Goal: Task Accomplishment & Management: Manage account settings

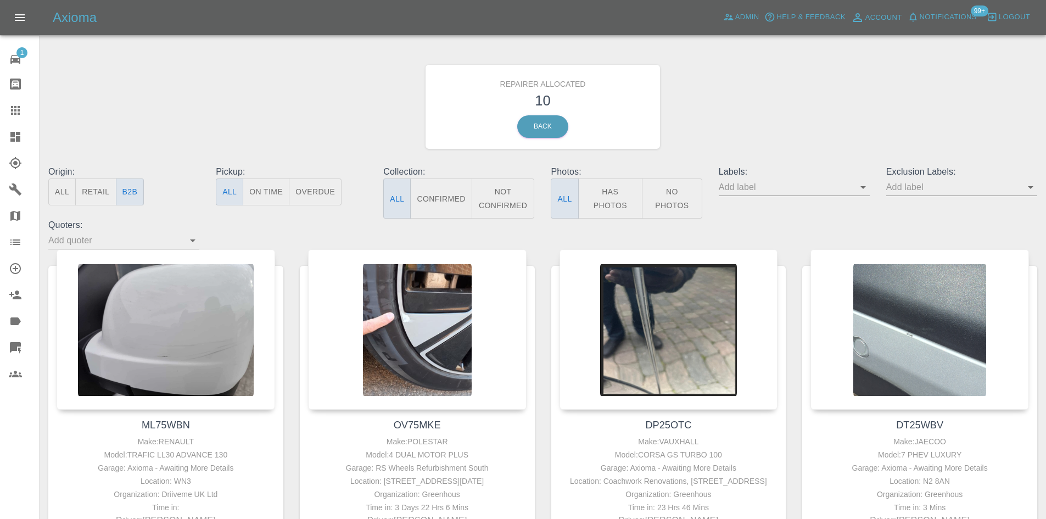
scroll to position [549, 0]
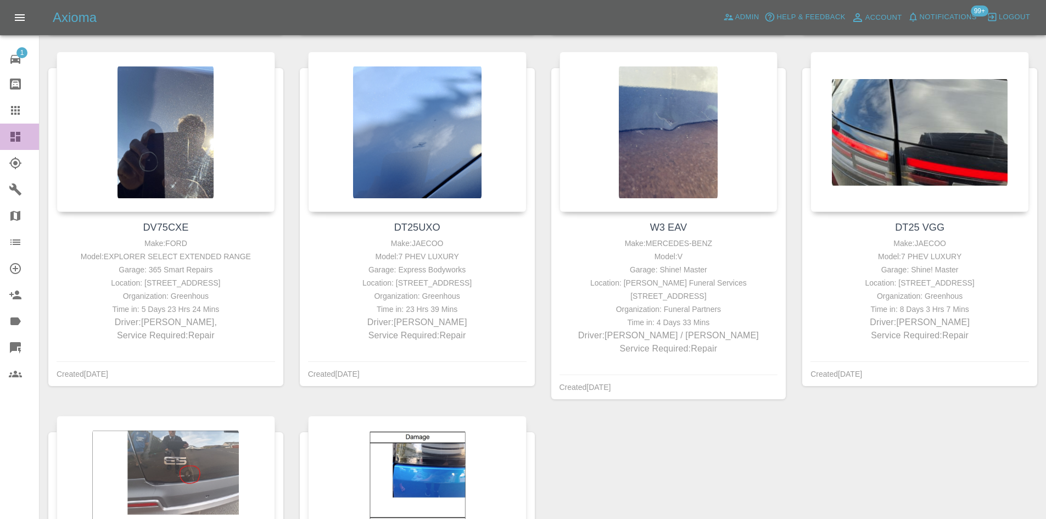
drag, startPoint x: 23, startPoint y: 135, endPoint x: 142, endPoint y: 8, distance: 174.5
click at [23, 135] on div at bounding box center [24, 136] width 31 height 13
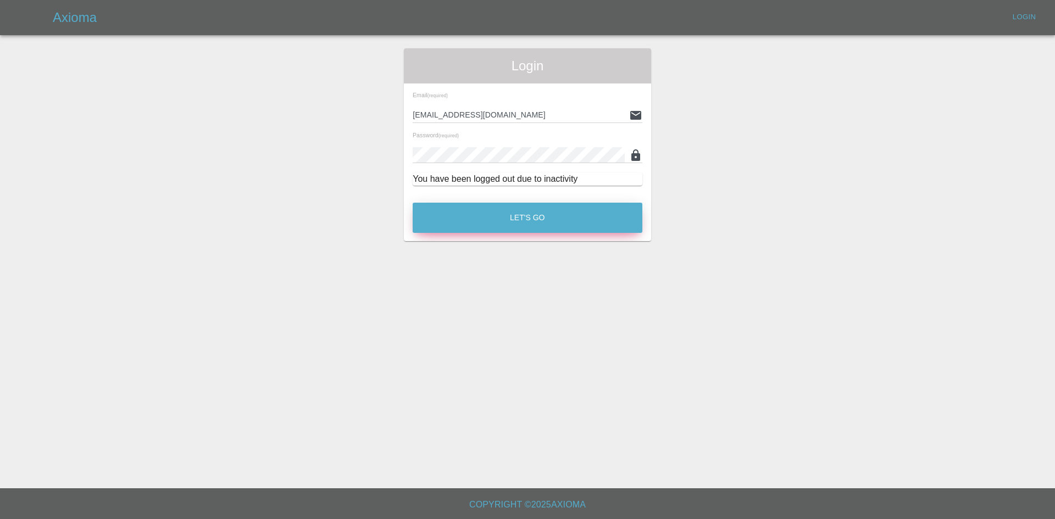
click at [536, 225] on button "Let's Go" at bounding box center [527, 218] width 230 height 30
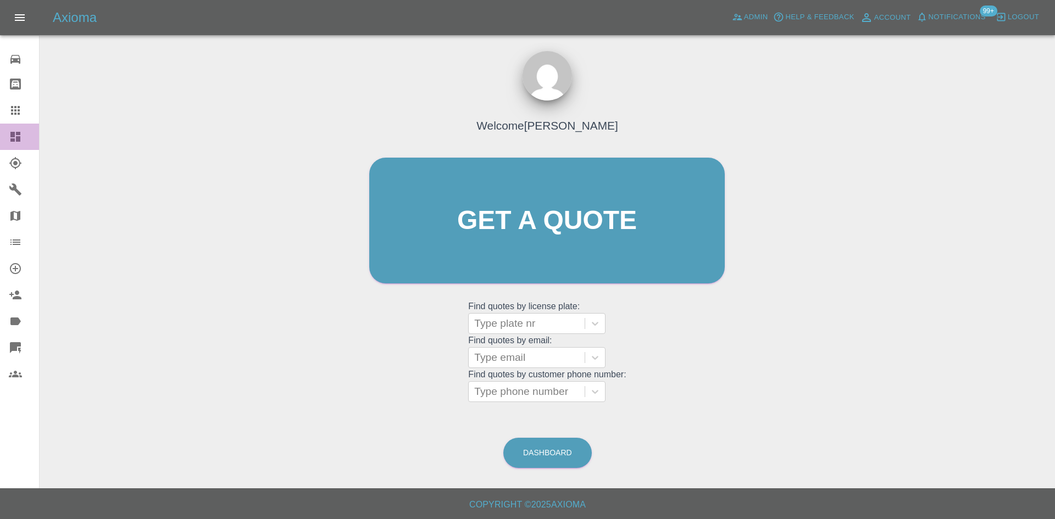
click at [20, 144] on link "Dashboard" at bounding box center [19, 137] width 39 height 26
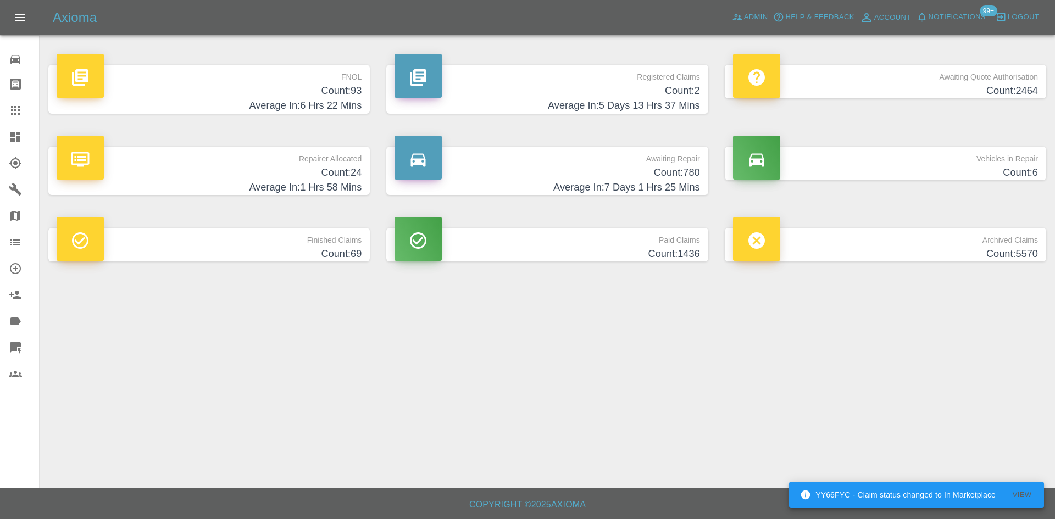
click at [290, 88] on h4 "Count: 93" at bounding box center [209, 90] width 305 height 15
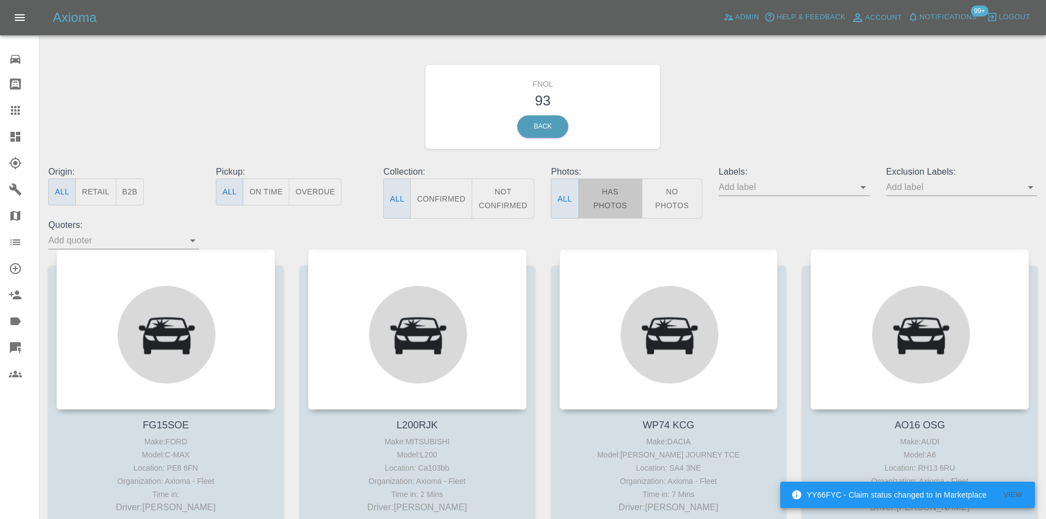
click at [612, 197] on button "Has Photos" at bounding box center [610, 199] width 65 height 40
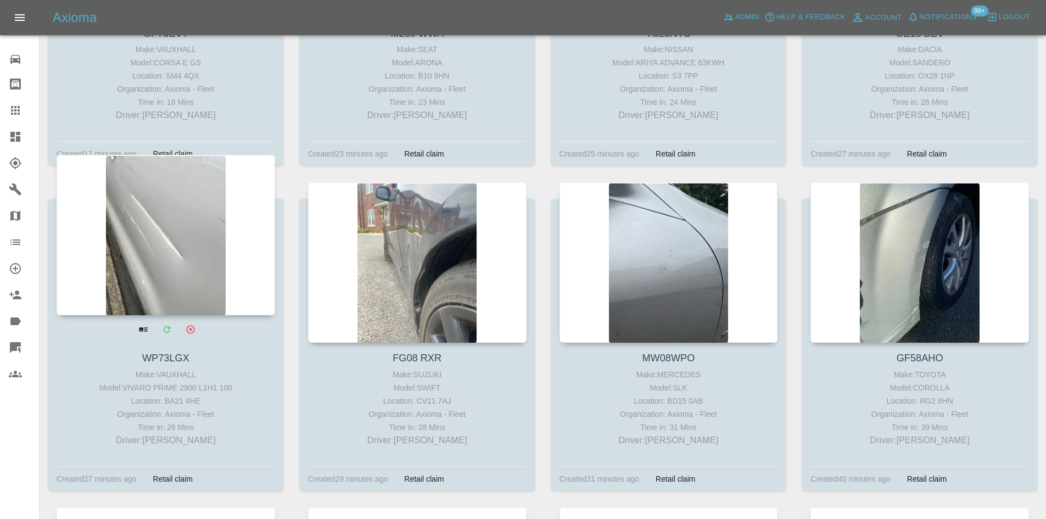
scroll to position [1044, 0]
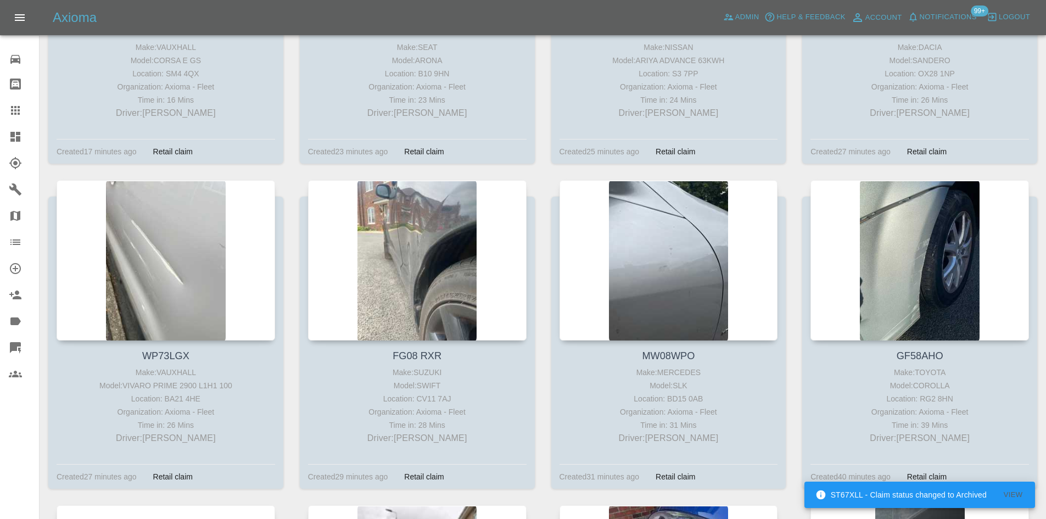
drag, startPoint x: 23, startPoint y: 138, endPoint x: 20, endPoint y: 9, distance: 128.6
click at [23, 138] on div at bounding box center [24, 136] width 31 height 13
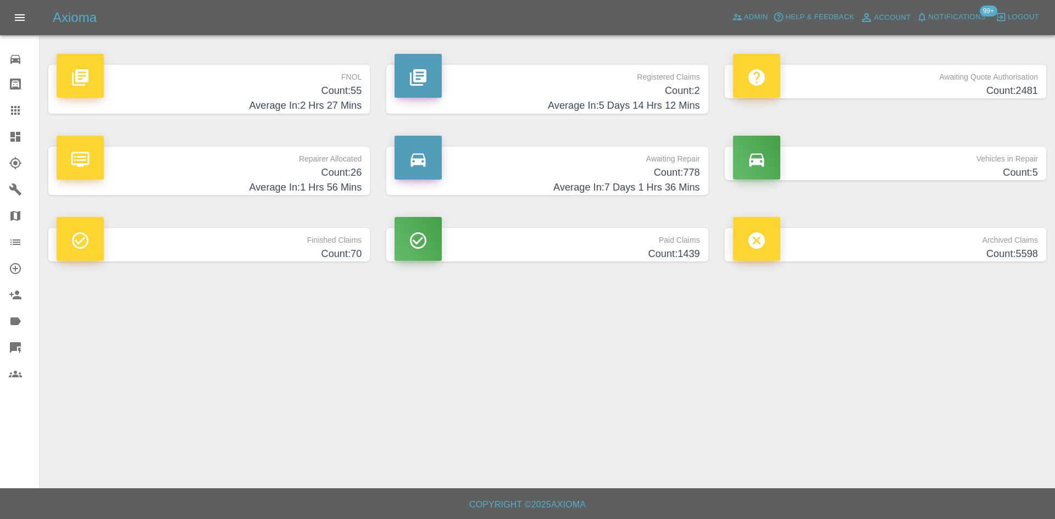
click at [344, 94] on h4 "Count: 55" at bounding box center [209, 90] width 305 height 15
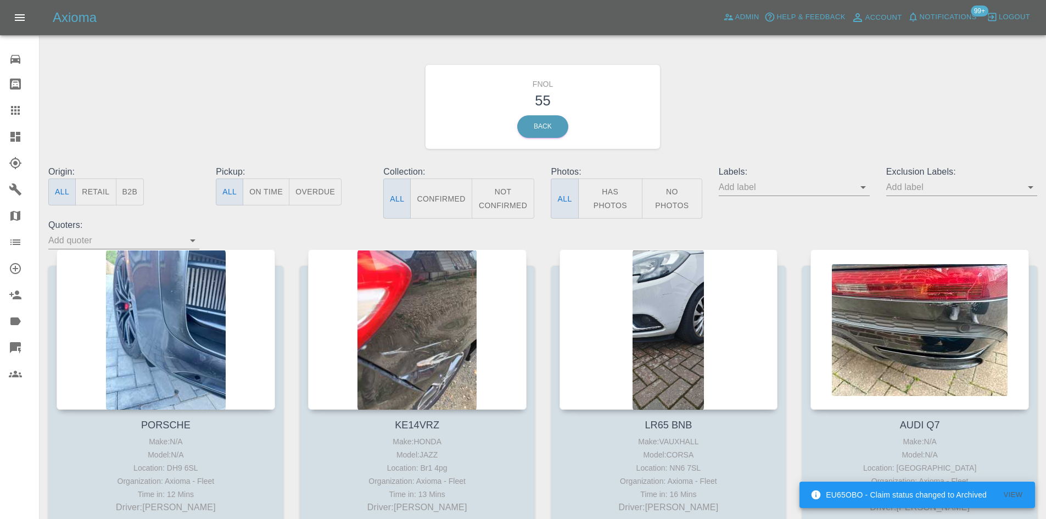
click at [618, 196] on button "Has Photos" at bounding box center [610, 199] width 65 height 40
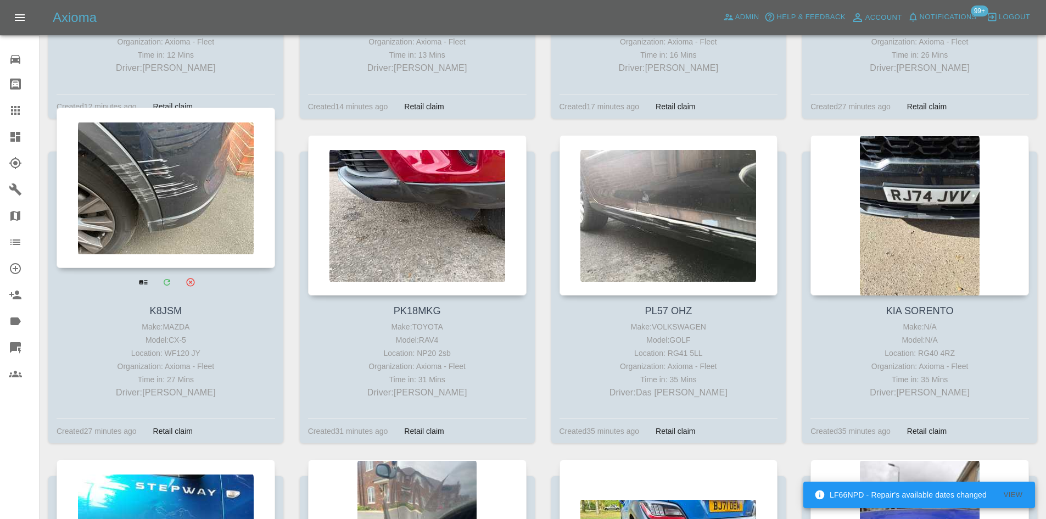
scroll to position [165, 0]
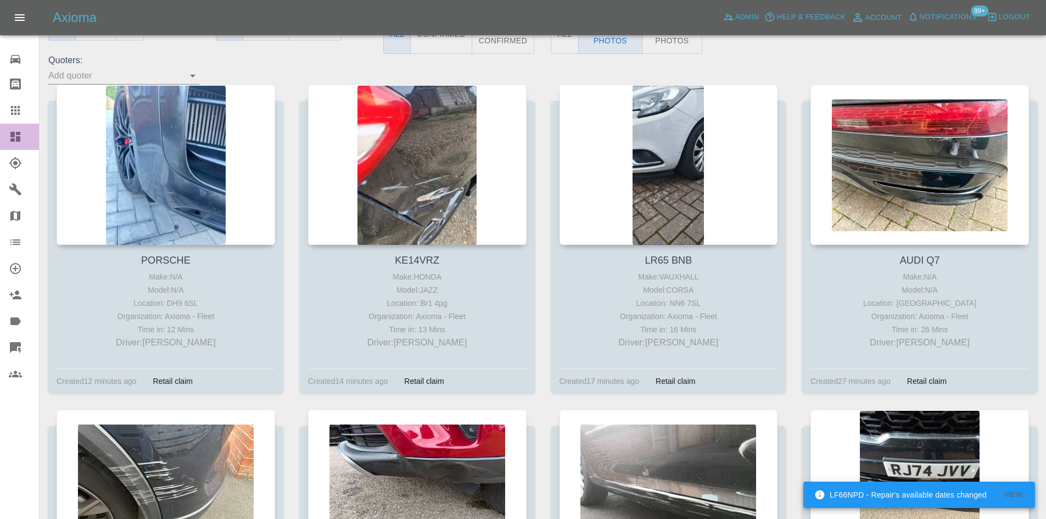
click at [25, 133] on div at bounding box center [24, 136] width 31 height 13
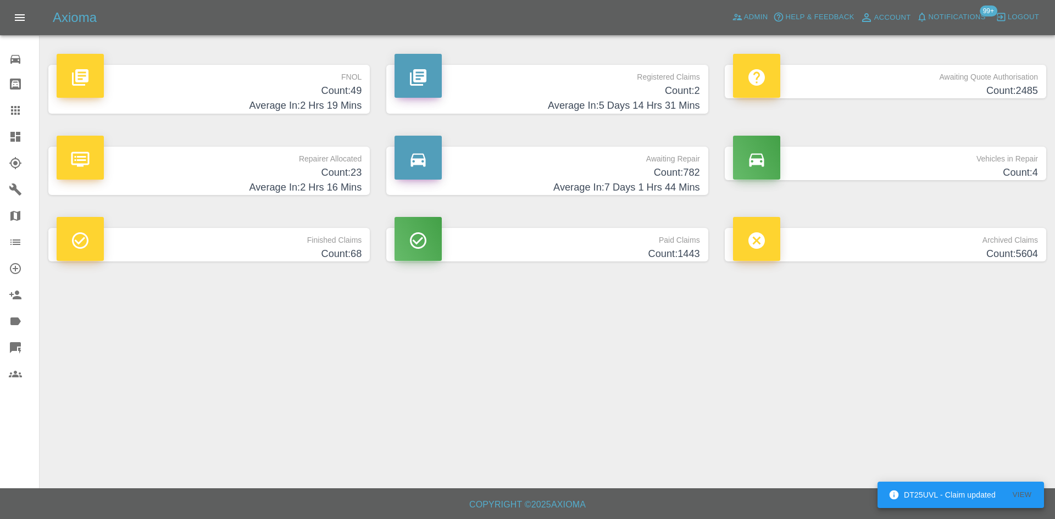
click at [328, 92] on h4 "Count: 49" at bounding box center [209, 90] width 305 height 15
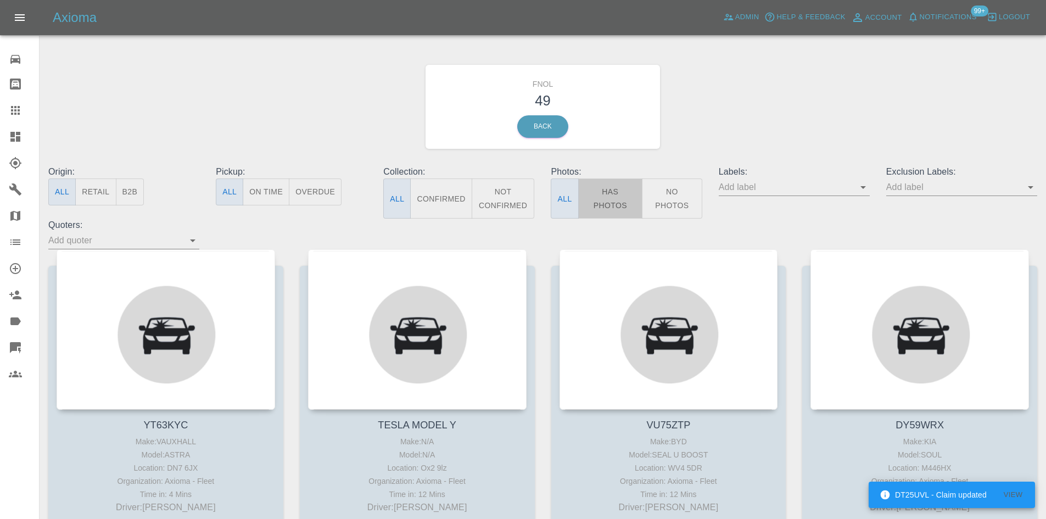
click at [615, 202] on button "Has Photos" at bounding box center [610, 199] width 65 height 40
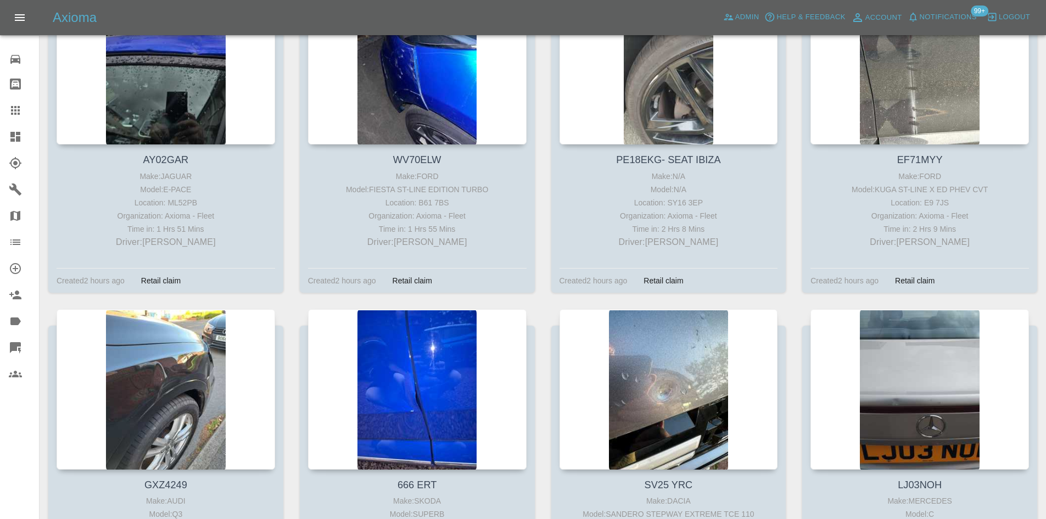
scroll to position [1318, 0]
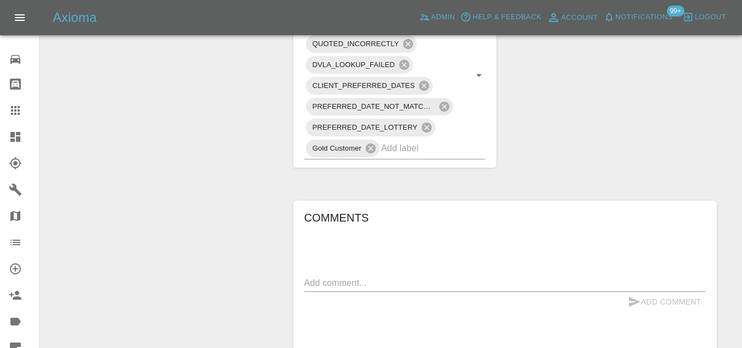
scroll to position [824, 0]
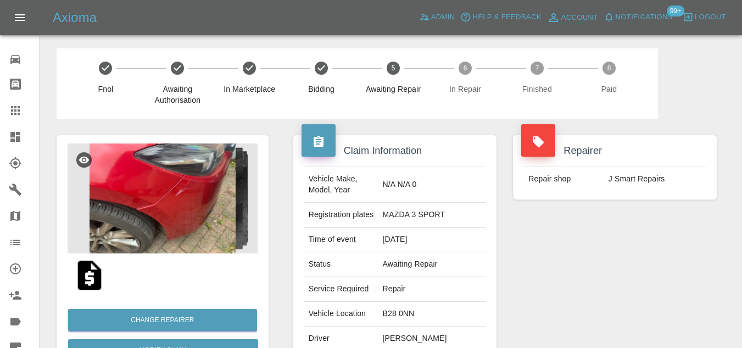
click at [180, 208] on img at bounding box center [163, 198] width 190 height 110
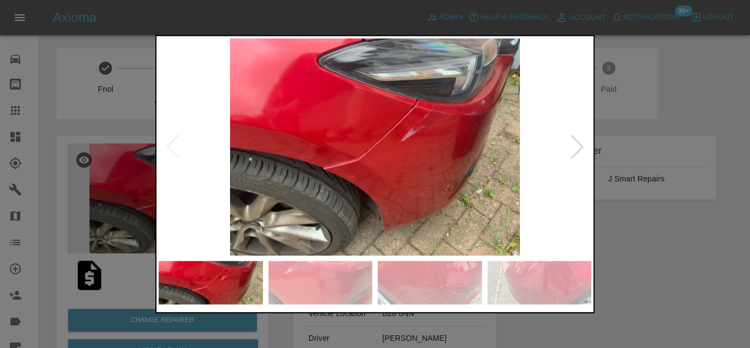
click at [428, 139] on img at bounding box center [375, 146] width 433 height 217
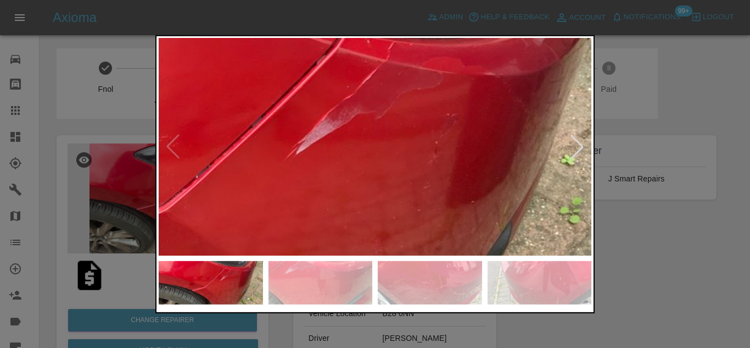
click at [427, 139] on img at bounding box center [215, 171] width 1298 height 652
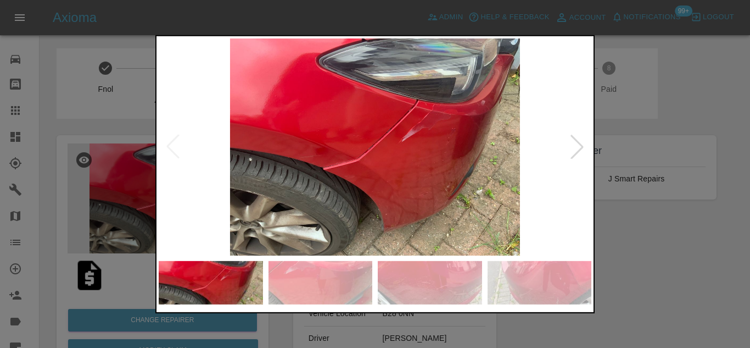
click at [359, 215] on img at bounding box center [375, 146] width 433 height 217
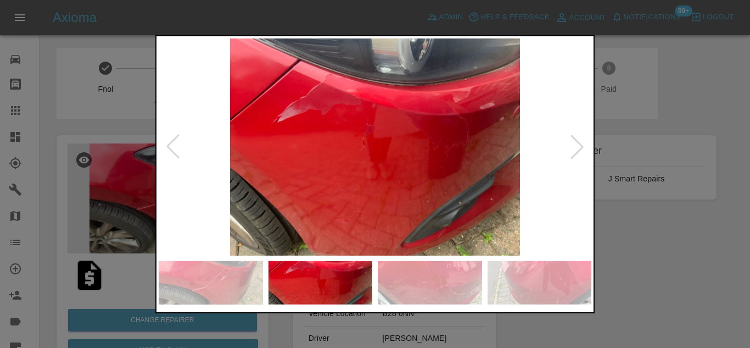
click at [333, 165] on img at bounding box center [375, 146] width 433 height 217
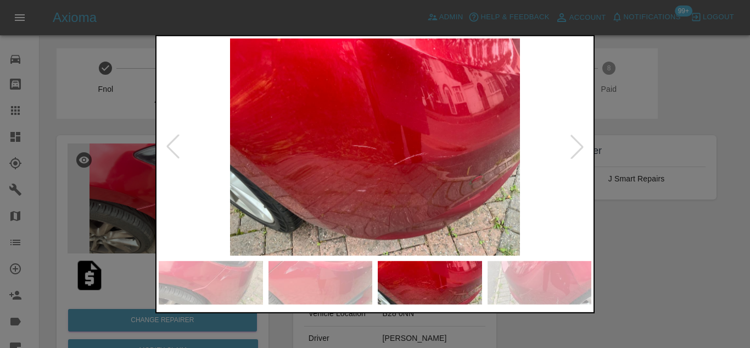
click at [392, 161] on img at bounding box center [375, 146] width 433 height 217
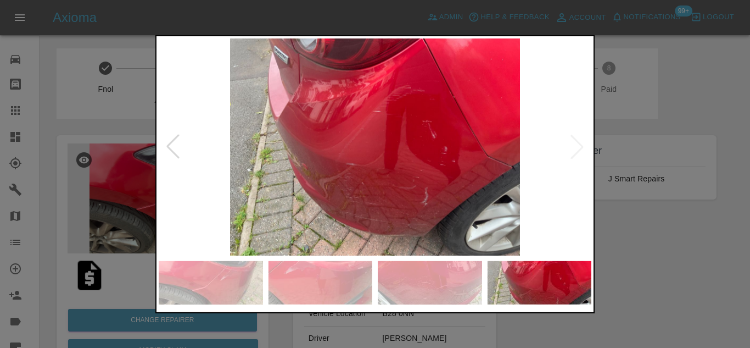
click at [419, 163] on img at bounding box center [375, 146] width 433 height 217
click at [333, 155] on img at bounding box center [375, 146] width 433 height 217
click at [287, 137] on img at bounding box center [375, 146] width 433 height 217
click at [146, 118] on div at bounding box center [375, 174] width 750 height 348
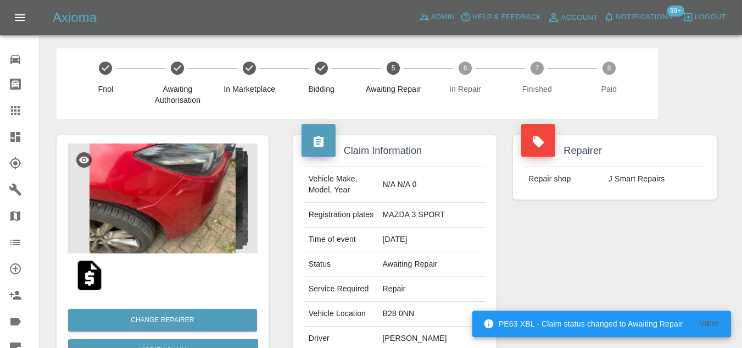
click at [188, 192] on img at bounding box center [163, 198] width 190 height 110
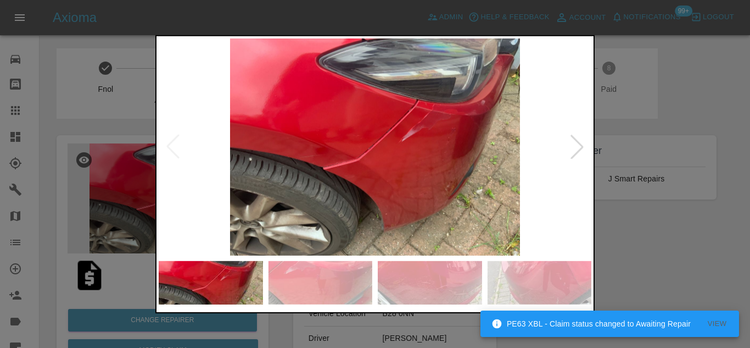
click at [391, 202] on img at bounding box center [375, 146] width 433 height 217
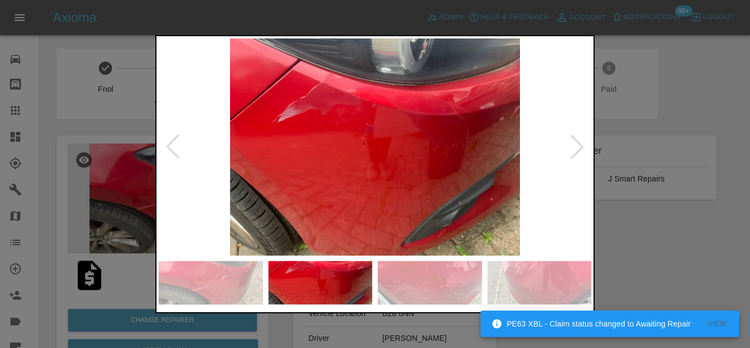
click at [383, 204] on img at bounding box center [375, 146] width 433 height 217
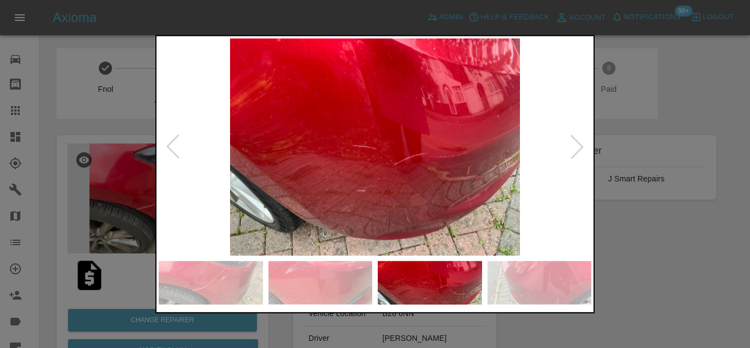
click at [365, 194] on img at bounding box center [375, 146] width 433 height 217
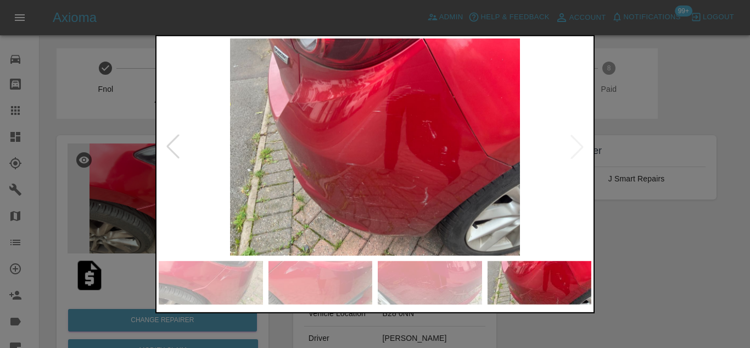
click at [349, 183] on img at bounding box center [375, 146] width 433 height 217
click at [398, 180] on img at bounding box center [375, 146] width 433 height 217
click at [389, 176] on img at bounding box center [375, 146] width 433 height 217
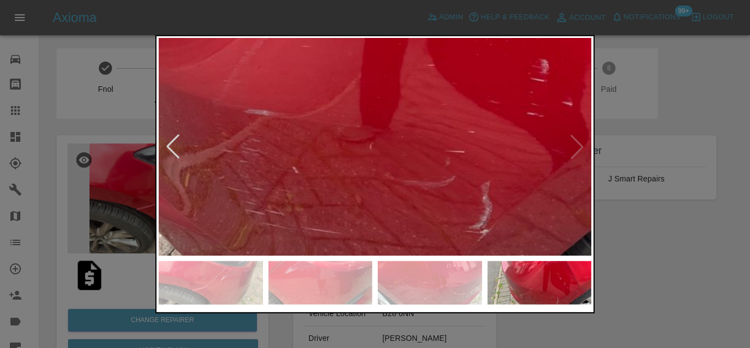
click at [389, 176] on img at bounding box center [332, 60] width 1298 height 652
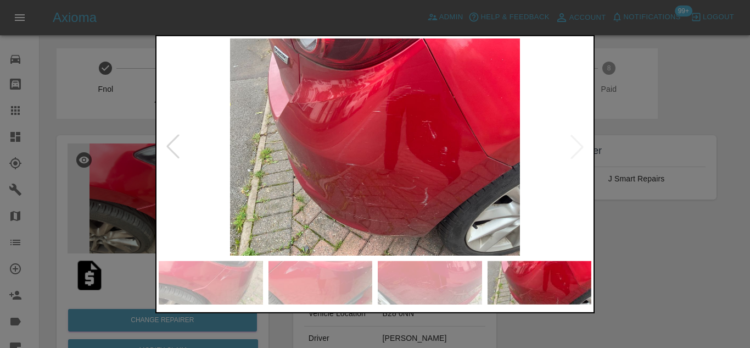
click at [405, 186] on img at bounding box center [375, 146] width 433 height 217
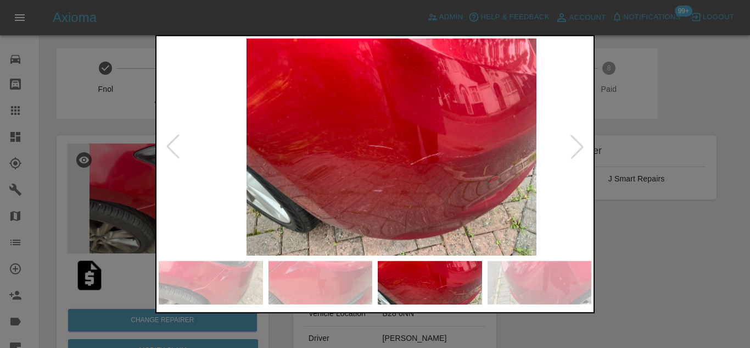
click at [426, 188] on img at bounding box center [391, 146] width 433 height 217
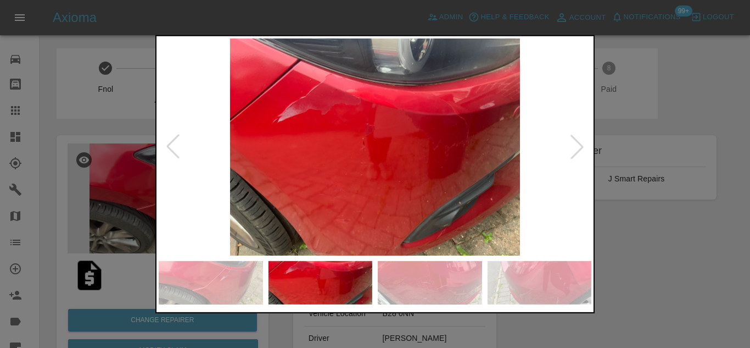
click at [450, 192] on img at bounding box center [375, 146] width 433 height 217
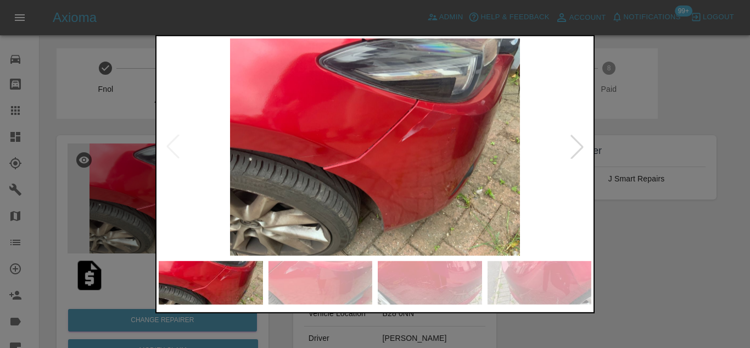
click at [445, 189] on img at bounding box center [375, 146] width 433 height 217
click at [415, 171] on img at bounding box center [375, 146] width 433 height 217
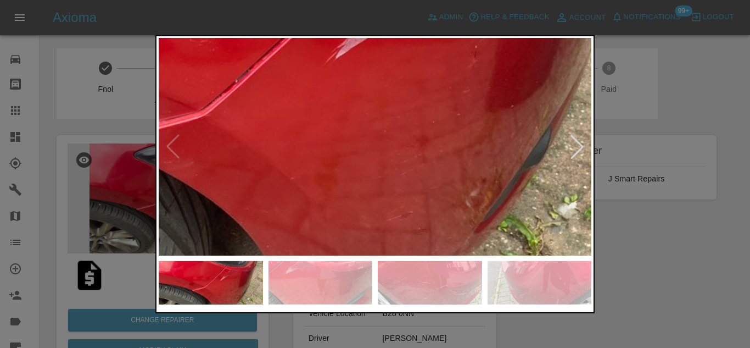
click at [415, 171] on img at bounding box center [255, 75] width 1298 height 652
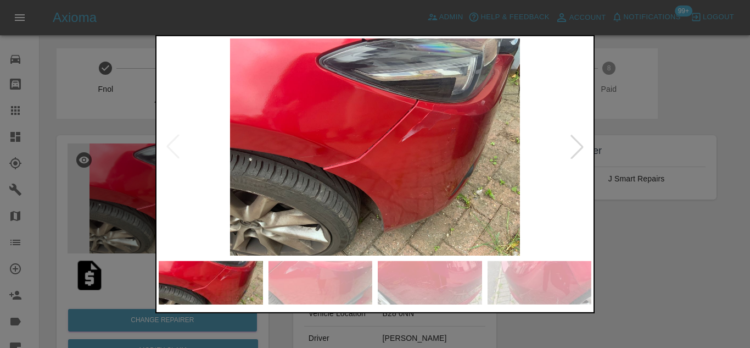
click at [422, 124] on img at bounding box center [375, 146] width 433 height 217
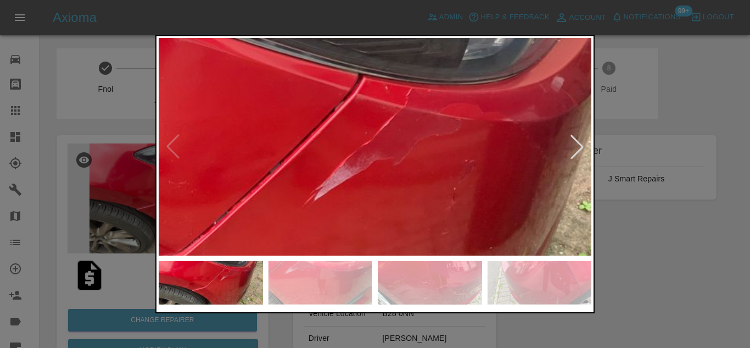
click at [433, 138] on img at bounding box center [233, 217] width 1298 height 652
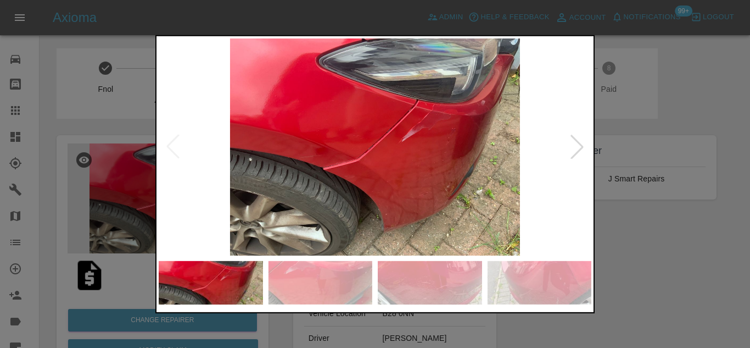
click at [419, 170] on img at bounding box center [375, 146] width 433 height 217
click at [407, 166] on img at bounding box center [375, 146] width 433 height 217
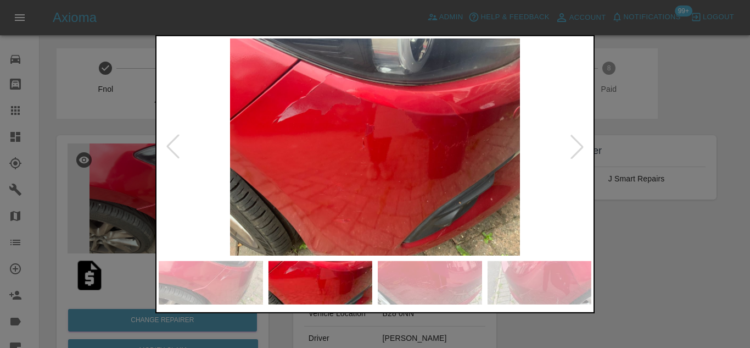
click at [387, 166] on img at bounding box center [375, 146] width 433 height 217
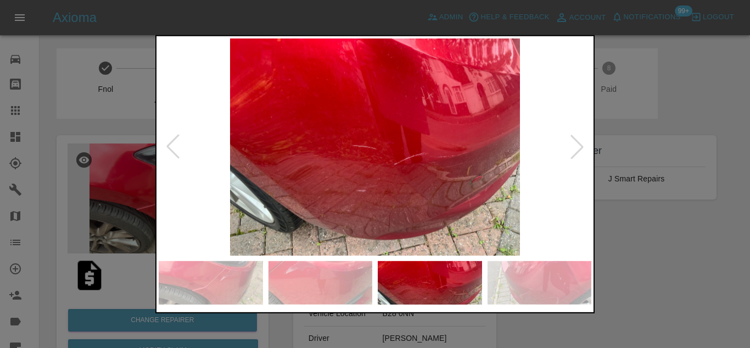
click at [376, 165] on img at bounding box center [375, 146] width 433 height 217
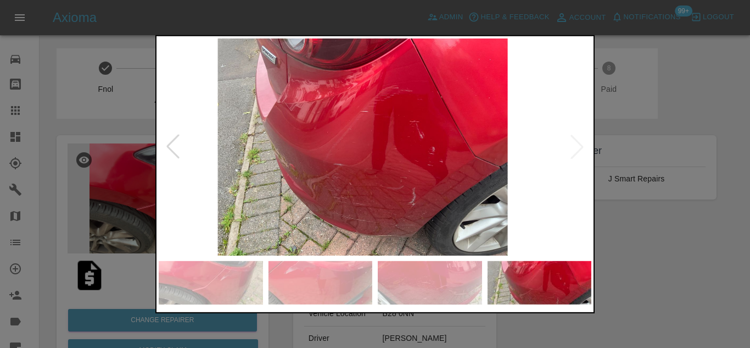
click at [354, 164] on img at bounding box center [363, 146] width 433 height 217
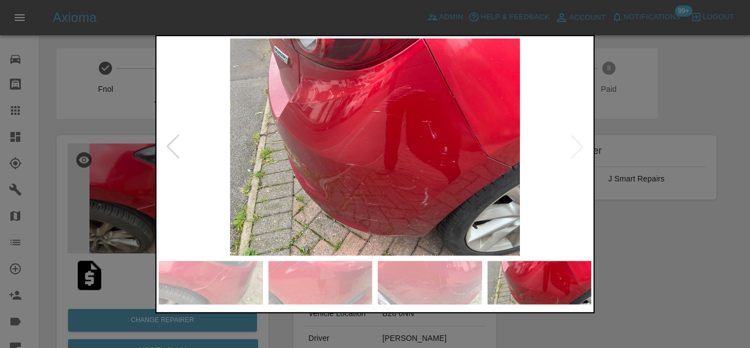
click at [414, 154] on img at bounding box center [375, 146] width 433 height 217
click at [413, 154] on img at bounding box center [375, 146] width 433 height 217
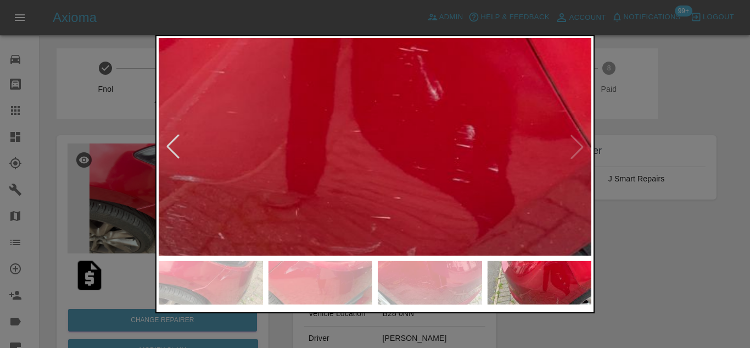
click at [88, 113] on div at bounding box center [375, 174] width 750 height 348
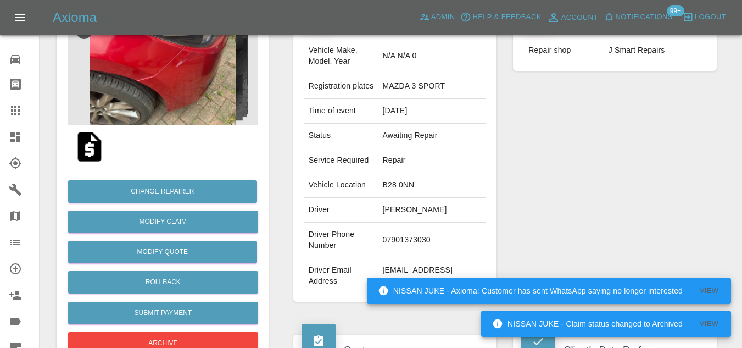
scroll to position [110, 0]
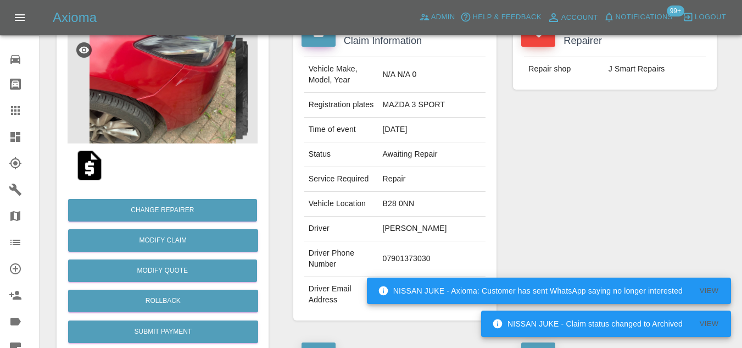
click at [97, 164] on img at bounding box center [89, 165] width 35 height 35
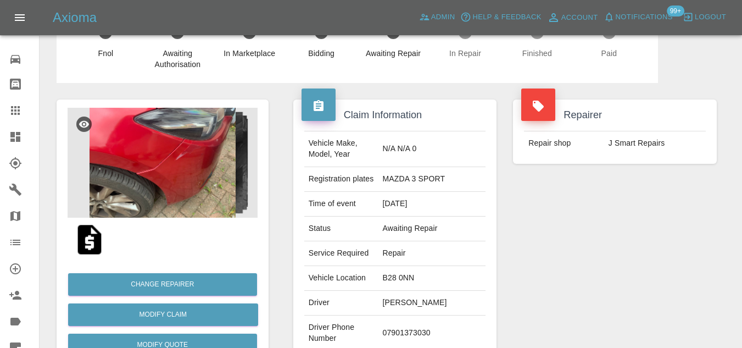
scroll to position [0, 0]
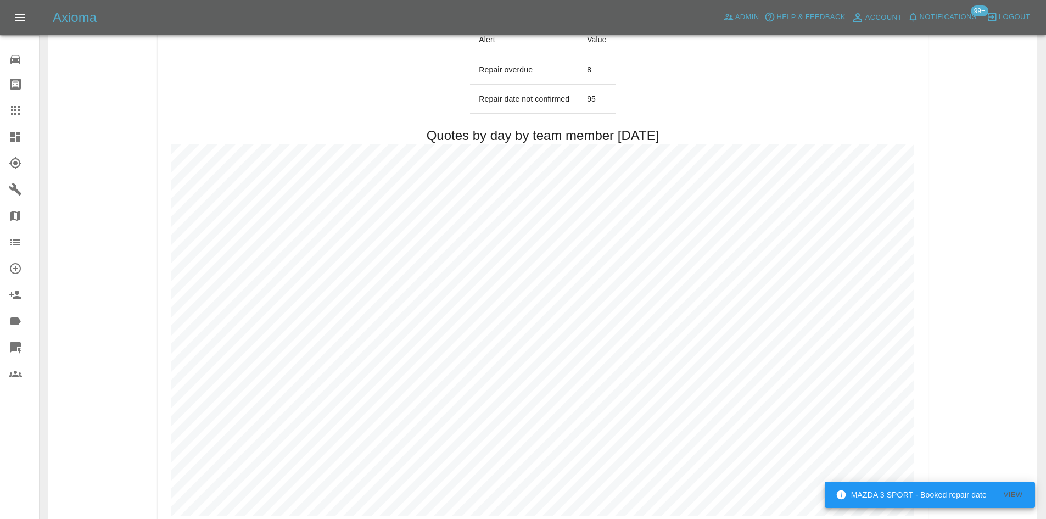
scroll to position [494, 0]
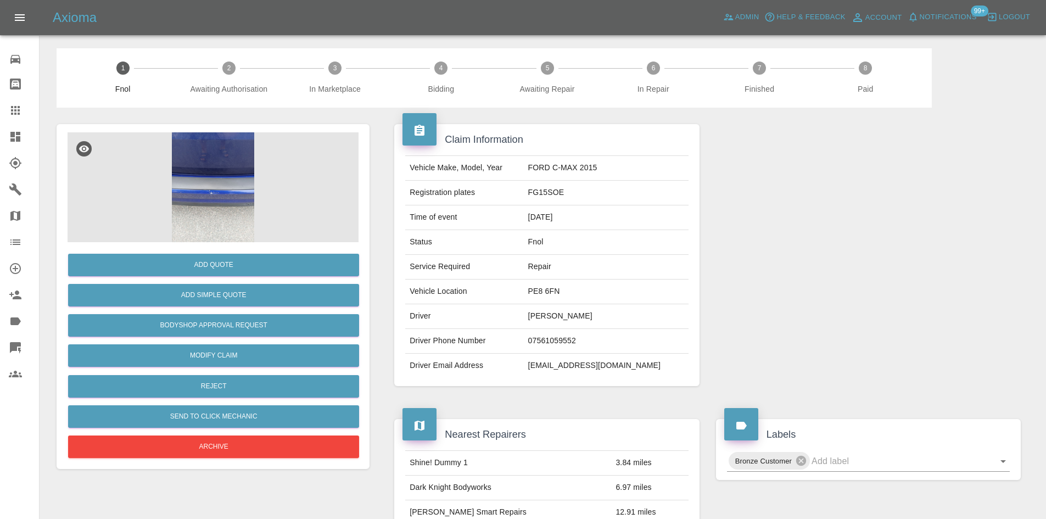
click at [210, 186] on img at bounding box center [213, 187] width 291 height 110
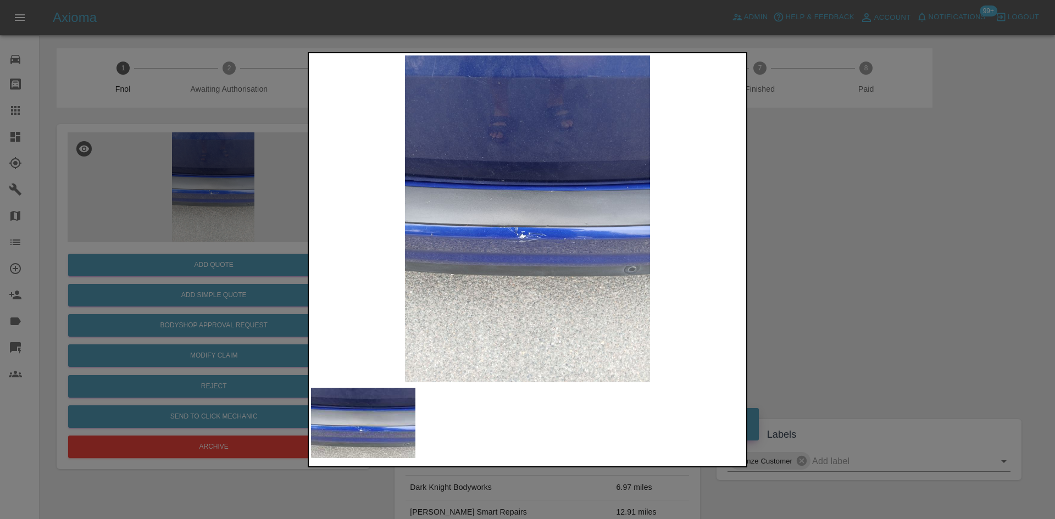
click at [445, 250] on img at bounding box center [527, 218] width 433 height 327
click at [432, 254] on img at bounding box center [527, 218] width 433 height 327
click at [524, 256] on img at bounding box center [527, 218] width 433 height 327
click at [521, 242] on img at bounding box center [527, 218] width 433 height 327
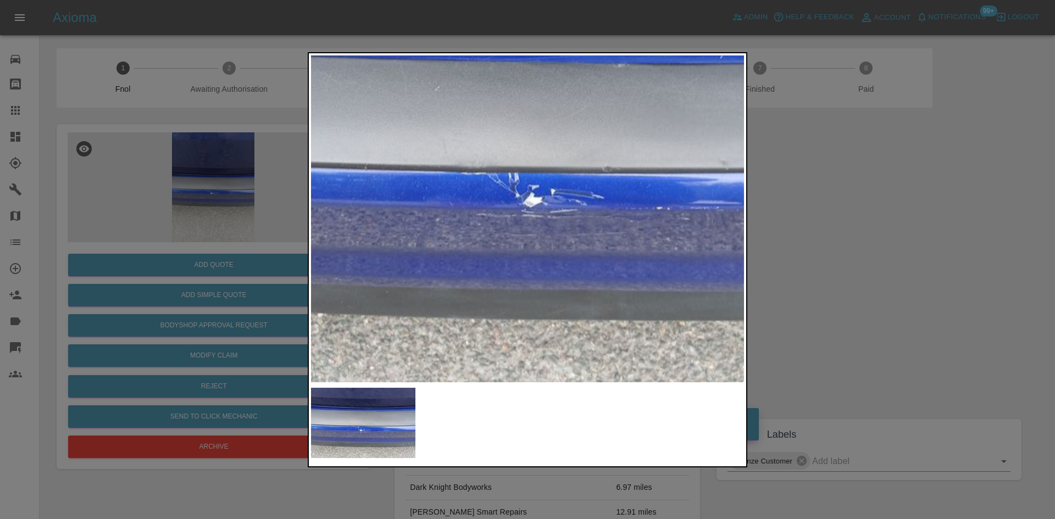
click at [520, 242] on img at bounding box center [547, 147] width 1298 height 981
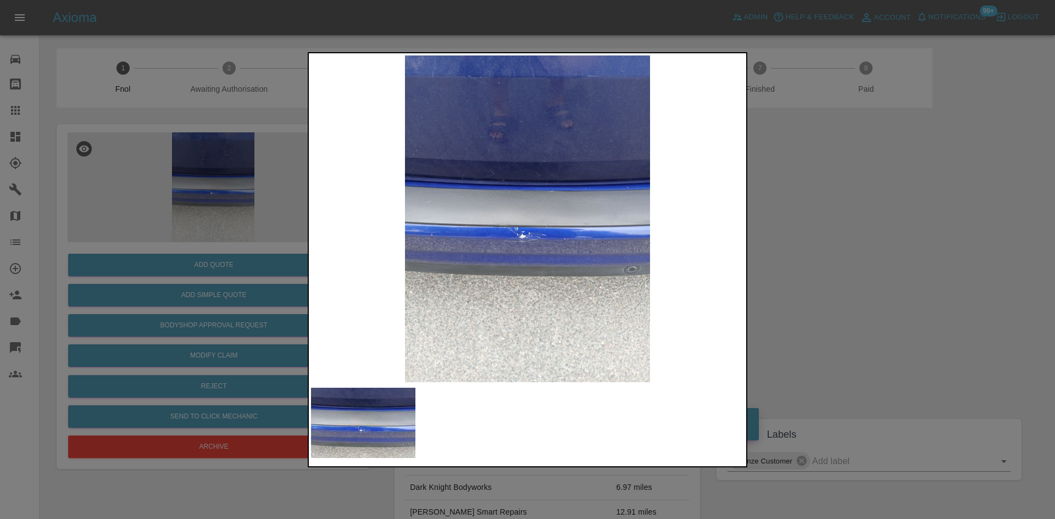
click at [175, 193] on div at bounding box center [527, 259] width 1055 height 519
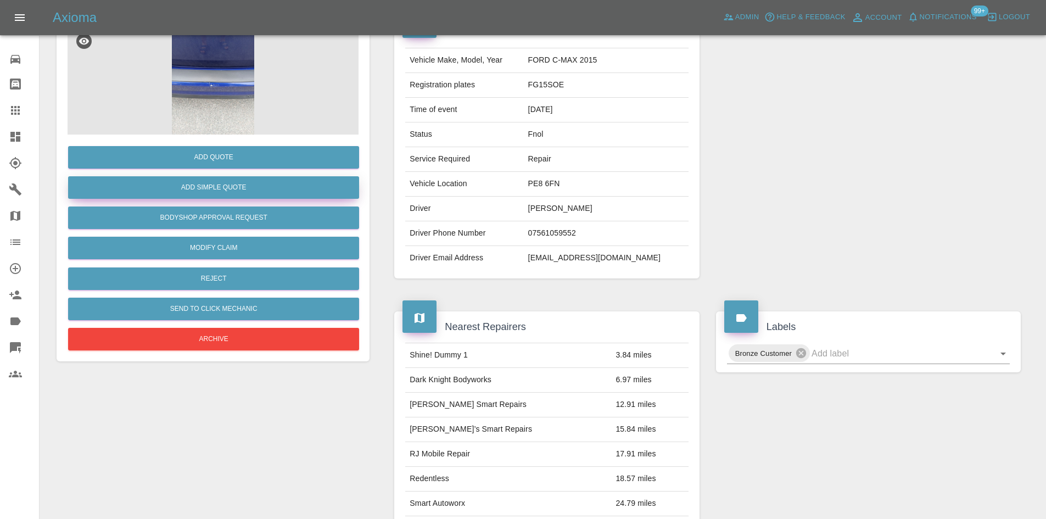
scroll to position [64, 0]
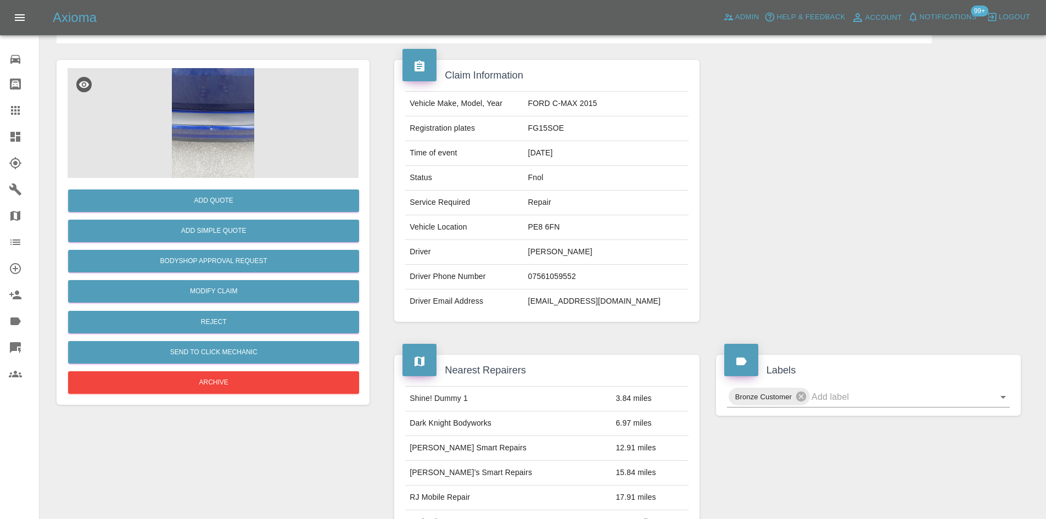
click at [211, 144] on img at bounding box center [213, 123] width 291 height 110
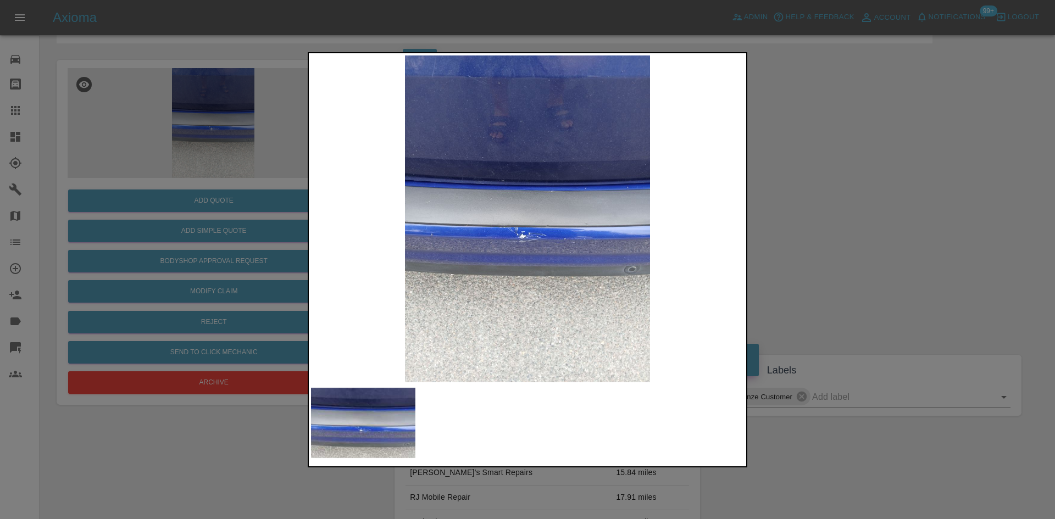
click at [564, 274] on img at bounding box center [527, 218] width 433 height 327
click at [563, 274] on img at bounding box center [527, 218] width 433 height 327
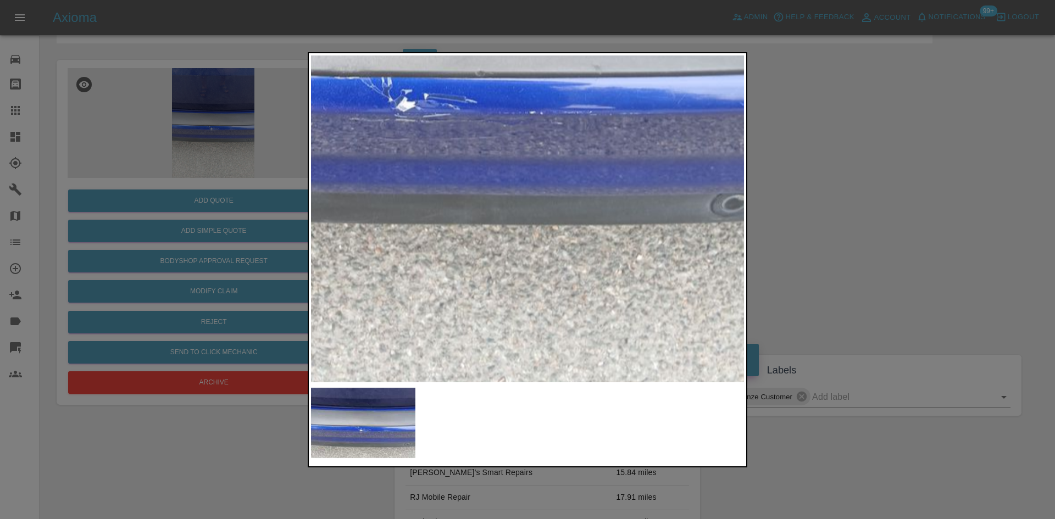
click at [568, 242] on img at bounding box center [420, 52] width 1298 height 981
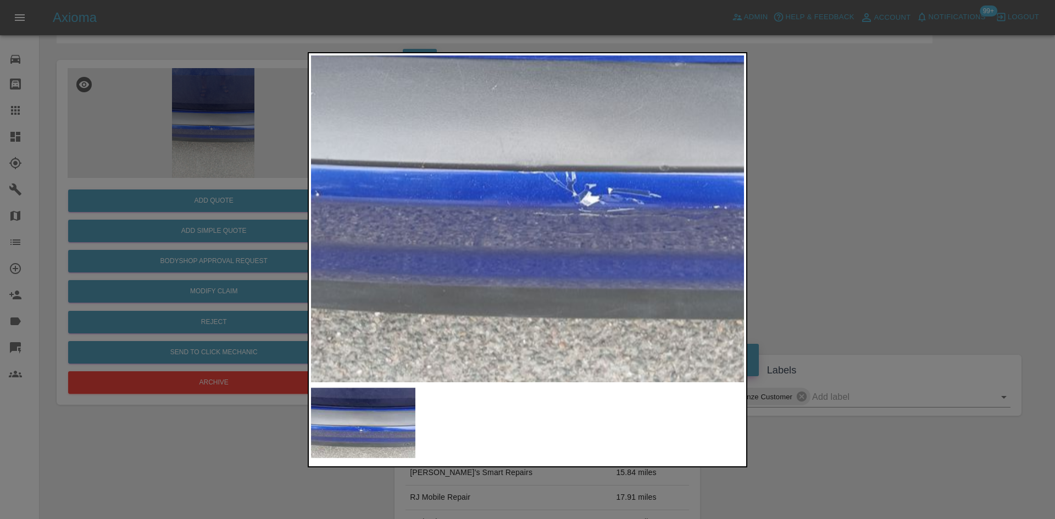
drag, startPoint x: 165, startPoint y: 252, endPoint x: 194, endPoint y: 265, distance: 32.0
click at [165, 254] on div at bounding box center [527, 259] width 1055 height 519
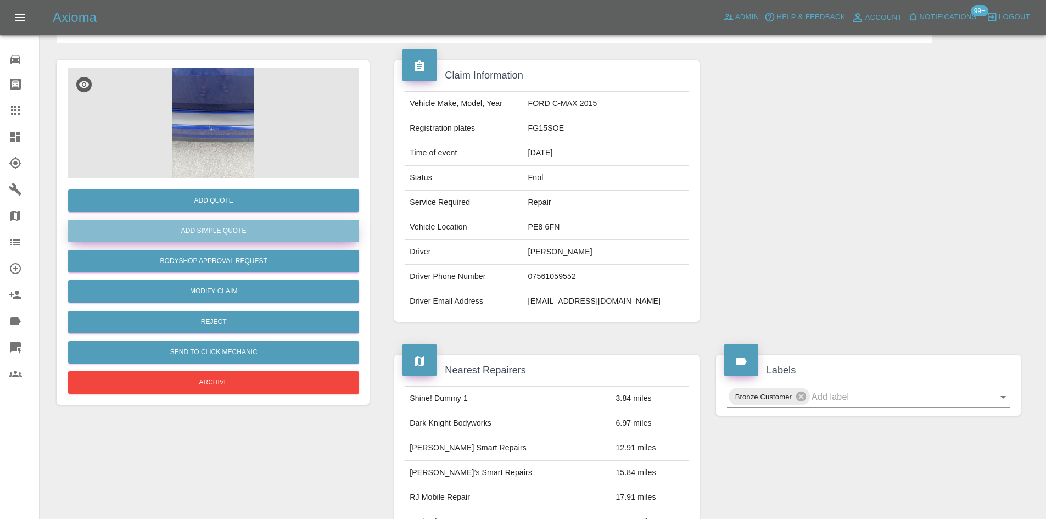
click at [203, 228] on button "Add Simple Quote" at bounding box center [213, 231] width 291 height 23
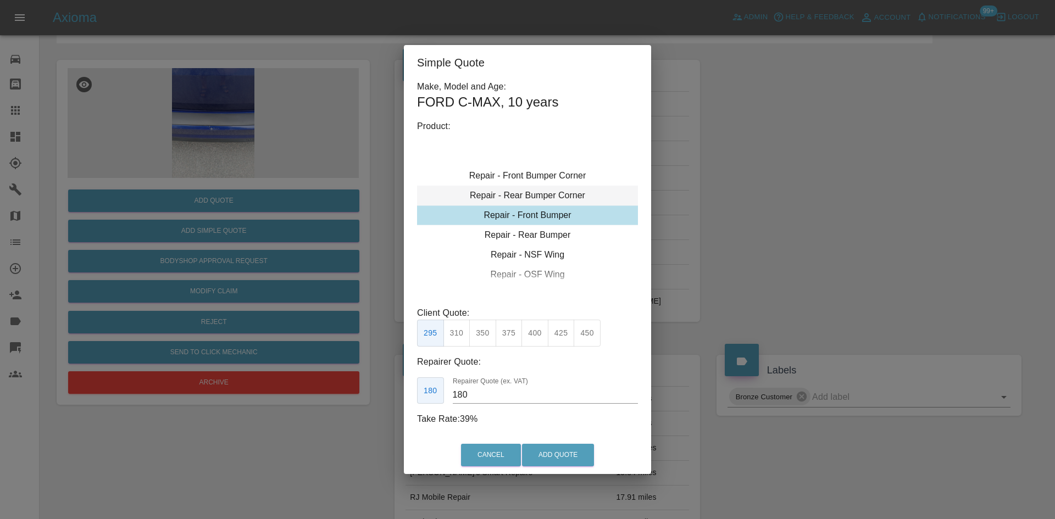
click at [522, 195] on div "Repair - Rear Bumper Corner" at bounding box center [527, 196] width 221 height 20
click at [528, 261] on div "Repair - Rear Bumper" at bounding box center [527, 255] width 221 height 20
click at [528, 255] on div "Repair - Rear Bumper" at bounding box center [527, 255] width 221 height 20
click at [534, 179] on div "Repair - Rear Bumper Corner" at bounding box center [527, 176] width 221 height 20
click at [533, 336] on button "270" at bounding box center [534, 333] width 27 height 27
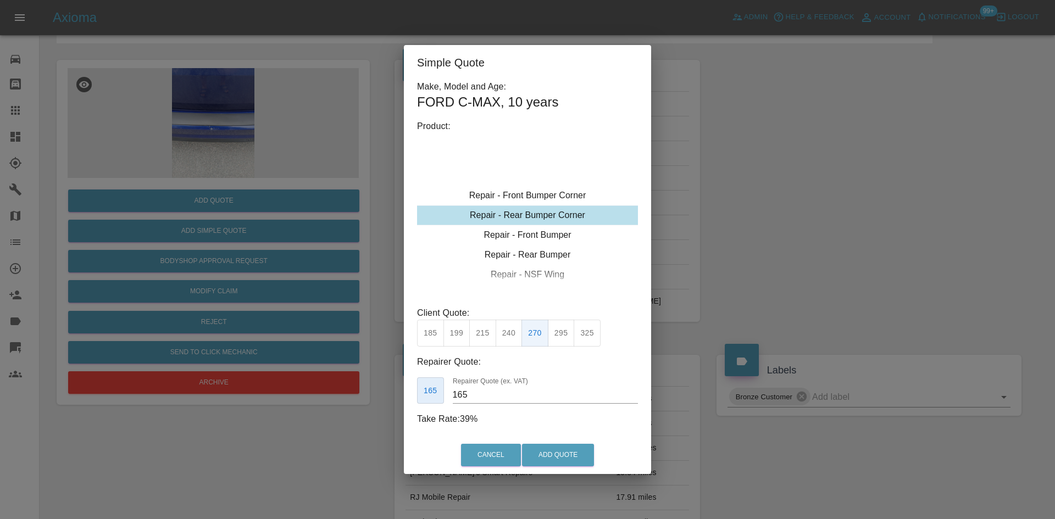
drag, startPoint x: 481, startPoint y: 400, endPoint x: 443, endPoint y: 391, distance: 39.6
click at [444, 392] on div "165 Repairer Quote (ex. VAT) 165" at bounding box center [527, 390] width 221 height 27
drag, startPoint x: 478, startPoint y: 398, endPoint x: 260, endPoint y: 429, distance: 220.8
click at [293, 429] on div "Simple Quote Make, Model and Age: FORD C-MAX , 10 years Product: Repair - Front…" at bounding box center [527, 259] width 1055 height 519
click at [503, 336] on button "240" at bounding box center [508, 333] width 27 height 27
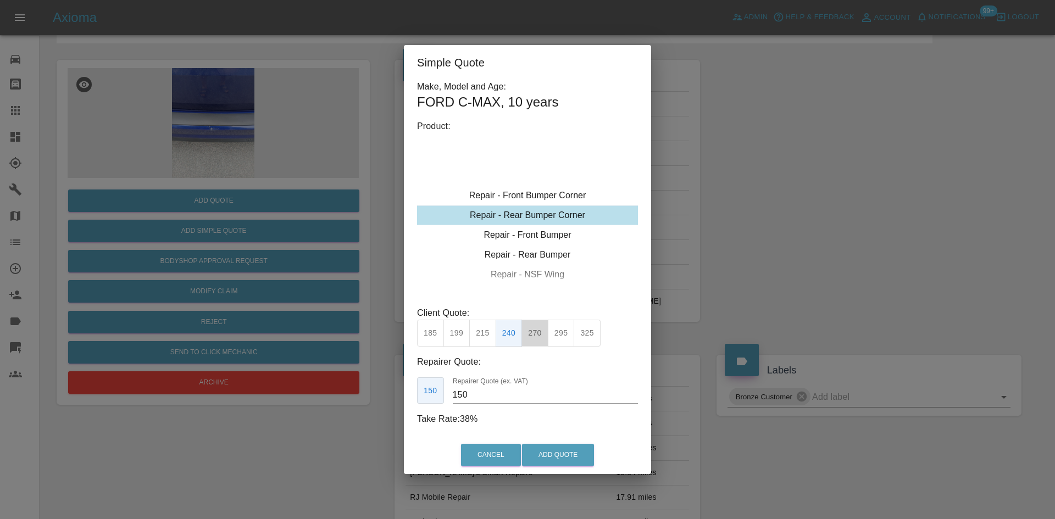
click at [529, 336] on button "270" at bounding box center [534, 333] width 27 height 27
click at [510, 337] on button "240" at bounding box center [508, 333] width 27 height 27
click at [533, 330] on button "270" at bounding box center [534, 333] width 27 height 27
drag, startPoint x: 473, startPoint y: 397, endPoint x: 327, endPoint y: 383, distance: 147.3
click at [360, 383] on div "Simple Quote Make, Model and Age: FORD C-MAX , 10 years Product: Repair - Front…" at bounding box center [527, 259] width 1055 height 519
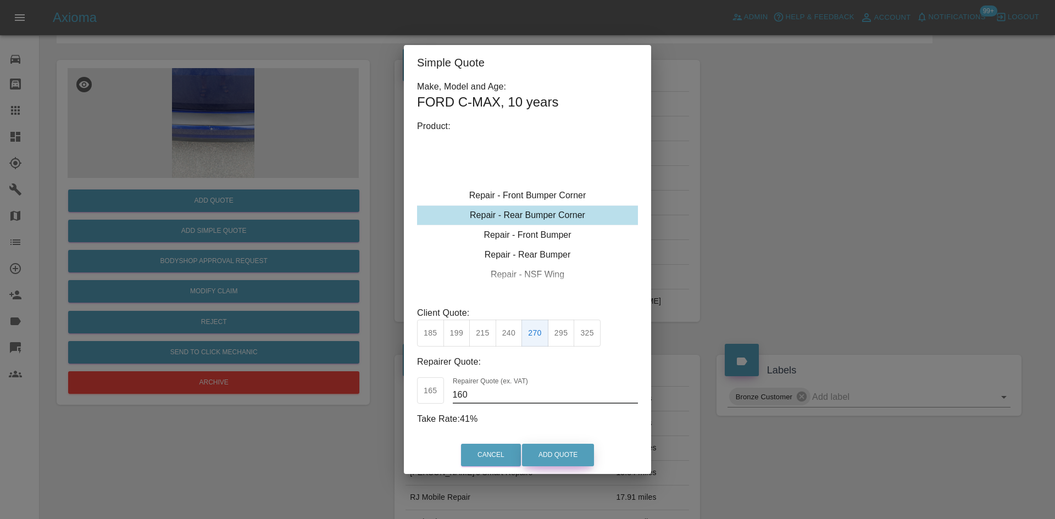
type input "160"
click at [549, 458] on button "Add Quote" at bounding box center [558, 455] width 72 height 23
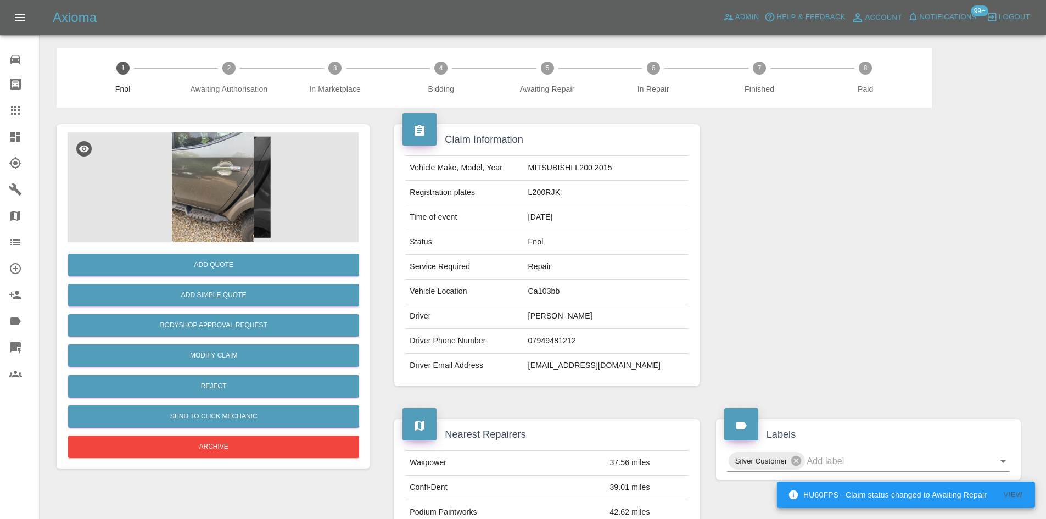
click at [230, 164] on img at bounding box center [213, 187] width 291 height 110
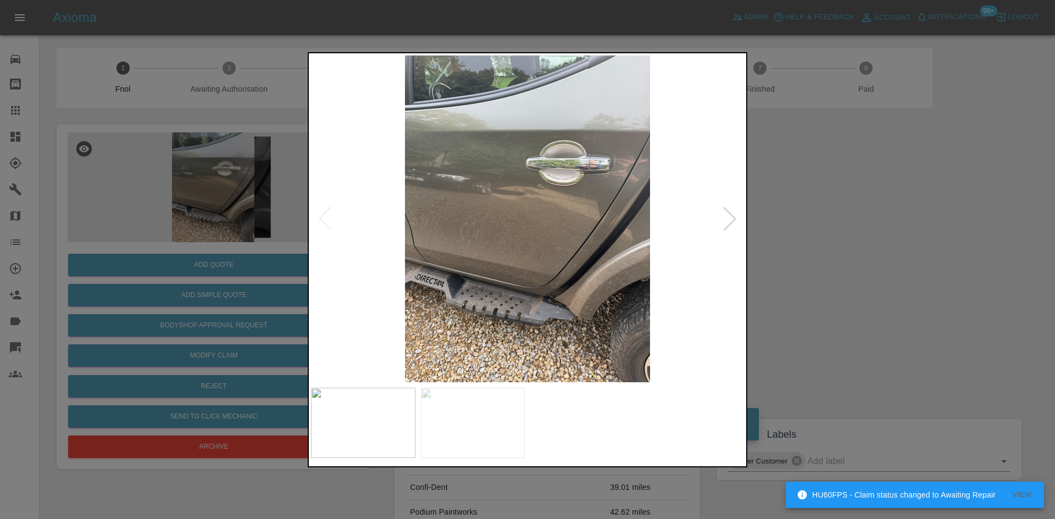
click at [472, 203] on img at bounding box center [527, 218] width 433 height 327
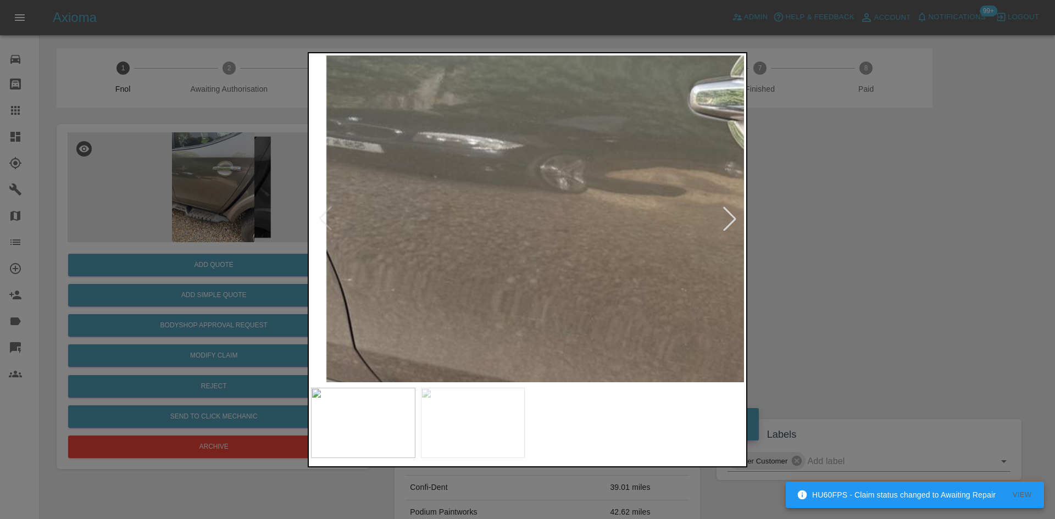
click at [522, 193] on img at bounding box center [693, 266] width 1298 height 981
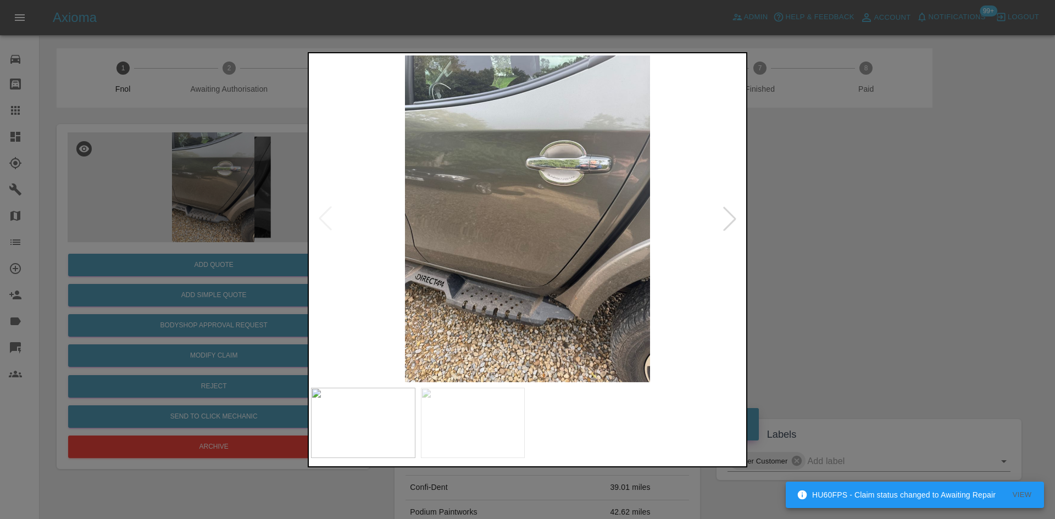
click at [383, 252] on img at bounding box center [527, 218] width 433 height 327
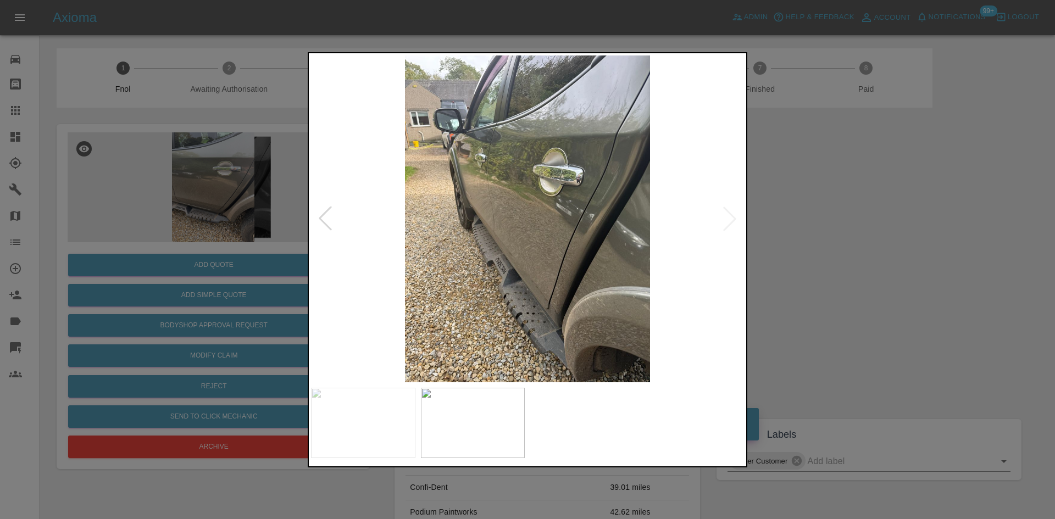
click at [587, 220] on img at bounding box center [527, 218] width 433 height 327
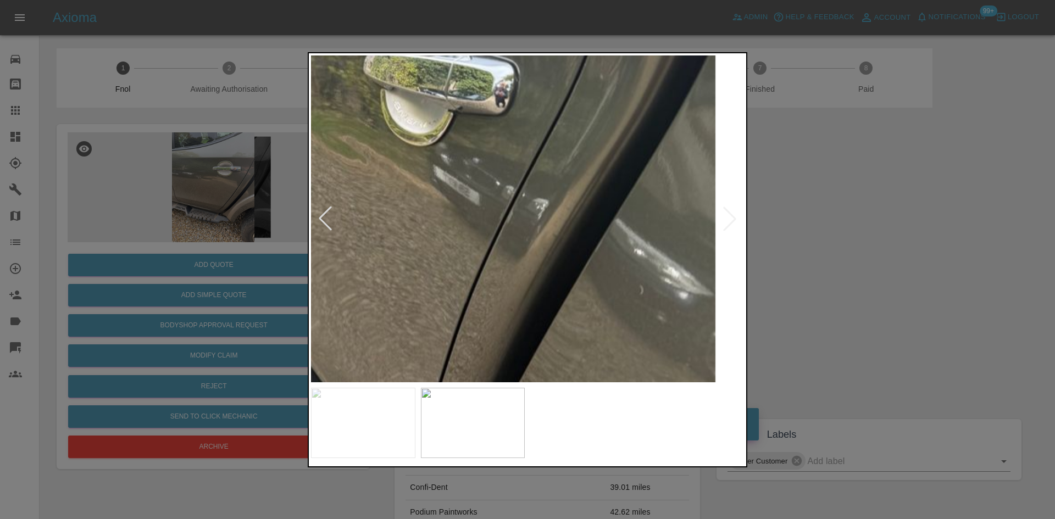
click at [585, 226] on img at bounding box center [347, 213] width 1298 height 981
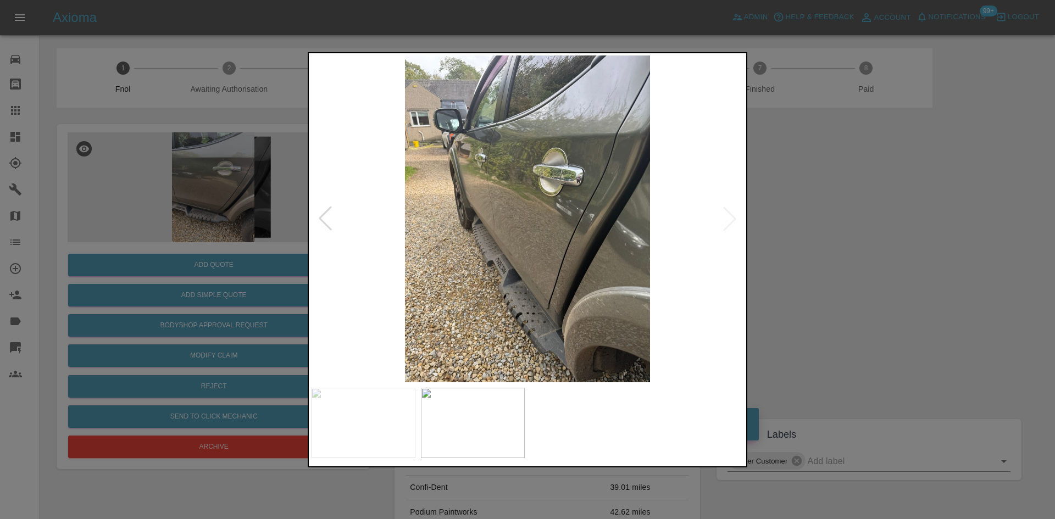
click at [416, 257] on img at bounding box center [527, 218] width 433 height 327
click at [629, 242] on img at bounding box center [527, 218] width 433 height 327
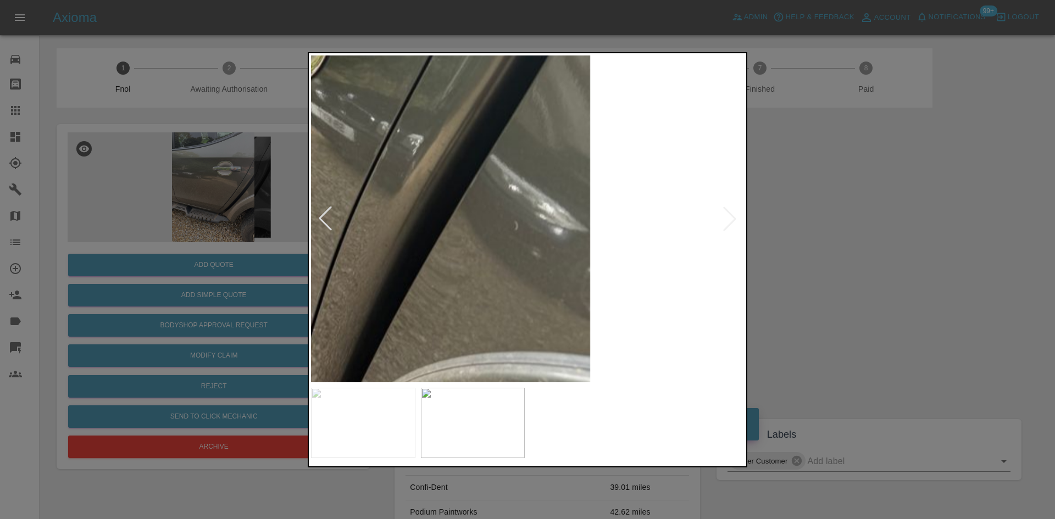
click at [480, 295] on img at bounding box center [222, 149] width 1298 height 981
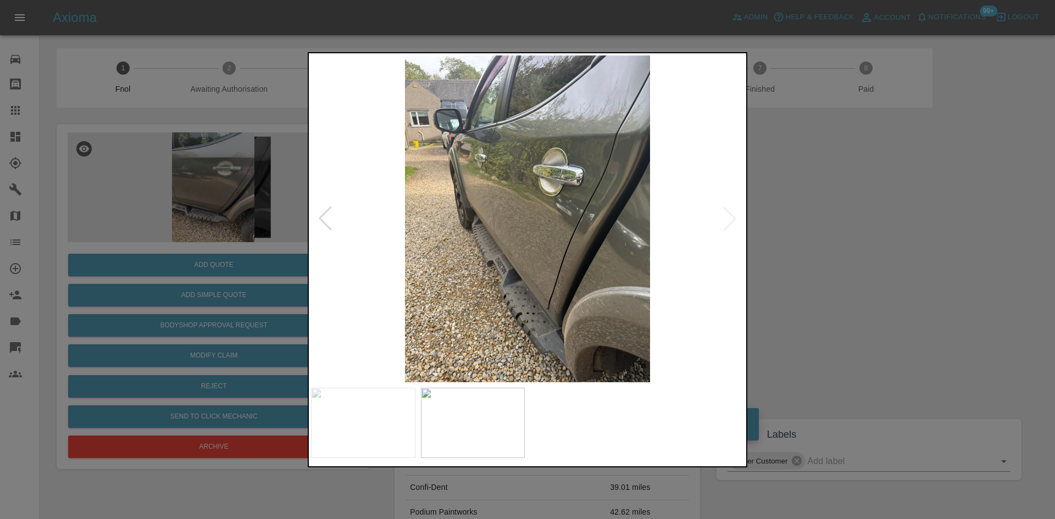
click at [621, 265] on img at bounding box center [527, 218] width 433 height 327
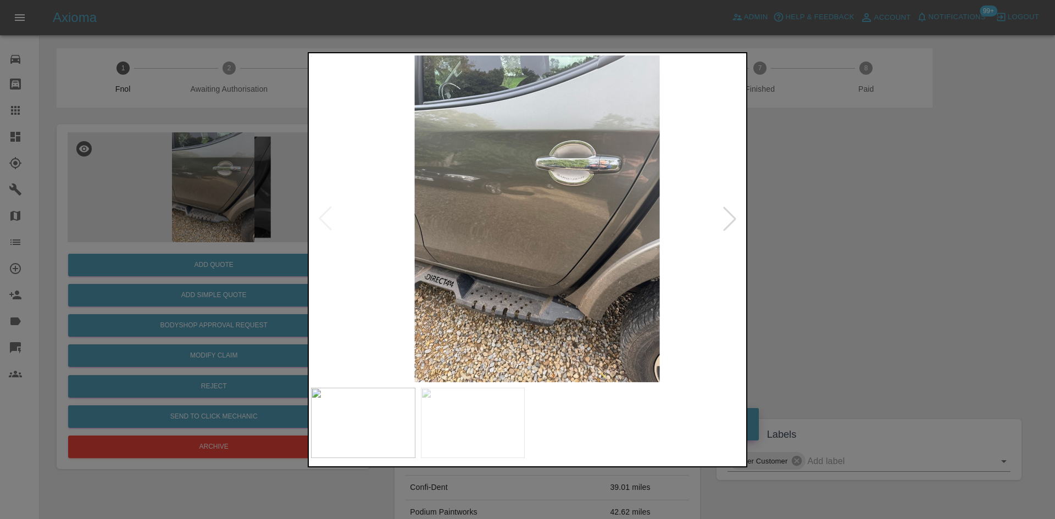
click at [643, 280] on img at bounding box center [537, 218] width 433 height 327
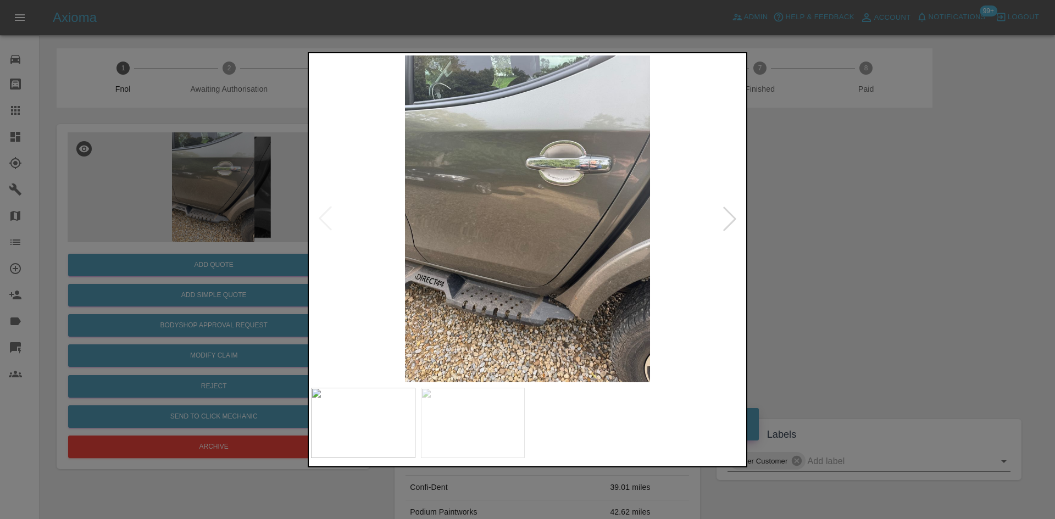
click at [475, 185] on img at bounding box center [527, 218] width 433 height 327
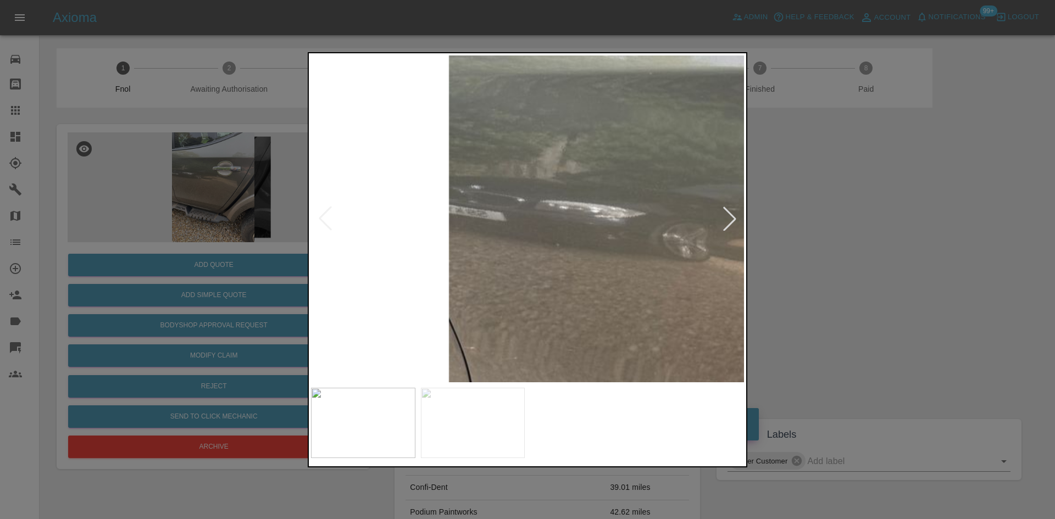
click at [592, 244] on img at bounding box center [816, 334] width 1298 height 981
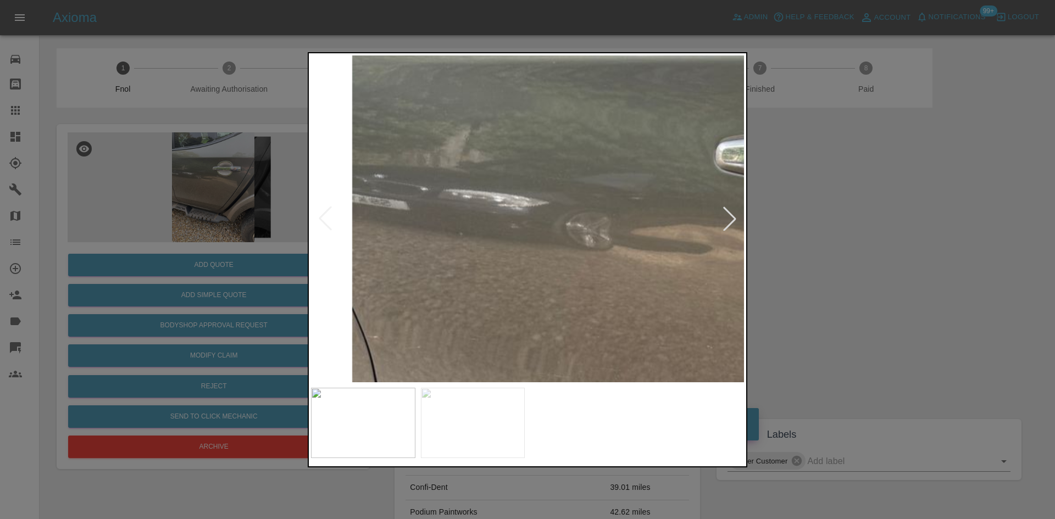
click at [390, 227] on img at bounding box center [719, 323] width 1298 height 981
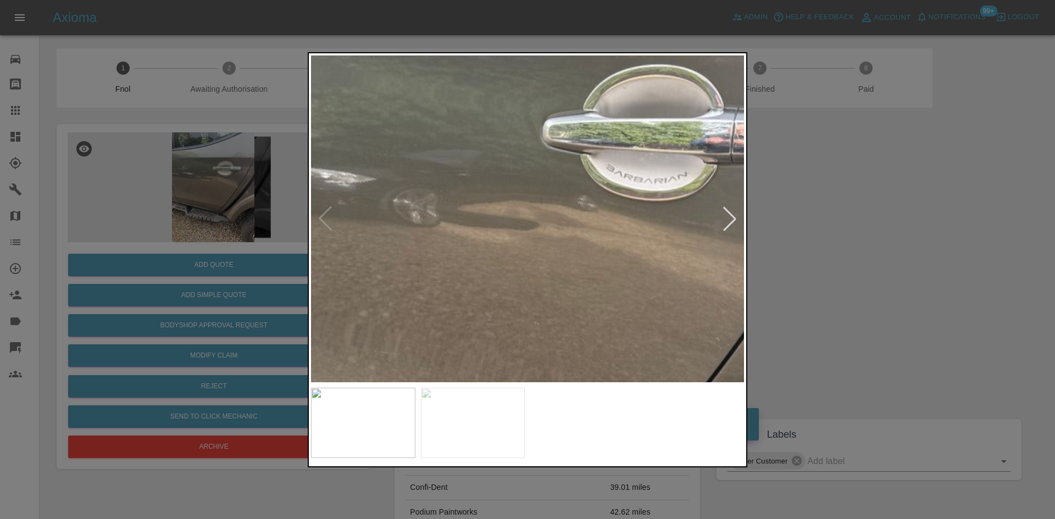
click at [469, 249] on img at bounding box center [546, 299] width 1298 height 981
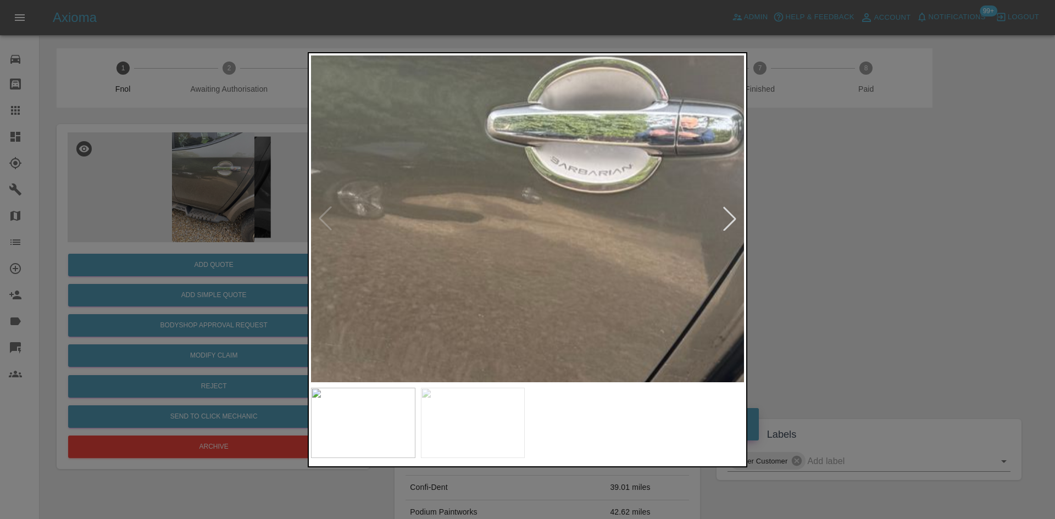
click at [482, 254] on img at bounding box center [491, 292] width 1298 height 981
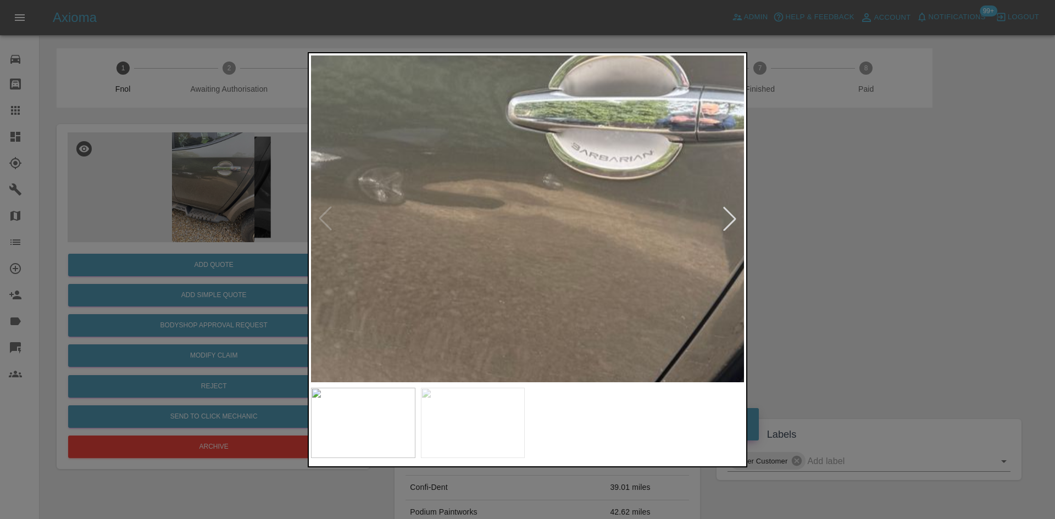
click at [567, 287] on img at bounding box center [512, 278] width 1298 height 981
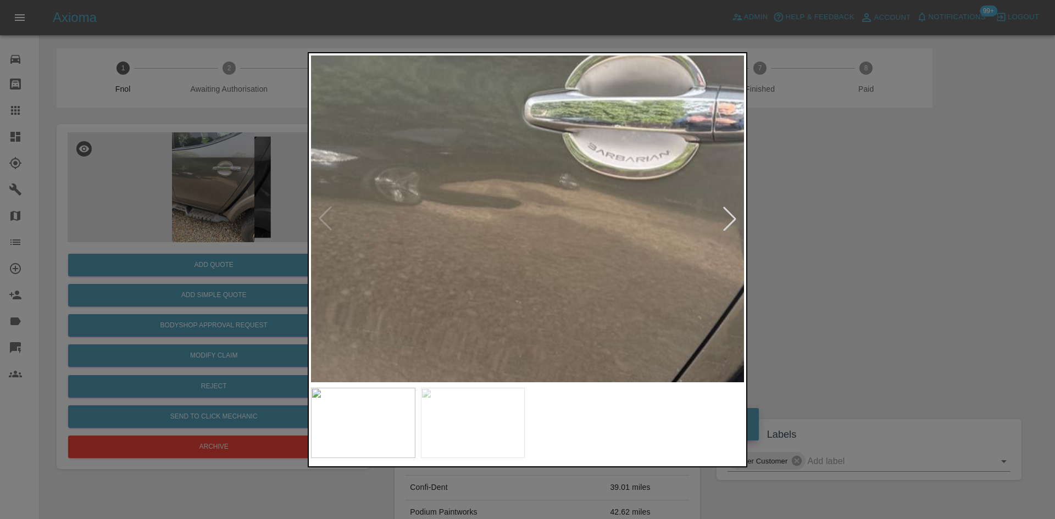
click at [549, 251] on img at bounding box center [528, 278] width 1298 height 981
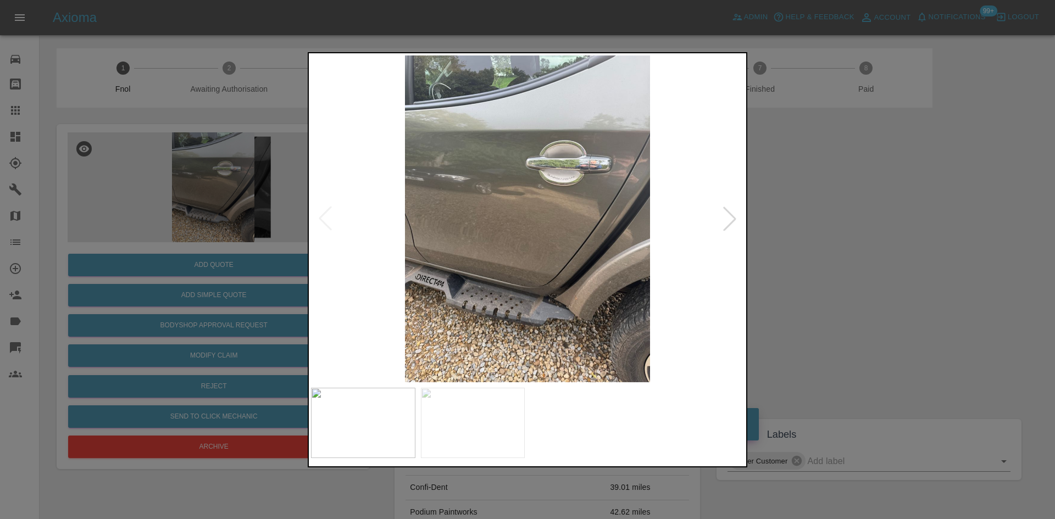
click at [516, 196] on img at bounding box center [527, 218] width 433 height 327
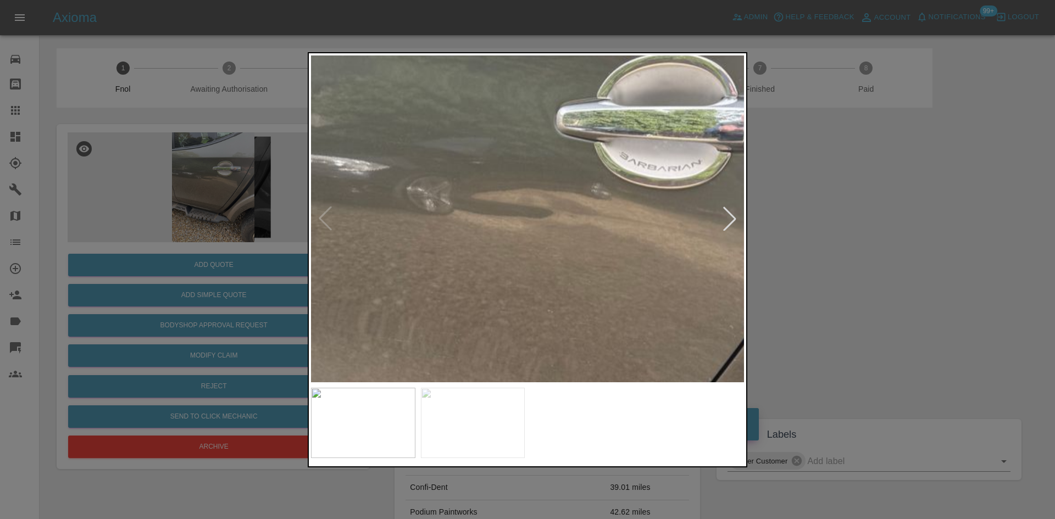
click at [504, 221] on img at bounding box center [560, 287] width 1298 height 981
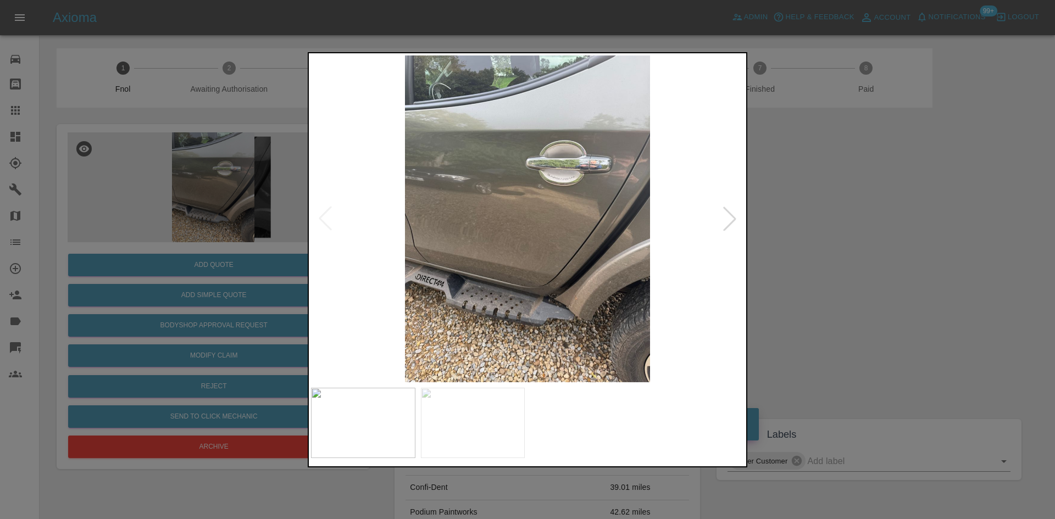
click at [538, 203] on img at bounding box center [527, 218] width 433 height 327
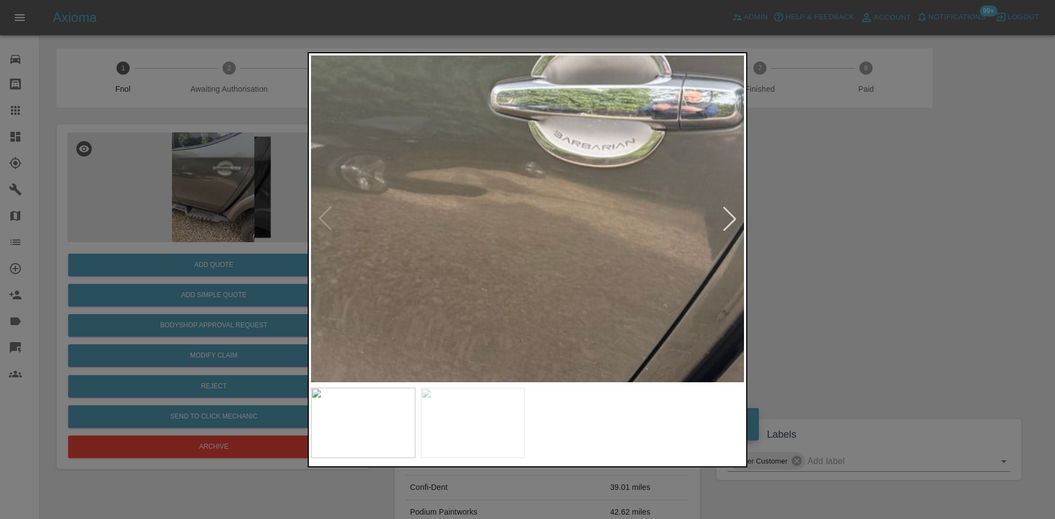
click at [539, 203] on img at bounding box center [494, 266] width 1298 height 981
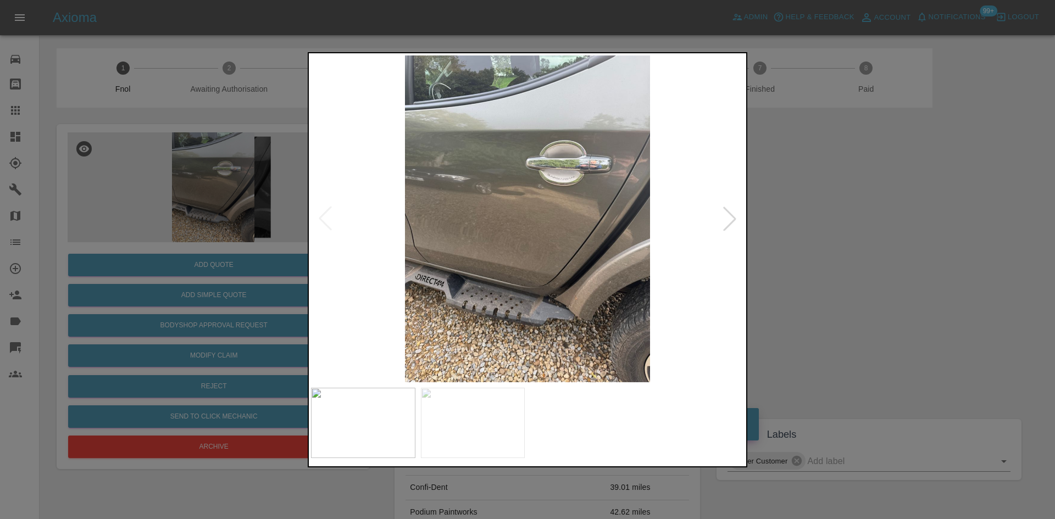
click at [539, 203] on img at bounding box center [527, 218] width 433 height 327
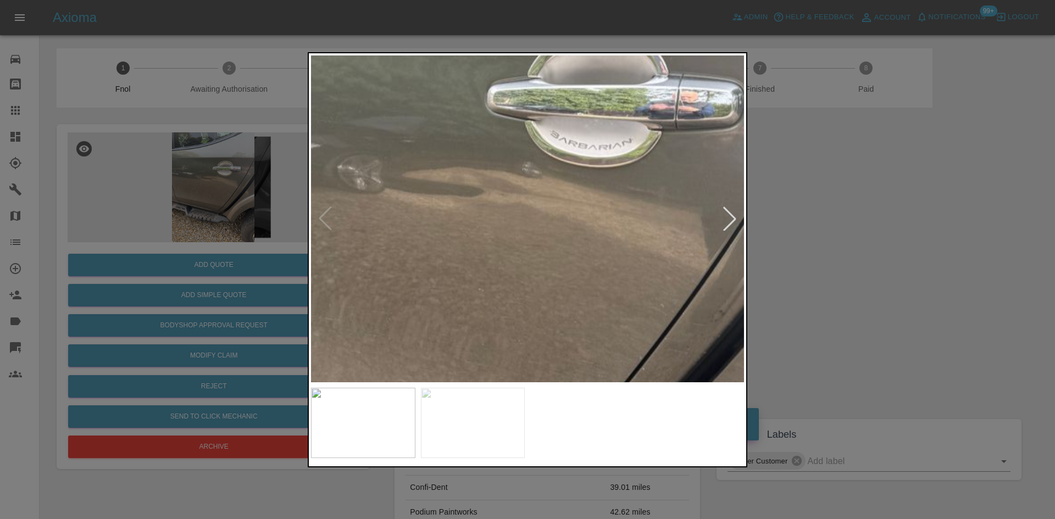
click at [539, 203] on img at bounding box center [491, 266] width 1298 height 981
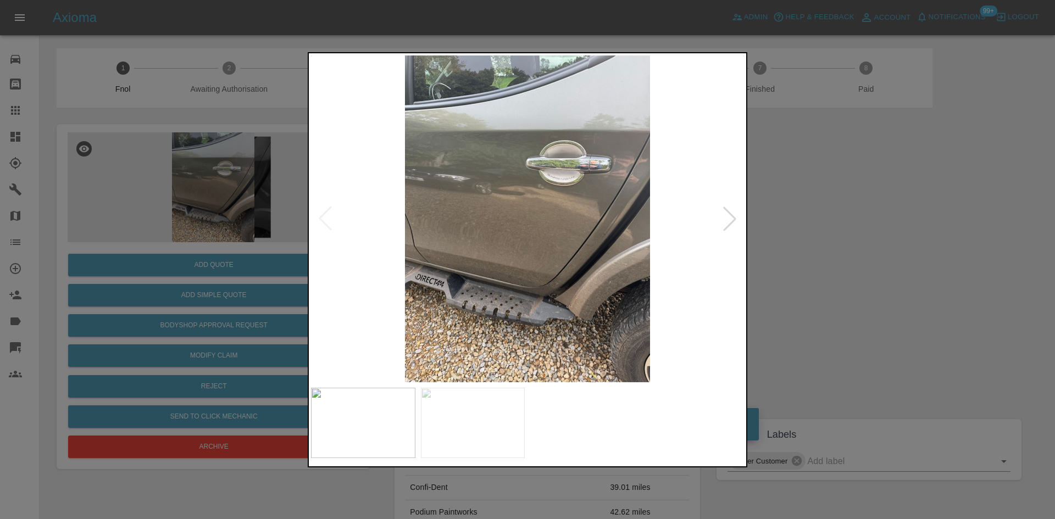
click at [487, 236] on img at bounding box center [527, 218] width 433 height 327
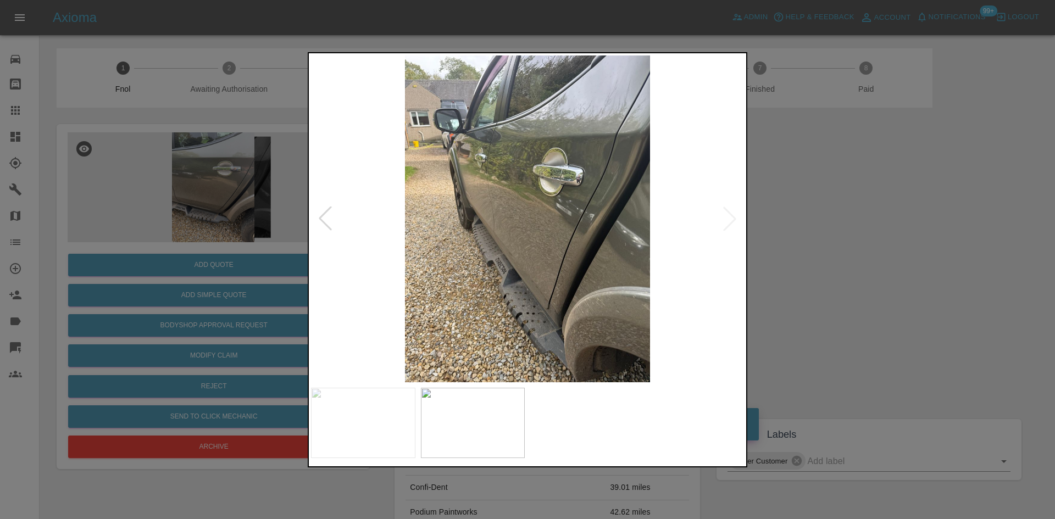
click at [562, 228] on img at bounding box center [527, 218] width 433 height 327
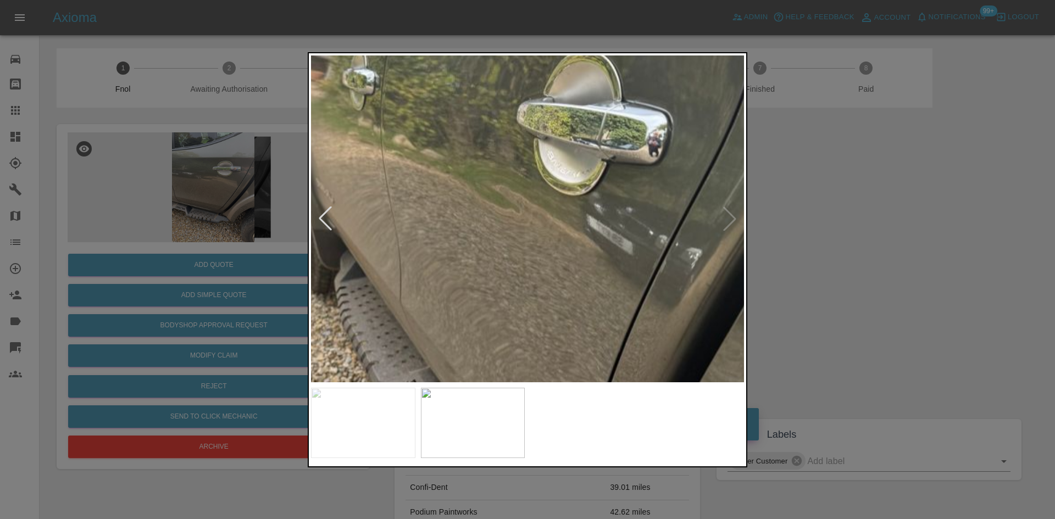
click at [609, 289] on img at bounding box center [501, 263] width 1298 height 981
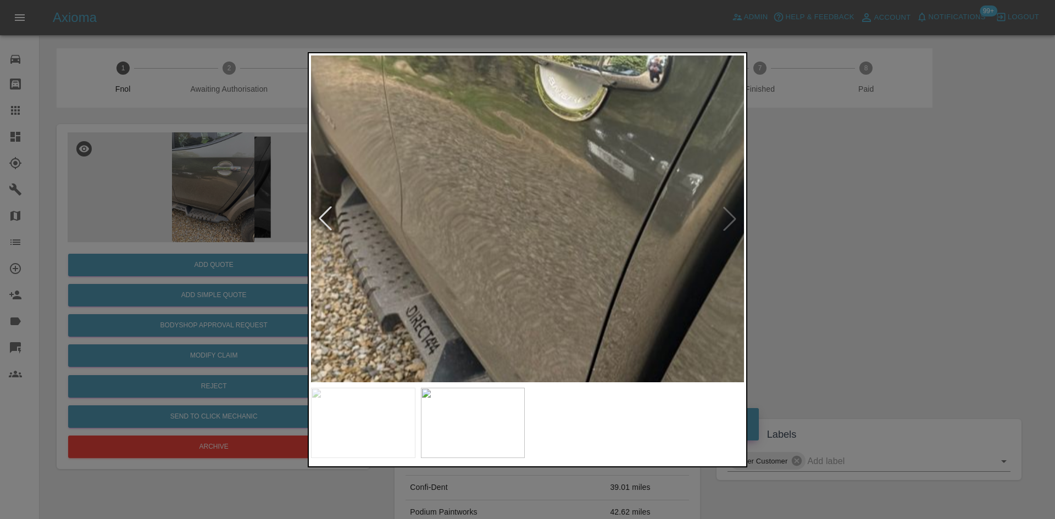
click at [499, 185] on img at bounding box center [502, 188] width 1298 height 981
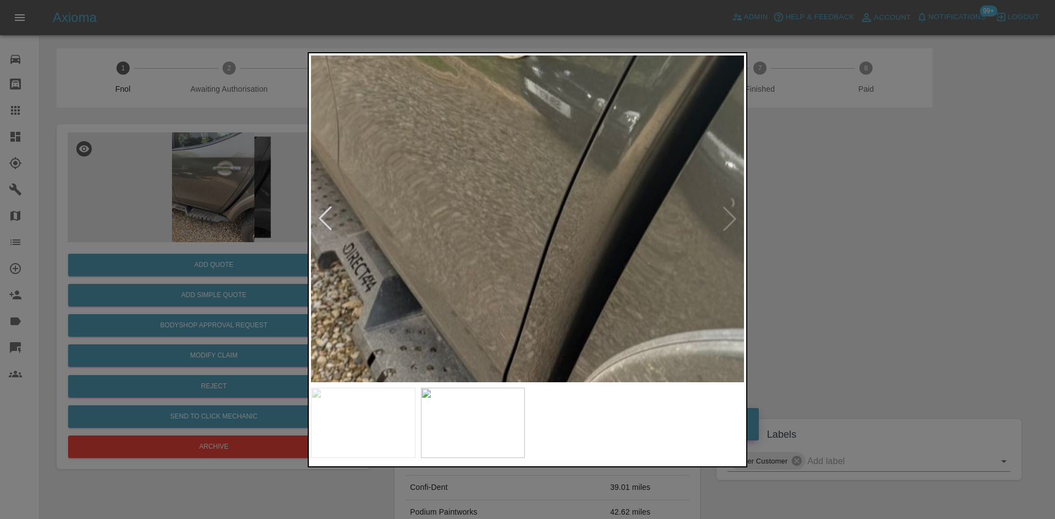
click at [470, 163] on img at bounding box center [439, 126] width 1298 height 981
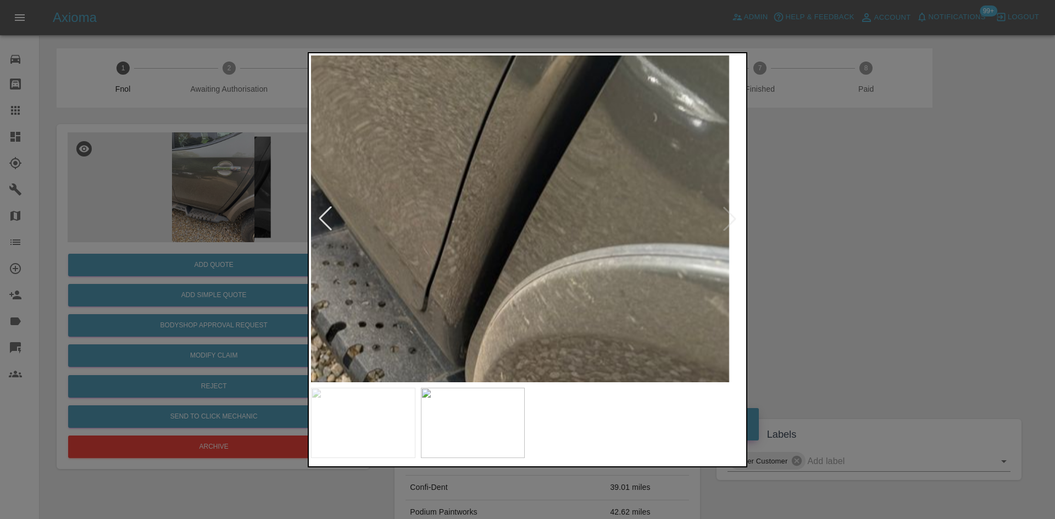
click at [448, 135] on img at bounding box center [361, 41] width 1298 height 981
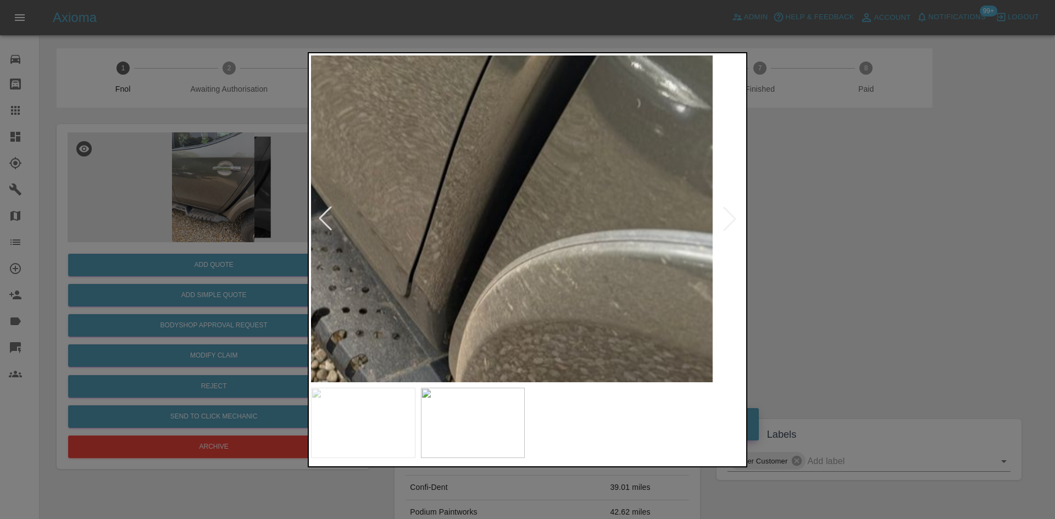
click at [375, 164] on img at bounding box center [345, 26] width 1298 height 981
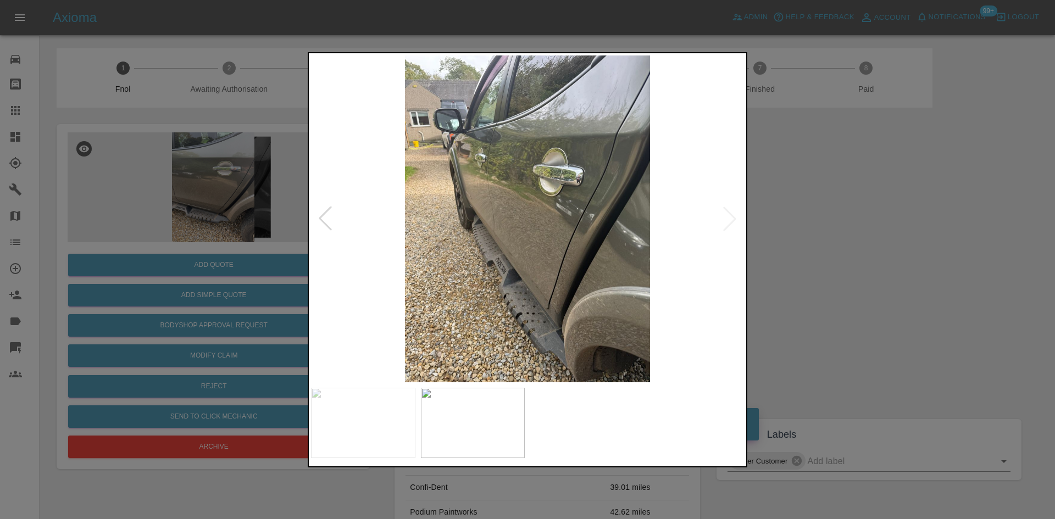
click at [374, 208] on img at bounding box center [527, 218] width 433 height 327
click at [427, 231] on img at bounding box center [527, 218] width 433 height 327
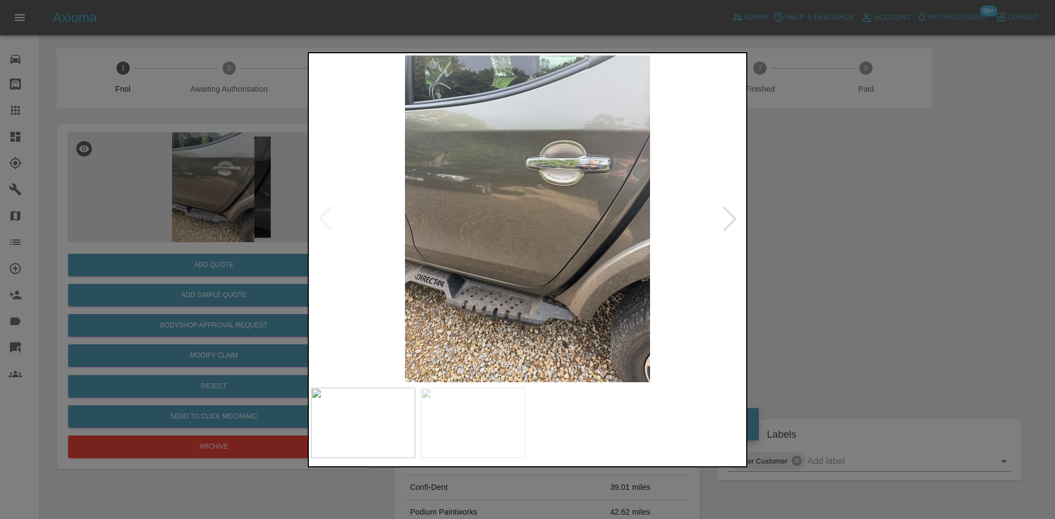
click at [594, 266] on img at bounding box center [527, 218] width 433 height 327
click at [183, 204] on div at bounding box center [527, 259] width 1055 height 519
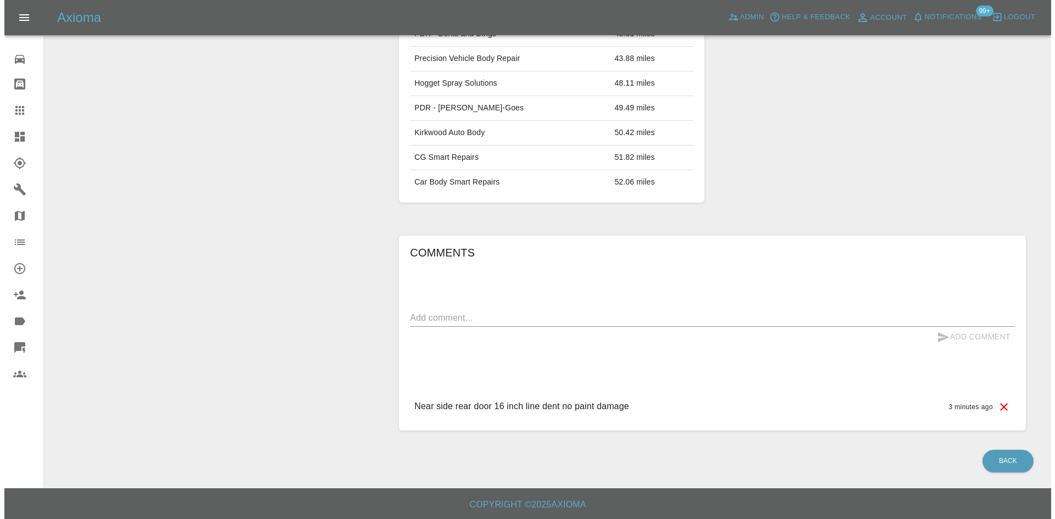
scroll to position [119, 0]
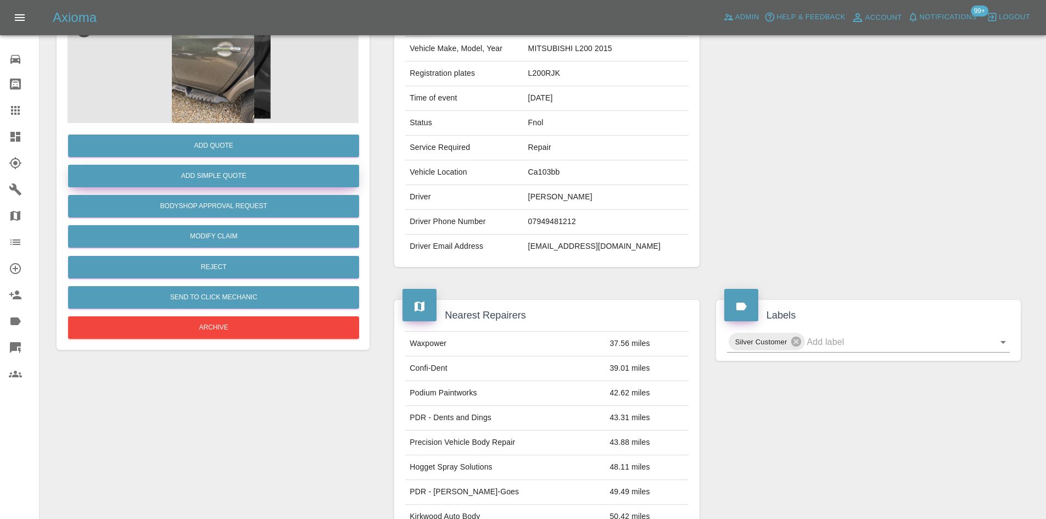
click at [212, 176] on button "Add Simple Quote" at bounding box center [213, 176] width 291 height 23
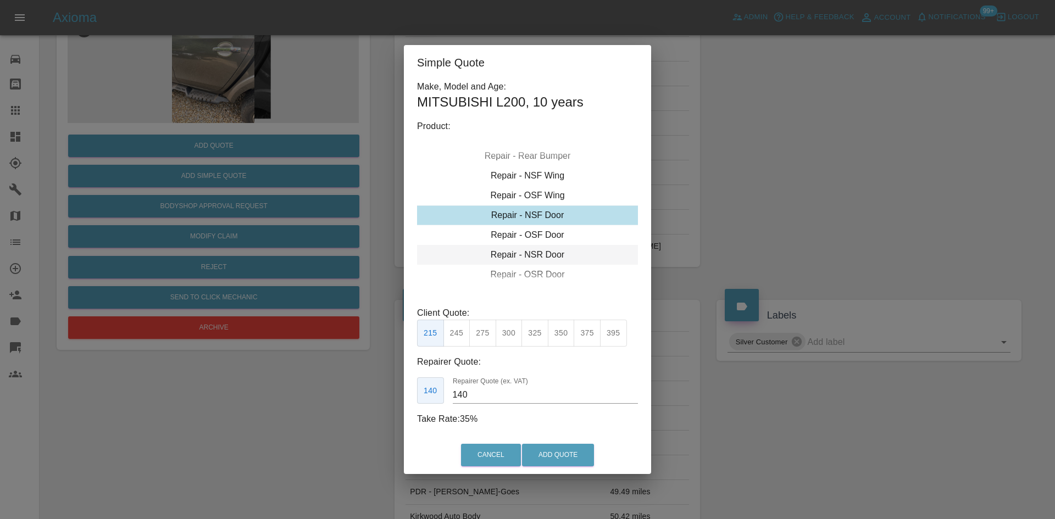
click at [542, 249] on div "Repair - NSR Door" at bounding box center [527, 255] width 221 height 20
click at [557, 340] on button "350" at bounding box center [561, 333] width 27 height 27
click at [533, 339] on button "325" at bounding box center [534, 333] width 27 height 27
drag, startPoint x: 483, startPoint y: 398, endPoint x: 360, endPoint y: 393, distance: 123.2
click at [372, 399] on div "Simple Quote Make, Model and Age: MITSUBISHI L200 , 10 years Product: Repair - …" at bounding box center [527, 259] width 1055 height 519
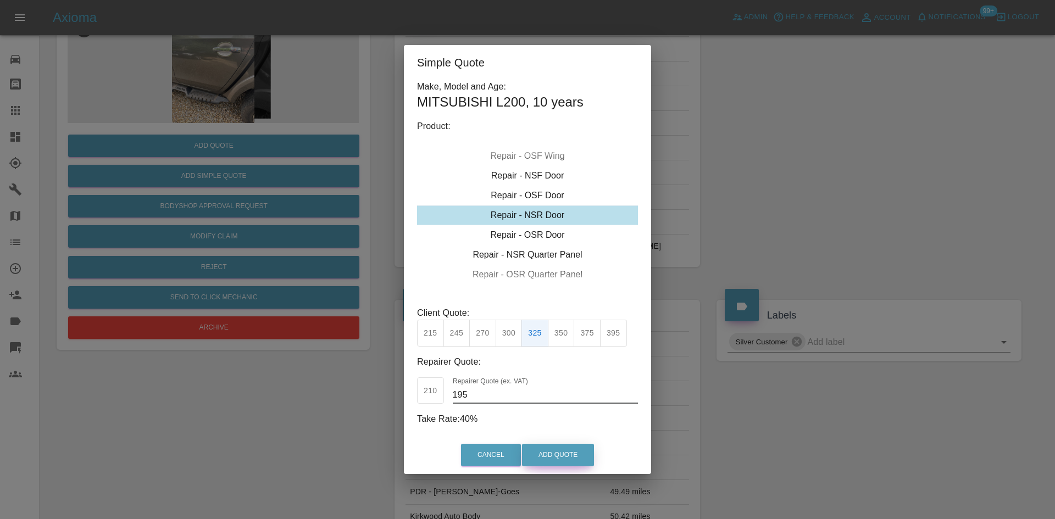
type input "195"
click at [553, 452] on button "Add Quote" at bounding box center [558, 455] width 72 height 23
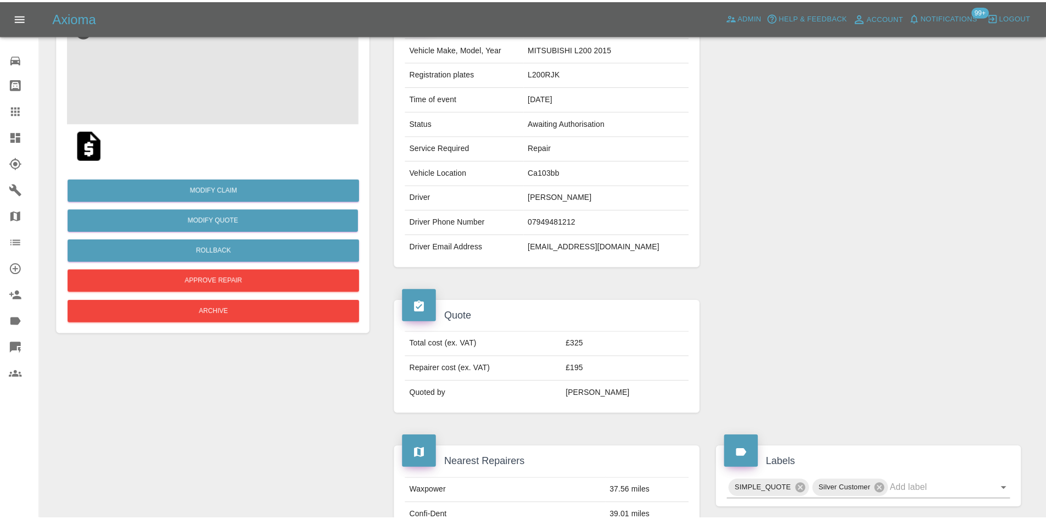
scroll to position [0, 0]
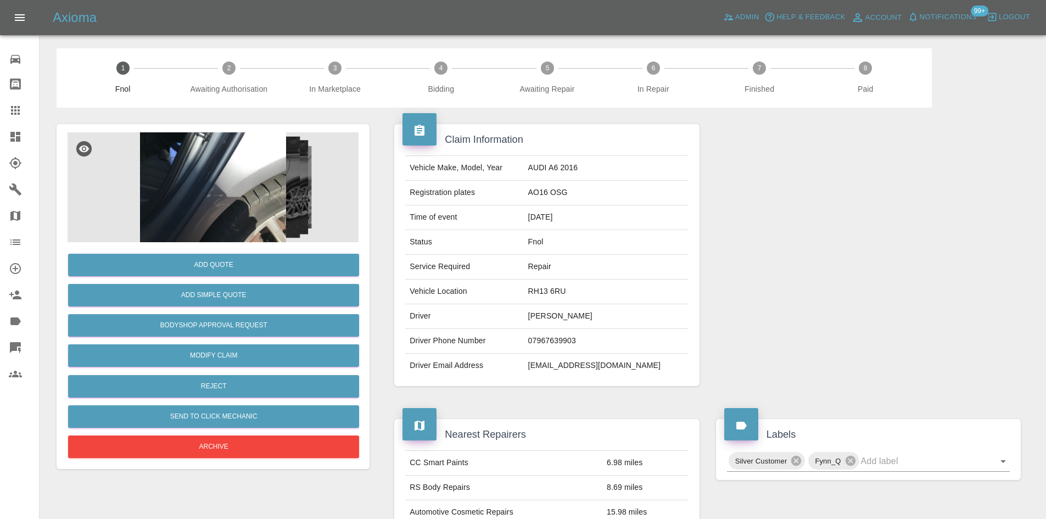
click at [244, 195] on img at bounding box center [213, 187] width 291 height 110
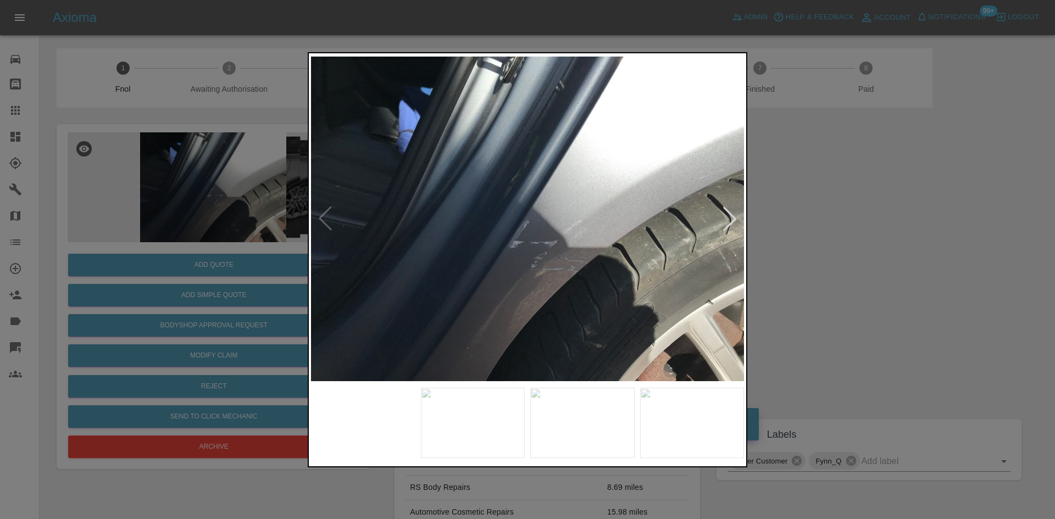
click at [482, 269] on img at bounding box center [527, 218] width 433 height 327
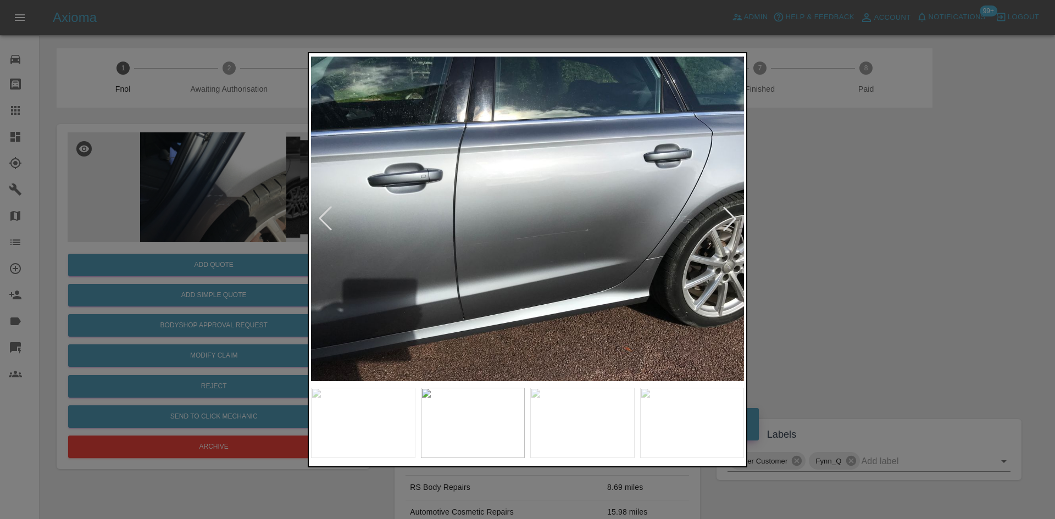
click at [415, 285] on img at bounding box center [527, 218] width 433 height 327
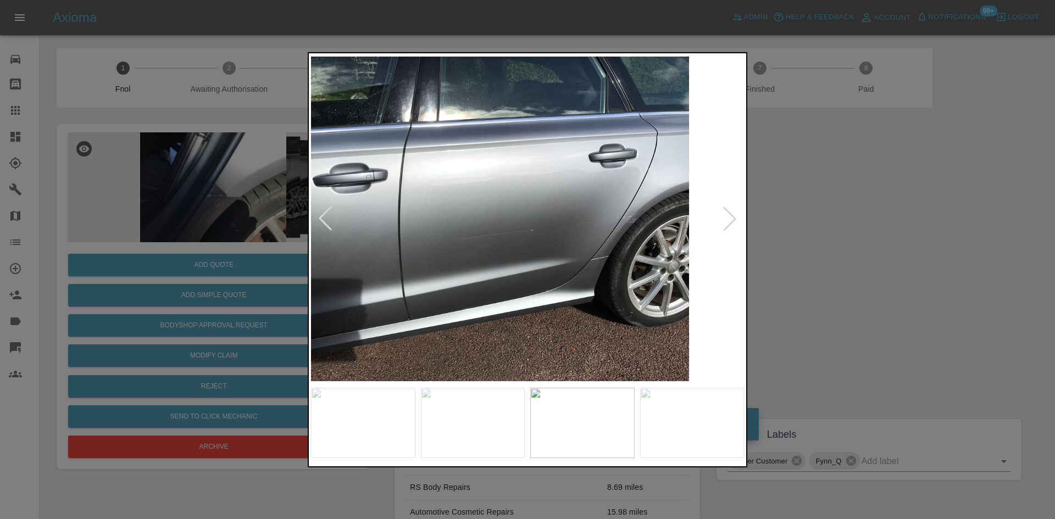
click at [373, 285] on img at bounding box center [472, 218] width 433 height 327
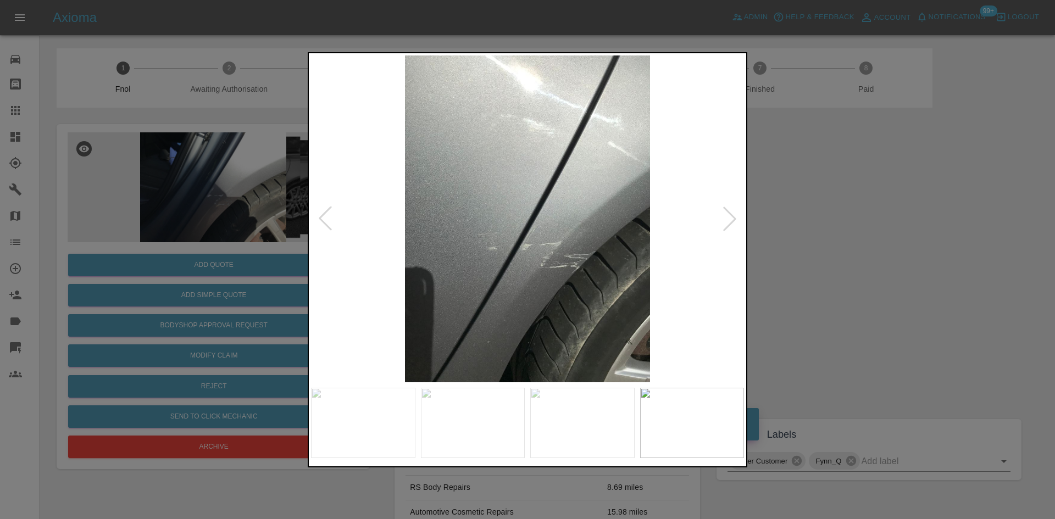
click at [336, 292] on img at bounding box center [527, 218] width 433 height 327
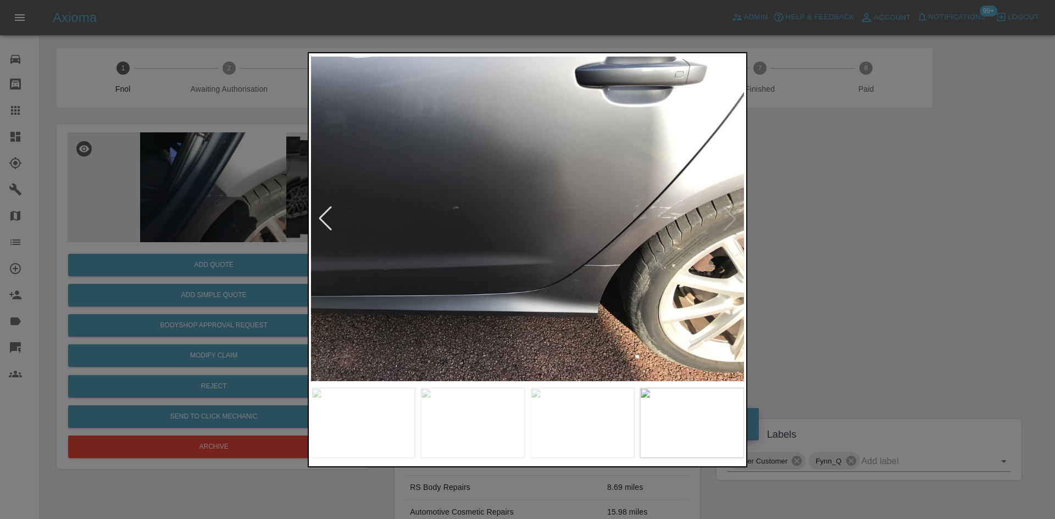
click at [336, 291] on img at bounding box center [527, 218] width 433 height 327
click at [693, 225] on img at bounding box center [527, 218] width 433 height 327
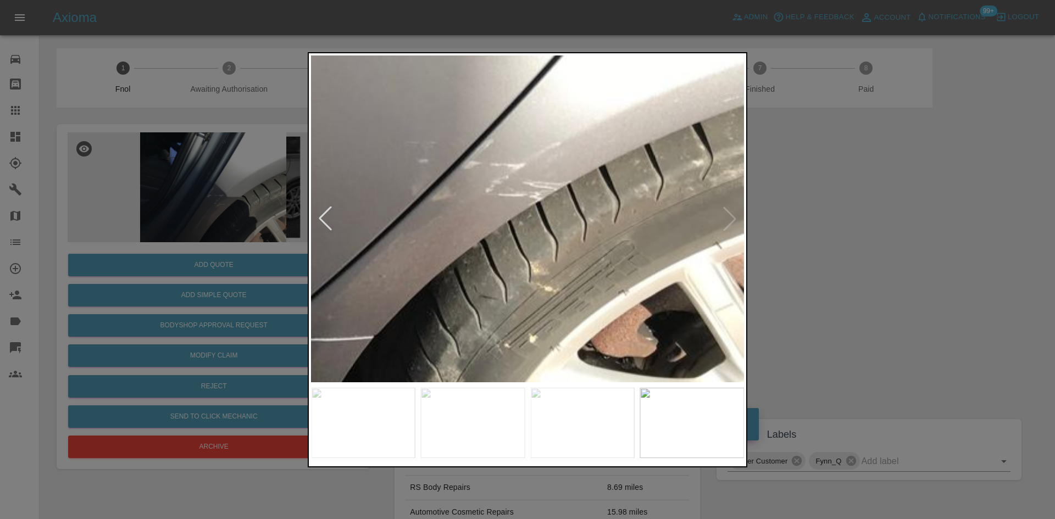
click at [518, 264] on img at bounding box center [94, 198] width 1298 height 981
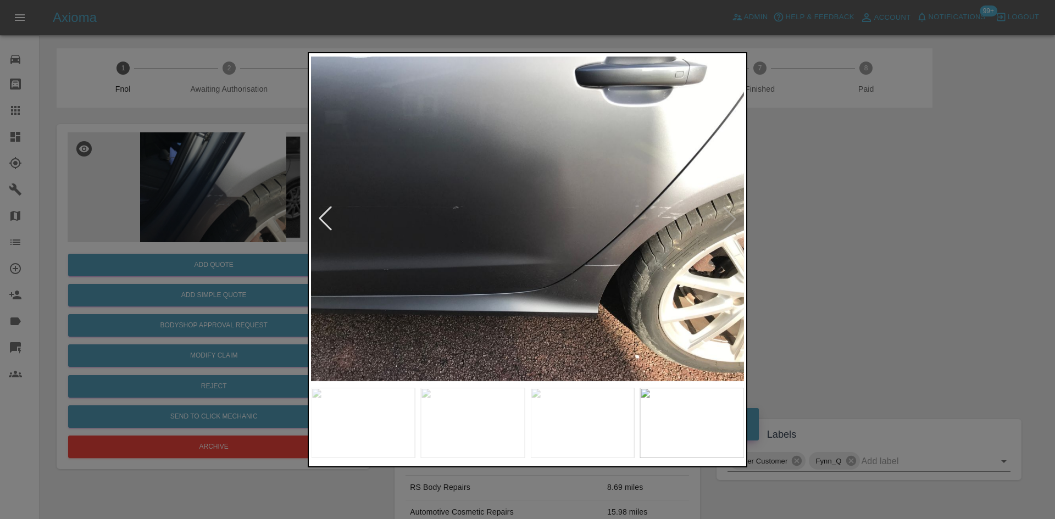
click at [562, 323] on img at bounding box center [527, 218] width 433 height 327
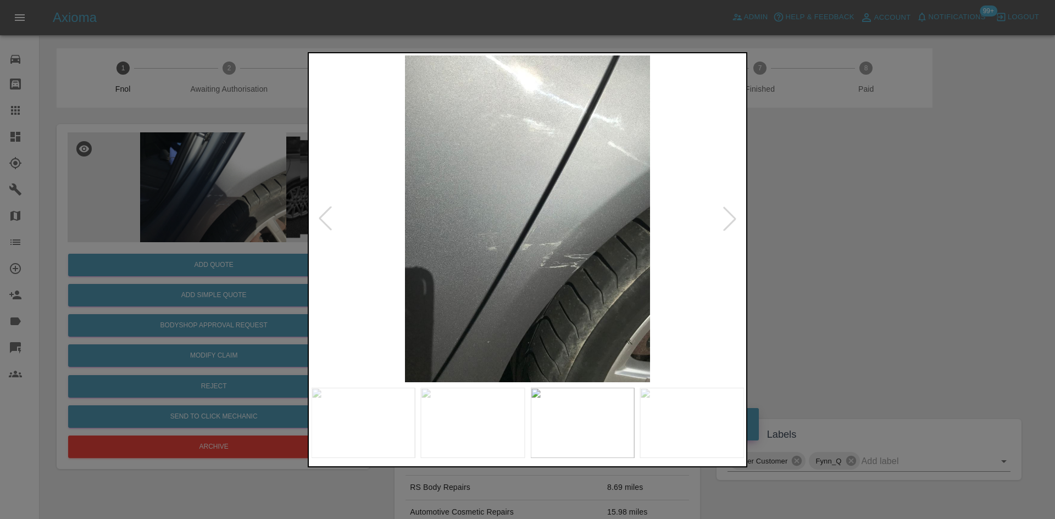
click at [584, 294] on img at bounding box center [527, 218] width 433 height 327
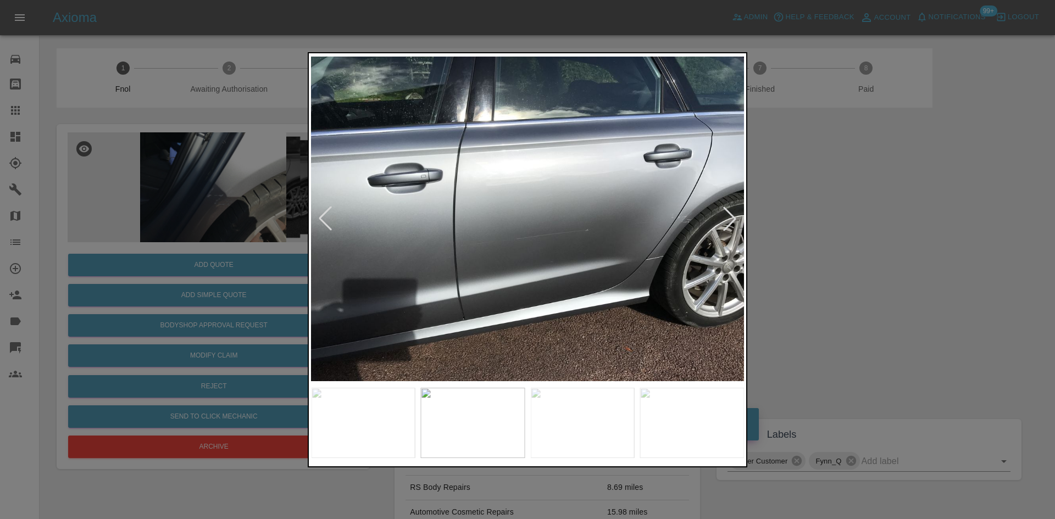
click at [511, 246] on img at bounding box center [527, 218] width 433 height 327
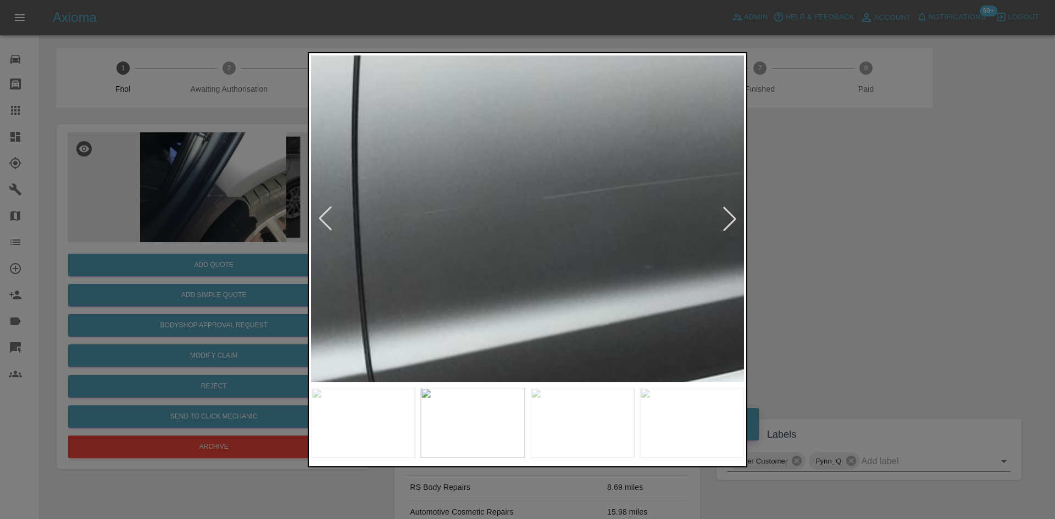
click at [501, 303] on img at bounding box center [575, 137] width 1298 height 981
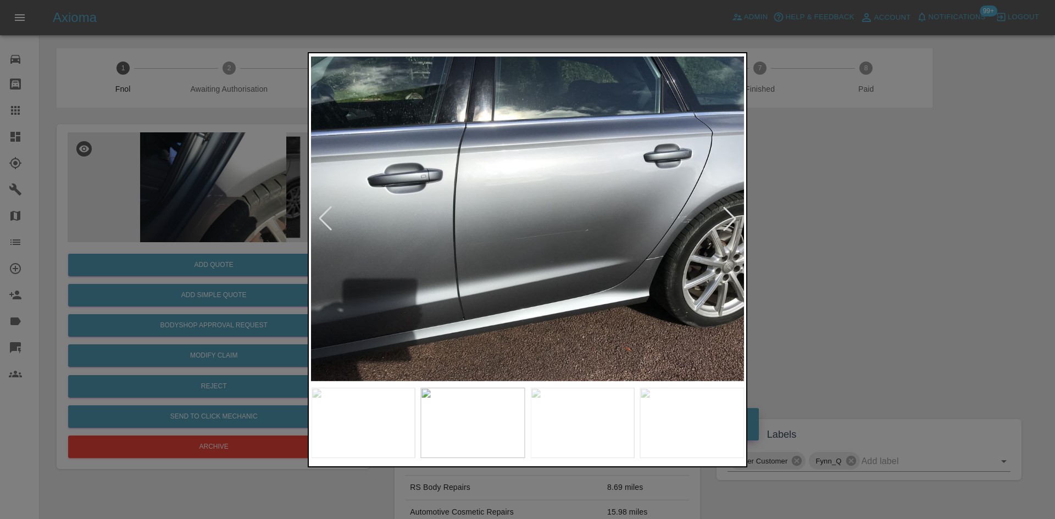
click at [499, 300] on img at bounding box center [527, 218] width 433 height 327
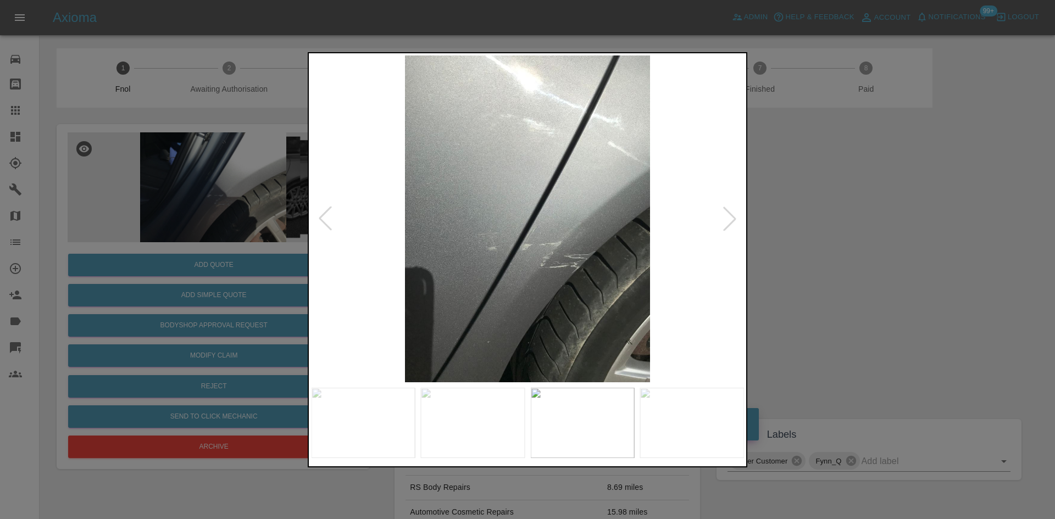
click at [587, 252] on img at bounding box center [527, 218] width 433 height 327
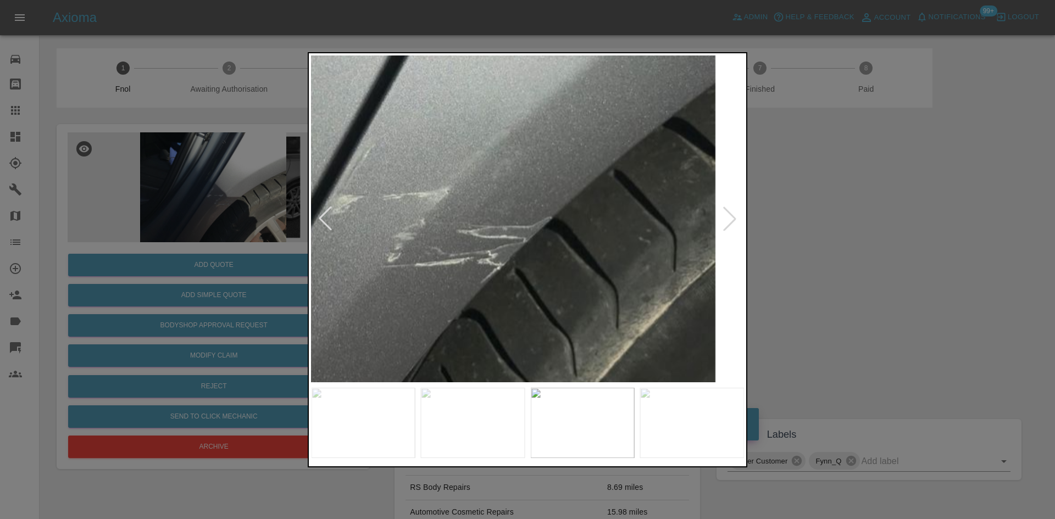
click at [583, 273] on img at bounding box center [347, 119] width 1298 height 981
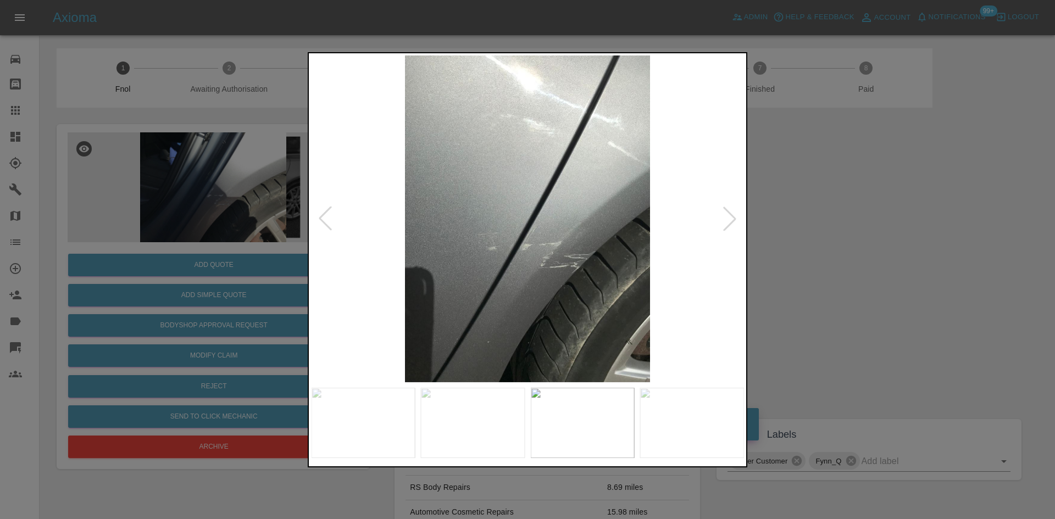
click at [523, 288] on img at bounding box center [527, 218] width 433 height 327
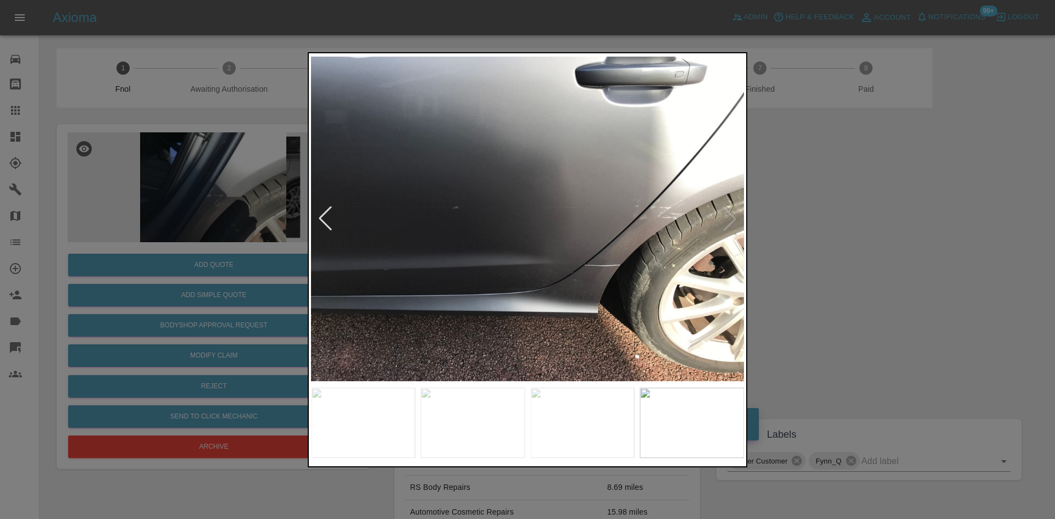
click at [559, 246] on img at bounding box center [527, 218] width 433 height 327
click at [669, 209] on img at bounding box center [527, 218] width 433 height 327
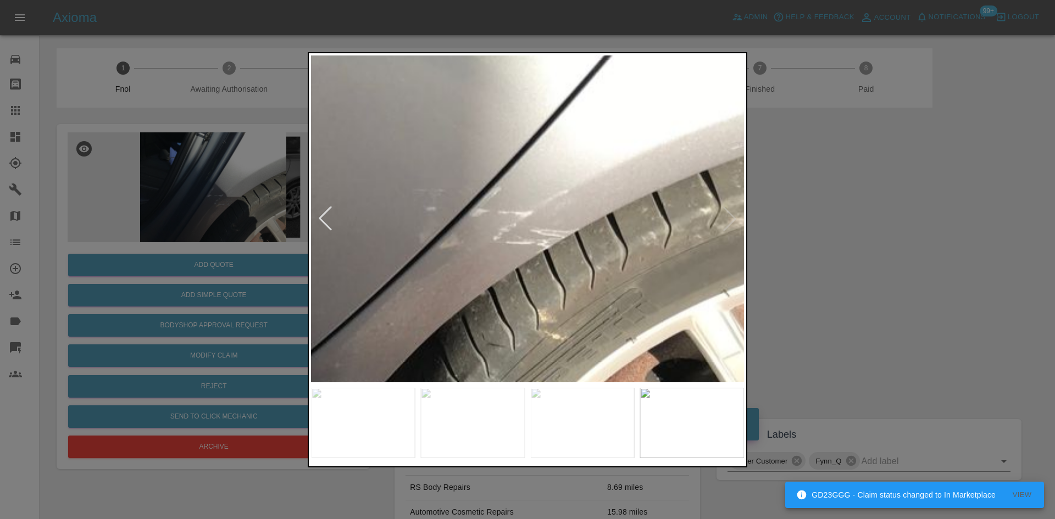
click at [586, 276] on img at bounding box center [102, 246] width 1298 height 981
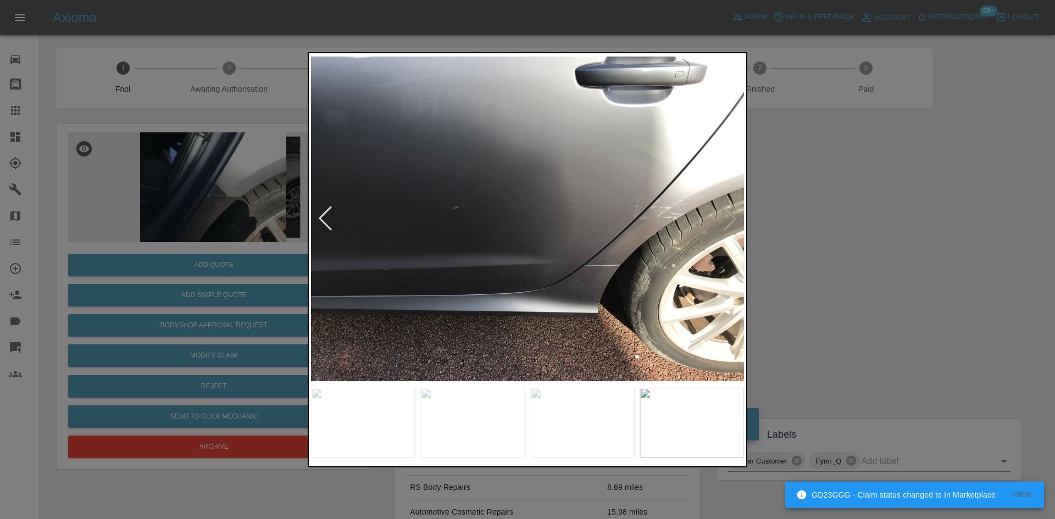
click at [553, 286] on img at bounding box center [527, 218] width 433 height 327
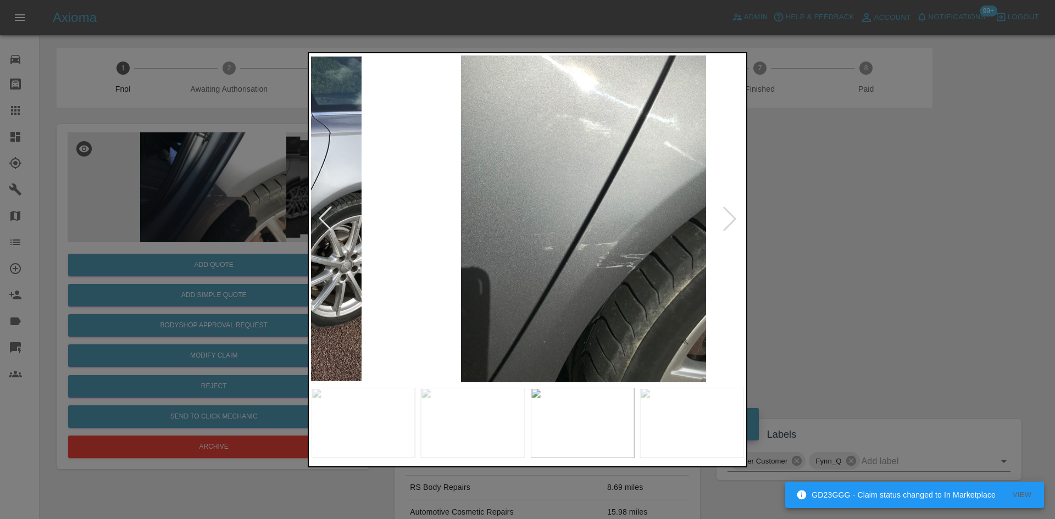
click at [626, 283] on img at bounding box center [583, 218] width 433 height 327
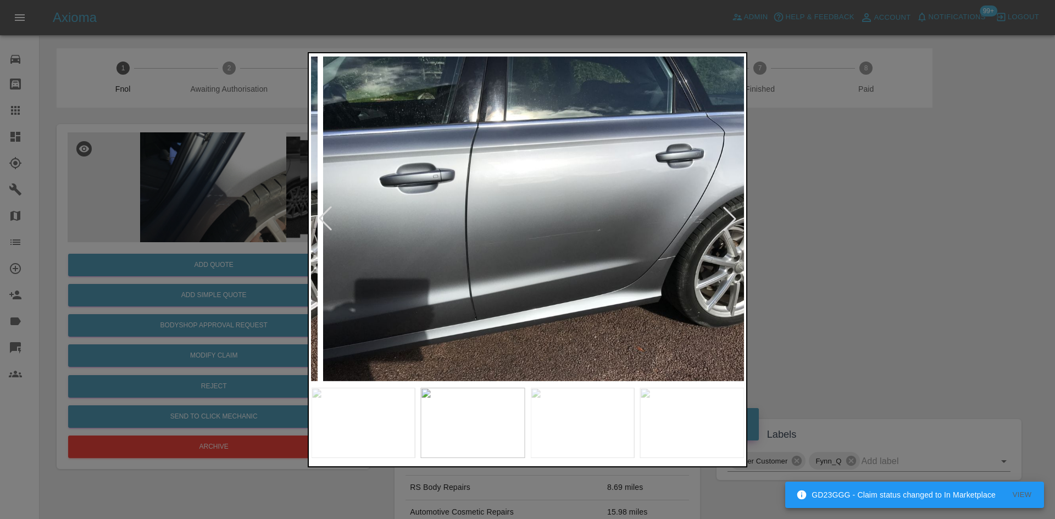
click at [595, 274] on img at bounding box center [539, 218] width 433 height 327
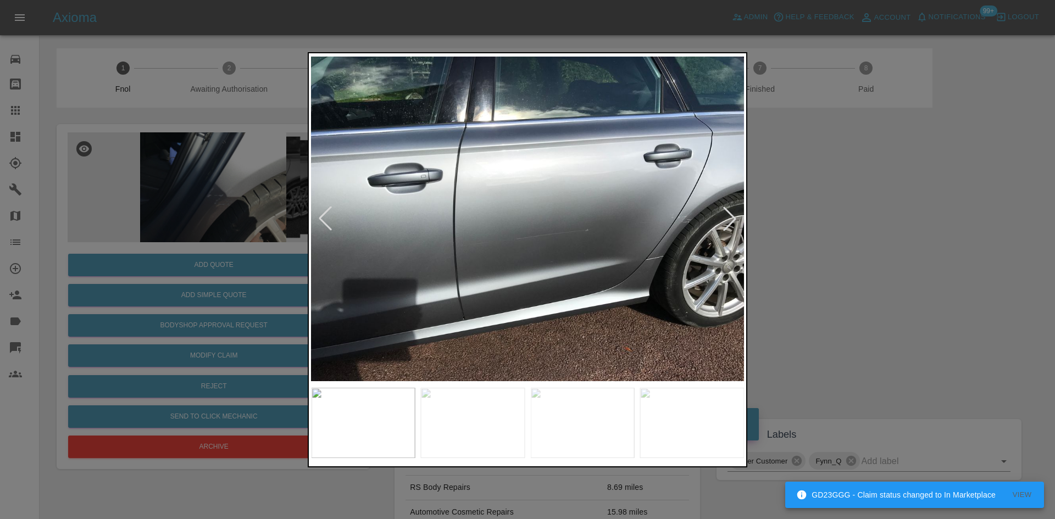
click at [672, 277] on img at bounding box center [527, 218] width 433 height 327
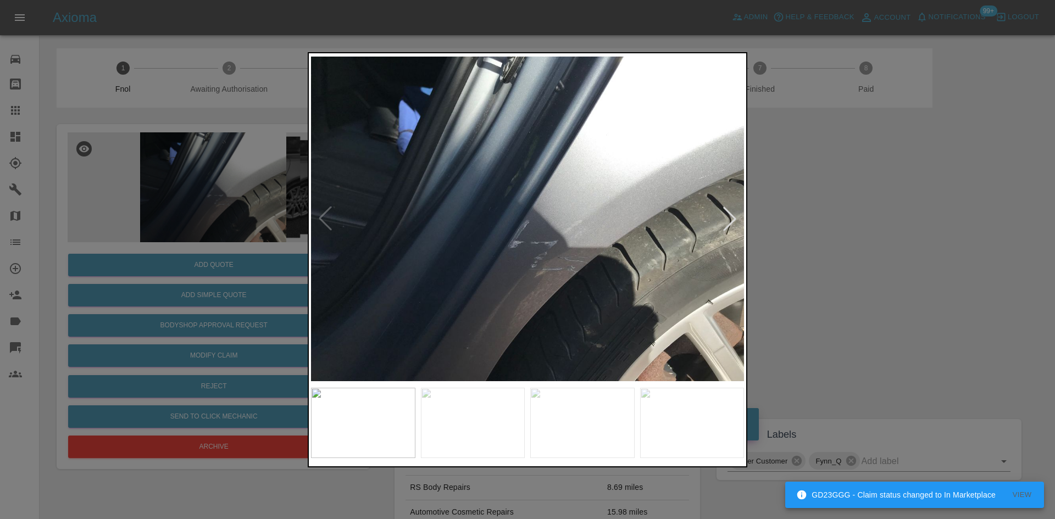
click at [665, 271] on img at bounding box center [527, 218] width 433 height 327
click at [434, 253] on img at bounding box center [527, 218] width 433 height 327
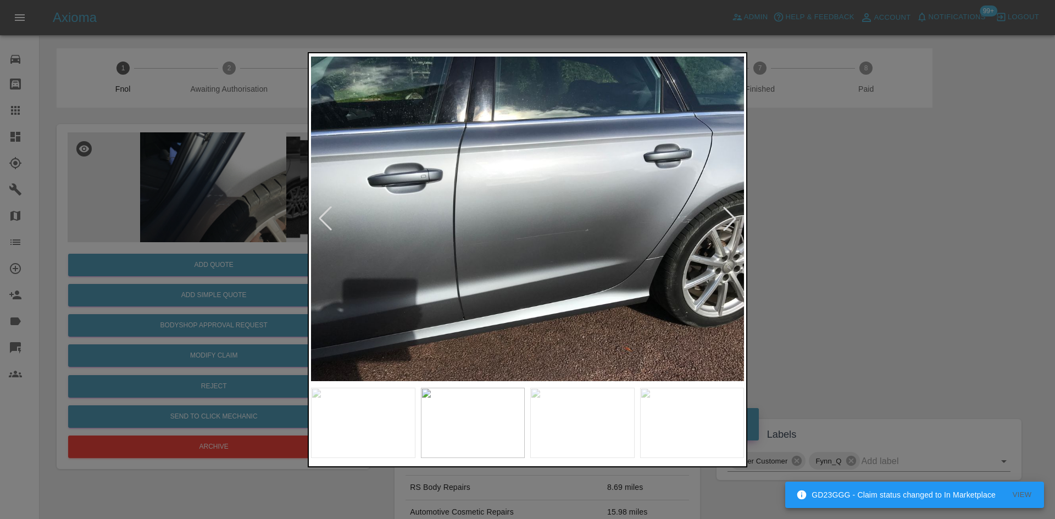
click at [514, 230] on img at bounding box center [527, 218] width 433 height 327
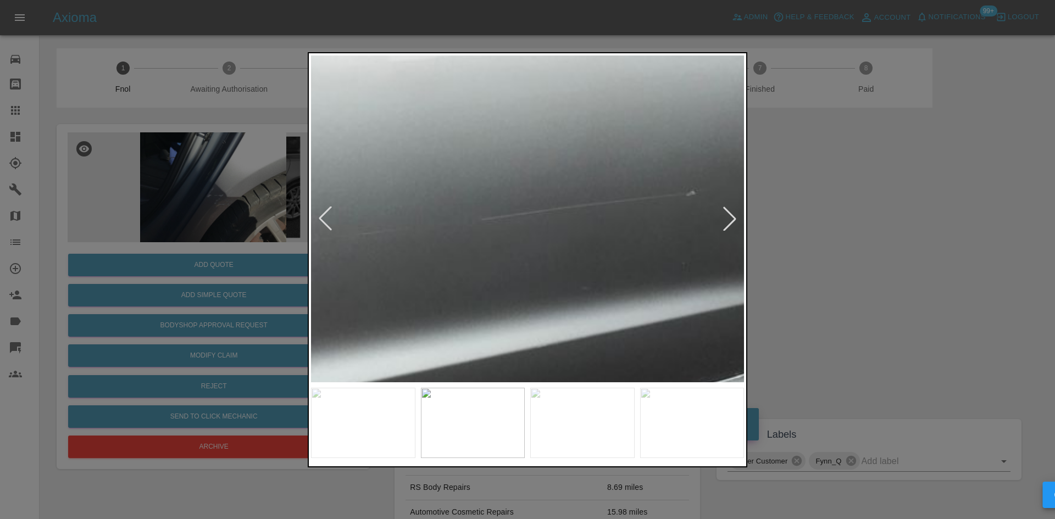
click at [480, 244] on img at bounding box center [512, 159] width 1298 height 981
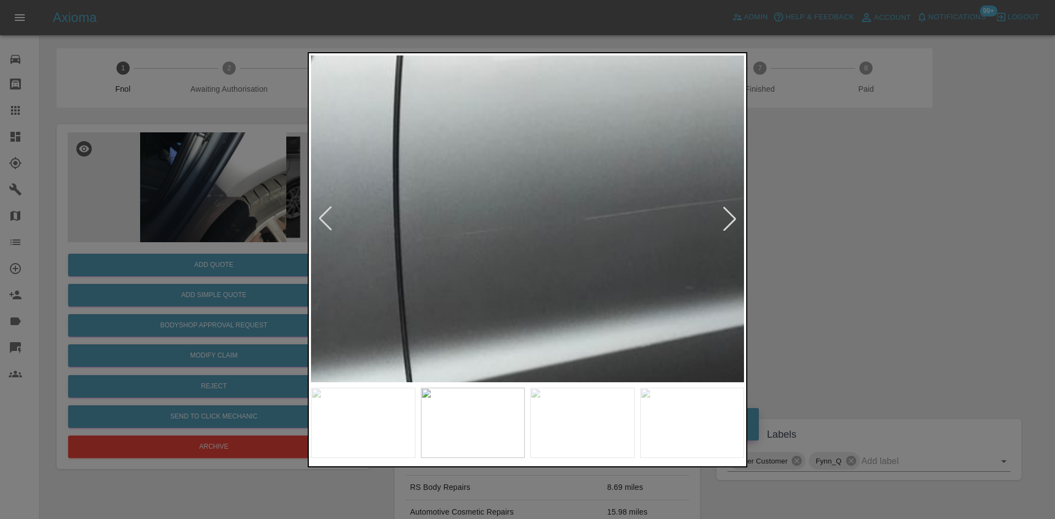
click at [585, 255] on img at bounding box center [616, 158] width 1298 height 981
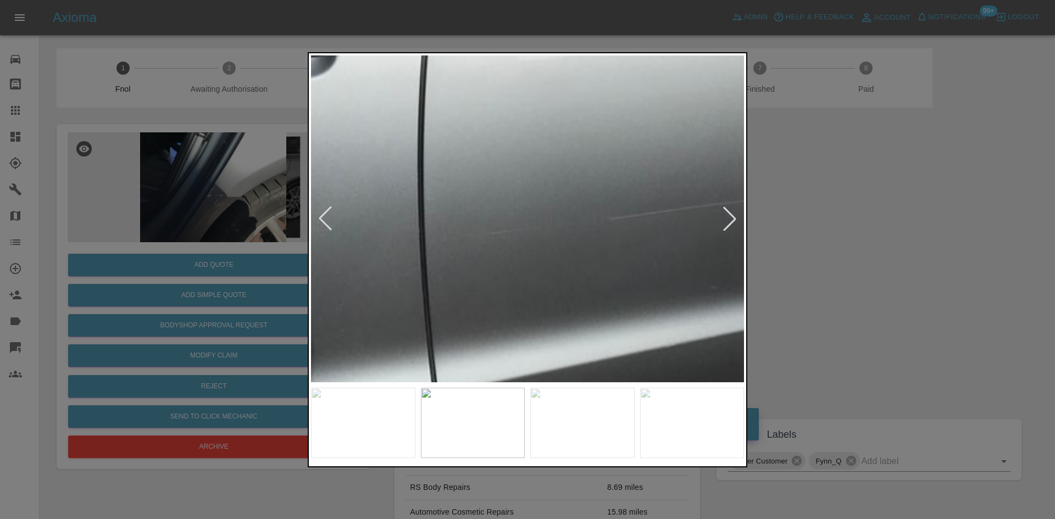
click at [577, 258] on img at bounding box center [641, 158] width 1298 height 981
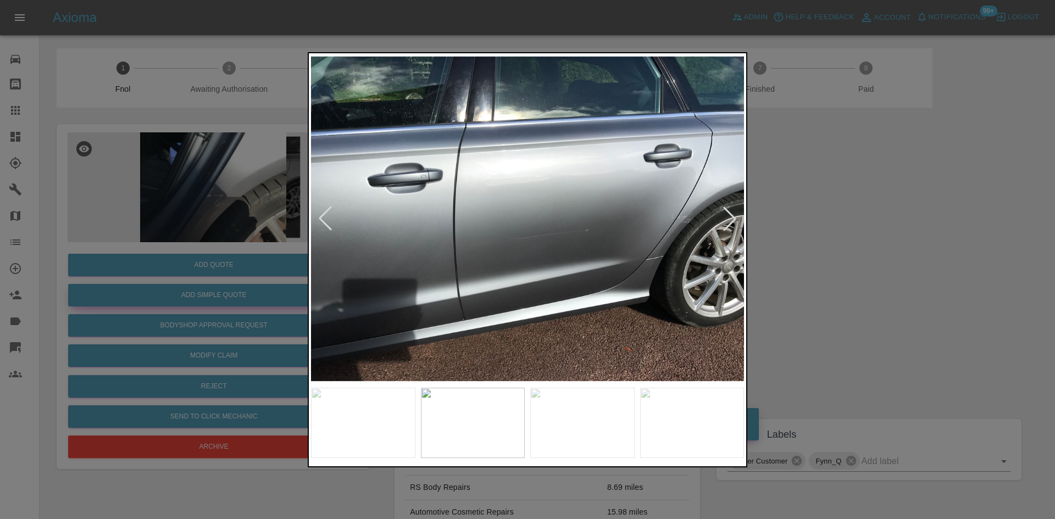
drag, startPoint x: 146, startPoint y: 266, endPoint x: 182, endPoint y: 291, distance: 44.0
click at [148, 268] on div at bounding box center [527, 259] width 1055 height 519
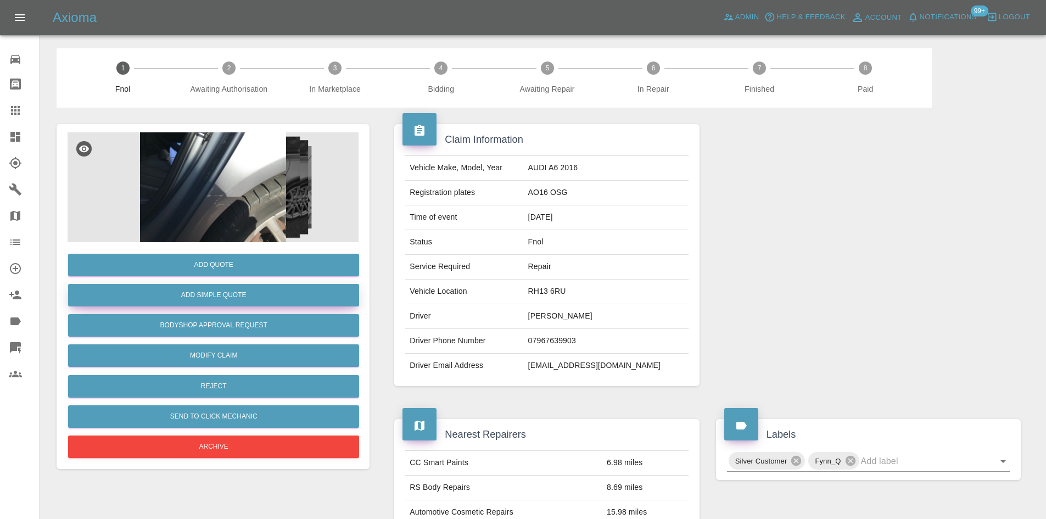
click at [204, 291] on button "Add Simple Quote" at bounding box center [213, 295] width 291 height 23
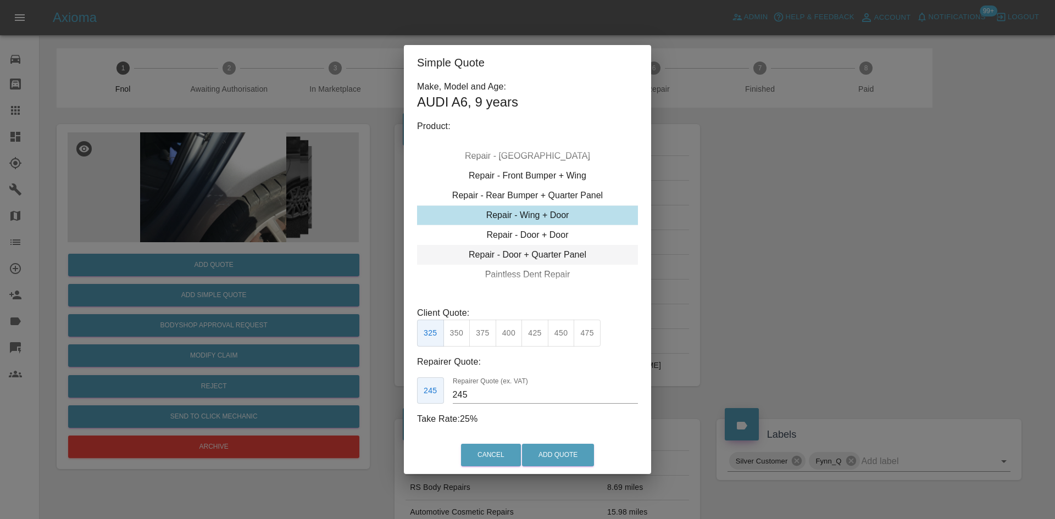
click at [511, 252] on div "Repair - Door + Quarter Panel" at bounding box center [527, 255] width 221 height 20
click at [476, 333] on button "375" at bounding box center [482, 333] width 27 height 27
type input "230"
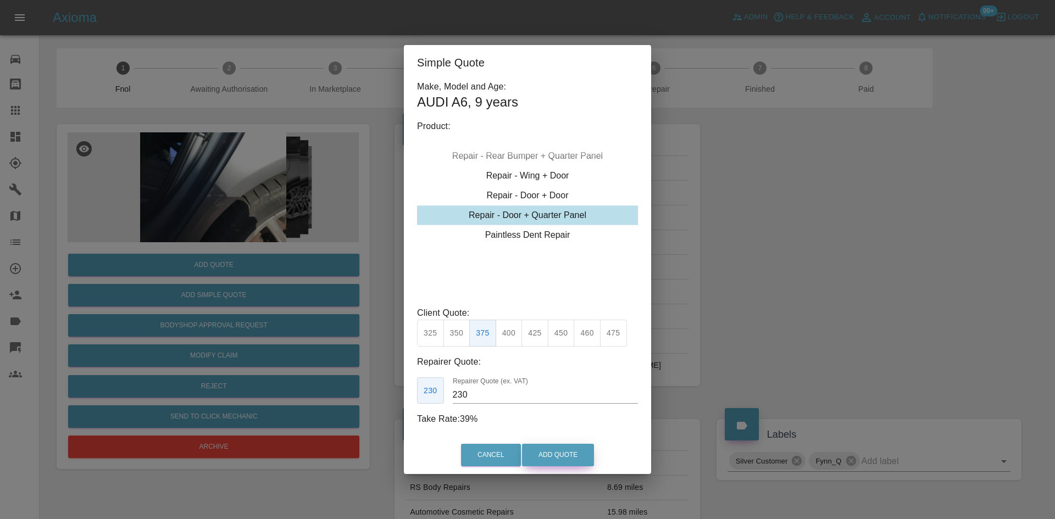
click at [553, 456] on button "Add Quote" at bounding box center [558, 455] width 72 height 23
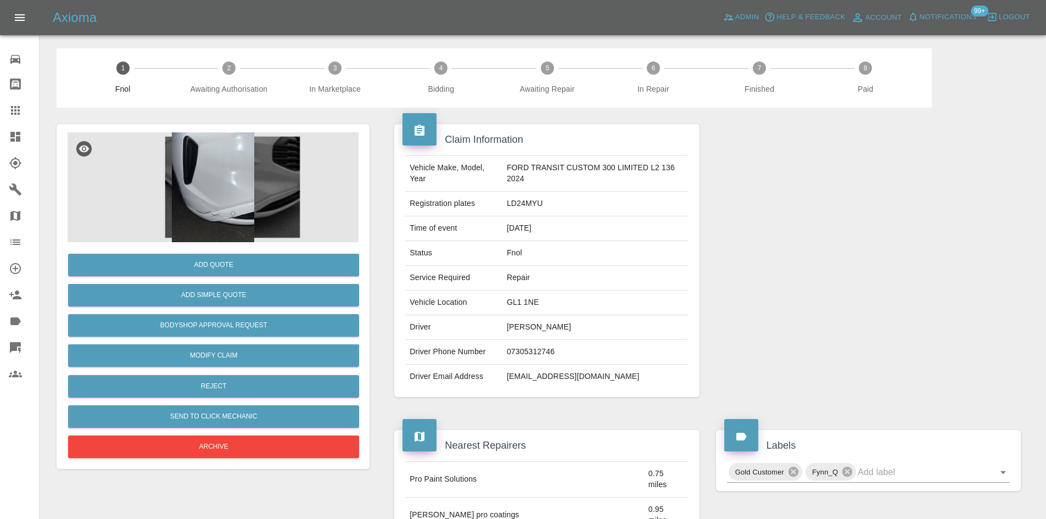
click at [227, 215] on img at bounding box center [213, 187] width 291 height 110
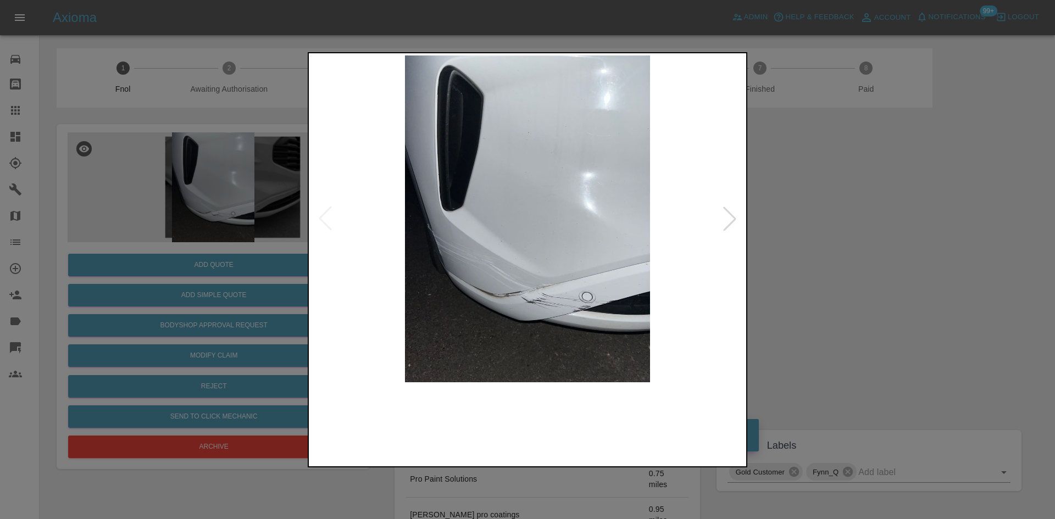
click at [438, 273] on img at bounding box center [527, 218] width 433 height 327
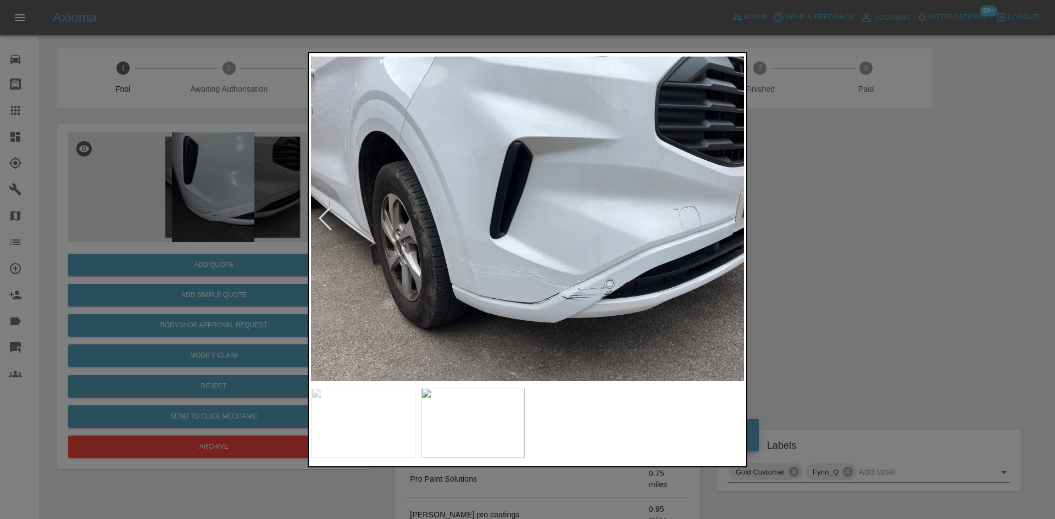
click at [473, 290] on img at bounding box center [527, 218] width 433 height 327
click at [570, 305] on img at bounding box center [527, 218] width 433 height 327
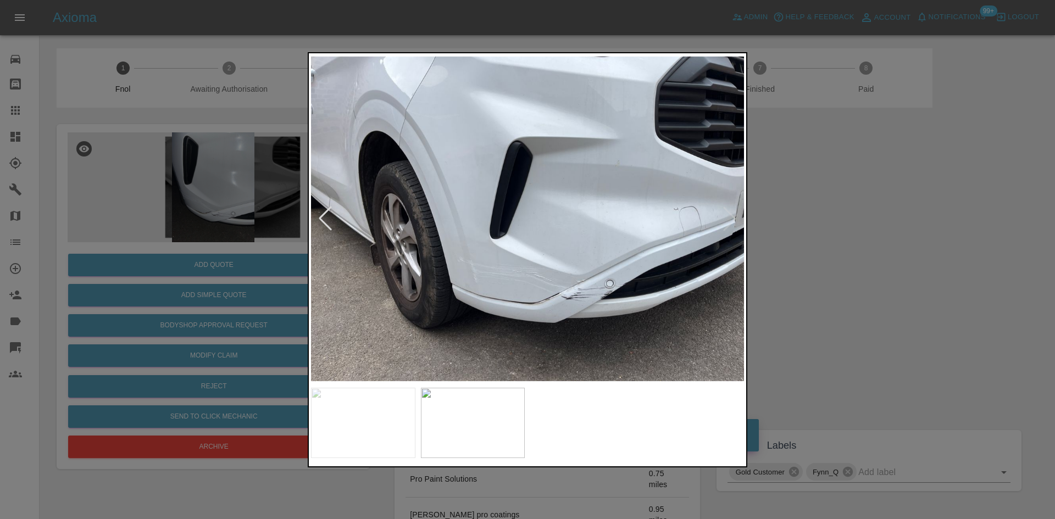
click at [490, 309] on img at bounding box center [527, 218] width 433 height 327
click at [449, 288] on img at bounding box center [527, 218] width 433 height 327
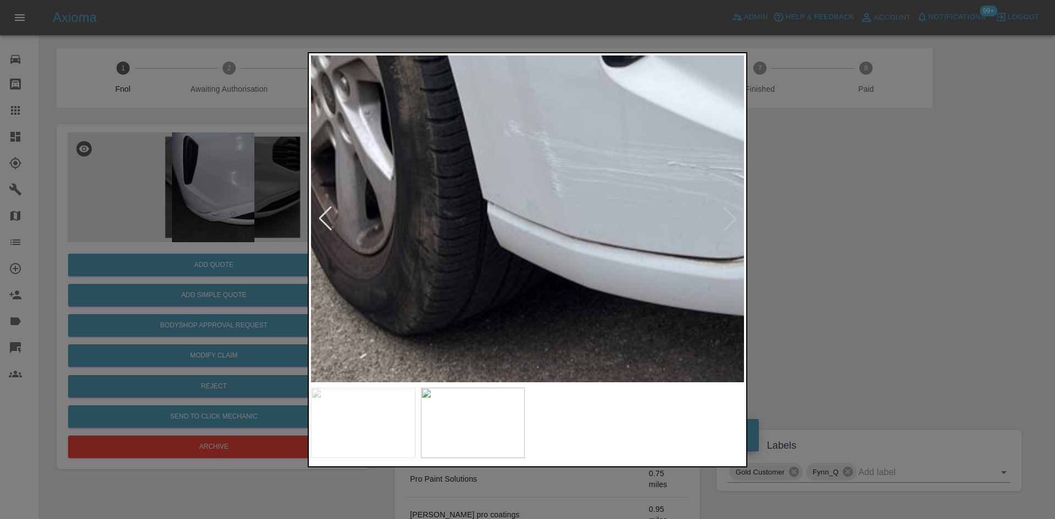
click at [443, 292] on img at bounding box center [713, 6] width 1298 height 981
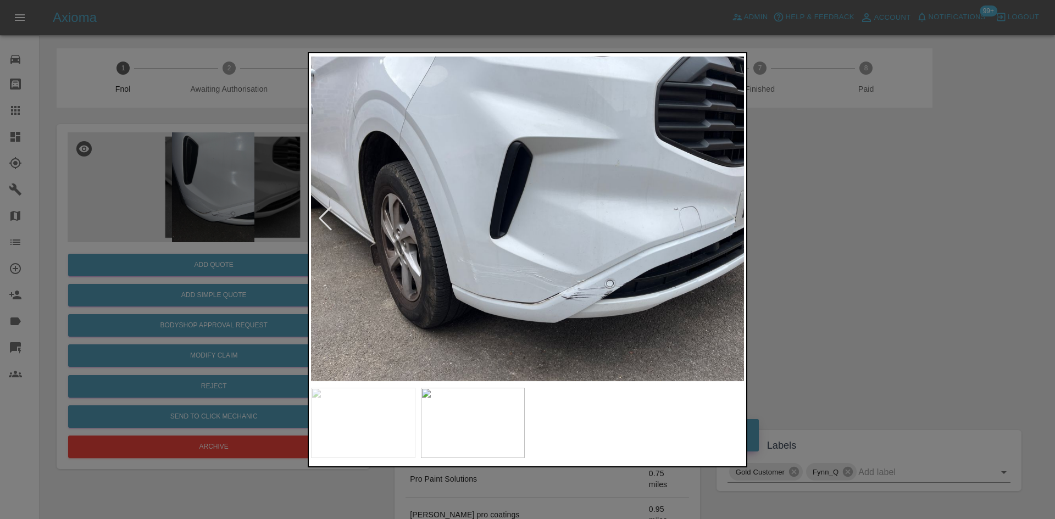
click at [458, 317] on img at bounding box center [527, 218] width 433 height 327
click at [532, 324] on img at bounding box center [527, 218] width 433 height 327
click at [179, 280] on div at bounding box center [527, 259] width 1055 height 519
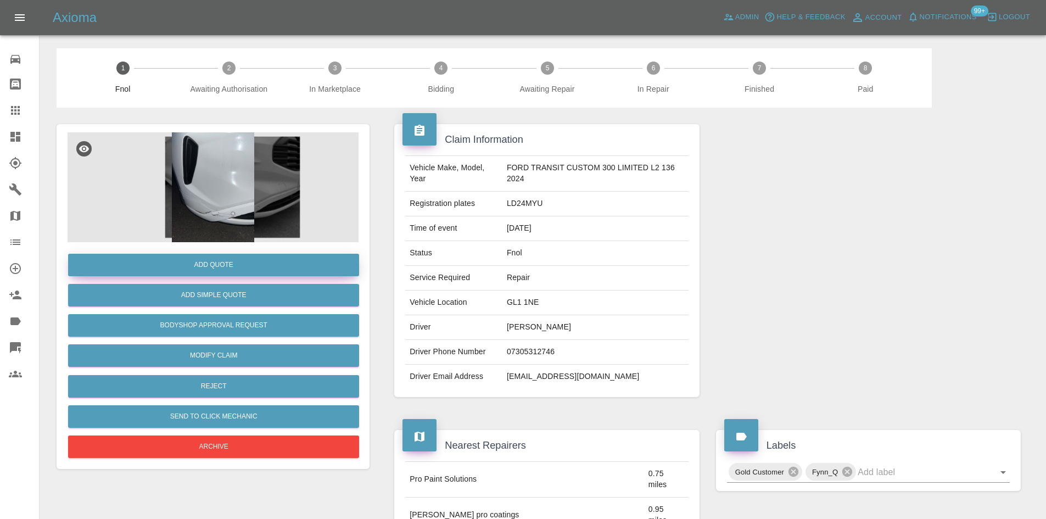
click at [221, 267] on button "Add Quote" at bounding box center [213, 265] width 291 height 23
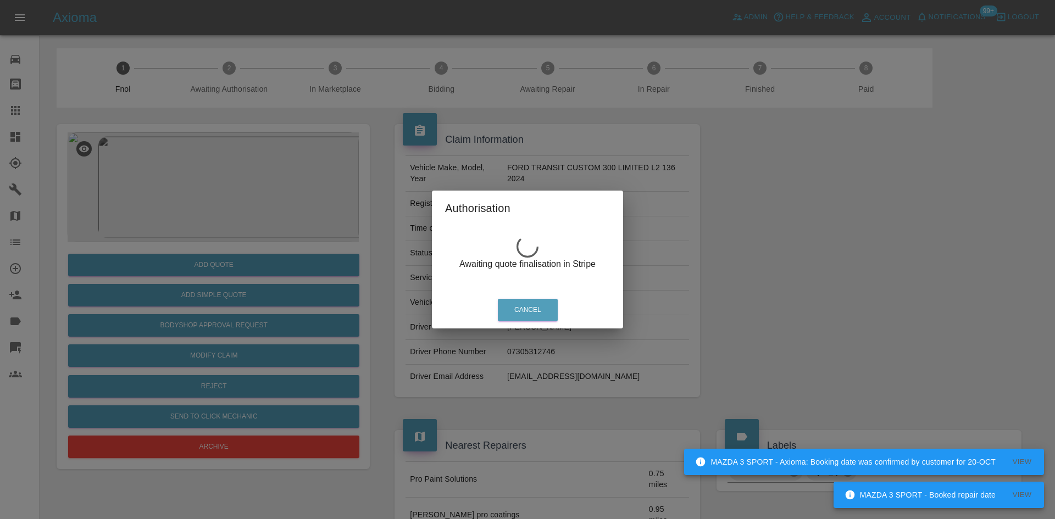
click at [206, 250] on div "Authorisation Awaiting quote finalisation in Stripe Cancel" at bounding box center [527, 259] width 1055 height 519
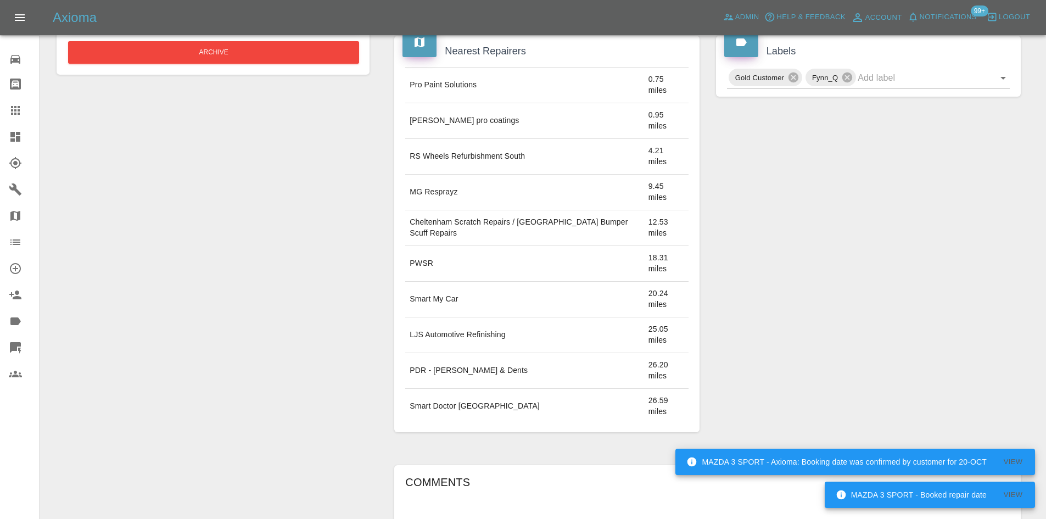
scroll to position [515, 0]
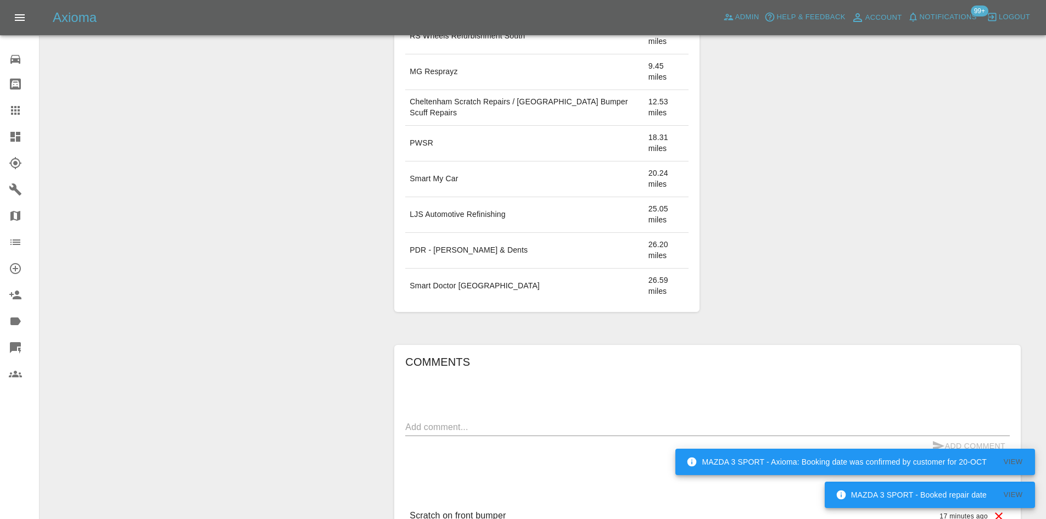
click at [343, 263] on div "Add Quote Add Simple Quote Bodyshop Approval Request Modify Claim Reject Send t…" at bounding box center [213, 74] width 330 height 963
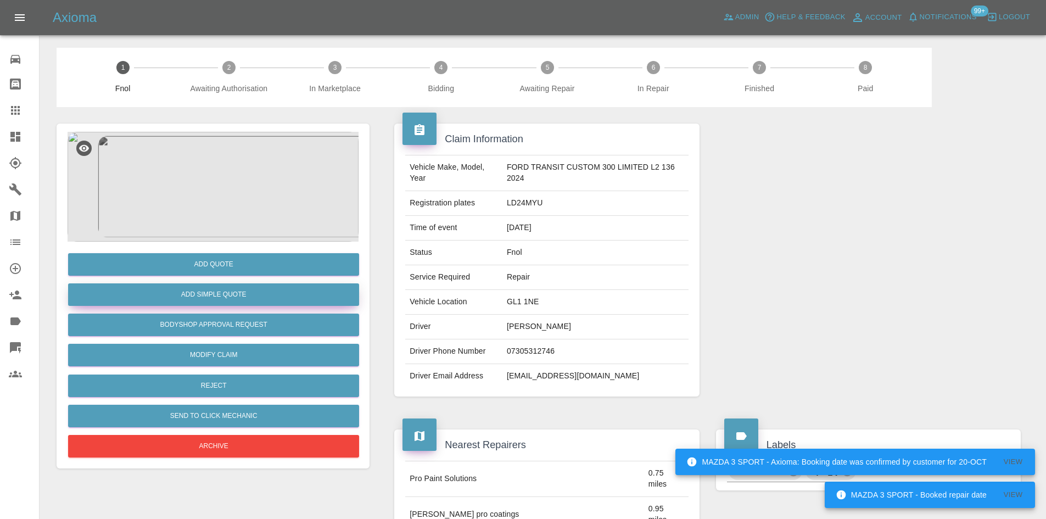
scroll to position [0, 0]
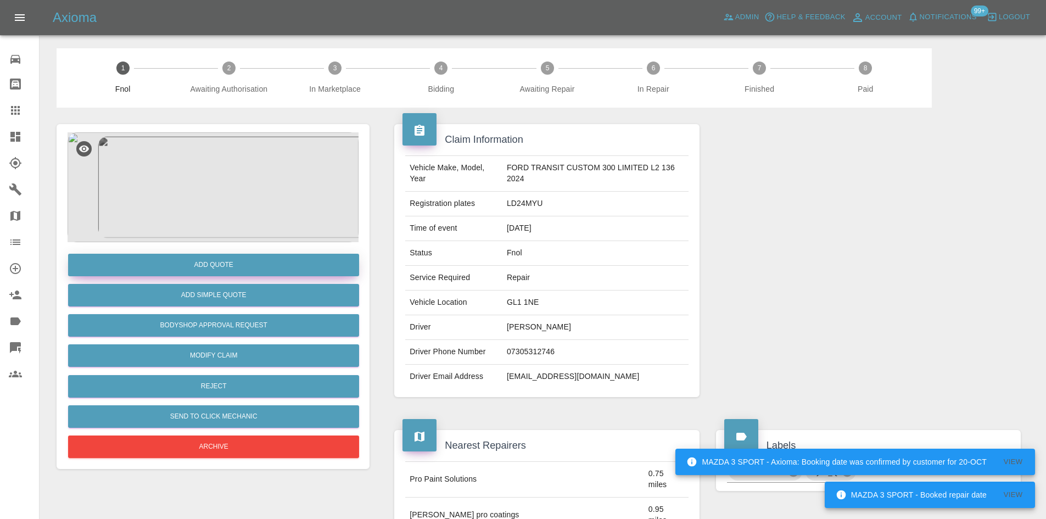
click at [227, 266] on button "Add Quote" at bounding box center [213, 265] width 291 height 23
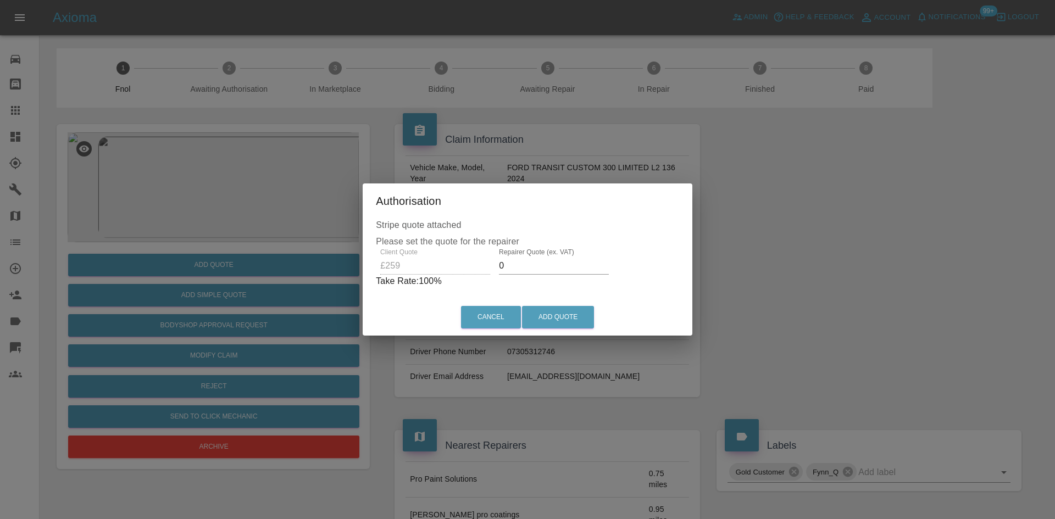
drag, startPoint x: 503, startPoint y: 258, endPoint x: 445, endPoint y: 270, distance: 58.4
click at [489, 263] on div "Client Quote £259 Repairer Quote (ex. VAT) 0 Take Rate: 100 %" at bounding box center [527, 268] width 303 height 40
click at [394, 263] on div "Client Quote £259 Repairer Quote (ex. VAT) 150 Take Rate: 42 %" at bounding box center [527, 268] width 298 height 40
type input "155"
click at [561, 304] on div "Cancel Add Quote" at bounding box center [527, 317] width 325 height 37
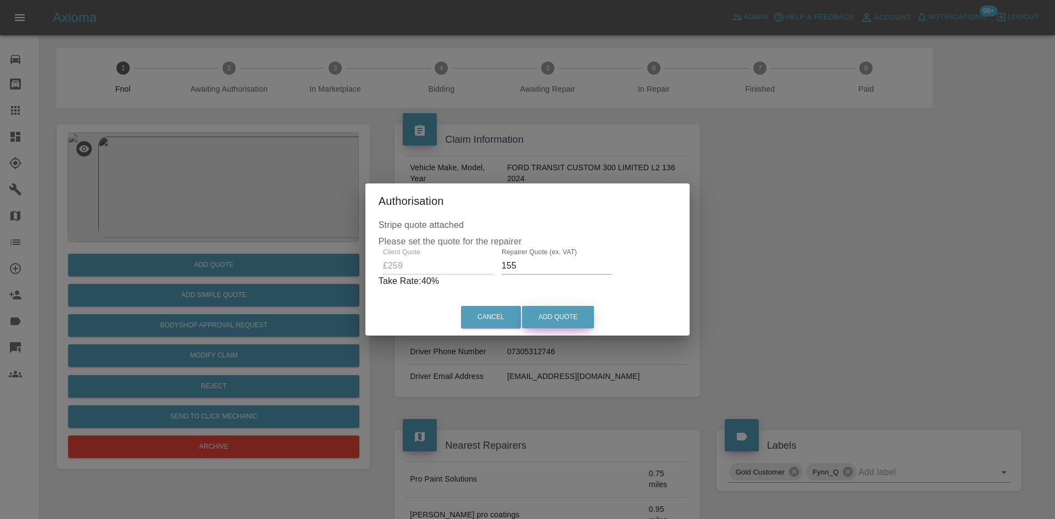
click at [557, 308] on button "Add Quote" at bounding box center [558, 317] width 72 height 23
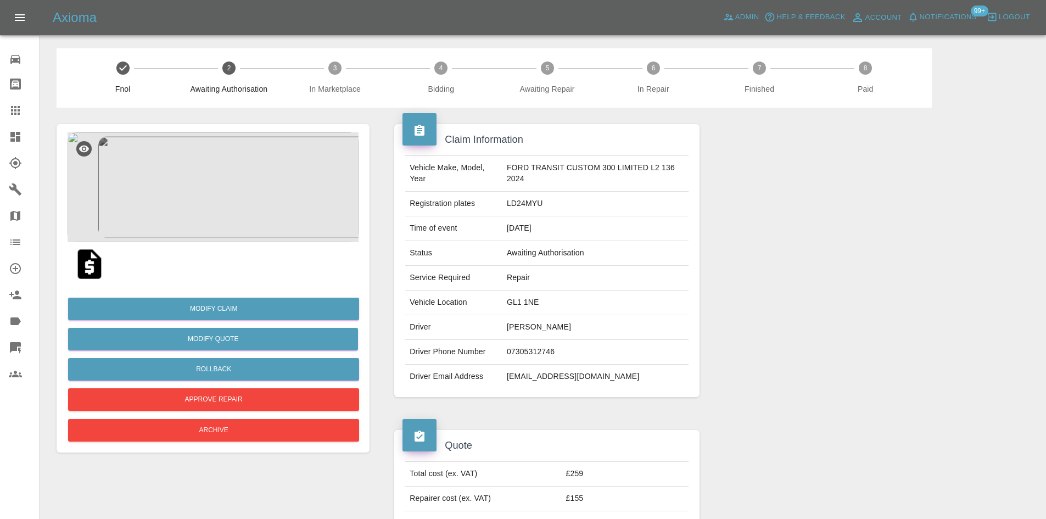
click at [249, 170] on img at bounding box center [213, 187] width 291 height 110
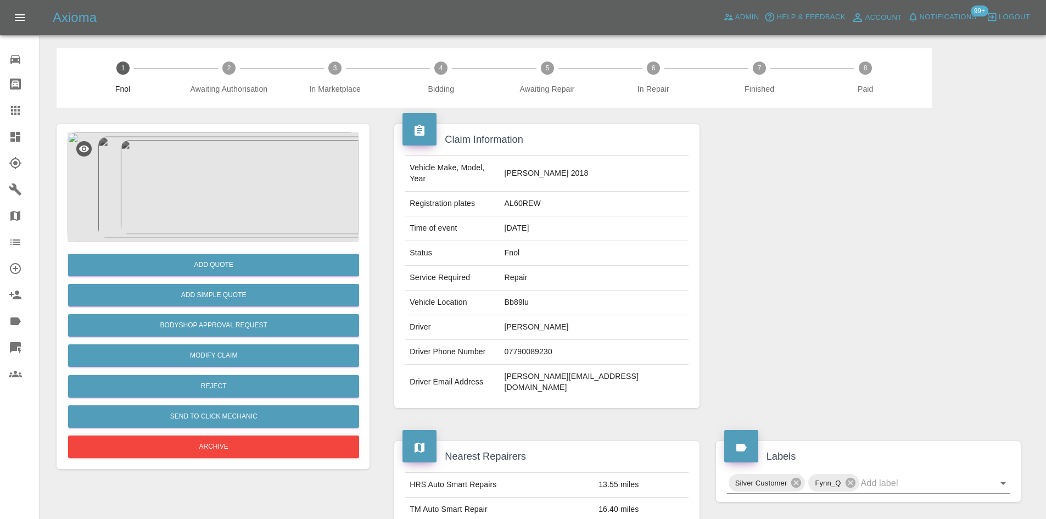
click at [180, 199] on img at bounding box center [213, 187] width 291 height 110
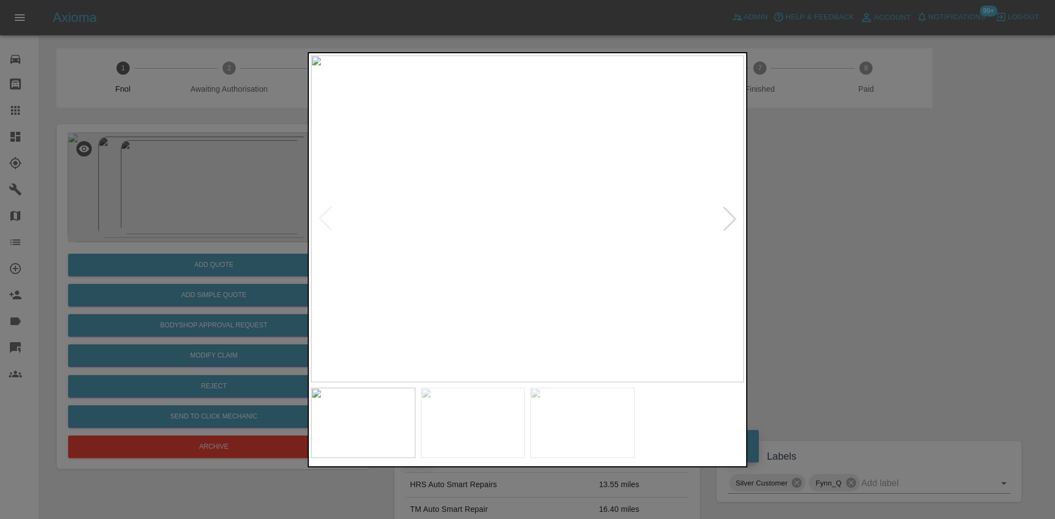
click at [447, 236] on img at bounding box center [527, 218] width 433 height 327
click at [416, 246] on img at bounding box center [527, 218] width 433 height 327
click at [464, 222] on img at bounding box center [527, 218] width 433 height 327
click at [471, 223] on img at bounding box center [678, 214] width 1298 height 981
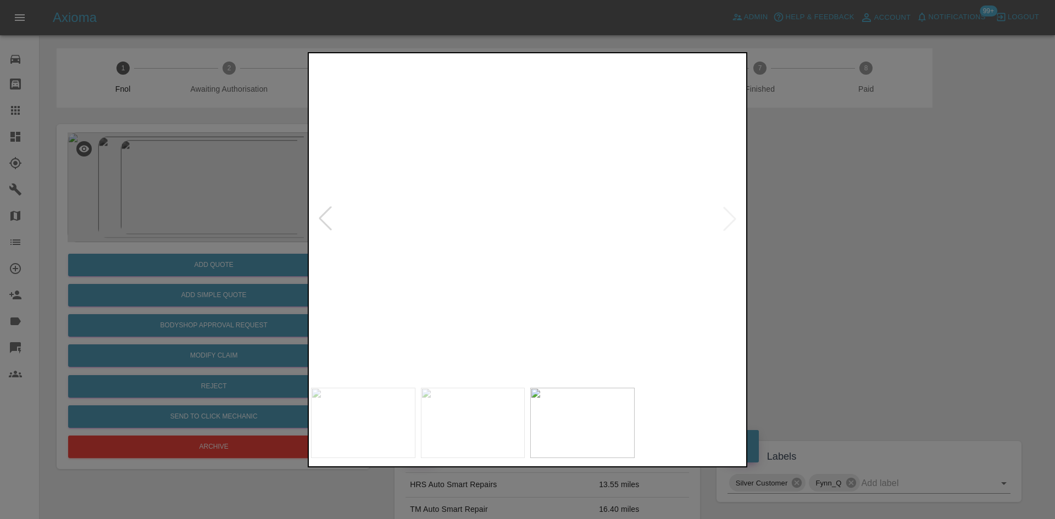
click at [490, 237] on img at bounding box center [678, 214] width 1298 height 981
click at [490, 237] on img at bounding box center [527, 218] width 433 height 327
click at [521, 310] on img at bounding box center [689, 266] width 1298 height 981
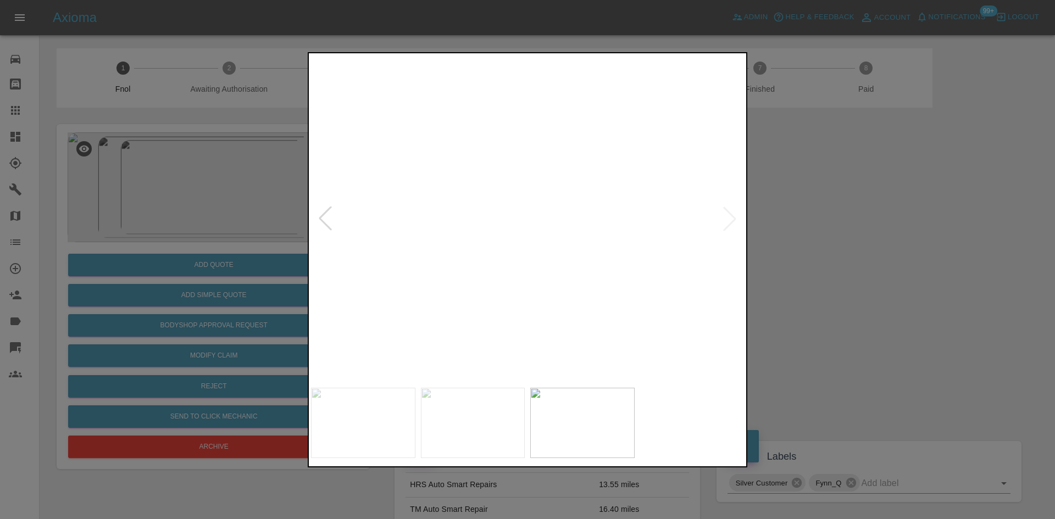
click at [393, 194] on img at bounding box center [711, 304] width 1298 height 981
click at [459, 203] on img at bounding box center [411, 12] width 1298 height 981
click at [469, 200] on img at bounding box center [407, 3] width 1298 height 981
click at [543, 167] on img at bounding box center [527, 218] width 433 height 327
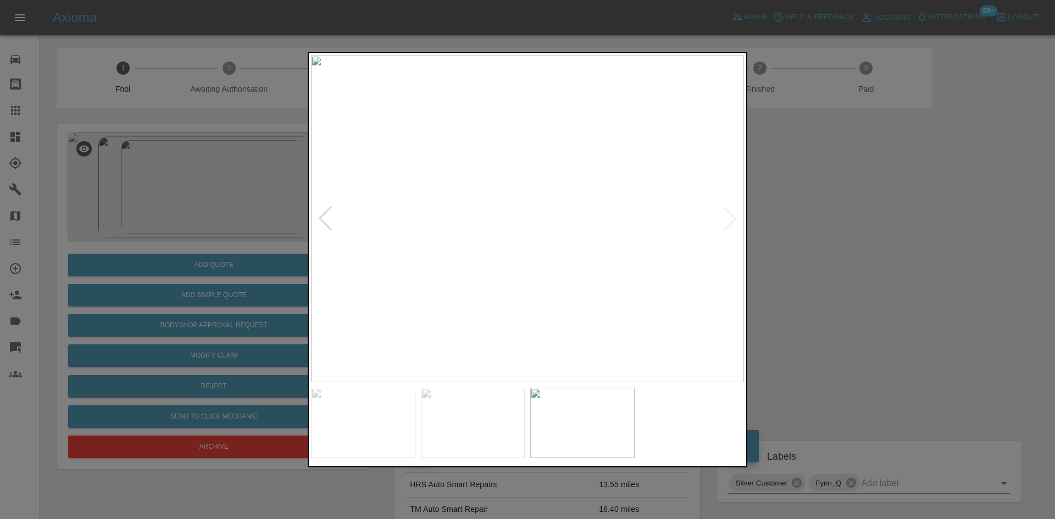
click at [543, 167] on img at bounding box center [527, 218] width 433 height 327
click at [543, 167] on img at bounding box center [481, 373] width 1298 height 981
click at [494, 232] on img at bounding box center [527, 218] width 433 height 327
click at [540, 229] on img at bounding box center [544, 218] width 433 height 327
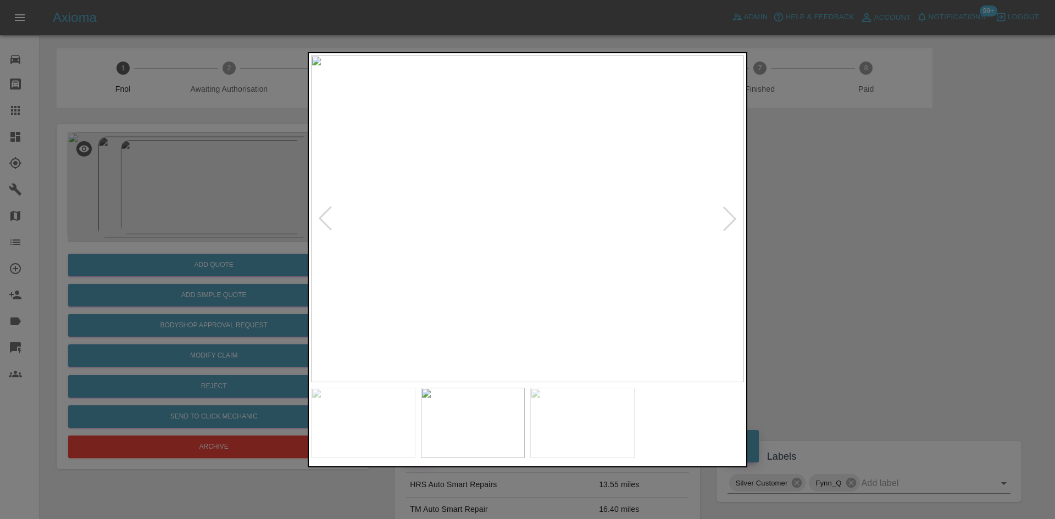
click at [452, 219] on img at bounding box center [527, 218] width 433 height 327
click at [450, 261] on img at bounding box center [753, 218] width 1298 height 981
click at [594, 286] on img at bounding box center [527, 218] width 433 height 327
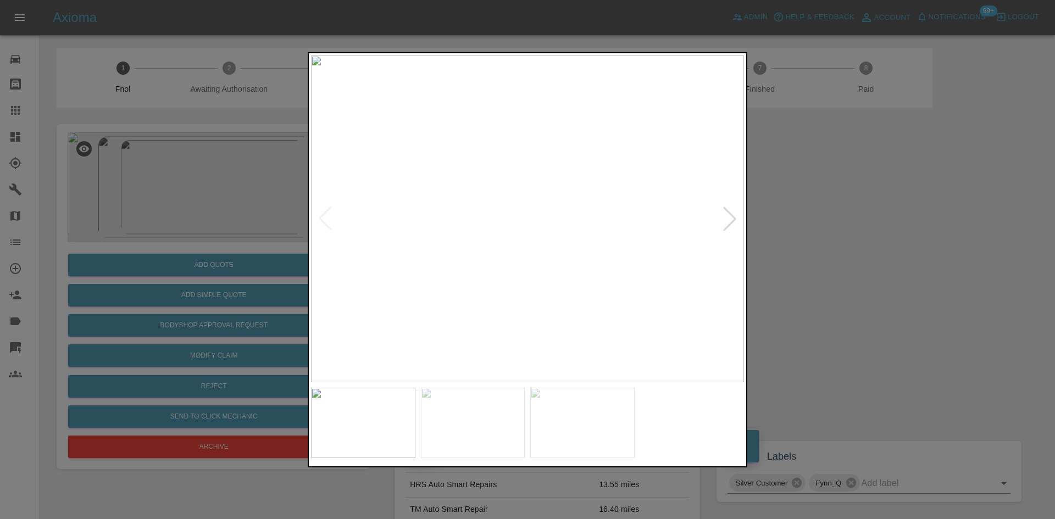
click at [459, 208] on img at bounding box center [527, 218] width 433 height 327
click at [459, 208] on img at bounding box center [731, 251] width 1298 height 981
click at [622, 247] on img at bounding box center [527, 218] width 433 height 327
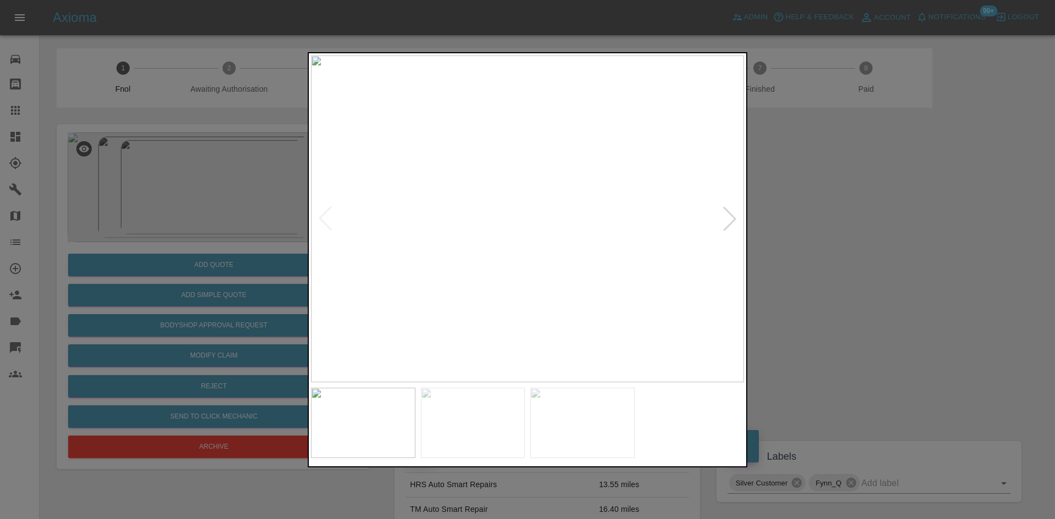
click at [470, 247] on img at bounding box center [527, 218] width 433 height 327
click at [472, 227] on img at bounding box center [527, 218] width 433 height 327
click at [433, 231] on img at bounding box center [692, 193] width 1298 height 981
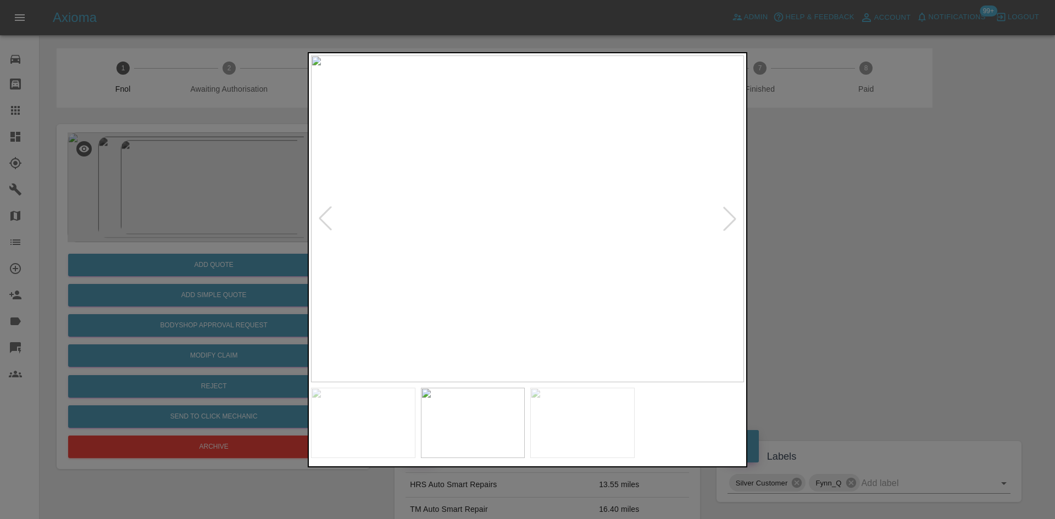
click at [467, 234] on img at bounding box center [527, 218] width 433 height 327
click at [453, 221] on img at bounding box center [527, 218] width 433 height 327
click at [453, 220] on img at bounding box center [751, 212] width 1298 height 981
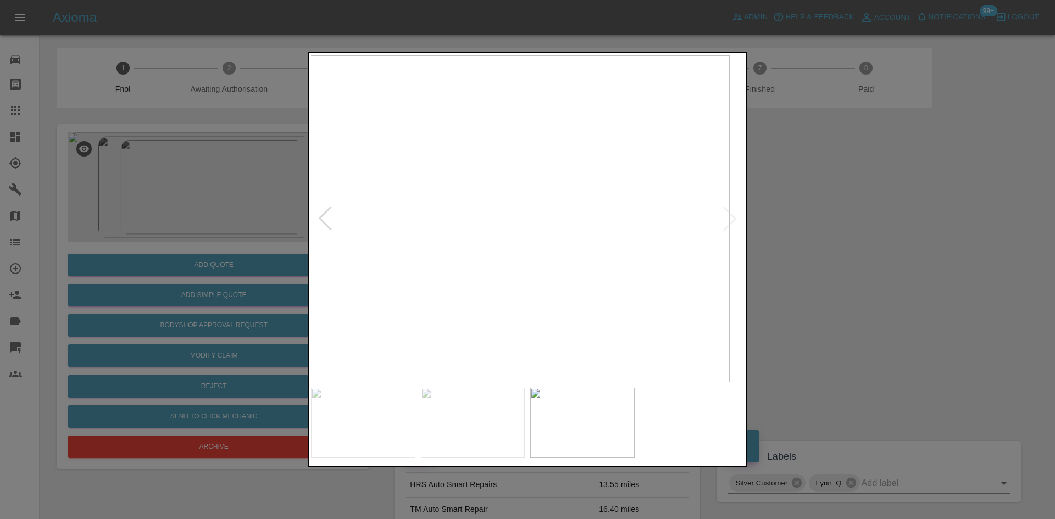
click at [454, 230] on img at bounding box center [513, 218] width 433 height 327
click at [261, 205] on div at bounding box center [527, 259] width 1055 height 519
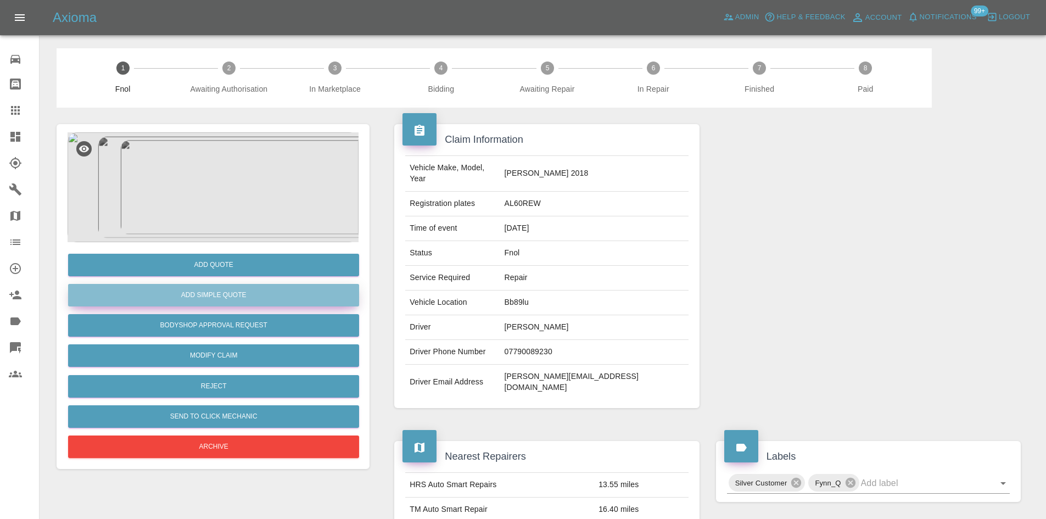
click at [235, 292] on button "Add Simple Quote" at bounding box center [213, 295] width 291 height 23
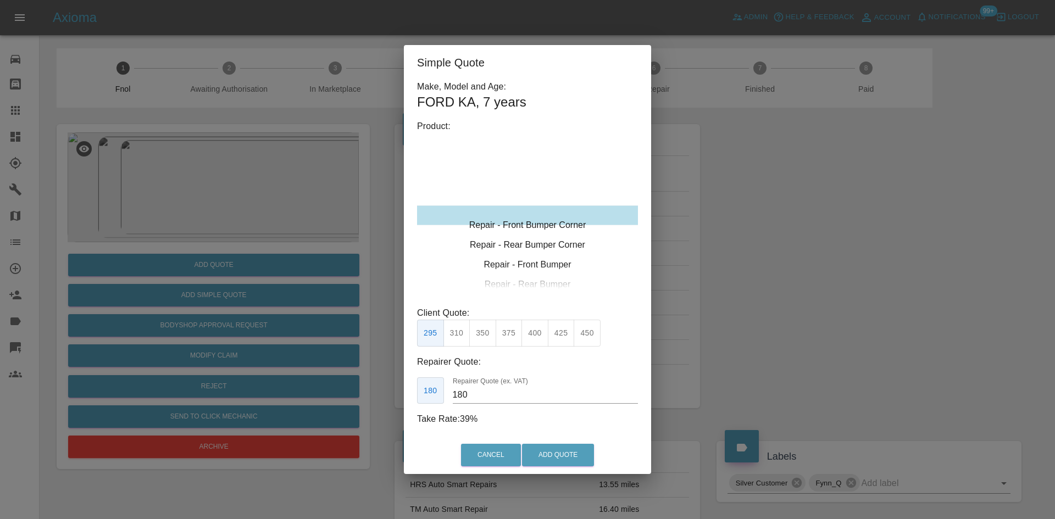
type input "120"
click at [523, 235] on div "Repair - Rear Bumper Corner" at bounding box center [527, 235] width 221 height 20
click at [456, 331] on button "199" at bounding box center [456, 333] width 27 height 27
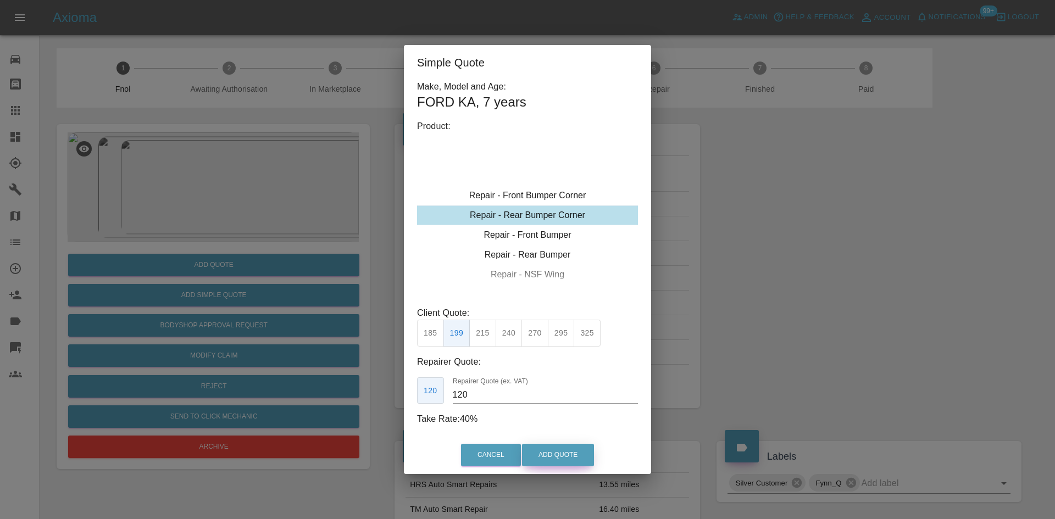
click at [551, 460] on button "Add Quote" at bounding box center [558, 455] width 72 height 23
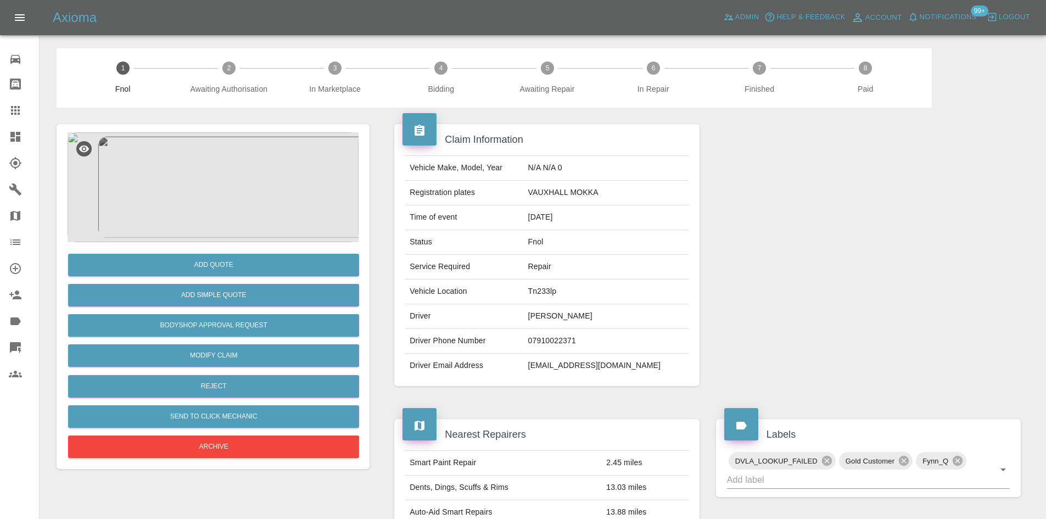
click at [240, 149] on img at bounding box center [213, 187] width 291 height 110
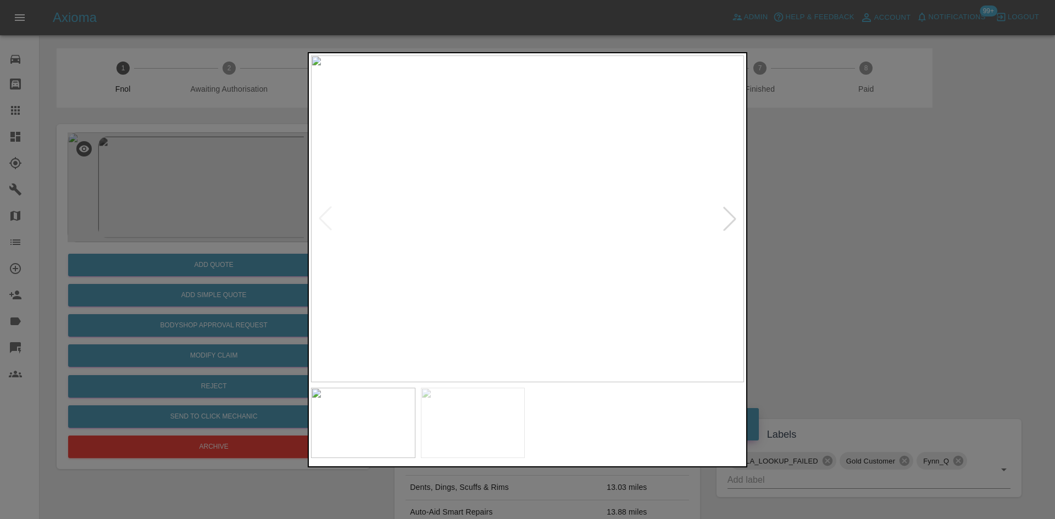
click at [433, 266] on img at bounding box center [527, 218] width 433 height 327
click at [439, 264] on img at bounding box center [527, 218] width 433 height 327
click at [567, 233] on img at bounding box center [527, 218] width 433 height 327
click at [566, 232] on img at bounding box center [527, 218] width 433 height 327
click at [549, 185] on img at bounding box center [457, 127] width 1298 height 981
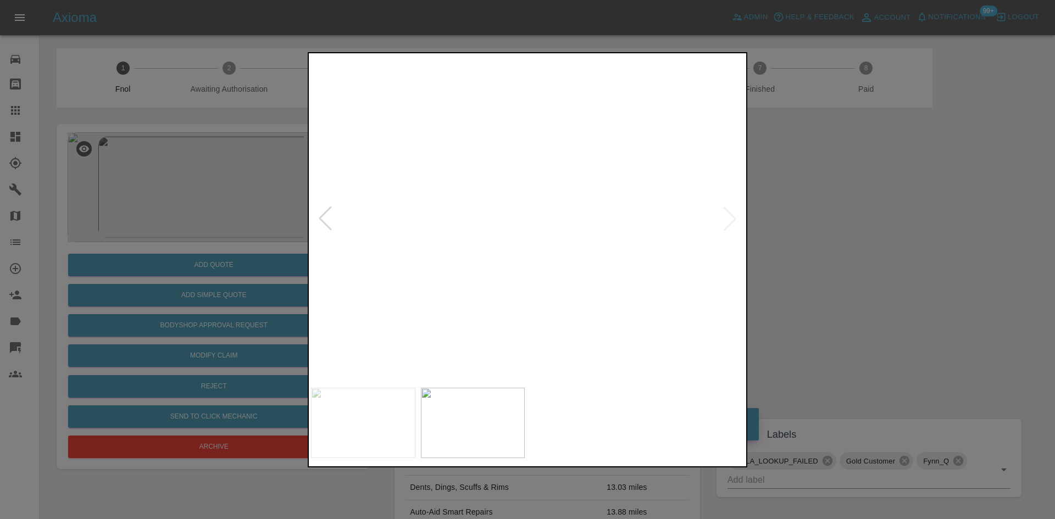
click at [590, 225] on img at bounding box center [461, 121] width 1298 height 981
click at [539, 224] on img at bounding box center [522, 73] width 1298 height 981
click at [529, 278] on img at bounding box center [527, 218] width 433 height 327
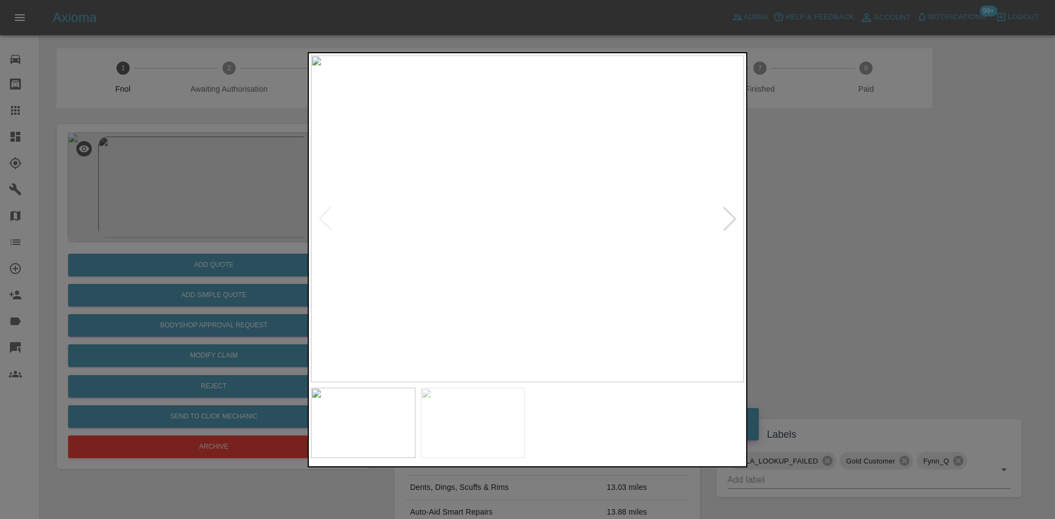
click at [514, 276] on img at bounding box center [527, 218] width 433 height 327
click at [475, 322] on img at bounding box center [506, 67] width 1298 height 981
click at [575, 179] on img at bounding box center [535, 40] width 1298 height 981
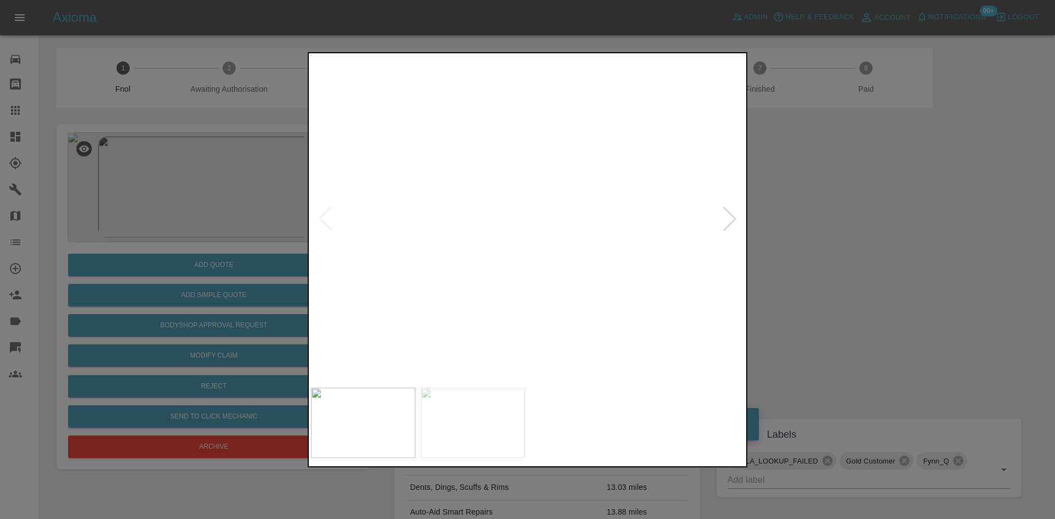
click at [189, 283] on div at bounding box center [527, 259] width 1055 height 519
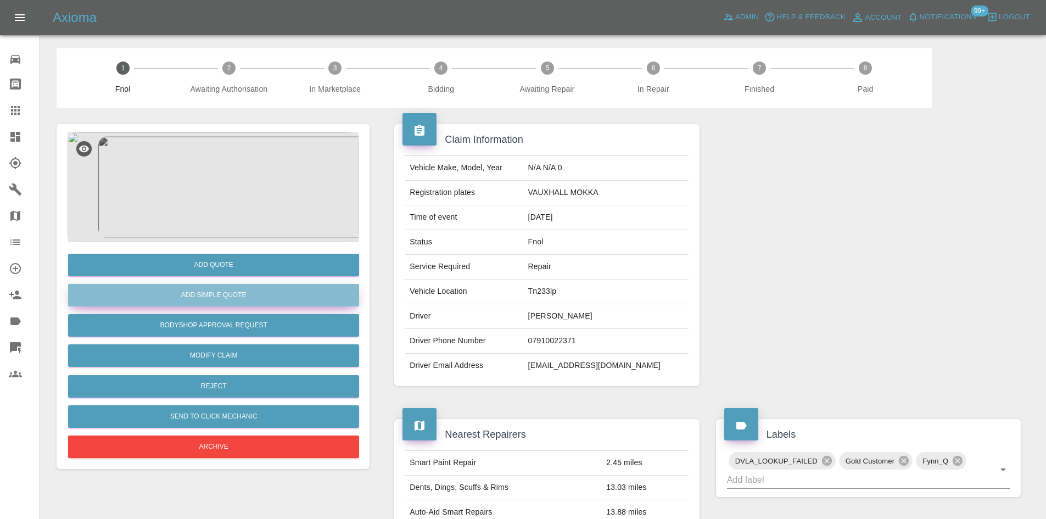
click at [188, 305] on button "Add Simple Quote" at bounding box center [213, 295] width 291 height 23
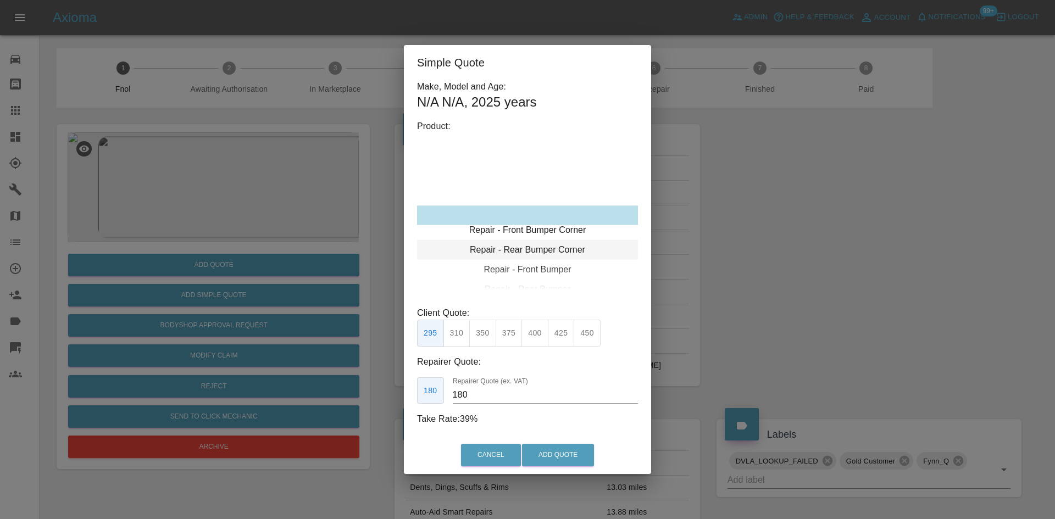
type input "120"
click at [526, 235] on div "Repair - Rear Bumper Corner" at bounding box center [527, 235] width 221 height 20
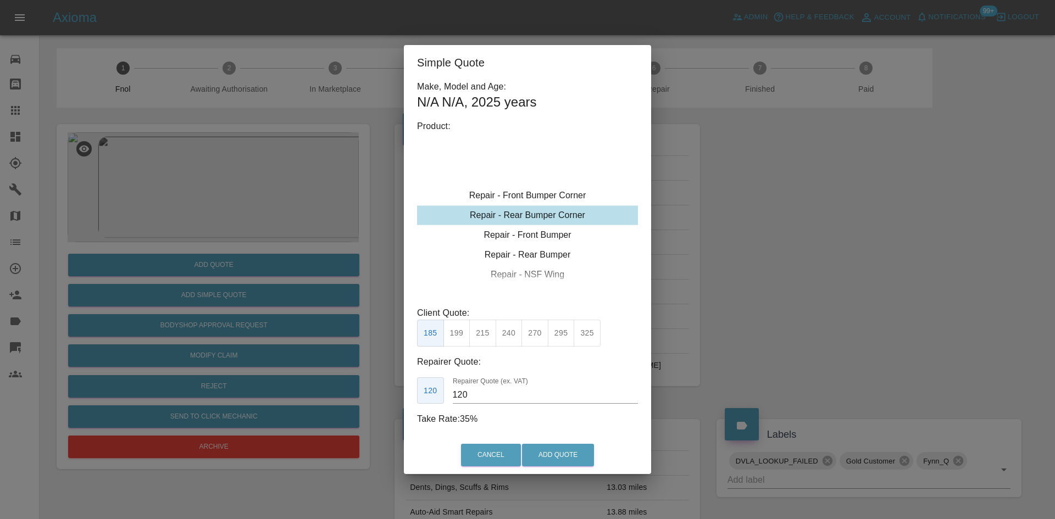
click at [464, 328] on button "199" at bounding box center [456, 333] width 27 height 27
click at [564, 458] on button "Add Quote" at bounding box center [558, 455] width 72 height 23
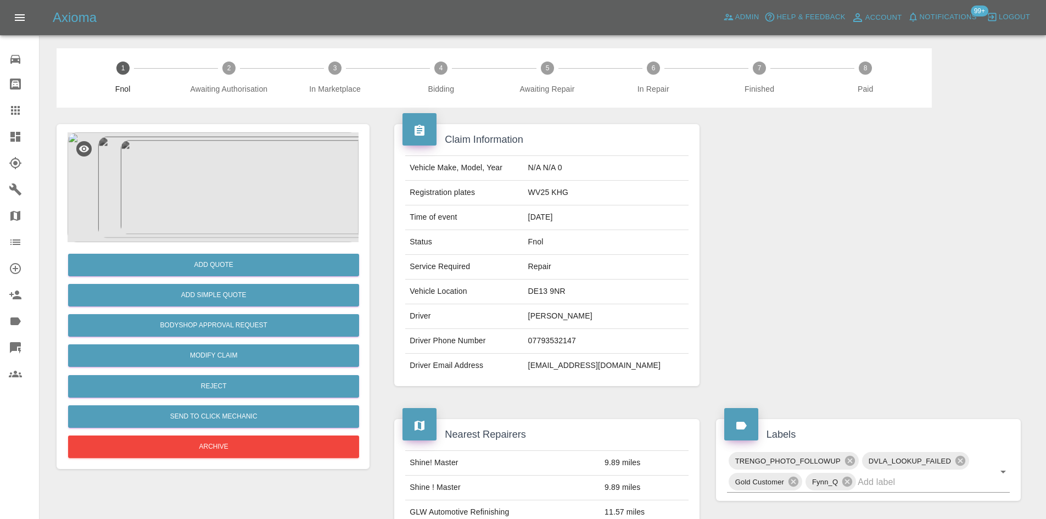
click at [246, 183] on img at bounding box center [213, 187] width 291 height 110
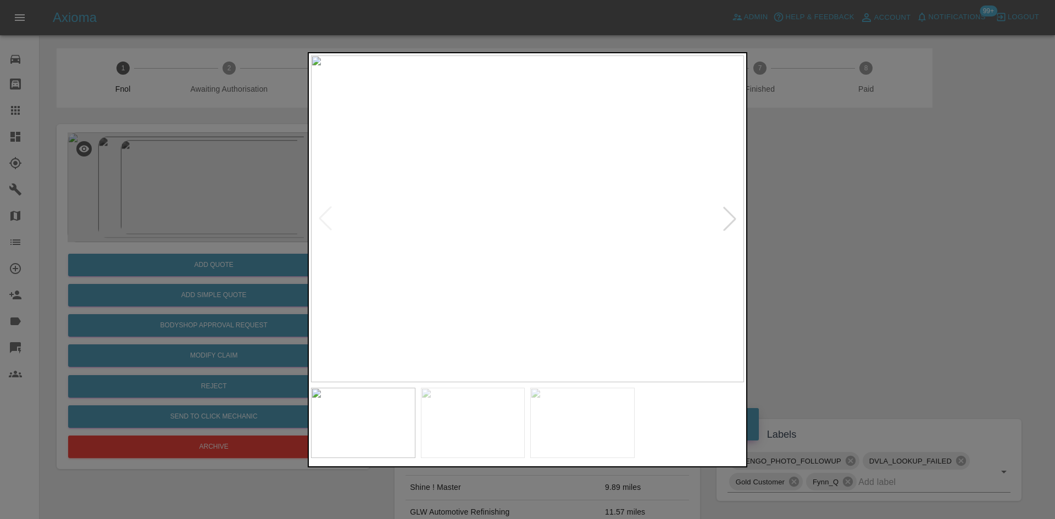
click at [564, 216] on img at bounding box center [527, 218] width 433 height 327
click at [564, 216] on img at bounding box center [417, 226] width 1298 height 981
click at [533, 238] on img at bounding box center [527, 218] width 433 height 327
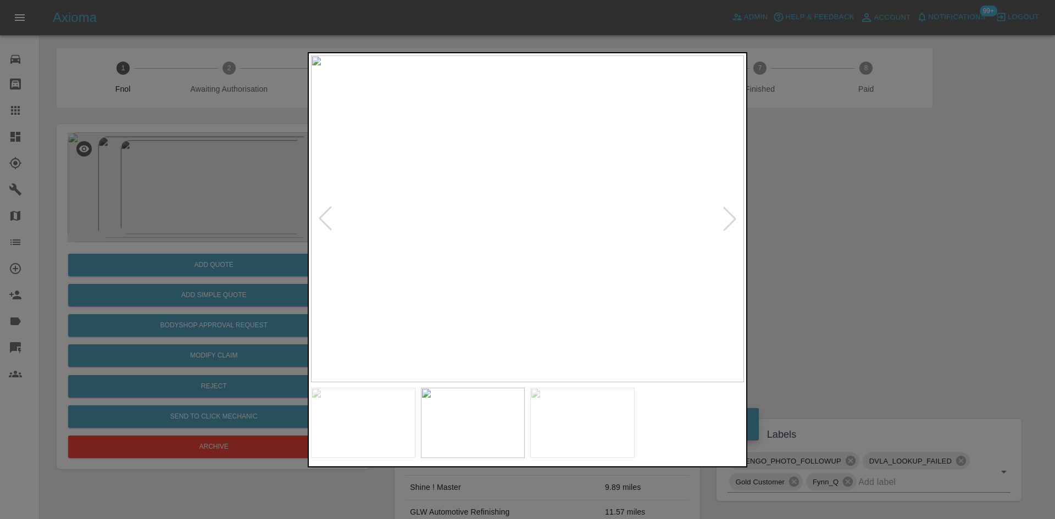
click at [547, 223] on img at bounding box center [527, 218] width 433 height 327
click at [226, 224] on div at bounding box center [527, 259] width 1055 height 519
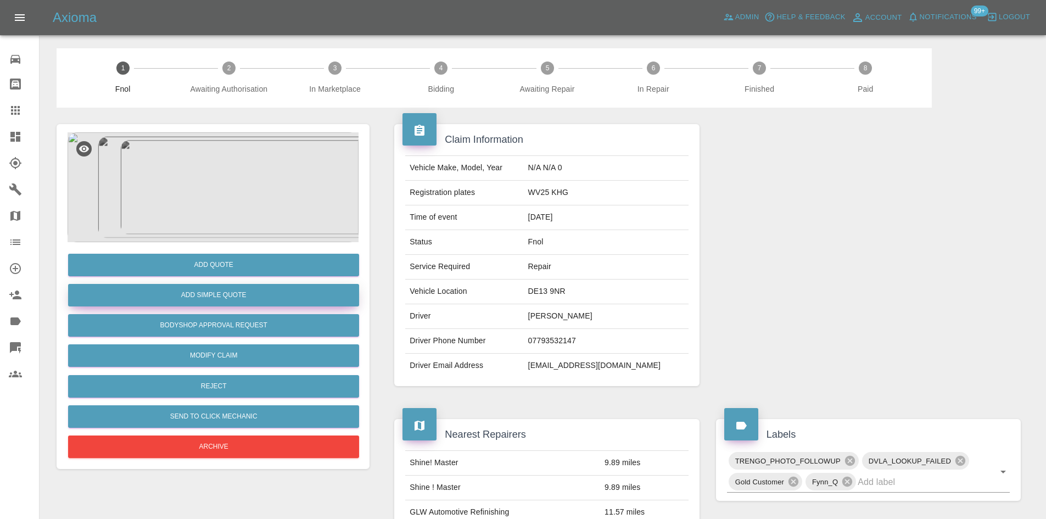
click at [222, 297] on button "Add Simple Quote" at bounding box center [213, 295] width 291 height 23
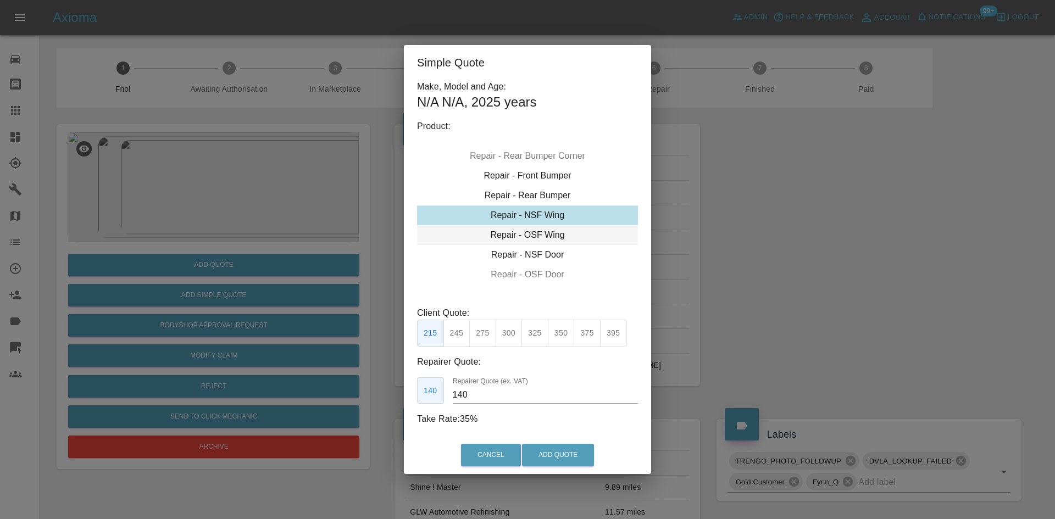
click at [529, 235] on div "Repair - OSF Wing" at bounding box center [527, 235] width 221 height 20
click at [530, 234] on div "Repair - OSF Wing" at bounding box center [527, 235] width 221 height 20
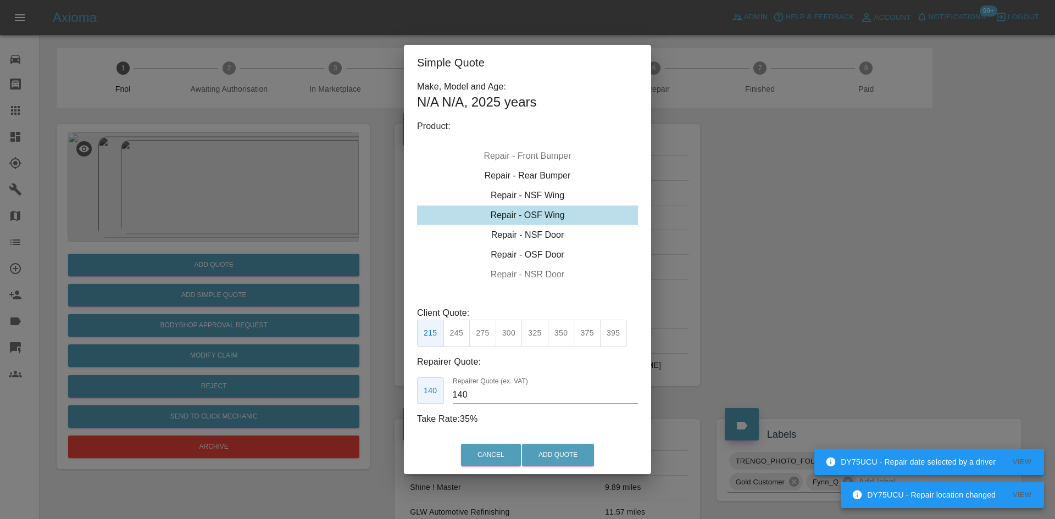
click at [483, 332] on button "275" at bounding box center [482, 333] width 27 height 27
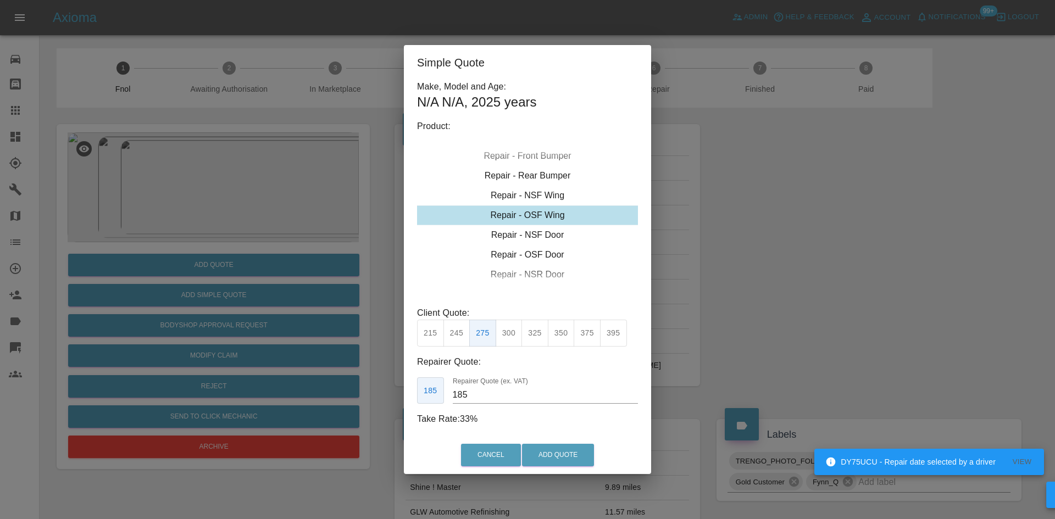
drag, startPoint x: 472, startPoint y: 403, endPoint x: 404, endPoint y: 410, distance: 68.0
click at [406, 411] on div "Make, Model and Age: N/A N/A , 2025 years Product: Repair - Front Bumper Corner…" at bounding box center [527, 258] width 247 height 356
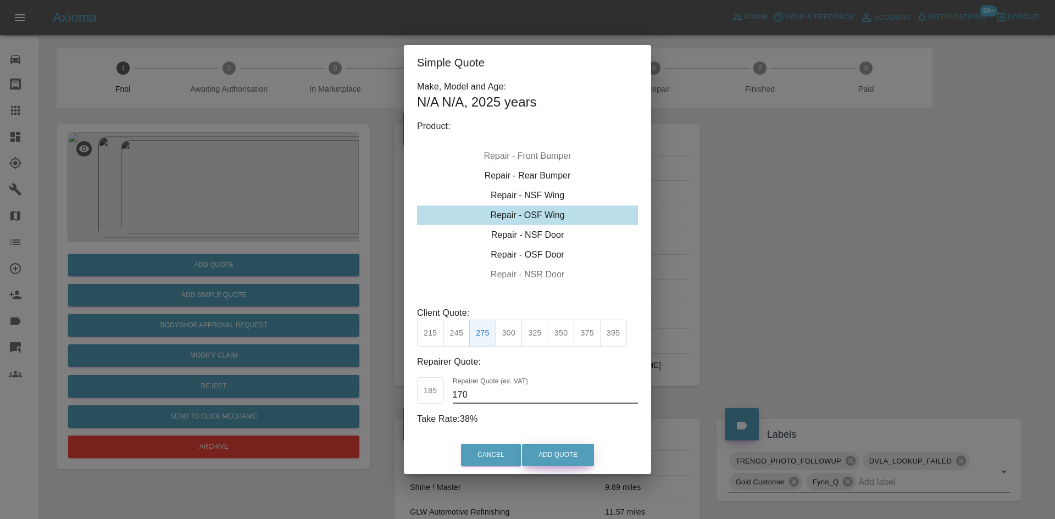
type input "170"
click at [548, 455] on button "Add Quote" at bounding box center [558, 455] width 72 height 23
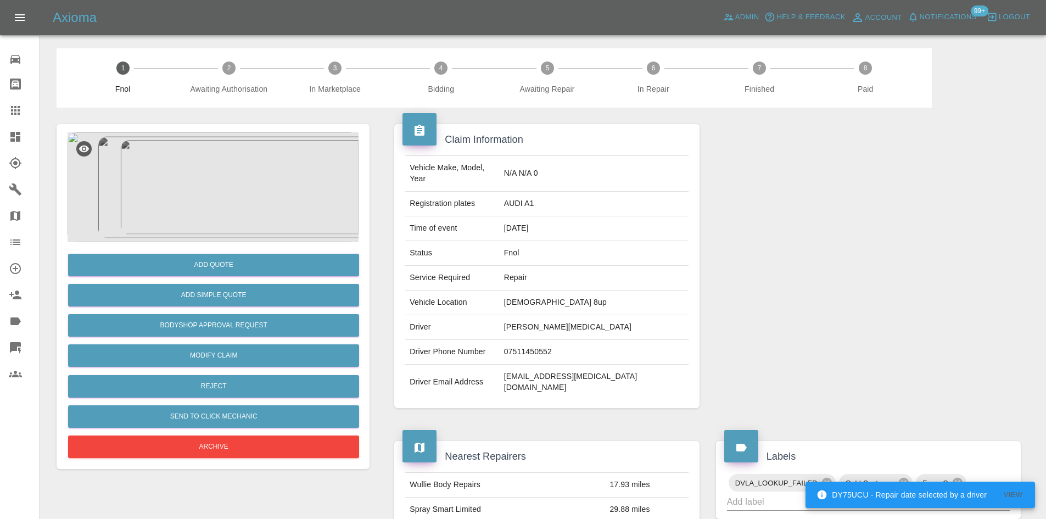
click at [241, 189] on img at bounding box center [213, 187] width 291 height 110
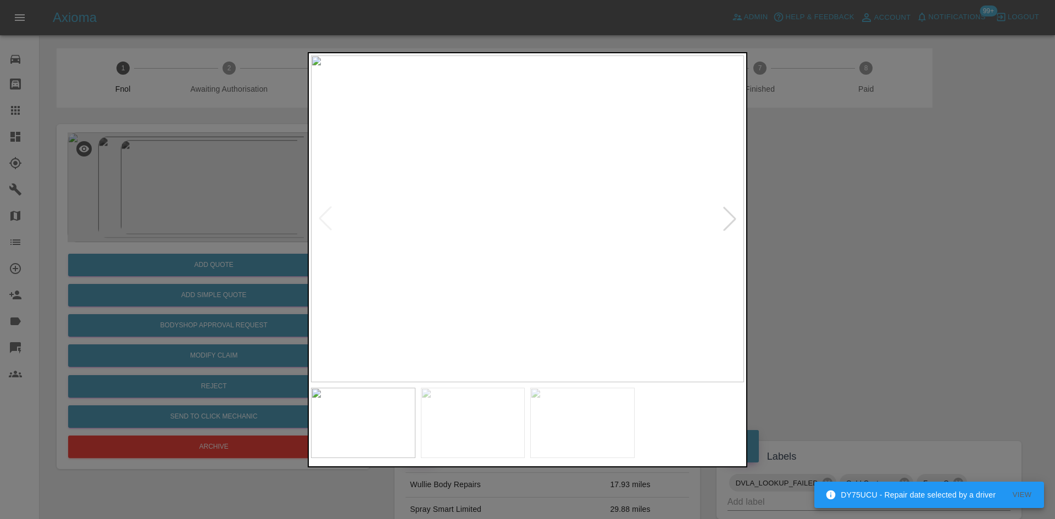
click at [452, 202] on img at bounding box center [527, 218] width 433 height 327
click at [404, 213] on img at bounding box center [527, 218] width 433 height 327
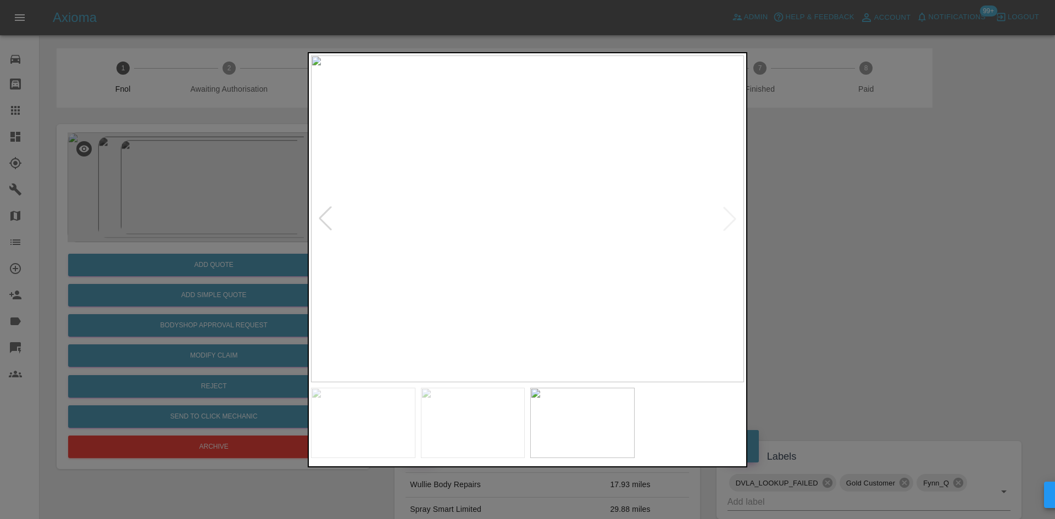
click at [451, 254] on img at bounding box center [527, 218] width 433 height 327
click at [557, 262] on img at bounding box center [527, 218] width 433 height 327
click at [568, 258] on img at bounding box center [597, 218] width 433 height 327
click at [531, 280] on img at bounding box center [527, 218] width 433 height 327
click at [160, 271] on div at bounding box center [527, 259] width 1055 height 519
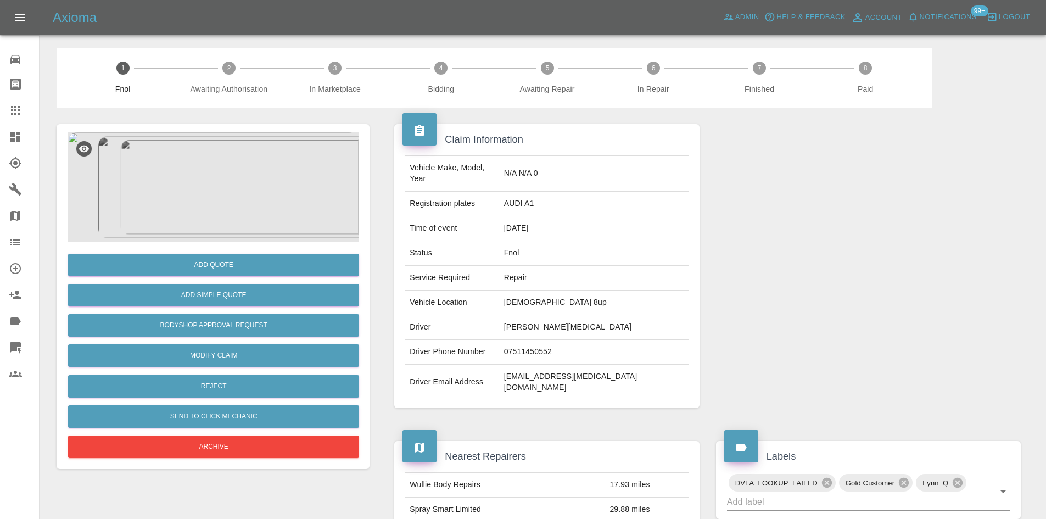
click at [219, 182] on img at bounding box center [213, 187] width 291 height 110
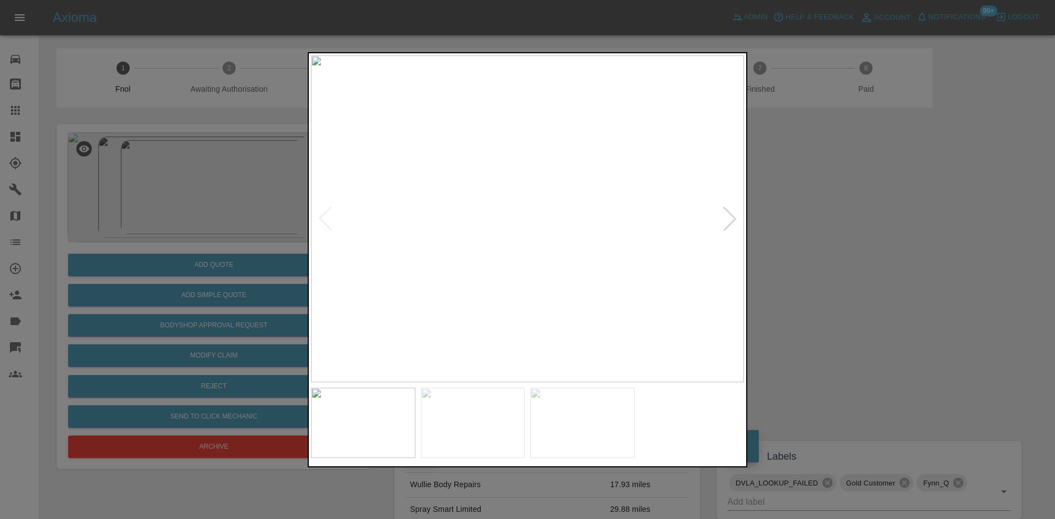
click at [517, 227] on img at bounding box center [527, 218] width 433 height 327
click at [515, 293] on img at bounding box center [538, 286] width 1298 height 981
click at [529, 259] on img at bounding box center [538, 286] width 1298 height 981
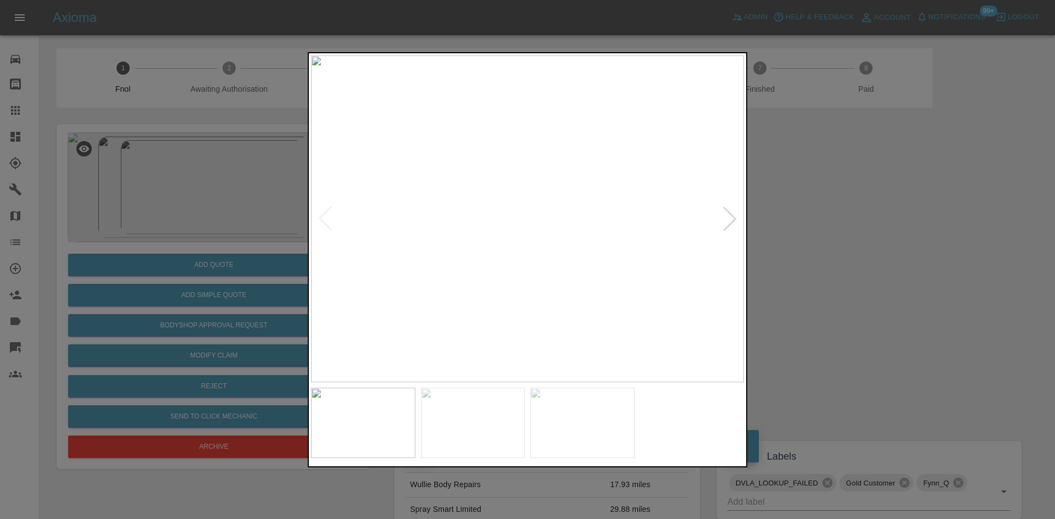
click at [529, 264] on img at bounding box center [527, 218] width 433 height 327
click at [503, 249] on img at bounding box center [527, 218] width 433 height 327
drag, startPoint x: 235, startPoint y: 246, endPoint x: 237, endPoint y: 276, distance: 30.8
click at [234, 246] on div at bounding box center [527, 259] width 1055 height 519
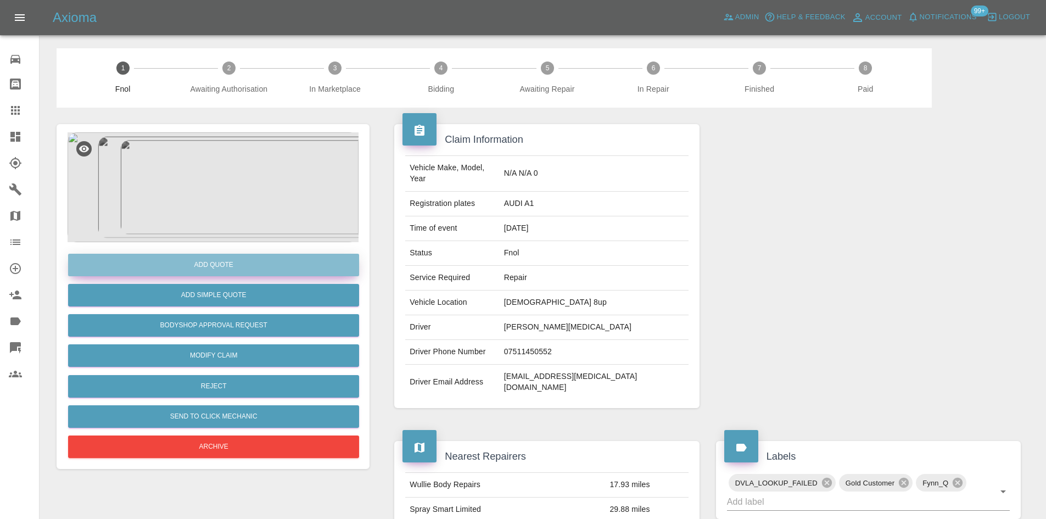
click at [237, 267] on button "Add Quote" at bounding box center [213, 265] width 291 height 23
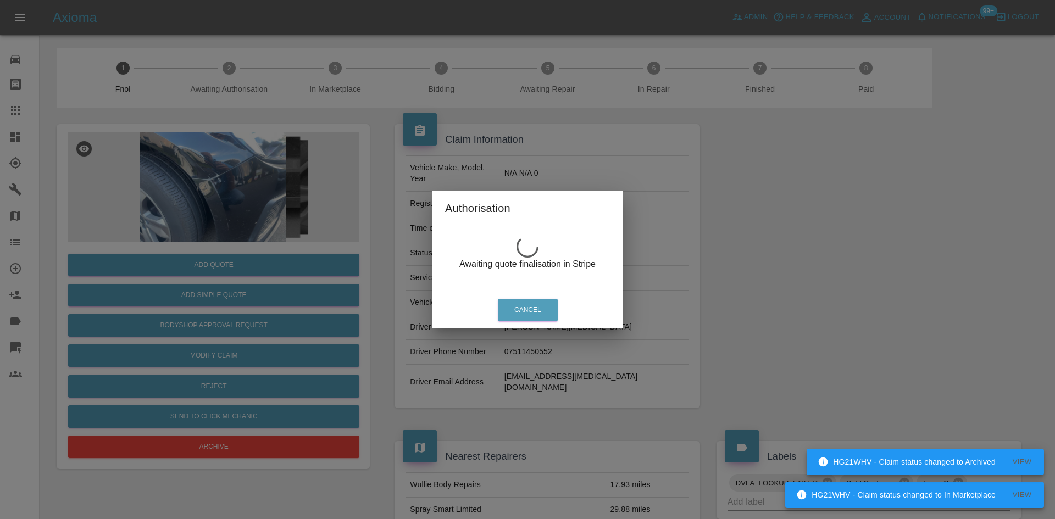
click at [224, 174] on div "Authorisation Awaiting quote finalisation in Stripe Cancel" at bounding box center [527, 259] width 1055 height 519
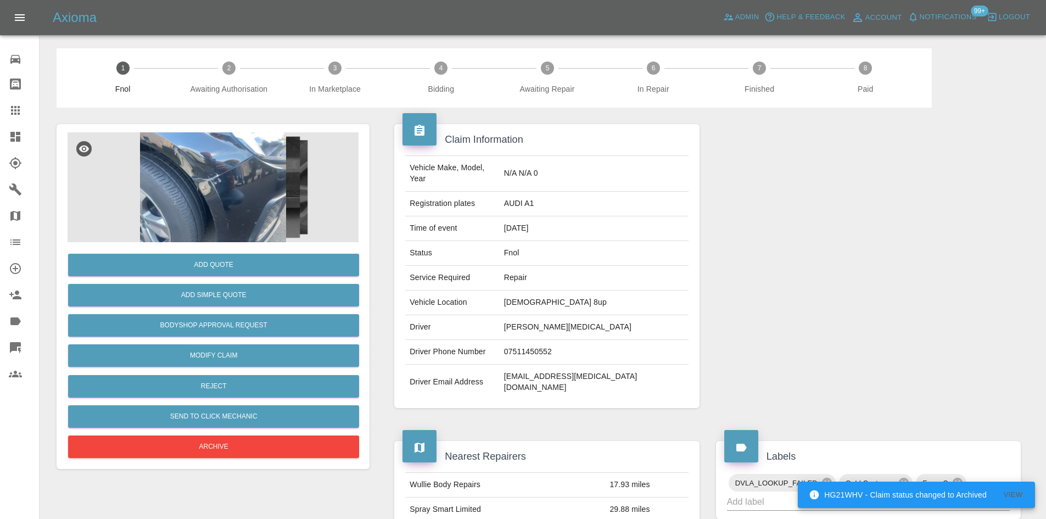
click at [195, 188] on div at bounding box center [213, 187] width 291 height 110
click at [230, 187] on img at bounding box center [213, 187] width 291 height 110
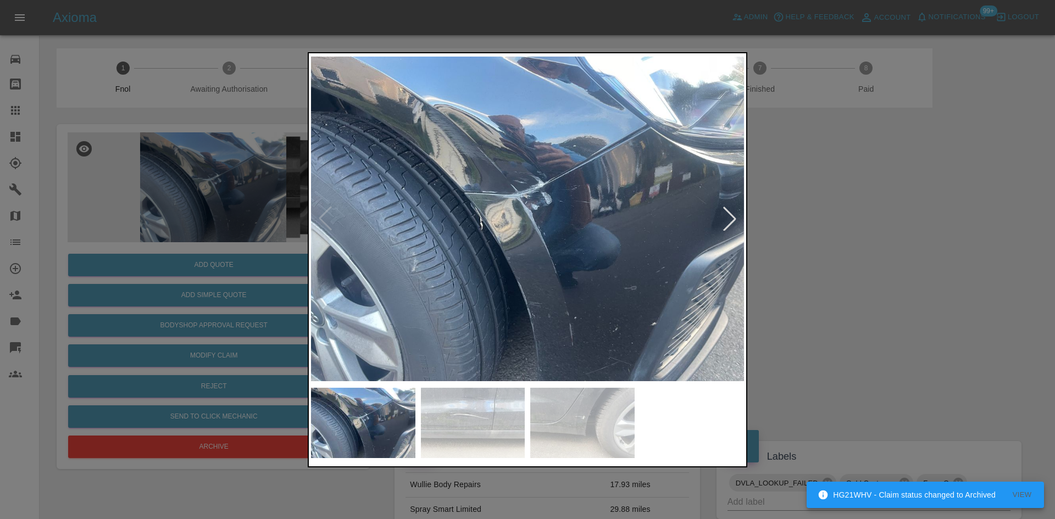
click at [517, 210] on img at bounding box center [527, 218] width 433 height 327
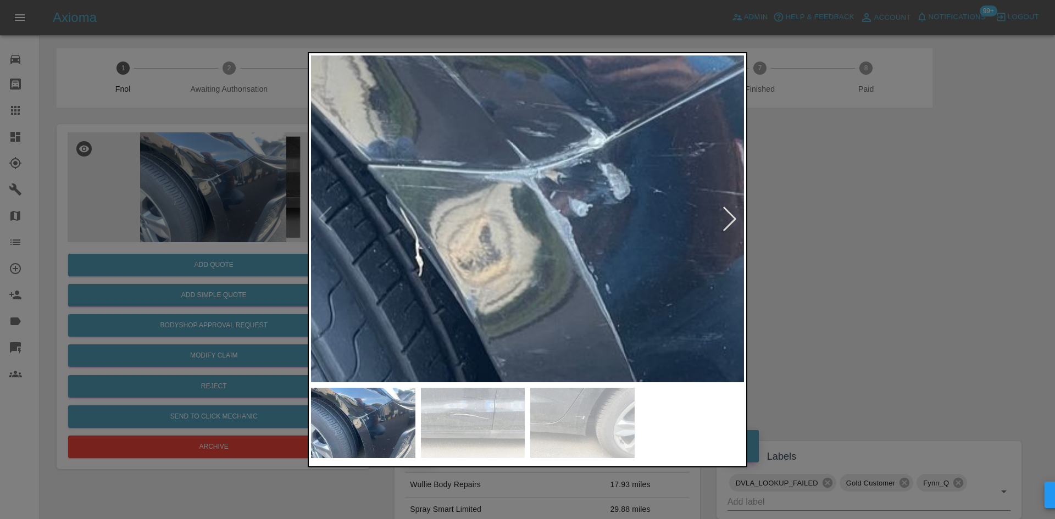
click at [517, 210] on img at bounding box center [557, 243] width 1298 height 981
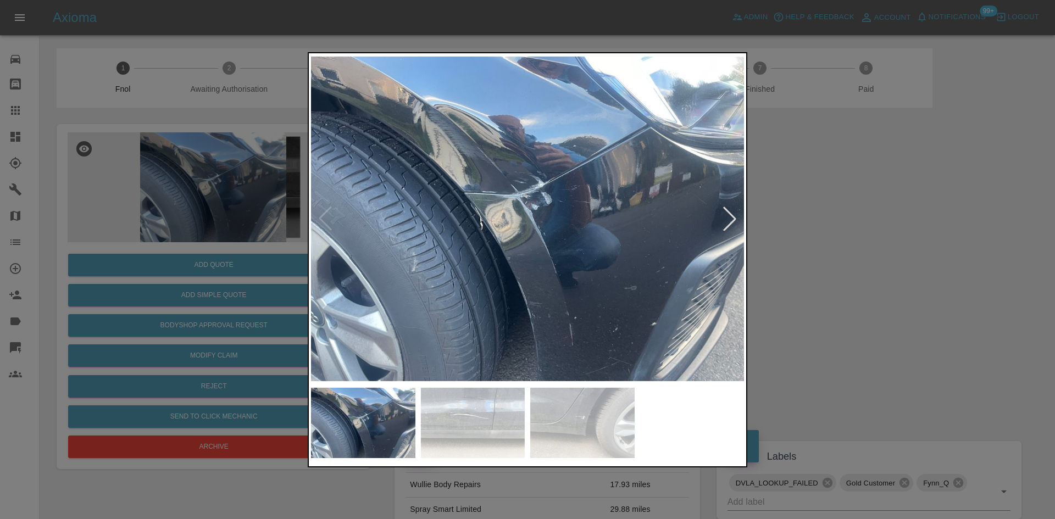
click at [352, 199] on img at bounding box center [527, 218] width 433 height 327
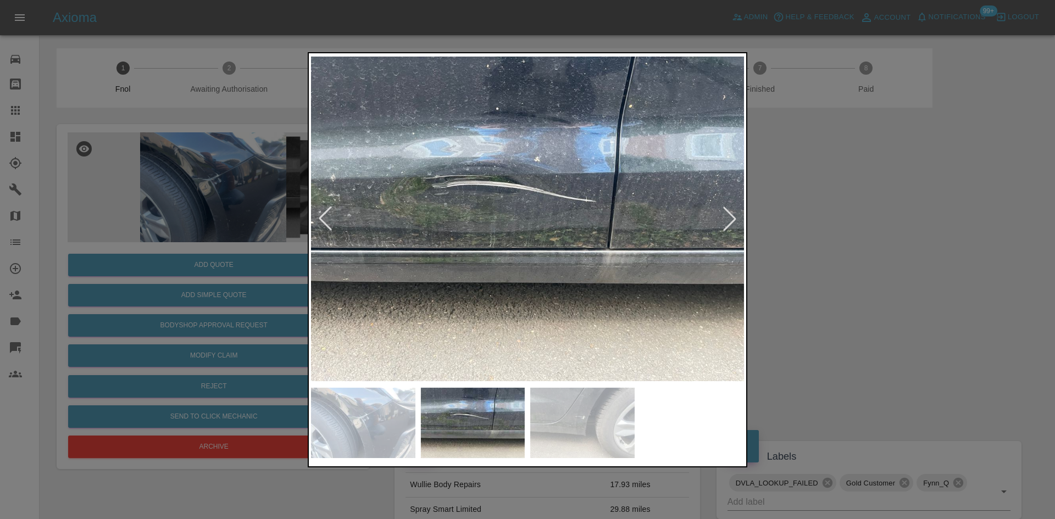
click at [403, 222] on img at bounding box center [527, 218] width 433 height 327
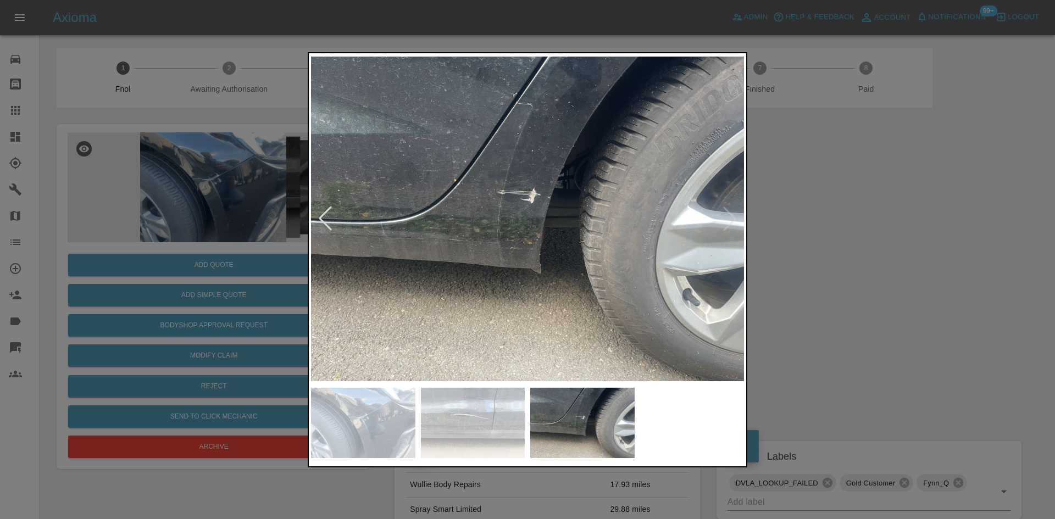
click at [431, 244] on img at bounding box center [527, 218] width 433 height 327
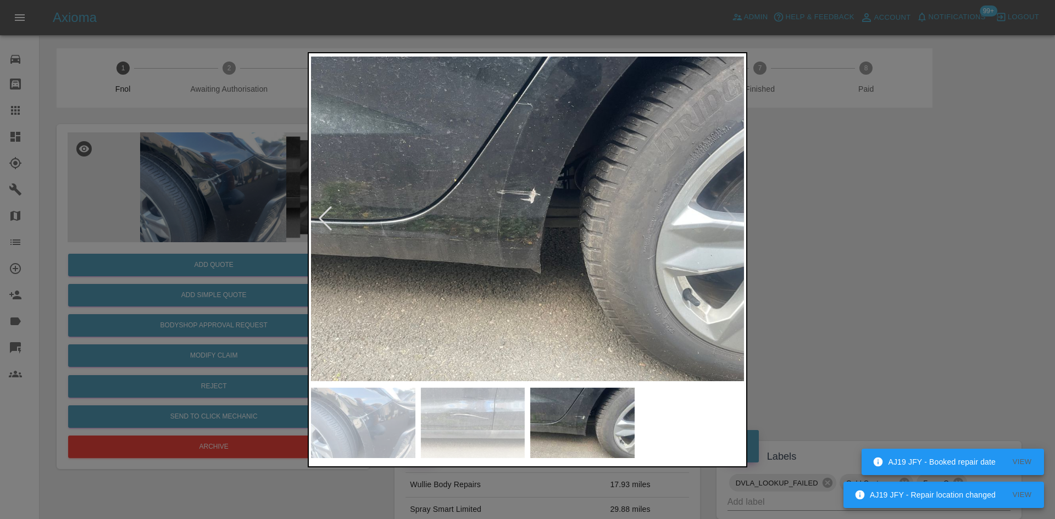
click at [288, 218] on div at bounding box center [527, 259] width 1055 height 519
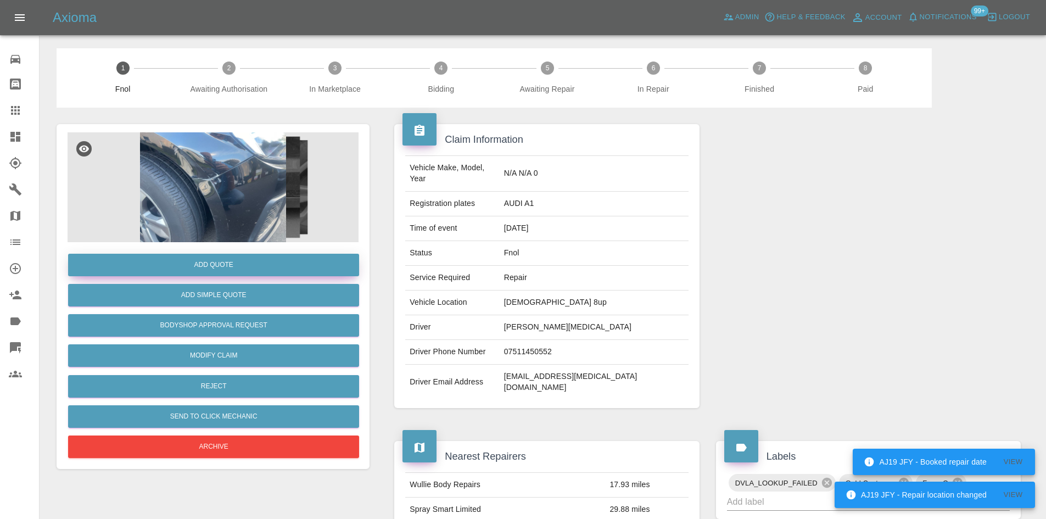
click at [248, 262] on button "Add Quote" at bounding box center [213, 265] width 291 height 23
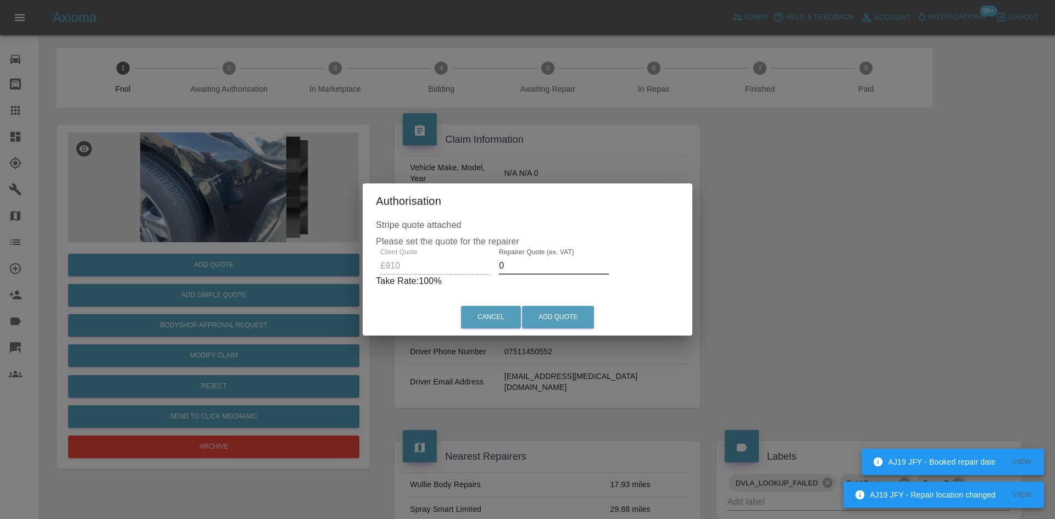
drag, startPoint x: 475, startPoint y: 268, endPoint x: 332, endPoint y: 289, distance: 144.4
click at [372, 282] on div "Stripe quote attached Please set the quote for the repairer Client Quote £910 R…" at bounding box center [527, 259] width 330 height 80
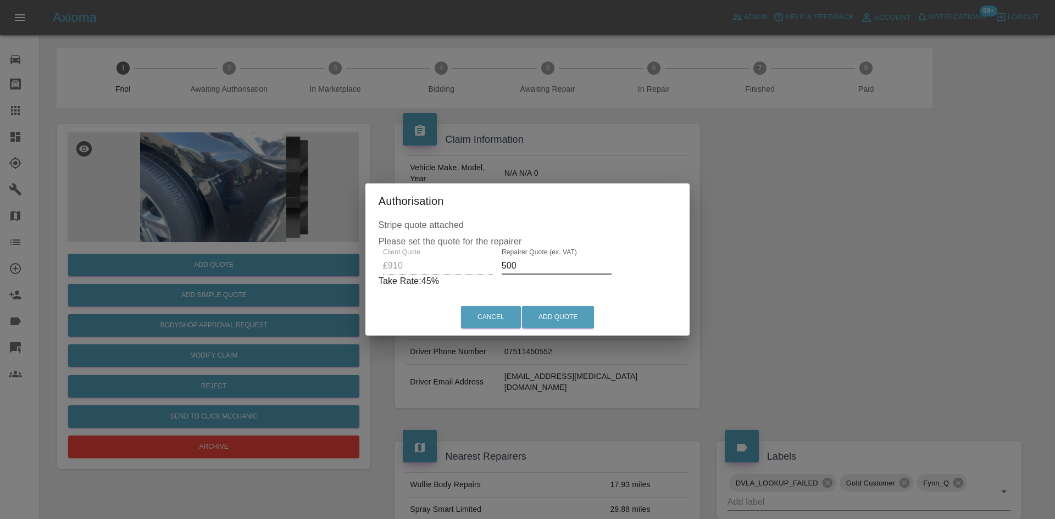
drag, startPoint x: 478, startPoint y: 264, endPoint x: 309, endPoint y: 267, distance: 168.7
click at [336, 265] on div "Authorisation Stripe quote attached Please set the quote for the repairer Clien…" at bounding box center [527, 259] width 1055 height 519
type input "550"
click at [557, 317] on button "Add Quote" at bounding box center [558, 317] width 72 height 23
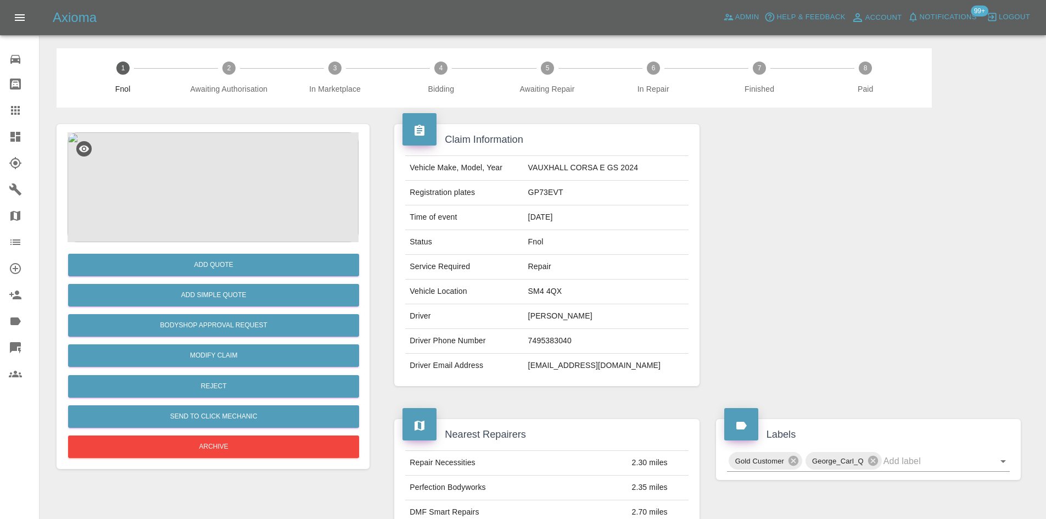
click at [262, 165] on img at bounding box center [213, 187] width 291 height 110
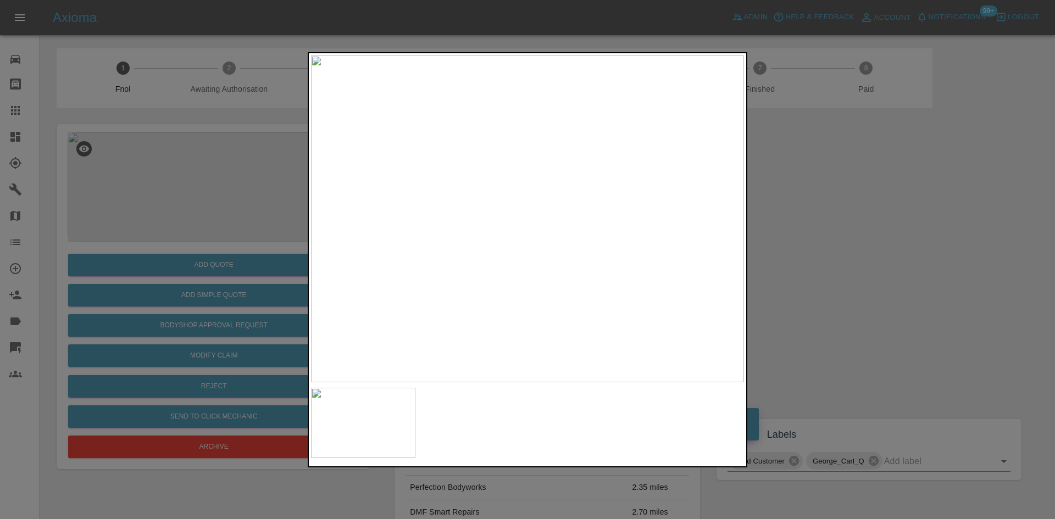
click at [426, 265] on img at bounding box center [527, 218] width 433 height 327
click at [409, 293] on img at bounding box center [527, 218] width 433 height 327
click at [434, 296] on img at bounding box center [527, 218] width 433 height 327
click at [422, 277] on img at bounding box center [527, 218] width 433 height 327
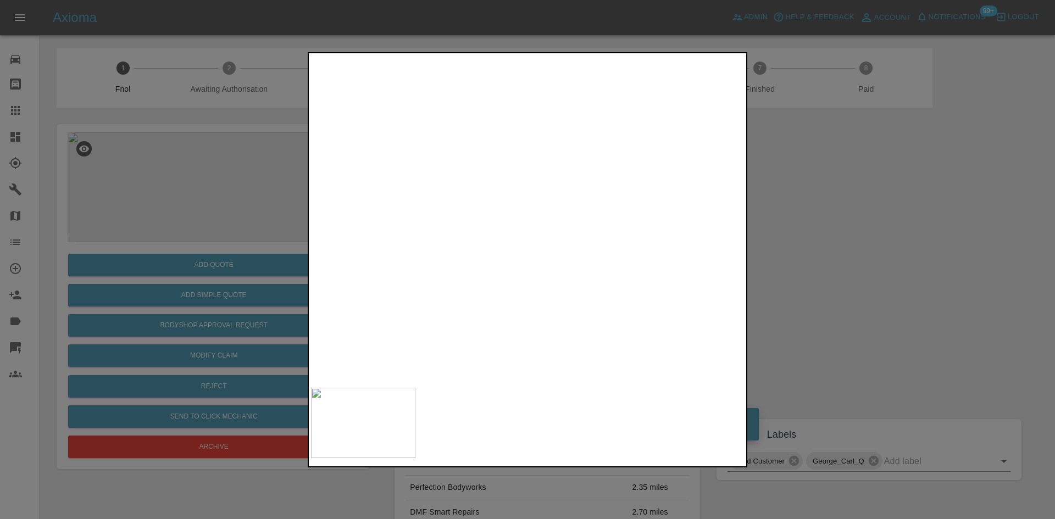
click at [422, 275] on img at bounding box center [843, 42] width 1298 height 981
click at [365, 263] on img at bounding box center [527, 218] width 433 height 327
click at [615, 326] on img at bounding box center [527, 218] width 433 height 327
click at [549, 347] on img at bounding box center [527, 218] width 433 height 327
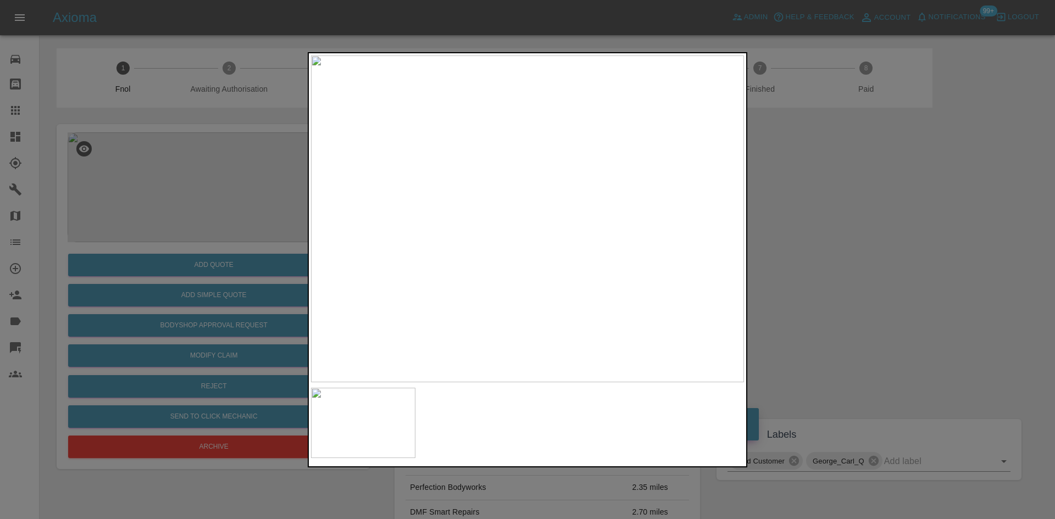
click at [495, 304] on img at bounding box center [527, 218] width 433 height 327
click at [512, 314] on img at bounding box center [527, 218] width 433 height 327
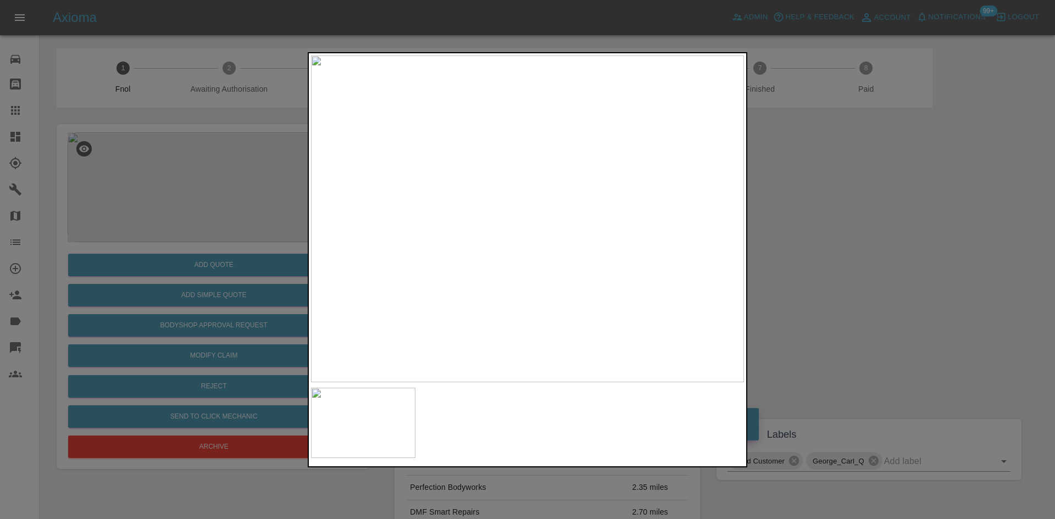
click at [466, 269] on img at bounding box center [527, 218] width 433 height 327
click at [466, 269] on img at bounding box center [710, 68] width 1298 height 981
click at [513, 313] on img at bounding box center [527, 218] width 433 height 327
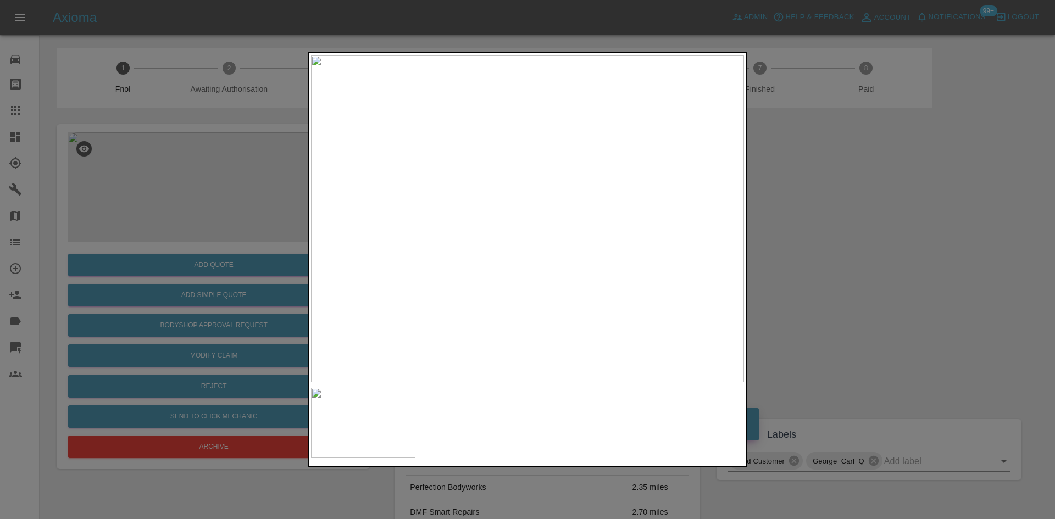
click at [493, 311] on img at bounding box center [527, 218] width 433 height 327
click at [449, 303] on img at bounding box center [527, 218] width 433 height 327
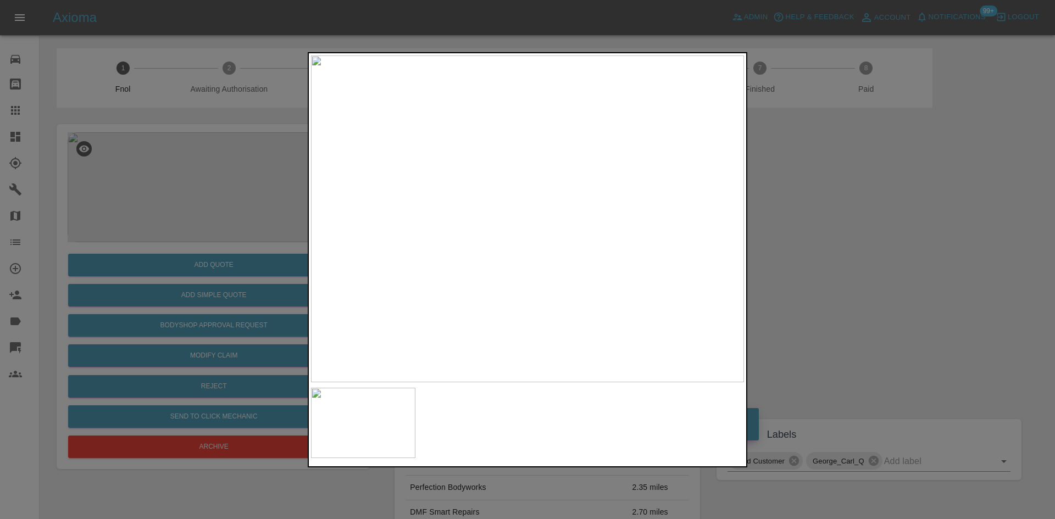
click at [484, 289] on img at bounding box center [527, 218] width 433 height 327
click at [484, 289] on img at bounding box center [656, 6] width 1298 height 981
click at [166, 292] on div at bounding box center [527, 259] width 1055 height 519
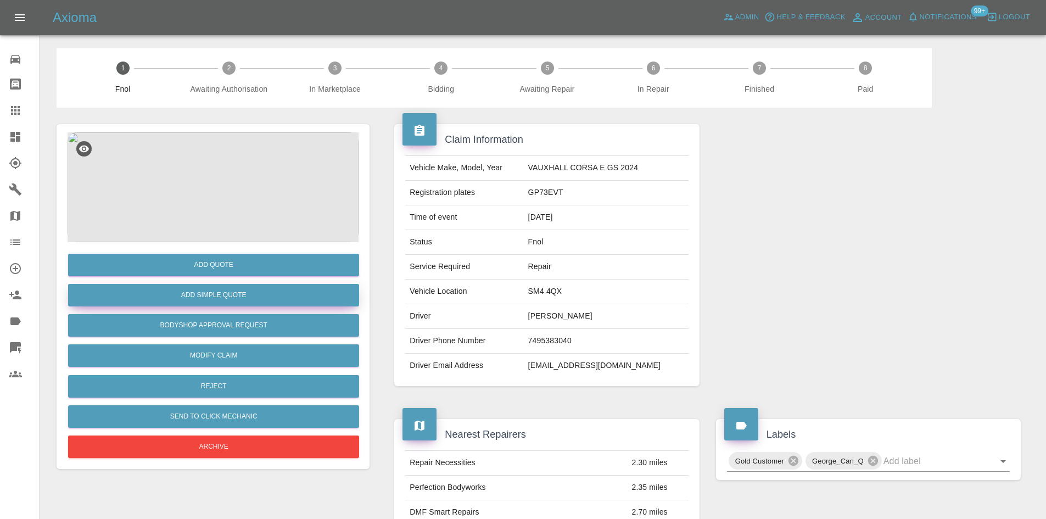
click at [212, 292] on button "Add Simple Quote" at bounding box center [213, 295] width 291 height 23
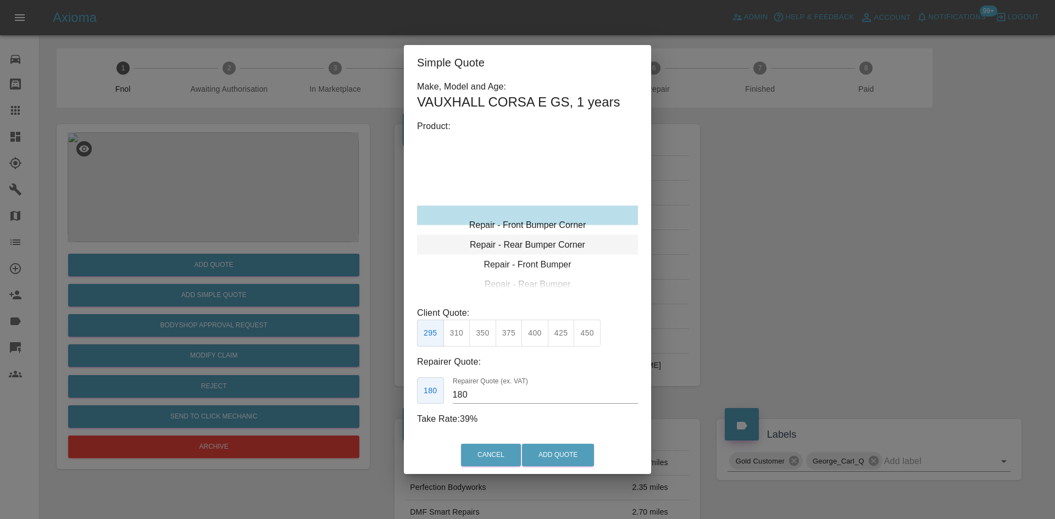
type input "120"
click at [250, 224] on div "Simple Quote Make, Model and Age: VAUXHALL CORSA E GS , 1 years Product: Repair…" at bounding box center [527, 259] width 1055 height 519
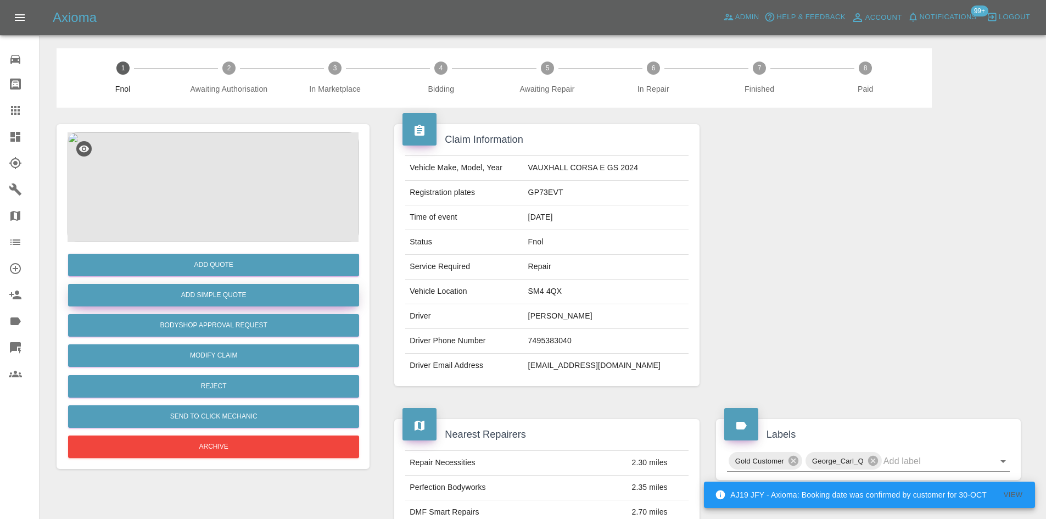
click at [243, 299] on button "Add Simple Quote" at bounding box center [213, 295] width 291 height 23
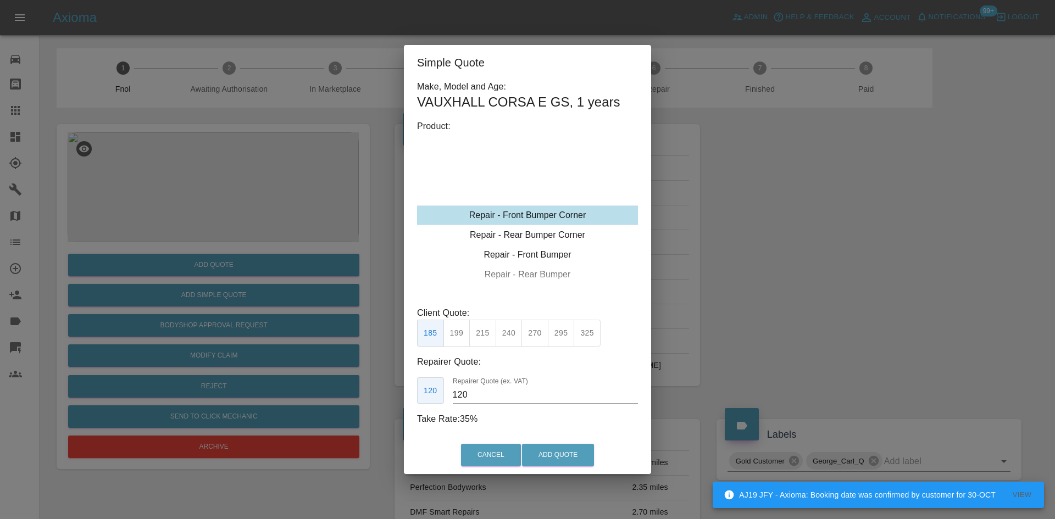
click at [524, 213] on div "Repair - Front Bumper Corner" at bounding box center [527, 215] width 221 height 20
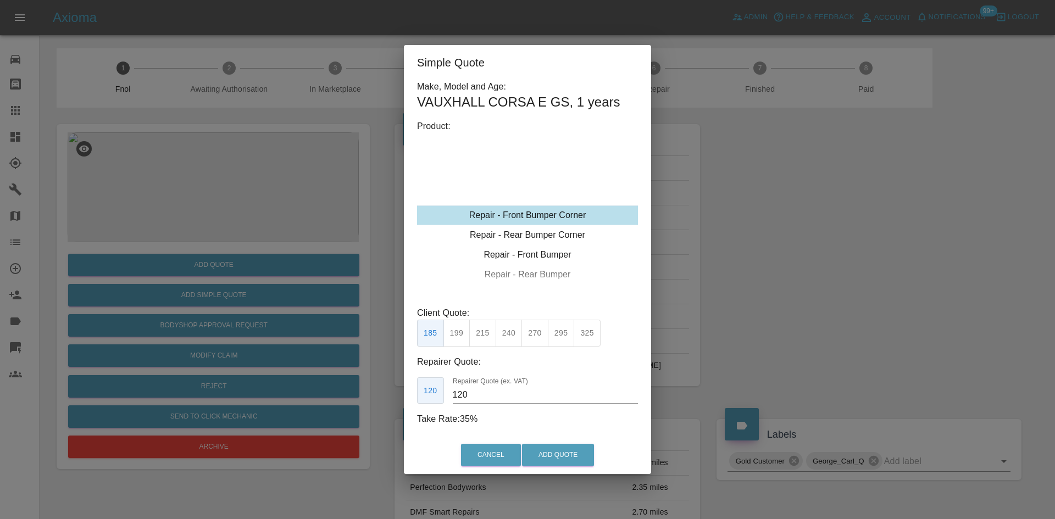
click at [502, 337] on button "240" at bounding box center [508, 333] width 27 height 27
click at [503, 334] on button "240" at bounding box center [508, 333] width 27 height 27
drag, startPoint x: 473, startPoint y: 403, endPoint x: 233, endPoint y: 431, distance: 241.7
click at [313, 403] on div "Simple Quote Make, Model and Age: VAUXHALL CORSA E GS , 1 years Product: Repair…" at bounding box center [527, 259] width 1055 height 519
click at [483, 392] on input "150" at bounding box center [545, 395] width 185 height 18
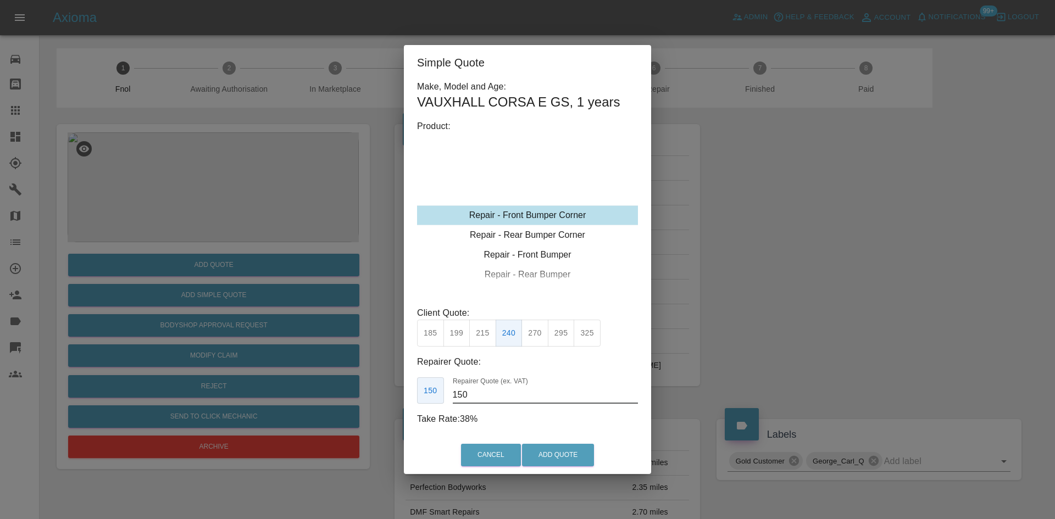
drag, startPoint x: 471, startPoint y: 399, endPoint x: 381, endPoint y: 409, distance: 91.2
click at [388, 408] on div "Simple Quote Make, Model and Age: VAUXHALL CORSA E GS , 1 years Product: Repair…" at bounding box center [527, 259] width 1055 height 519
type input "140"
click at [553, 453] on button "Add Quote" at bounding box center [558, 455] width 72 height 23
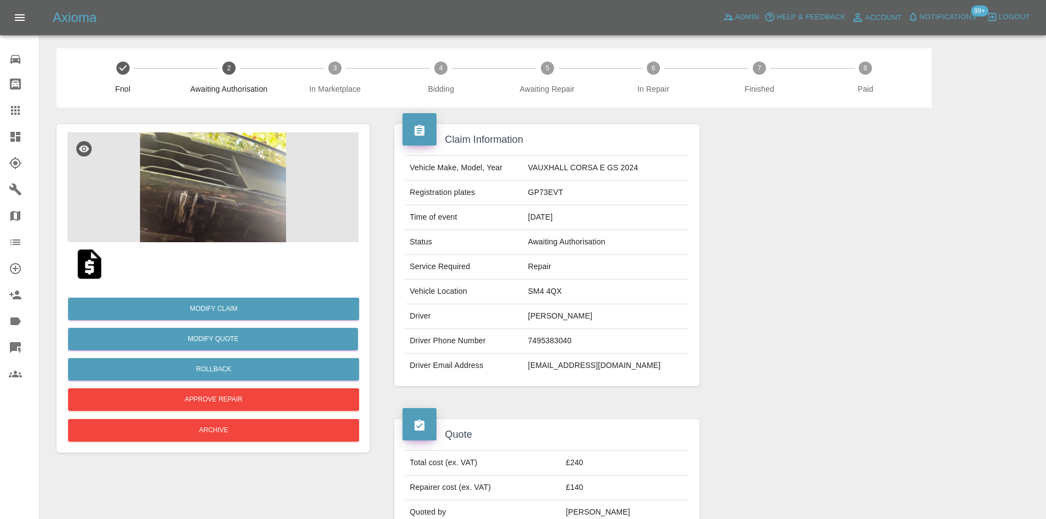
click at [195, 215] on img at bounding box center [213, 187] width 291 height 110
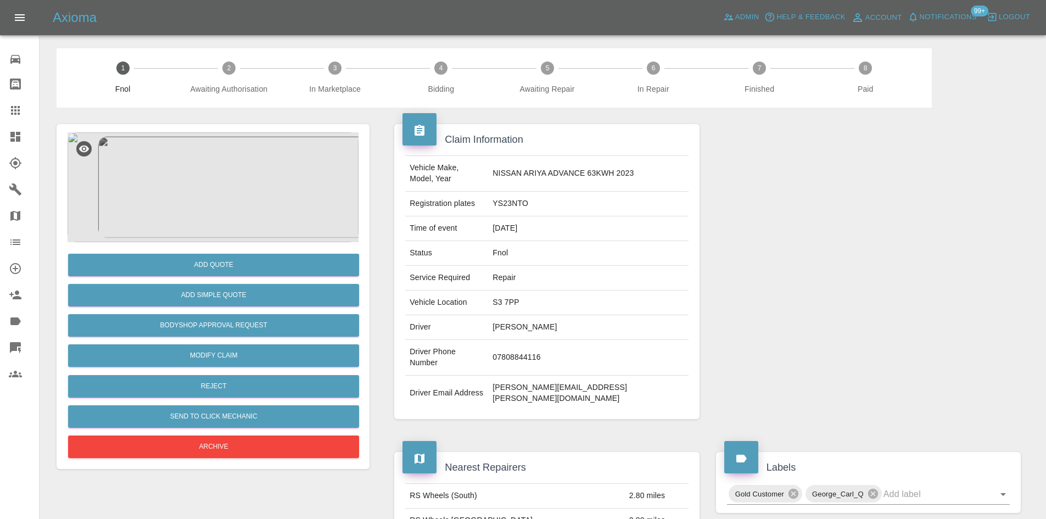
click at [227, 189] on img at bounding box center [213, 187] width 291 height 110
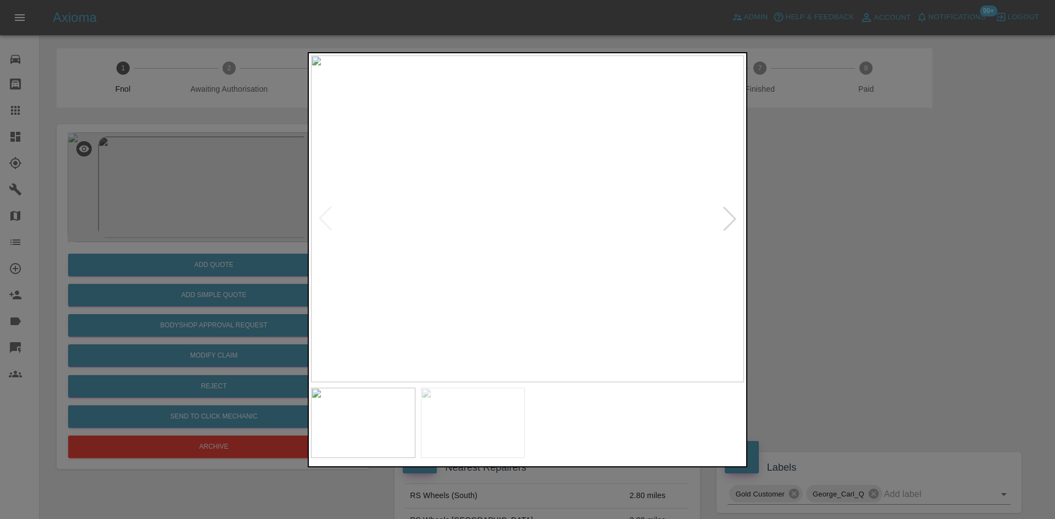
click at [547, 215] on img at bounding box center [527, 218] width 433 height 327
click at [547, 215] on img at bounding box center [468, 230] width 1298 height 981
click at [483, 242] on img at bounding box center [527, 218] width 433 height 327
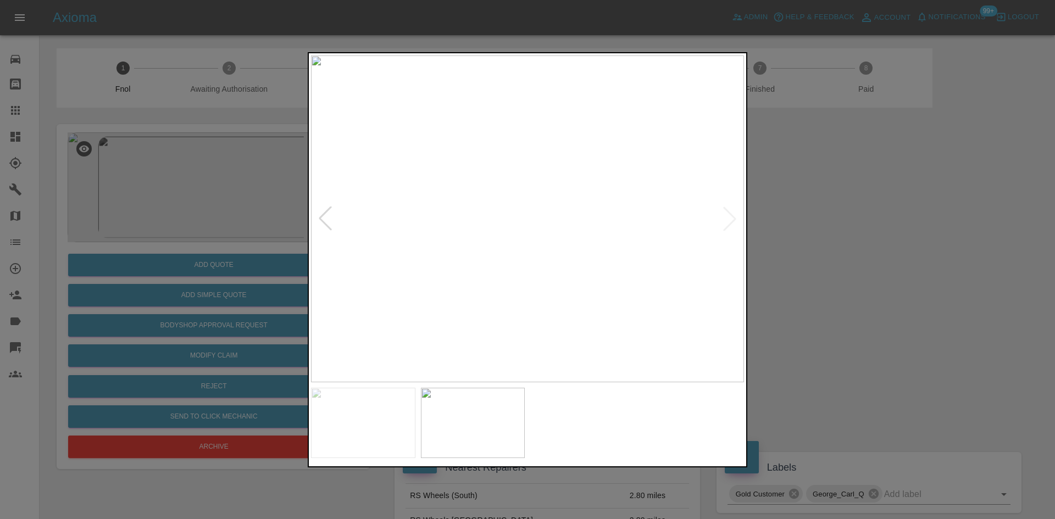
click at [514, 183] on img at bounding box center [527, 218] width 433 height 327
click at [514, 183] on img at bounding box center [568, 325] width 1298 height 981
click at [465, 202] on img at bounding box center [527, 218] width 433 height 327
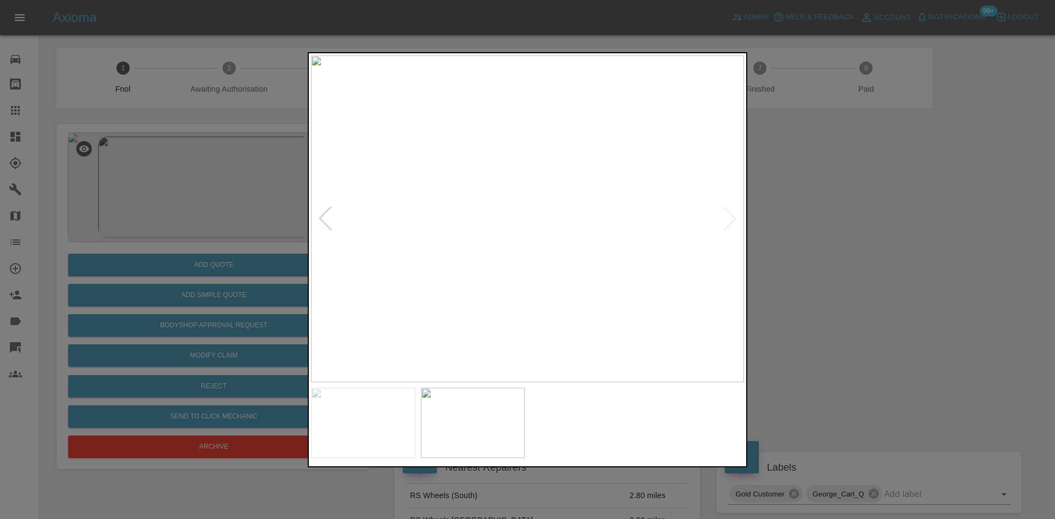
click at [464, 245] on img at bounding box center [527, 218] width 433 height 327
click at [544, 239] on img at bounding box center [527, 218] width 433 height 327
click at [241, 238] on div at bounding box center [527, 259] width 1055 height 519
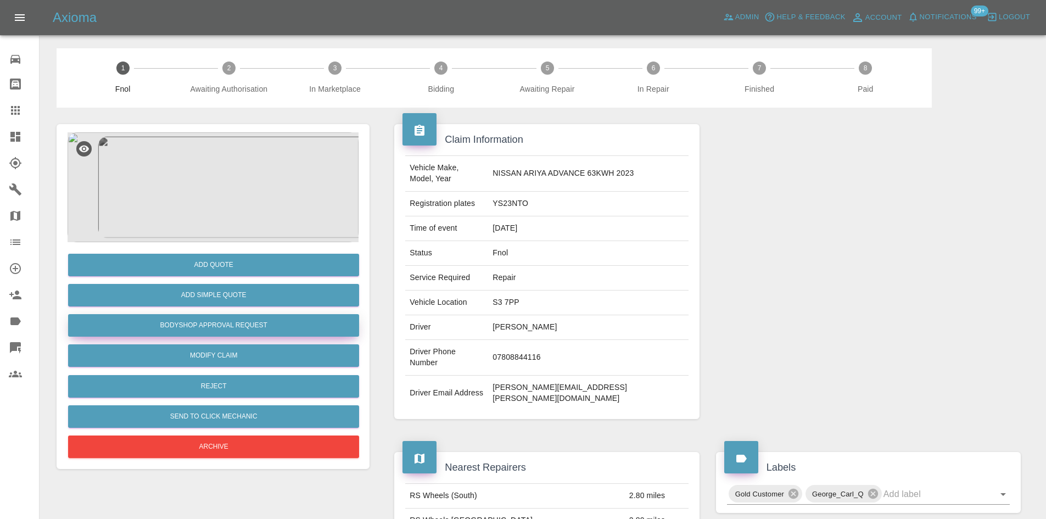
click at [219, 316] on button "Bodyshop Approval Request" at bounding box center [213, 325] width 291 height 23
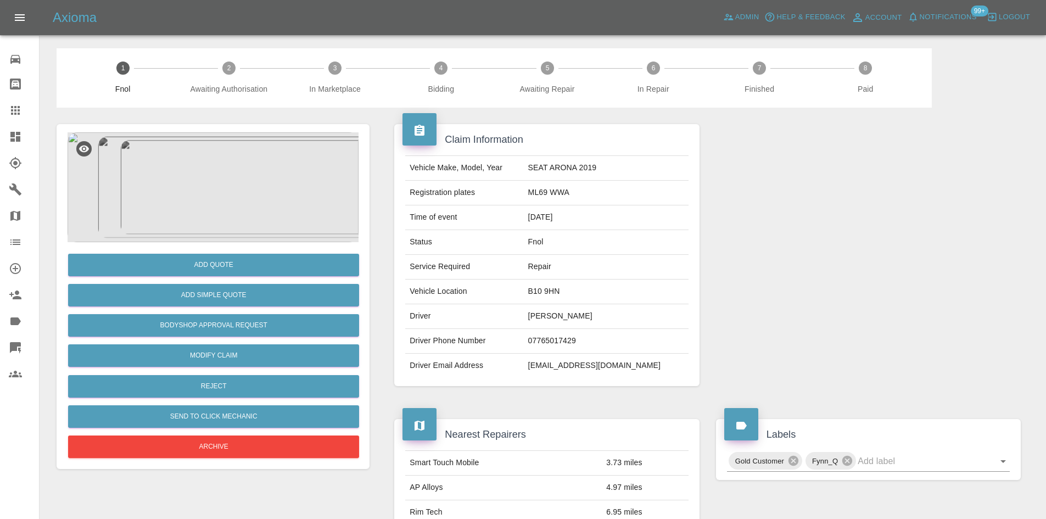
click at [211, 162] on img at bounding box center [213, 187] width 291 height 110
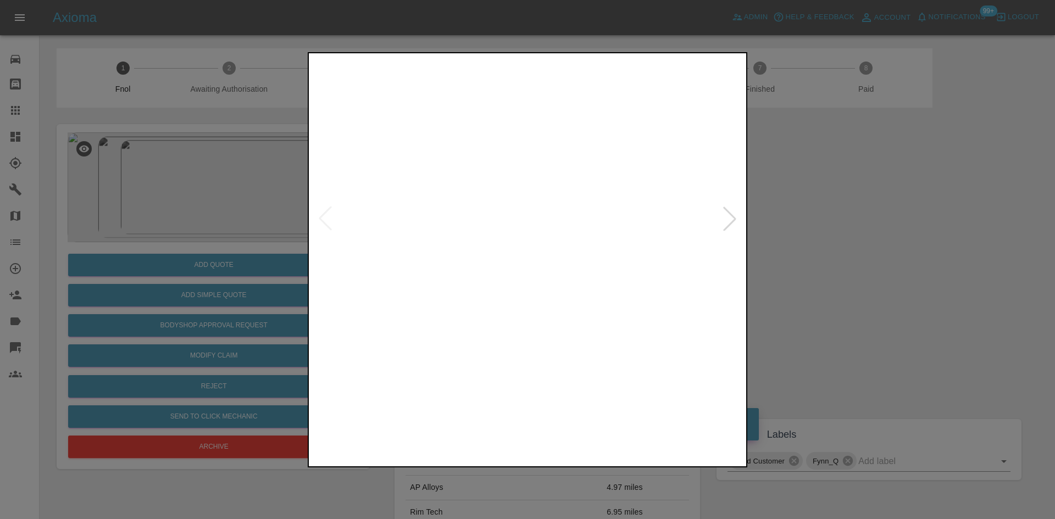
click at [523, 222] on img at bounding box center [527, 218] width 433 height 327
click at [513, 261] on img at bounding box center [540, 207] width 1298 height 981
click at [466, 279] on img at bounding box center [527, 218] width 433 height 327
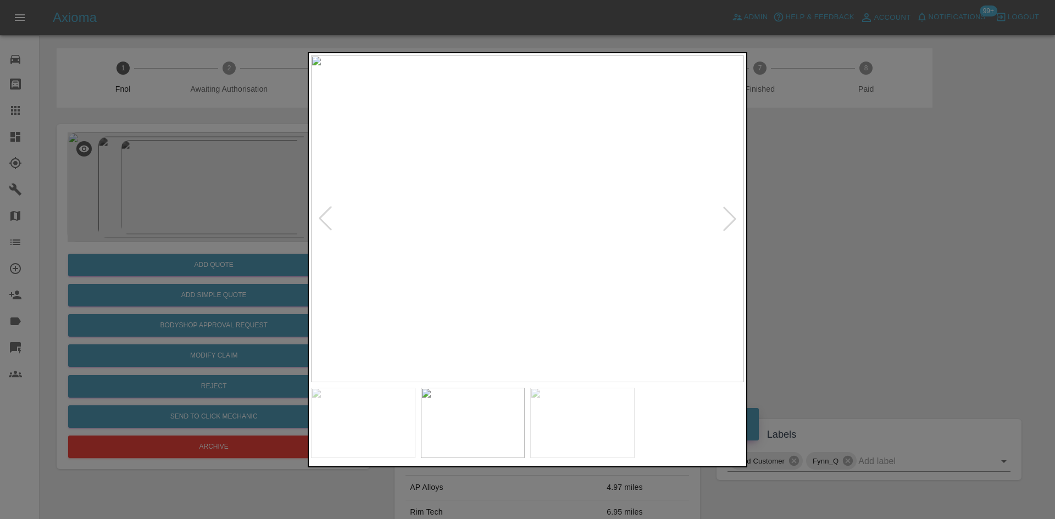
click at [518, 221] on img at bounding box center [527, 218] width 433 height 327
click at [518, 221] on img at bounding box center [555, 210] width 1298 height 981
click at [544, 252] on img at bounding box center [527, 218] width 433 height 327
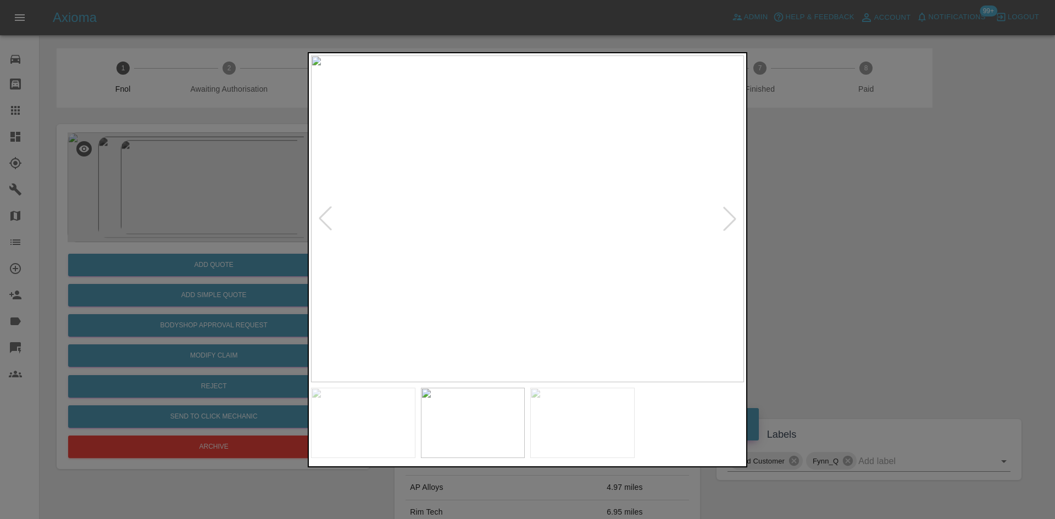
click at [544, 252] on img at bounding box center [527, 218] width 433 height 327
click at [544, 252] on img at bounding box center [476, 118] width 1298 height 981
click at [493, 272] on img at bounding box center [527, 218] width 433 height 327
click at [520, 195] on img at bounding box center [527, 218] width 433 height 327
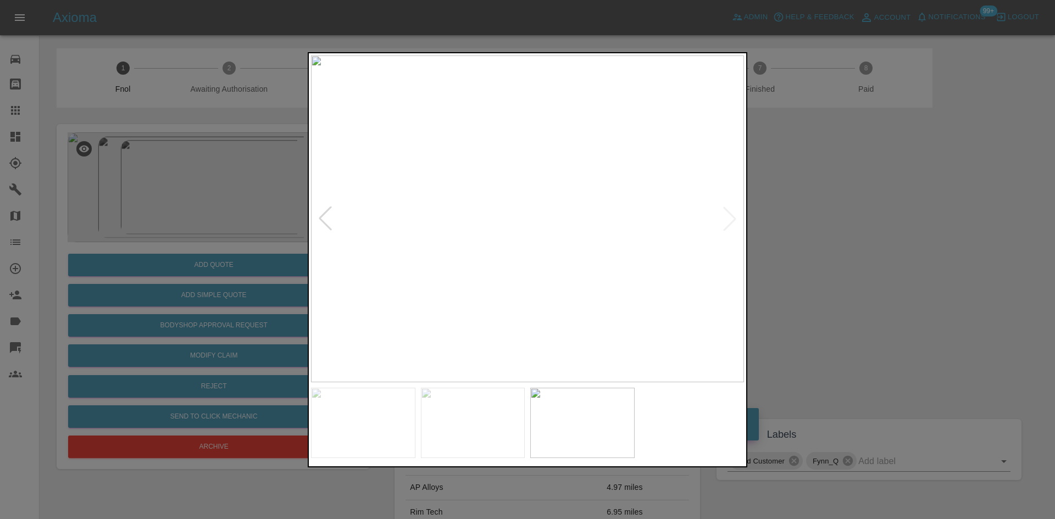
click at [520, 195] on img at bounding box center [527, 218] width 433 height 327
click at [512, 204] on img at bounding box center [548, 289] width 1298 height 981
click at [440, 269] on img at bounding box center [527, 218] width 433 height 327
click at [497, 274] on img at bounding box center [527, 218] width 433 height 327
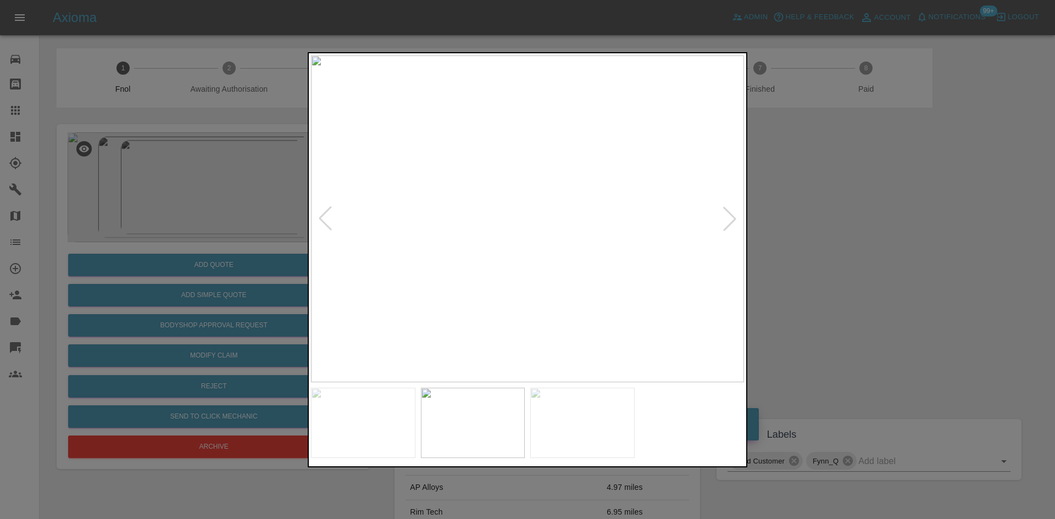
click at [201, 208] on div at bounding box center [527, 259] width 1055 height 519
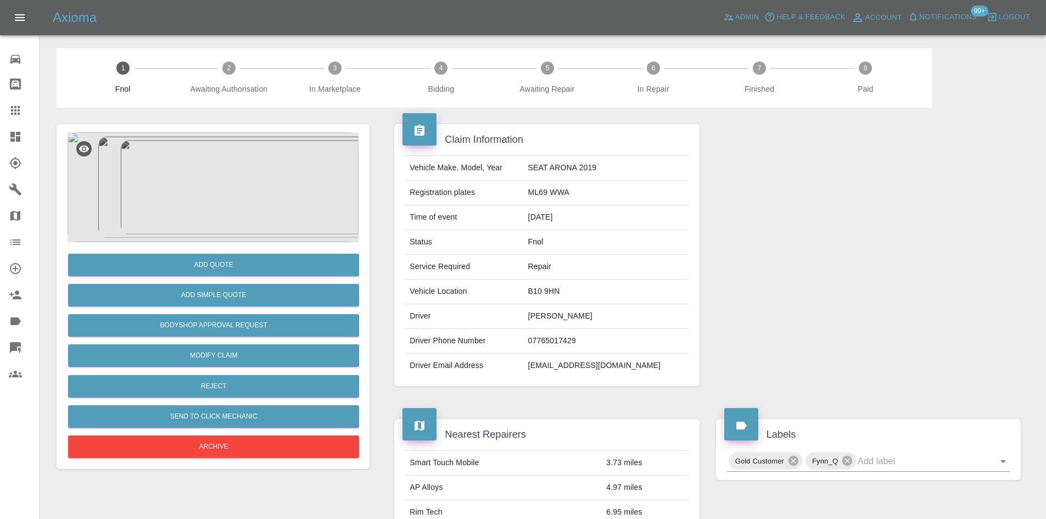
click at [247, 197] on img at bounding box center [213, 187] width 291 height 110
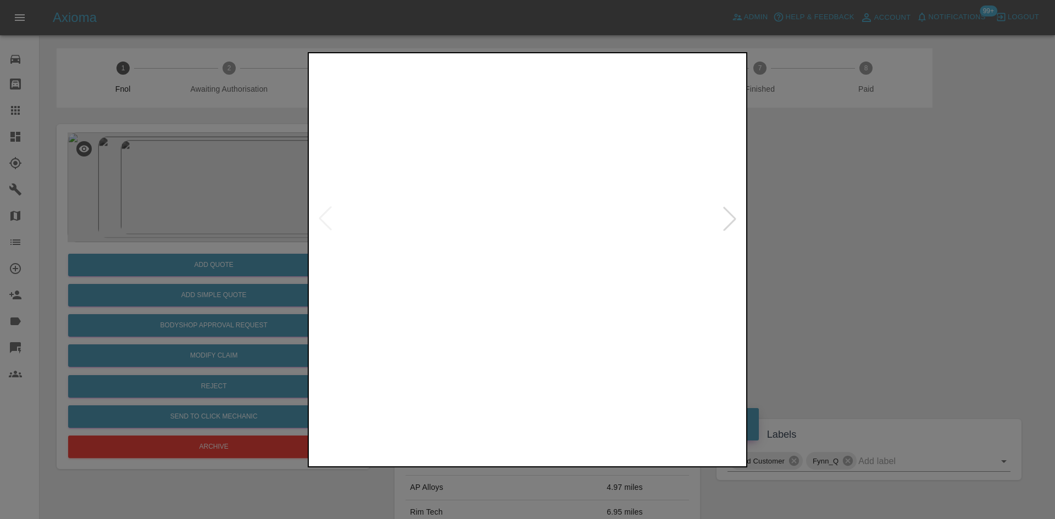
click at [516, 221] on img at bounding box center [527, 218] width 433 height 327
click at [529, 227] on img at bounding box center [562, 210] width 1298 height 981
click at [512, 262] on img at bounding box center [527, 218] width 433 height 327
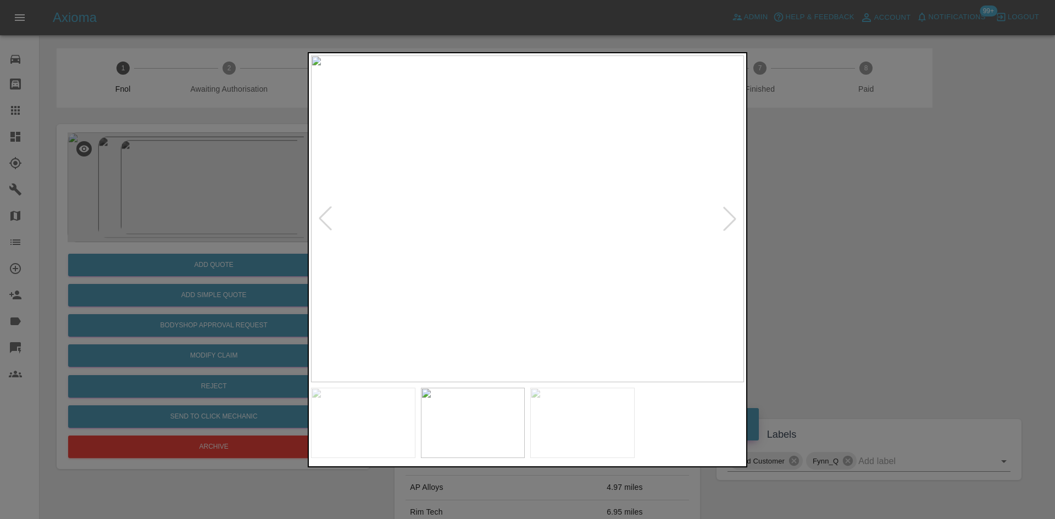
click at [499, 267] on img at bounding box center [527, 218] width 433 height 327
click at [495, 197] on img at bounding box center [527, 218] width 433 height 327
click at [496, 195] on img at bounding box center [623, 282] width 1298 height 981
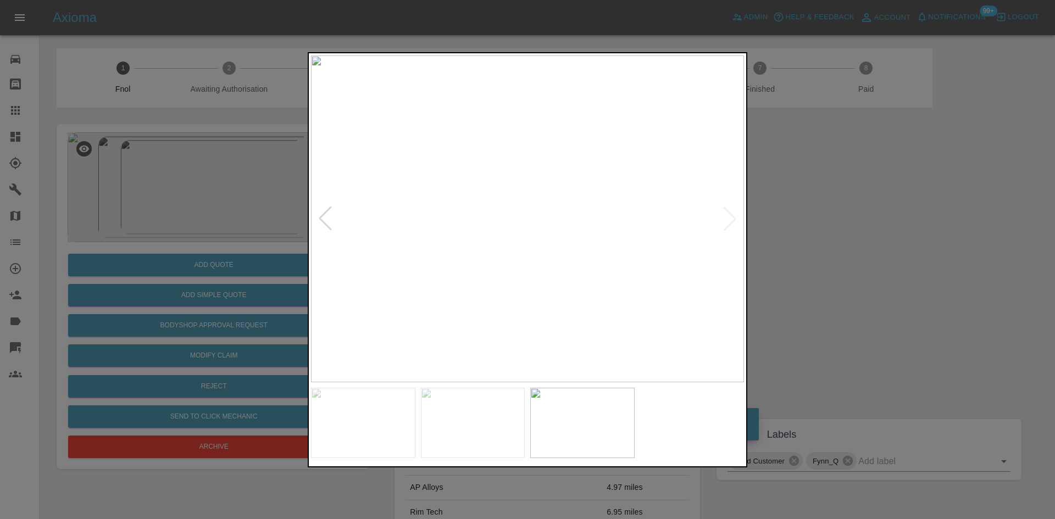
click at [489, 238] on img at bounding box center [527, 218] width 433 height 327
click at [395, 249] on img at bounding box center [527, 218] width 433 height 327
click at [471, 255] on img at bounding box center [527, 218] width 433 height 327
click at [526, 314] on img at bounding box center [527, 218] width 433 height 327
click at [525, 315] on img at bounding box center [527, 218] width 433 height 327
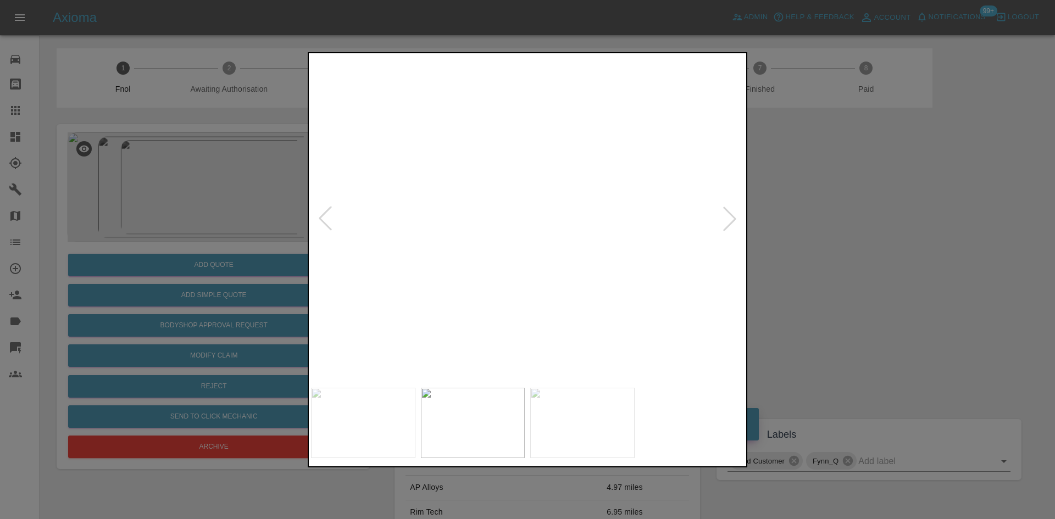
click at [479, 283] on img at bounding box center [538, 33] width 1298 height 981
drag, startPoint x: 202, startPoint y: 209, endPoint x: 210, endPoint y: 252, distance: 44.2
click at [202, 211] on div at bounding box center [527, 259] width 1055 height 519
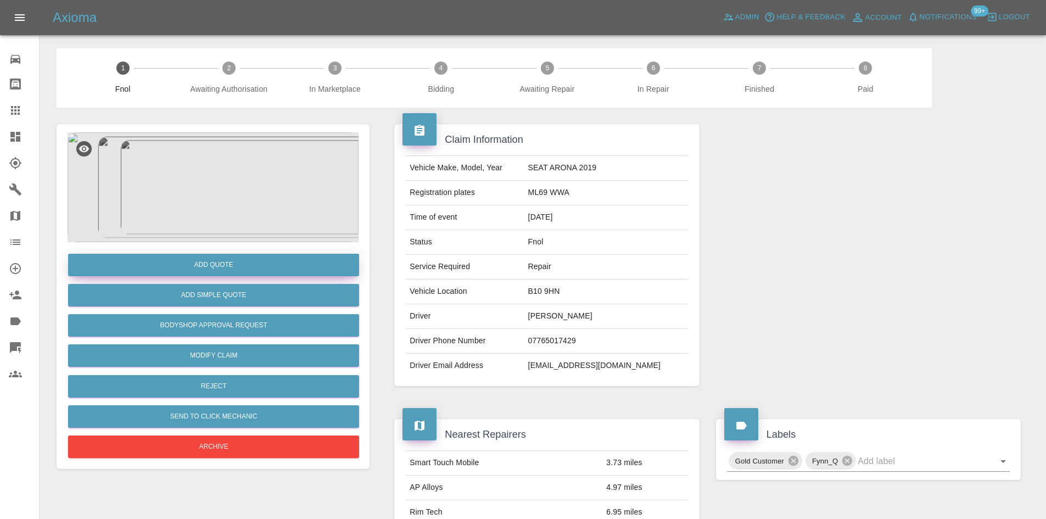
click at [210, 255] on button "Add Quote" at bounding box center [213, 265] width 291 height 23
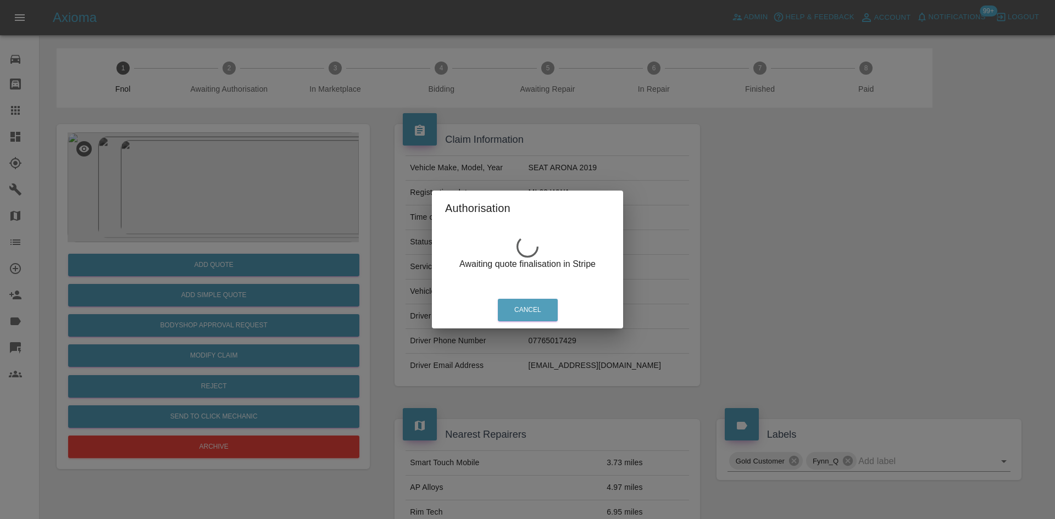
drag, startPoint x: 215, startPoint y: 179, endPoint x: 219, endPoint y: 190, distance: 11.6
click at [215, 184] on div "Authorisation Awaiting quote finalisation in Stripe Cancel" at bounding box center [527, 259] width 1055 height 519
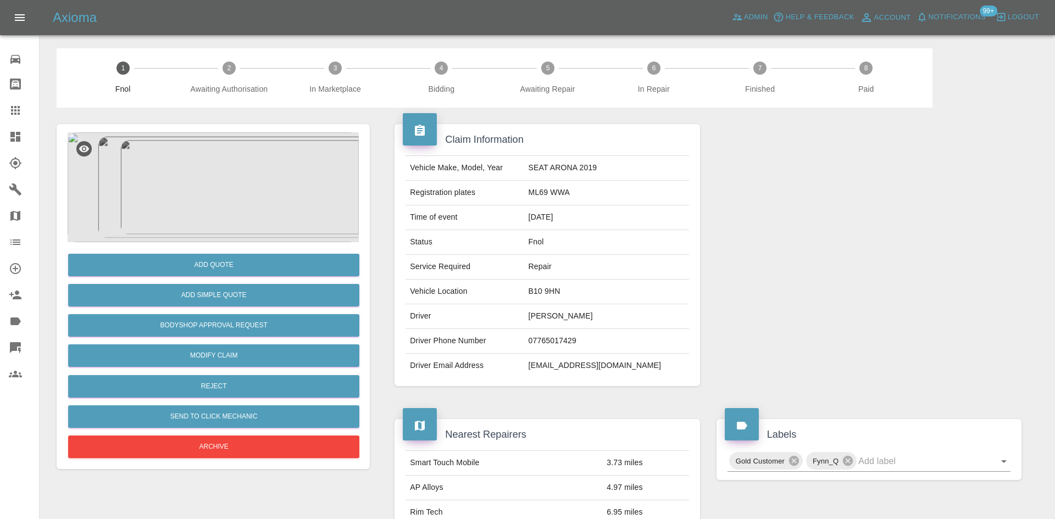
click at [220, 187] on img at bounding box center [213, 187] width 291 height 110
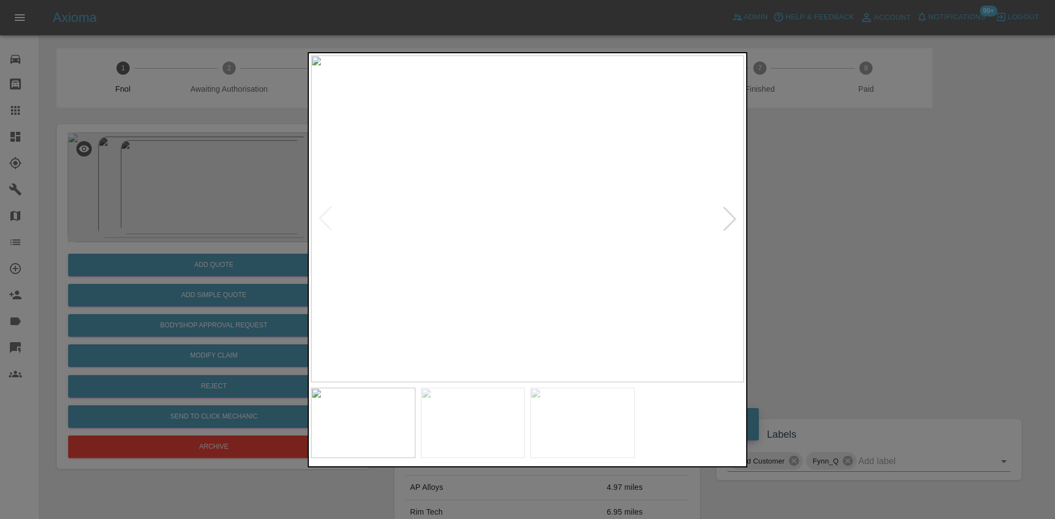
click at [462, 237] on img at bounding box center [527, 218] width 433 height 327
click at [359, 264] on img at bounding box center [448, 218] width 433 height 327
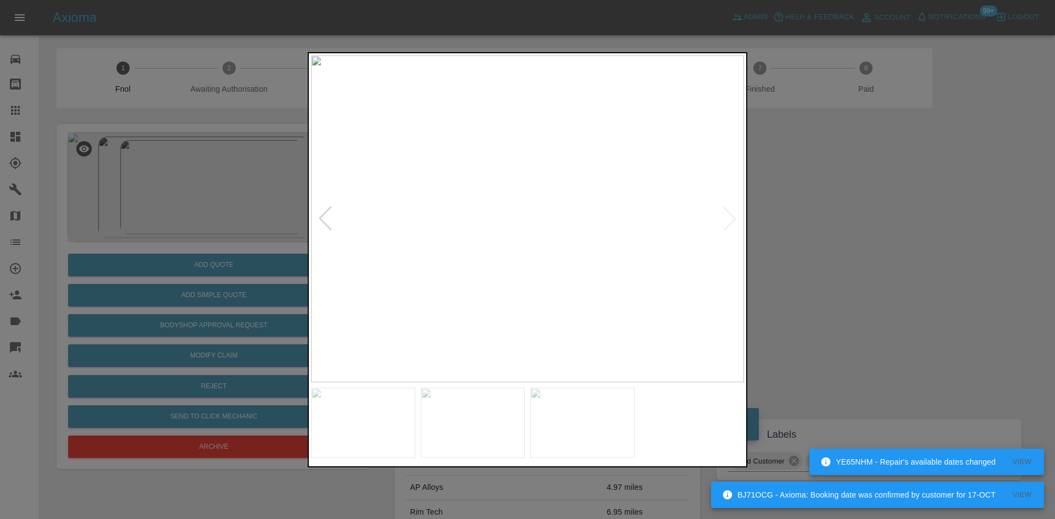
click at [522, 171] on img at bounding box center [527, 218] width 433 height 327
click at [496, 250] on img at bounding box center [542, 360] width 1298 height 981
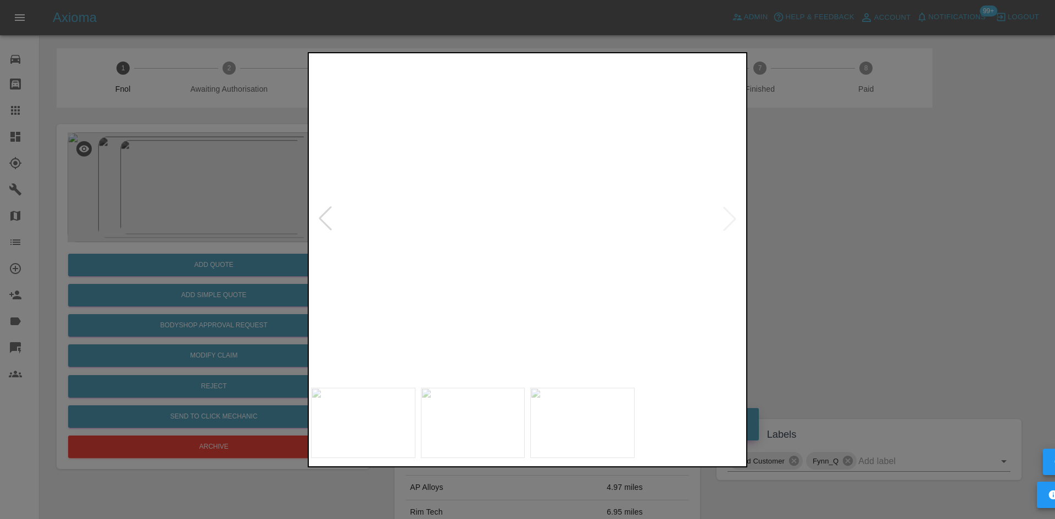
click at [496, 250] on img at bounding box center [542, 360] width 1298 height 981
click at [366, 224] on img at bounding box center [527, 218] width 433 height 327
click at [354, 231] on img at bounding box center [527, 218] width 433 height 327
click at [370, 271] on img at bounding box center [527, 218] width 433 height 327
click at [492, 265] on img at bounding box center [555, 218] width 433 height 327
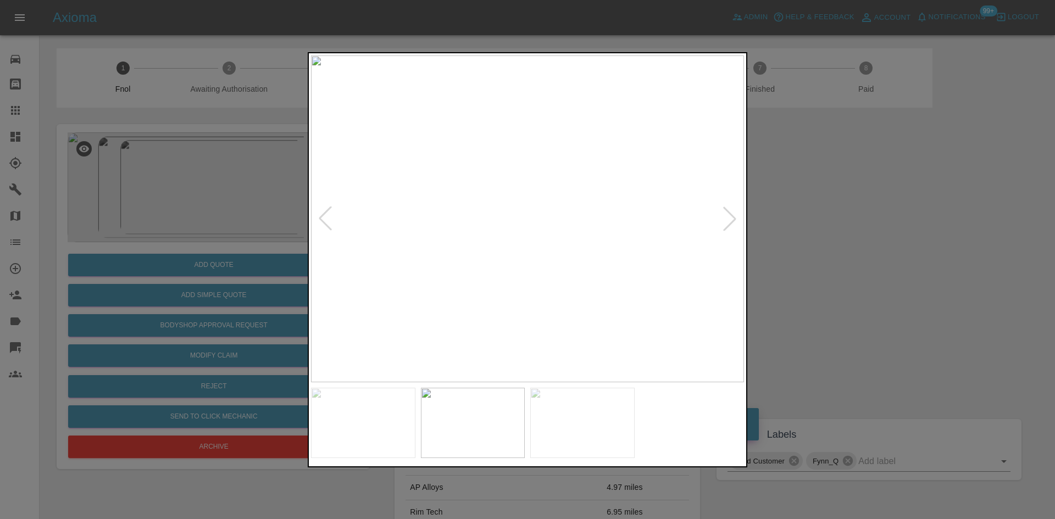
click at [508, 224] on img at bounding box center [527, 218] width 433 height 327
click at [520, 182] on img at bounding box center [587, 198] width 1298 height 981
click at [504, 233] on img at bounding box center [570, 72] width 1298 height 981
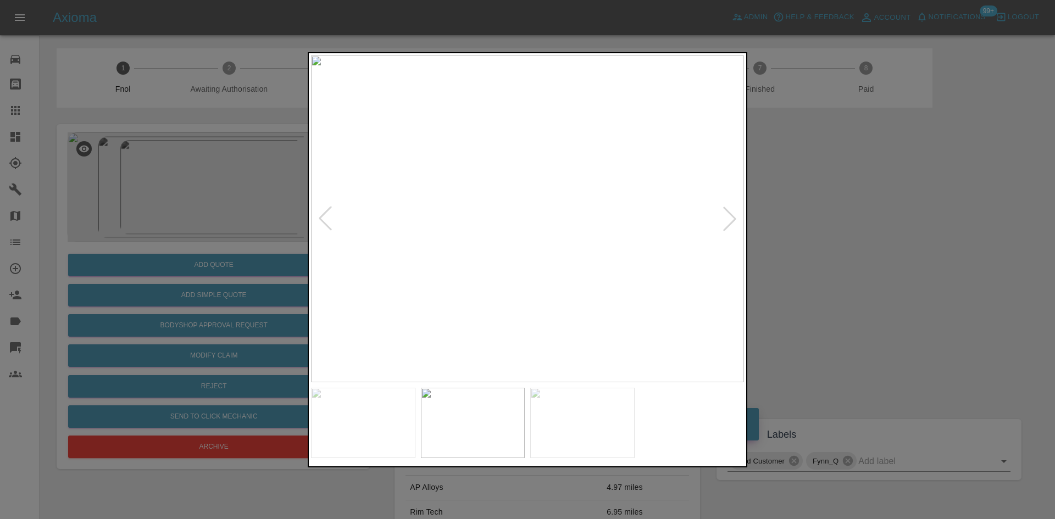
click at [136, 264] on div at bounding box center [527, 259] width 1055 height 519
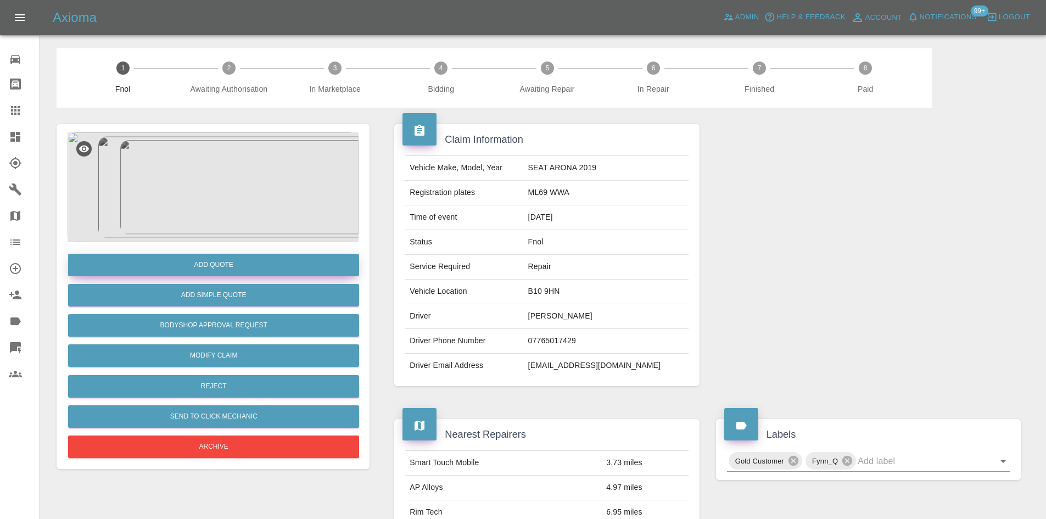
click at [198, 268] on button "Add Quote" at bounding box center [213, 265] width 291 height 23
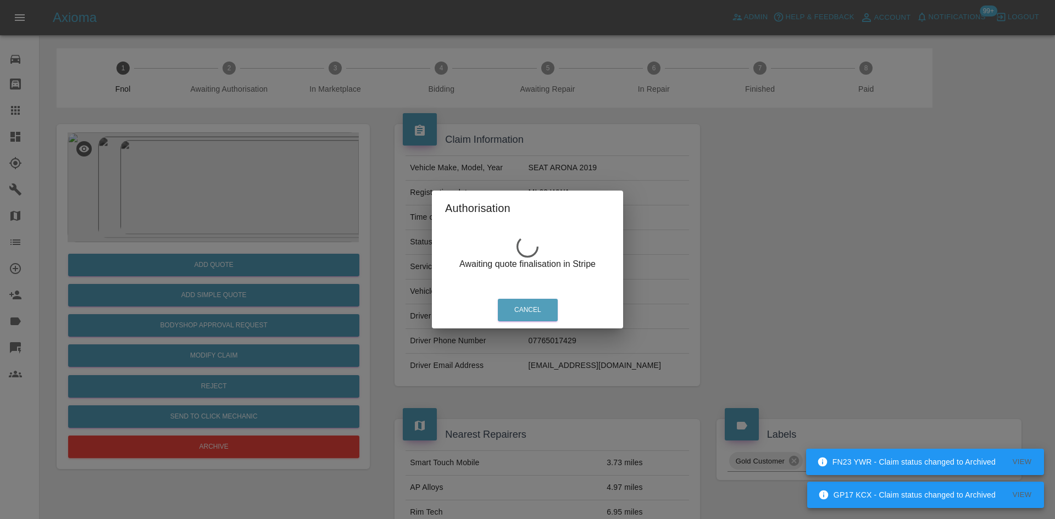
click at [228, 159] on div "Authorisation Awaiting quote finalisation in Stripe Cancel" at bounding box center [527, 259] width 1055 height 519
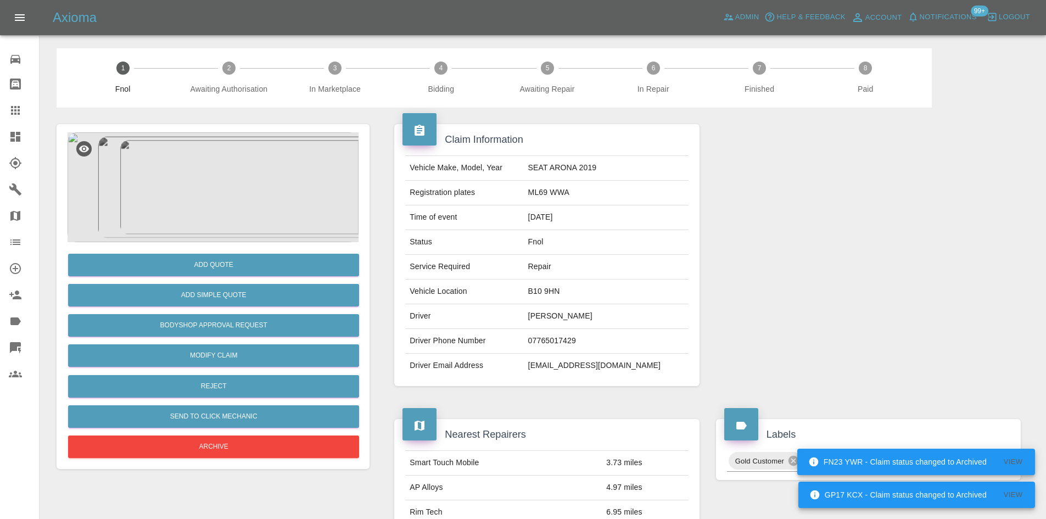
click at [215, 180] on img at bounding box center [213, 187] width 291 height 110
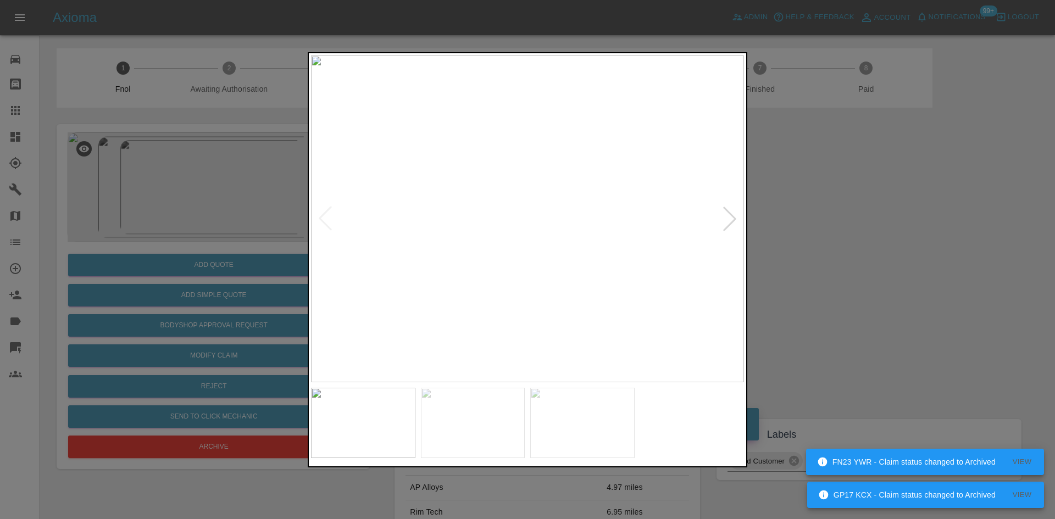
click at [424, 221] on img at bounding box center [527, 218] width 433 height 327
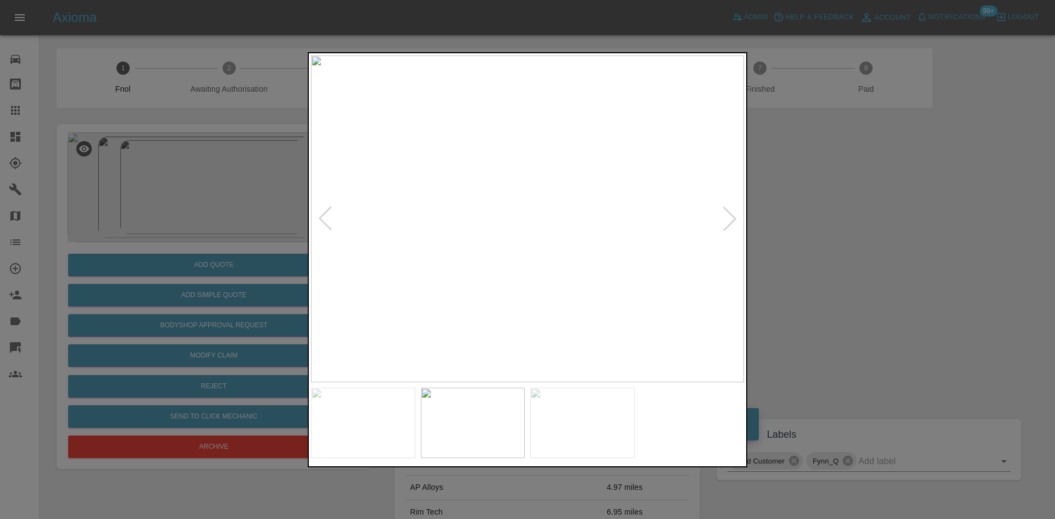
click at [502, 208] on img at bounding box center [527, 218] width 433 height 327
click at [502, 208] on img at bounding box center [603, 249] width 1298 height 981
click at [463, 177] on img at bounding box center [603, 249] width 1298 height 981
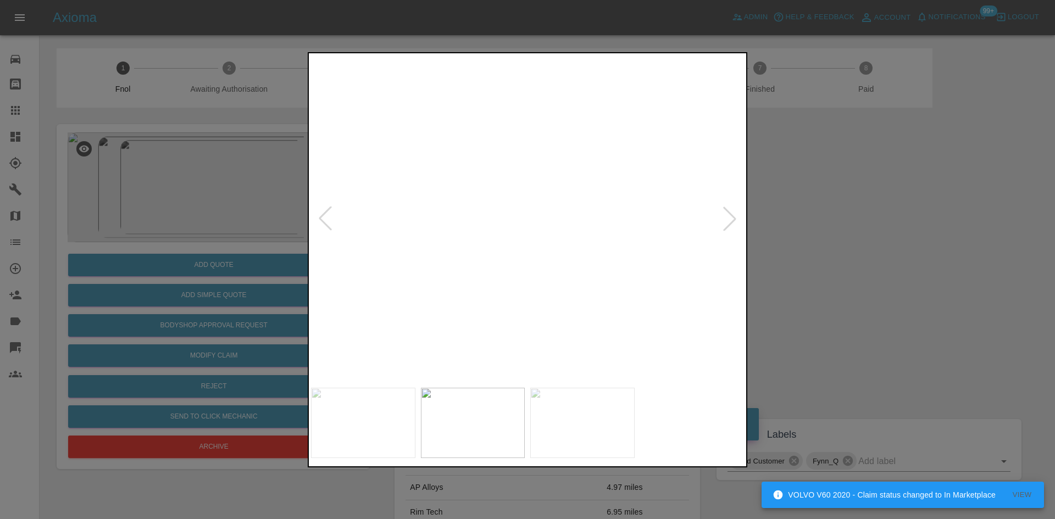
click at [521, 231] on img at bounding box center [527, 218] width 433 height 327
click at [203, 201] on div at bounding box center [527, 259] width 1055 height 519
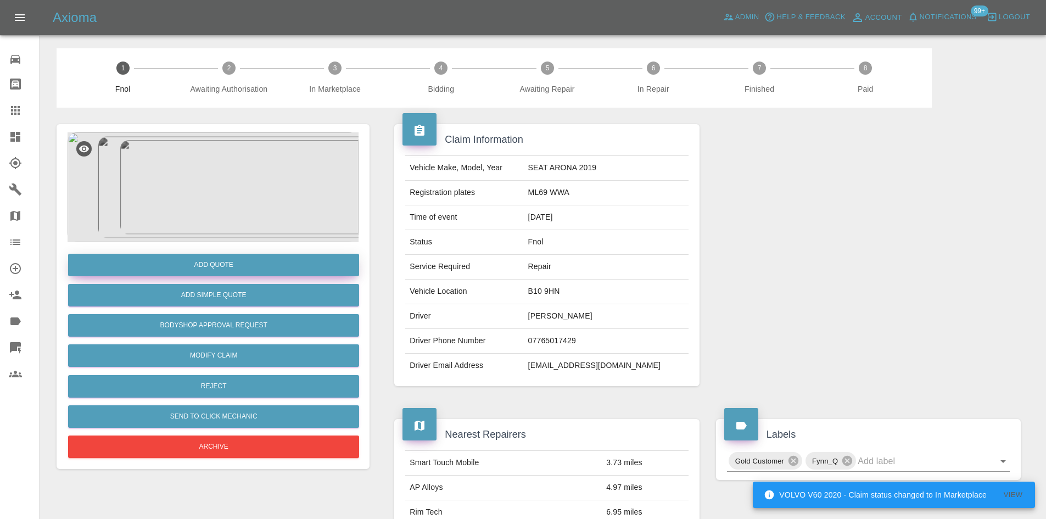
click at [204, 264] on button "Add Quote" at bounding box center [213, 265] width 291 height 23
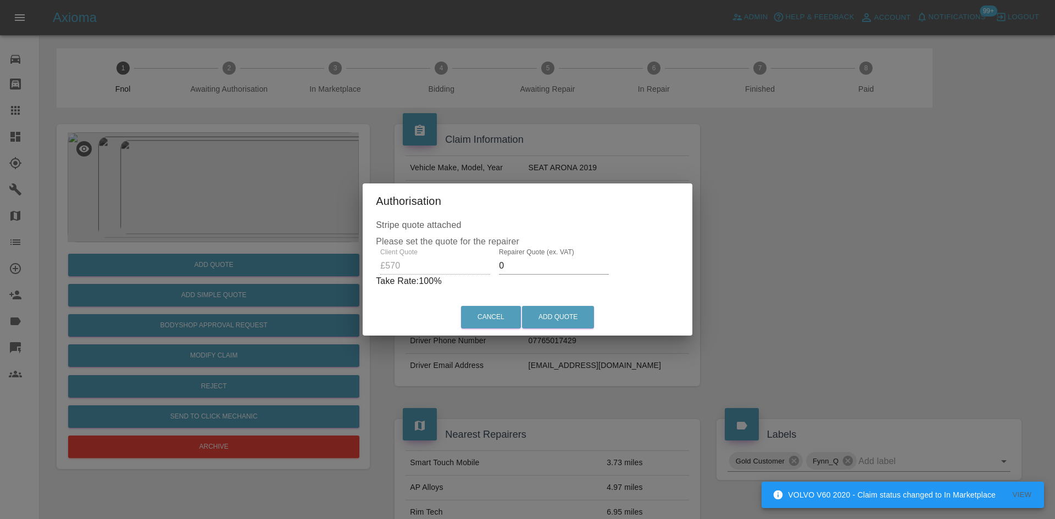
click at [424, 266] on div "Client Quote £570 Repairer Quote (ex. VAT) 0 Take Rate: 100 %" at bounding box center [527, 268] width 303 height 40
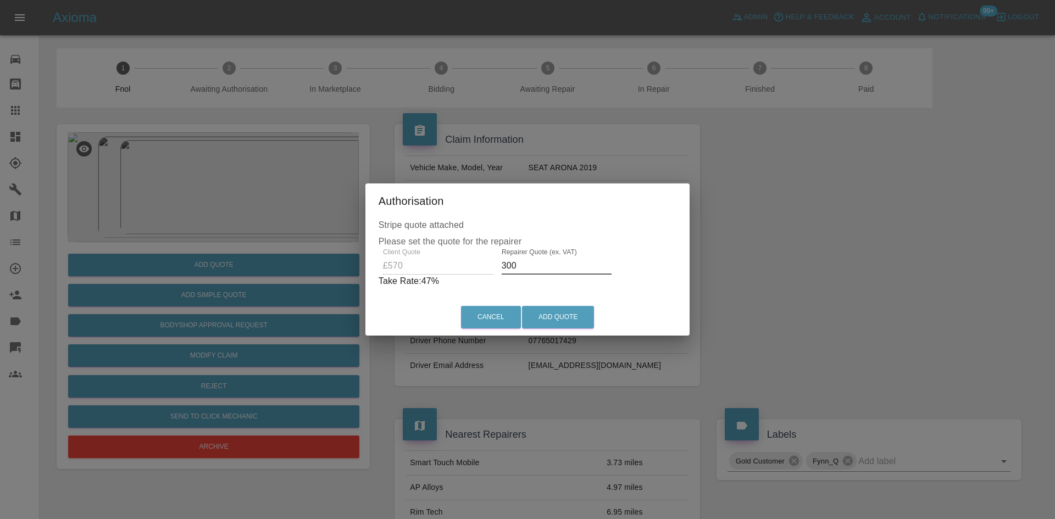
drag, startPoint x: 540, startPoint y: 267, endPoint x: 371, endPoint y: 267, distance: 169.7
click at [373, 267] on div "Stripe quote attached Please set the quote for the repairer Client Quote £570 R…" at bounding box center [527, 259] width 325 height 80
type input "325"
click at [565, 317] on button "Add Quote" at bounding box center [558, 317] width 72 height 23
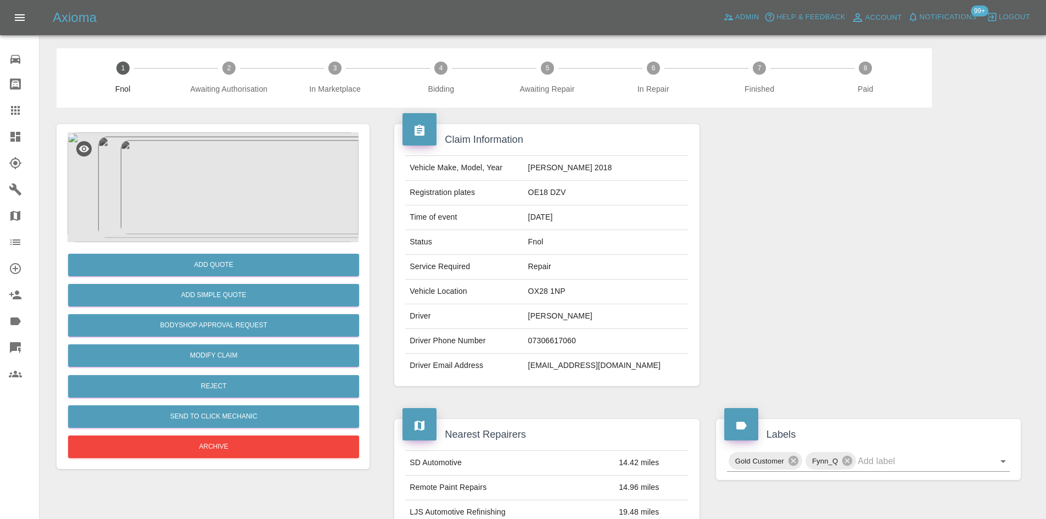
click at [243, 159] on img at bounding box center [213, 187] width 291 height 110
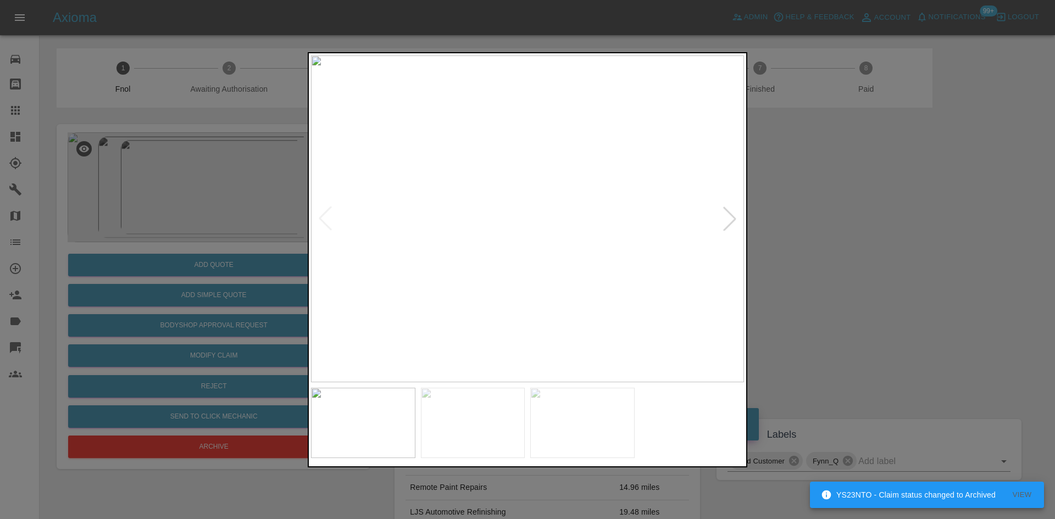
click at [529, 344] on img at bounding box center [527, 218] width 433 height 327
click at [507, 320] on img at bounding box center [527, 218] width 433 height 327
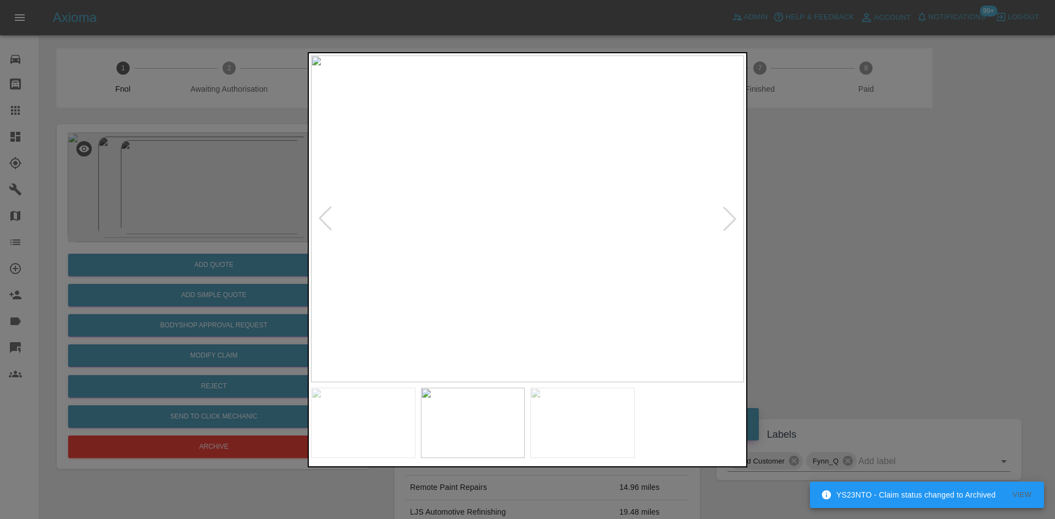
click at [417, 311] on img at bounding box center [527, 218] width 433 height 327
click at [408, 327] on img at bounding box center [490, 218] width 433 height 327
click at [561, 229] on img at bounding box center [527, 218] width 433 height 327
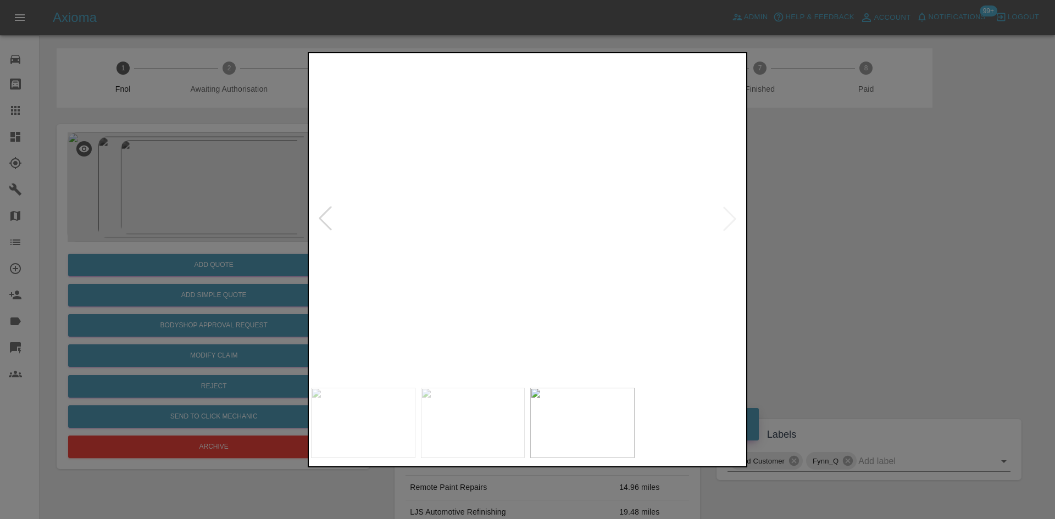
click at [561, 229] on img at bounding box center [425, 187] width 1298 height 981
drag, startPoint x: 225, startPoint y: 174, endPoint x: 230, endPoint y: 168, distance: 7.8
click at [225, 174] on div at bounding box center [527, 259] width 1055 height 519
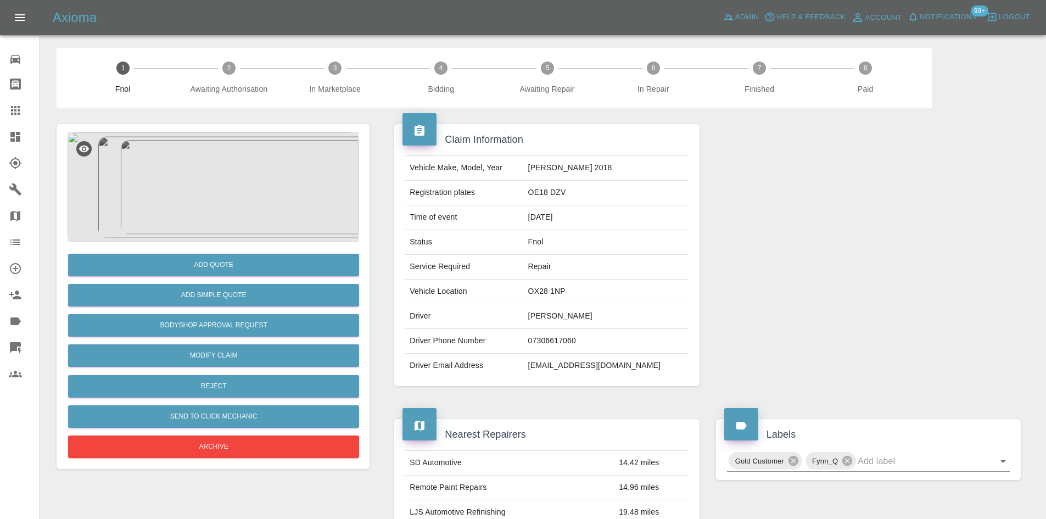
click at [231, 163] on img at bounding box center [213, 187] width 291 height 110
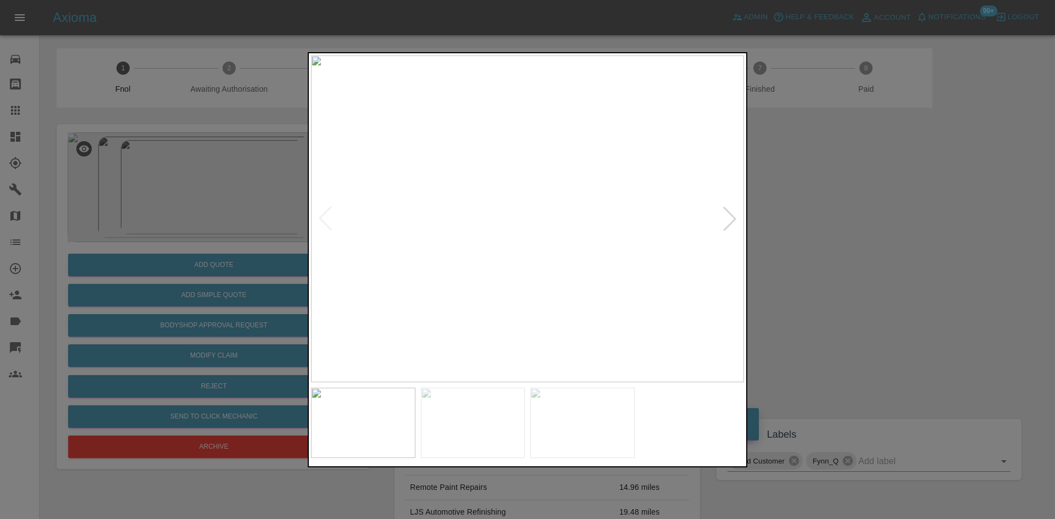
click at [506, 197] on img at bounding box center [527, 218] width 433 height 327
click at [506, 197] on img at bounding box center [591, 282] width 1298 height 981
click at [528, 349] on img at bounding box center [527, 218] width 433 height 327
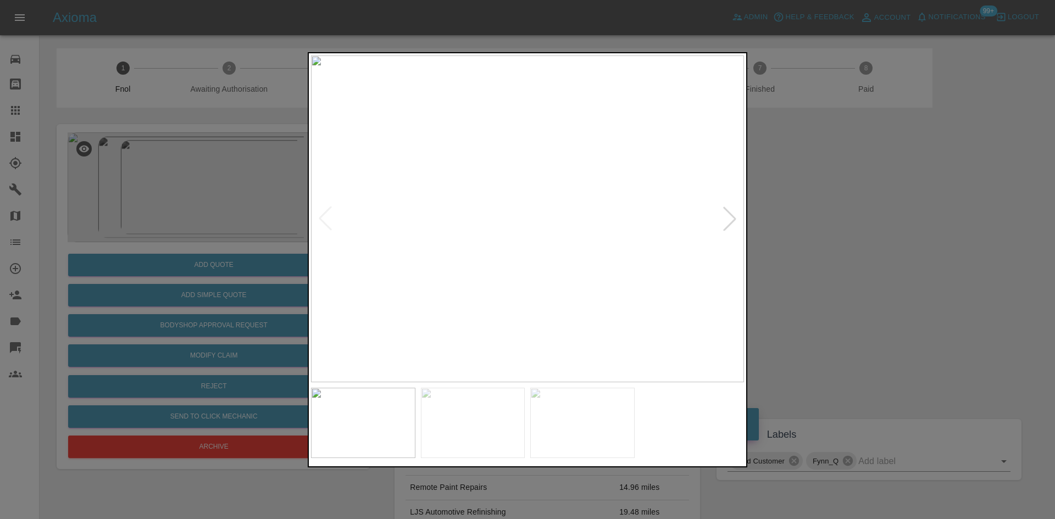
click at [528, 349] on img at bounding box center [527, 218] width 433 height 327
click at [140, 249] on div at bounding box center [527, 259] width 1055 height 519
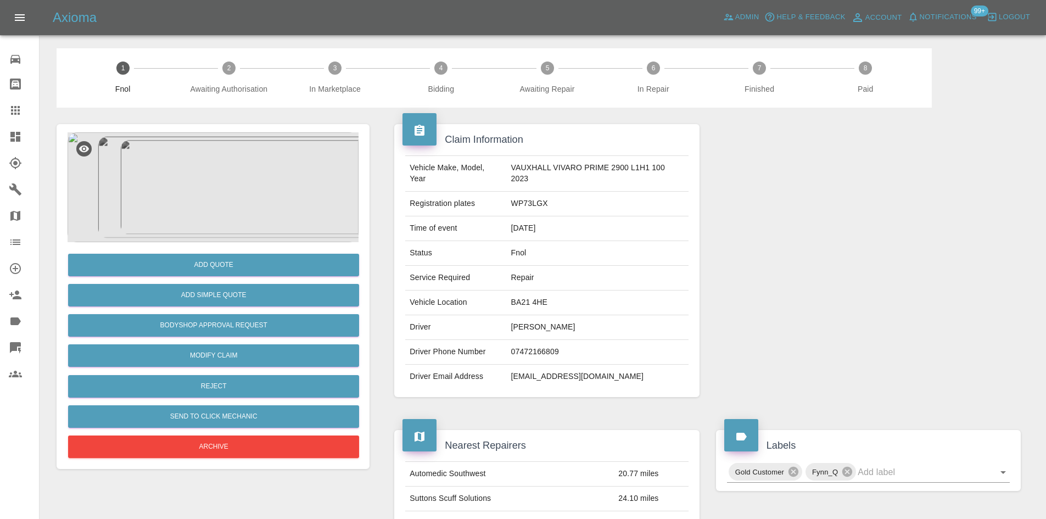
click at [177, 178] on img at bounding box center [213, 187] width 291 height 110
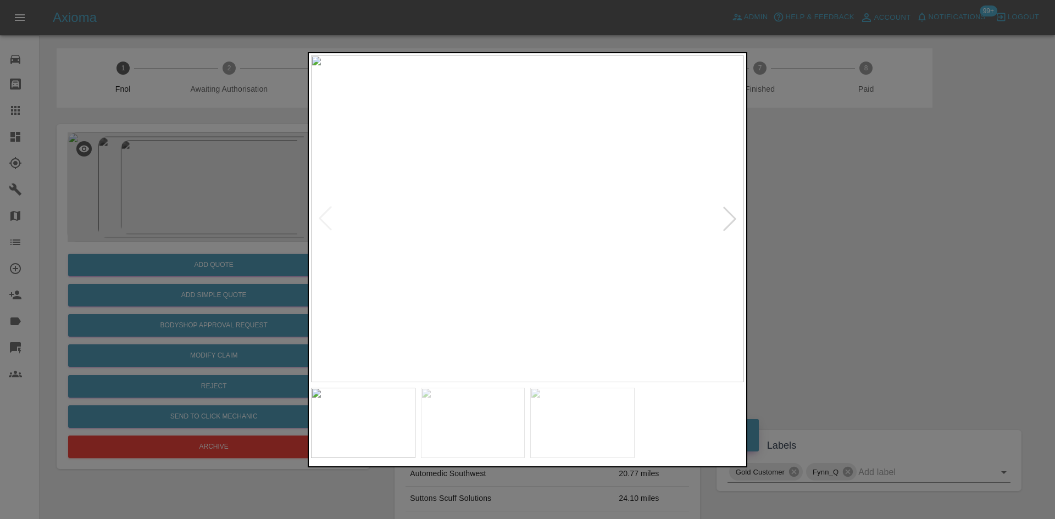
click at [503, 219] on img at bounding box center [527, 218] width 433 height 327
click at [475, 254] on img at bounding box center [527, 218] width 433 height 327
click at [432, 258] on img at bounding box center [527, 218] width 433 height 327
click at [596, 246] on img at bounding box center [527, 218] width 433 height 327
click at [506, 226] on img at bounding box center [527, 218] width 433 height 327
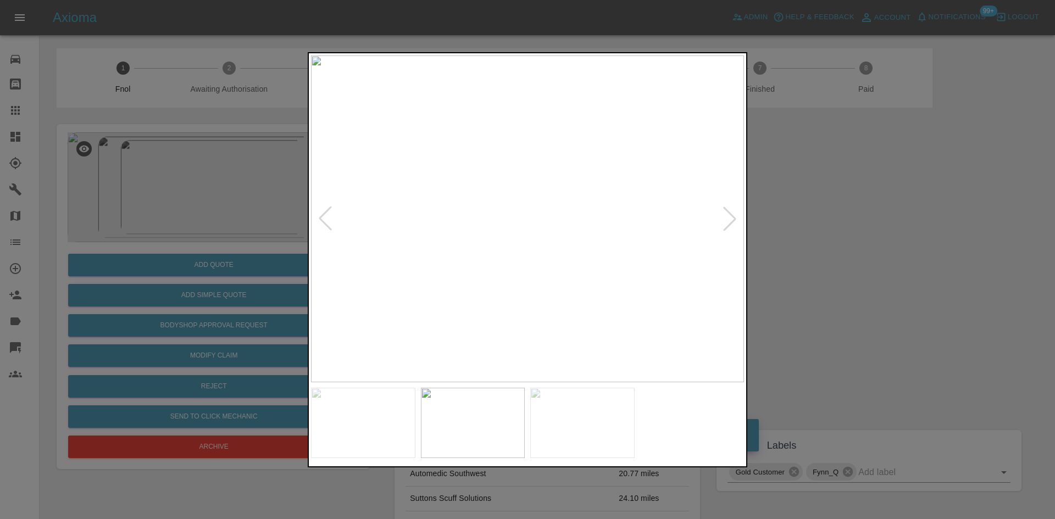
click at [506, 226] on img at bounding box center [527, 218] width 433 height 327
click at [509, 162] on img at bounding box center [592, 168] width 1298 height 981
click at [525, 185] on img at bounding box center [594, 132] width 1298 height 981
click at [510, 313] on img at bounding box center [617, 88] width 1298 height 981
click at [494, 272] on img at bounding box center [639, 195] width 1298 height 981
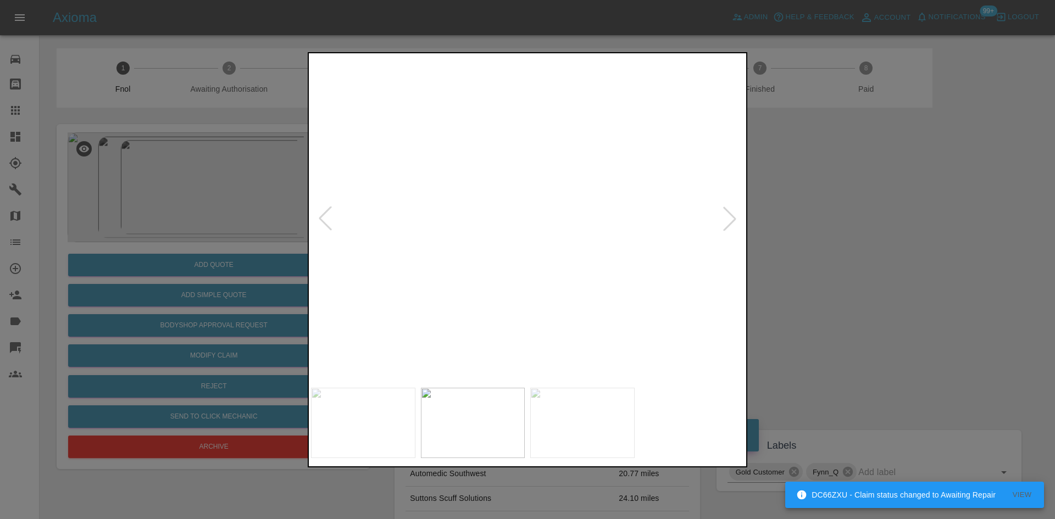
click at [494, 272] on img at bounding box center [635, 185] width 1298 height 981
click at [521, 302] on img at bounding box center [527, 218] width 433 height 327
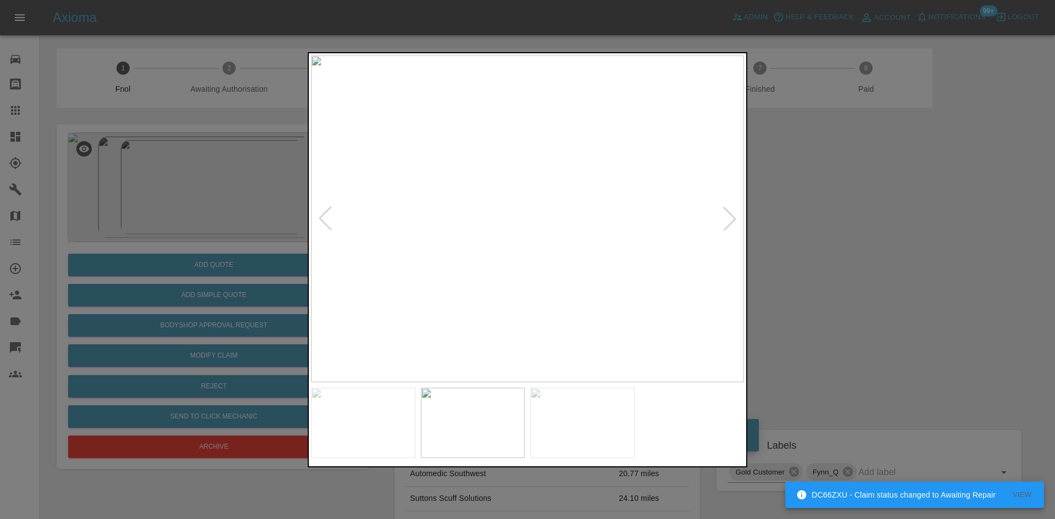
click at [463, 289] on img at bounding box center [527, 218] width 433 height 327
click at [465, 295] on img at bounding box center [527, 218] width 433 height 327
click at [263, 281] on div at bounding box center [527, 259] width 1055 height 519
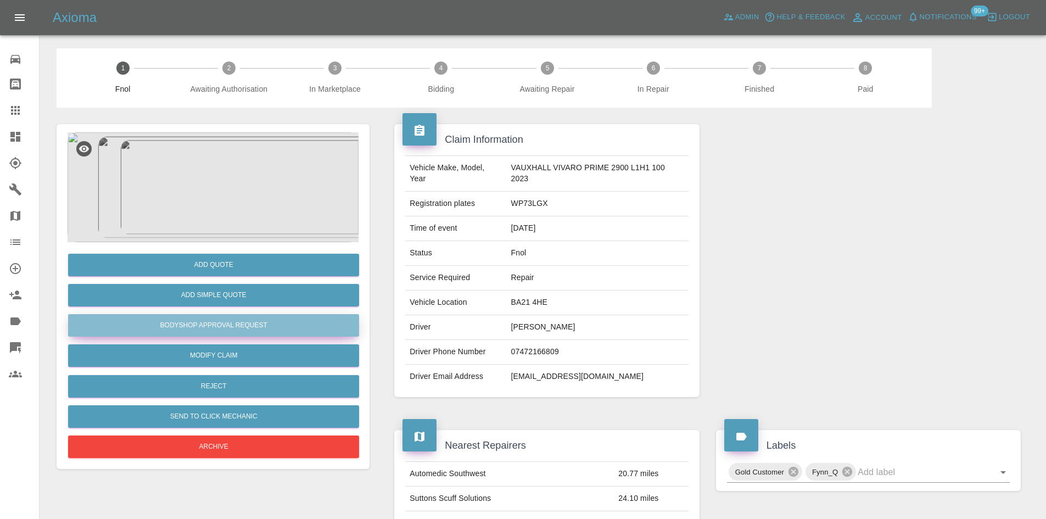
click at [249, 324] on button "Bodyshop Approval Request" at bounding box center [213, 325] width 291 height 23
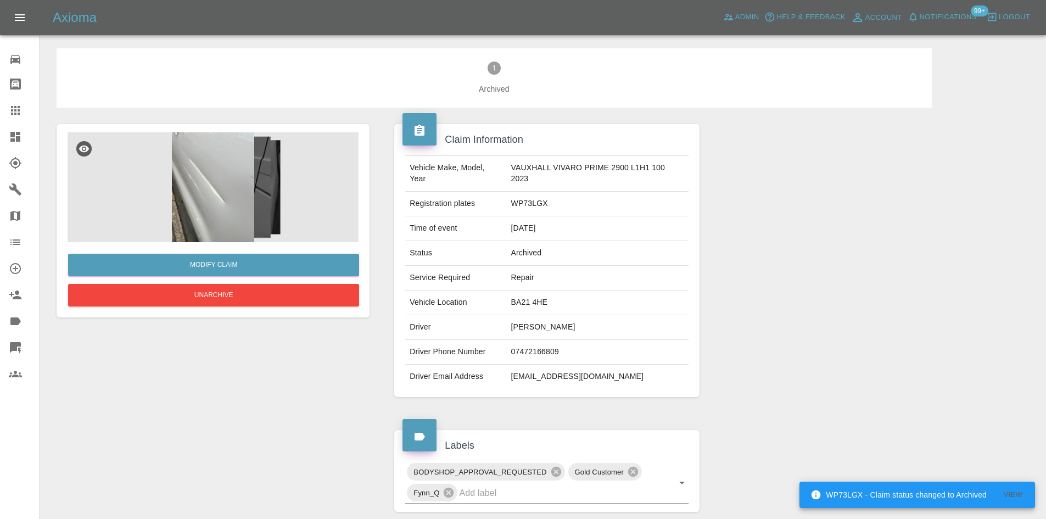
click at [210, 182] on img at bounding box center [213, 187] width 291 height 110
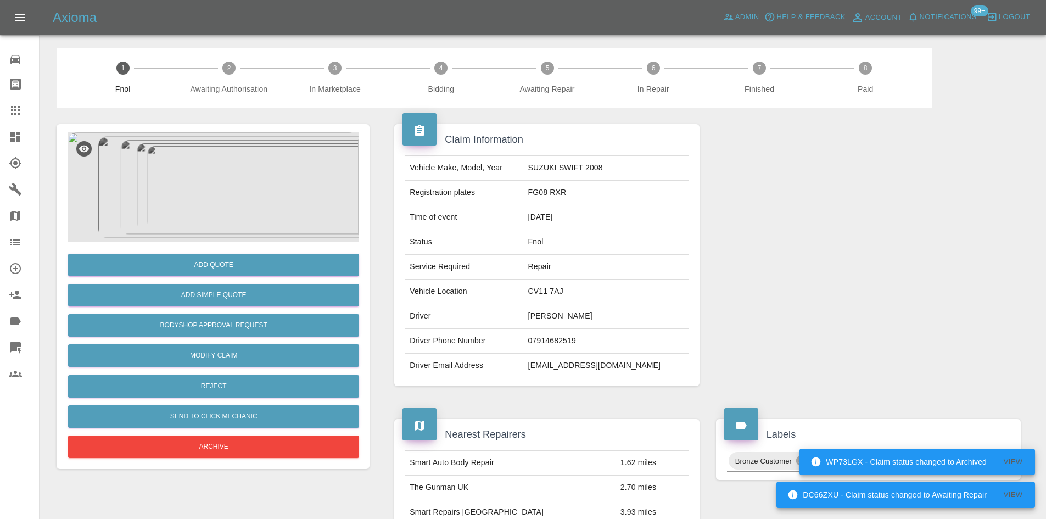
click at [238, 174] on img at bounding box center [213, 187] width 291 height 110
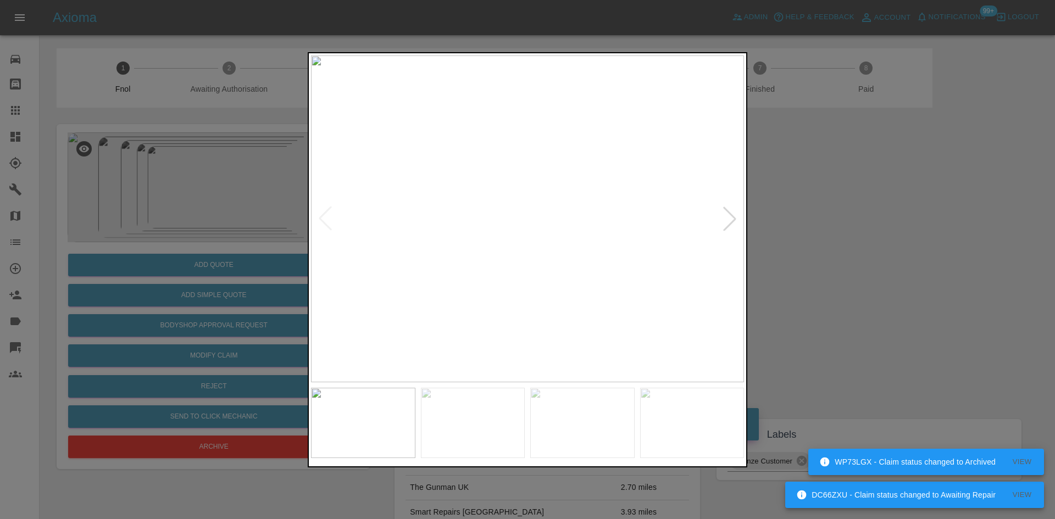
click at [489, 259] on img at bounding box center [527, 218] width 433 height 327
click at [423, 268] on img at bounding box center [527, 218] width 433 height 327
click at [425, 281] on img at bounding box center [527, 218] width 433 height 327
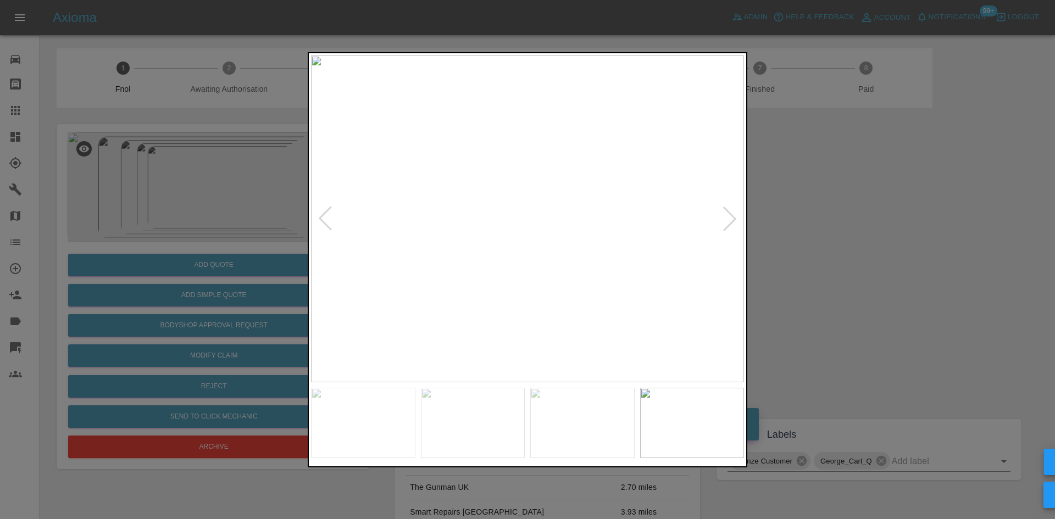
click at [468, 261] on img at bounding box center [527, 218] width 433 height 327
click at [432, 259] on img at bounding box center [527, 218] width 433 height 327
click at [566, 236] on img at bounding box center [527, 218] width 433 height 327
click at [561, 241] on img at bounding box center [527, 218] width 433 height 327
click at [644, 277] on img at bounding box center [527, 218] width 433 height 327
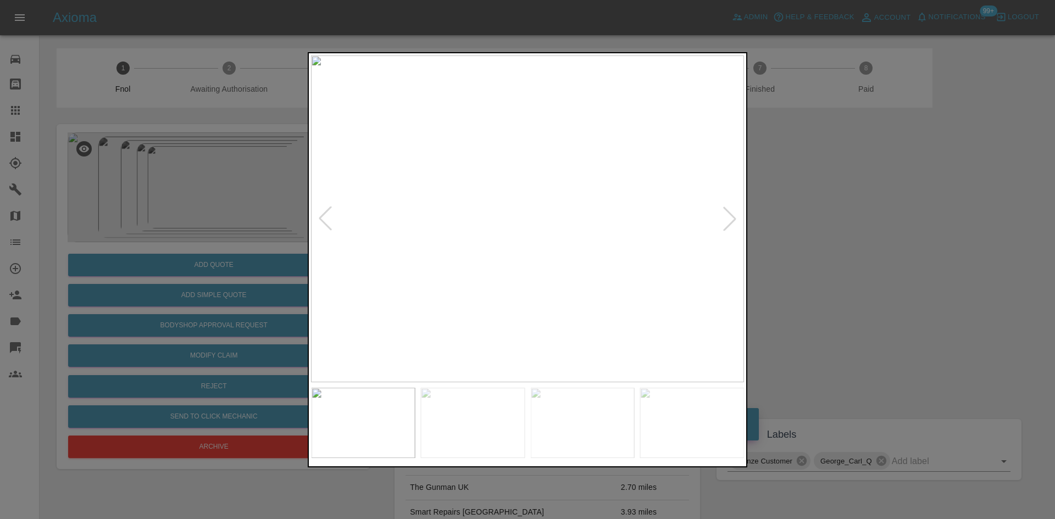
click at [646, 280] on img at bounding box center [527, 218] width 433 height 327
click at [693, 286] on img at bounding box center [527, 218] width 433 height 327
click at [705, 287] on img at bounding box center [527, 218] width 433 height 327
click at [213, 197] on div at bounding box center [527, 259] width 1055 height 519
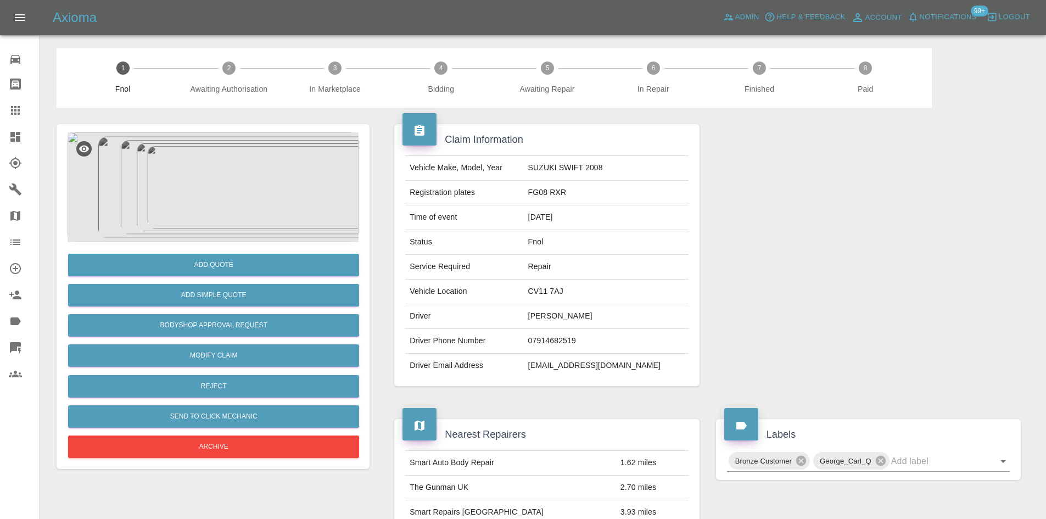
click at [220, 181] on img at bounding box center [213, 187] width 291 height 110
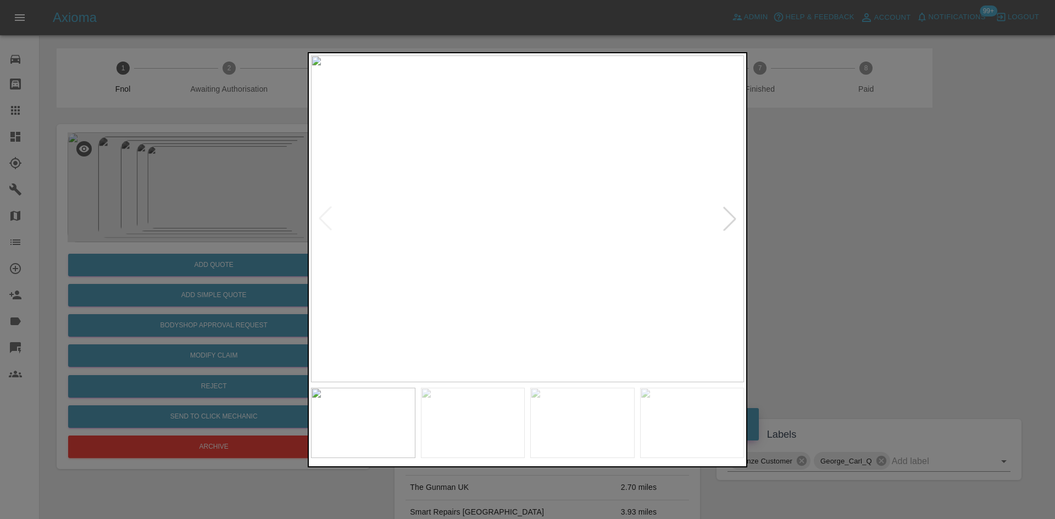
click at [426, 238] on img at bounding box center [527, 218] width 433 height 327
click at [373, 220] on img at bounding box center [527, 218] width 433 height 327
click at [393, 221] on img at bounding box center [527, 218] width 433 height 327
click at [336, 215] on div at bounding box center [527, 218] width 433 height 327
click at [347, 241] on img at bounding box center [527, 218] width 433 height 327
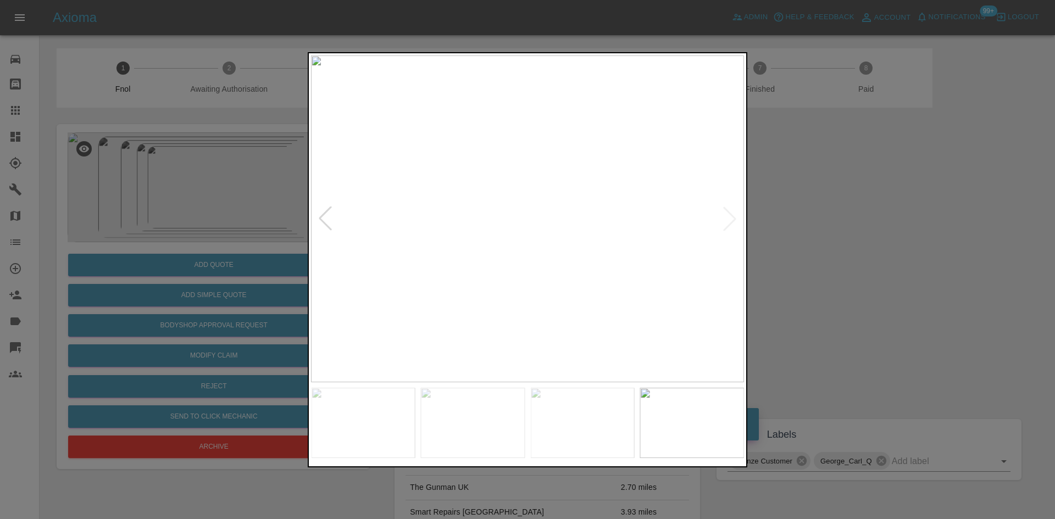
click at [344, 228] on img at bounding box center [527, 218] width 433 height 327
click at [237, 229] on div at bounding box center [527, 259] width 1055 height 519
drag, startPoint x: 94, startPoint y: 181, endPoint x: 111, endPoint y: 181, distance: 17.6
click at [99, 181] on div at bounding box center [527, 259] width 1055 height 519
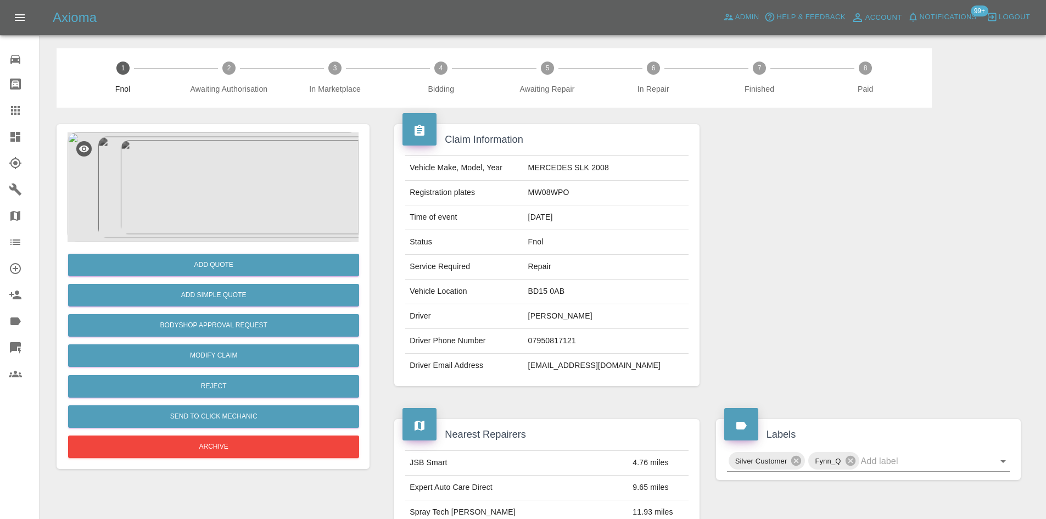
click at [225, 169] on img at bounding box center [213, 187] width 291 height 110
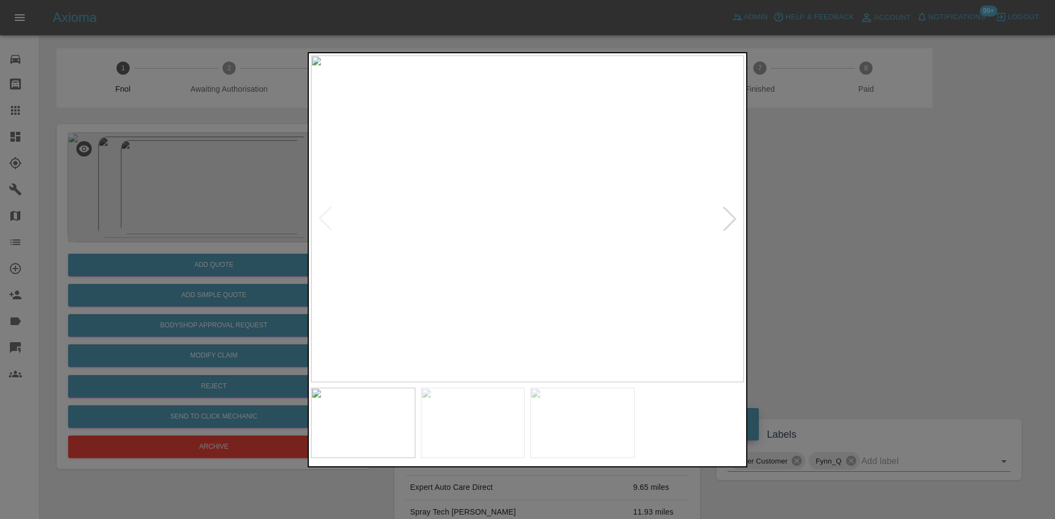
click at [516, 263] on img at bounding box center [527, 218] width 433 height 327
click at [520, 246] on img at bounding box center [560, 85] width 1298 height 981
click at [502, 276] on img at bounding box center [527, 218] width 433 height 327
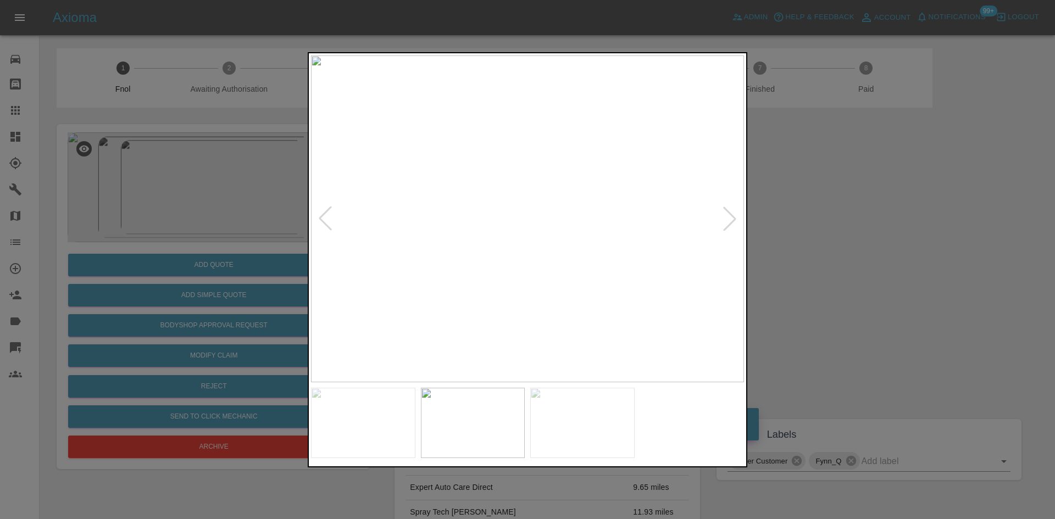
click at [483, 271] on img at bounding box center [527, 218] width 433 height 327
click at [312, 286] on img at bounding box center [478, 218] width 433 height 327
click at [336, 275] on img at bounding box center [527, 218] width 433 height 327
click at [280, 282] on div at bounding box center [527, 259] width 1055 height 519
click at [475, 292] on img at bounding box center [539, 218] width 433 height 327
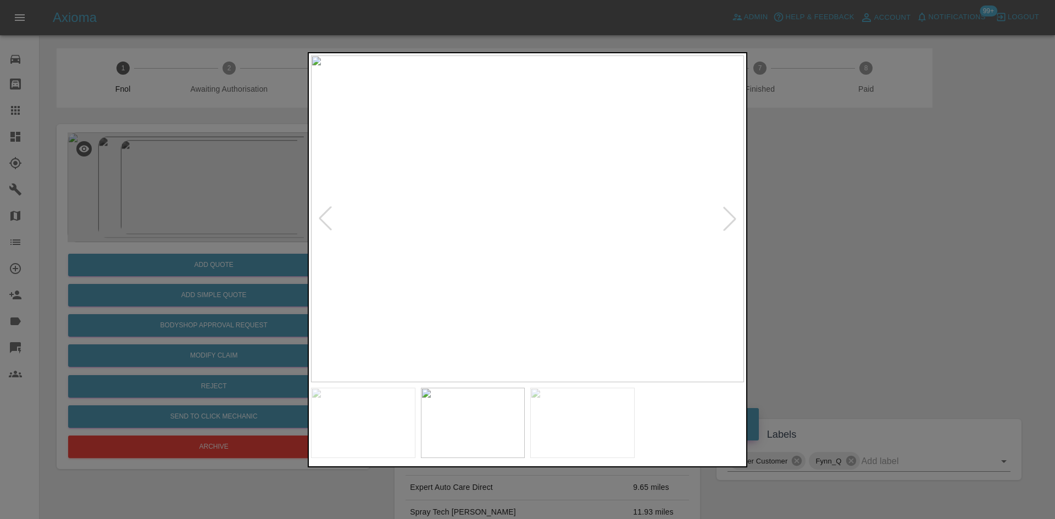
click at [503, 289] on img at bounding box center [527, 218] width 433 height 327
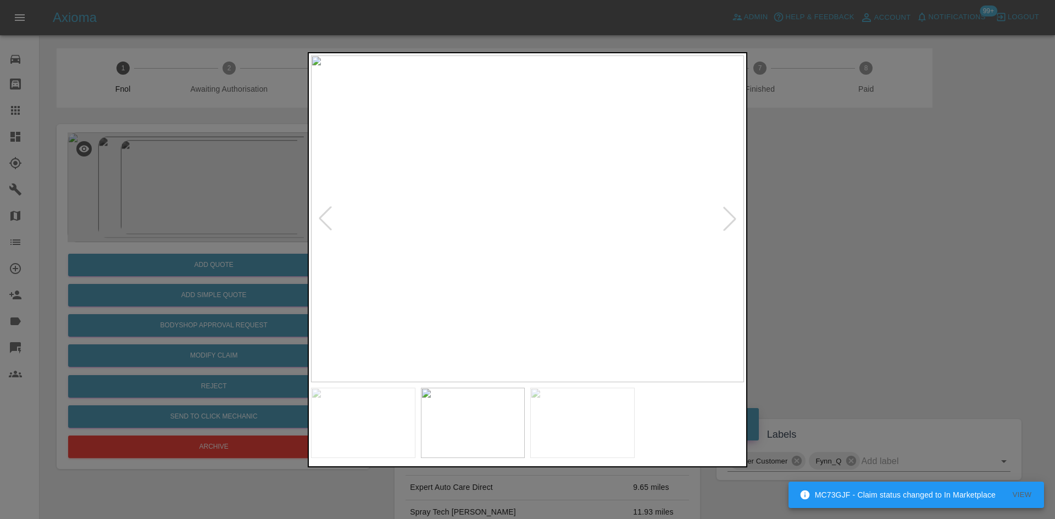
click at [536, 274] on img at bounding box center [527, 218] width 433 height 327
click at [533, 260] on img at bounding box center [527, 218] width 433 height 327
click at [528, 249] on img at bounding box center [527, 218] width 433 height 327
click at [183, 204] on div at bounding box center [527, 259] width 1055 height 519
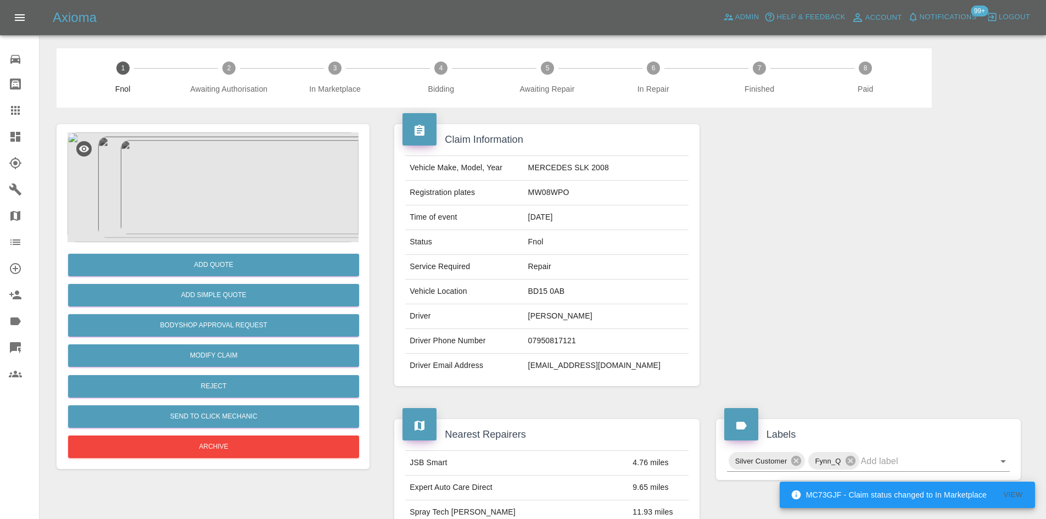
click at [199, 198] on img at bounding box center [213, 187] width 291 height 110
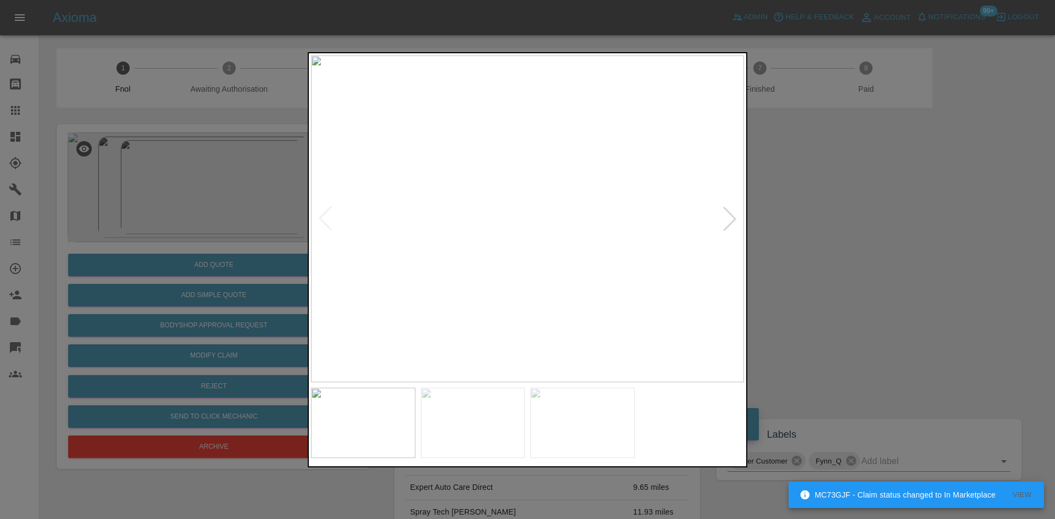
click at [495, 277] on img at bounding box center [527, 218] width 433 height 327
click at [375, 273] on img at bounding box center [527, 218] width 433 height 327
click at [194, 187] on div at bounding box center [527, 259] width 1055 height 519
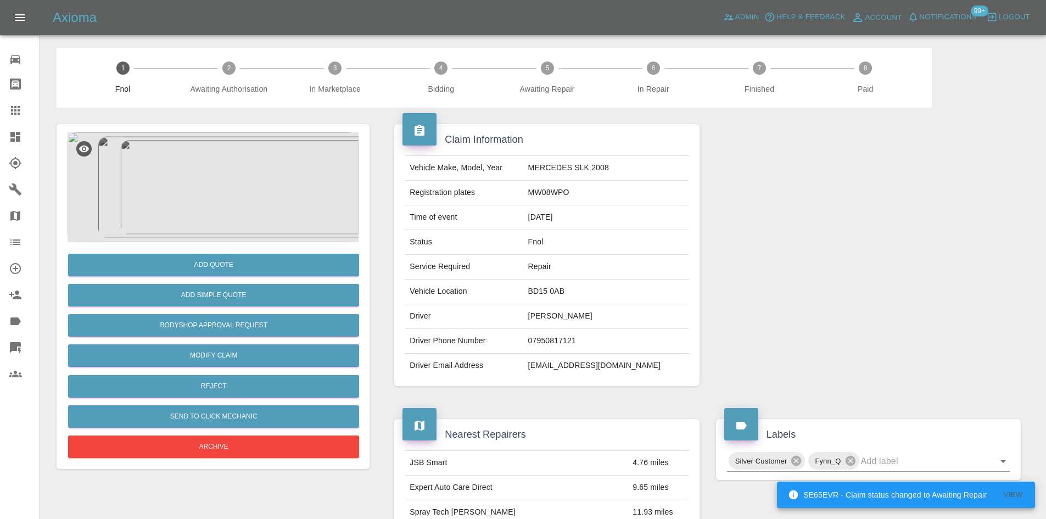
click at [235, 204] on img at bounding box center [213, 187] width 291 height 110
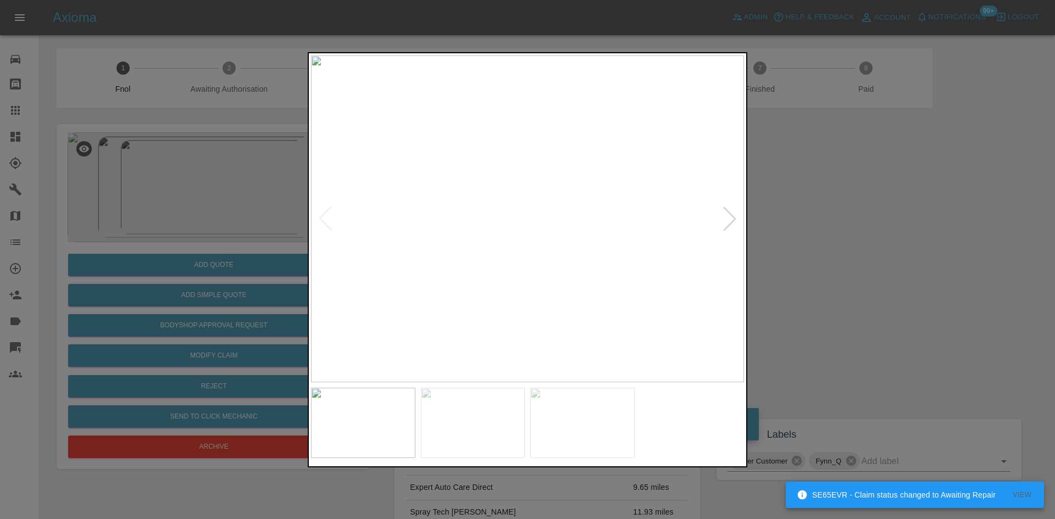
click at [553, 289] on img at bounding box center [527, 218] width 433 height 327
click at [539, 298] on img at bounding box center [527, 218] width 433 height 327
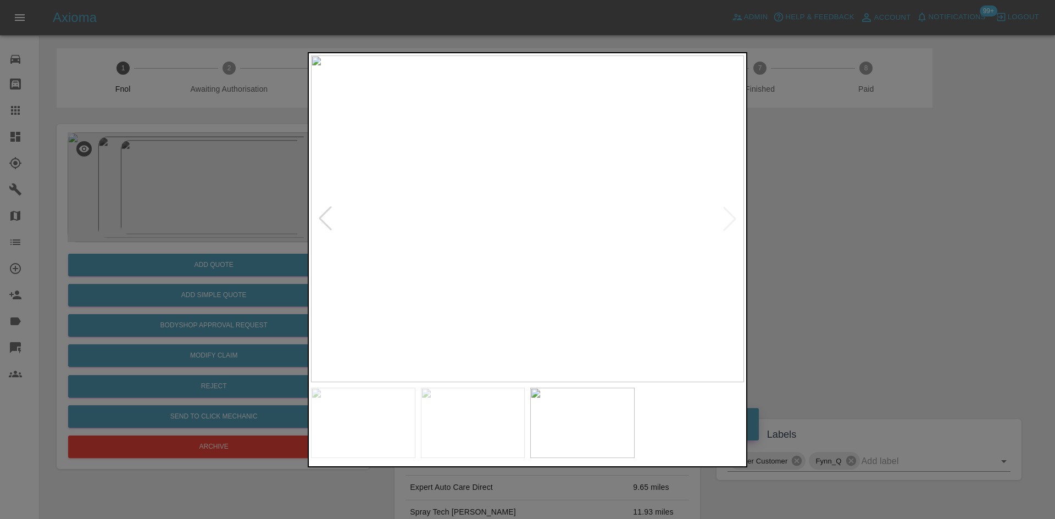
click at [443, 294] on img at bounding box center [527, 218] width 433 height 327
click at [408, 310] on img at bounding box center [510, 218] width 433 height 327
click at [595, 269] on img at bounding box center [527, 218] width 433 height 327
click at [579, 286] on img at bounding box center [527, 218] width 433 height 327
click at [583, 303] on img at bounding box center [543, 218] width 433 height 327
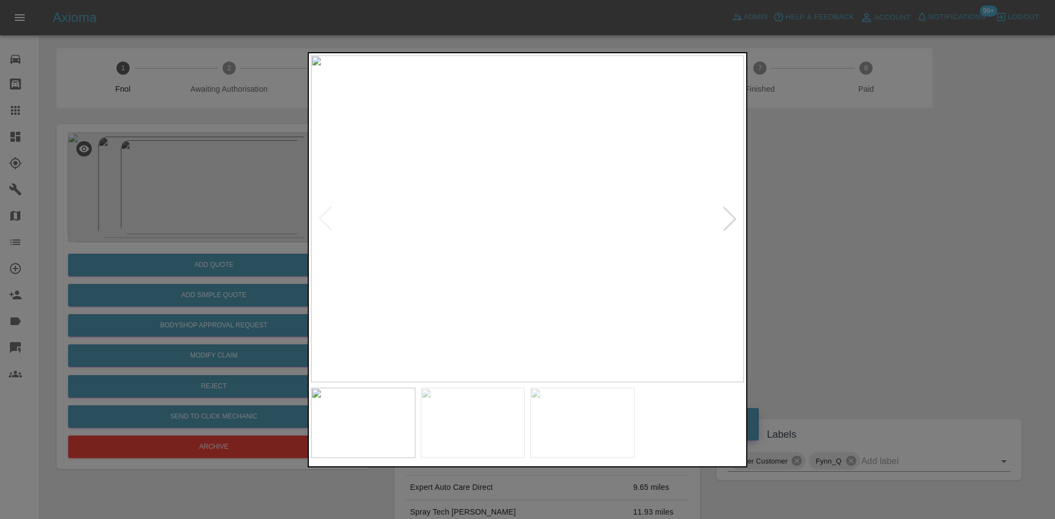
click at [538, 244] on img at bounding box center [527, 218] width 433 height 327
click at [538, 244] on img at bounding box center [494, 142] width 1298 height 981
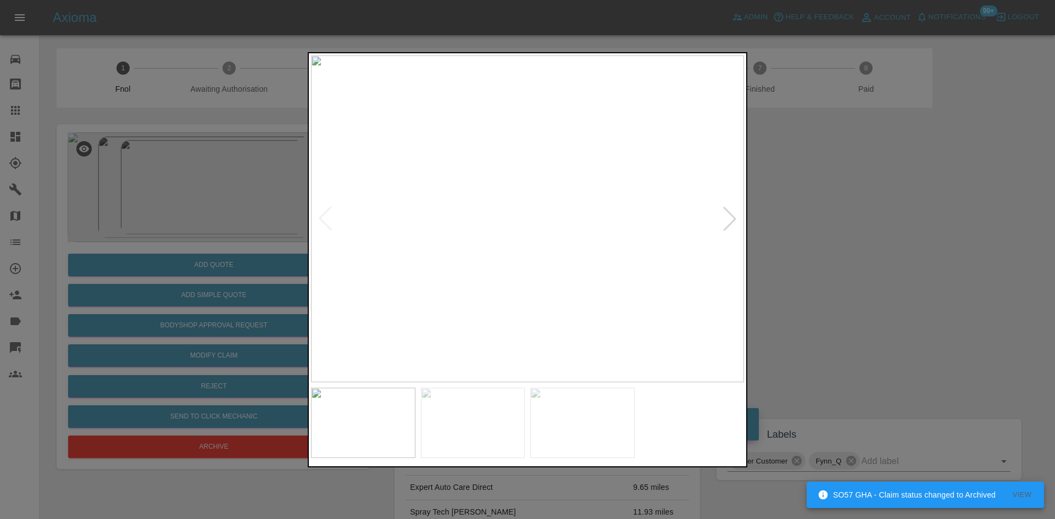
click at [531, 244] on img at bounding box center [527, 218] width 433 height 327
click at [503, 254] on img at bounding box center [479, 218] width 433 height 327
click at [378, 256] on img at bounding box center [527, 218] width 433 height 327
click at [360, 265] on img at bounding box center [527, 218] width 433 height 327
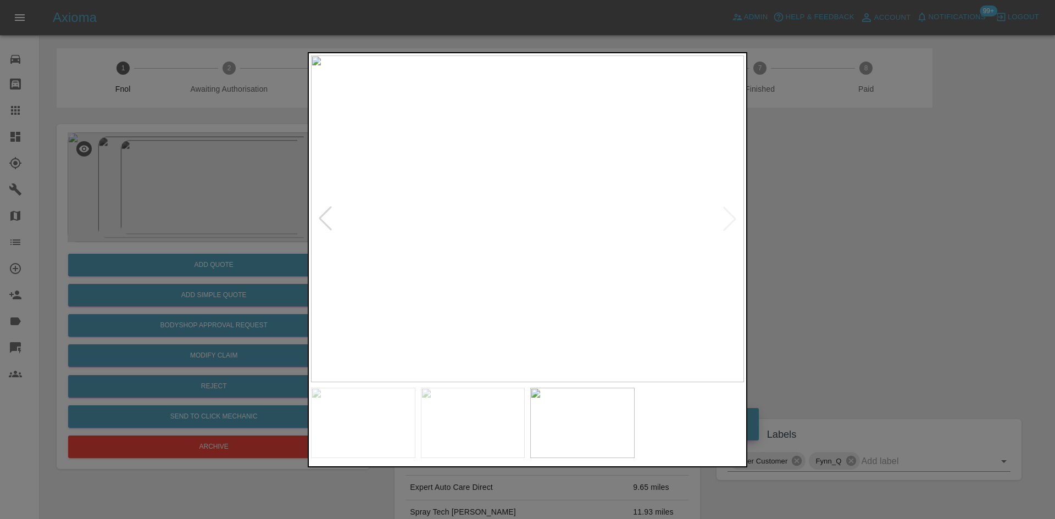
click at [547, 274] on img at bounding box center [527, 218] width 433 height 327
click at [544, 274] on img at bounding box center [468, 53] width 1298 height 981
click at [544, 274] on img at bounding box center [468, 54] width 1298 height 981
click at [534, 282] on img at bounding box center [544, 218] width 433 height 327
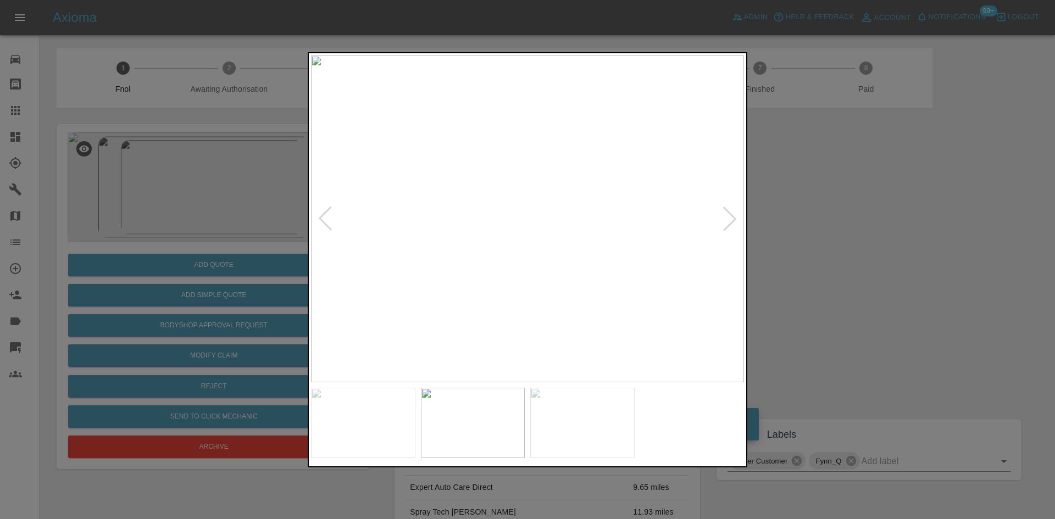
click at [479, 249] on img at bounding box center [527, 218] width 433 height 327
click at [468, 281] on img at bounding box center [527, 218] width 433 height 327
click at [470, 287] on img at bounding box center [514, 218] width 433 height 327
click at [560, 285] on img at bounding box center [533, 218] width 433 height 327
click at [557, 282] on img at bounding box center [527, 218] width 433 height 327
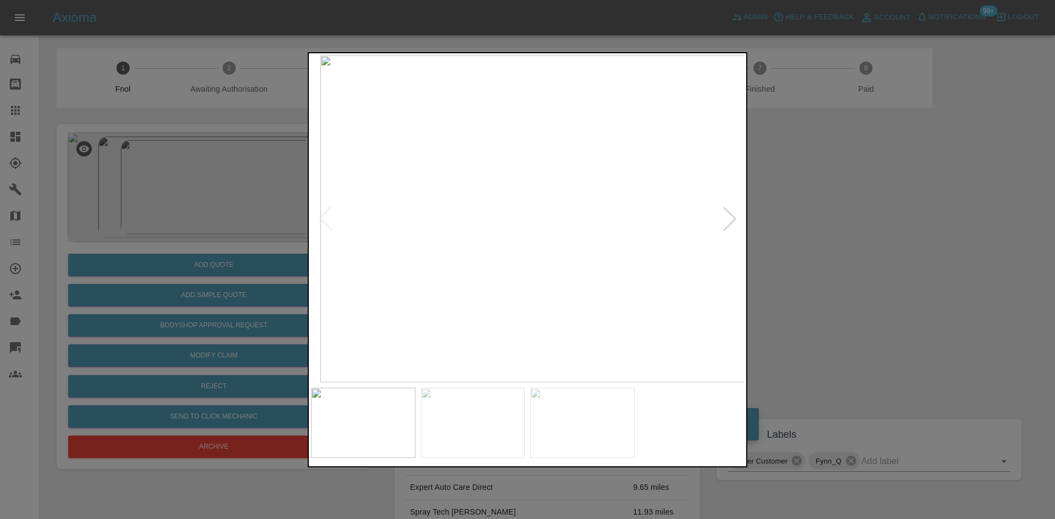
click at [566, 288] on img at bounding box center [536, 218] width 433 height 327
click at [551, 304] on img at bounding box center [527, 218] width 433 height 327
click at [536, 274] on img at bounding box center [527, 218] width 433 height 327
click at [536, 270] on img at bounding box center [501, 52] width 1298 height 981
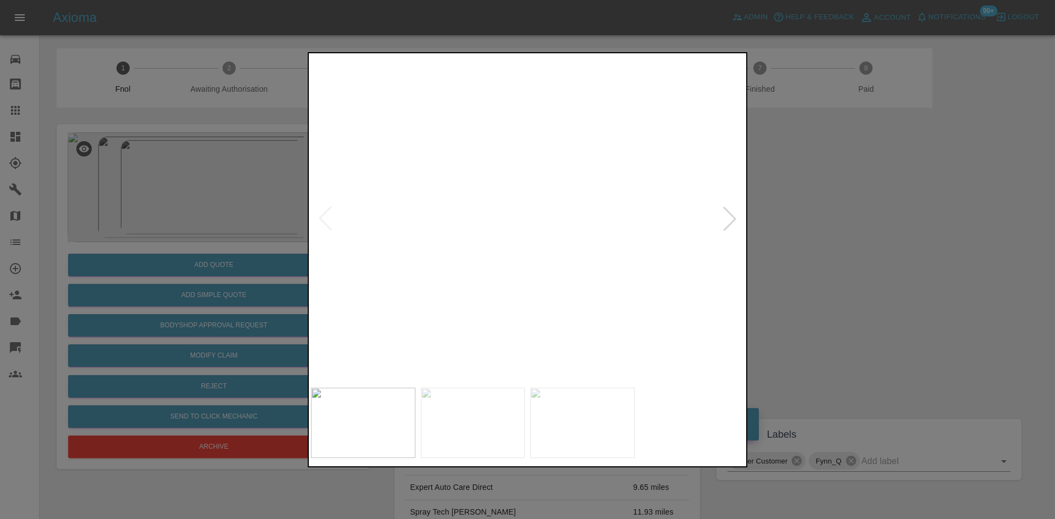
click at [536, 270] on img at bounding box center [501, 52] width 1298 height 981
click at [221, 264] on div at bounding box center [527, 259] width 1055 height 519
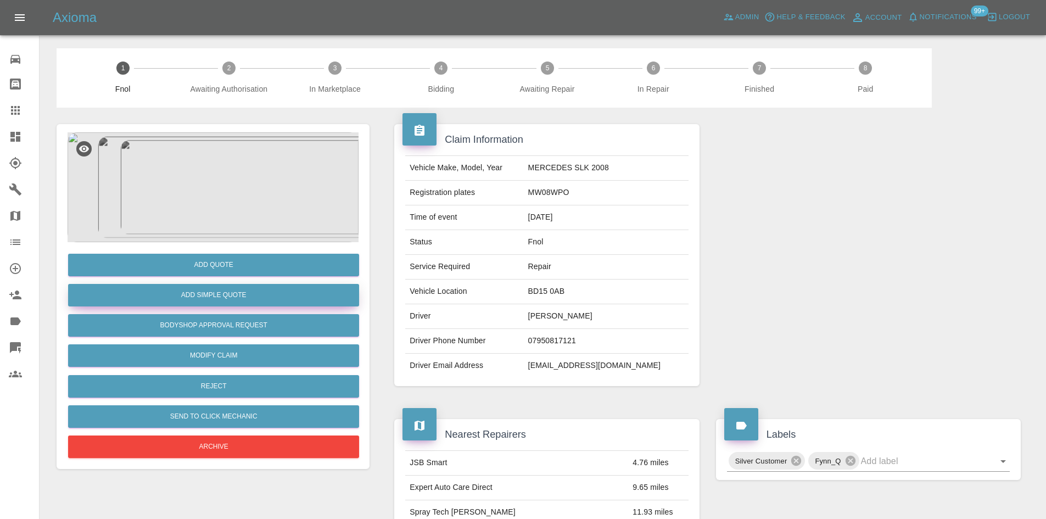
click at [211, 294] on button "Add Simple Quote" at bounding box center [213, 295] width 291 height 23
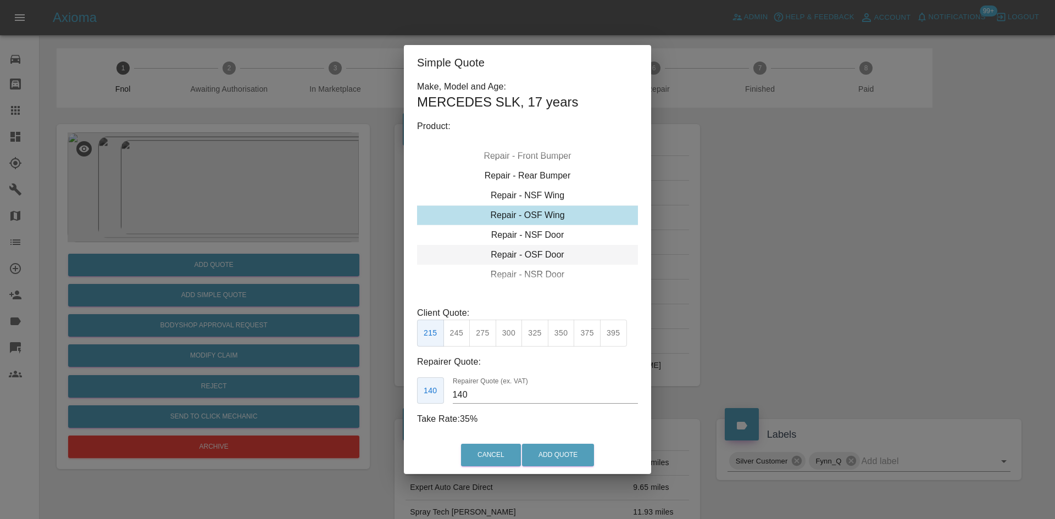
click at [525, 256] on div "Repair - OSF Door" at bounding box center [527, 255] width 221 height 20
click at [491, 337] on button "275" at bounding box center [482, 333] width 27 height 27
drag, startPoint x: 474, startPoint y: 393, endPoint x: 311, endPoint y: 419, distance: 165.2
click at [349, 407] on div "Simple Quote Make, Model and Age: MERCEDES SLK , 17 years Product: Repair - Fro…" at bounding box center [527, 259] width 1055 height 519
type input "170"
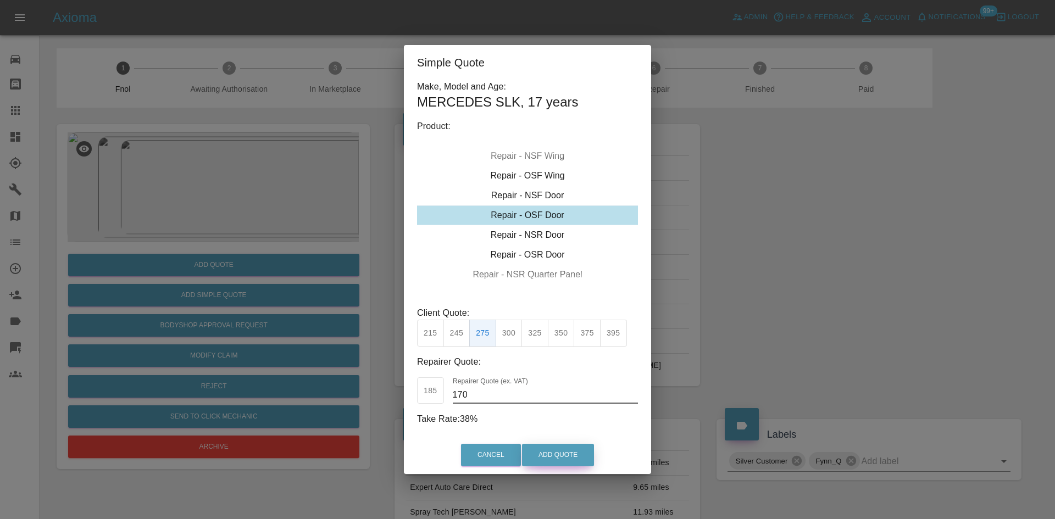
drag, startPoint x: 544, startPoint y: 458, endPoint x: 606, endPoint y: 504, distance: 77.3
click at [546, 458] on button "Add Quote" at bounding box center [558, 455] width 72 height 23
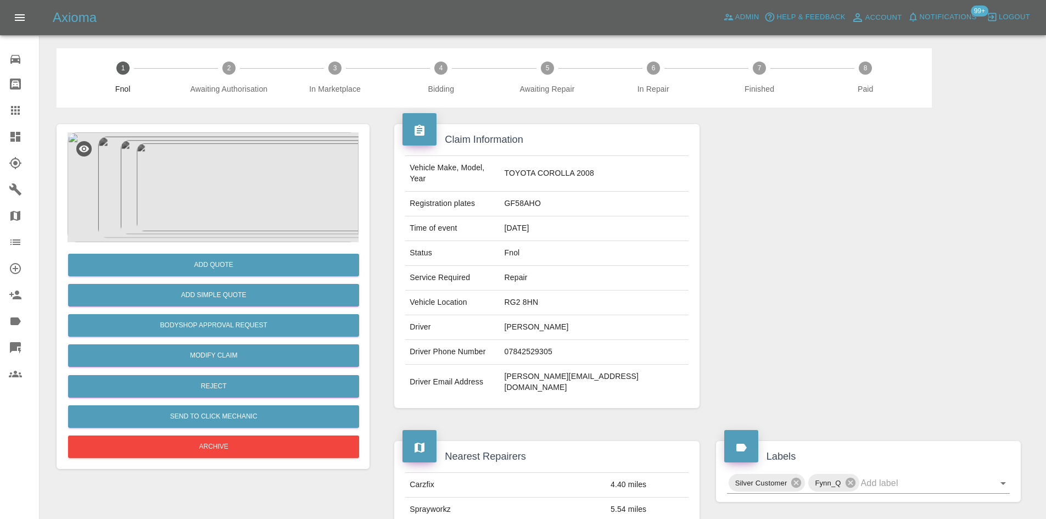
click at [203, 175] on img at bounding box center [213, 187] width 291 height 110
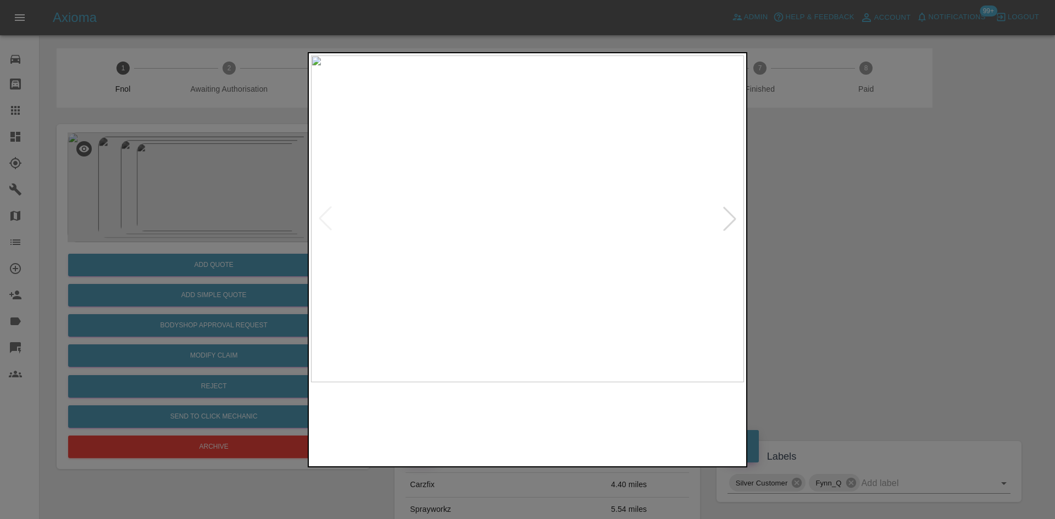
click at [444, 259] on img at bounding box center [527, 218] width 433 height 327
click at [495, 271] on img at bounding box center [527, 218] width 433 height 327
click at [451, 259] on img at bounding box center [527, 218] width 433 height 327
click at [472, 225] on img at bounding box center [527, 218] width 433 height 327
click at [460, 236] on img at bounding box center [527, 218] width 433 height 327
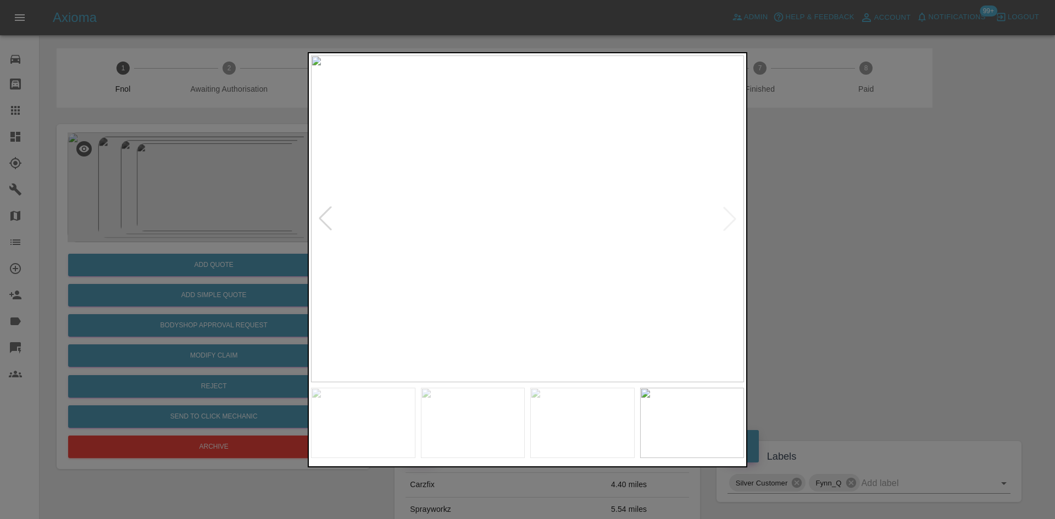
click at [460, 236] on img at bounding box center [527, 218] width 433 height 327
click at [460, 236] on img at bounding box center [728, 167] width 1298 height 981
click at [393, 272] on img at bounding box center [527, 218] width 433 height 327
click at [577, 281] on img at bounding box center [527, 218] width 433 height 327
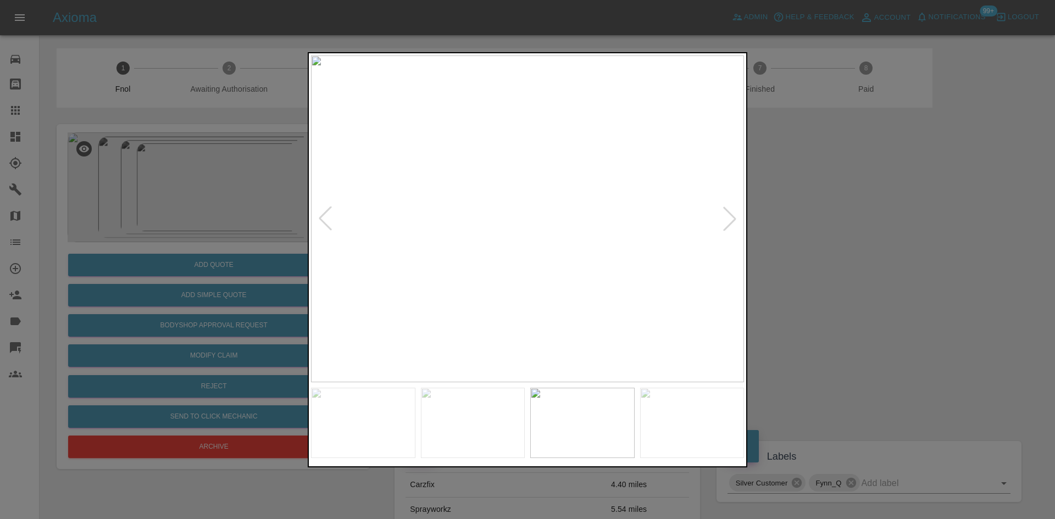
click at [500, 239] on img at bounding box center [527, 218] width 433 height 327
click at [500, 239] on img at bounding box center [609, 156] width 1298 height 981
click at [529, 213] on img at bounding box center [527, 218] width 433 height 327
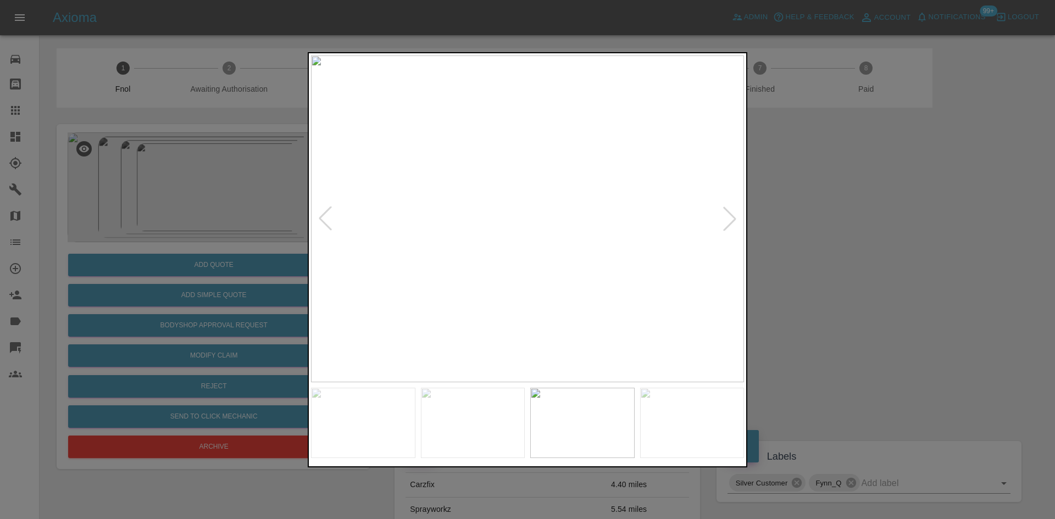
click at [529, 213] on img at bounding box center [527, 218] width 433 height 327
click at [530, 213] on img at bounding box center [520, 236] width 1298 height 981
click at [447, 220] on img at bounding box center [527, 218] width 433 height 327
click at [517, 230] on img at bounding box center [527, 218] width 433 height 327
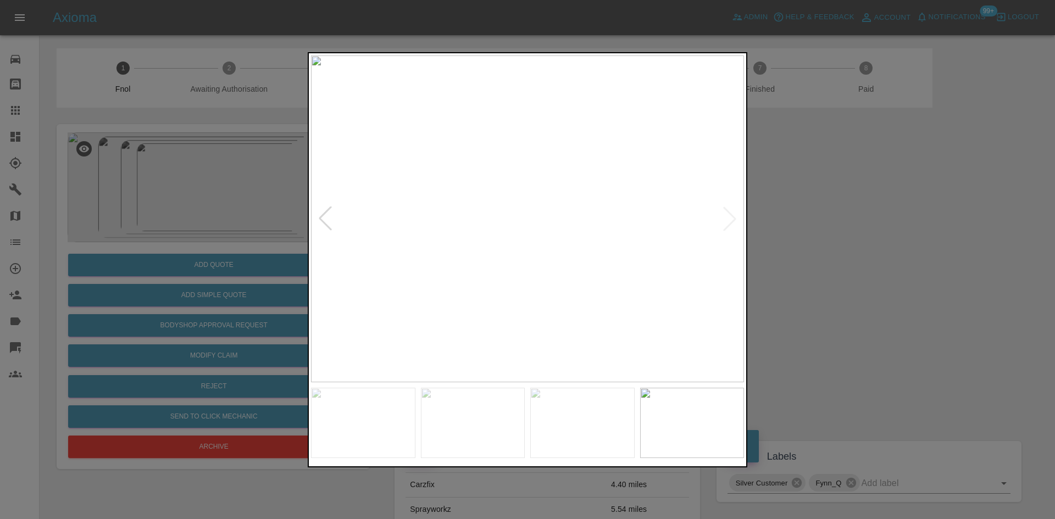
click at [517, 230] on img at bounding box center [527, 218] width 433 height 327
click at [517, 230] on img at bounding box center [557, 185] width 1298 height 981
click at [441, 293] on img at bounding box center [505, 218] width 433 height 327
click at [521, 288] on img at bounding box center [527, 218] width 433 height 327
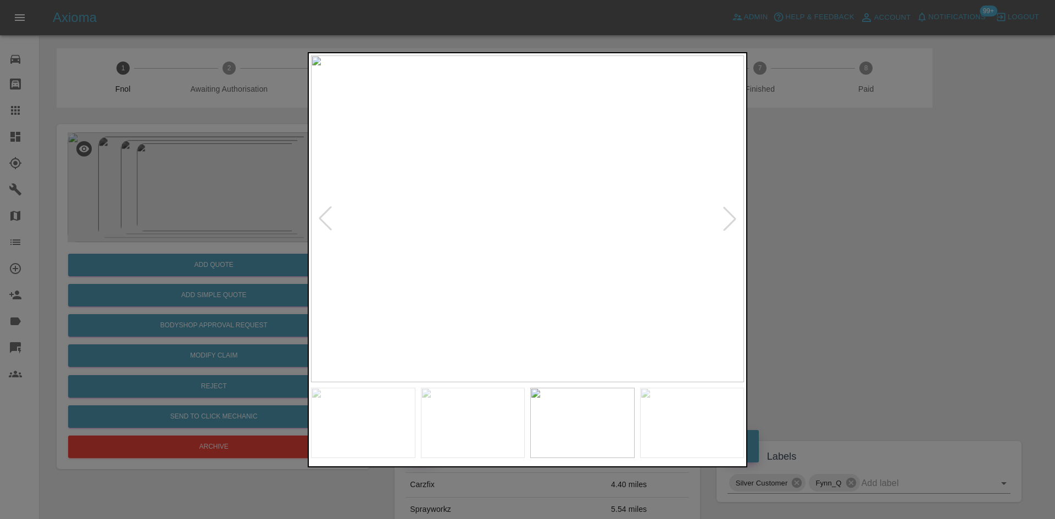
click at [546, 288] on img at bounding box center [527, 218] width 433 height 327
click at [599, 283] on img at bounding box center [562, 218] width 433 height 327
click at [671, 295] on img at bounding box center [527, 218] width 433 height 327
click at [239, 289] on div at bounding box center [527, 259] width 1055 height 519
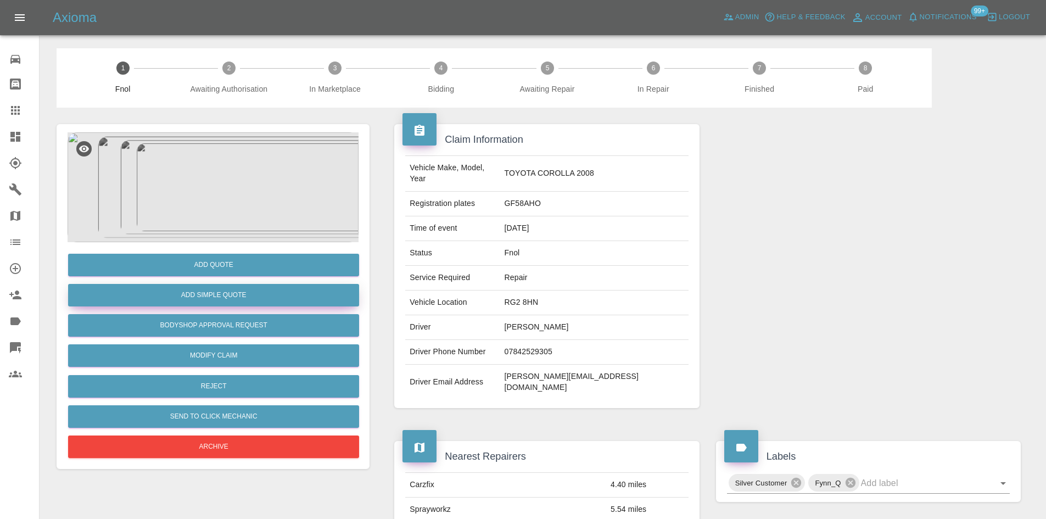
click at [242, 288] on button "Add Simple Quote" at bounding box center [213, 295] width 291 height 23
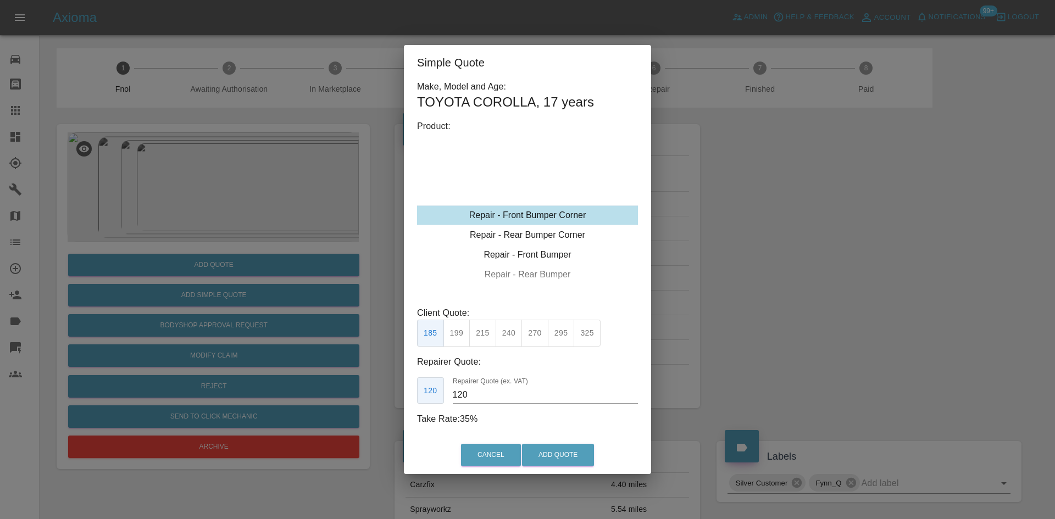
click at [533, 337] on button "270" at bounding box center [534, 333] width 27 height 27
click at [311, 415] on div "Simple Quote Make, Model and Age: TOYOTA COROLLA , 17 years Product: Repair - F…" at bounding box center [527, 259] width 1055 height 519
type input "150"
click at [561, 458] on button "Add Quote" at bounding box center [558, 455] width 72 height 23
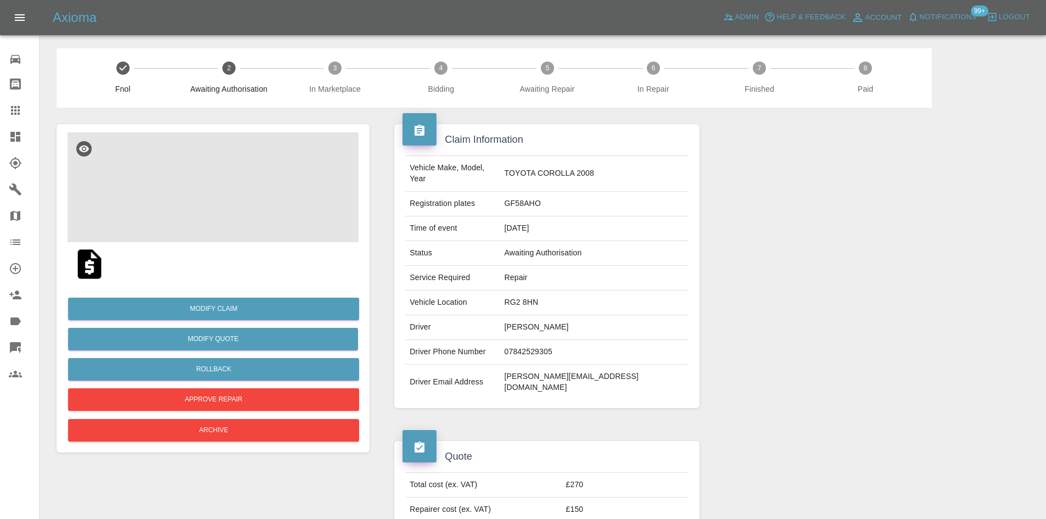
click at [193, 158] on img at bounding box center [213, 187] width 291 height 110
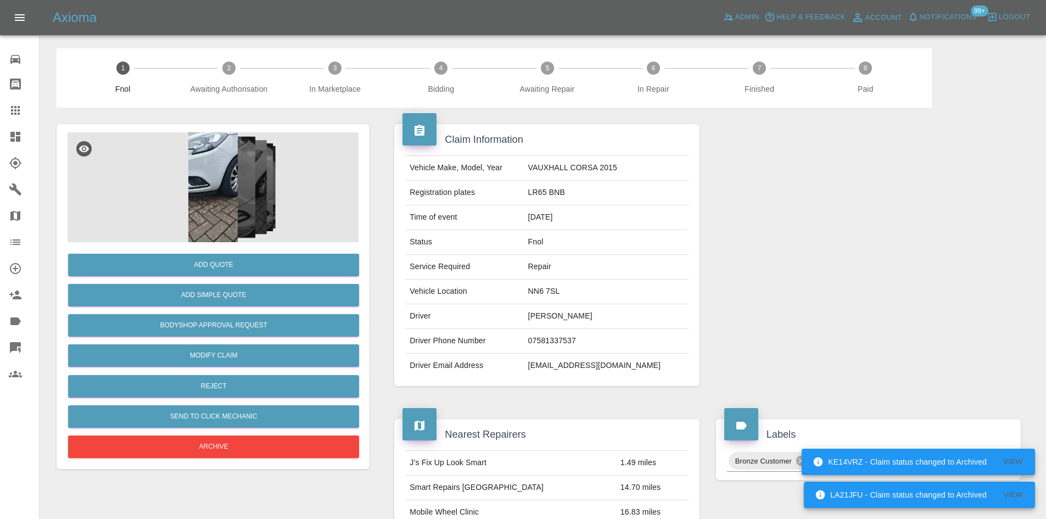
click at [222, 189] on img at bounding box center [213, 187] width 291 height 110
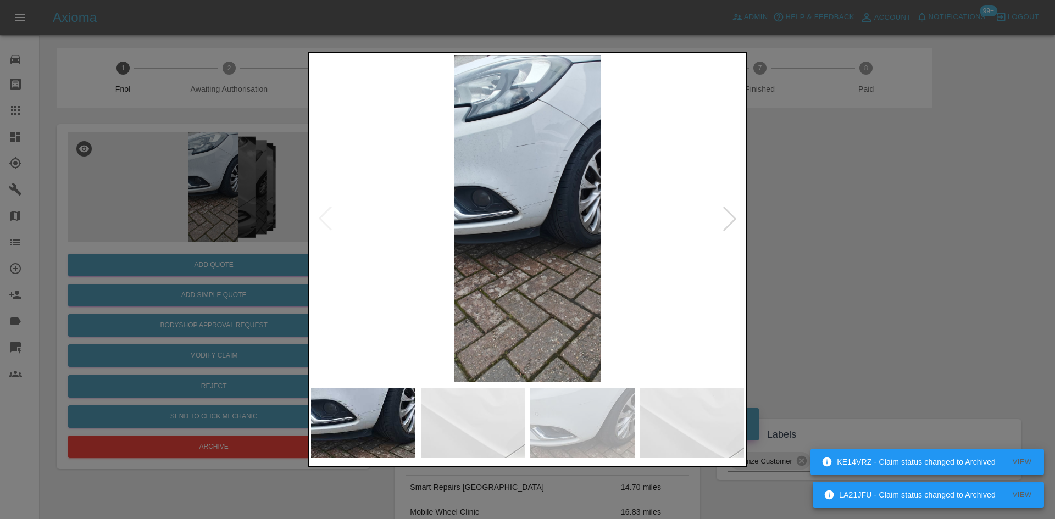
click at [546, 152] on img at bounding box center [527, 218] width 433 height 327
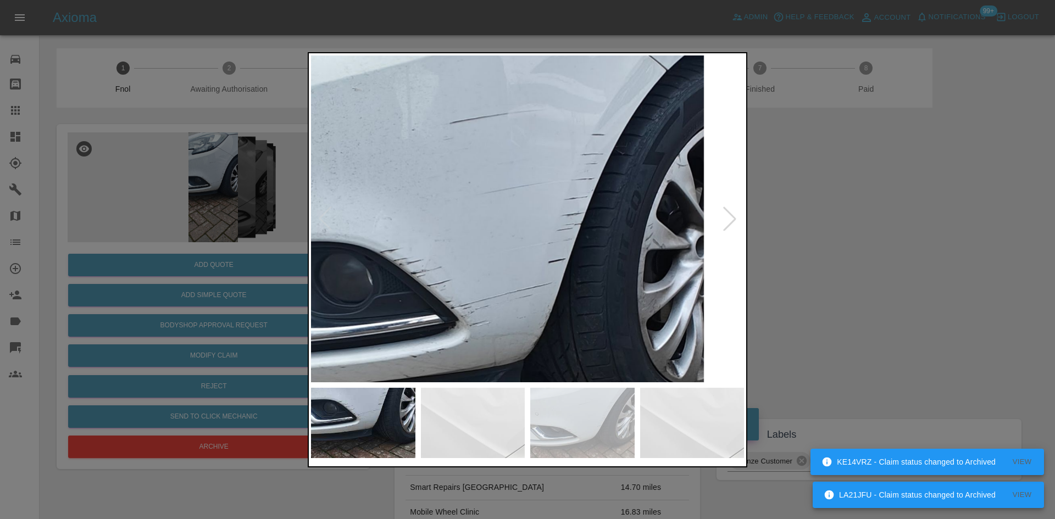
click at [539, 173] on img at bounding box center [484, 340] width 1298 height 981
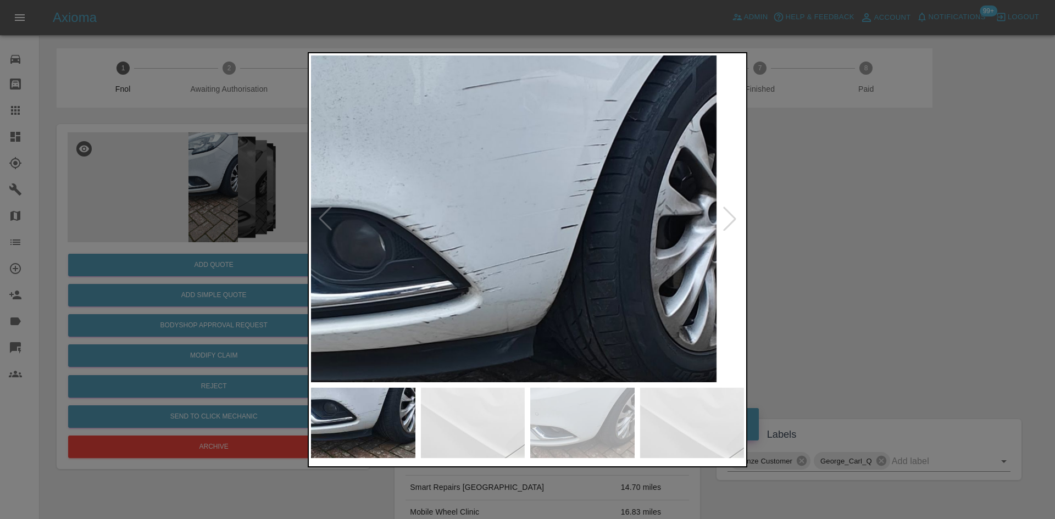
click at [499, 242] on img at bounding box center [497, 305] width 1298 height 981
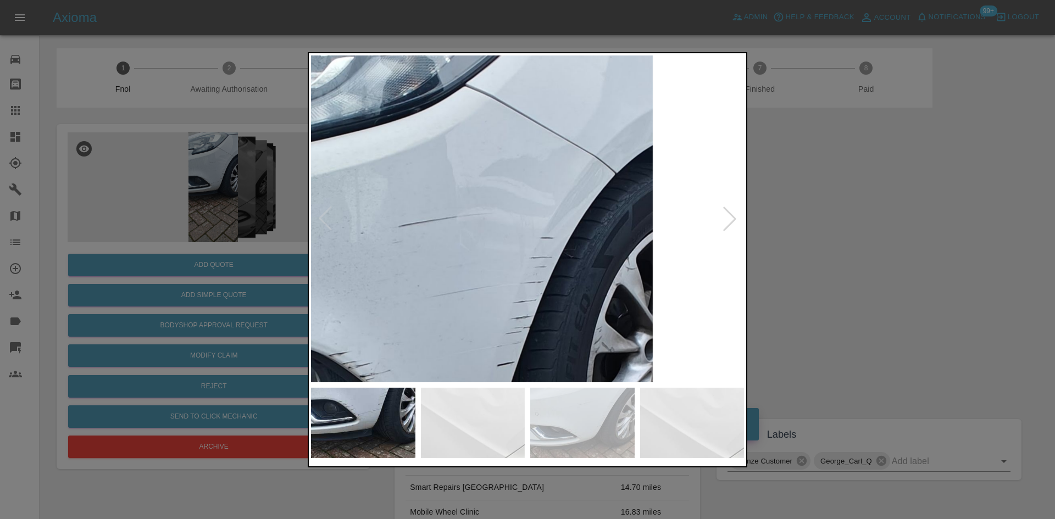
click at [440, 326] on img at bounding box center [433, 443] width 1298 height 981
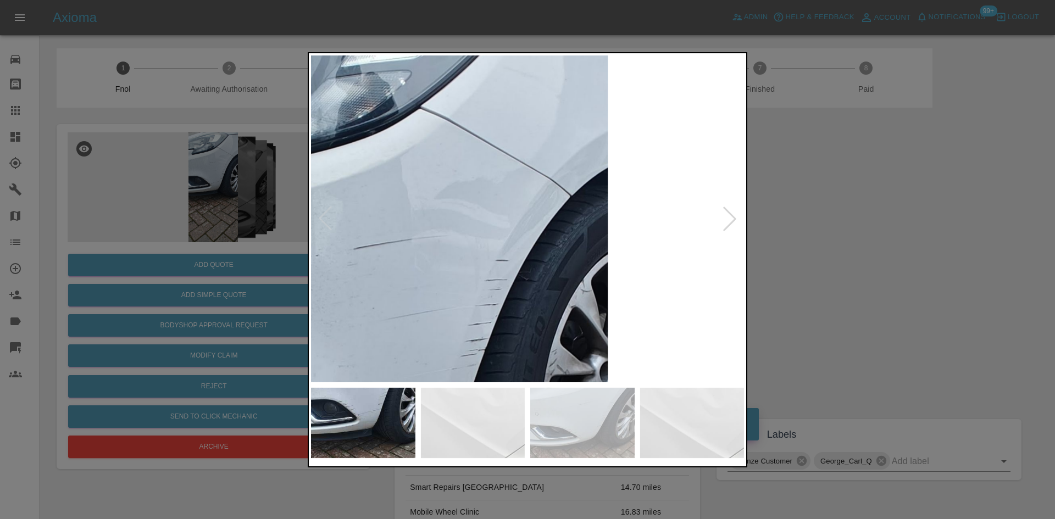
click at [439, 297] on img at bounding box center [388, 465] width 1298 height 981
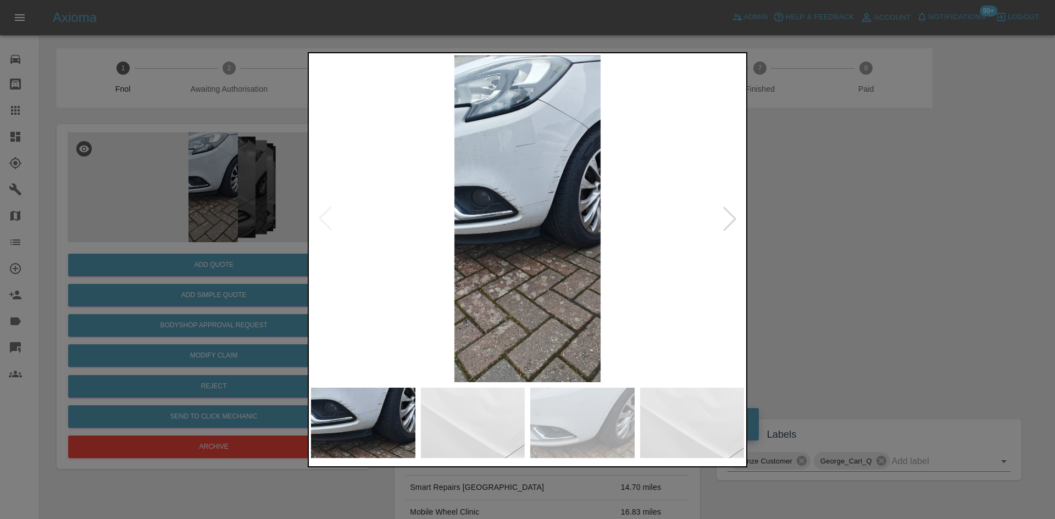
click at [462, 314] on img at bounding box center [527, 218] width 433 height 327
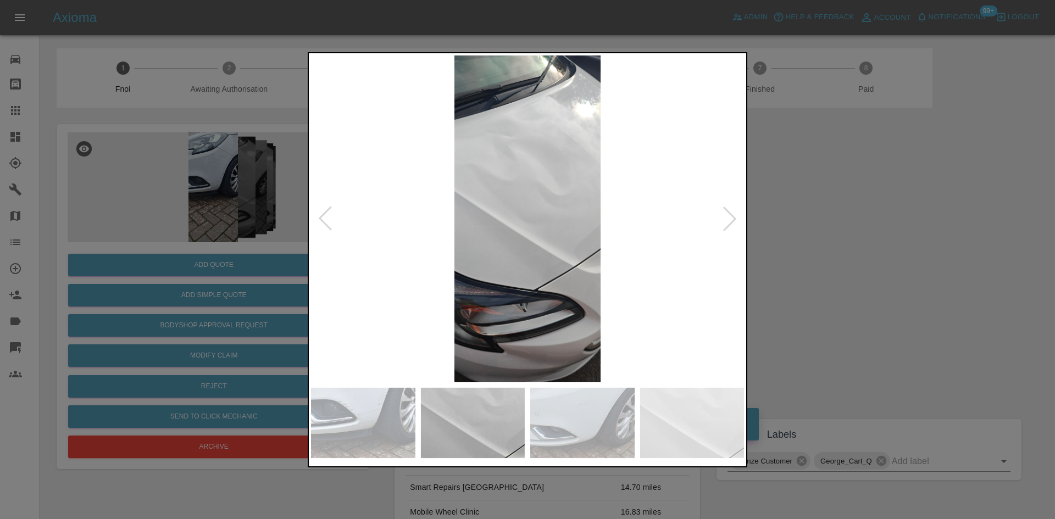
click at [503, 299] on img at bounding box center [527, 218] width 433 height 327
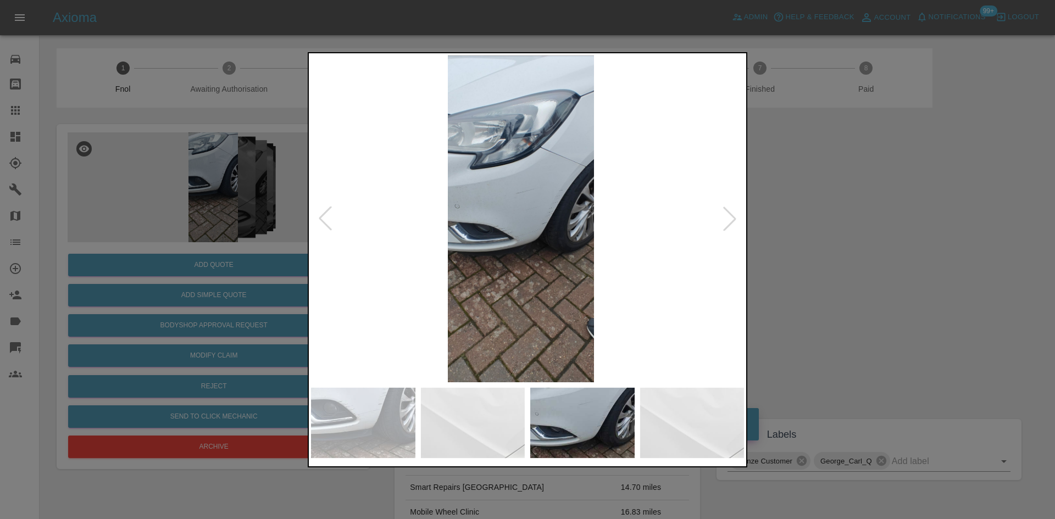
click at [458, 248] on img at bounding box center [520, 218] width 433 height 327
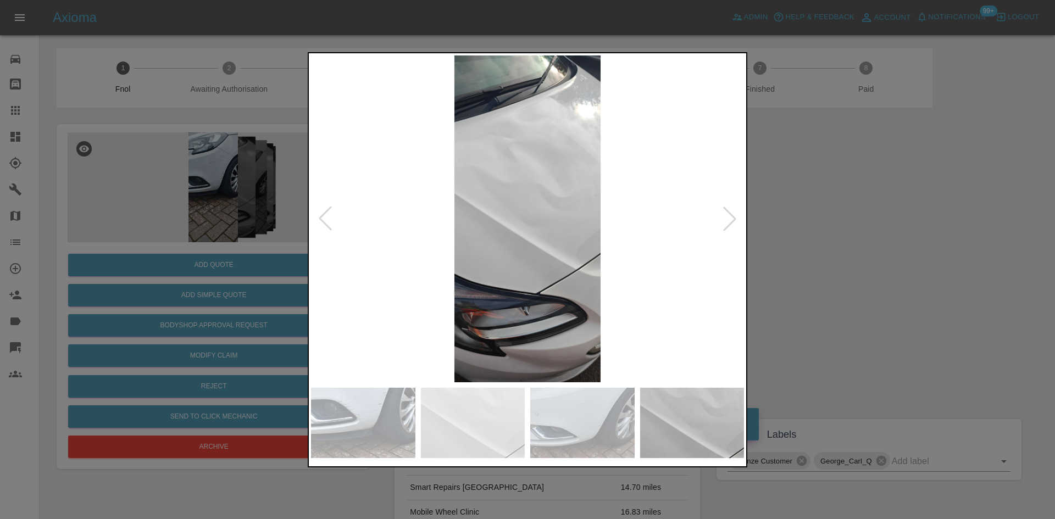
click at [470, 238] on img at bounding box center [527, 218] width 433 height 327
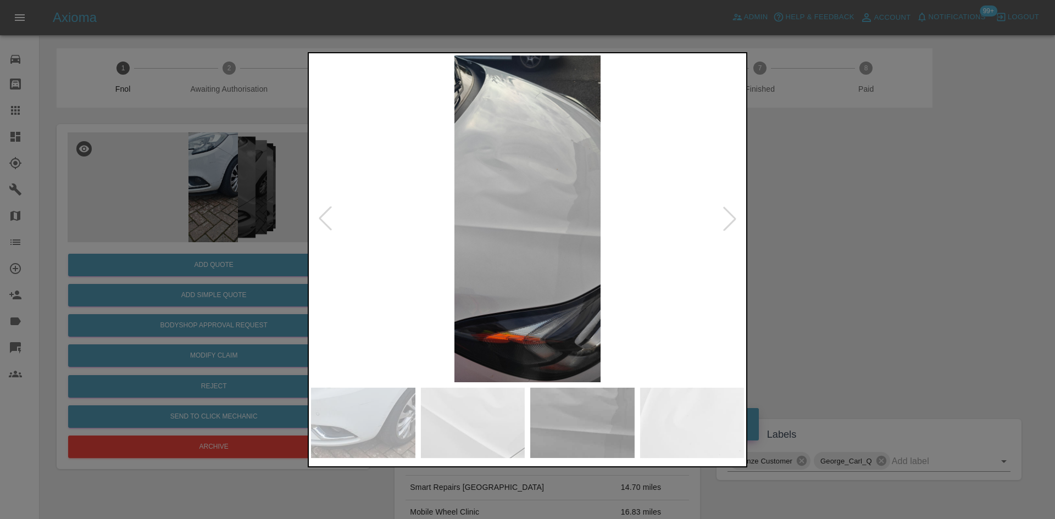
click at [425, 215] on img at bounding box center [527, 218] width 433 height 327
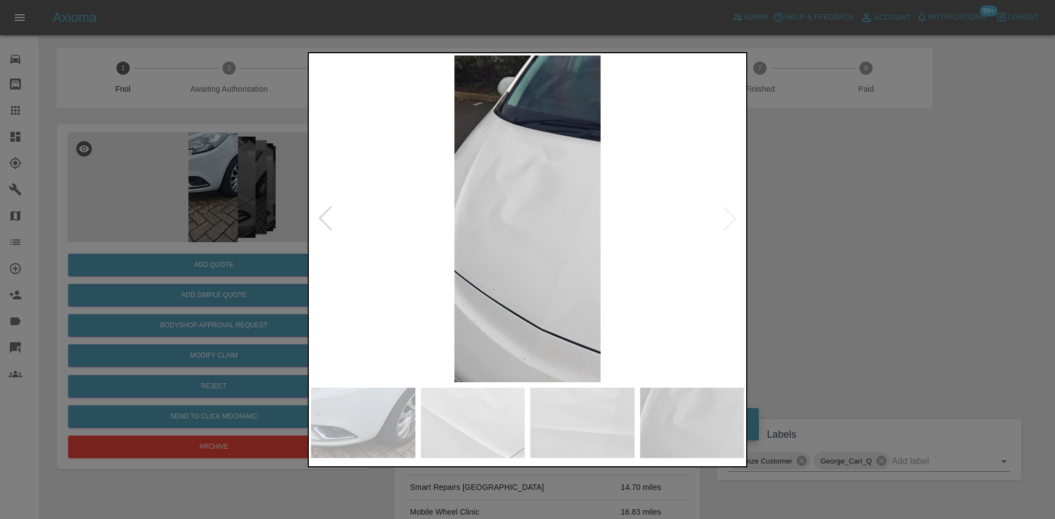
click at [377, 234] on img at bounding box center [527, 218] width 433 height 327
click at [224, 278] on div at bounding box center [527, 259] width 1055 height 519
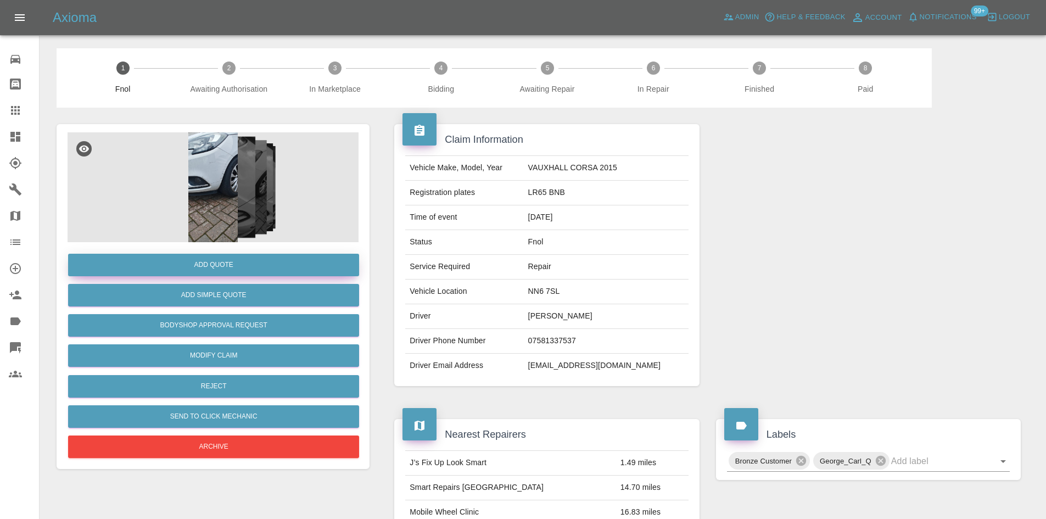
click at [217, 264] on button "Add Quote" at bounding box center [213, 265] width 291 height 23
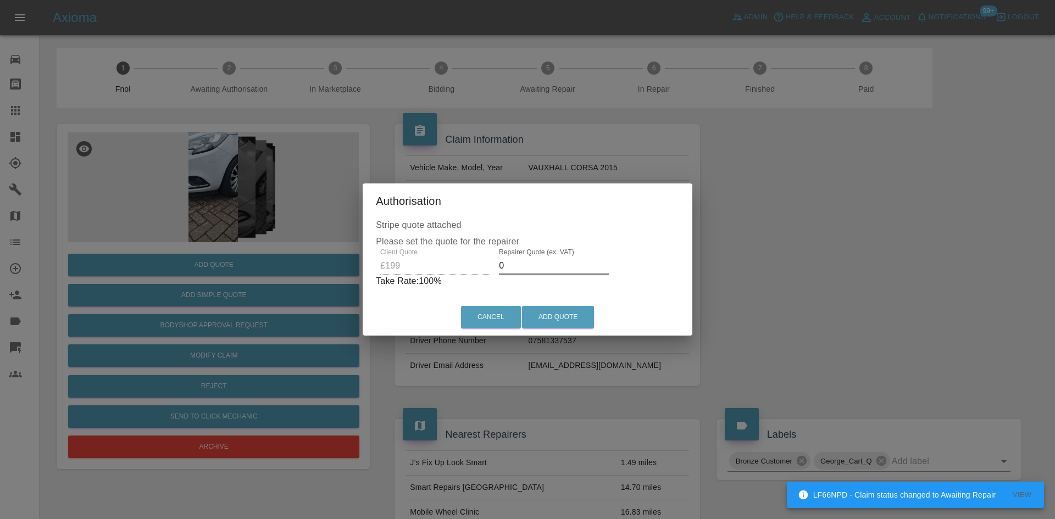
click at [421, 262] on div "Client Quote £199 Repairer Quote (ex. VAT) 0 Take Rate: 100 %" at bounding box center [527, 268] width 303 height 40
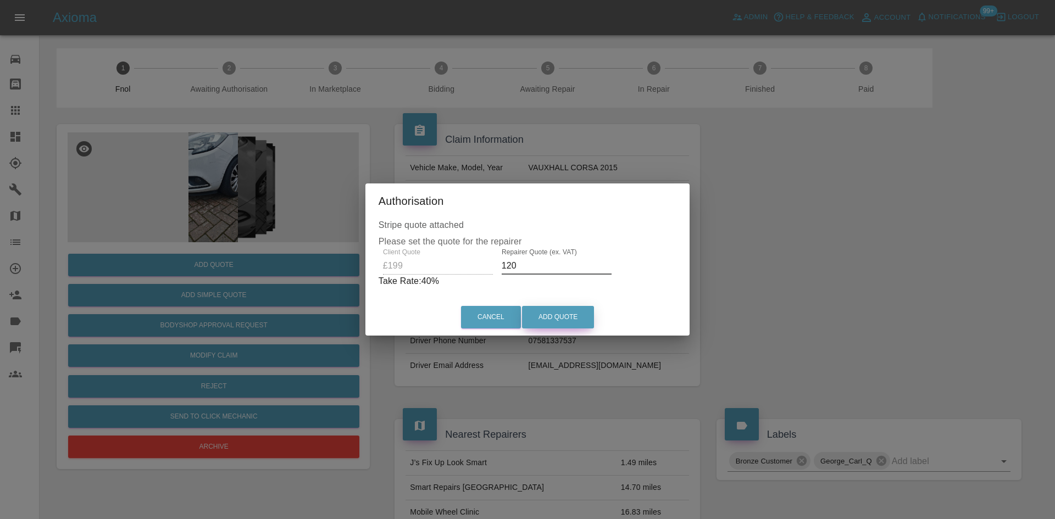
type input "120"
click at [564, 315] on button "Add Quote" at bounding box center [558, 317] width 72 height 23
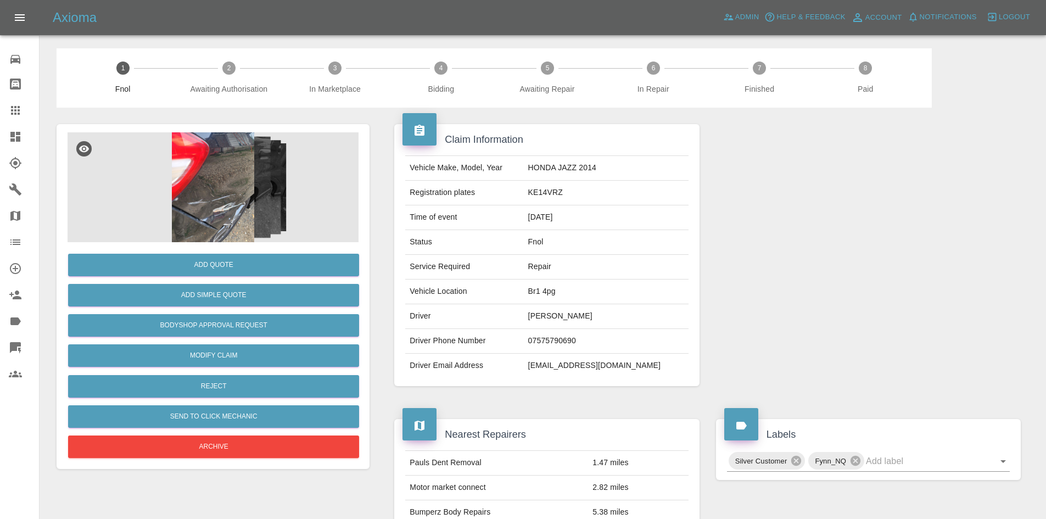
click at [220, 196] on img at bounding box center [213, 187] width 291 height 110
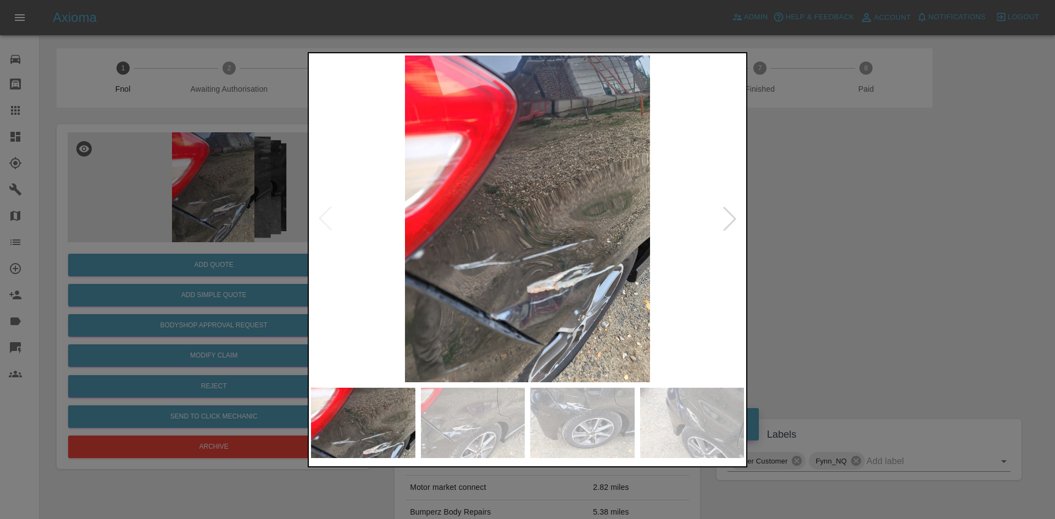
click at [427, 246] on img at bounding box center [527, 218] width 433 height 327
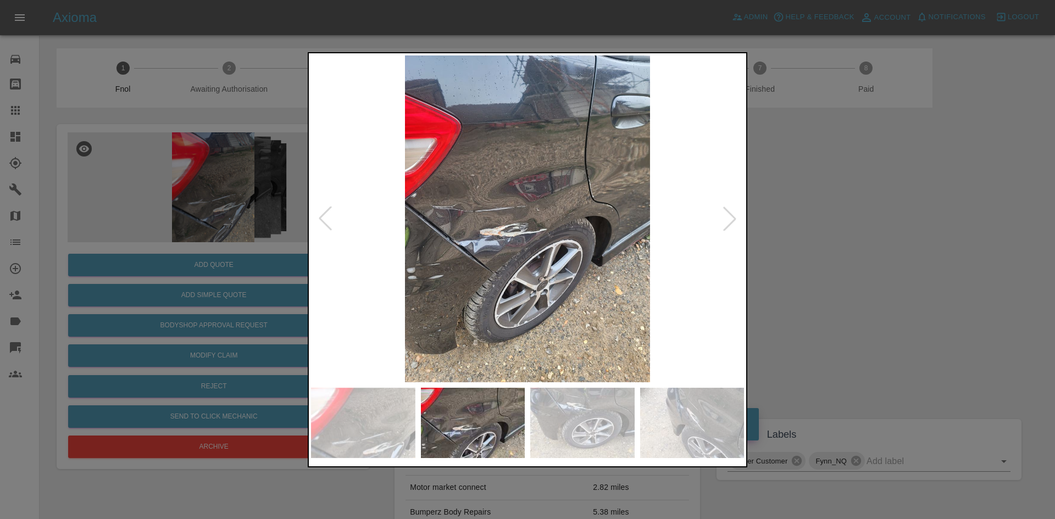
click at [484, 241] on img at bounding box center [527, 218] width 433 height 327
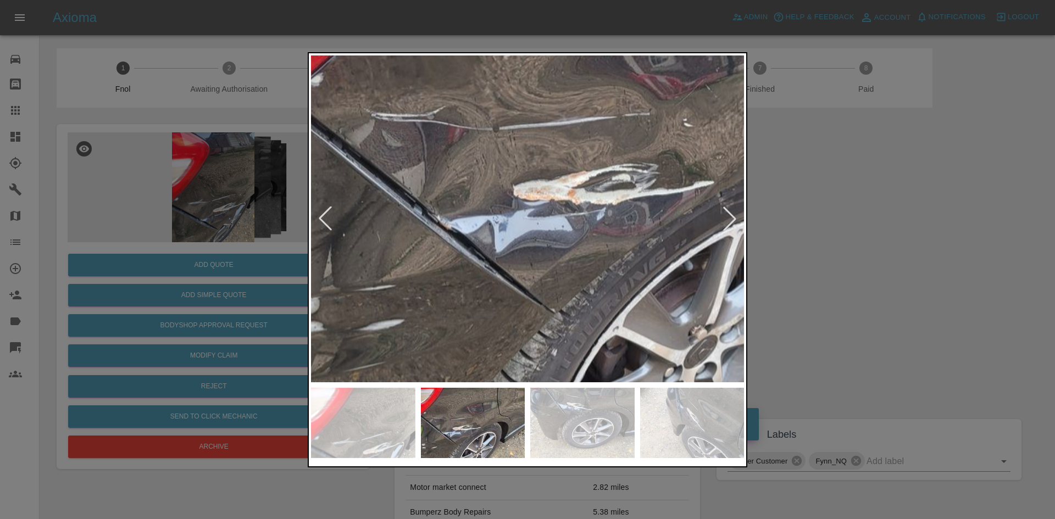
click at [484, 241] on img at bounding box center [656, 151] width 1298 height 981
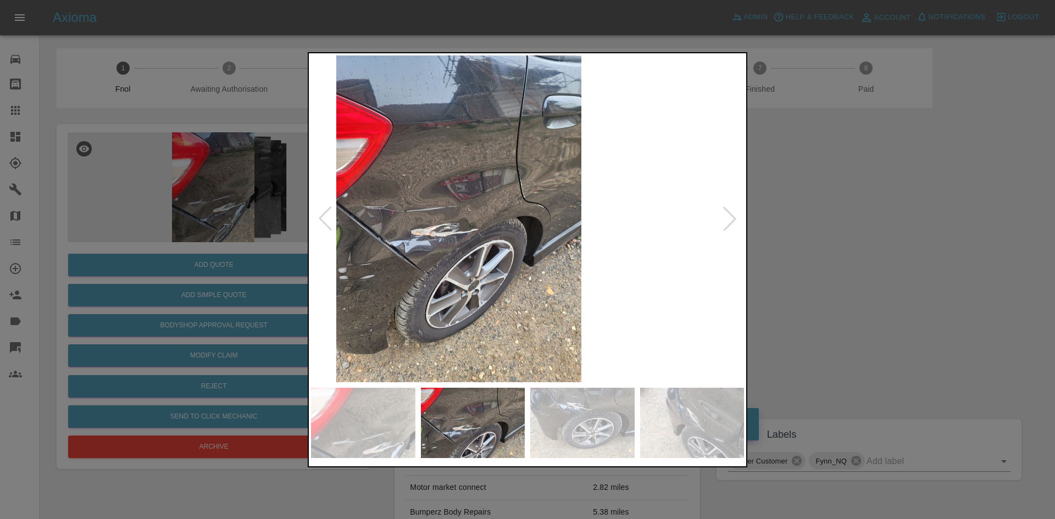
click at [458, 299] on img at bounding box center [458, 218] width 433 height 327
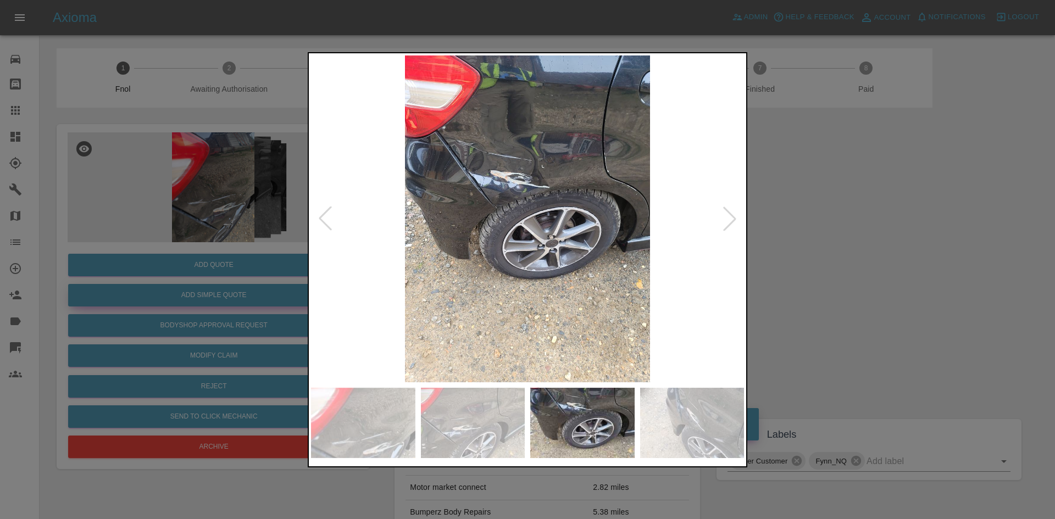
drag, startPoint x: 207, startPoint y: 285, endPoint x: 218, endPoint y: 300, distance: 18.9
click at [207, 284] on div at bounding box center [527, 259] width 1055 height 519
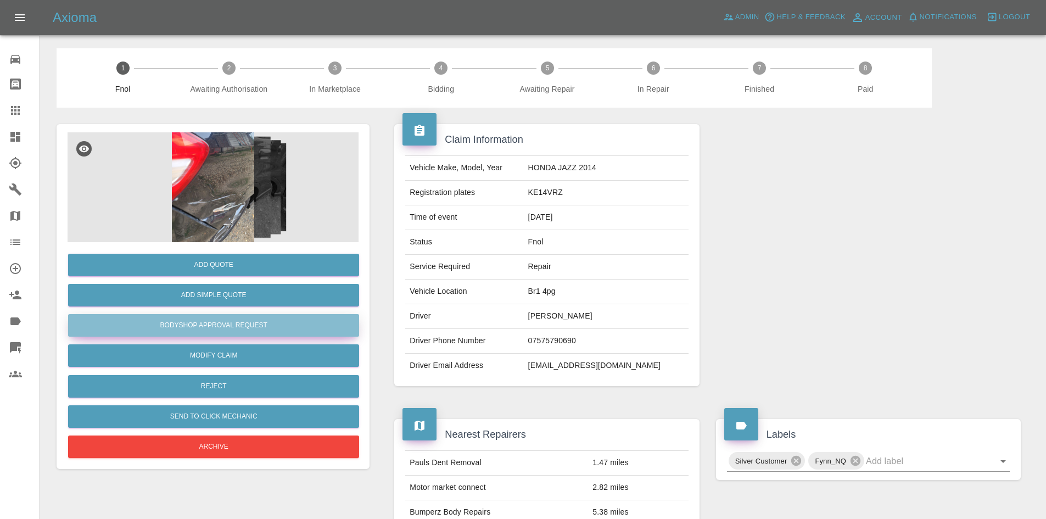
click at [225, 330] on button "Bodyshop Approval Request" at bounding box center [213, 325] width 291 height 23
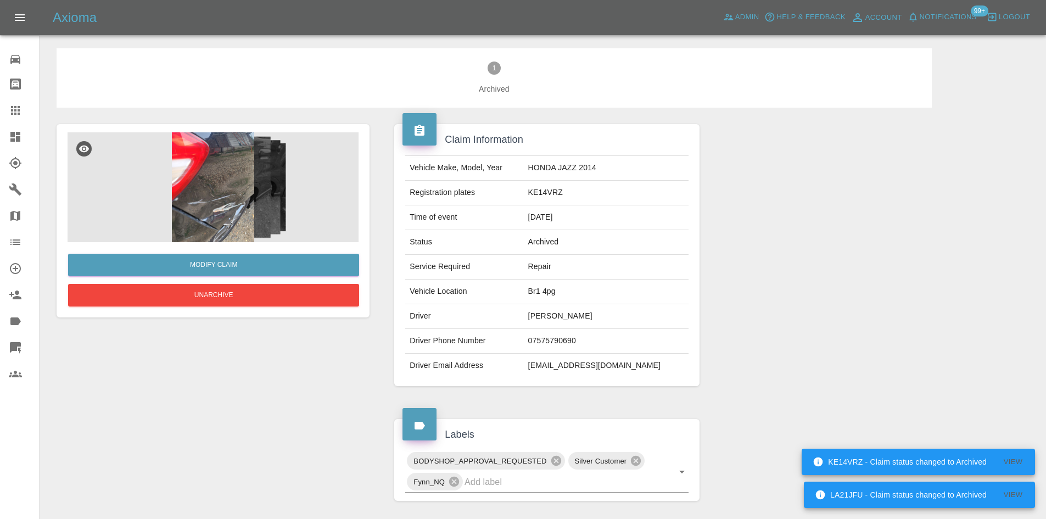
click at [240, 322] on div "Modify Claim Unarchive" at bounding box center [213, 427] width 330 height 638
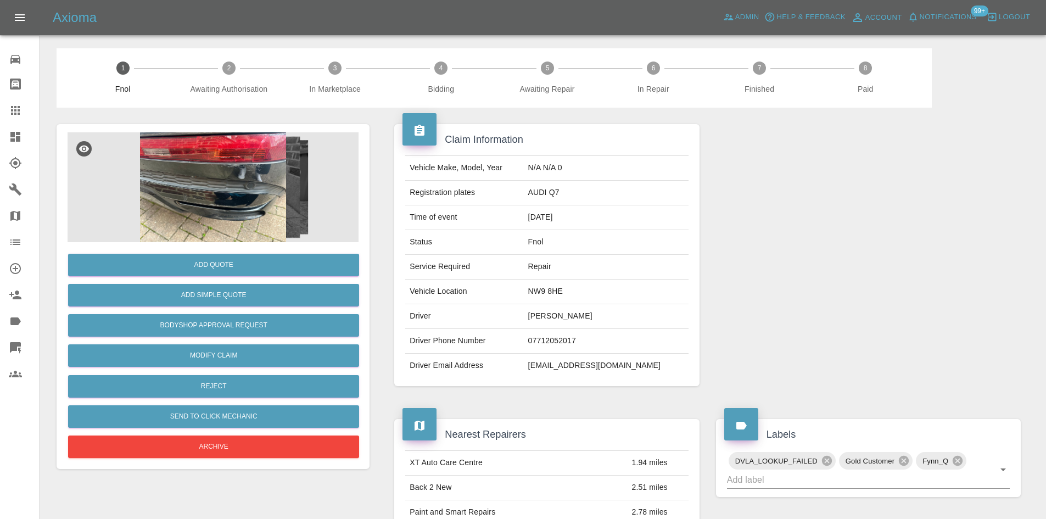
click at [229, 171] on img at bounding box center [213, 187] width 291 height 110
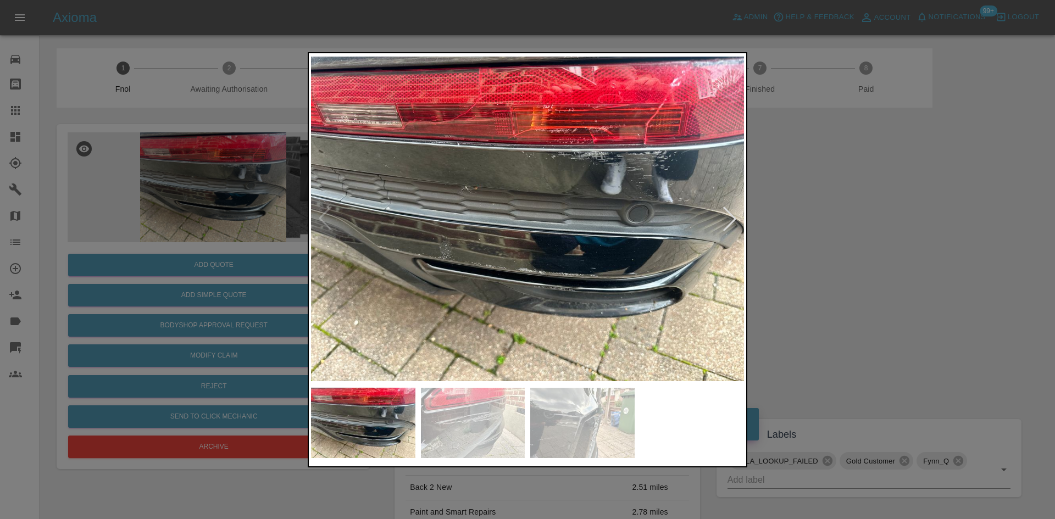
click at [603, 179] on img at bounding box center [527, 218] width 433 height 327
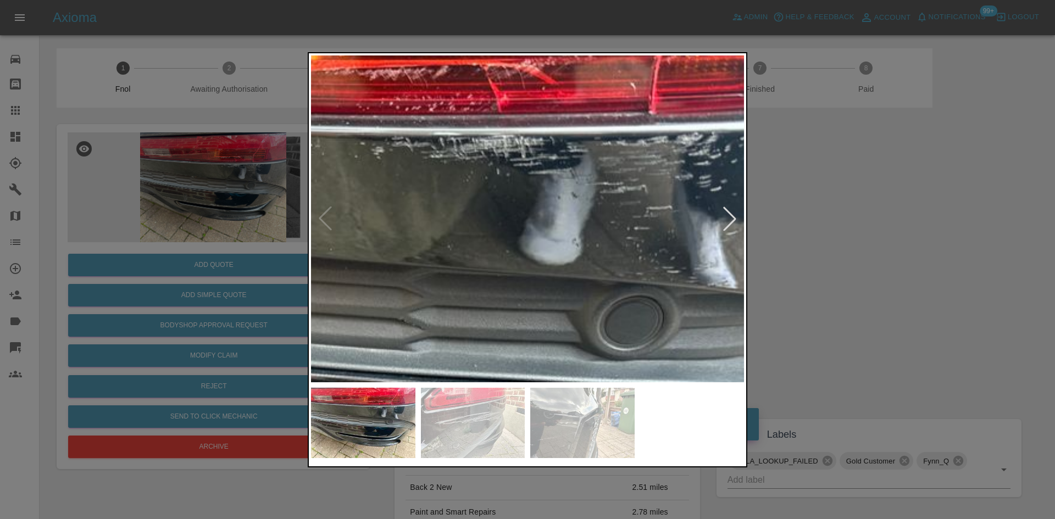
click at [603, 179] on img at bounding box center [300, 337] width 1298 height 981
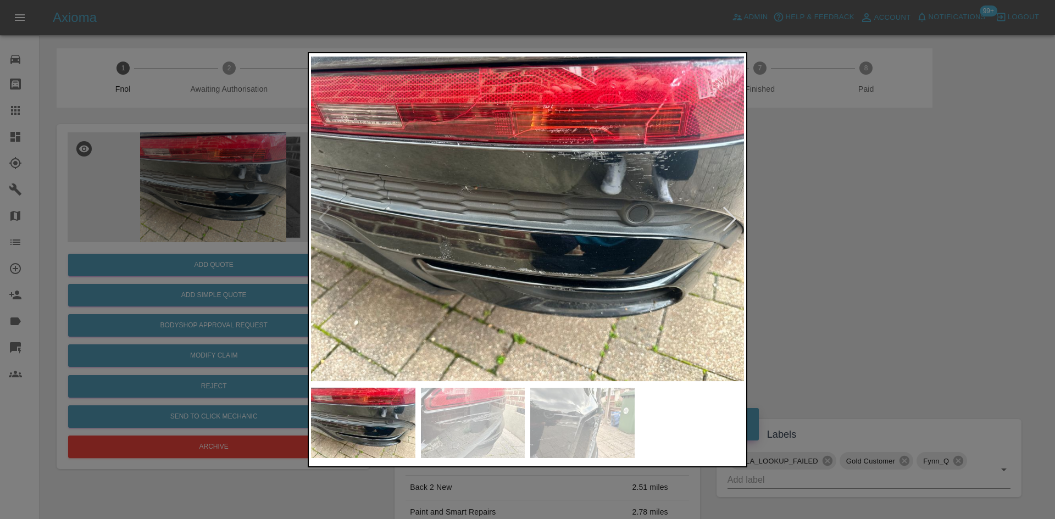
click at [452, 242] on img at bounding box center [527, 218] width 433 height 327
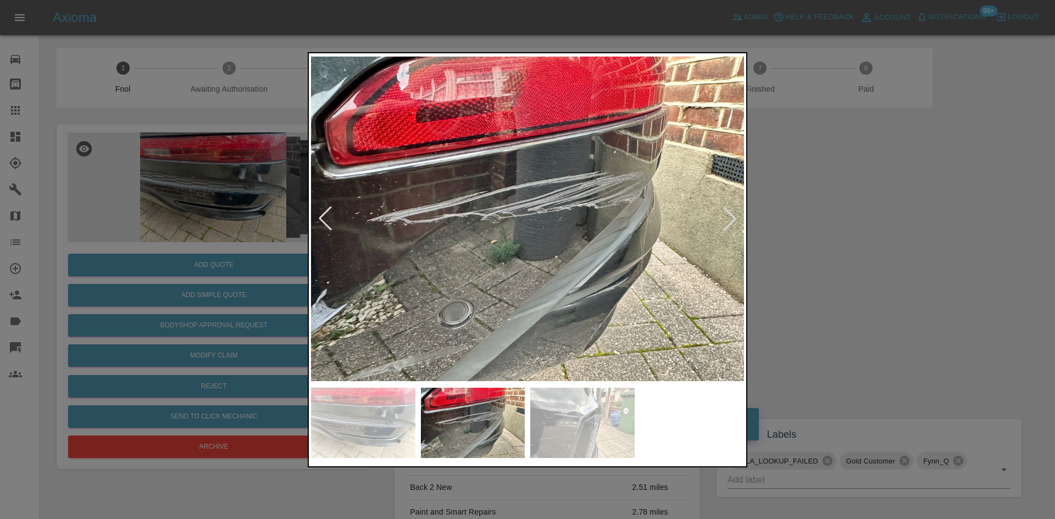
click at [454, 240] on img at bounding box center [527, 218] width 433 height 327
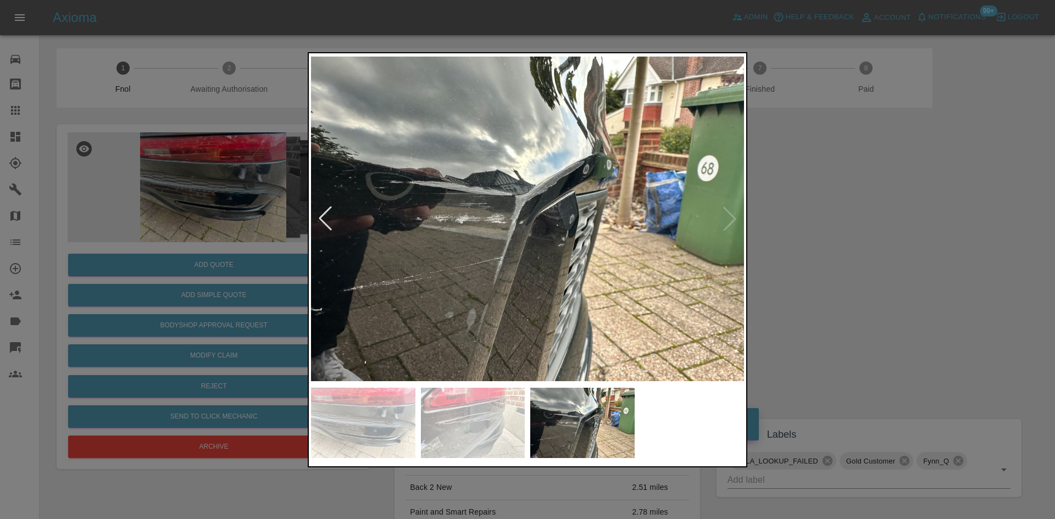
click at [405, 242] on img at bounding box center [527, 218] width 433 height 327
click at [490, 246] on img at bounding box center [527, 218] width 433 height 327
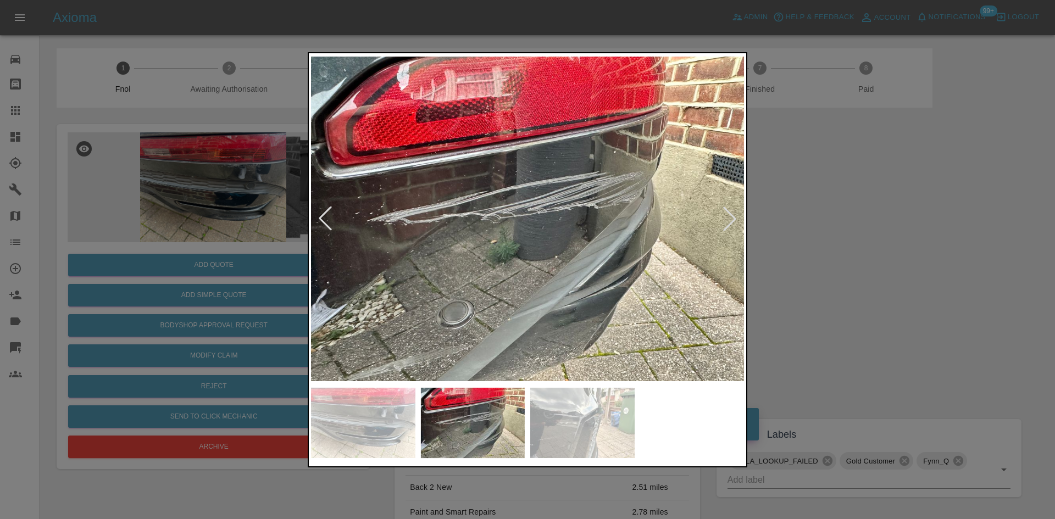
click at [497, 243] on img at bounding box center [527, 218] width 433 height 327
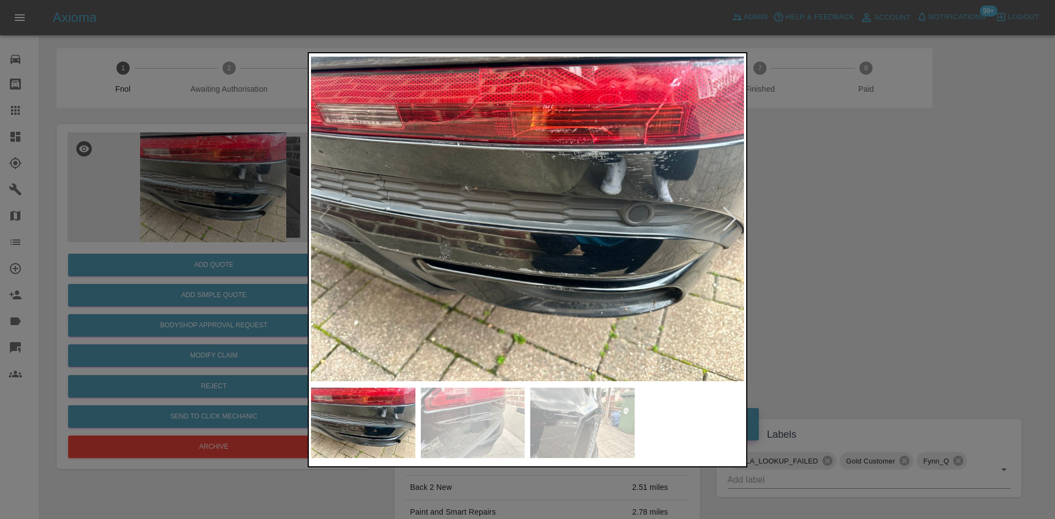
click at [552, 243] on img at bounding box center [527, 218] width 433 height 327
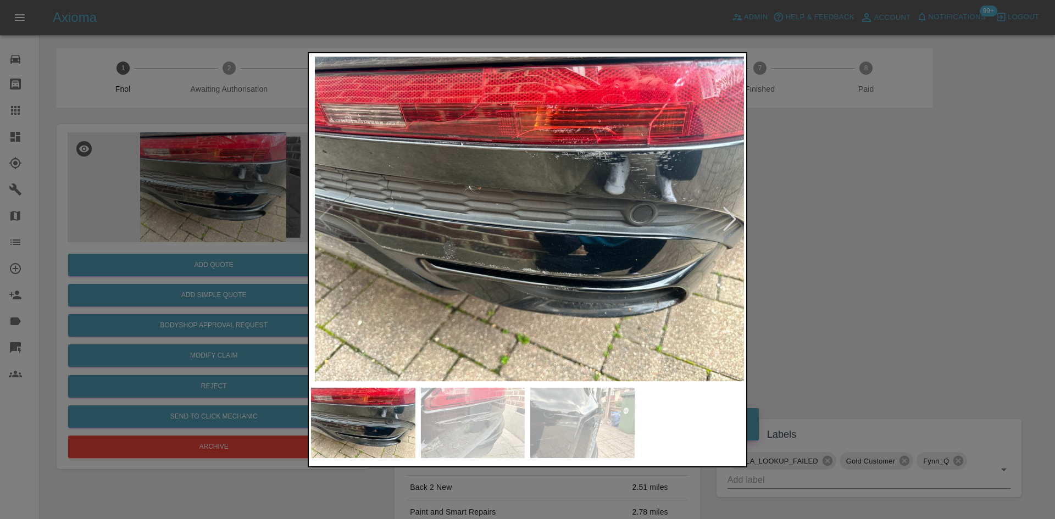
click at [506, 235] on img at bounding box center [531, 218] width 433 height 327
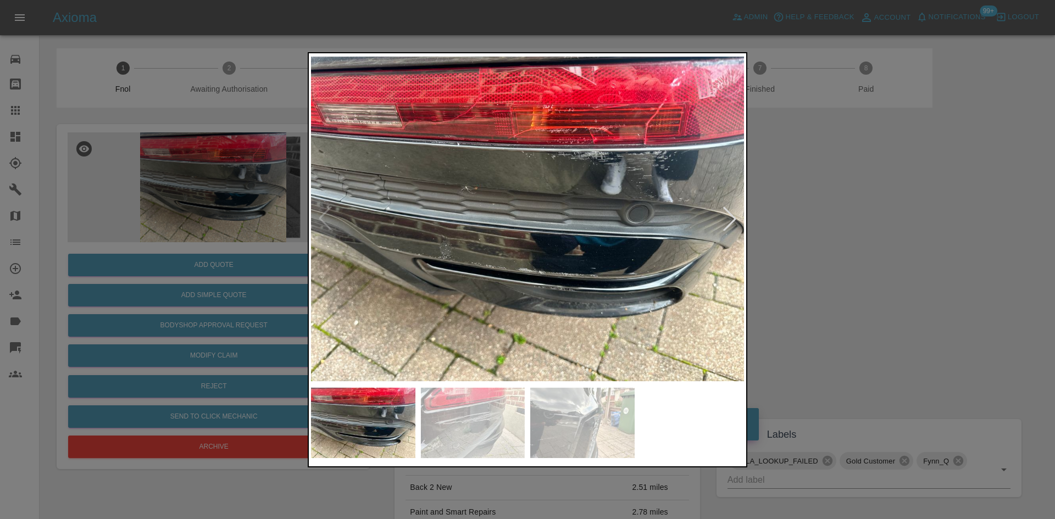
click at [523, 243] on img at bounding box center [527, 218] width 433 height 327
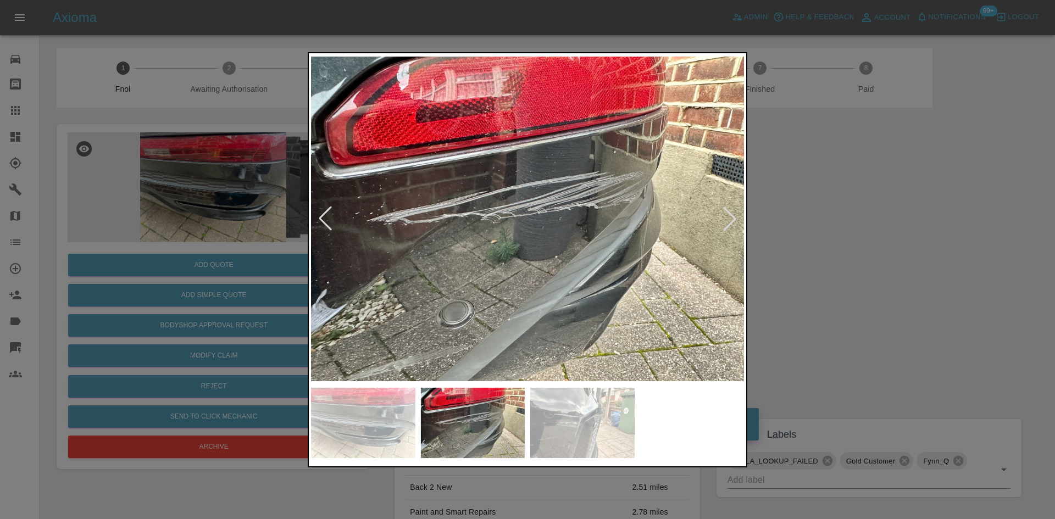
click at [370, 245] on img at bounding box center [527, 218] width 433 height 327
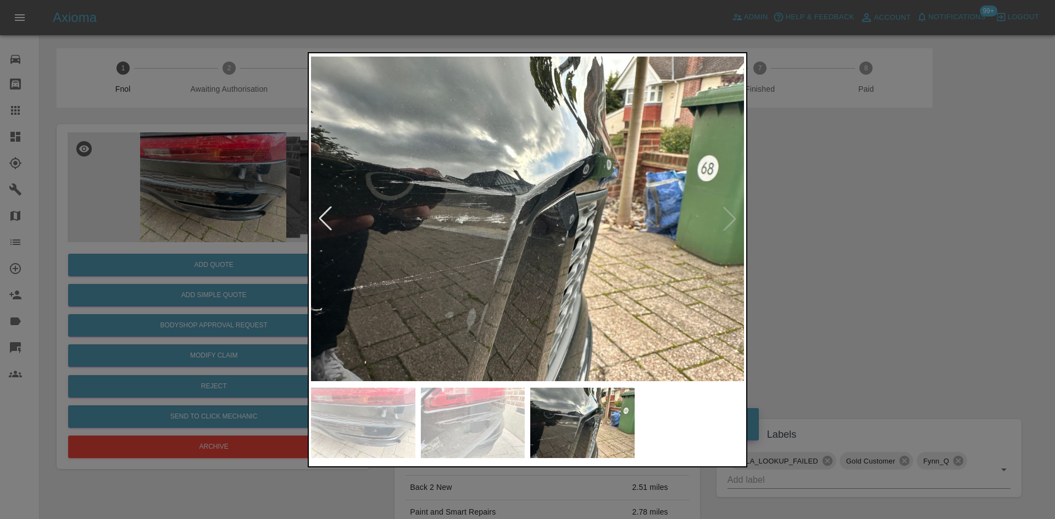
click at [376, 260] on img at bounding box center [527, 218] width 433 height 327
drag, startPoint x: 135, startPoint y: 118, endPoint x: 160, endPoint y: 127, distance: 26.7
click at [149, 125] on div at bounding box center [527, 259] width 1055 height 519
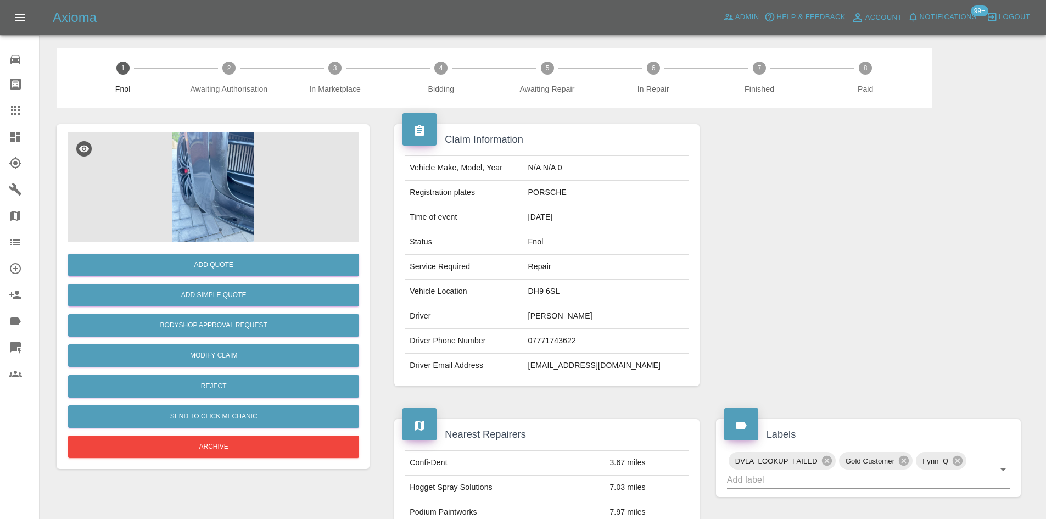
click at [210, 176] on img at bounding box center [213, 187] width 291 height 110
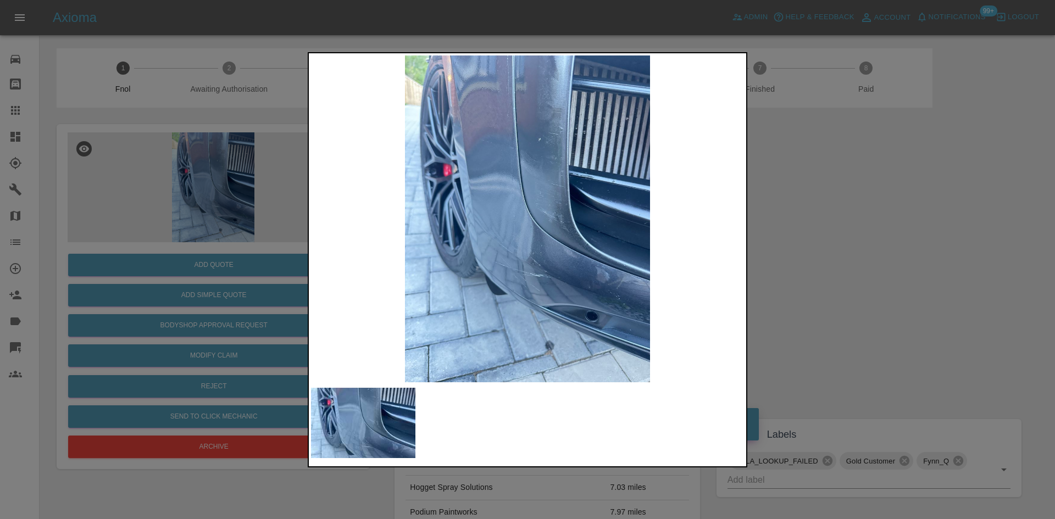
click at [500, 257] on img at bounding box center [527, 218] width 433 height 327
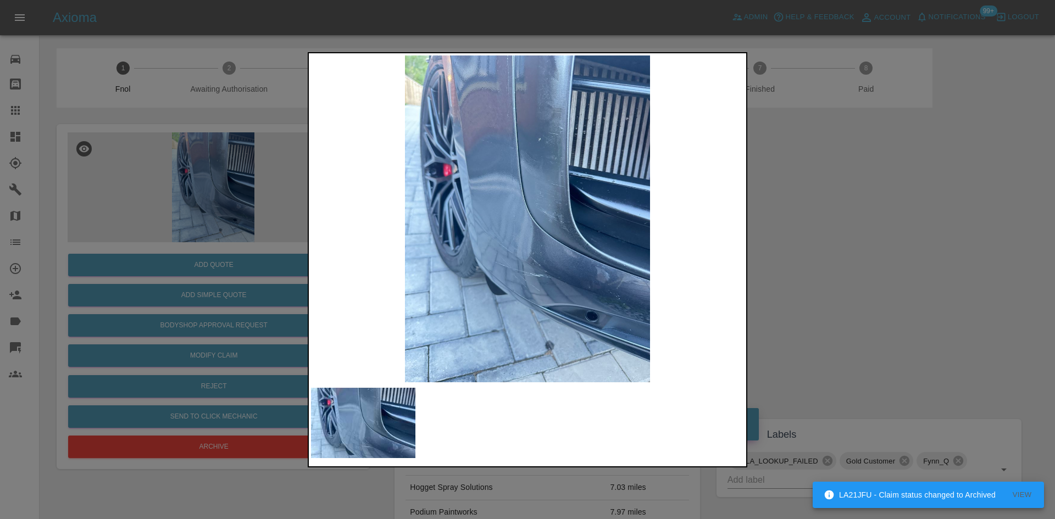
click at [544, 250] on img at bounding box center [527, 218] width 433 height 327
click at [564, 150] on img at bounding box center [527, 218] width 433 height 327
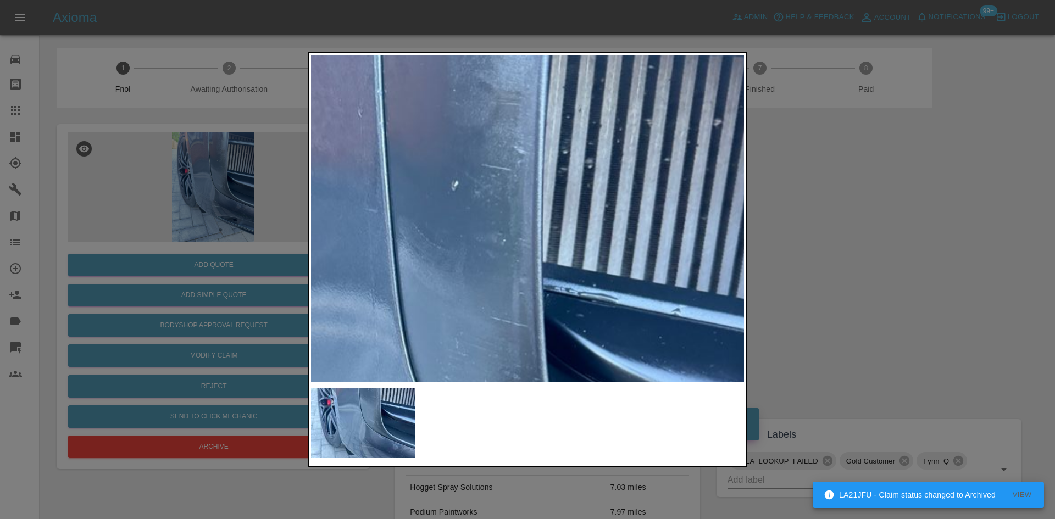
click at [564, 150] on img at bounding box center [418, 422] width 1298 height 981
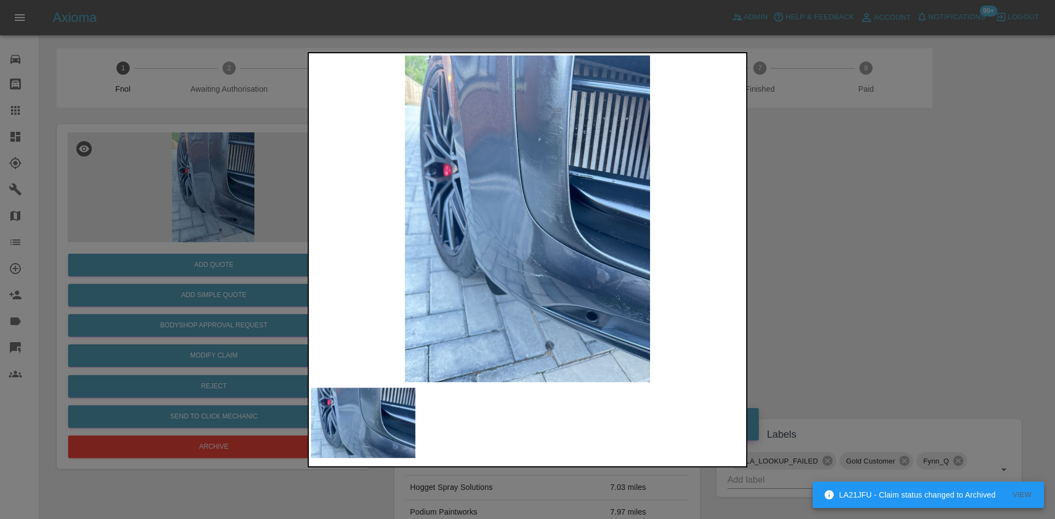
click at [127, 274] on div at bounding box center [527, 259] width 1055 height 519
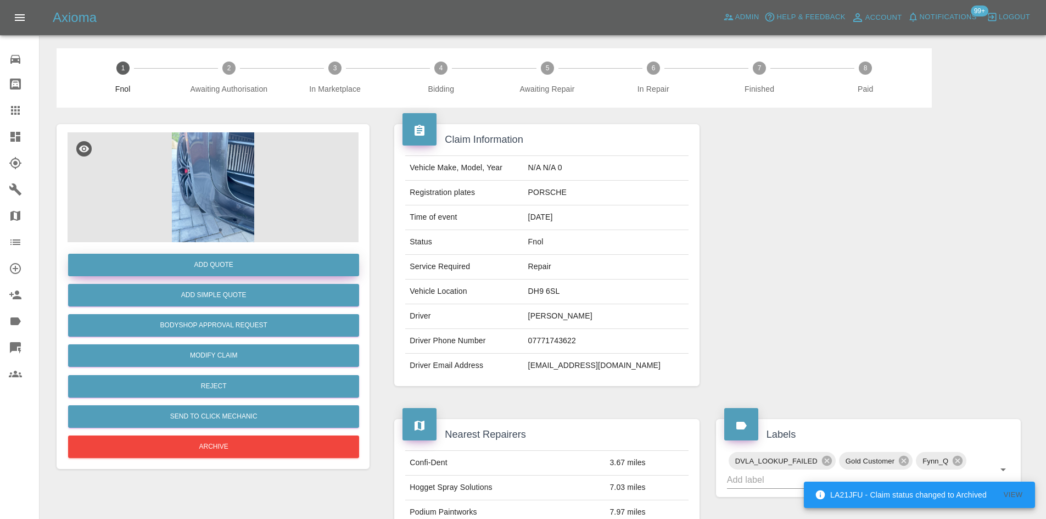
click at [198, 256] on button "Add Quote" at bounding box center [213, 265] width 291 height 23
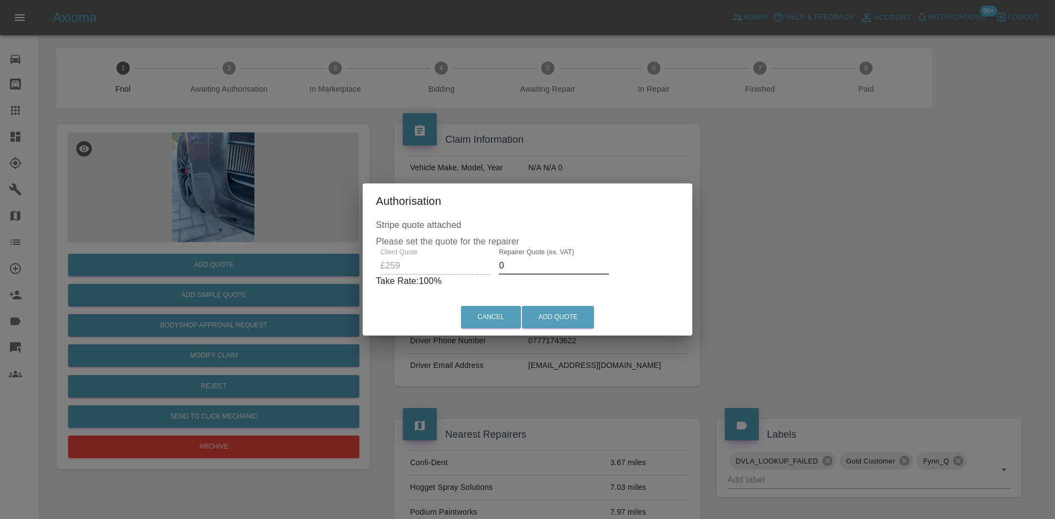
click at [404, 274] on div "Client Quote £259 Repairer Quote (ex. VAT) 0 Take Rate: 100 %" at bounding box center [527, 268] width 303 height 40
type input "150"
click at [549, 330] on div "Cancel Add Quote" at bounding box center [527, 317] width 325 height 37
click at [555, 316] on button "Add Quote" at bounding box center [558, 317] width 72 height 23
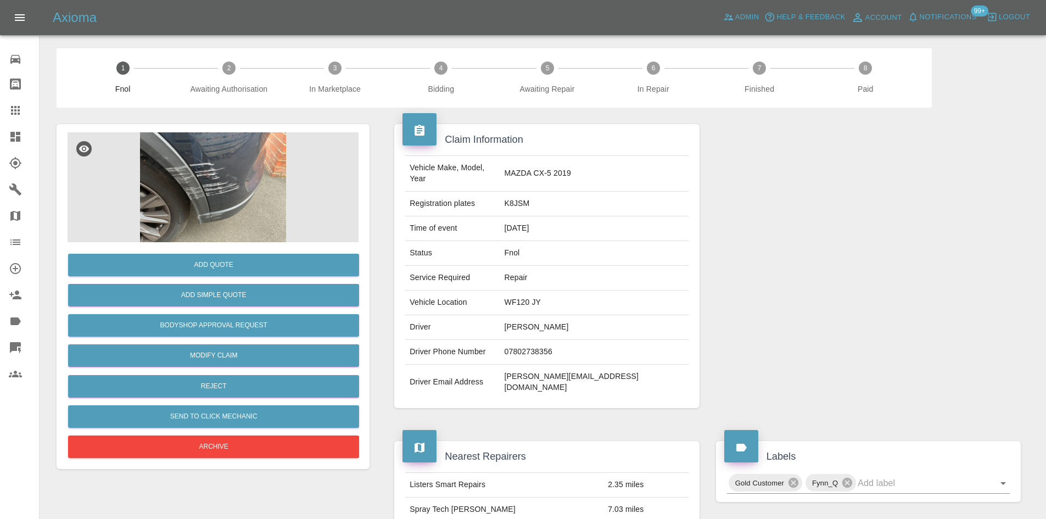
click at [225, 170] on img at bounding box center [213, 187] width 291 height 110
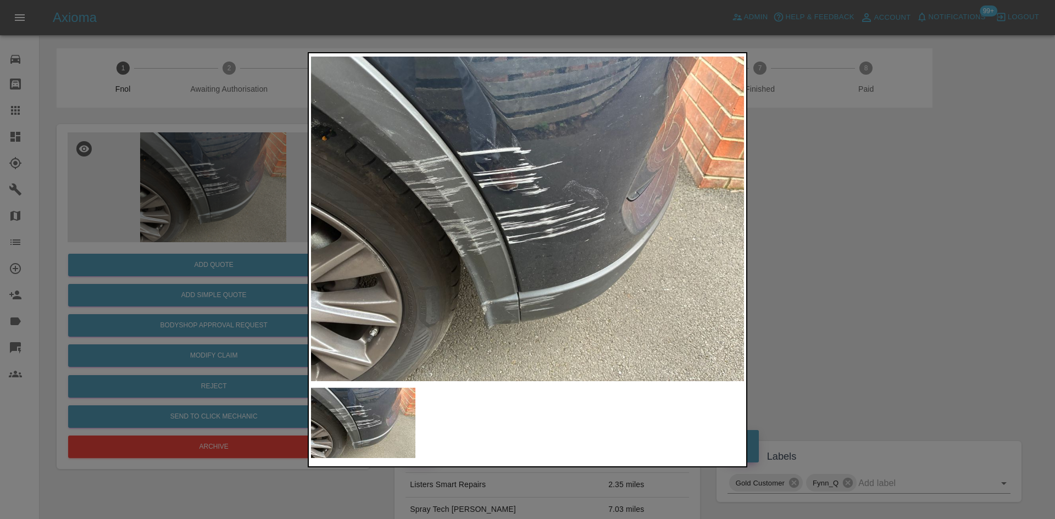
click at [430, 264] on img at bounding box center [527, 218] width 433 height 327
click at [435, 282] on img at bounding box center [527, 218] width 433 height 327
click at [162, 229] on div at bounding box center [527, 259] width 1055 height 519
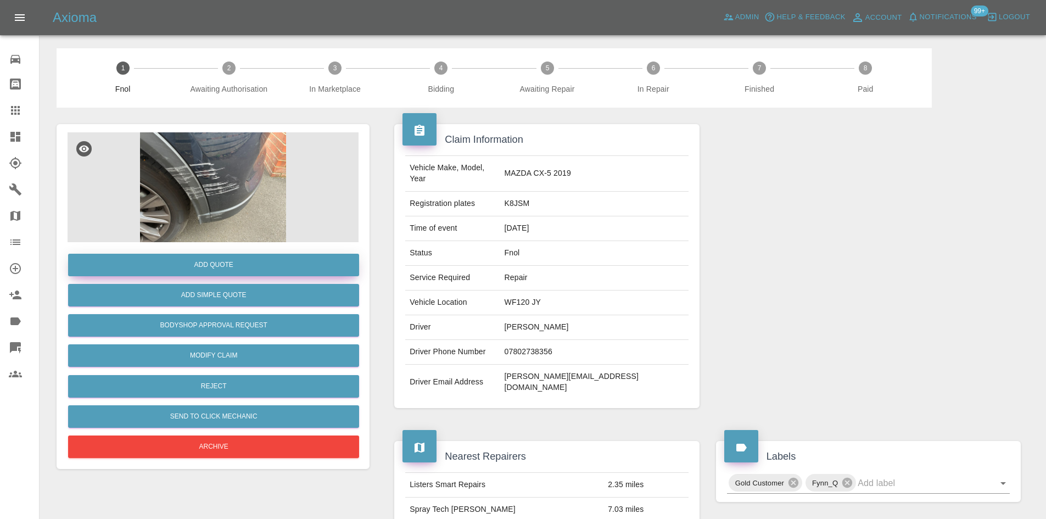
click at [182, 266] on button "Add Quote" at bounding box center [213, 265] width 291 height 23
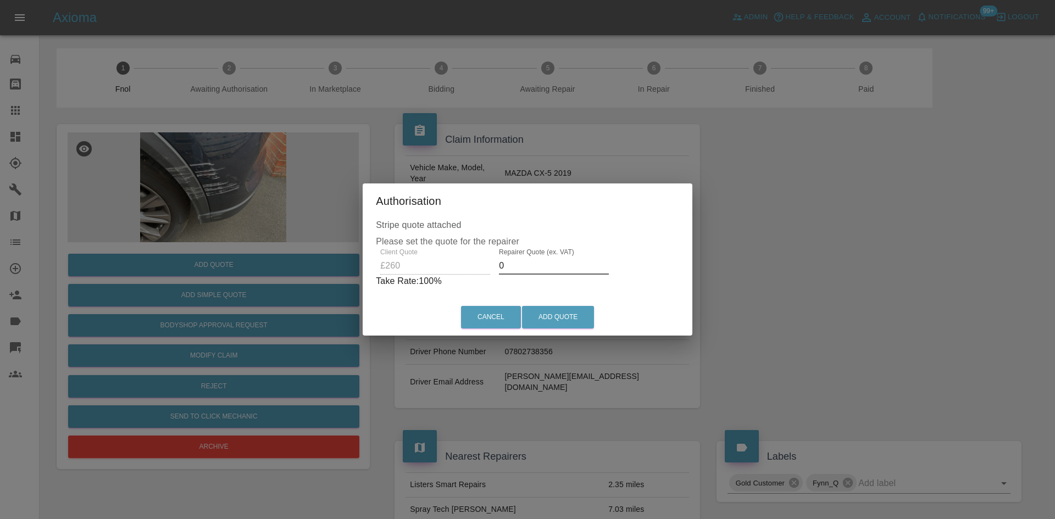
drag, startPoint x: 507, startPoint y: 259, endPoint x: 440, endPoint y: 289, distance: 73.3
click at [457, 278] on div "Client Quote £260 Repairer Quote (ex. VAT) 0 Take Rate: 100 %" at bounding box center [527, 268] width 303 height 40
type input "150"
click at [538, 304] on div "Cancel Add Quote" at bounding box center [527, 317] width 325 height 37
click at [542, 314] on button "Add Quote" at bounding box center [558, 317] width 72 height 23
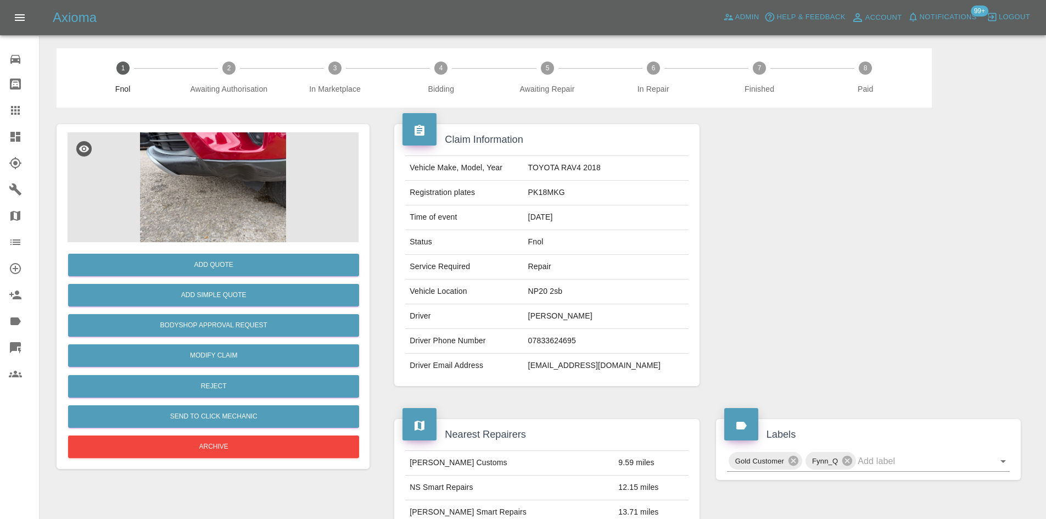
click at [223, 176] on img at bounding box center [213, 187] width 291 height 110
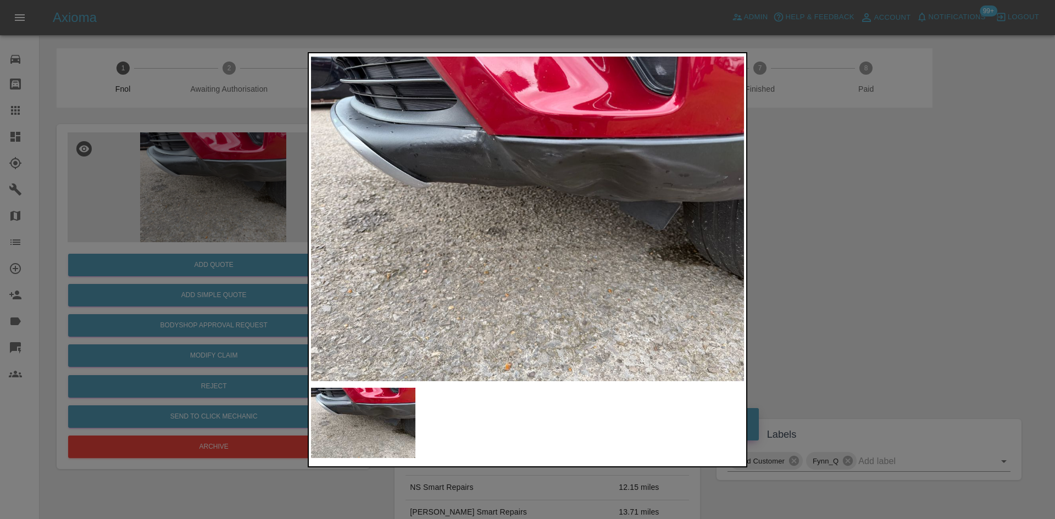
click at [597, 185] on img at bounding box center [527, 218] width 433 height 327
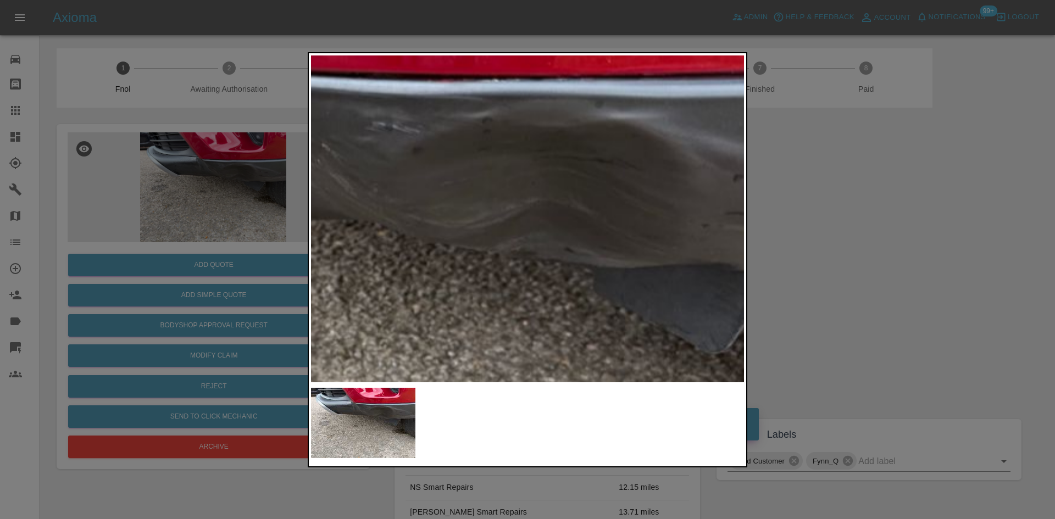
click at [597, 185] on img at bounding box center [318, 319] width 1298 height 981
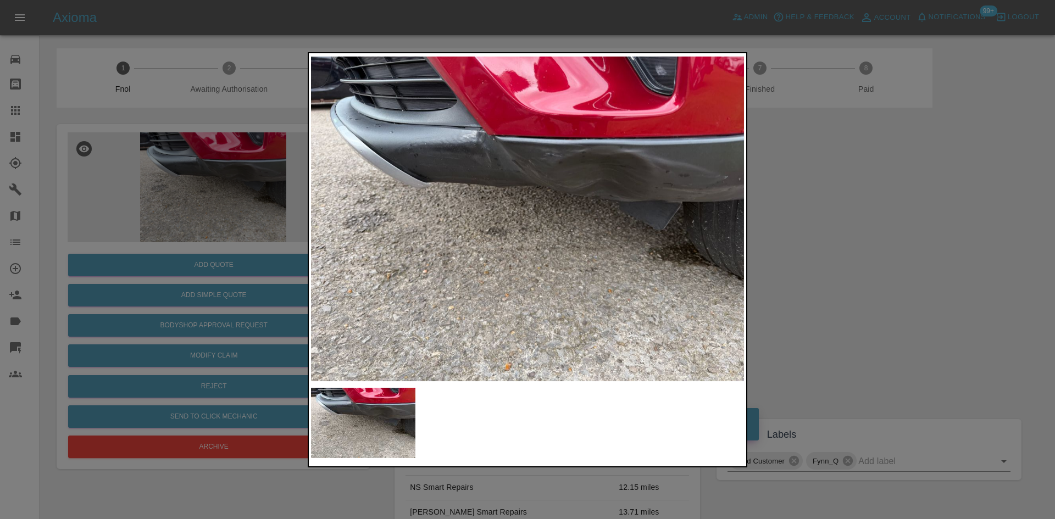
click at [452, 231] on img at bounding box center [527, 218] width 433 height 327
click at [489, 149] on img at bounding box center [527, 218] width 433 height 327
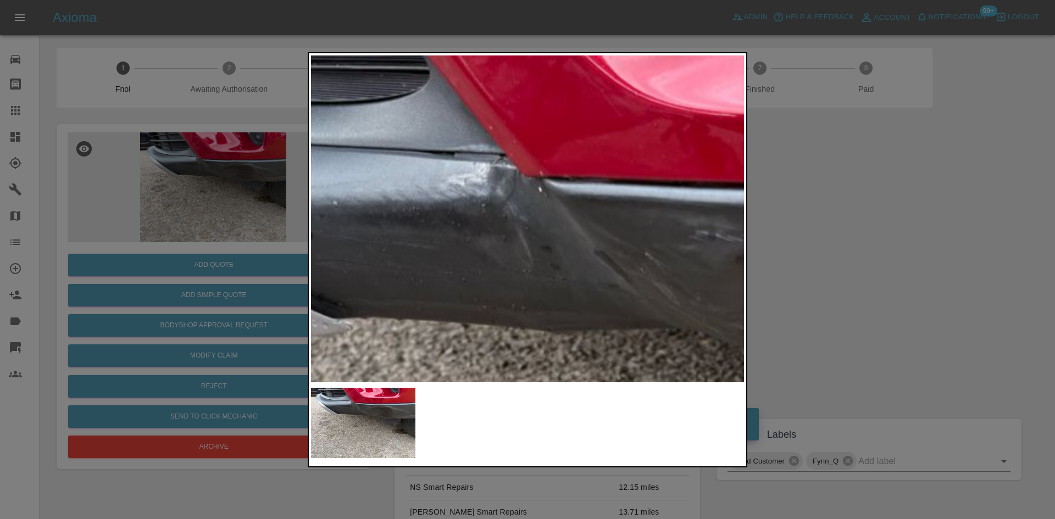
click at [489, 149] on img at bounding box center [641, 427] width 1298 height 981
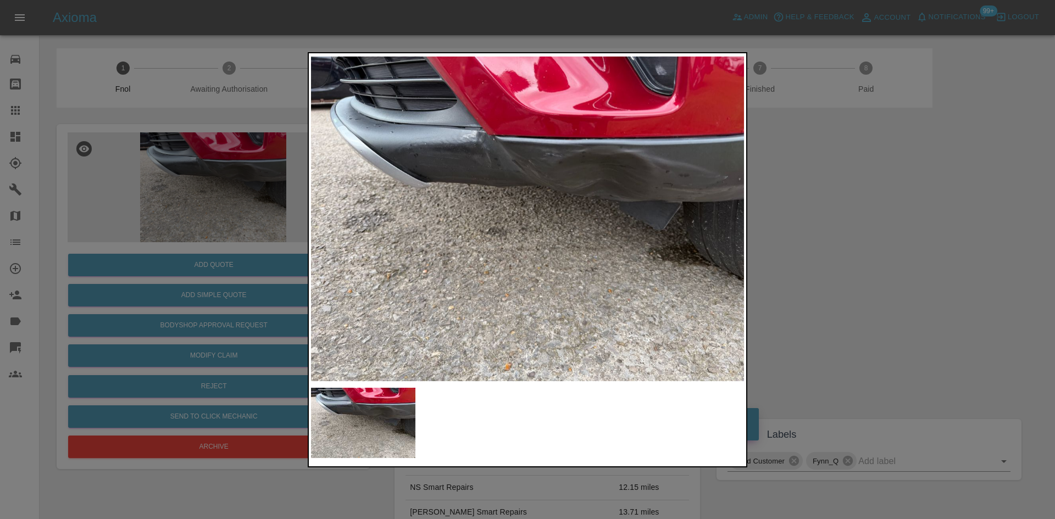
click at [473, 215] on img at bounding box center [527, 218] width 433 height 327
click at [453, 225] on img at bounding box center [527, 218] width 433 height 327
click at [479, 136] on img at bounding box center [527, 218] width 433 height 327
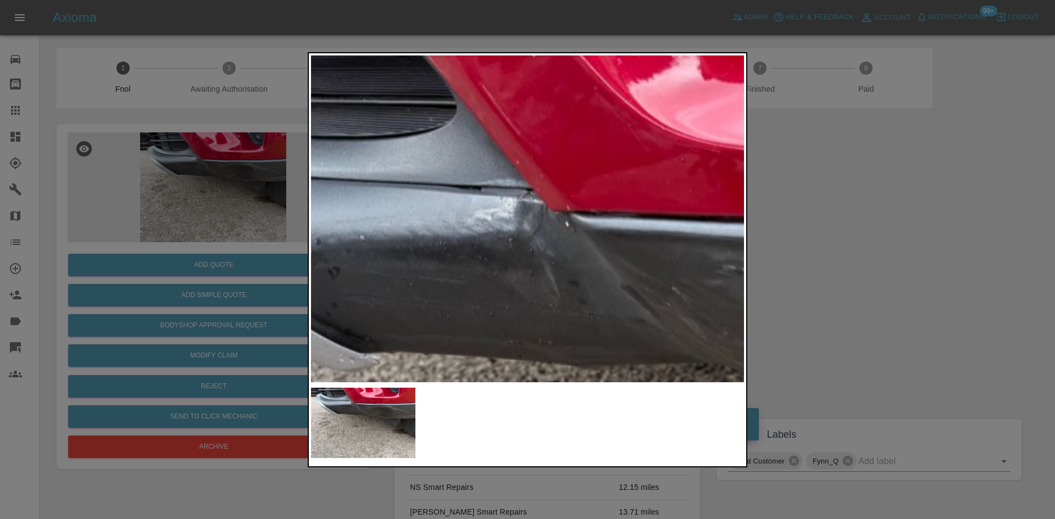
click at [320, 140] on img at bounding box center [668, 462] width 1298 height 981
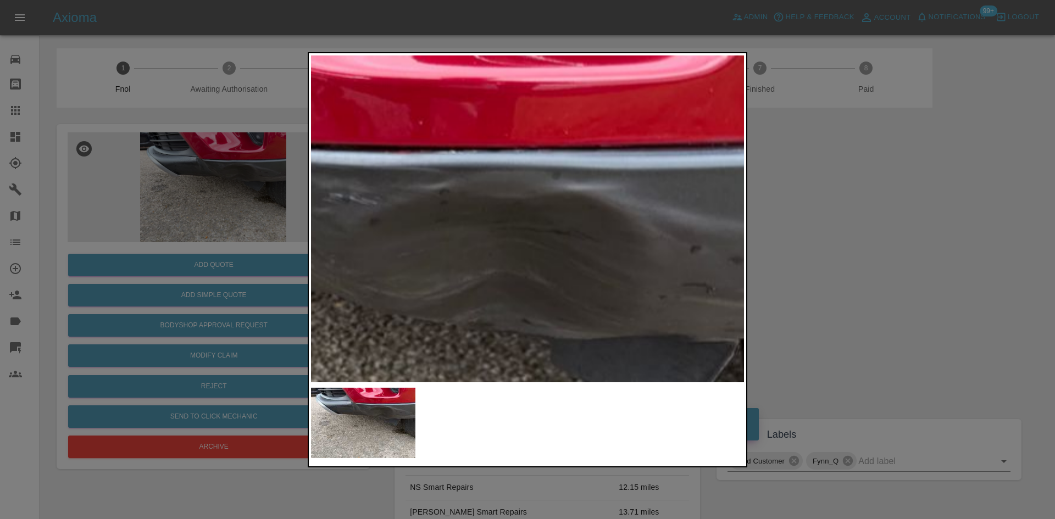
click at [421, 219] on img at bounding box center [275, 390] width 1298 height 981
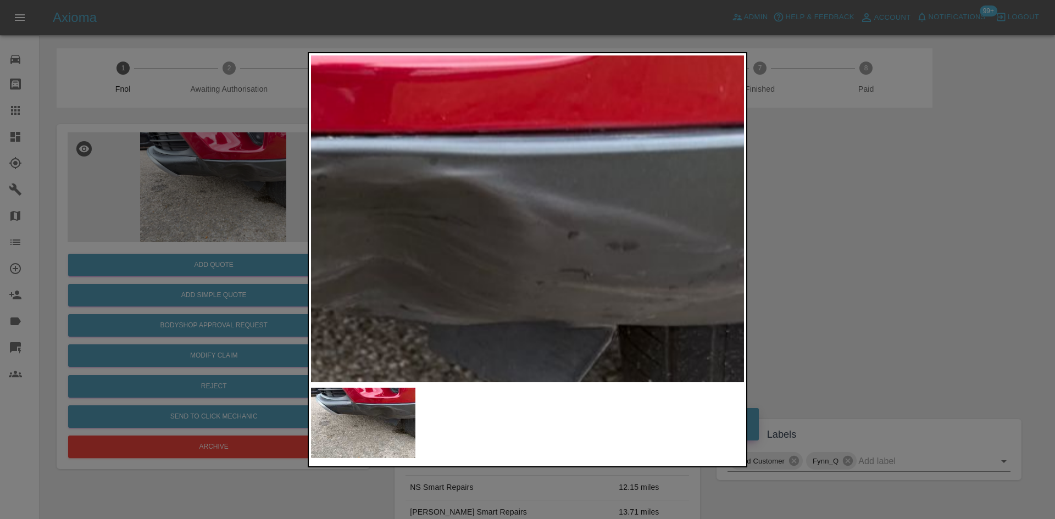
click at [610, 239] on img at bounding box center [152, 376] width 1298 height 981
click at [607, 239] on img at bounding box center [152, 376] width 1298 height 981
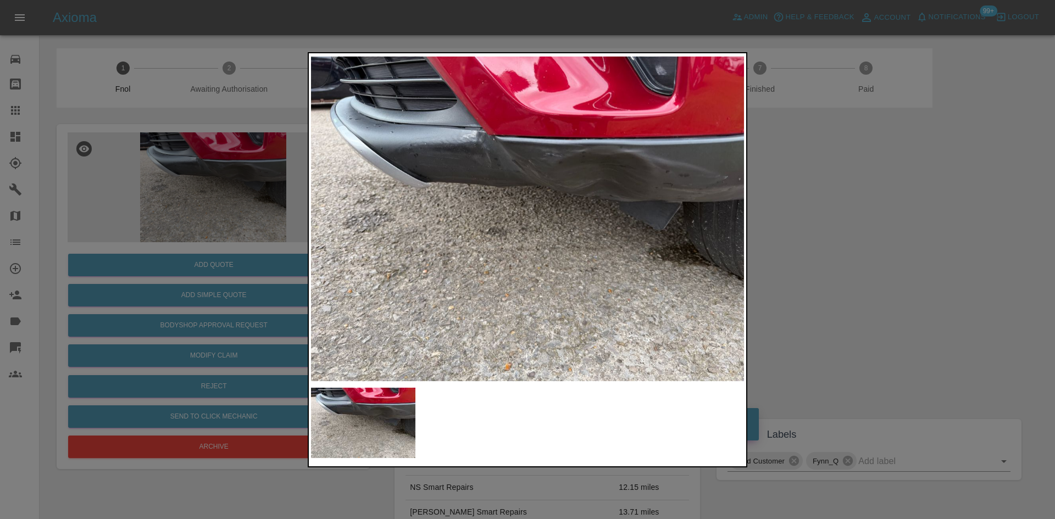
click at [530, 192] on img at bounding box center [527, 218] width 433 height 327
click at [602, 158] on img at bounding box center [527, 218] width 433 height 327
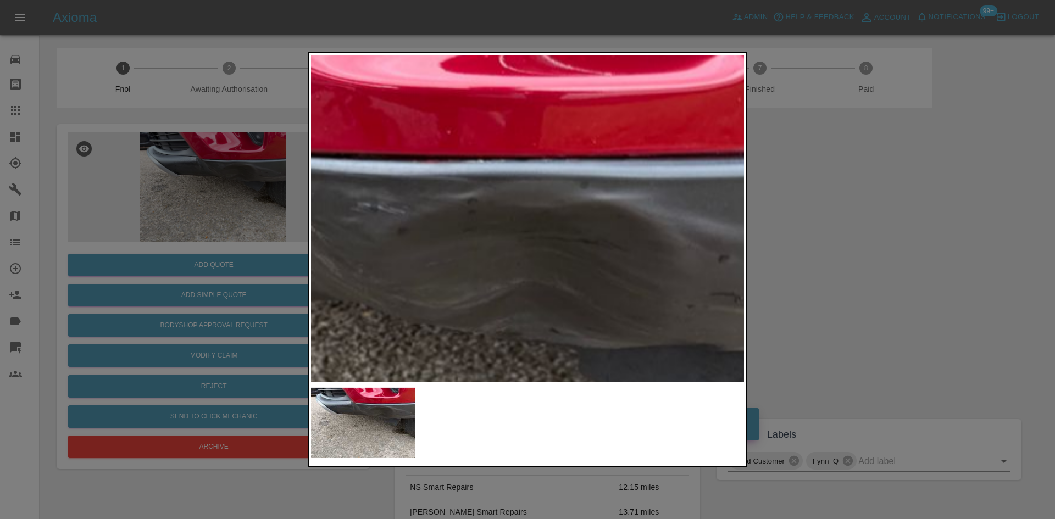
click at [590, 173] on img at bounding box center [303, 399] width 1298 height 981
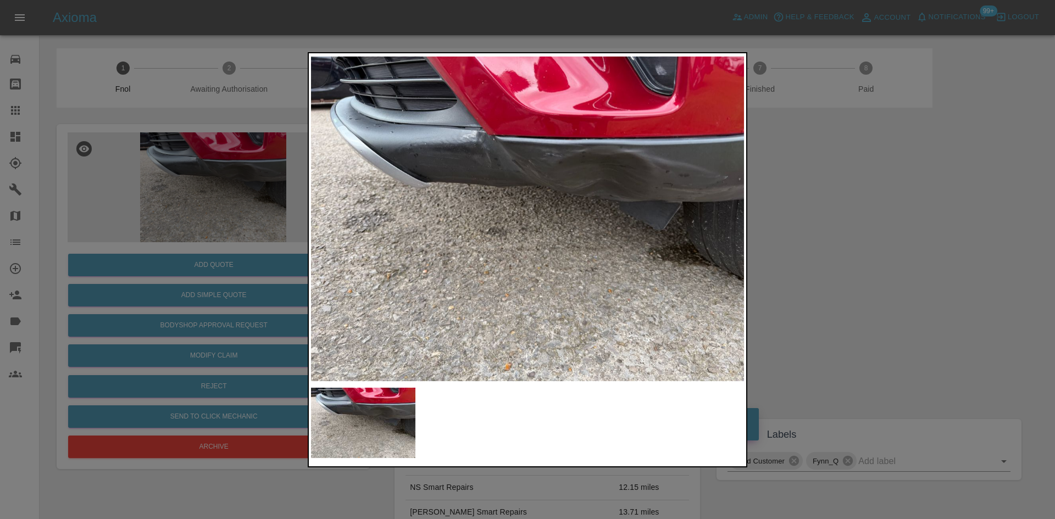
click at [474, 137] on img at bounding box center [527, 218] width 433 height 327
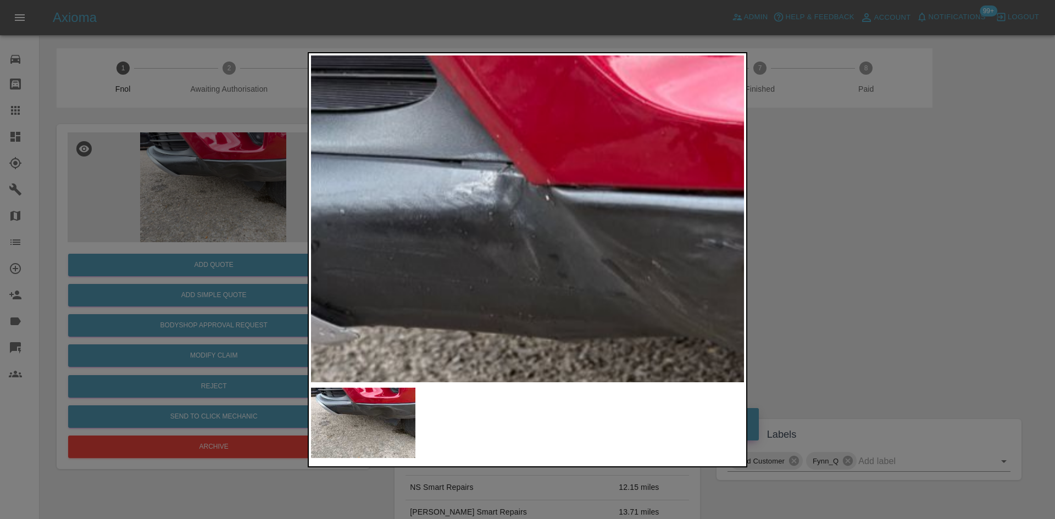
click at [453, 157] on img at bounding box center [648, 436] width 1298 height 981
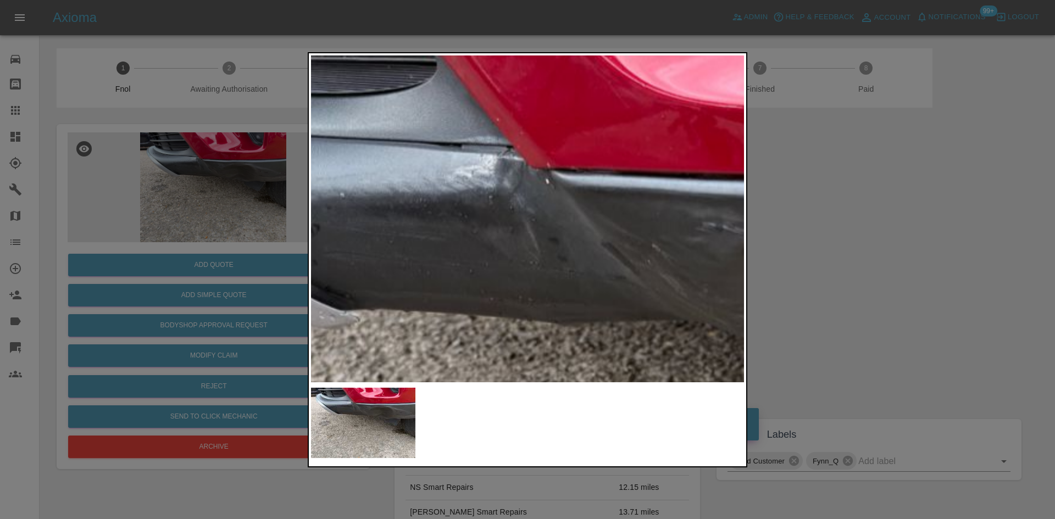
click at [521, 201] on img at bounding box center [648, 419] width 1298 height 981
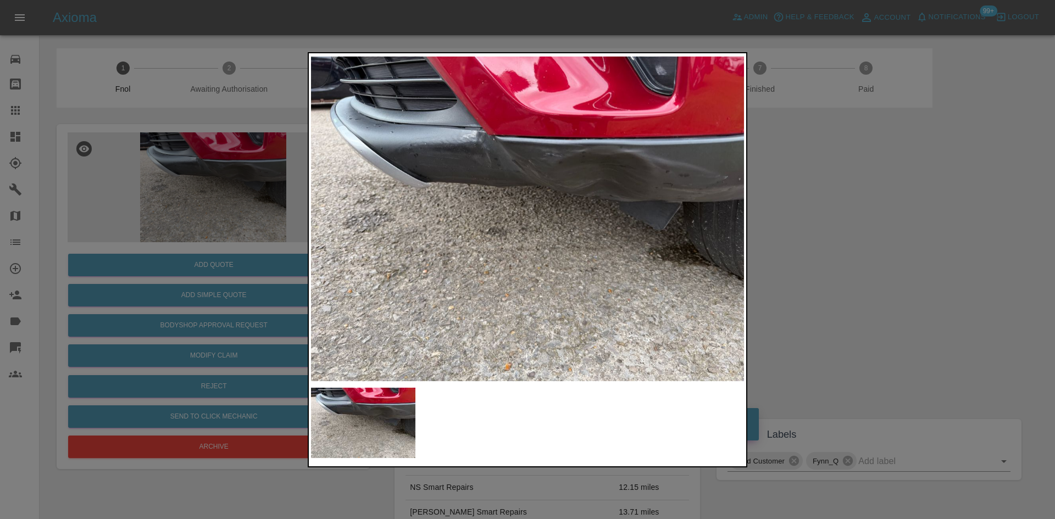
click at [254, 173] on div at bounding box center [527, 259] width 1055 height 519
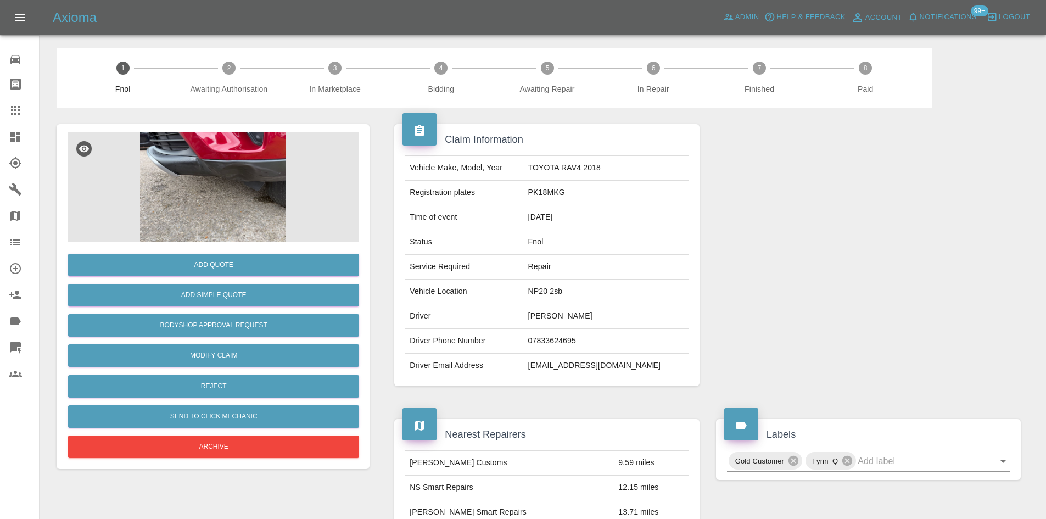
click at [249, 160] on img at bounding box center [213, 187] width 291 height 110
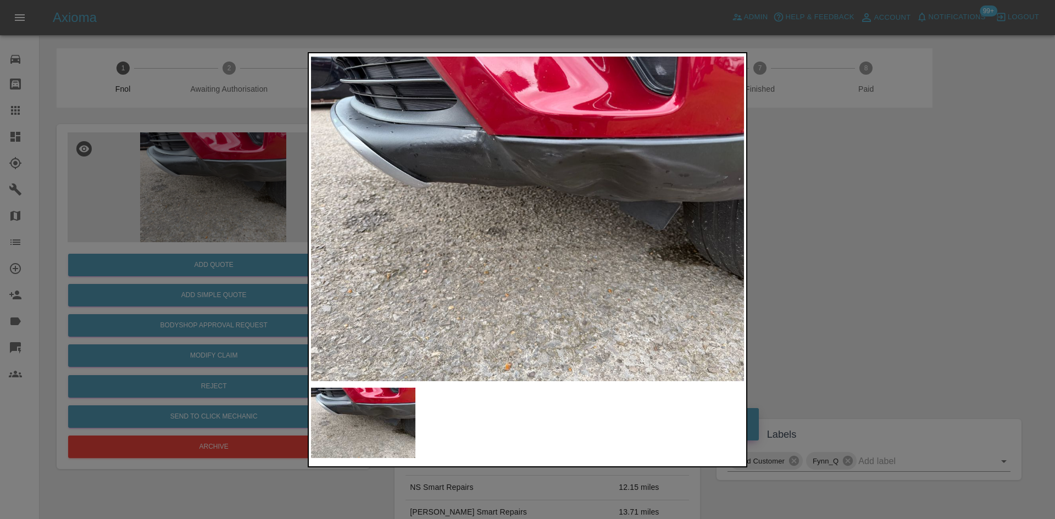
click at [587, 193] on img at bounding box center [527, 218] width 433 height 327
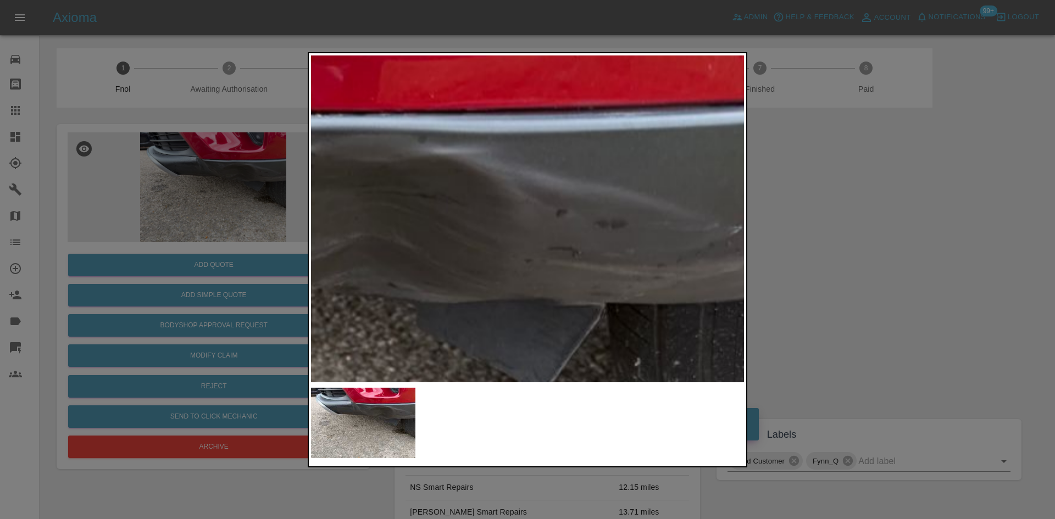
click at [428, 247] on img at bounding box center [141, 354] width 1298 height 981
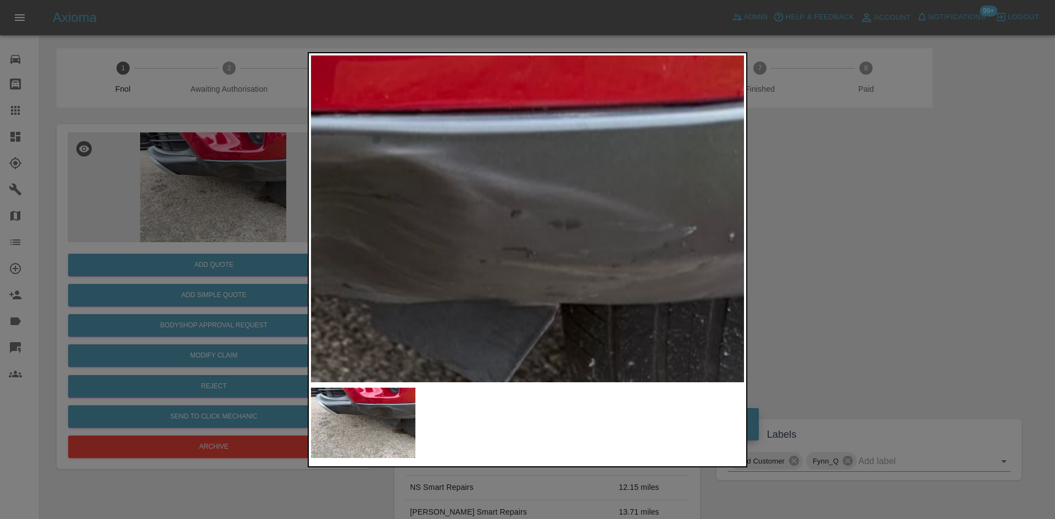
click at [423, 241] on img at bounding box center [95, 354] width 1298 height 981
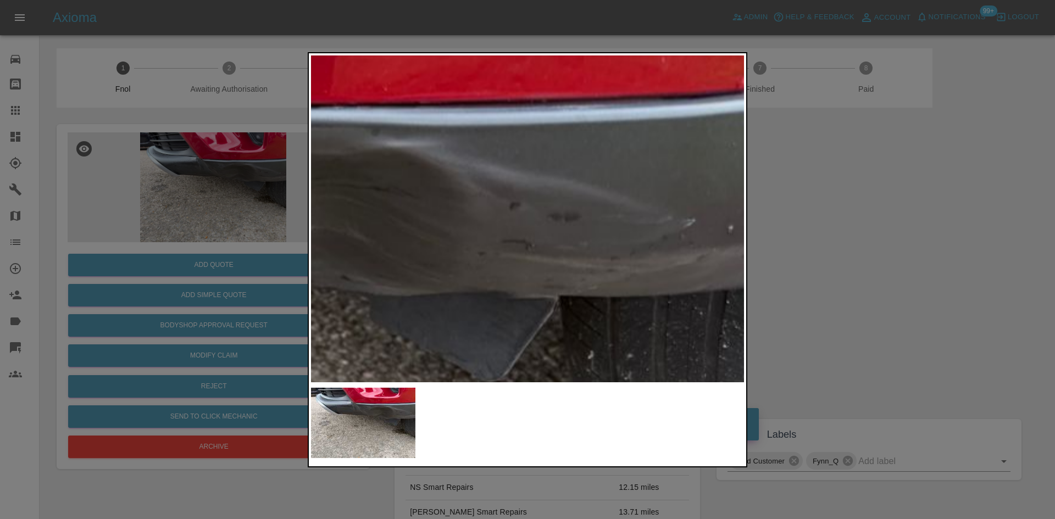
click at [576, 253] on img at bounding box center [94, 347] width 1298 height 981
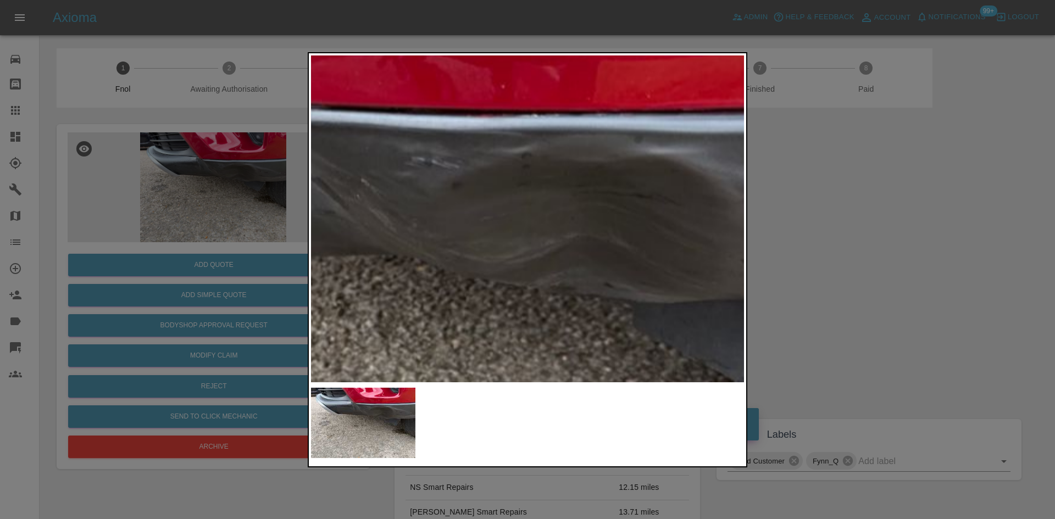
click at [527, 246] on img at bounding box center [357, 354] width 1298 height 981
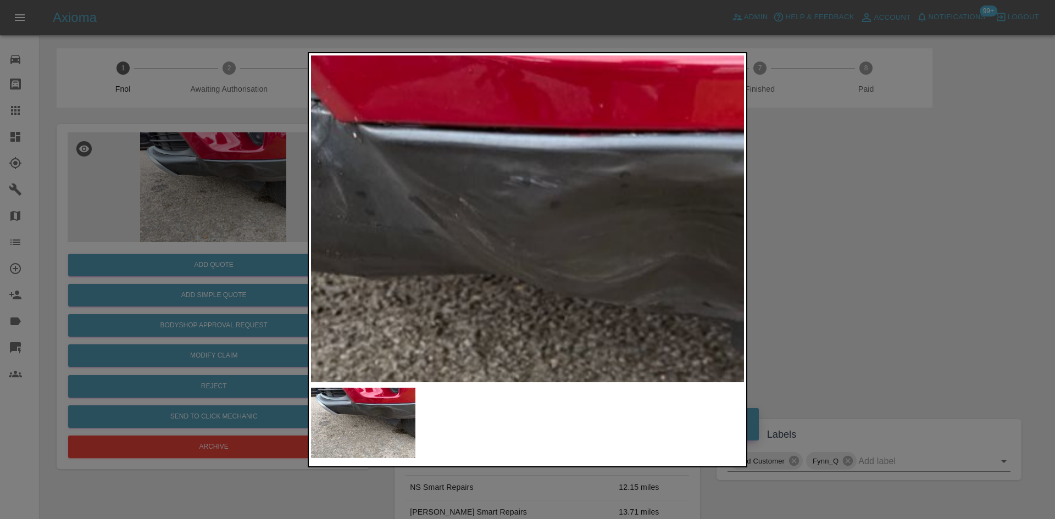
click at [499, 244] on img at bounding box center [456, 373] width 1298 height 981
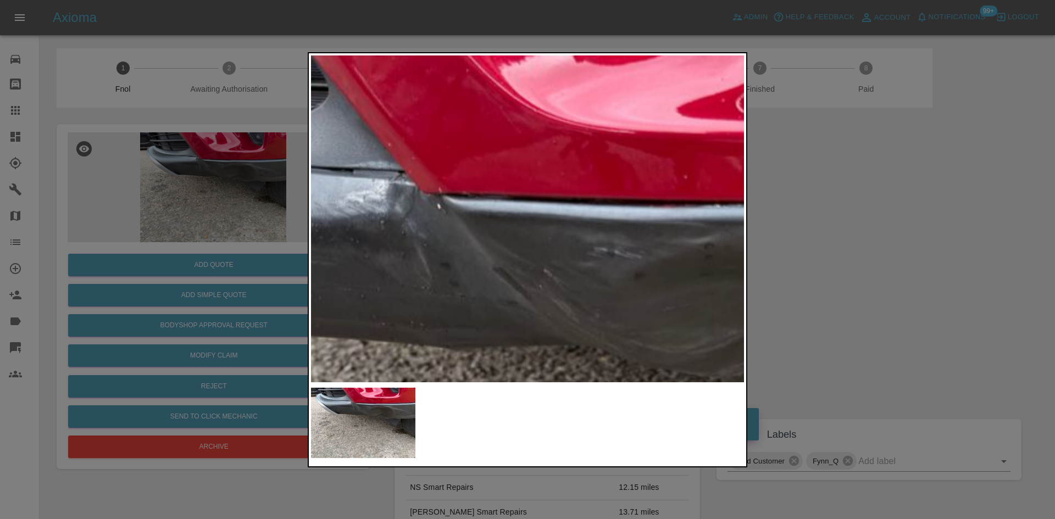
click at [422, 265] on img at bounding box center [540, 444] width 1298 height 981
click at [419, 263] on img at bounding box center [540, 445] width 1298 height 981
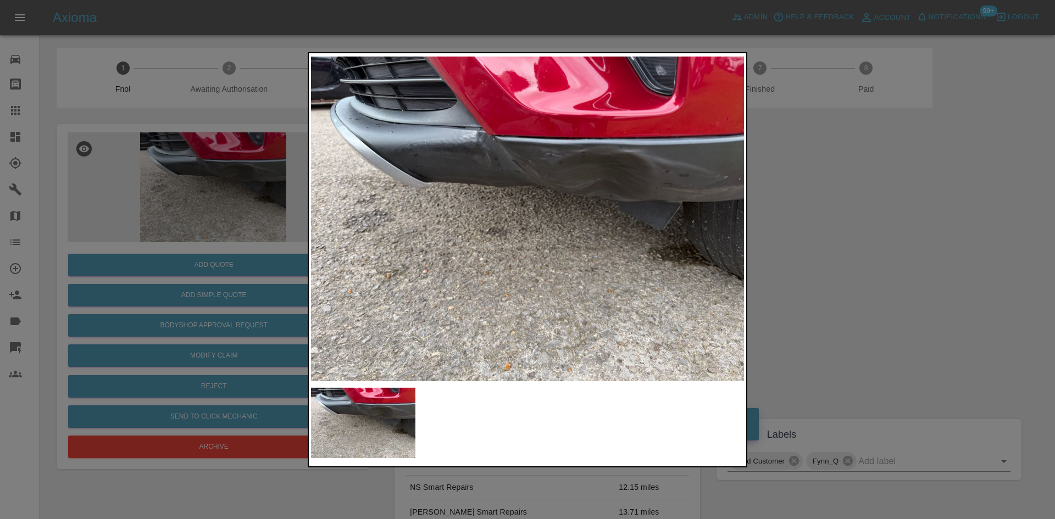
click at [512, 253] on img at bounding box center [527, 218] width 433 height 327
click at [434, 247] on img at bounding box center [527, 218] width 433 height 327
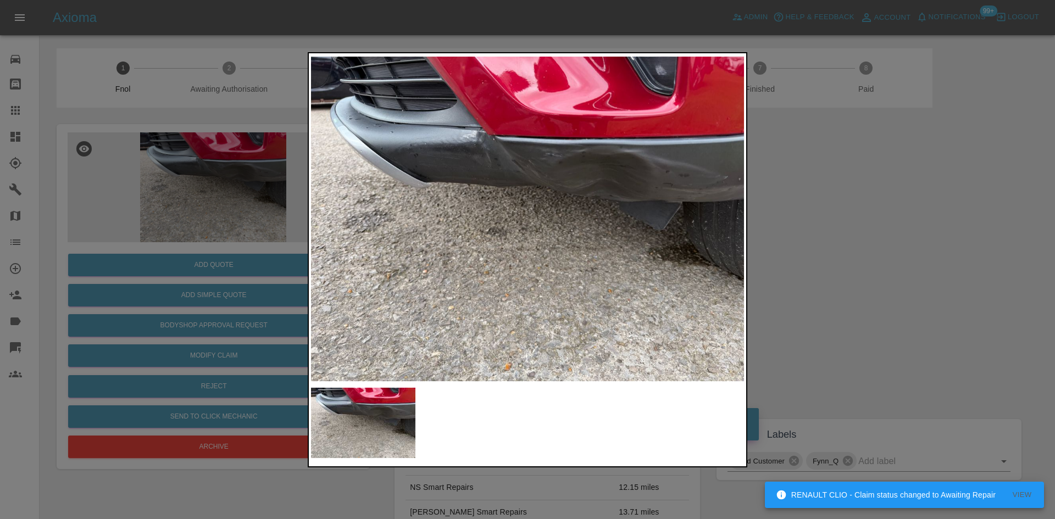
click at [172, 230] on div at bounding box center [527, 259] width 1055 height 519
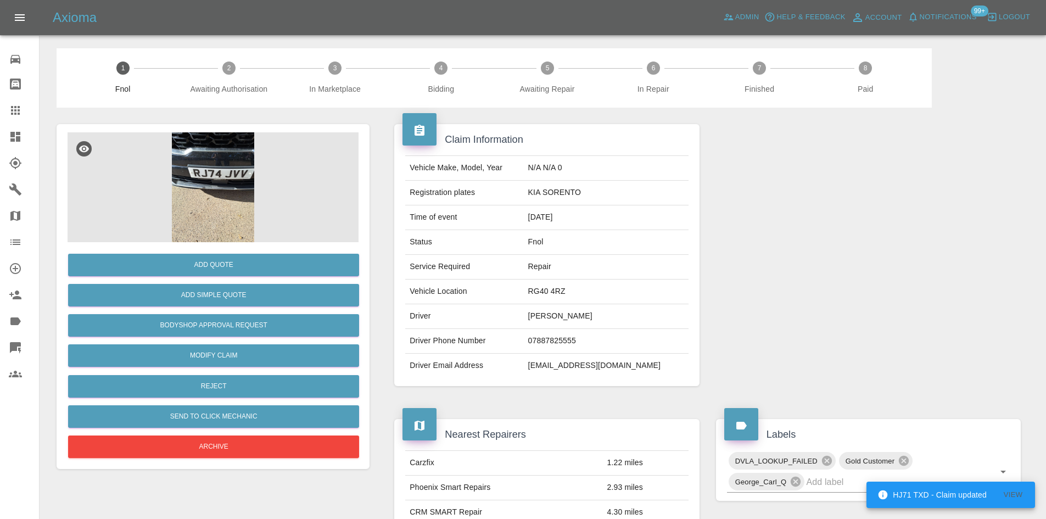
click at [209, 171] on img at bounding box center [213, 187] width 291 height 110
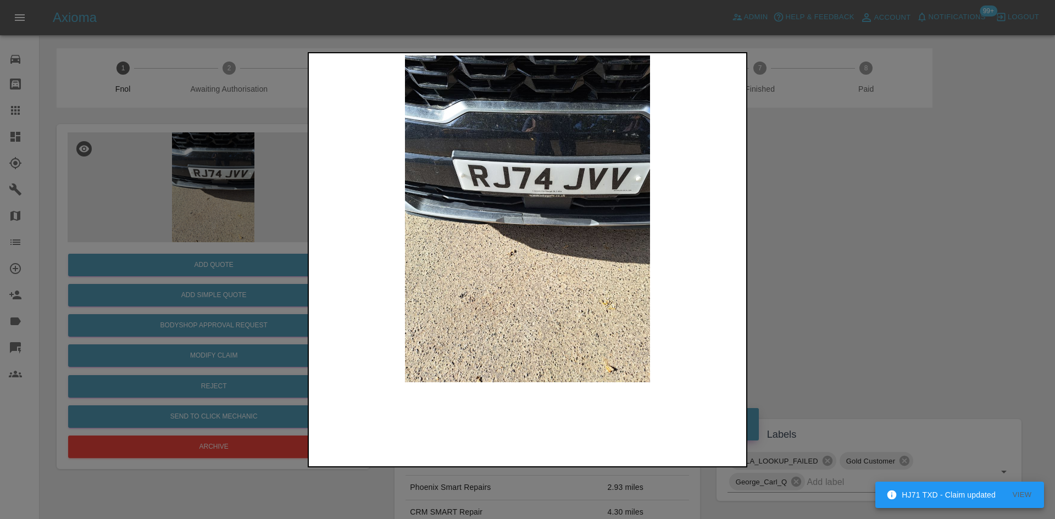
click at [516, 211] on img at bounding box center [527, 218] width 433 height 327
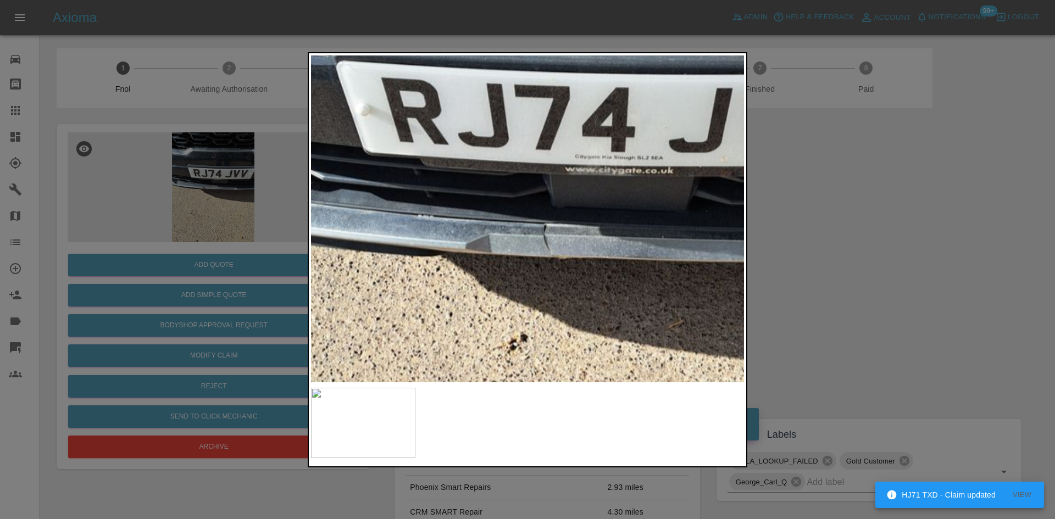
click at [549, 270] on img at bounding box center [560, 240] width 1298 height 981
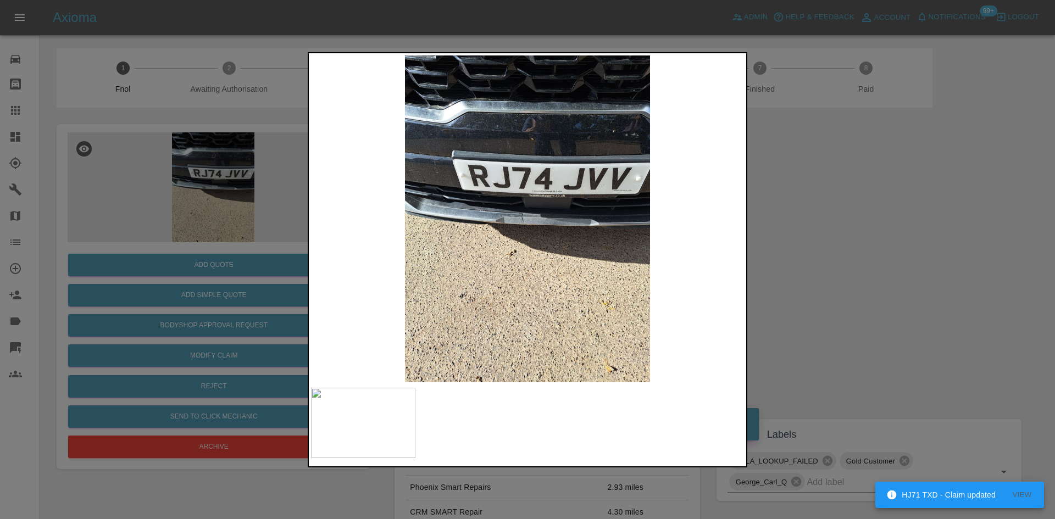
click at [468, 263] on img at bounding box center [527, 218] width 433 height 327
click at [536, 162] on img at bounding box center [527, 218] width 433 height 327
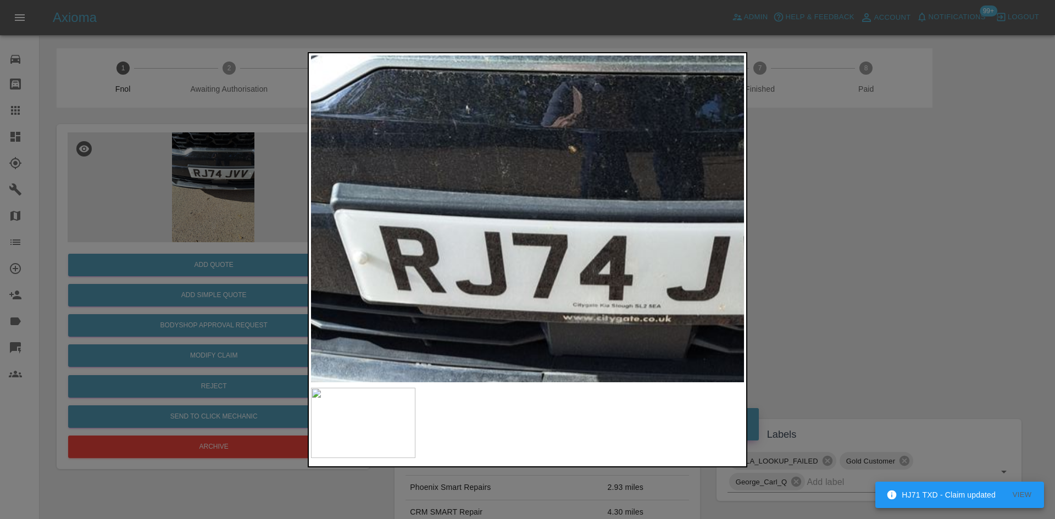
click at [615, 222] on img at bounding box center [558, 388] width 1298 height 981
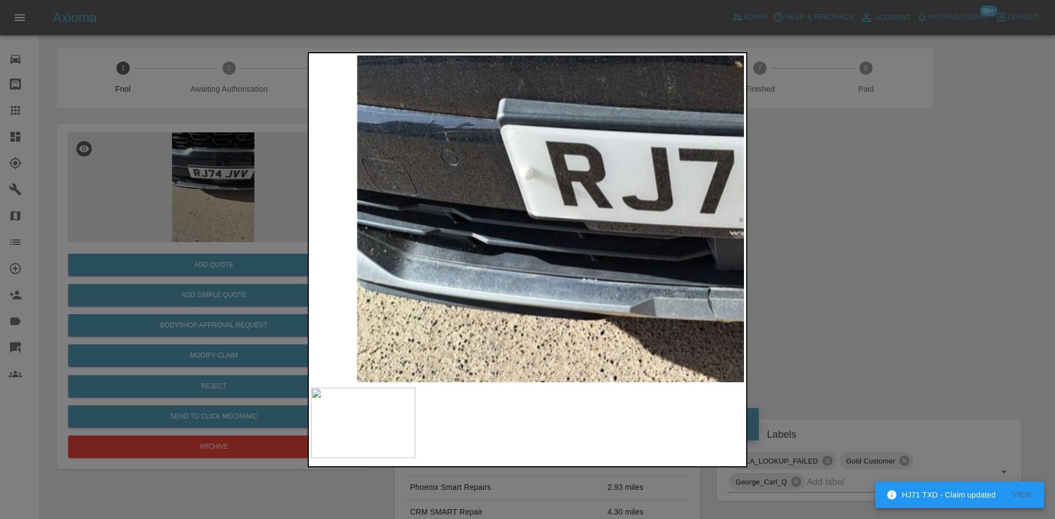
click at [512, 164] on img at bounding box center [724, 303] width 1298 height 981
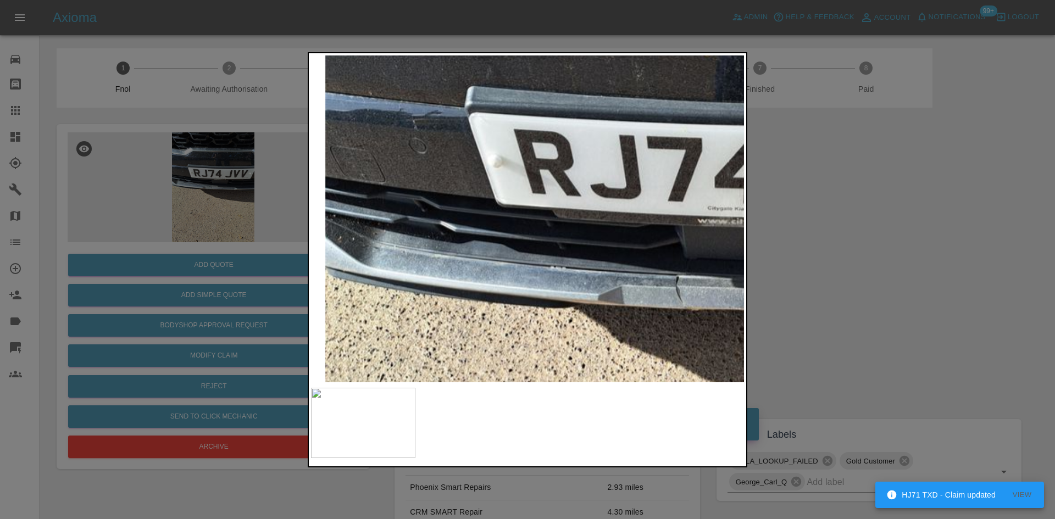
click at [480, 217] on img at bounding box center [692, 291] width 1298 height 981
click at [509, 243] on img at bounding box center [692, 291] width 1298 height 981
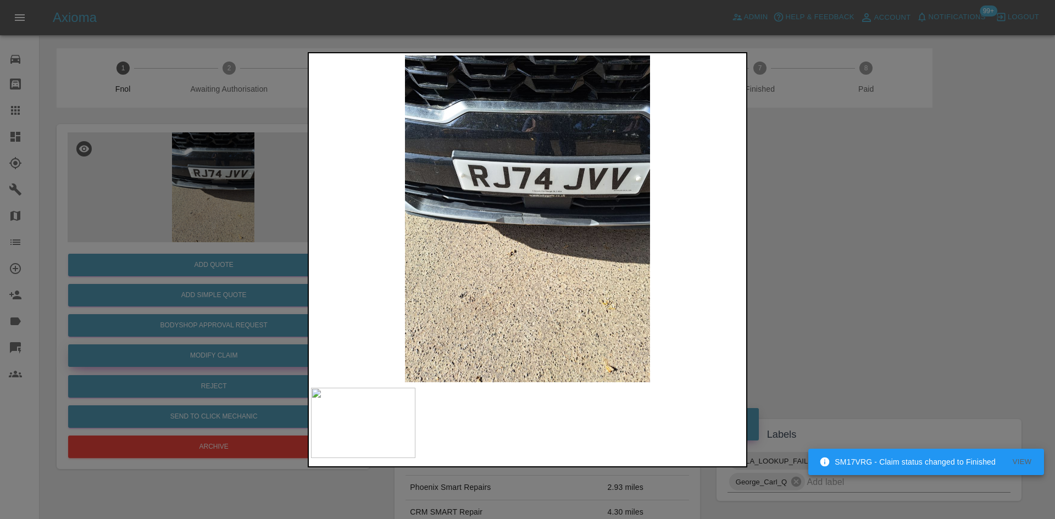
drag, startPoint x: 138, startPoint y: 306, endPoint x: 222, endPoint y: 362, distance: 101.8
click at [142, 309] on div at bounding box center [527, 259] width 1055 height 519
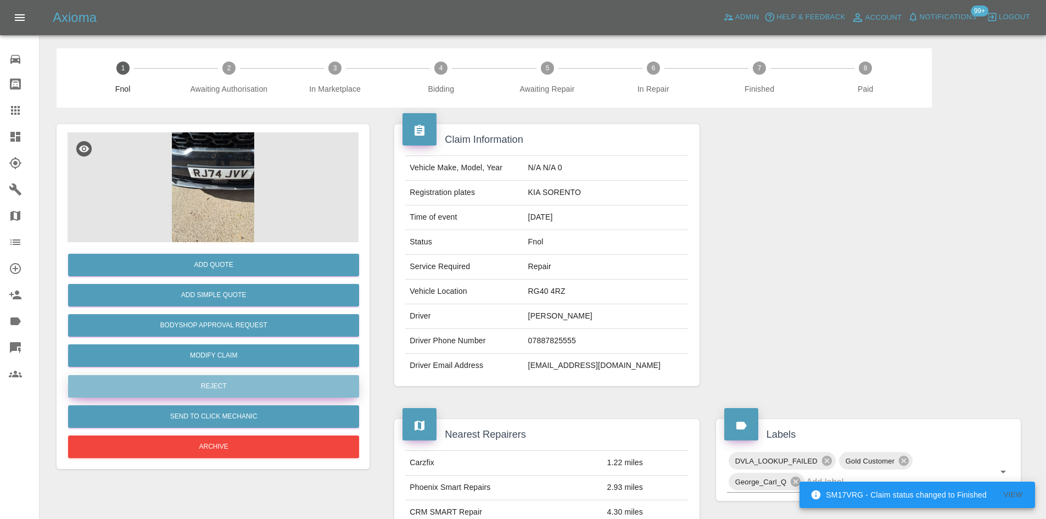
click at [221, 381] on button "Reject" at bounding box center [213, 386] width 291 height 23
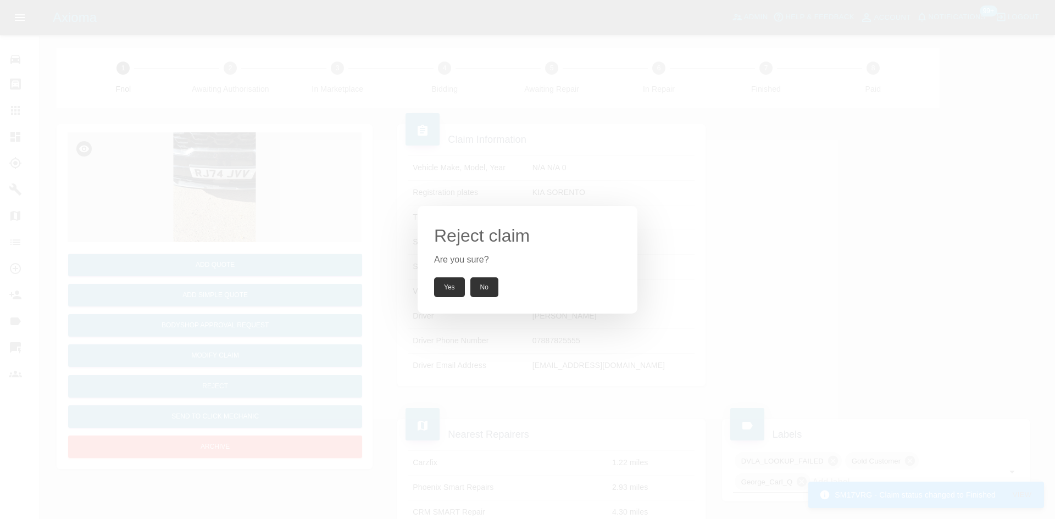
drag, startPoint x: 442, startPoint y: 286, endPoint x: 387, endPoint y: 236, distance: 74.3
click at [442, 285] on button "Yes" at bounding box center [449, 287] width 31 height 20
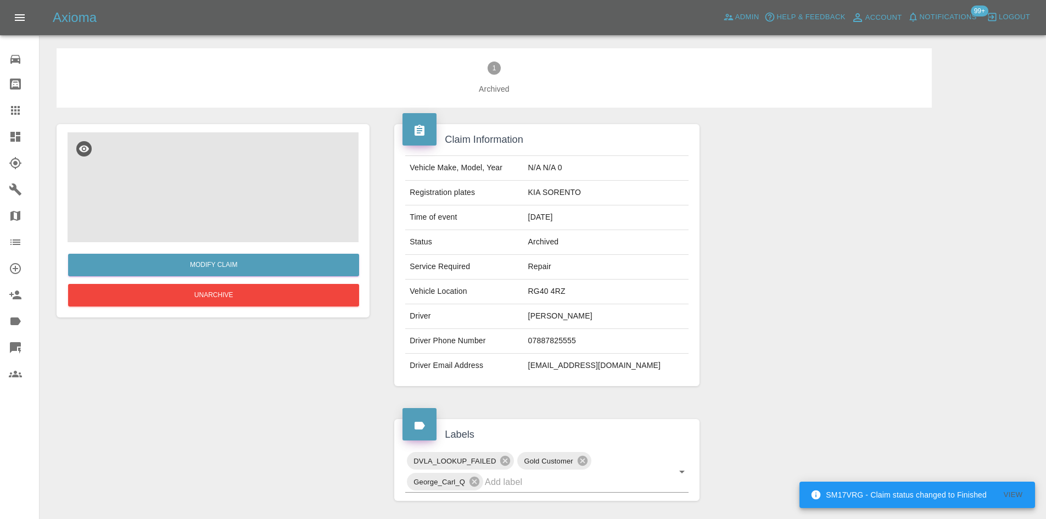
click at [244, 180] on img at bounding box center [213, 187] width 291 height 110
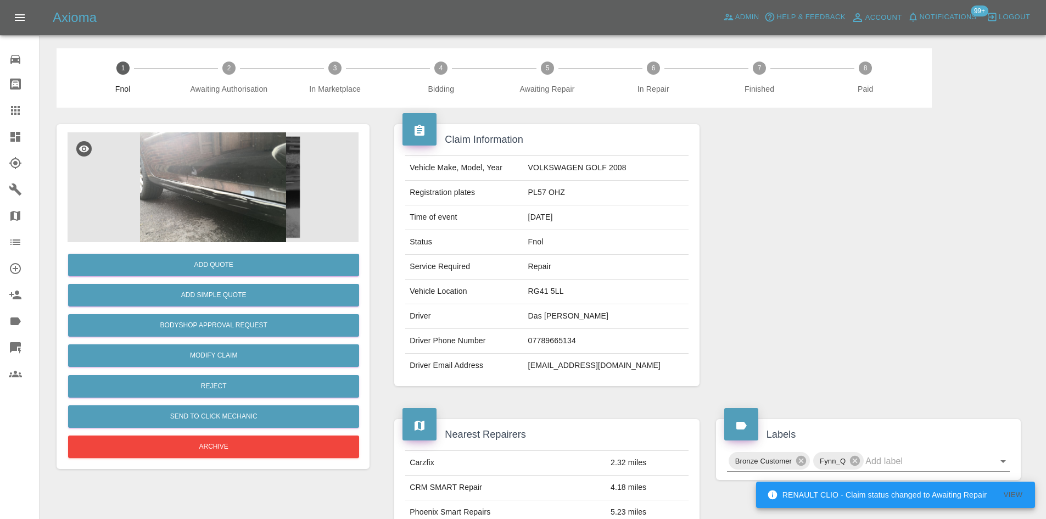
click at [212, 171] on img at bounding box center [213, 187] width 291 height 110
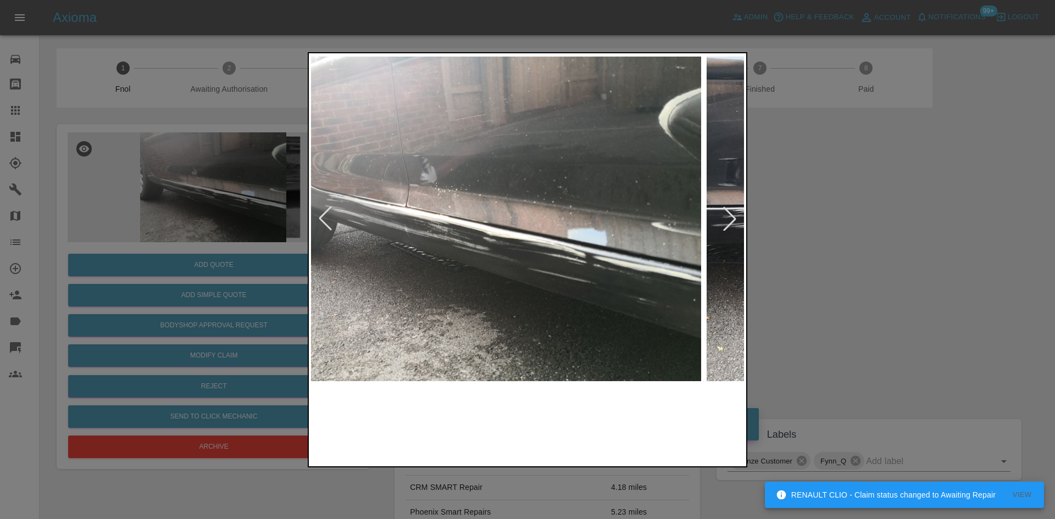
click at [449, 231] on img at bounding box center [484, 218] width 433 height 327
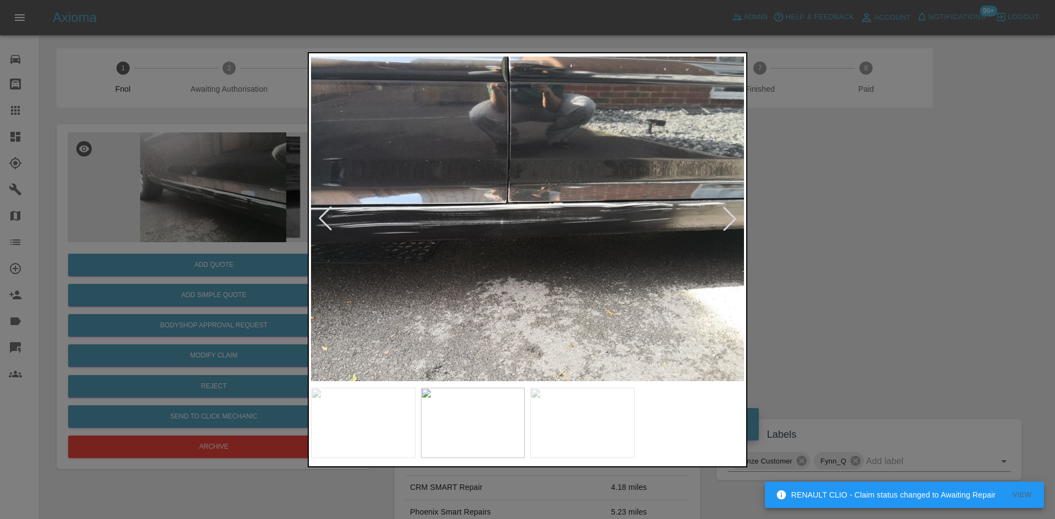
click at [497, 242] on img at bounding box center [527, 218] width 433 height 327
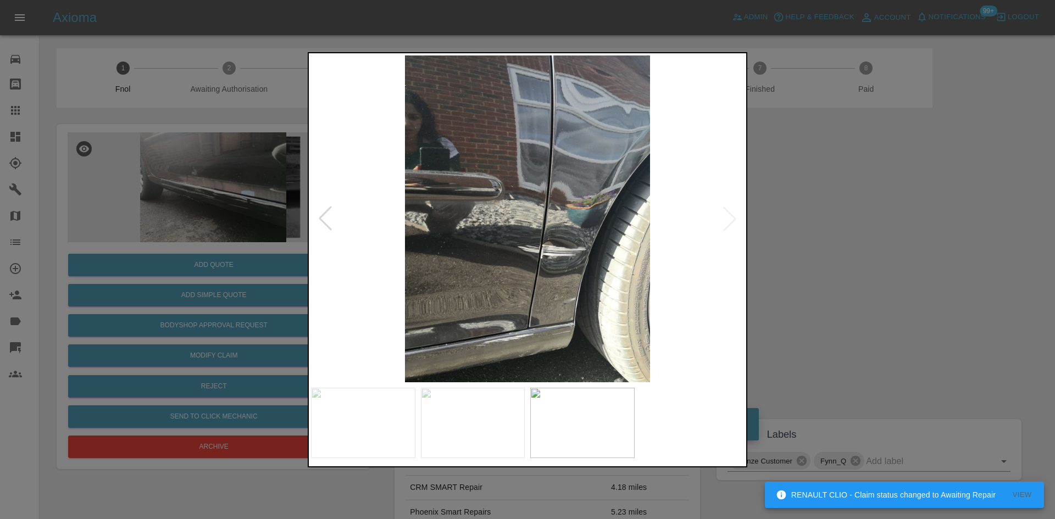
click at [475, 251] on img at bounding box center [527, 218] width 433 height 327
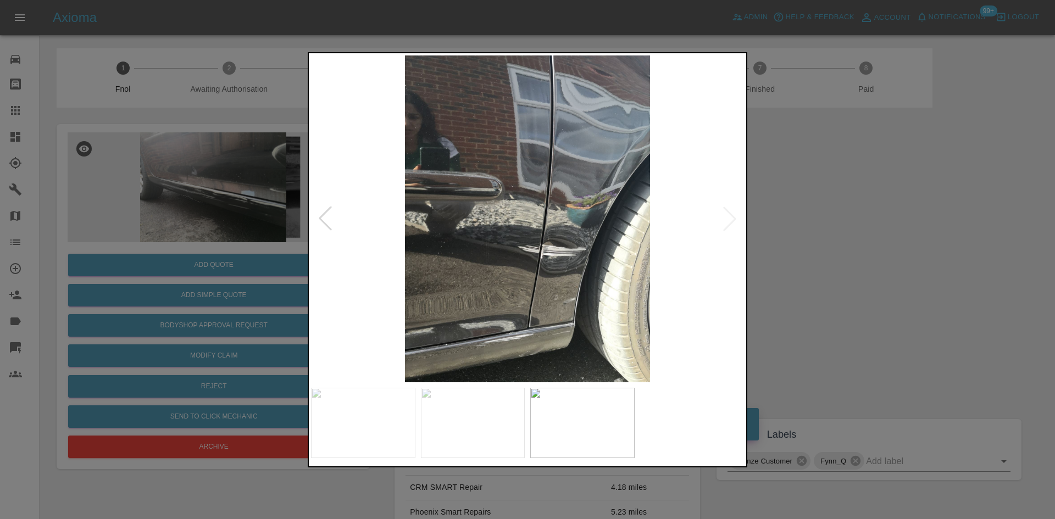
click at [570, 246] on img at bounding box center [527, 218] width 433 height 327
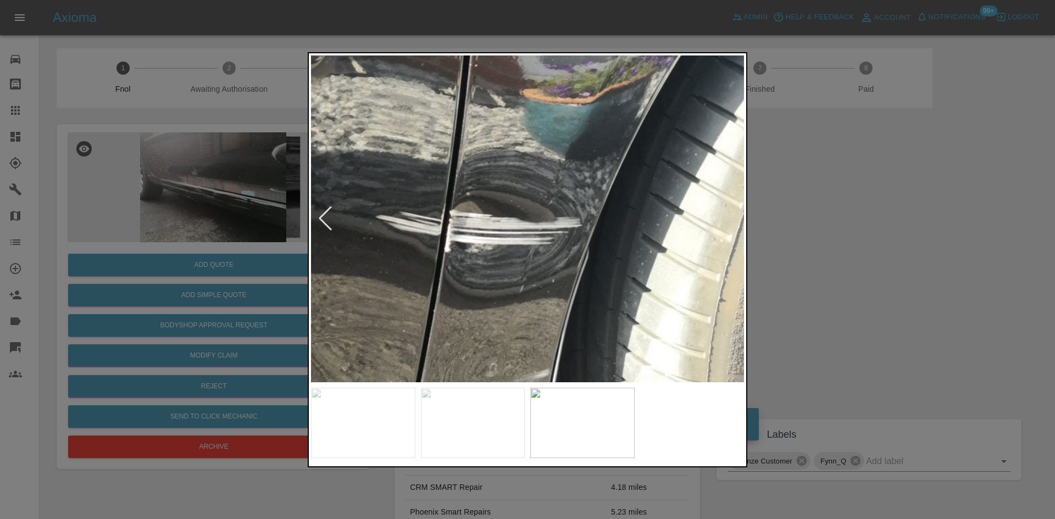
click at [584, 153] on img at bounding box center [405, 132] width 1298 height 981
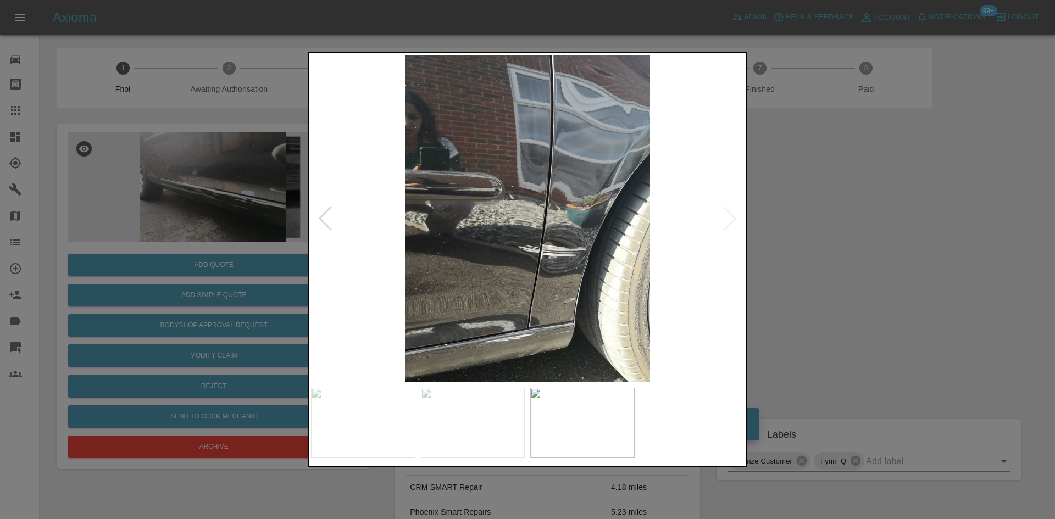
click at [528, 297] on img at bounding box center [527, 218] width 433 height 327
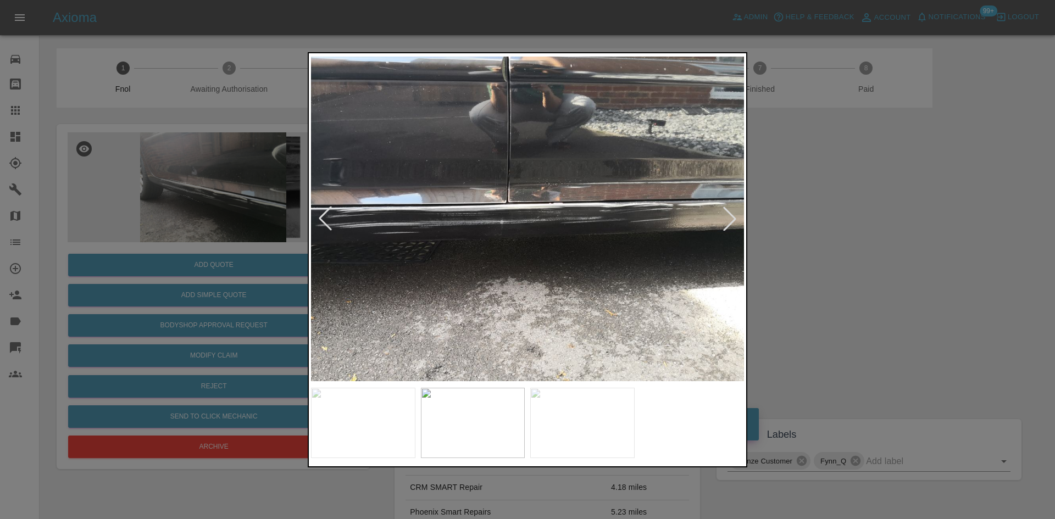
click at [595, 234] on img at bounding box center [527, 218] width 433 height 327
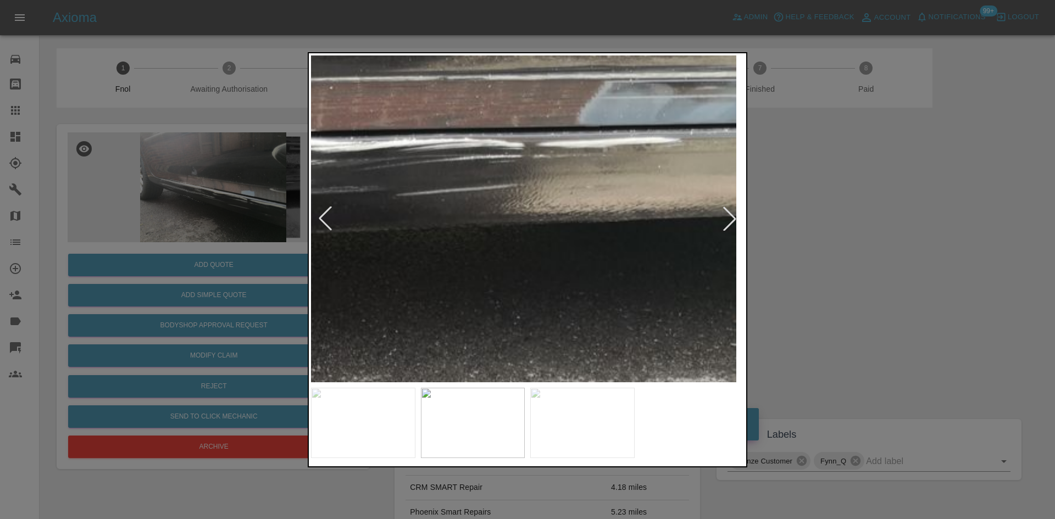
click at [350, 247] on img at bounding box center [87, 186] width 1298 height 981
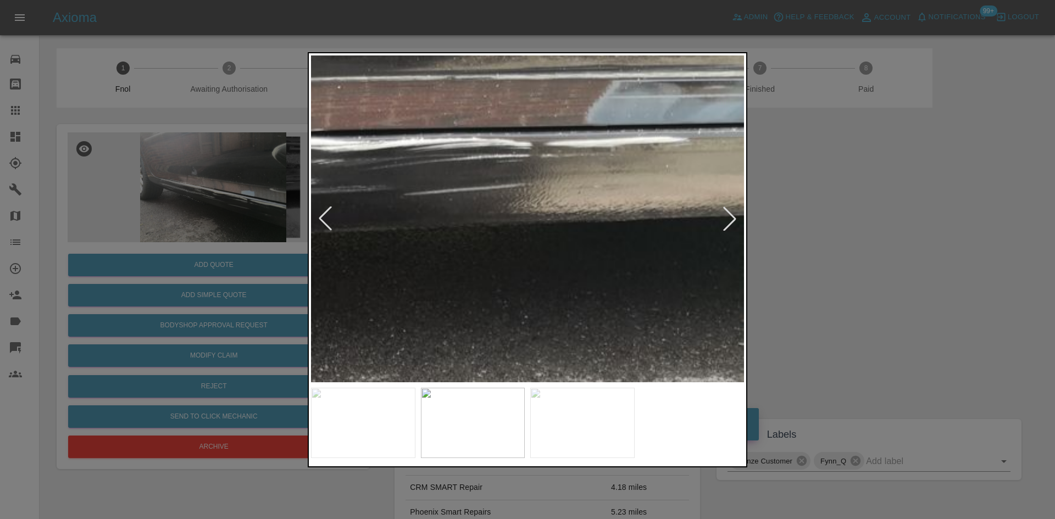
click at [388, 250] on img at bounding box center [94, 185] width 1298 height 981
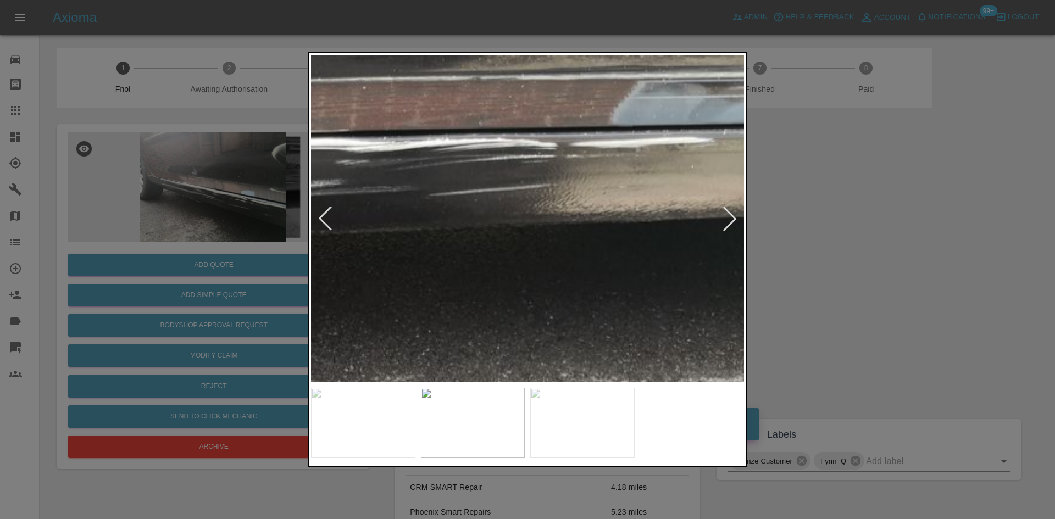
click at [389, 250] on img at bounding box center [120, 186] width 1298 height 981
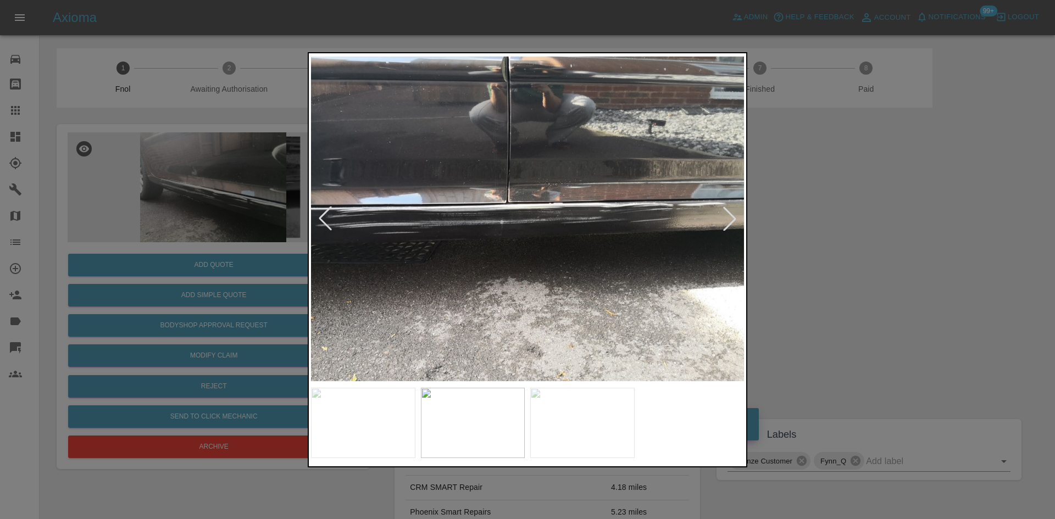
click at [390, 221] on img at bounding box center [527, 218] width 433 height 327
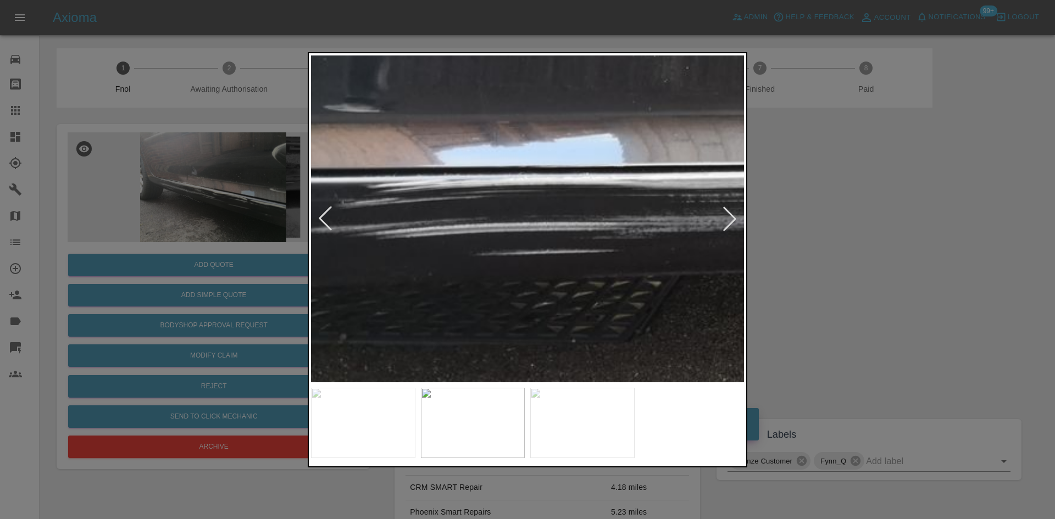
click at [390, 221] on img at bounding box center [939, 210] width 1298 height 981
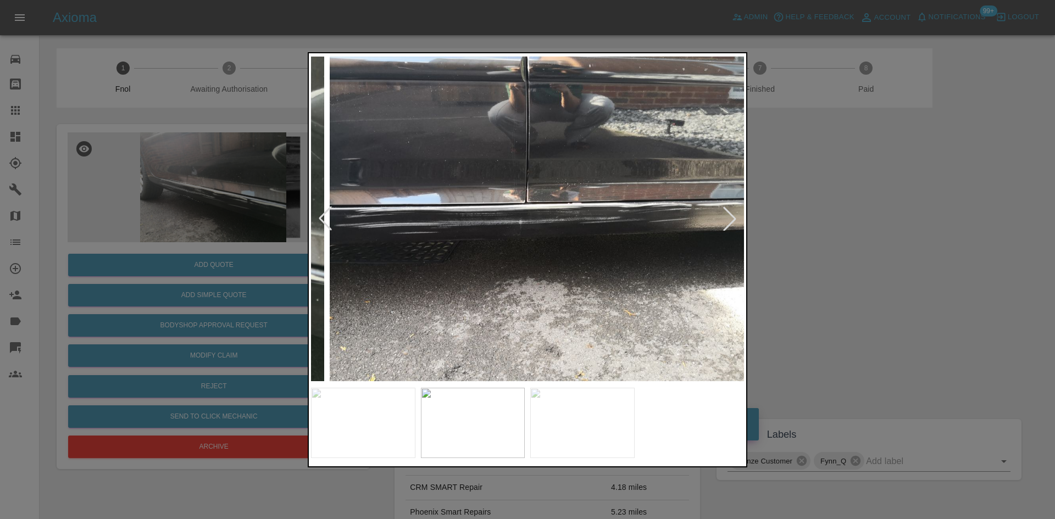
click at [493, 246] on img at bounding box center [546, 218] width 433 height 327
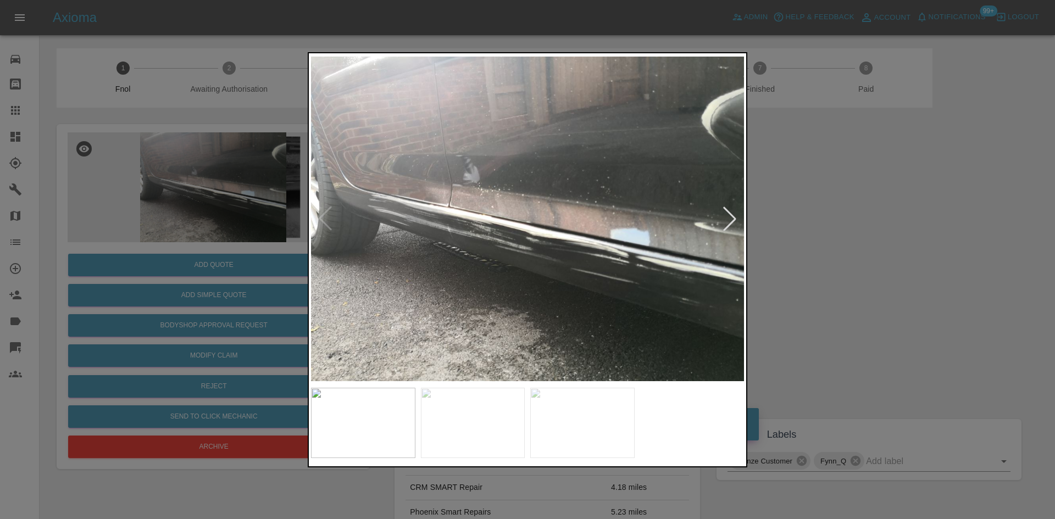
click at [437, 224] on img at bounding box center [527, 218] width 433 height 327
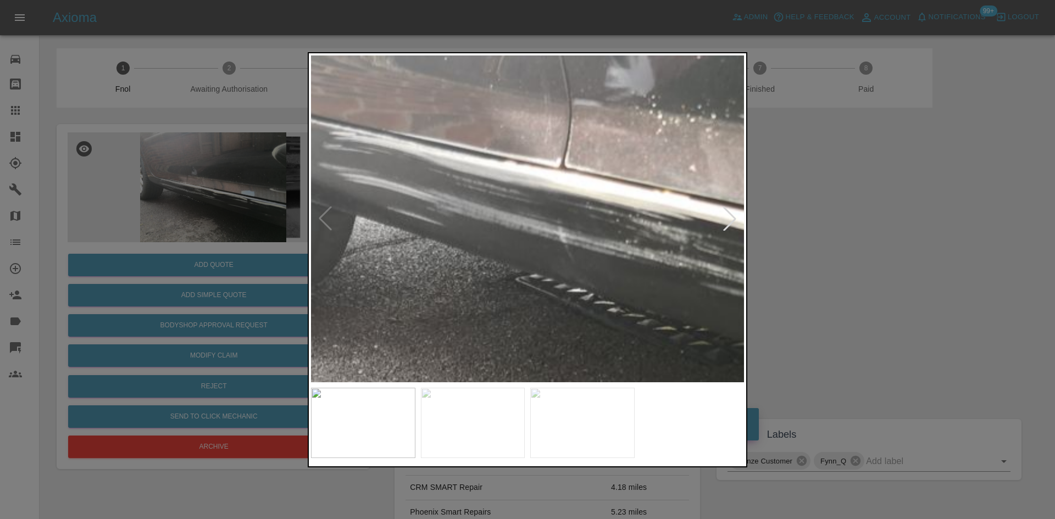
click at [437, 224] on img at bounding box center [797, 203] width 1298 height 981
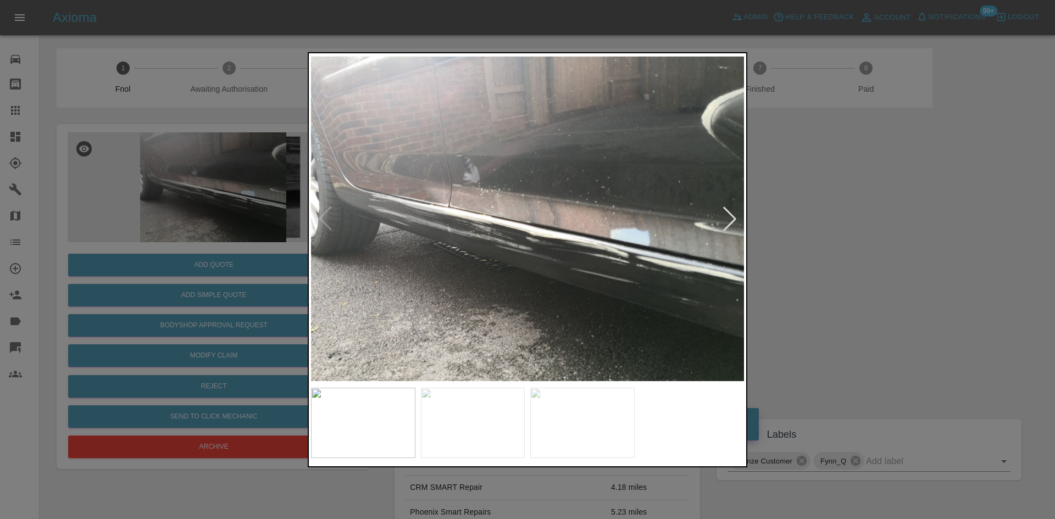
click at [470, 228] on img at bounding box center [527, 218] width 433 height 327
click at [449, 226] on img at bounding box center [527, 218] width 433 height 327
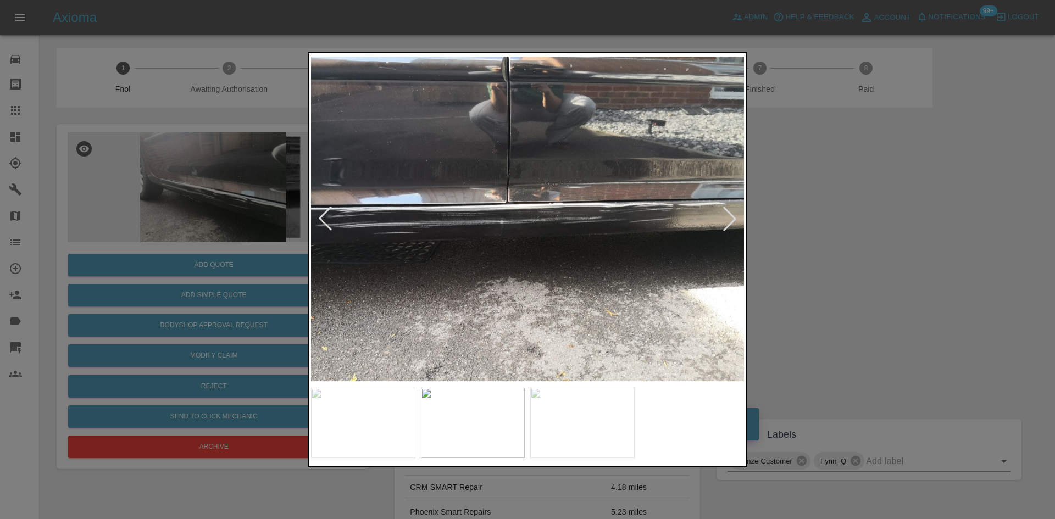
click at [423, 219] on img at bounding box center [527, 218] width 433 height 327
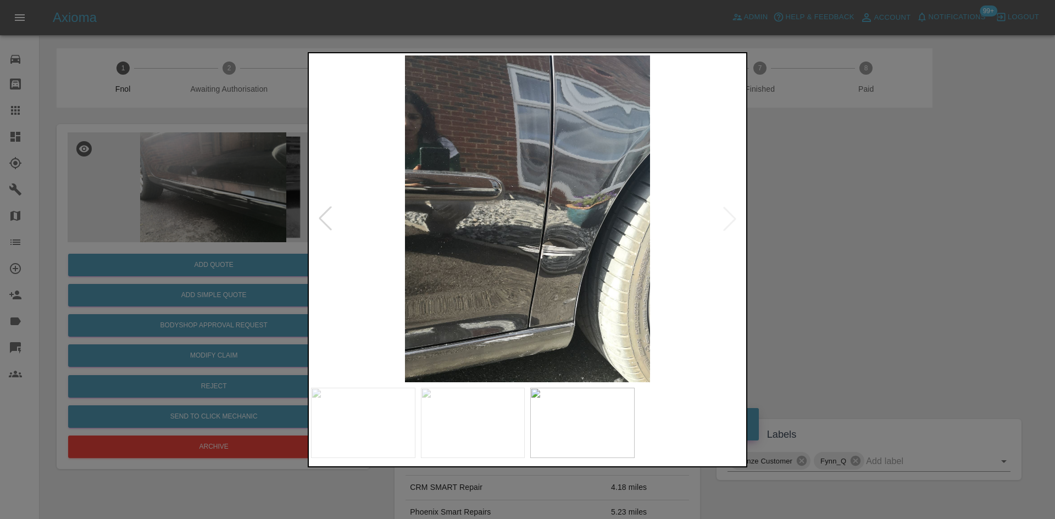
click at [438, 228] on img at bounding box center [527, 218] width 433 height 327
click at [118, 187] on div at bounding box center [527, 259] width 1055 height 519
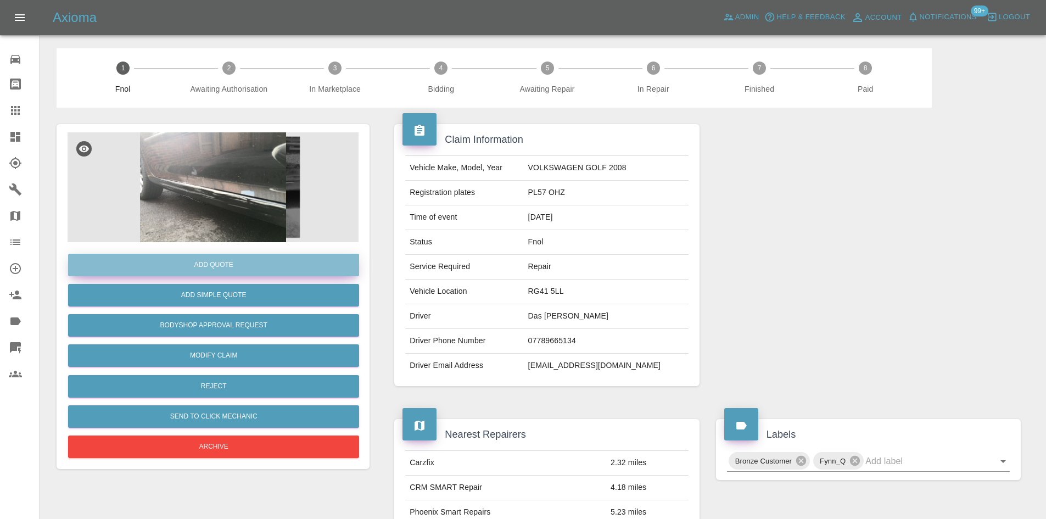
click at [244, 265] on button "Add Quote" at bounding box center [213, 265] width 291 height 23
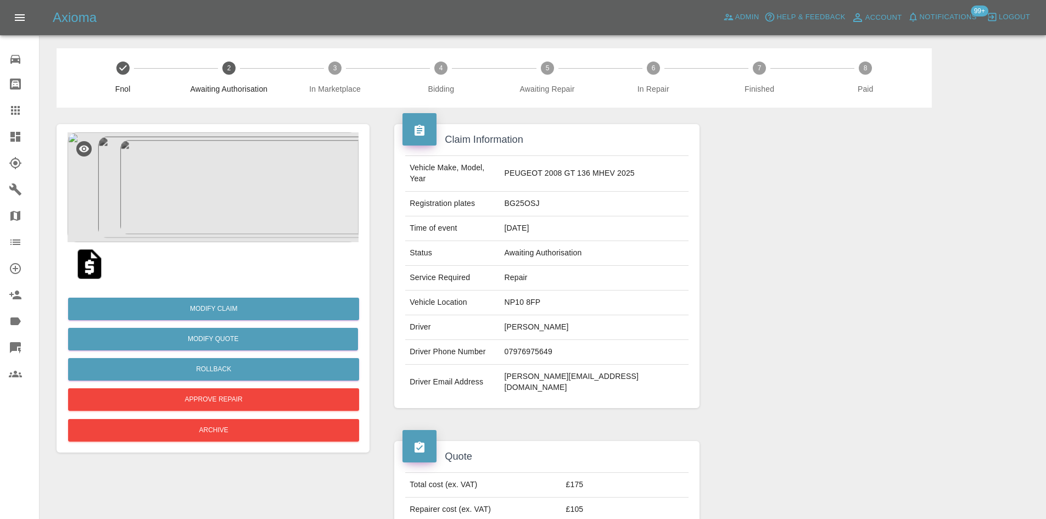
click at [253, 204] on img at bounding box center [213, 187] width 291 height 110
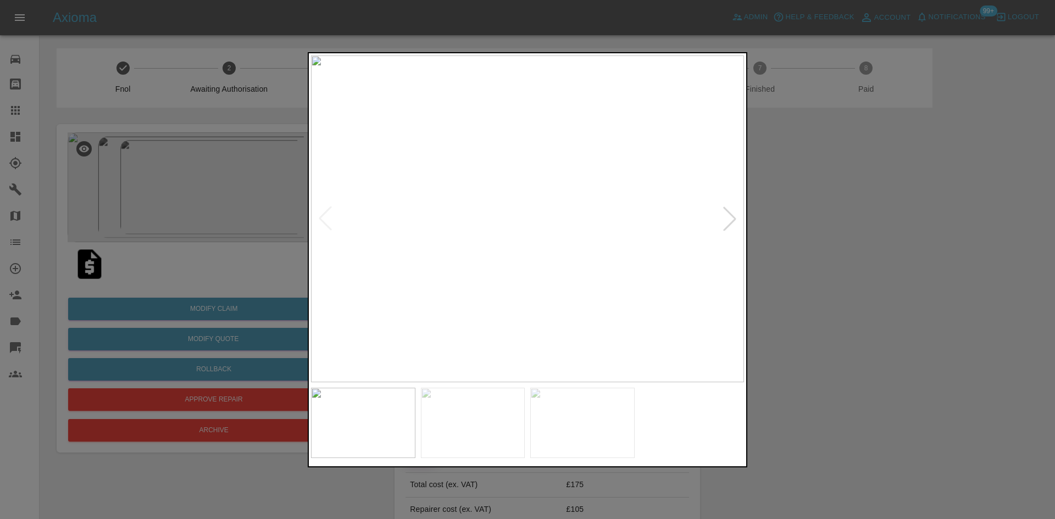
click at [500, 207] on img at bounding box center [527, 218] width 433 height 327
click at [431, 238] on img at bounding box center [527, 218] width 433 height 327
click at [455, 255] on img at bounding box center [503, 218] width 433 height 327
click at [166, 216] on div at bounding box center [527, 259] width 1055 height 519
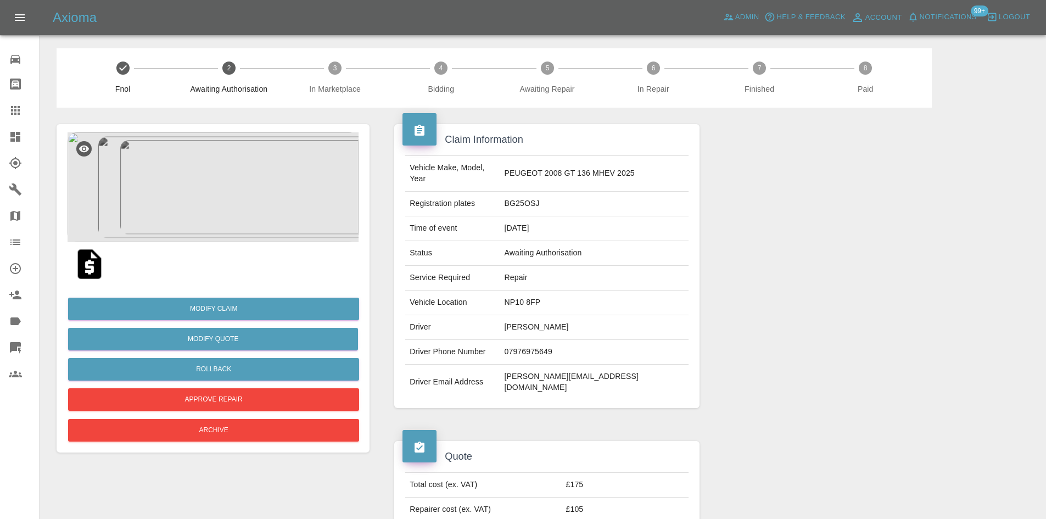
click at [237, 212] on img at bounding box center [213, 187] width 291 height 110
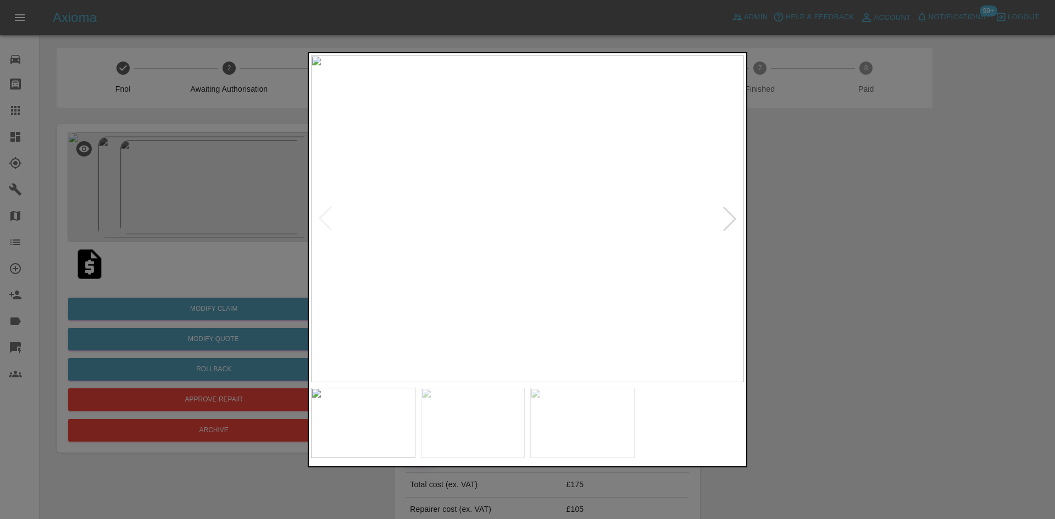
click at [512, 236] on img at bounding box center [527, 218] width 433 height 327
click at [420, 249] on img at bounding box center [468, 218] width 433 height 327
click at [394, 252] on img at bounding box center [527, 218] width 433 height 327
click at [380, 254] on img at bounding box center [527, 218] width 433 height 327
click at [475, 286] on img at bounding box center [527, 218] width 433 height 327
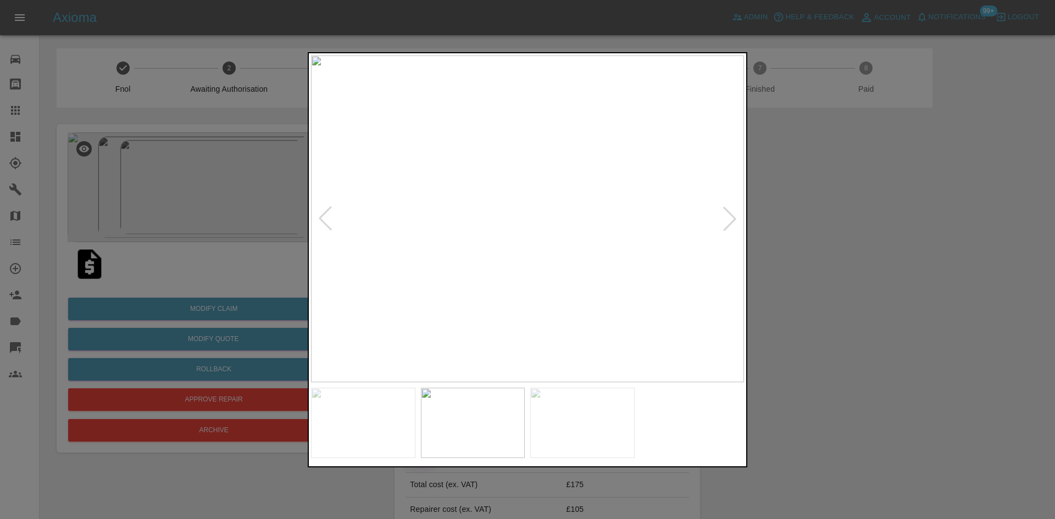
click at [514, 289] on img at bounding box center [527, 218] width 433 height 327
click at [537, 284] on img at bounding box center [527, 218] width 433 height 327
click at [186, 208] on div at bounding box center [527, 259] width 1055 height 519
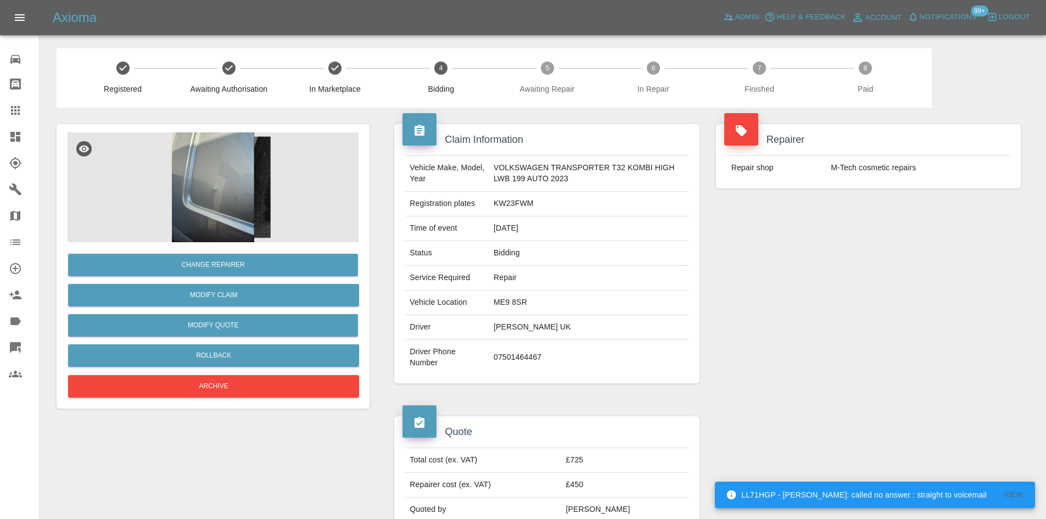
click at [230, 217] on img at bounding box center [213, 187] width 291 height 110
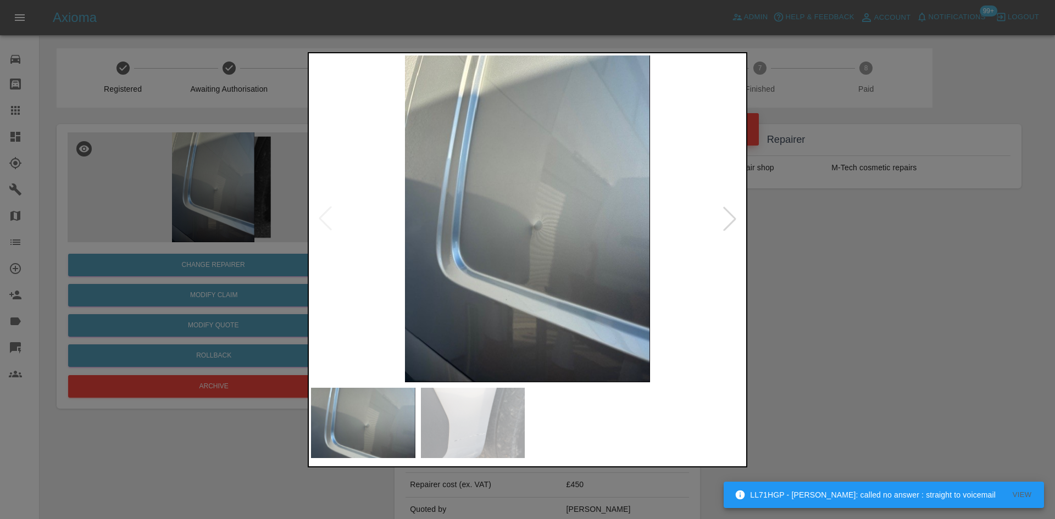
click at [515, 244] on img at bounding box center [527, 218] width 433 height 327
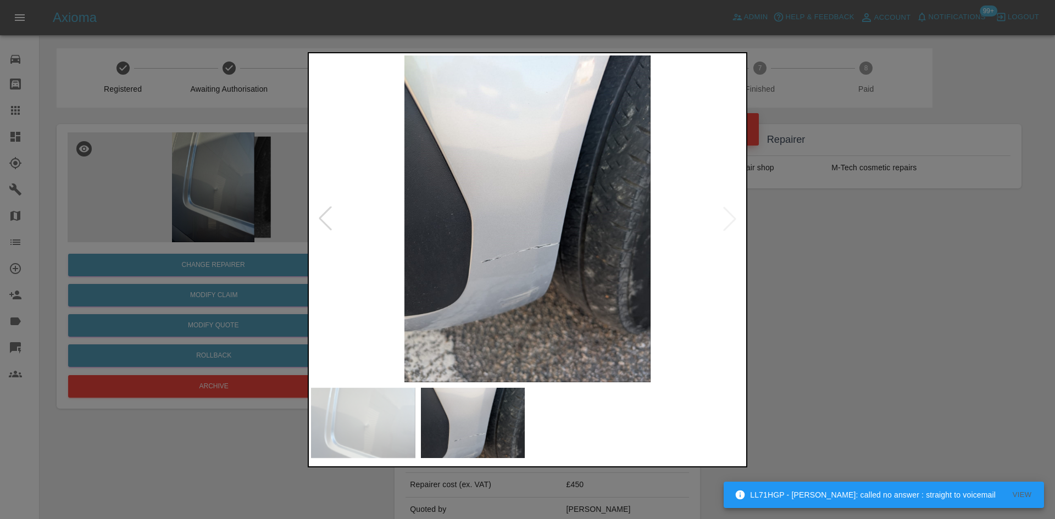
click at [461, 261] on img at bounding box center [527, 218] width 433 height 327
click at [488, 266] on img at bounding box center [527, 218] width 433 height 327
click at [546, 254] on img at bounding box center [527, 218] width 433 height 327
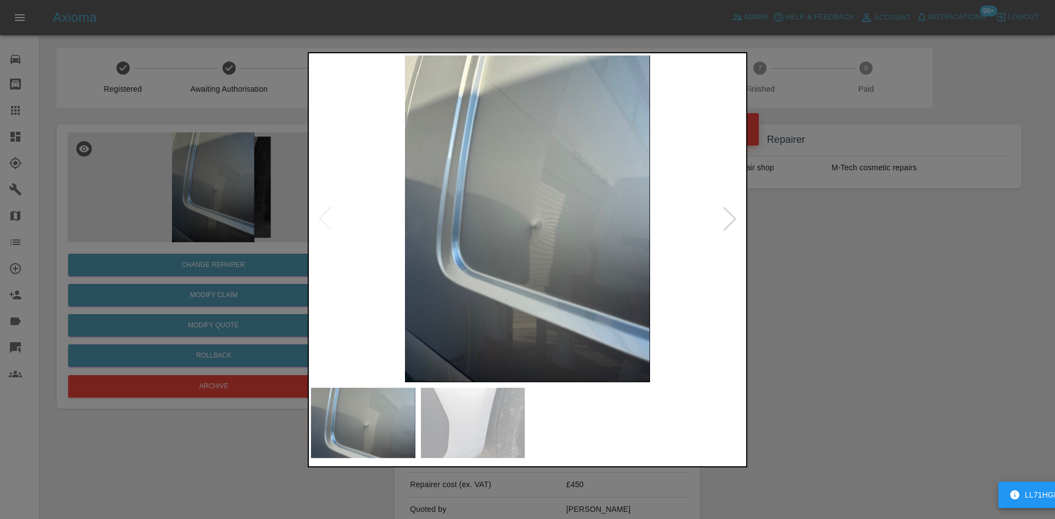
click at [583, 244] on img at bounding box center [527, 218] width 433 height 327
click at [166, 250] on div at bounding box center [527, 259] width 1055 height 519
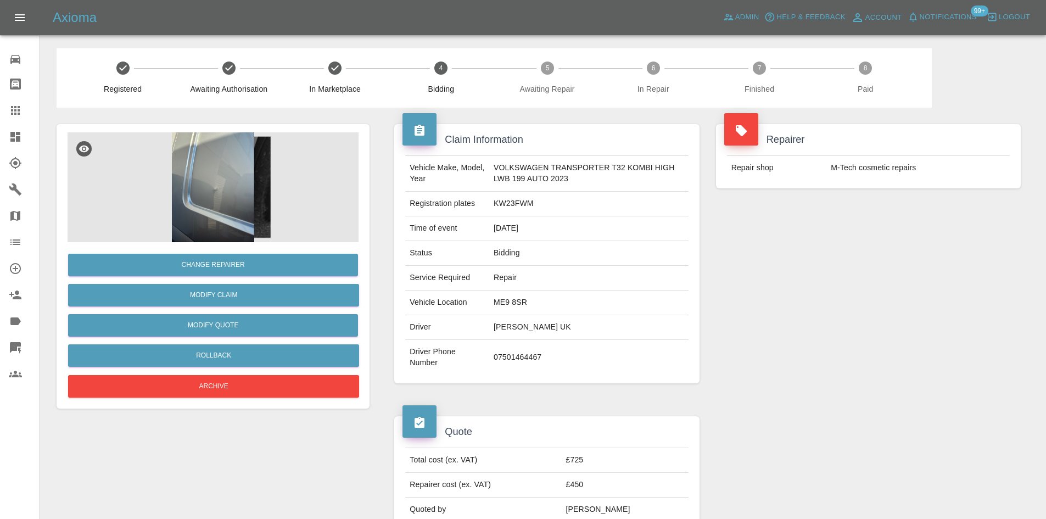
click at [237, 191] on img at bounding box center [213, 187] width 291 height 110
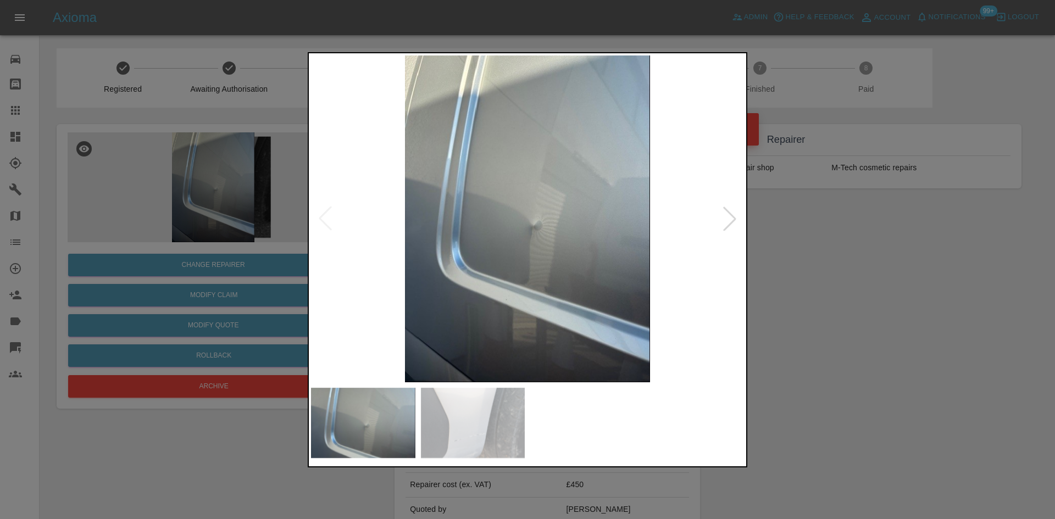
click at [534, 236] on img at bounding box center [527, 218] width 433 height 327
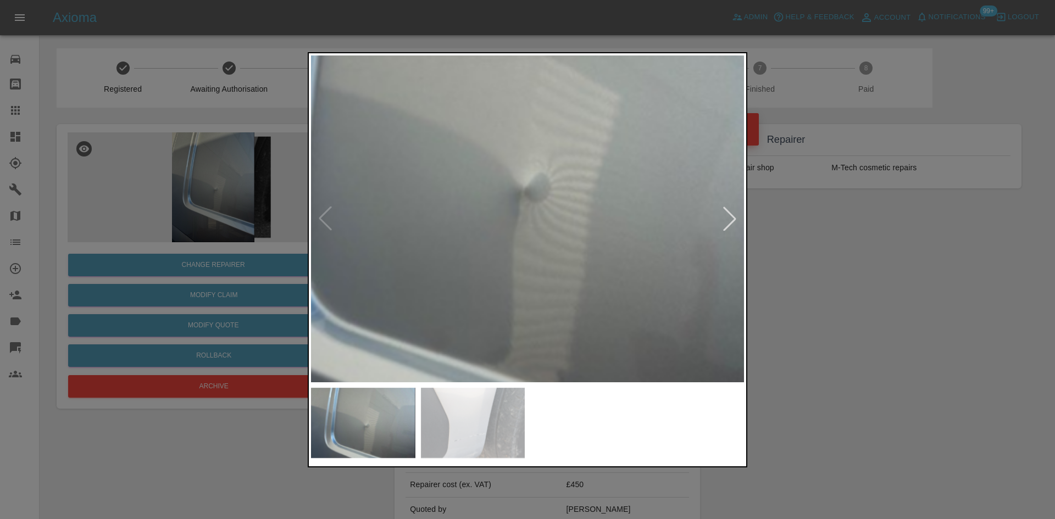
click at [534, 236] on img at bounding box center [506, 167] width 1298 height 981
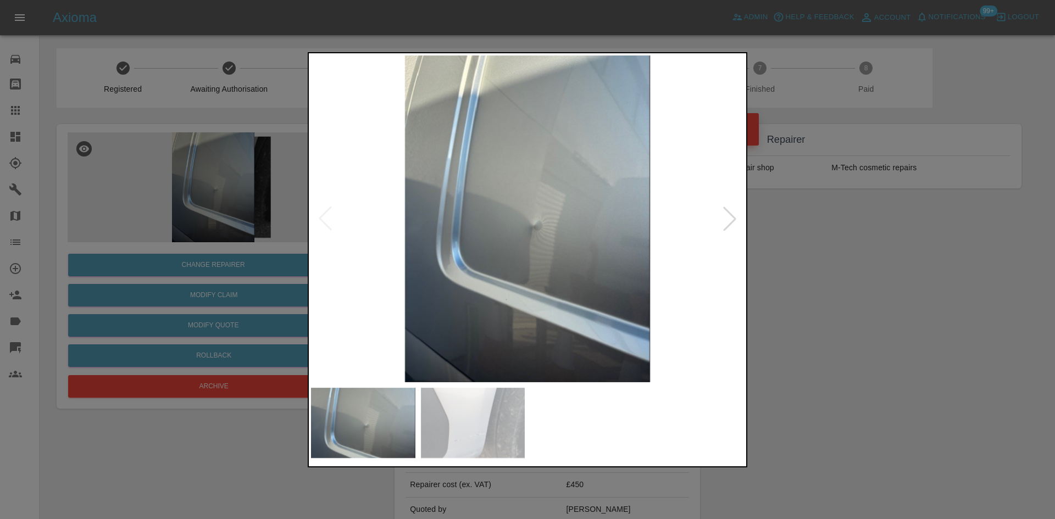
click at [531, 238] on img at bounding box center [527, 218] width 433 height 327
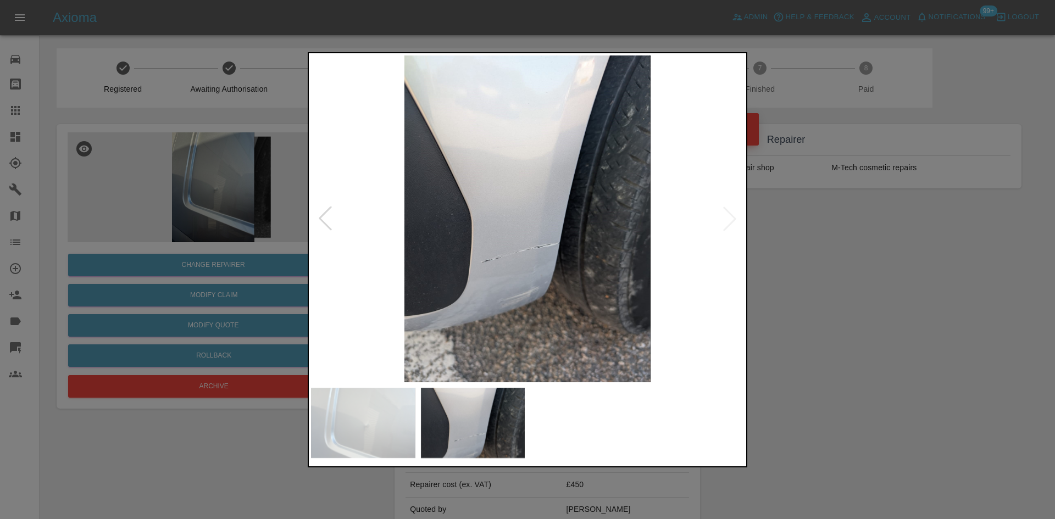
click at [500, 239] on img at bounding box center [527, 218] width 433 height 327
click at [495, 274] on img at bounding box center [527, 218] width 433 height 327
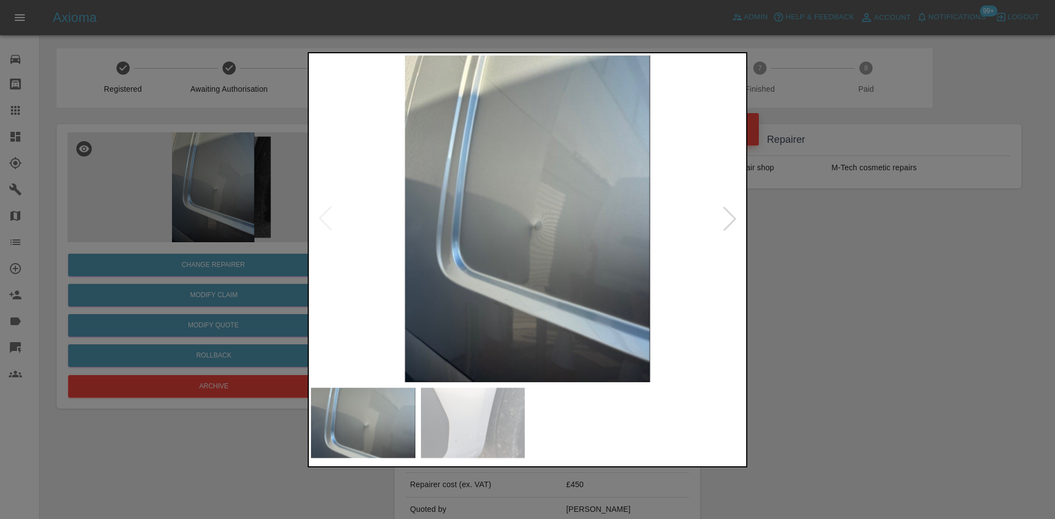
click at [317, 239] on img at bounding box center [527, 218] width 433 height 327
click at [234, 233] on div at bounding box center [527, 259] width 1055 height 519
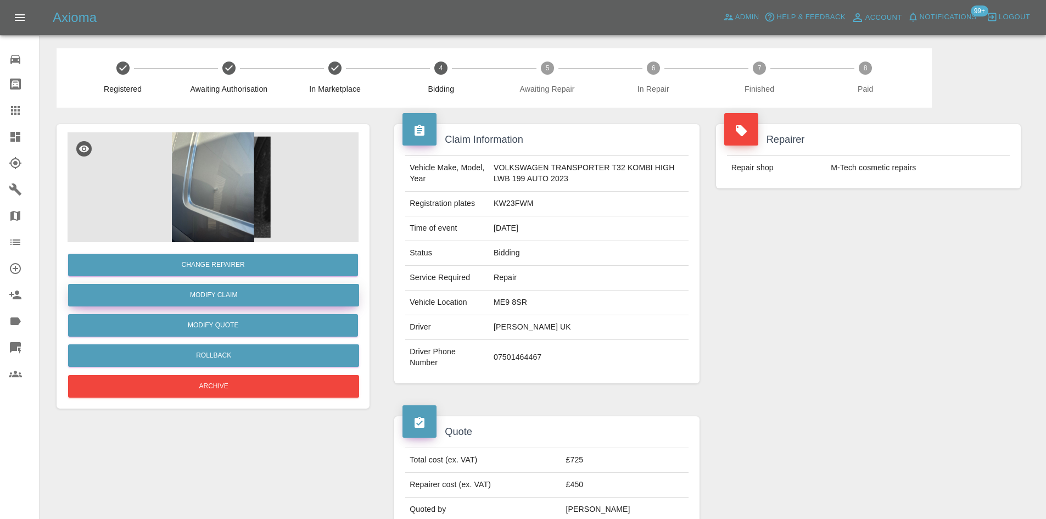
click at [228, 302] on link "Modify Claim" at bounding box center [213, 295] width 291 height 23
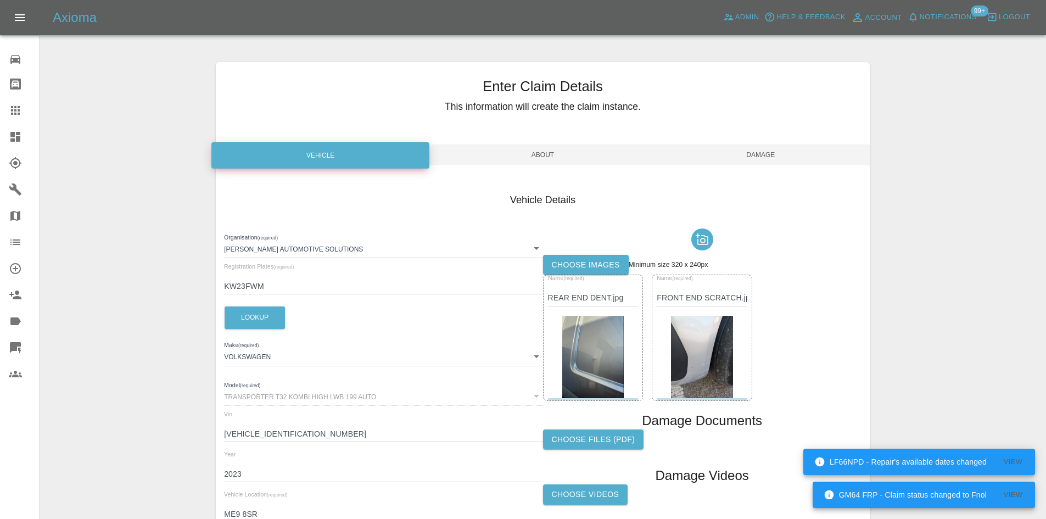
drag, startPoint x: 748, startPoint y: 157, endPoint x: 740, endPoint y: 163, distance: 9.4
click at [748, 157] on span "Damage" at bounding box center [761, 154] width 218 height 21
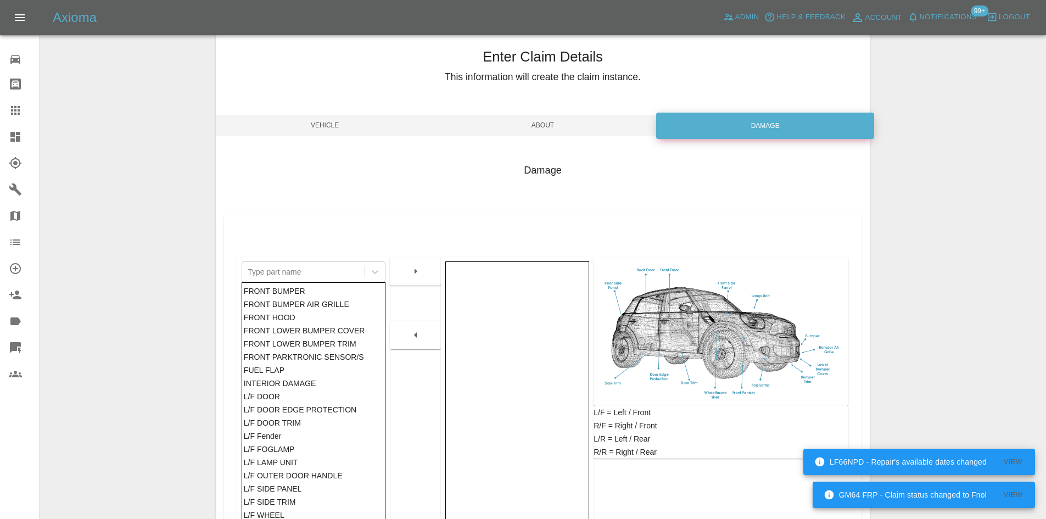
scroll to position [161, 0]
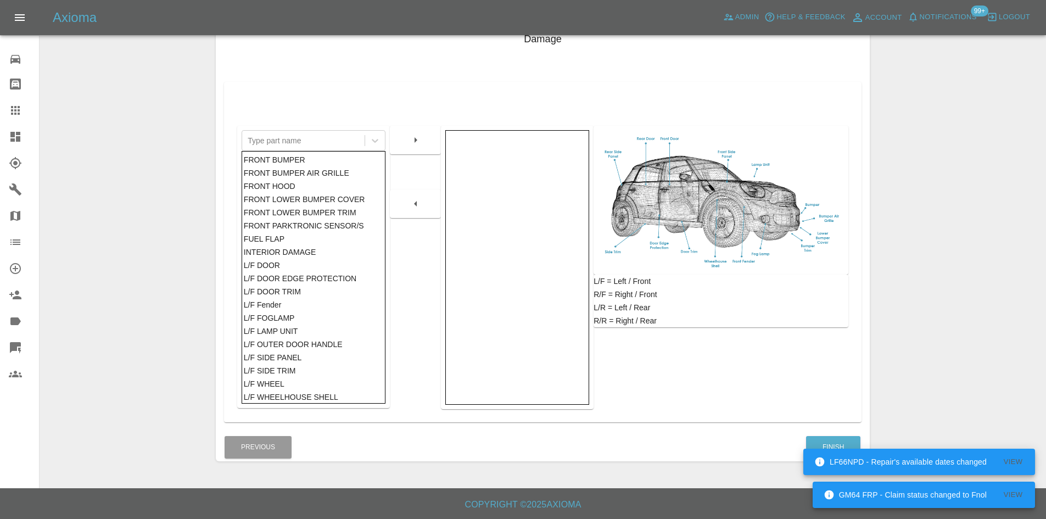
click at [18, 144] on link "Dashboard" at bounding box center [19, 137] width 39 height 26
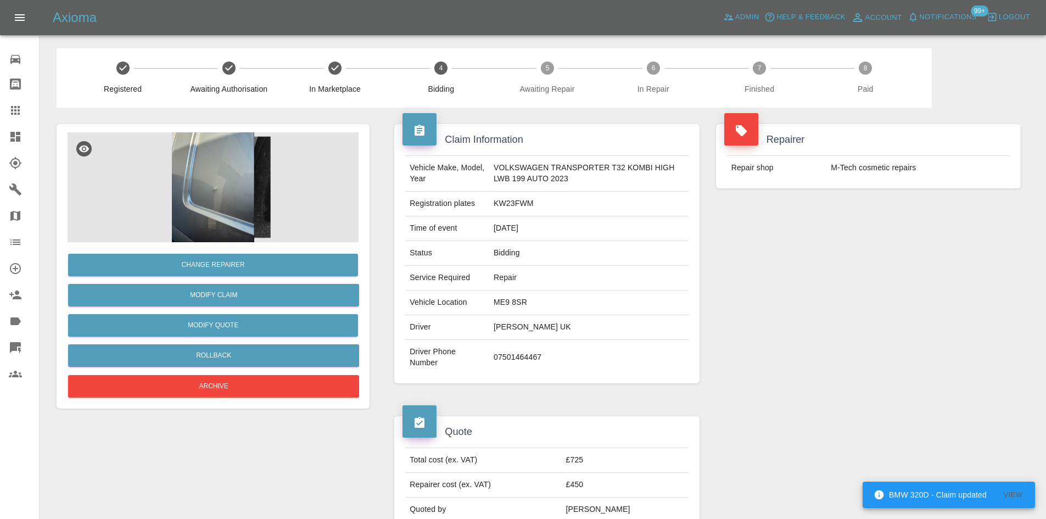
click at [203, 206] on img at bounding box center [213, 187] width 291 height 110
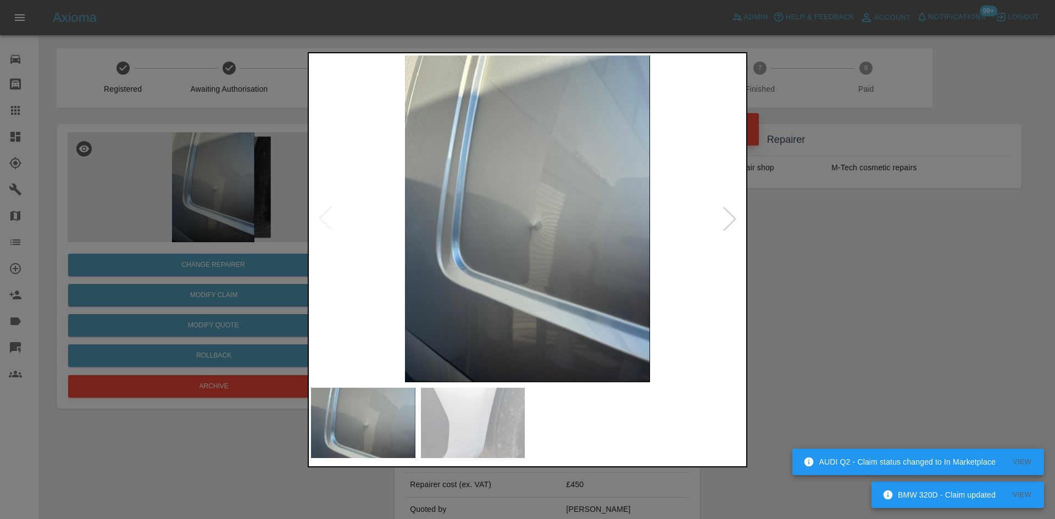
click at [592, 269] on img at bounding box center [527, 218] width 433 height 327
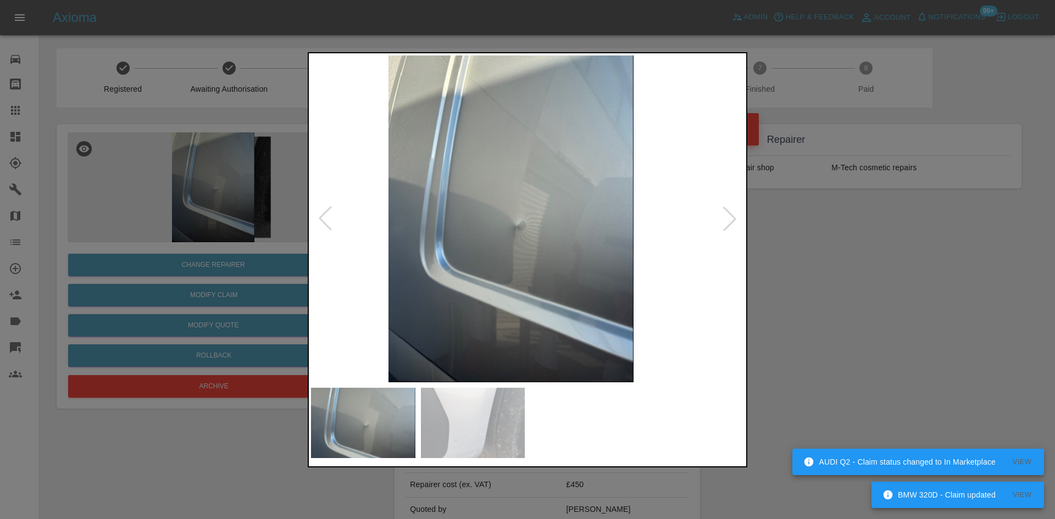
click at [535, 302] on img at bounding box center [510, 218] width 433 height 327
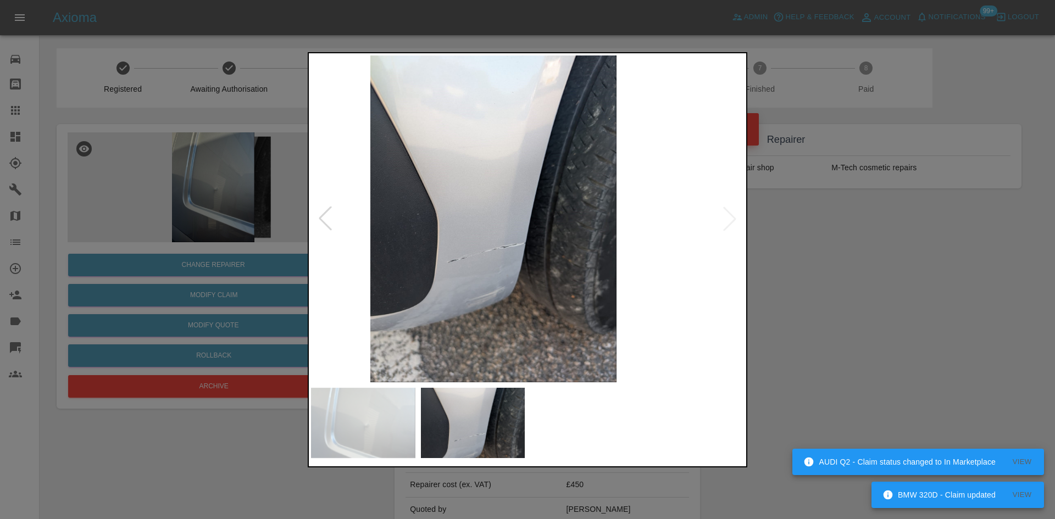
click at [432, 302] on img at bounding box center [493, 218] width 433 height 327
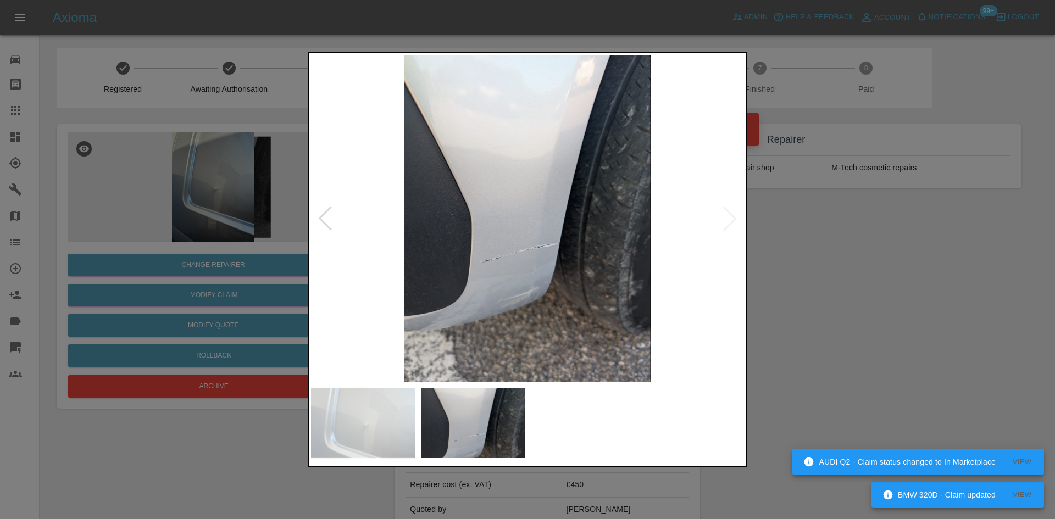
click at [481, 277] on img at bounding box center [527, 218] width 433 height 327
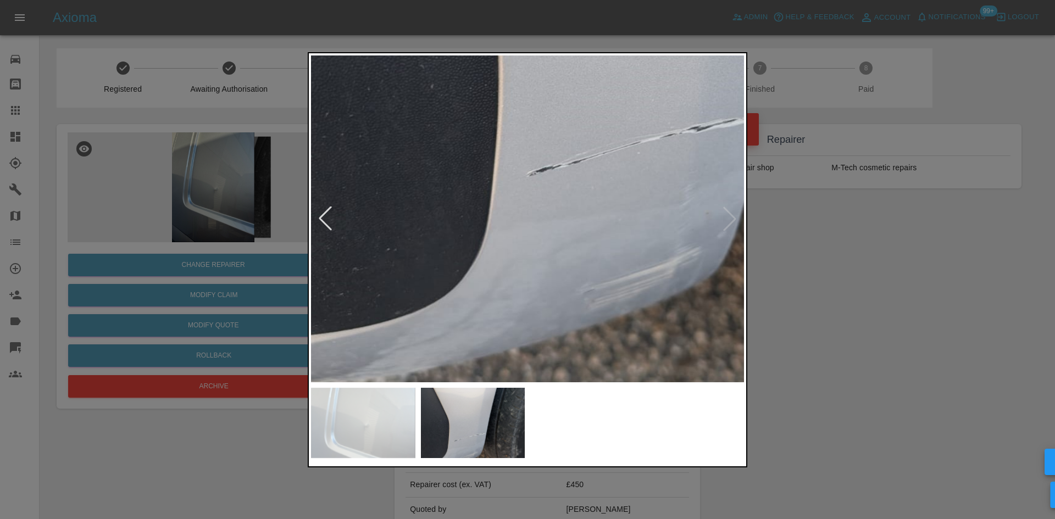
click at [495, 277] on img at bounding box center [665, 43] width 1298 height 981
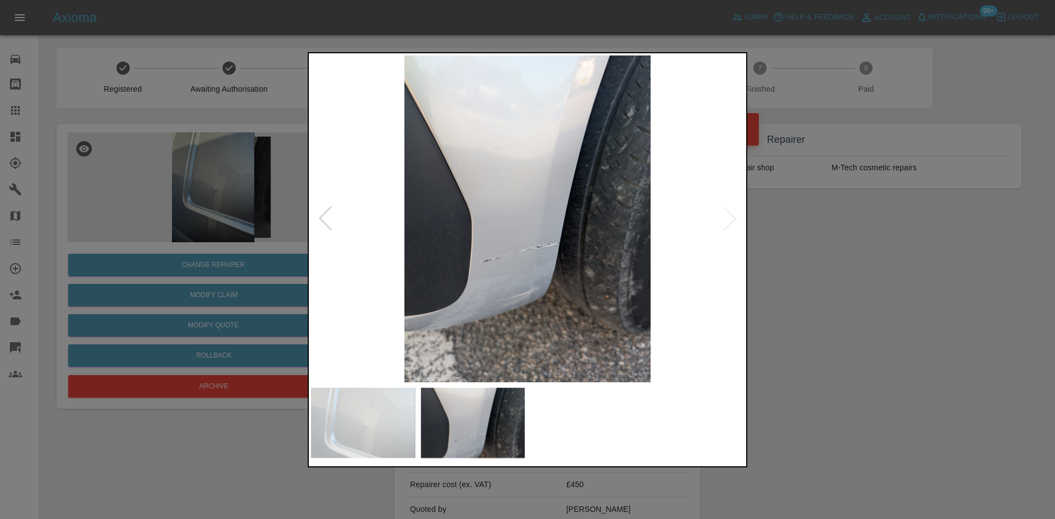
click at [280, 47] on div at bounding box center [527, 259] width 1055 height 519
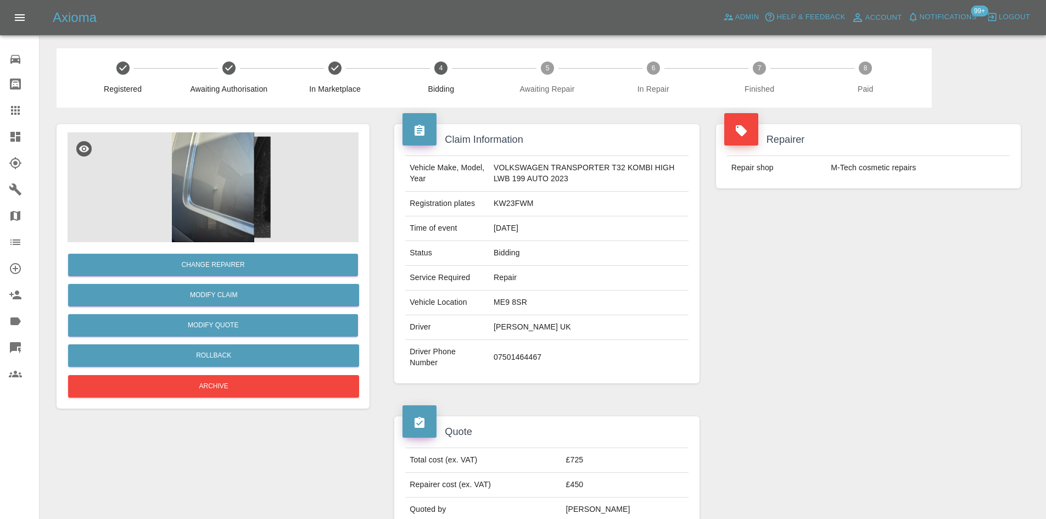
click at [222, 193] on img at bounding box center [213, 187] width 291 height 110
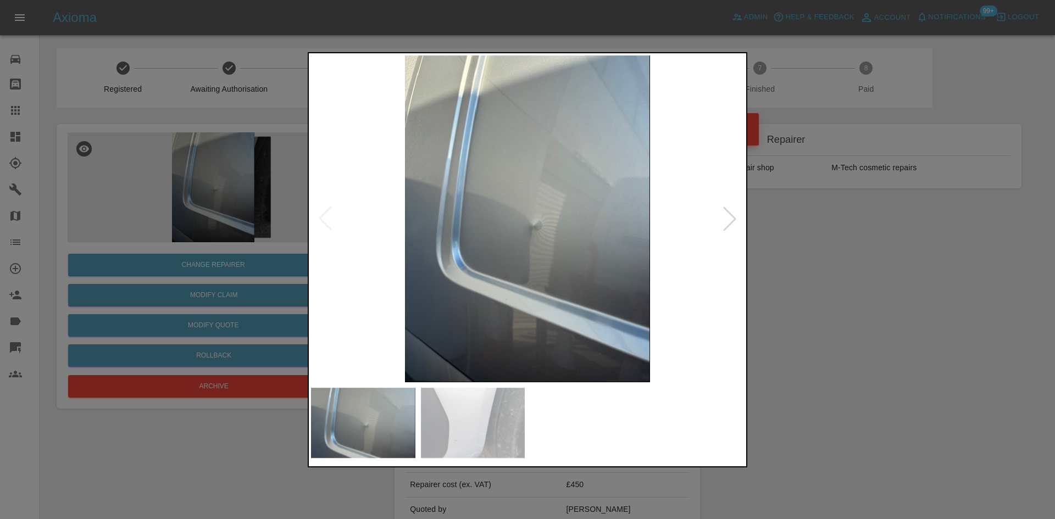
click at [471, 228] on img at bounding box center [527, 218] width 433 height 327
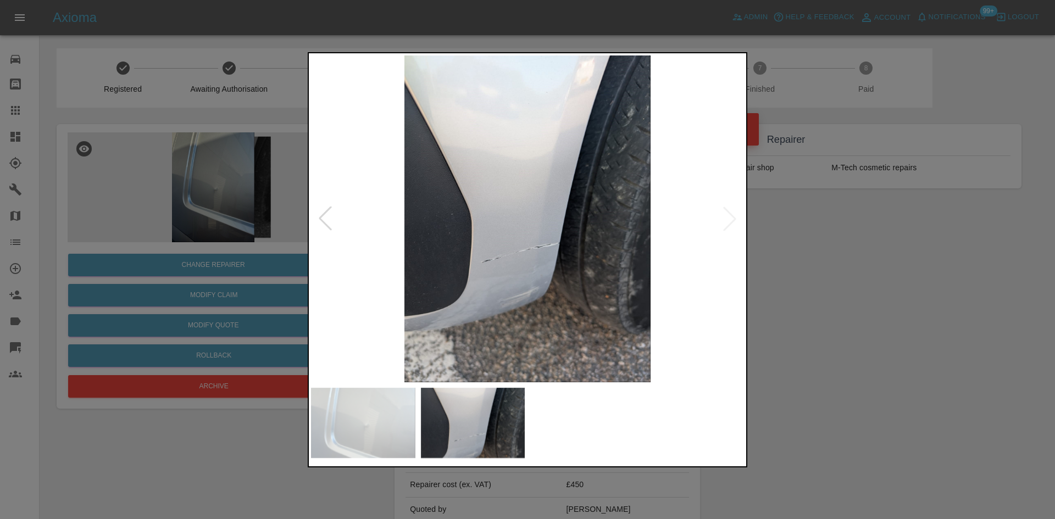
click at [276, 192] on div at bounding box center [527, 259] width 1055 height 519
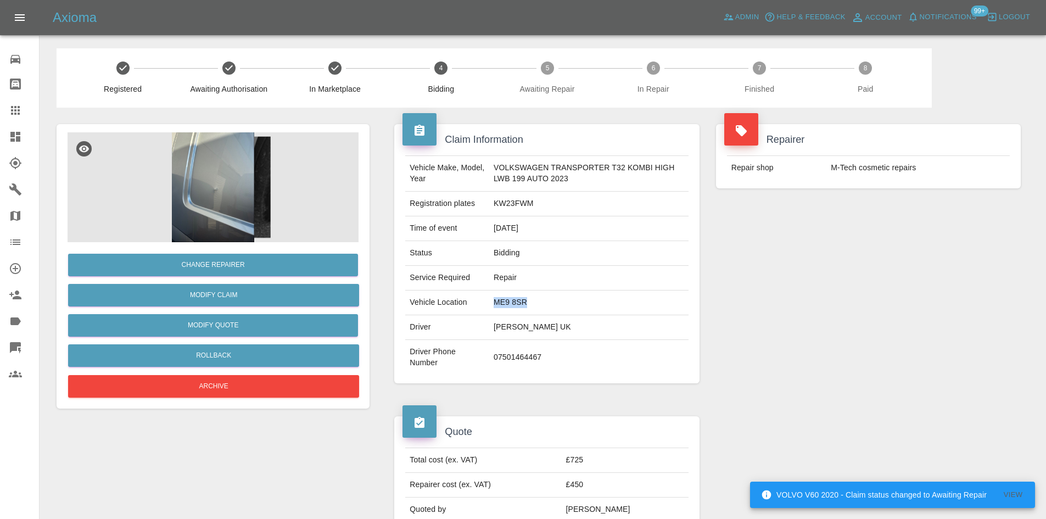
drag, startPoint x: 528, startPoint y: 299, endPoint x: 483, endPoint y: 304, distance: 45.4
click at [483, 304] on tr "Vehicle Location ME9 8SR" at bounding box center [546, 303] width 283 height 25
copy tr "ME9 8SR"
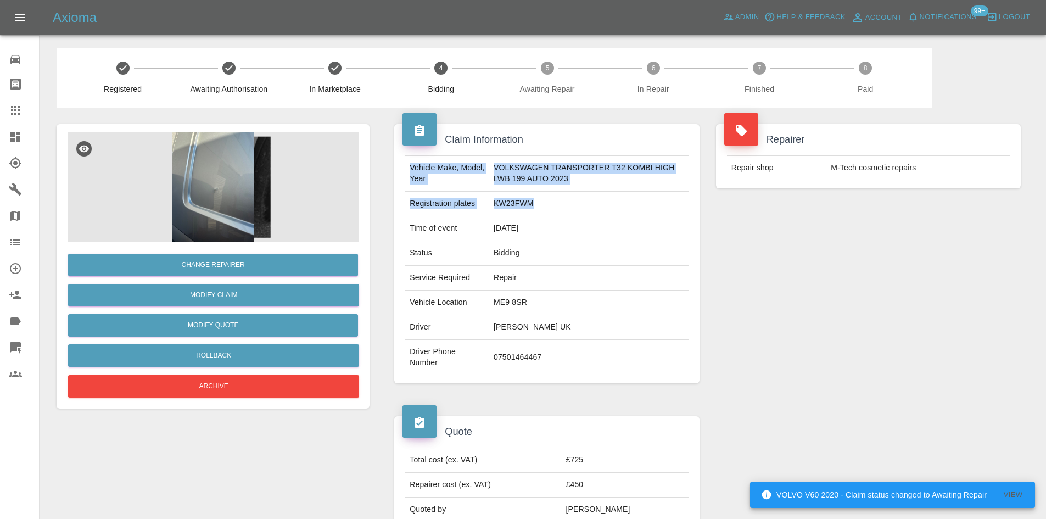
drag, startPoint x: 534, startPoint y: 203, endPoint x: 411, endPoint y: 168, distance: 128.5
click at [411, 168] on tbody "Vehicle Make, Model, Year VOLKSWAGEN TRANSPORTER T32 KOMBI HIGH LWB 199 AUTO 20…" at bounding box center [546, 265] width 283 height 219
copy tbody "Vehicle Make, Model, Year VOLKSWAGEN TRANSPORTER T32 KOMBI HIGH LWB 199 AUTO 20…"
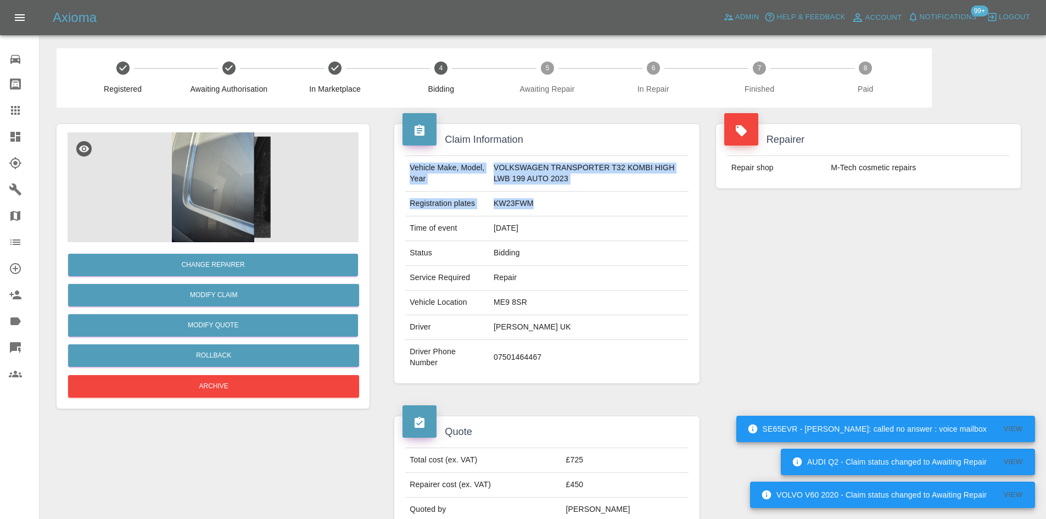
drag, startPoint x: 542, startPoint y: 352, endPoint x: 545, endPoint y: 356, distance: 5.9
click at [543, 352] on td "07501464467" at bounding box center [588, 357] width 199 height 35
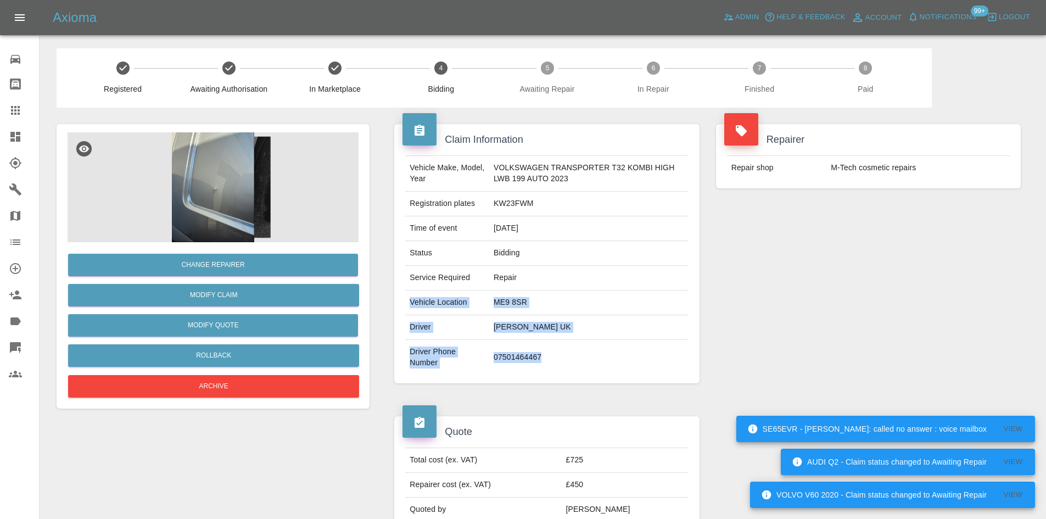
drag, startPoint x: 546, startPoint y: 361, endPoint x: 410, endPoint y: 305, distance: 147.5
click at [410, 305] on tbody "Vehicle Make, Model, Year VOLKSWAGEN TRANSPORTER T32 KOMBI HIGH LWB 199 AUTO 20…" at bounding box center [546, 265] width 283 height 219
copy tbody "Vehicle Location ME9 8SR Driver Knauf UK Driver Phone Number 07501464467"
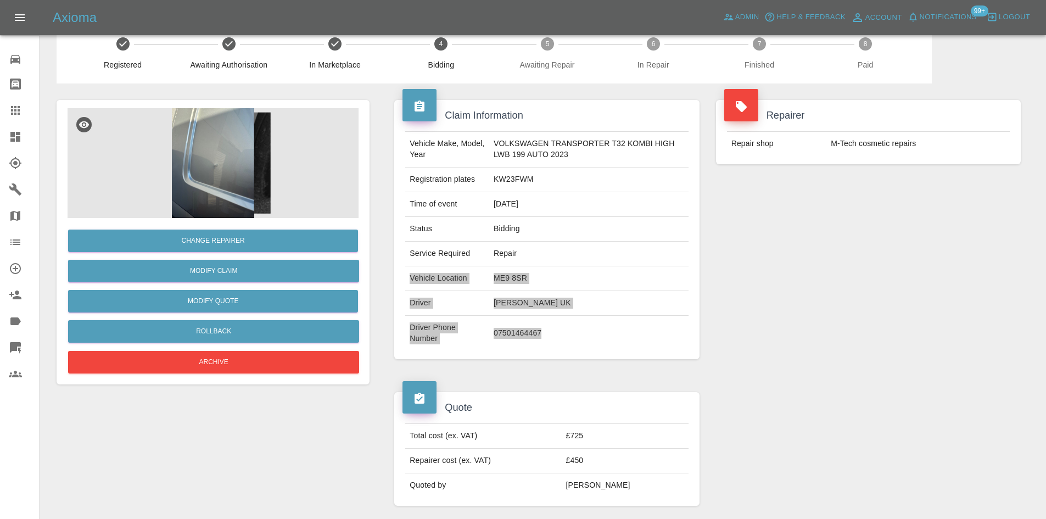
scroll to position [55, 0]
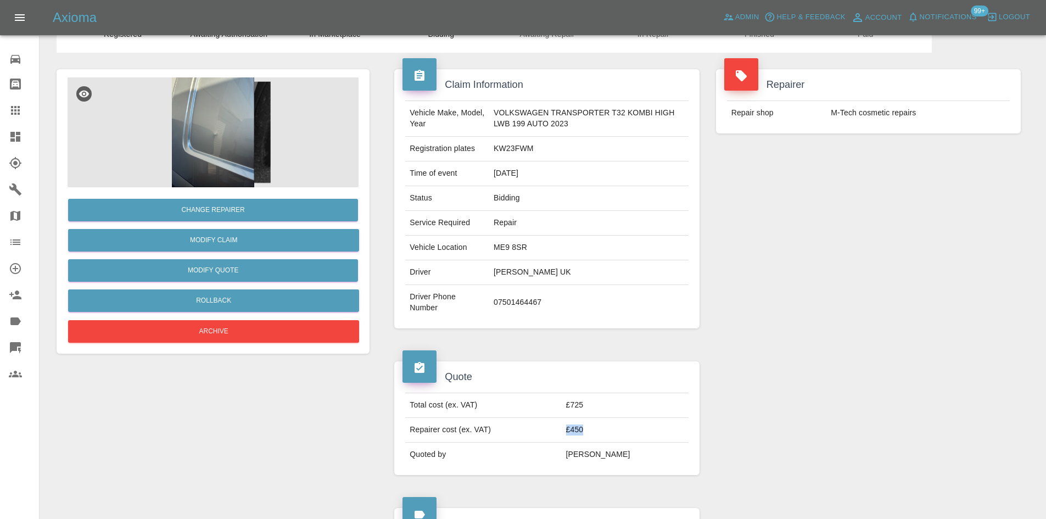
drag, startPoint x: 599, startPoint y: 431, endPoint x: 580, endPoint y: 431, distance: 19.2
click at [580, 431] on tr "Repairer cost (ex. VAT) £450" at bounding box center [546, 430] width 283 height 25
copy tr "£450"
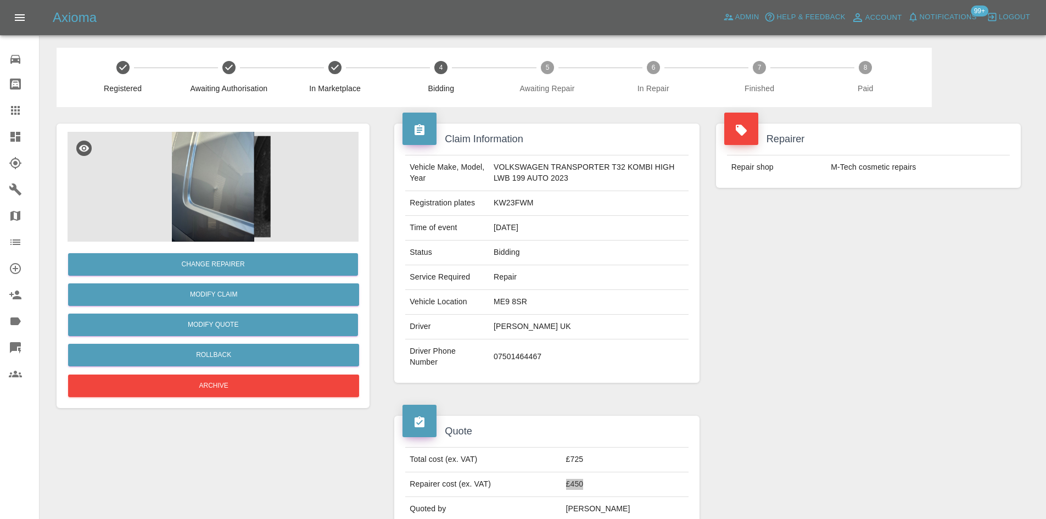
scroll to position [0, 0]
click at [209, 192] on img at bounding box center [213, 187] width 291 height 110
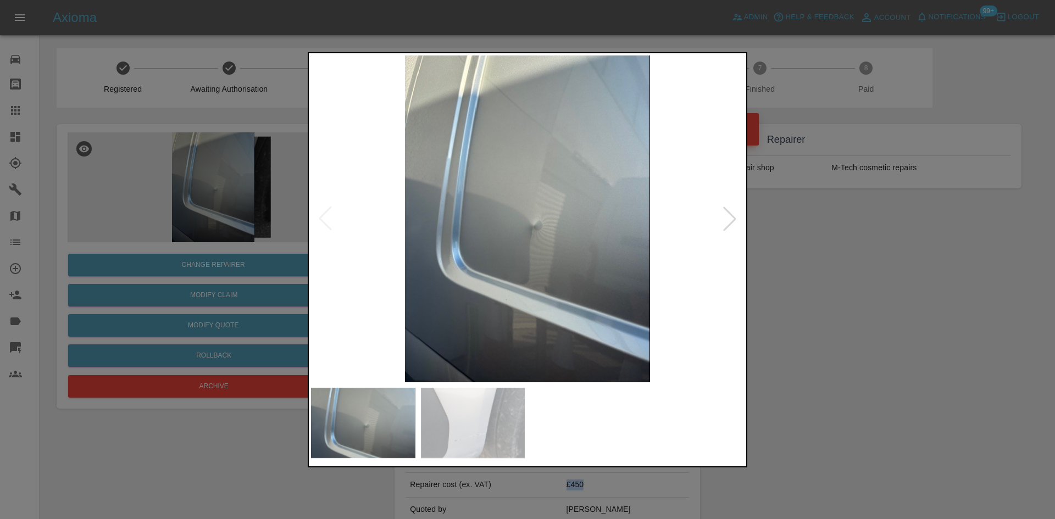
click at [542, 215] on img at bounding box center [527, 218] width 433 height 327
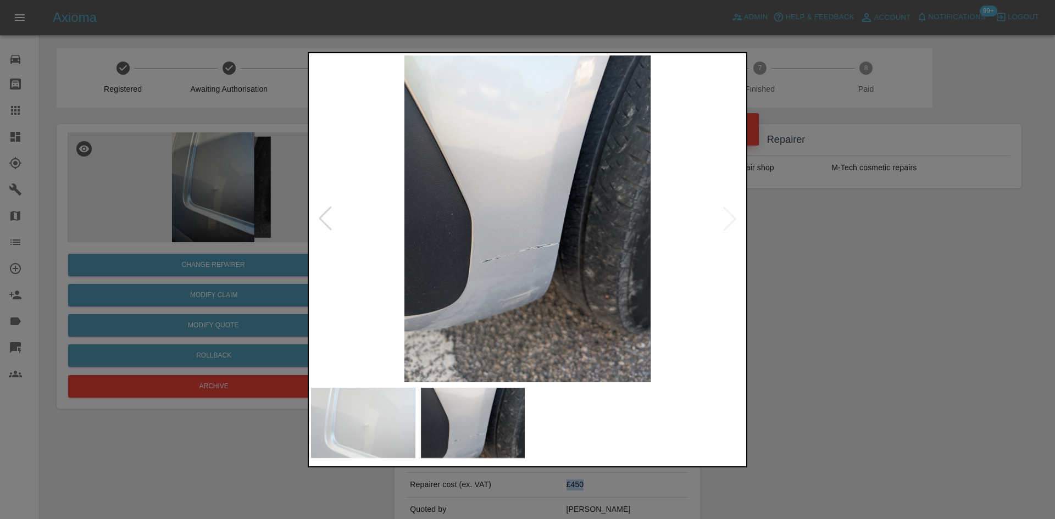
click at [510, 216] on img at bounding box center [527, 218] width 433 height 327
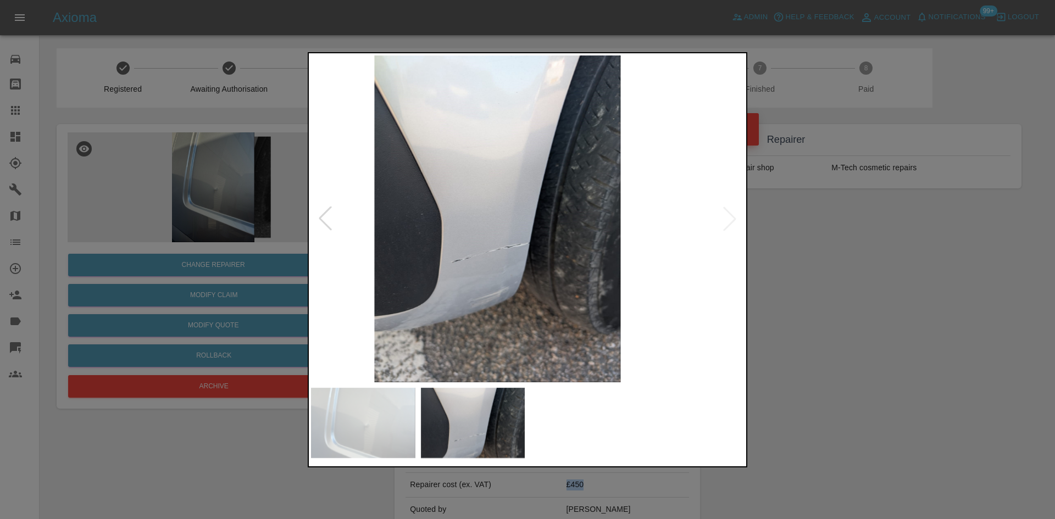
click at [472, 216] on img at bounding box center [497, 218] width 433 height 327
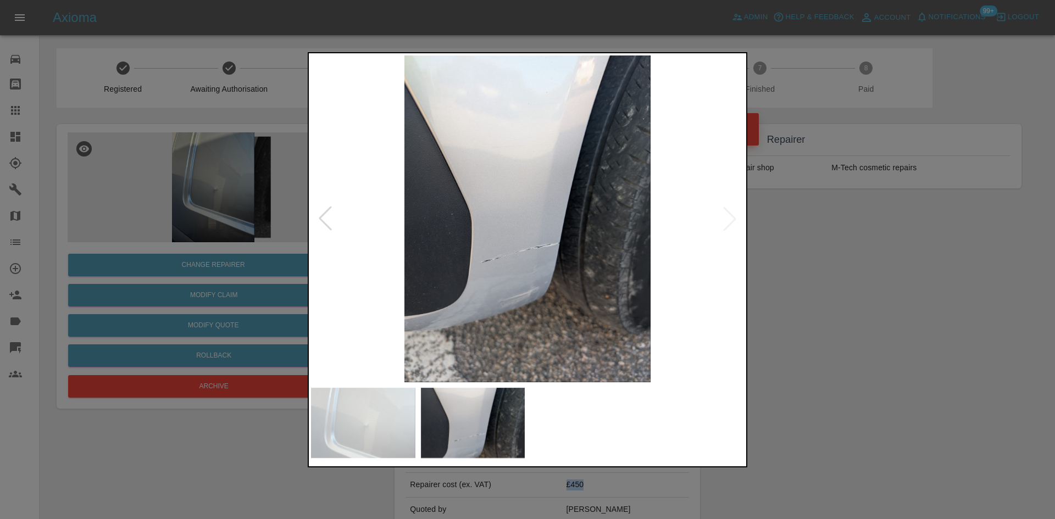
click at [543, 231] on img at bounding box center [527, 218] width 433 height 327
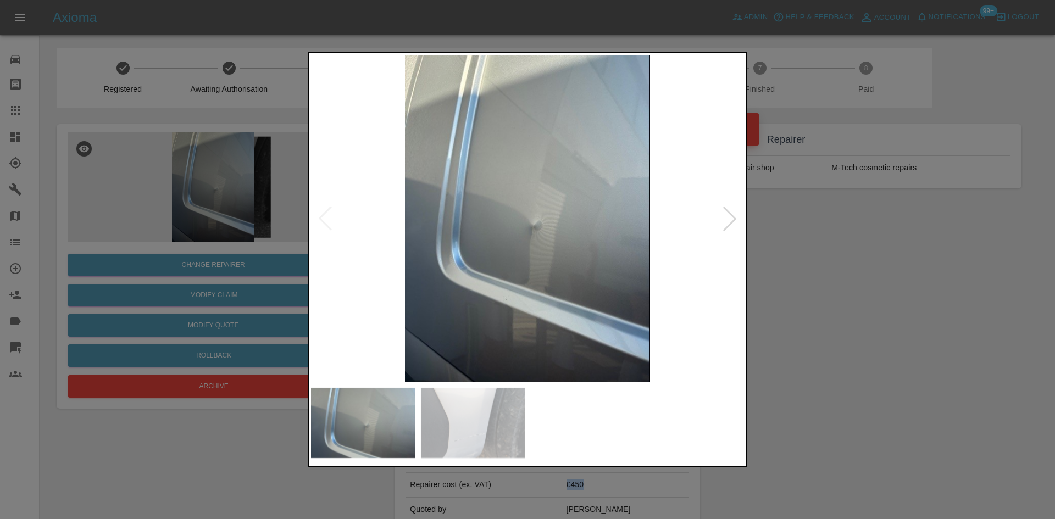
click at [555, 233] on img at bounding box center [527, 218] width 433 height 327
click at [567, 236] on img at bounding box center [527, 218] width 433 height 327
click at [555, 236] on img at bounding box center [527, 218] width 433 height 327
click at [196, 164] on div at bounding box center [527, 259] width 1055 height 519
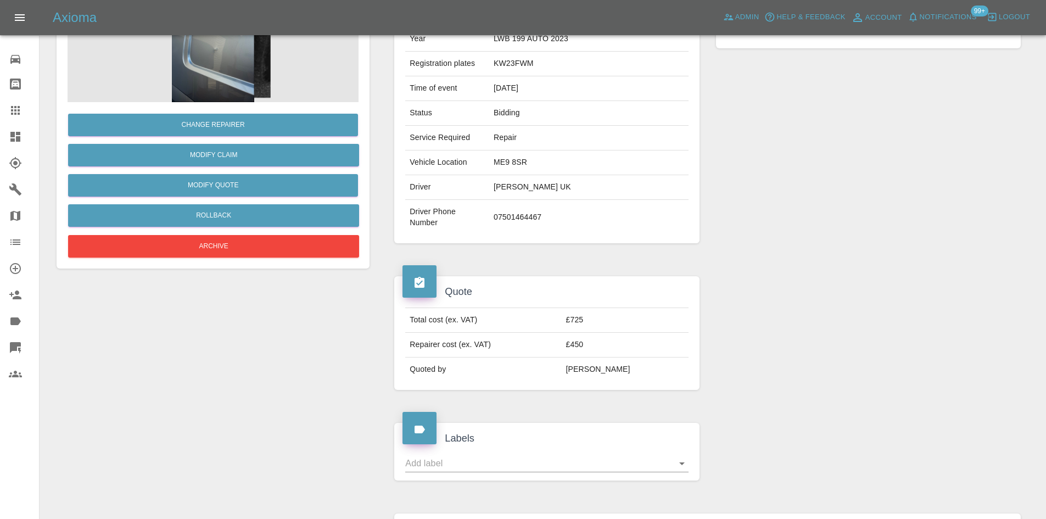
scroll to position [387, 0]
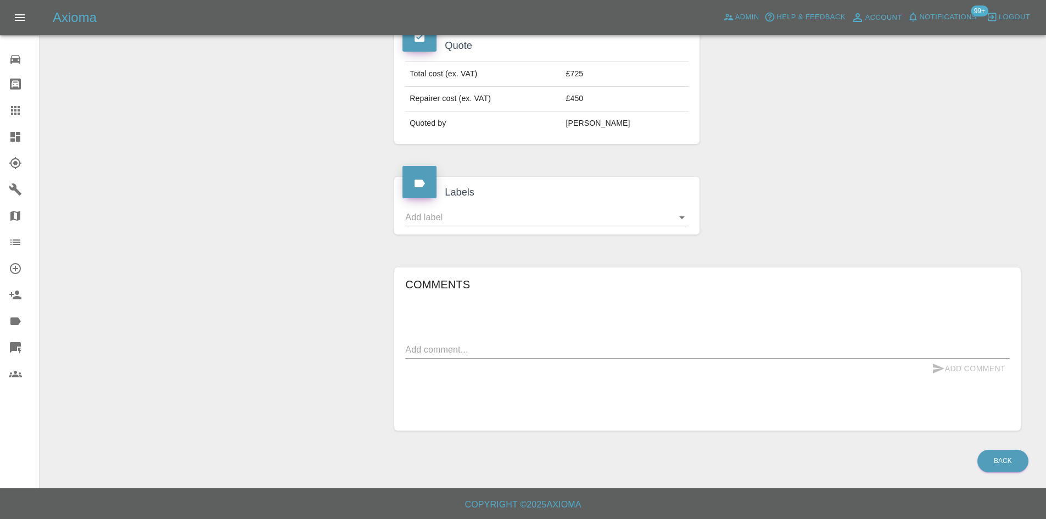
paste textarea "Repair and paint side panel + Paint only bumper corner"
click at [443, 352] on textarea at bounding box center [707, 349] width 605 height 13
type textarea "Repair and paint side panel + Paint only bumper corner"
click at [988, 365] on button "Add Comment" at bounding box center [969, 369] width 82 height 20
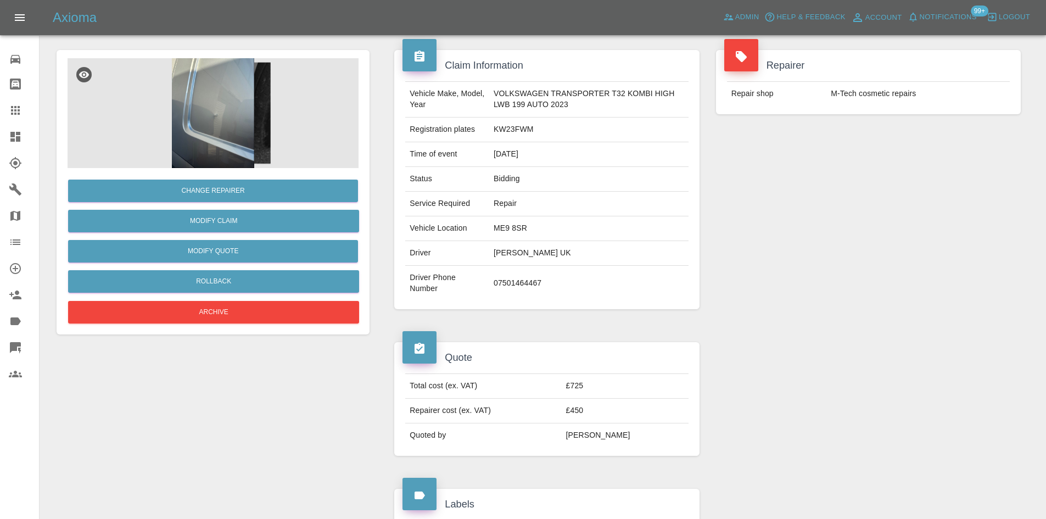
scroll to position [0, 0]
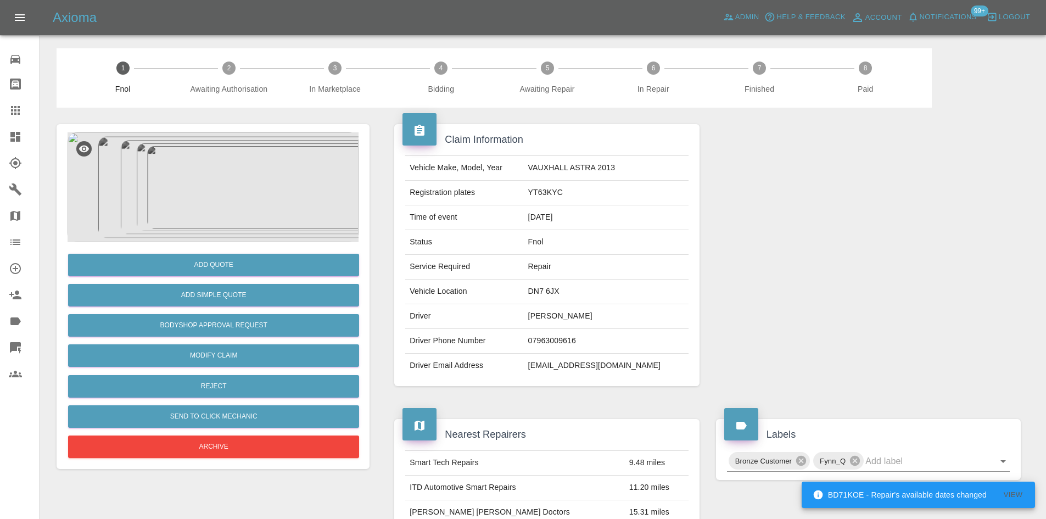
click at [259, 182] on img at bounding box center [213, 187] width 291 height 110
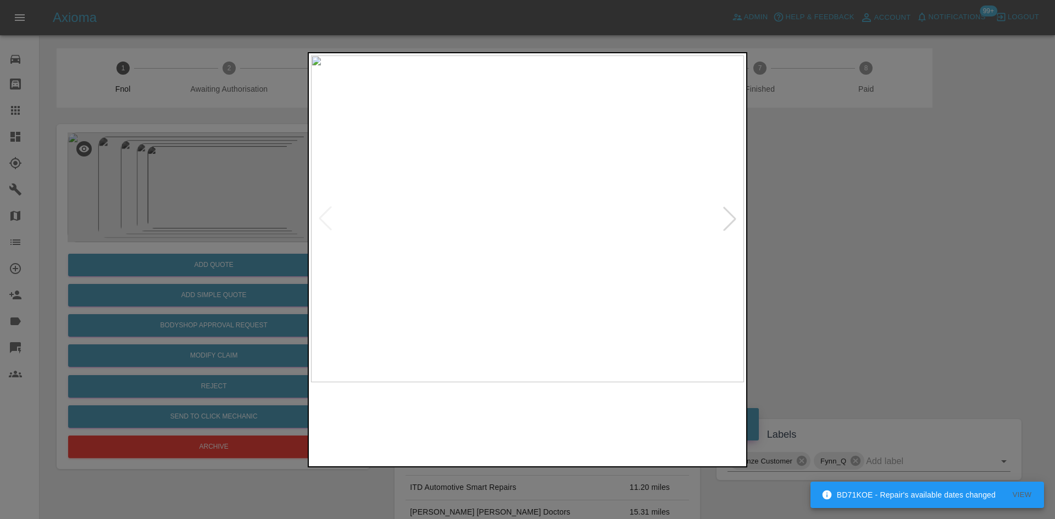
click at [442, 231] on img at bounding box center [527, 218] width 433 height 327
click at [519, 255] on img at bounding box center [527, 218] width 433 height 327
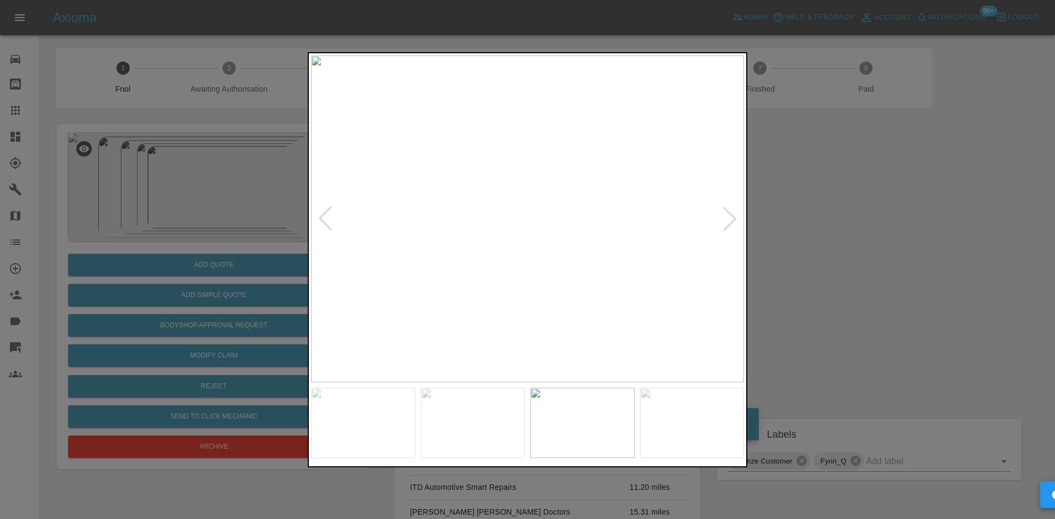
click at [471, 271] on img at bounding box center [527, 218] width 433 height 327
click at [408, 267] on img at bounding box center [527, 218] width 433 height 327
click at [410, 265] on img at bounding box center [527, 218] width 433 height 327
click at [358, 224] on img at bounding box center [527, 218] width 433 height 327
click at [372, 250] on img at bounding box center [527, 218] width 433 height 327
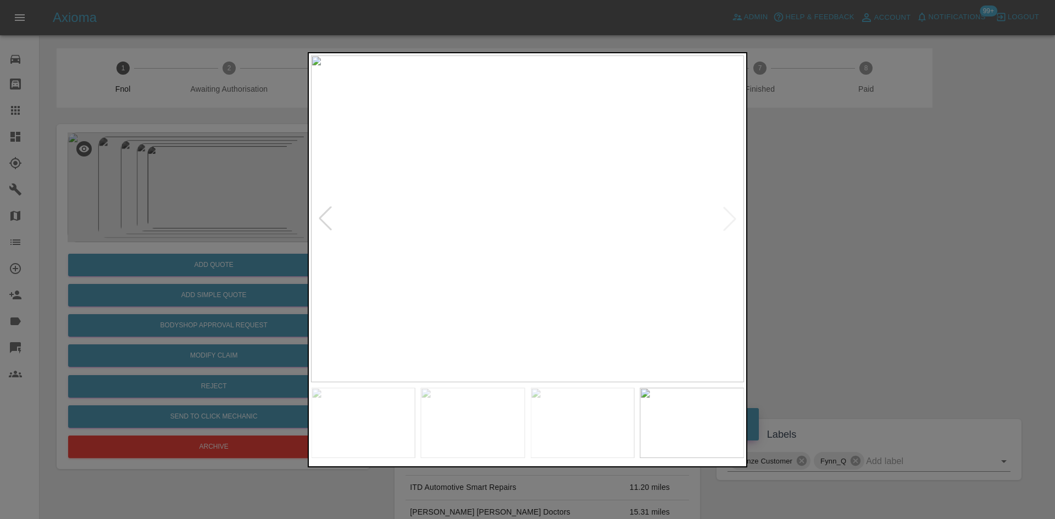
click at [471, 206] on img at bounding box center [527, 218] width 433 height 327
click at [482, 207] on img at bounding box center [527, 218] width 433 height 327
click at [513, 196] on img at bounding box center [662, 254] width 1298 height 981
drag, startPoint x: 154, startPoint y: 313, endPoint x: 159, endPoint y: 306, distance: 8.6
click at [157, 308] on div at bounding box center [527, 259] width 1055 height 519
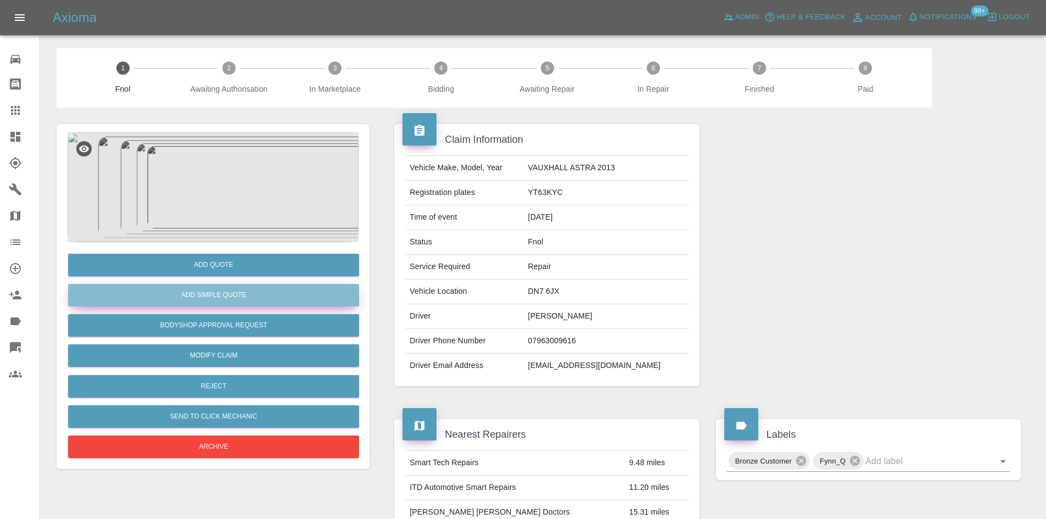
click at [174, 295] on button "Add Simple Quote" at bounding box center [213, 295] width 291 height 23
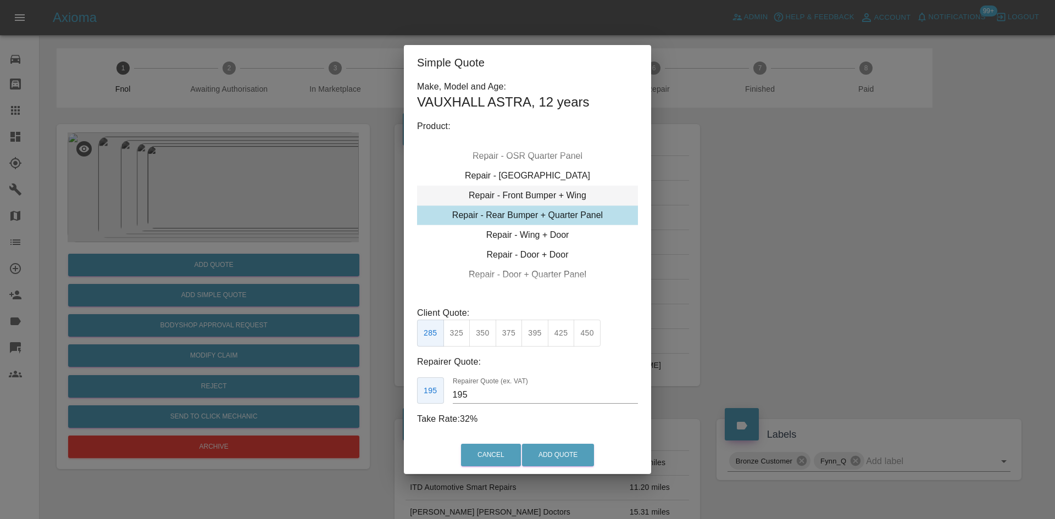
click at [541, 191] on div "Repair - Front Bumper + Wing" at bounding box center [527, 196] width 221 height 20
click at [473, 338] on button "350" at bounding box center [482, 333] width 27 height 27
drag, startPoint x: 482, startPoint y: 403, endPoint x: 421, endPoint y: 406, distance: 61.6
click at [422, 406] on div "Make, Model and Age: VAUXHALL ASTRA , 12 years Product: Repair - Front Bumper C…" at bounding box center [527, 252] width 221 height 345
click at [455, 332] on button "310" at bounding box center [456, 333] width 27 height 27
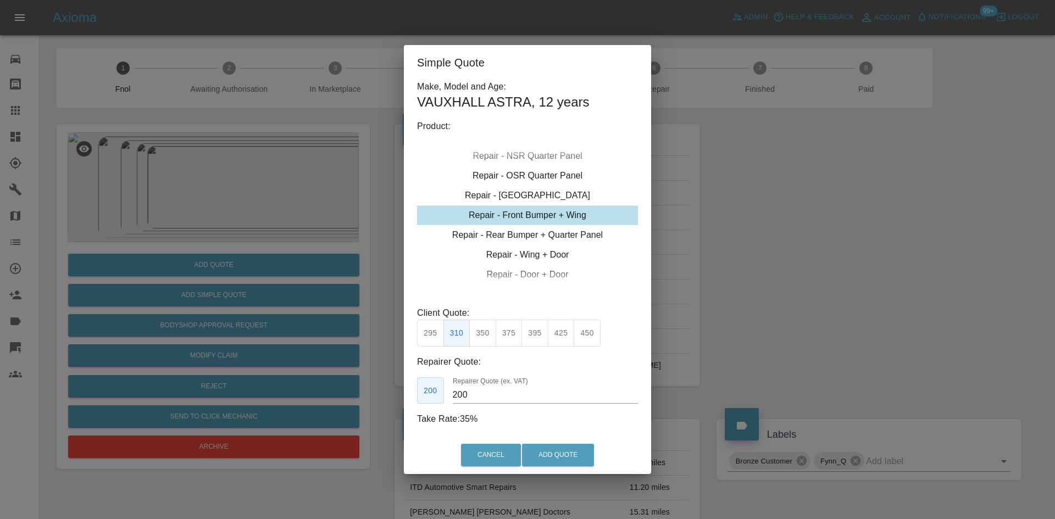
click at [476, 334] on button "350" at bounding box center [482, 333] width 27 height 27
click at [431, 398] on div "210 Repairer Quote (ex. VAT) 210" at bounding box center [527, 390] width 221 height 27
type input "200"
click at [542, 452] on button "Add Quote" at bounding box center [558, 455] width 72 height 23
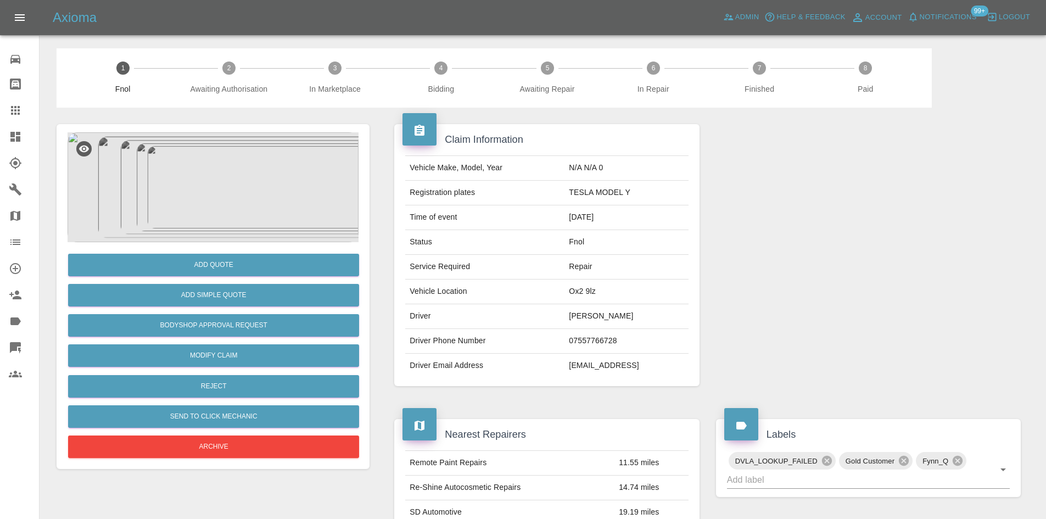
click at [220, 170] on img at bounding box center [213, 187] width 291 height 110
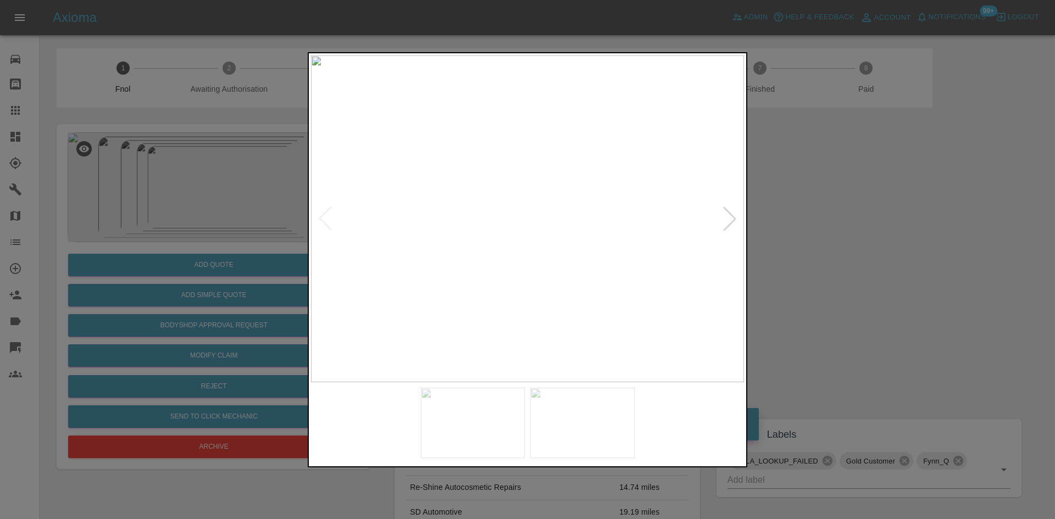
click at [582, 265] on img at bounding box center [527, 218] width 433 height 327
click at [509, 303] on img at bounding box center [323, 206] width 1298 height 981
click at [532, 138] on img at bounding box center [248, 407] width 1298 height 981
click at [544, 150] on img at bounding box center [320, 143] width 1298 height 981
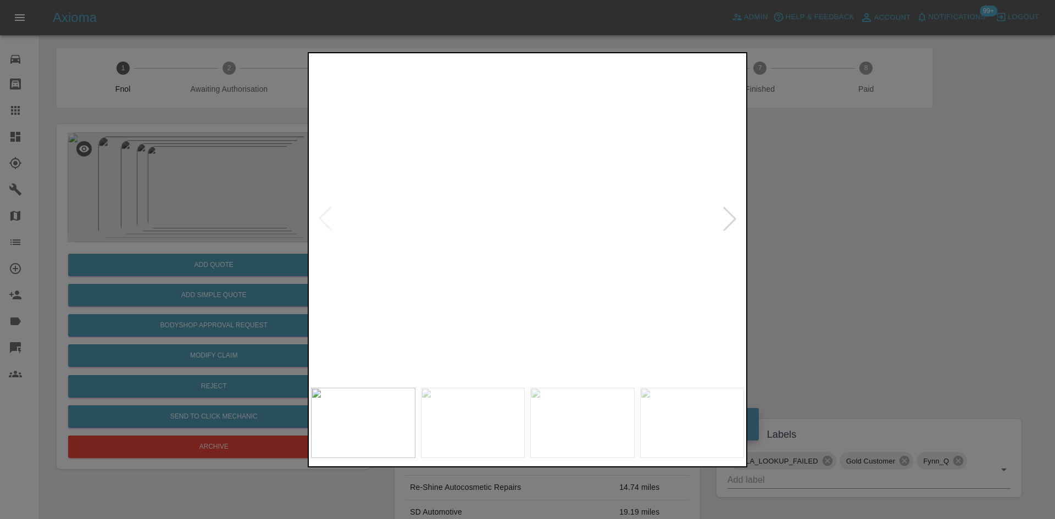
click at [573, 161] on img at bounding box center [319, 187] width 1298 height 981
click at [553, 146] on img at bounding box center [383, 58] width 1298 height 981
click at [533, 221] on img at bounding box center [527, 218] width 433 height 327
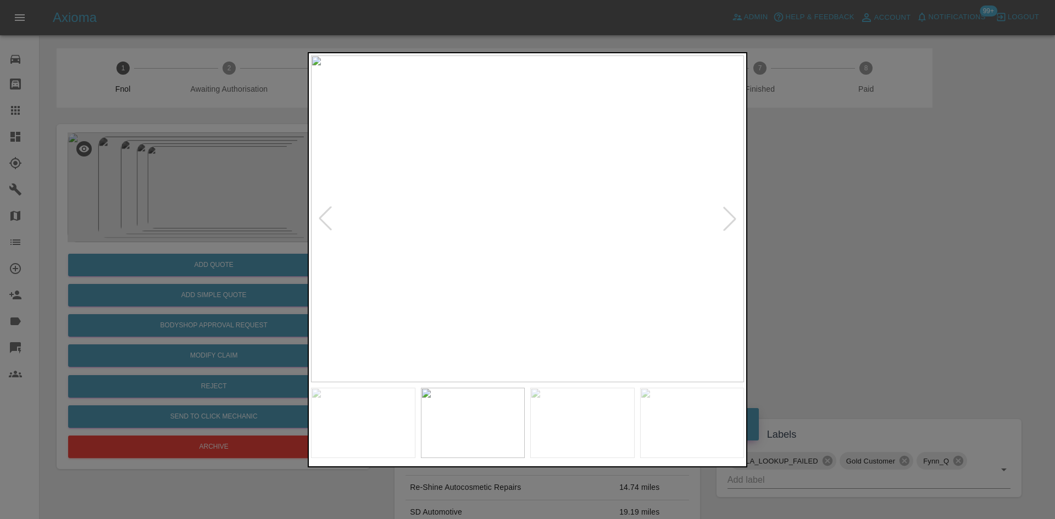
click at [534, 226] on img at bounding box center [527, 218] width 433 height 327
click at [515, 236] on img at bounding box center [518, 218] width 433 height 327
click at [509, 252] on img at bounding box center [527, 218] width 433 height 327
click at [412, 265] on img at bounding box center [527, 218] width 433 height 327
click at [485, 240] on img at bounding box center [520, 218] width 433 height 327
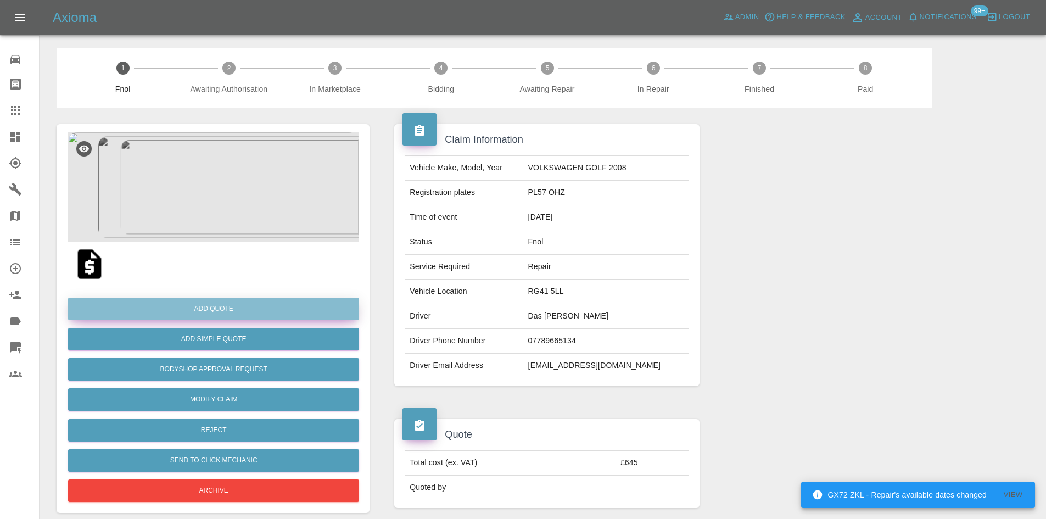
click at [235, 310] on button "Add Quote" at bounding box center [213, 309] width 291 height 23
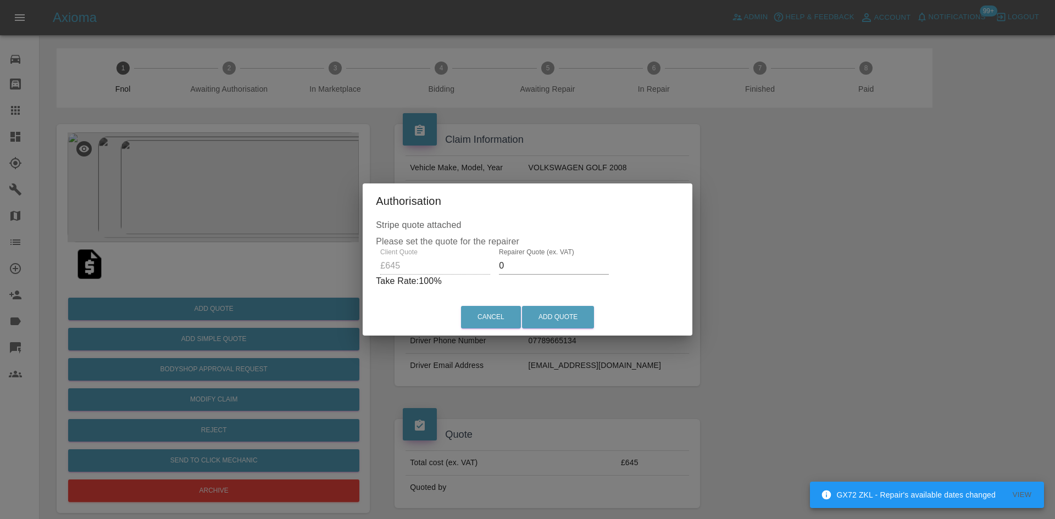
drag, startPoint x: 518, startPoint y: 268, endPoint x: 376, endPoint y: 281, distance: 142.3
click at [389, 276] on div "Client Quote £645 Repairer Quote (ex. VAT) 0 Take Rate: 100 %" at bounding box center [527, 268] width 303 height 40
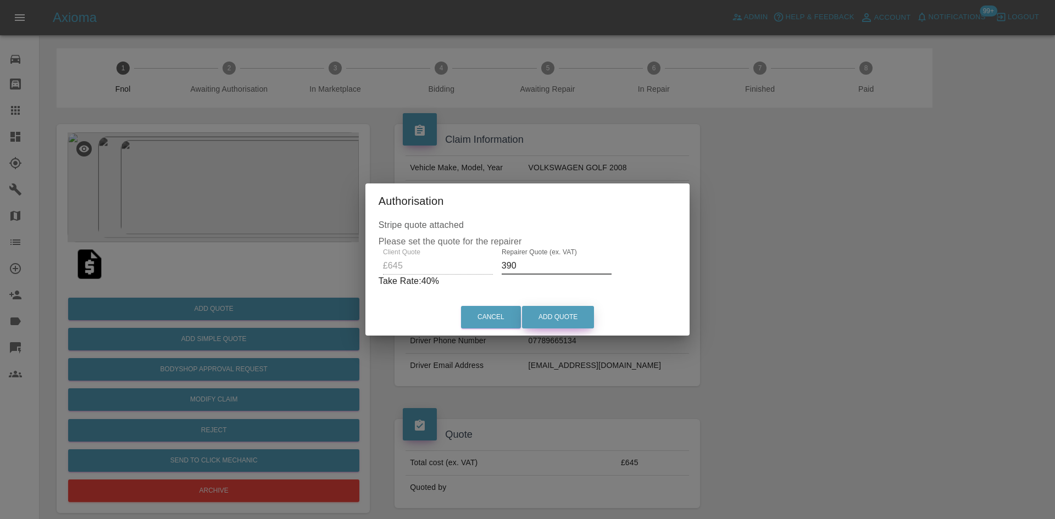
type input "390"
click at [569, 313] on button "Add Quote" at bounding box center [558, 317] width 72 height 23
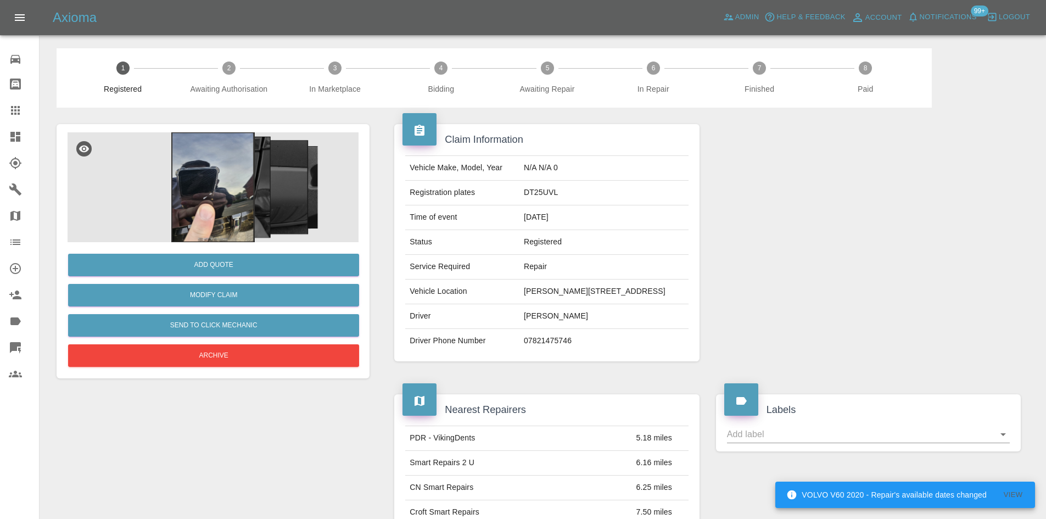
click at [237, 199] on img at bounding box center [213, 187] width 291 height 110
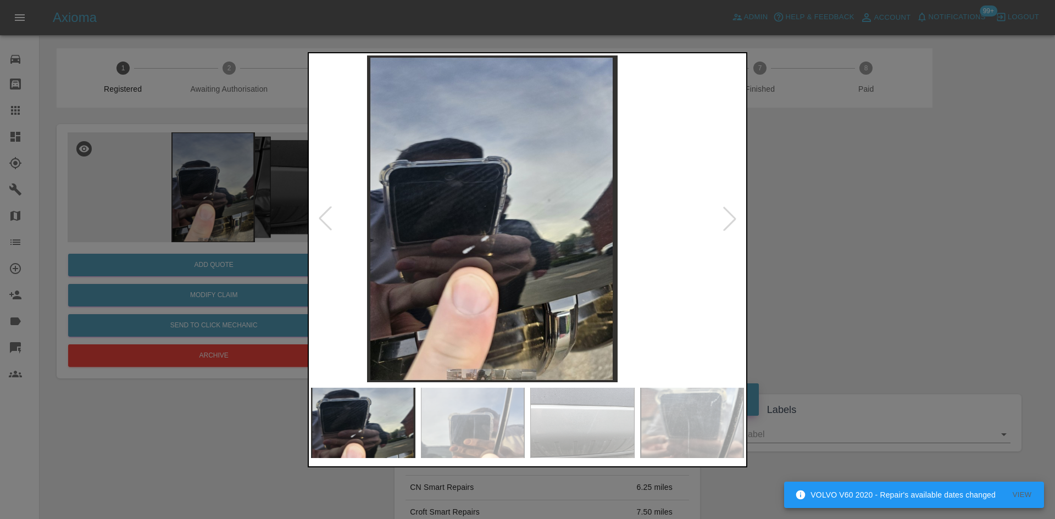
click at [511, 286] on img at bounding box center [492, 218] width 433 height 327
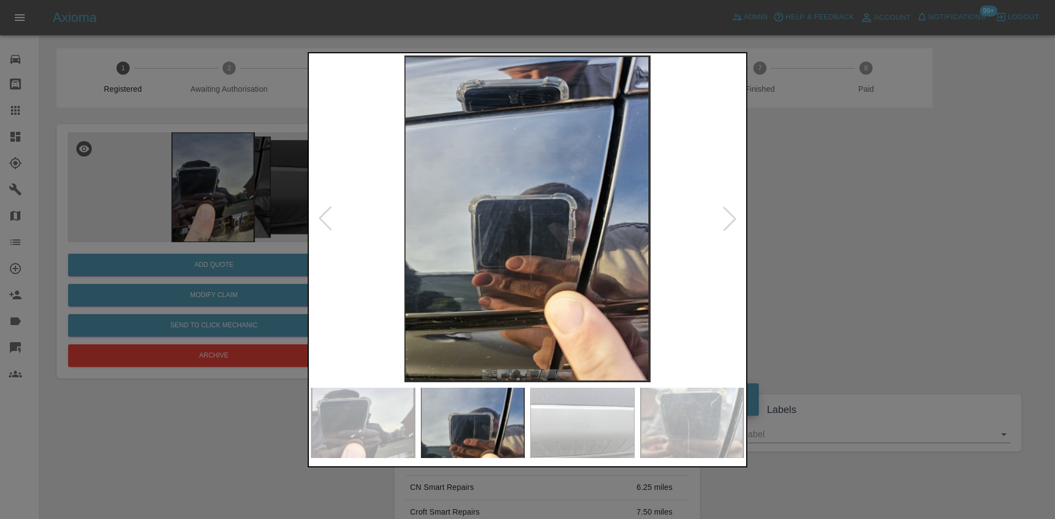
click at [485, 297] on img at bounding box center [527, 218] width 433 height 327
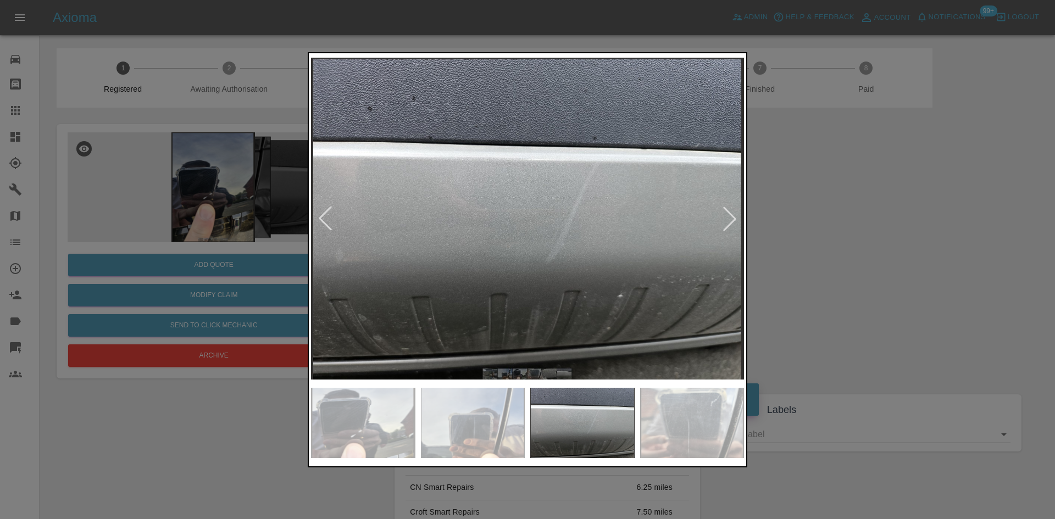
click at [527, 298] on img at bounding box center [527, 218] width 433 height 327
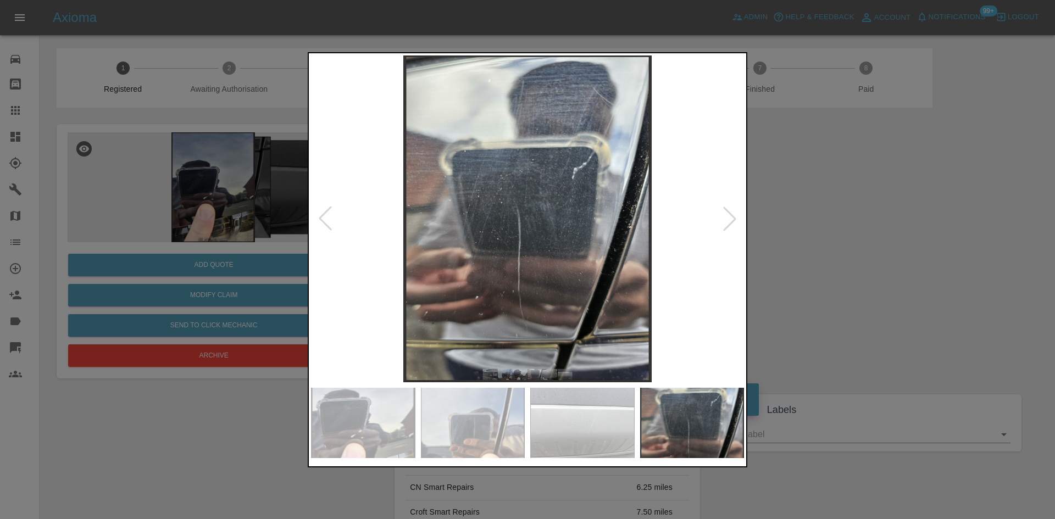
click at [472, 283] on img at bounding box center [527, 218] width 433 height 327
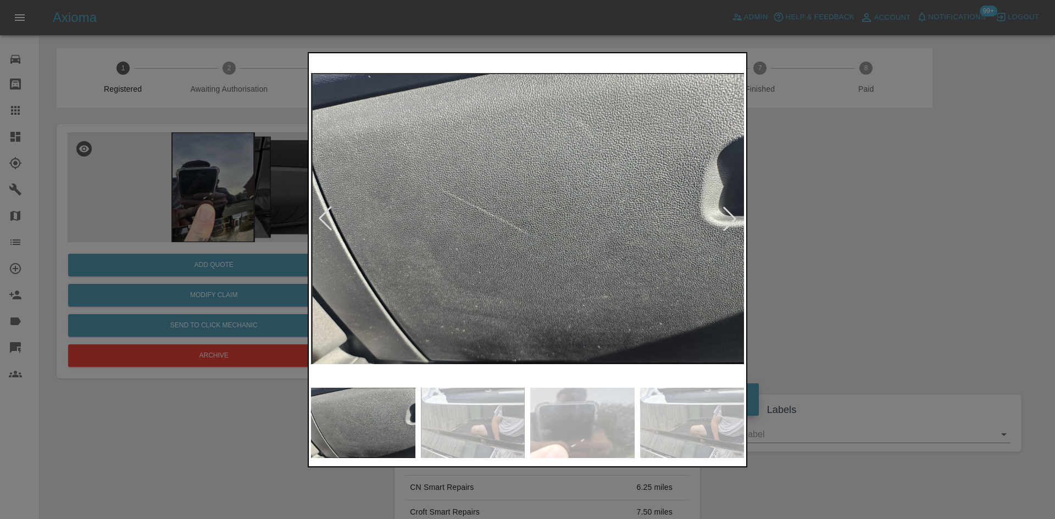
click at [500, 285] on img at bounding box center [527, 218] width 433 height 327
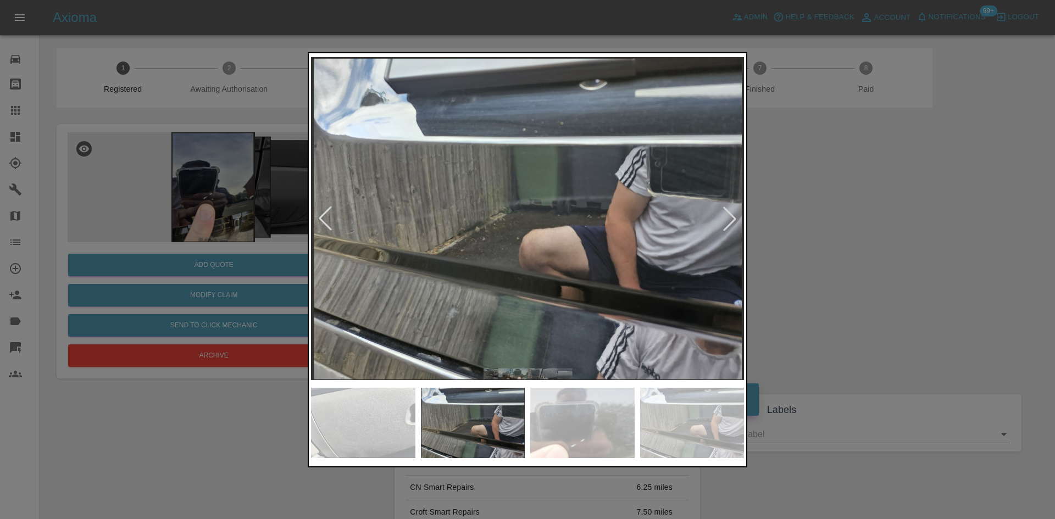
click at [481, 285] on img at bounding box center [527, 218] width 433 height 327
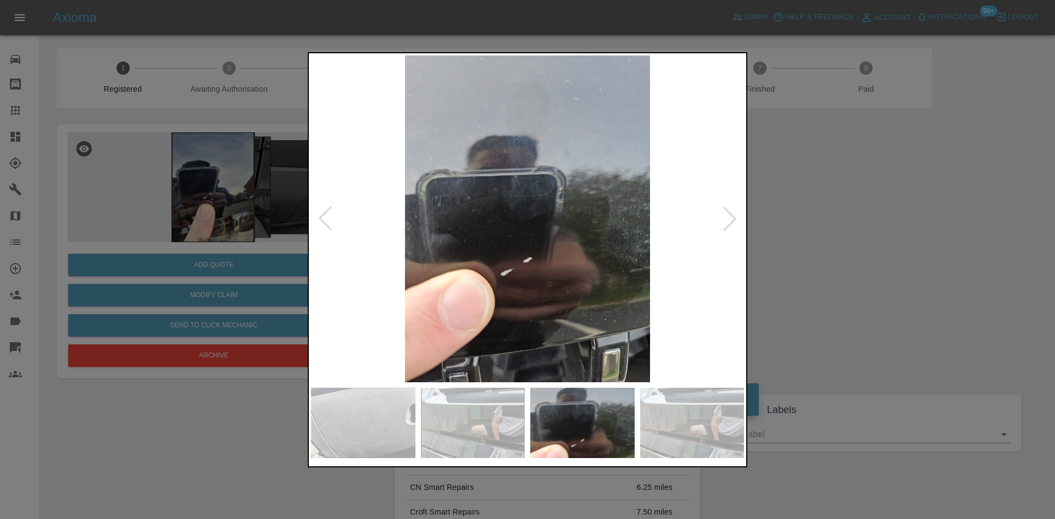
click at [515, 285] on img at bounding box center [527, 218] width 433 height 327
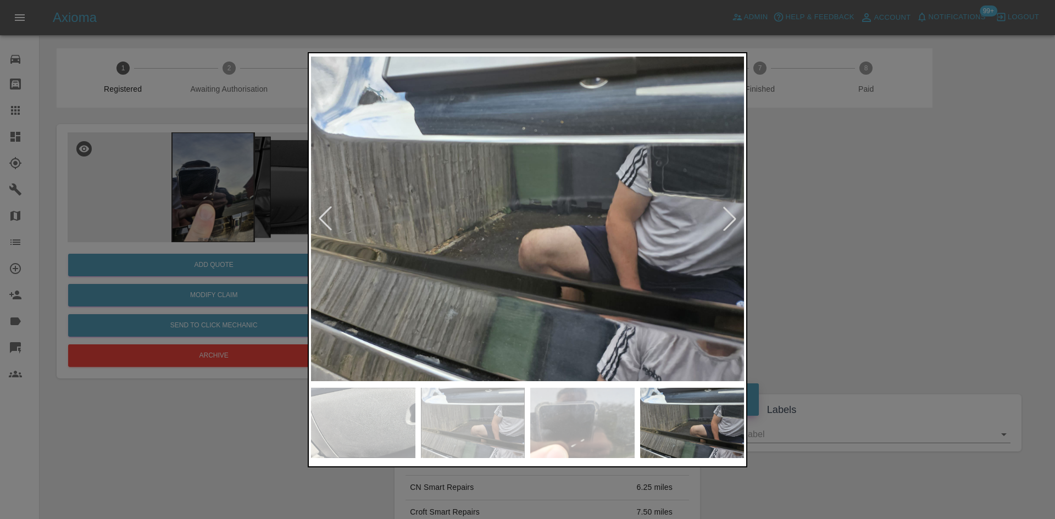
click at [436, 285] on img at bounding box center [527, 218] width 433 height 327
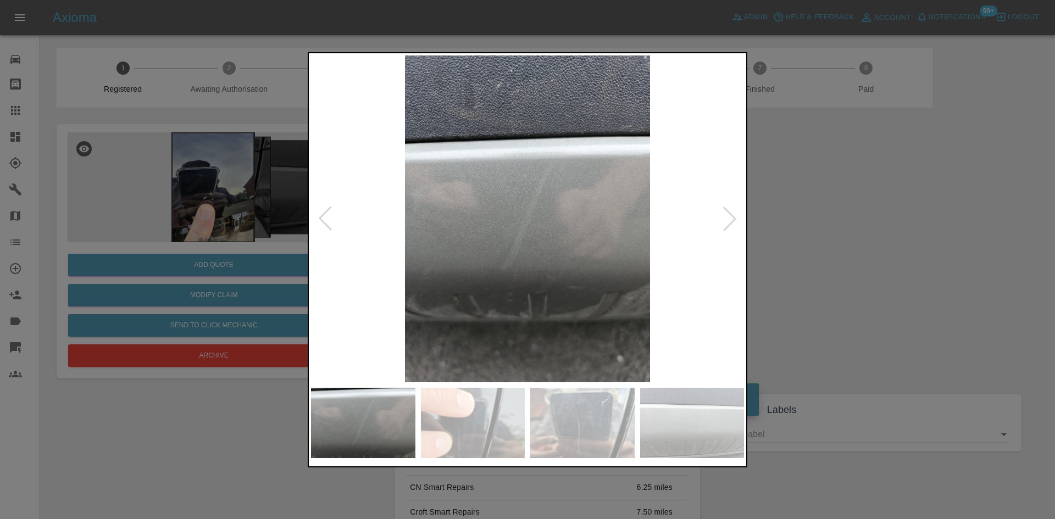
click at [491, 283] on img at bounding box center [527, 218] width 433 height 327
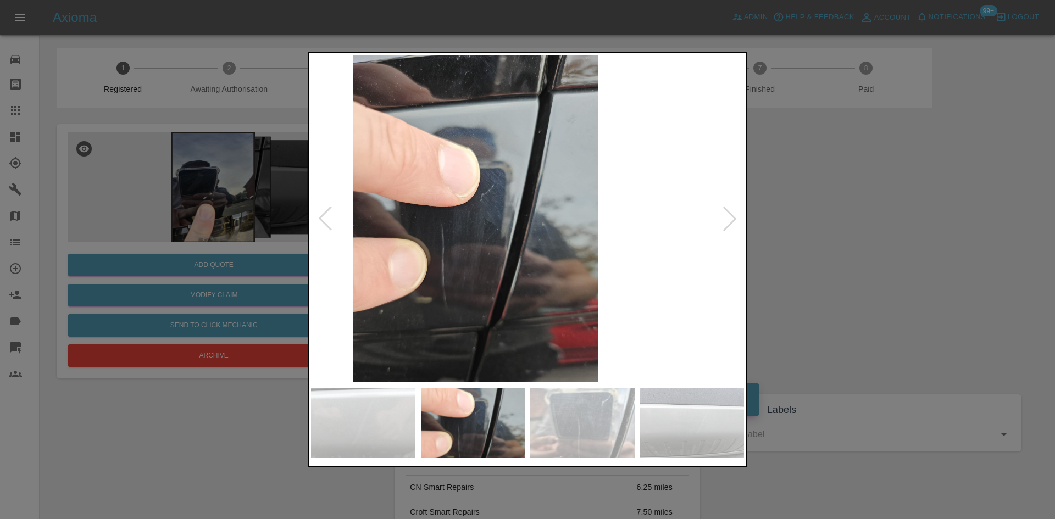
click at [487, 279] on img at bounding box center [475, 218] width 433 height 327
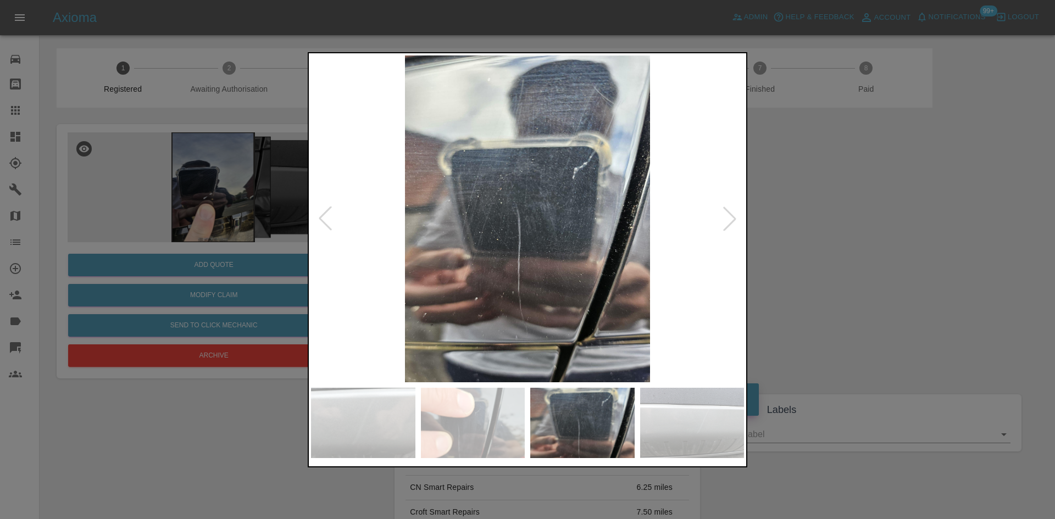
click at [514, 278] on img at bounding box center [527, 218] width 433 height 327
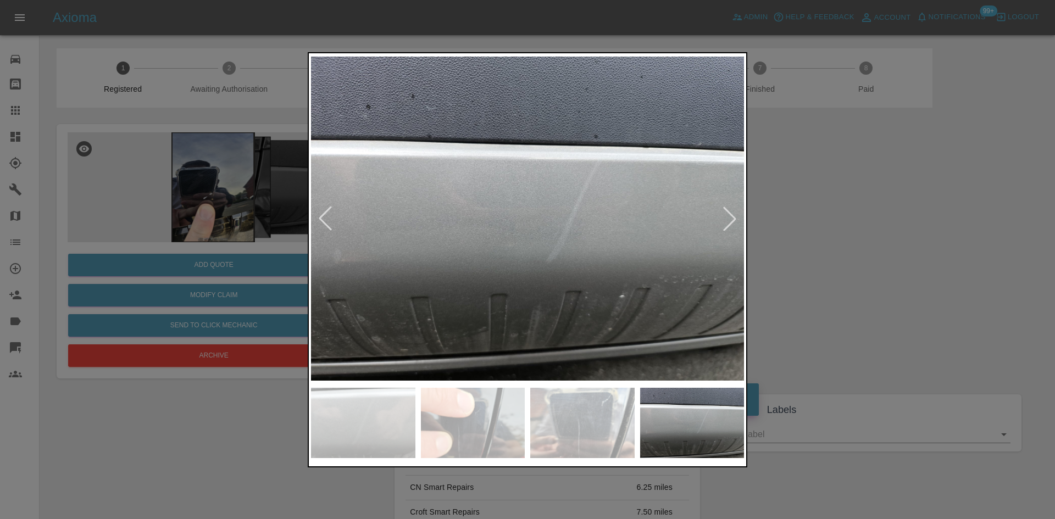
click at [503, 270] on img at bounding box center [527, 218] width 433 height 327
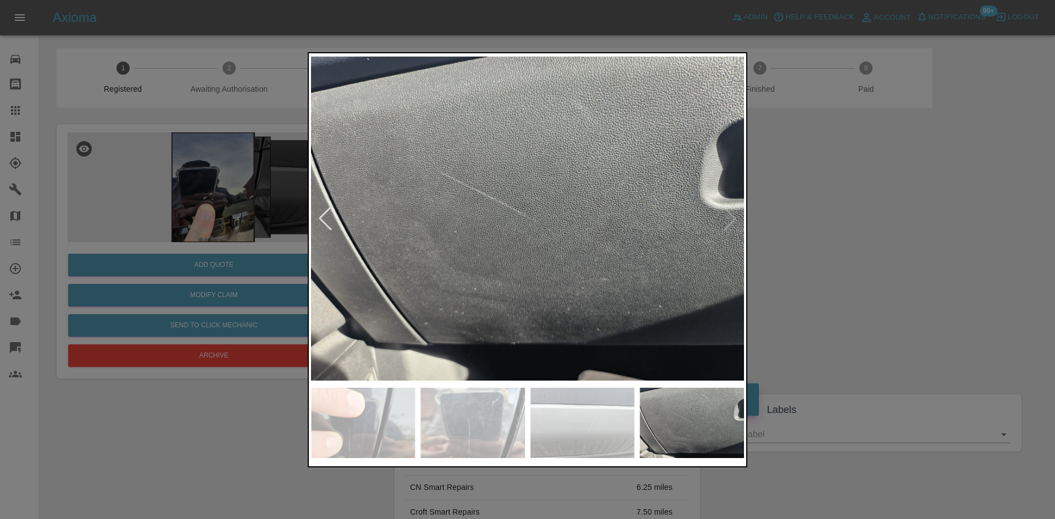
click at [515, 266] on img at bounding box center [527, 218] width 433 height 327
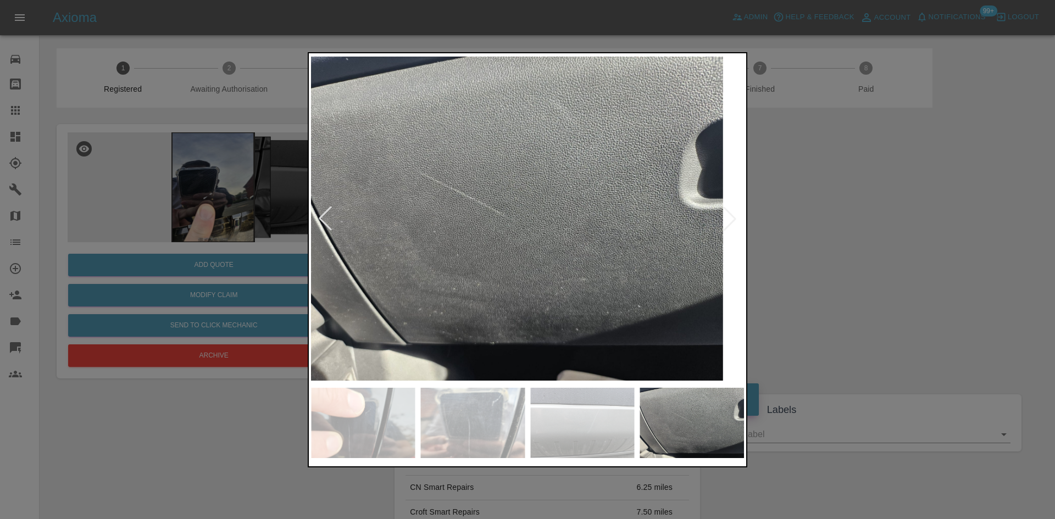
click at [461, 252] on img at bounding box center [506, 218] width 433 height 327
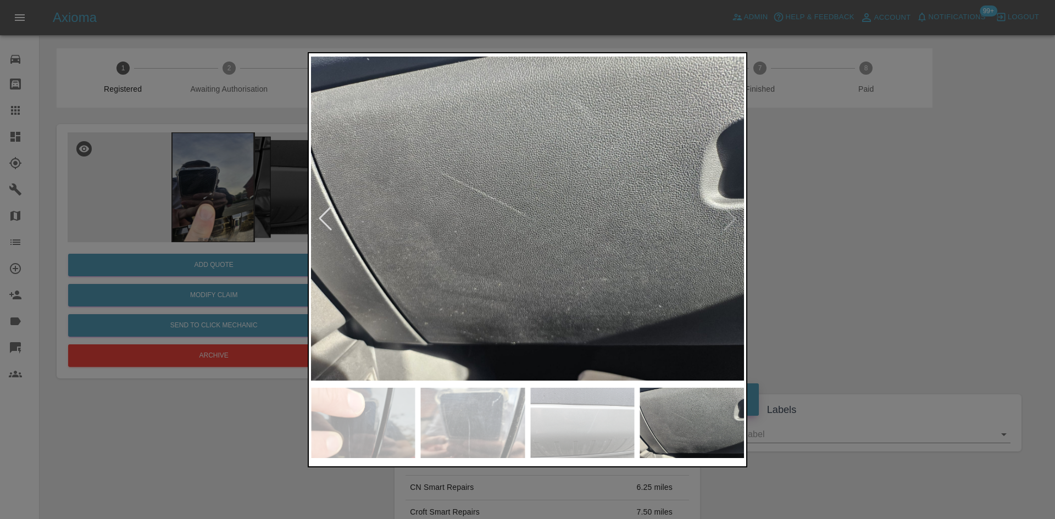
click at [422, 245] on img at bounding box center [527, 218] width 433 height 327
click at [224, 237] on div at bounding box center [527, 259] width 1055 height 519
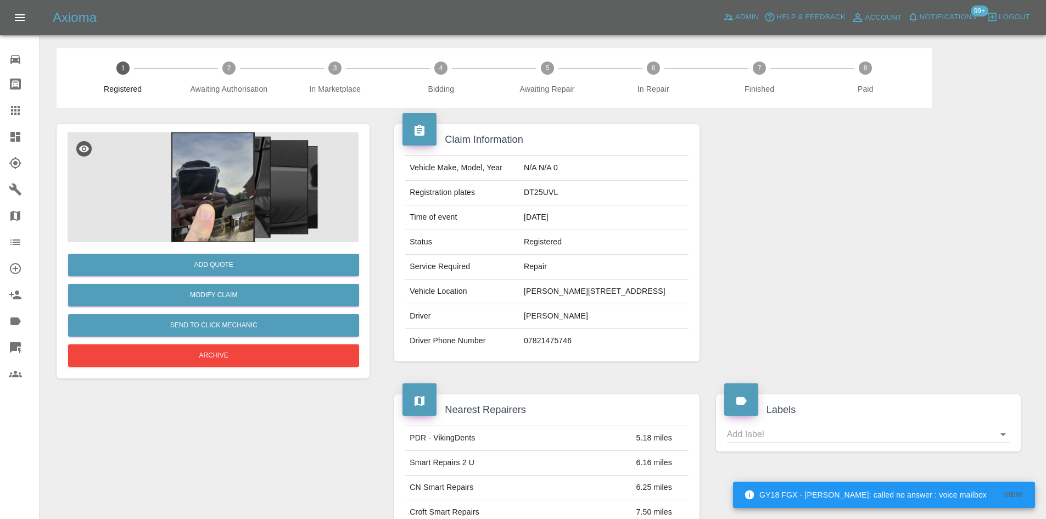
click at [251, 184] on img at bounding box center [213, 187] width 291 height 110
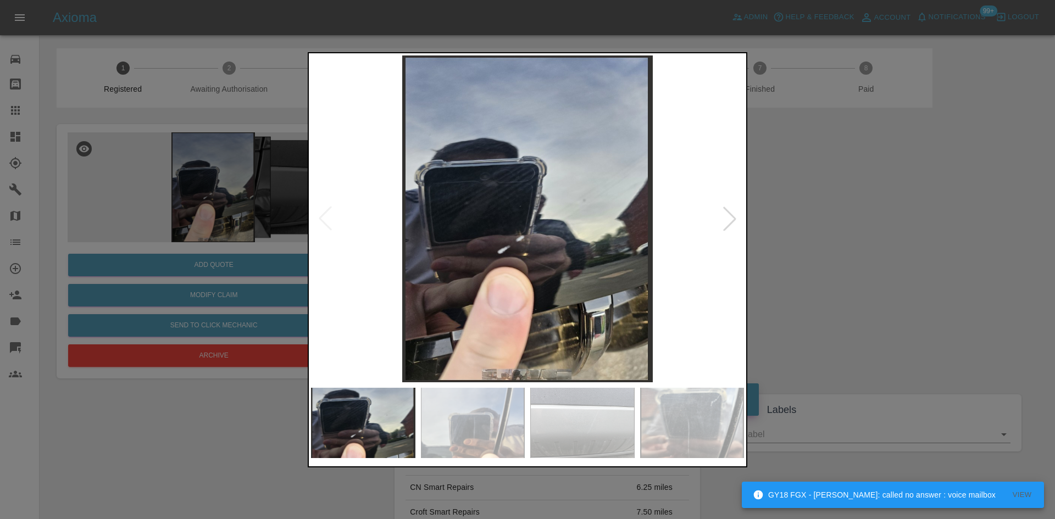
click at [446, 222] on img at bounding box center [527, 218] width 433 height 327
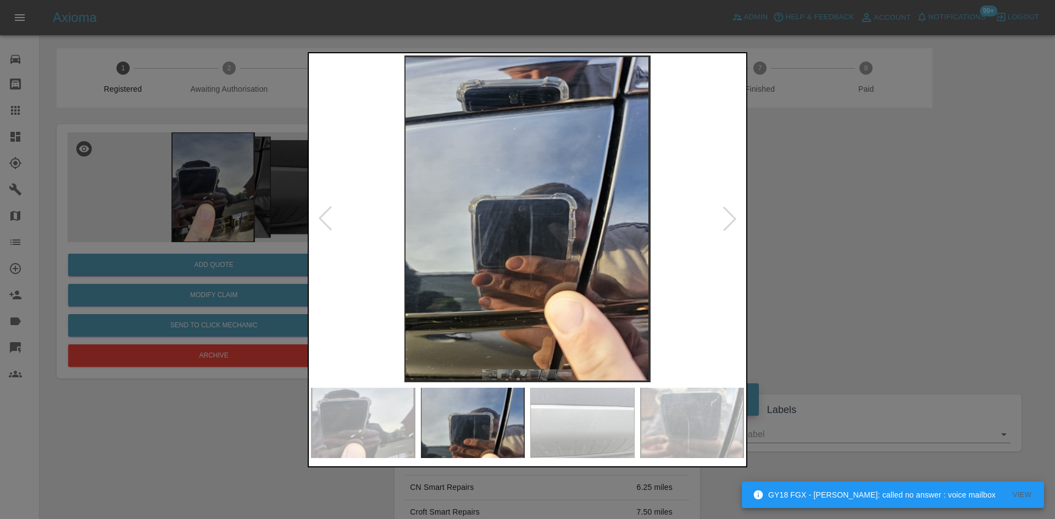
click at [454, 225] on img at bounding box center [527, 218] width 433 height 327
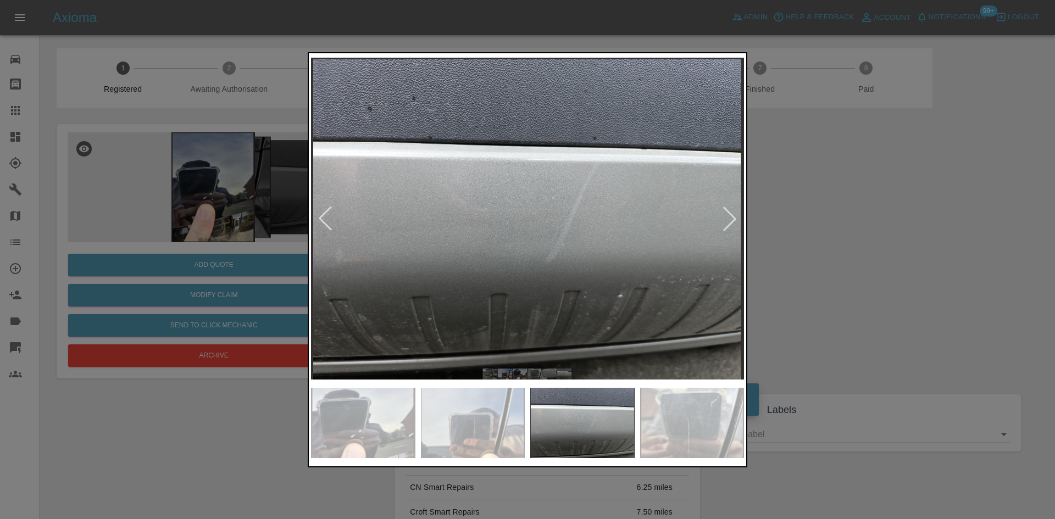
click at [219, 216] on div at bounding box center [527, 259] width 1055 height 519
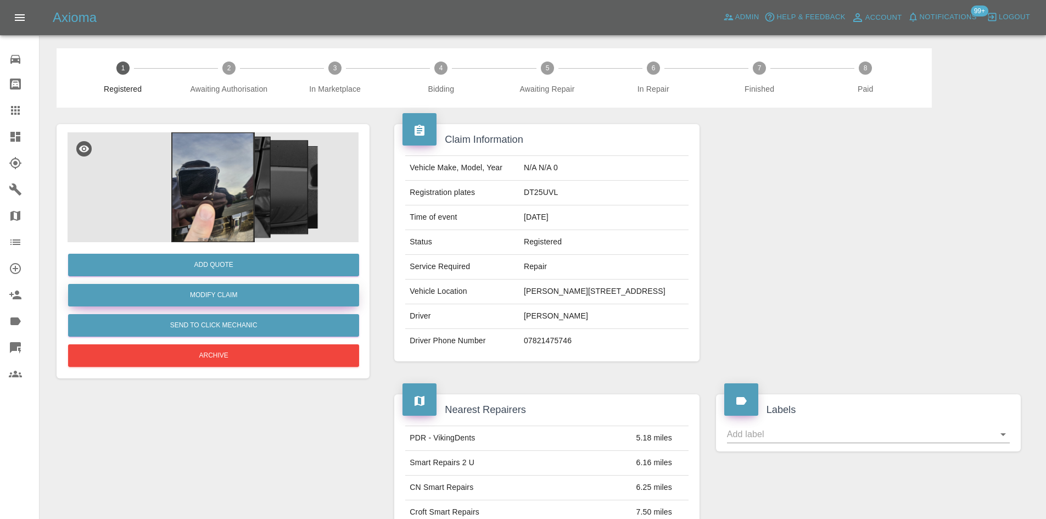
click at [223, 288] on link "Modify Claim" at bounding box center [213, 295] width 291 height 23
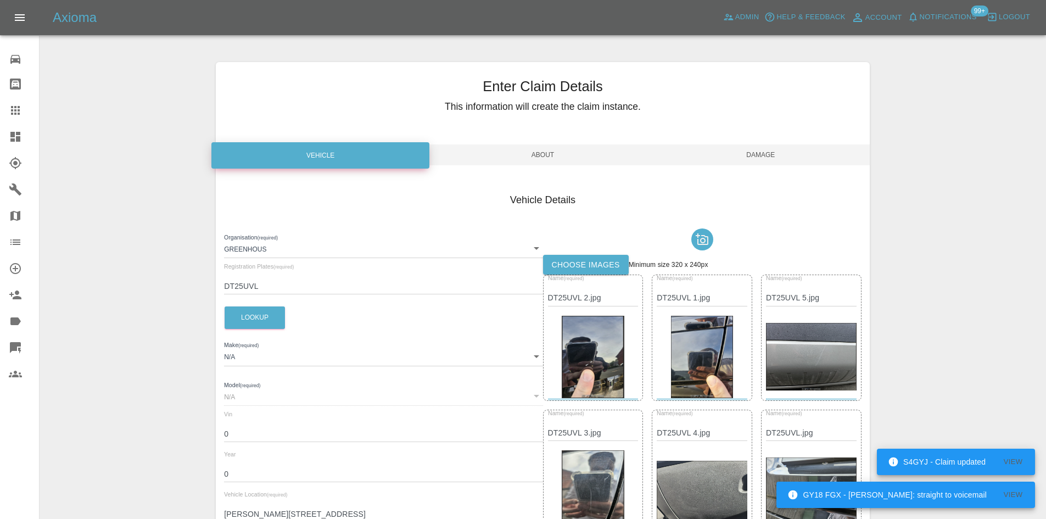
click at [744, 158] on span "Damage" at bounding box center [761, 154] width 218 height 21
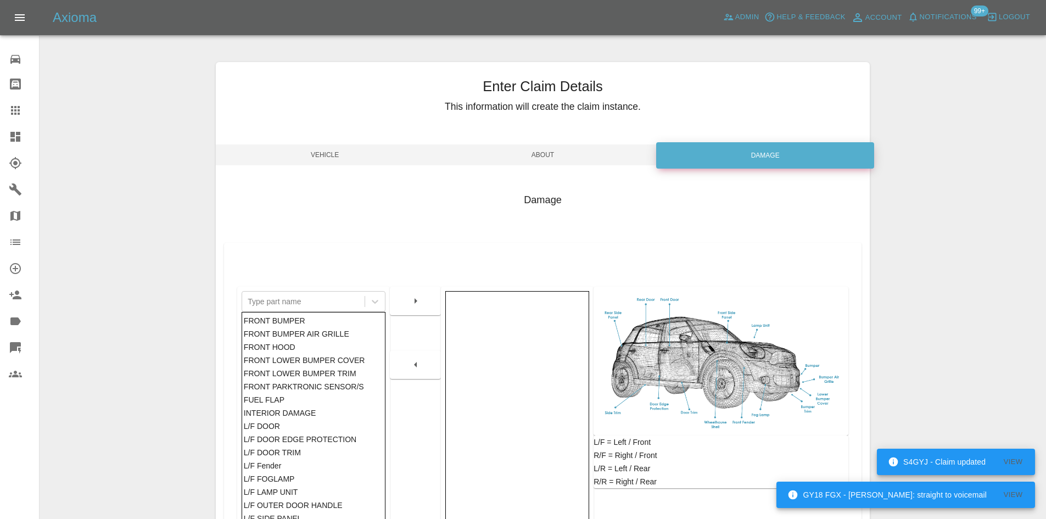
drag, startPoint x: 6, startPoint y: 131, endPoint x: 369, endPoint y: 11, distance: 382.5
click at [7, 131] on link "Dashboard" at bounding box center [19, 137] width 39 height 26
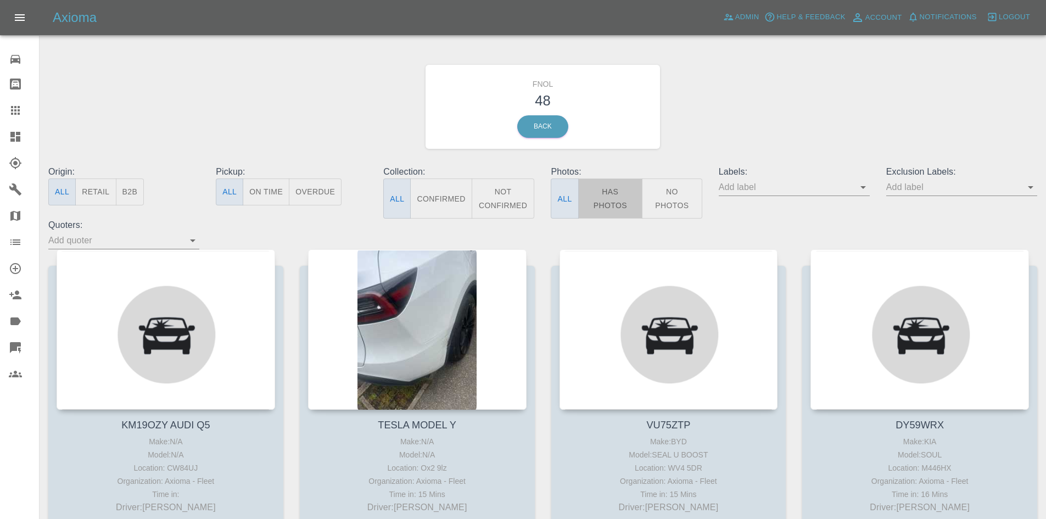
click at [606, 196] on button "Has Photos" at bounding box center [610, 199] width 65 height 40
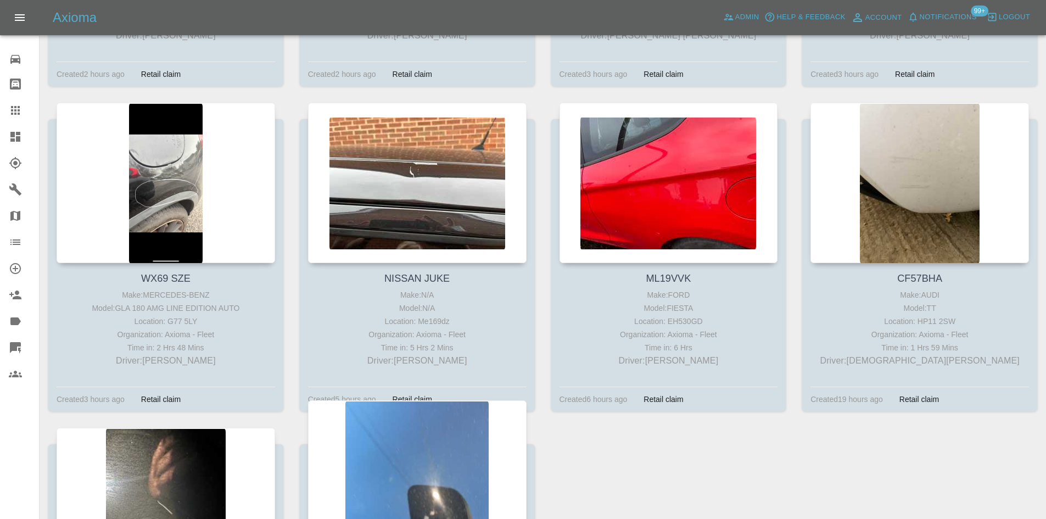
scroll to position [1988, 0]
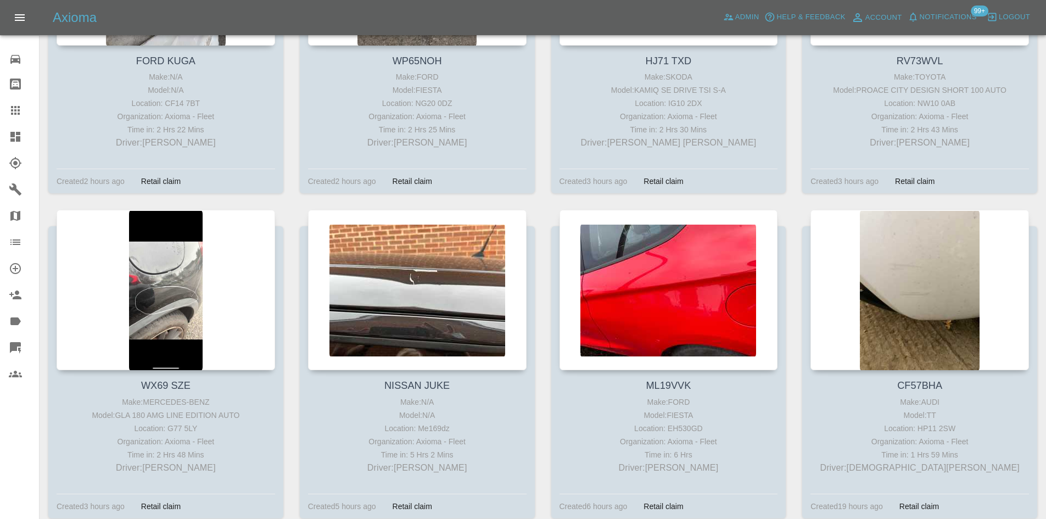
click at [26, 135] on div at bounding box center [24, 136] width 31 height 13
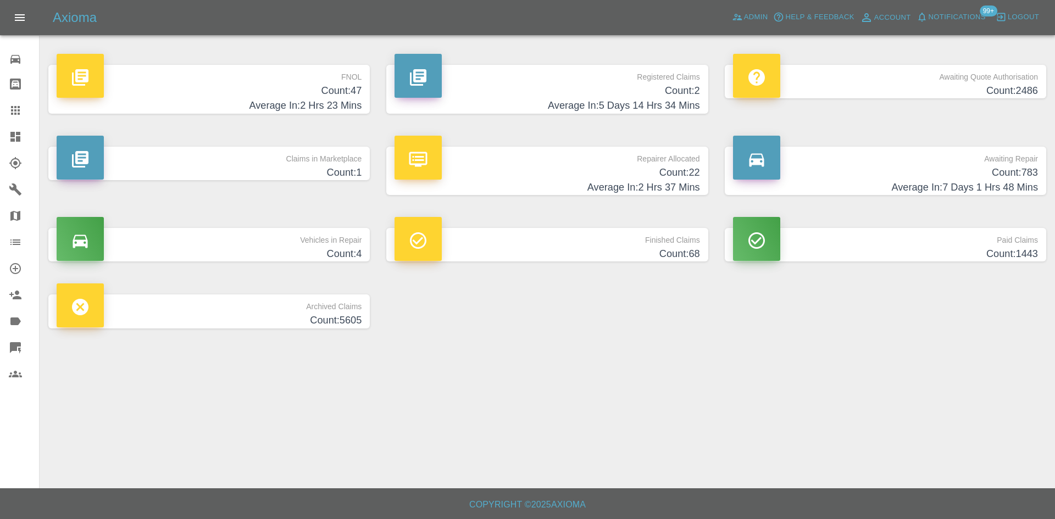
click at [331, 91] on h4 "Count: 47" at bounding box center [209, 90] width 305 height 15
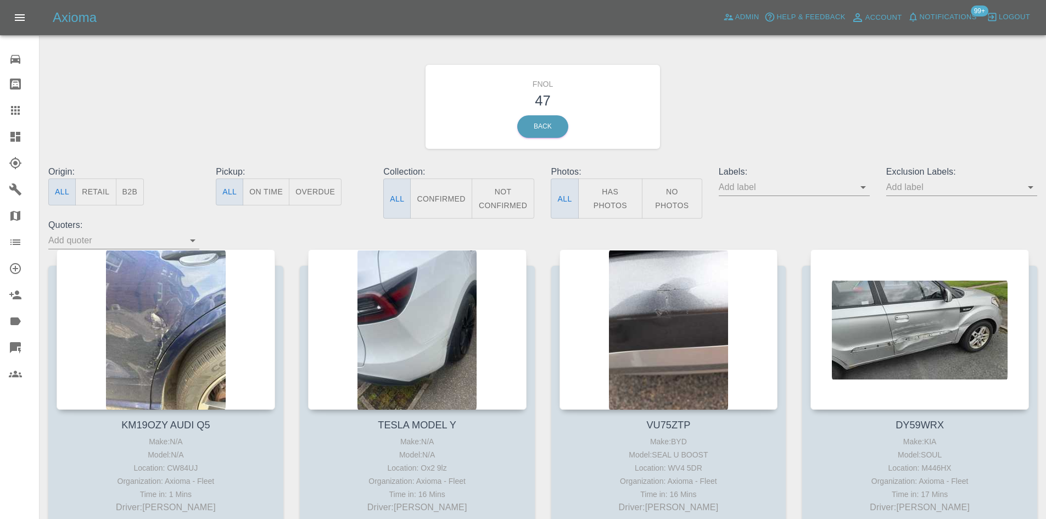
click at [23, 140] on div at bounding box center [24, 136] width 31 height 13
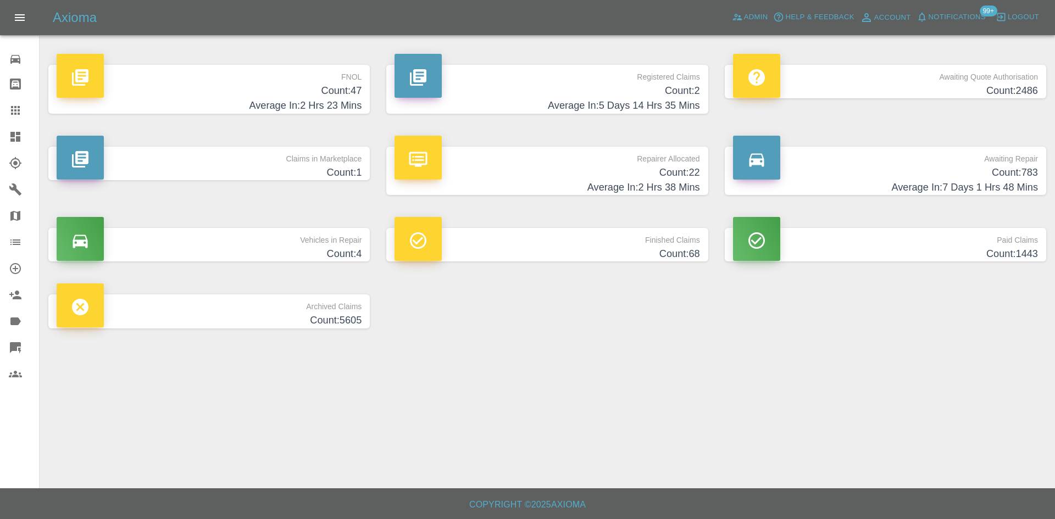
click at [622, 183] on h4 "Average In: 2 Hrs 38 Mins" at bounding box center [546, 187] width 305 height 15
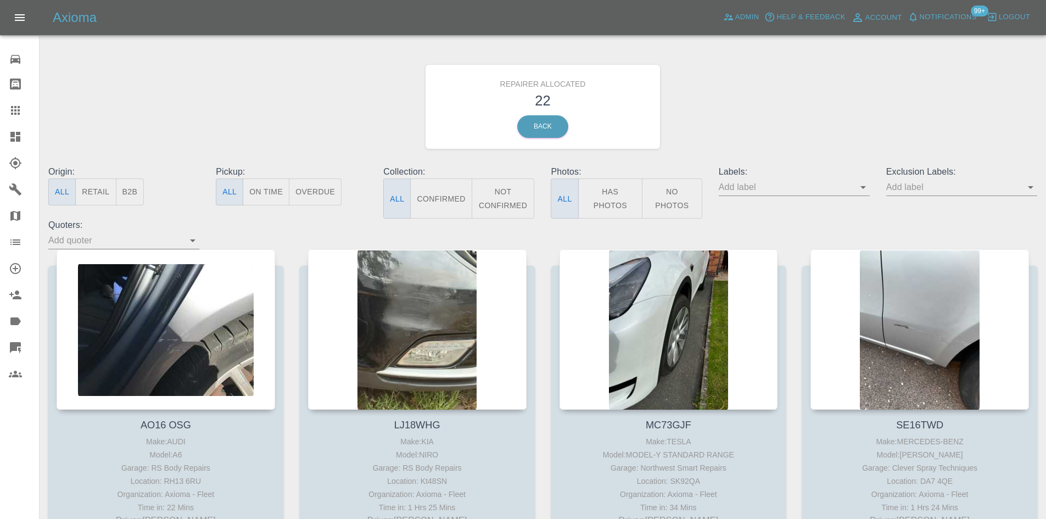
click at [122, 187] on button "B2B" at bounding box center [130, 192] width 29 height 27
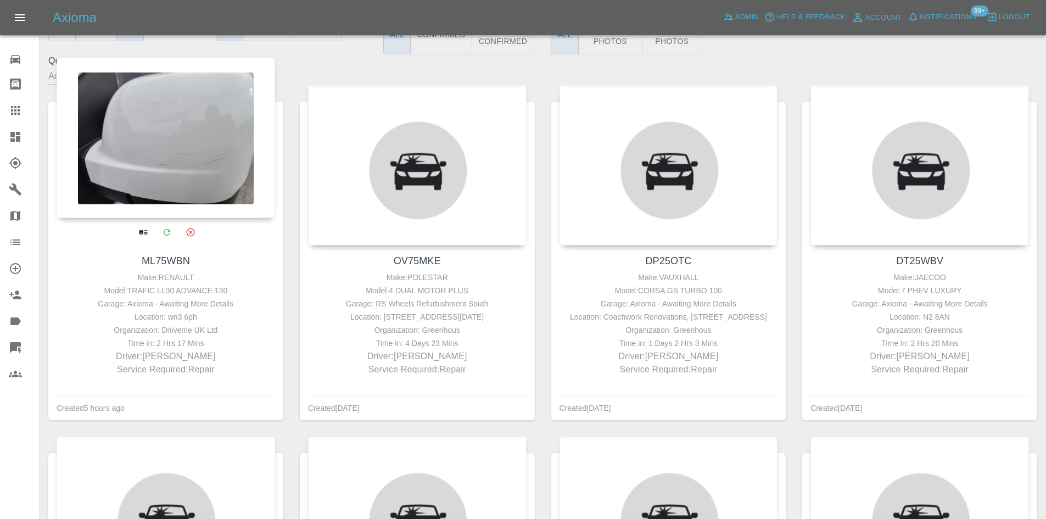
scroll to position [165, 0]
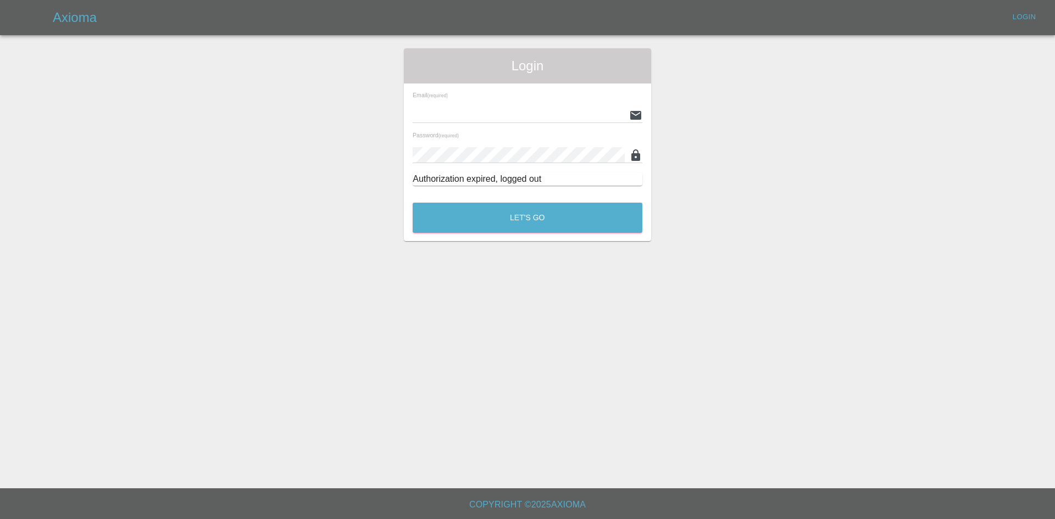
type input "[EMAIL_ADDRESS][DOMAIN_NAME]"
click at [537, 219] on button "Let's Go" at bounding box center [527, 218] width 230 height 30
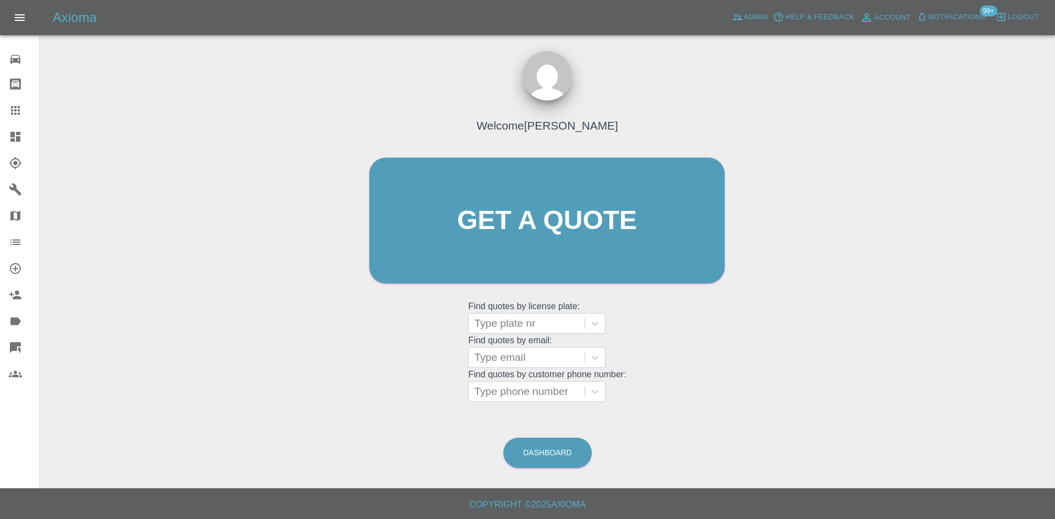
click at [29, 138] on div at bounding box center [24, 136] width 31 height 13
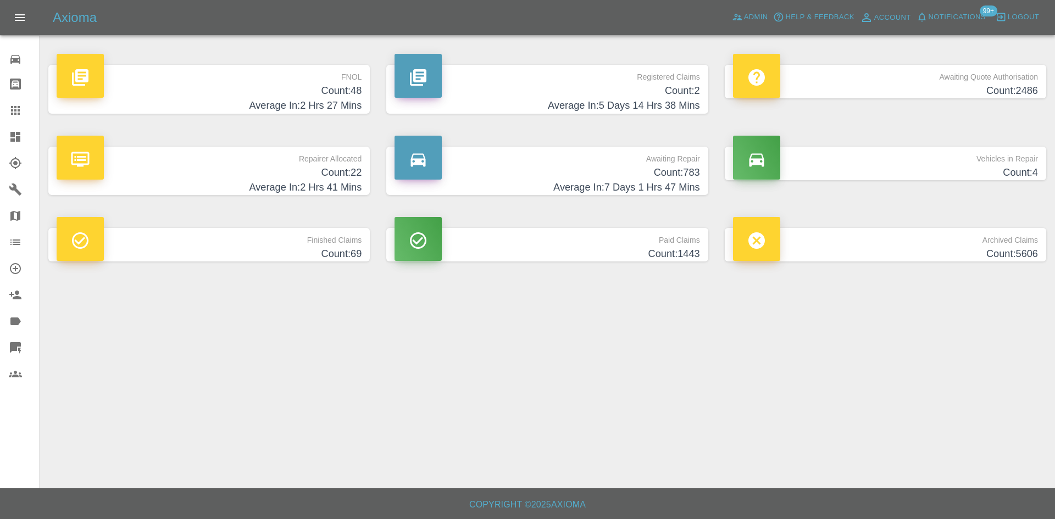
click at [340, 170] on h4 "Count: 22" at bounding box center [209, 172] width 305 height 15
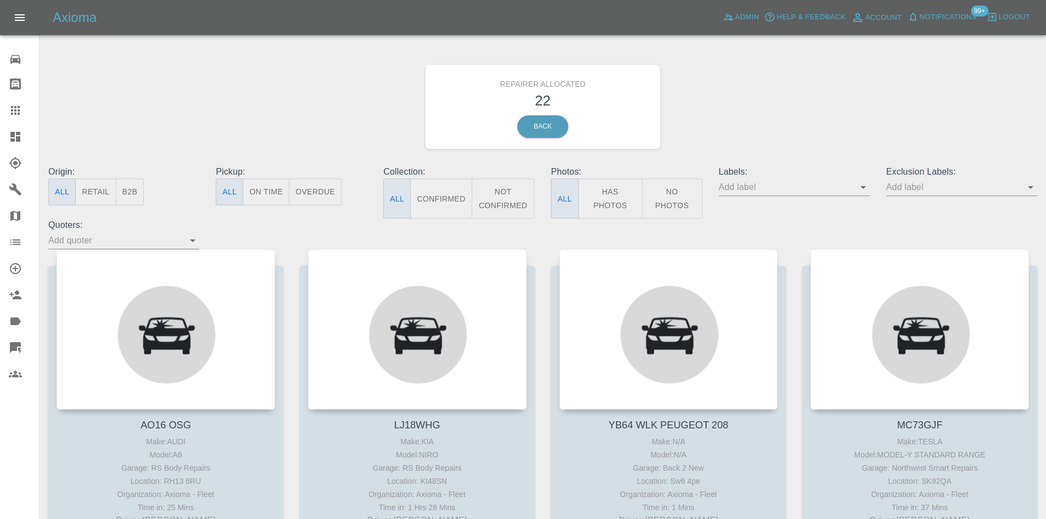
click at [140, 196] on button "B2B" at bounding box center [130, 192] width 29 height 27
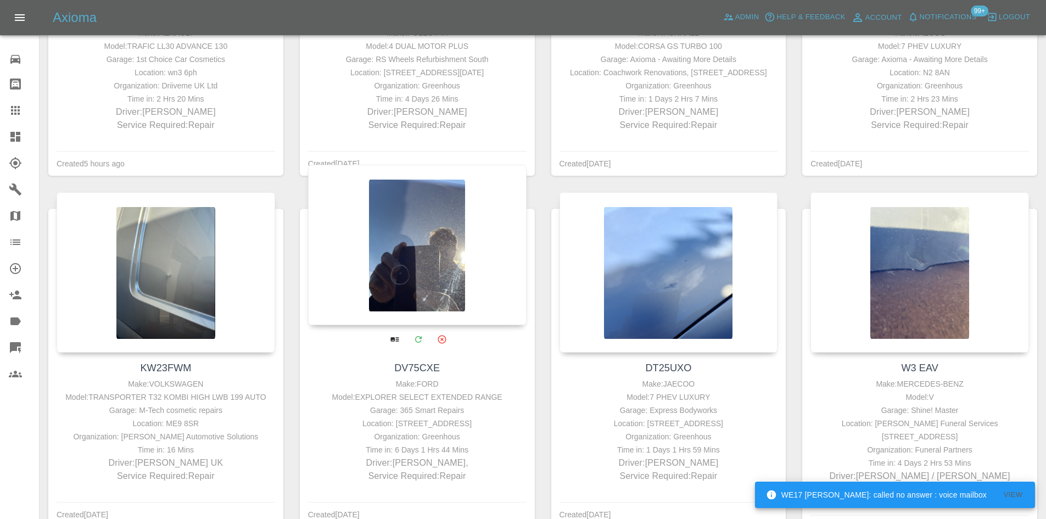
scroll to position [494, 0]
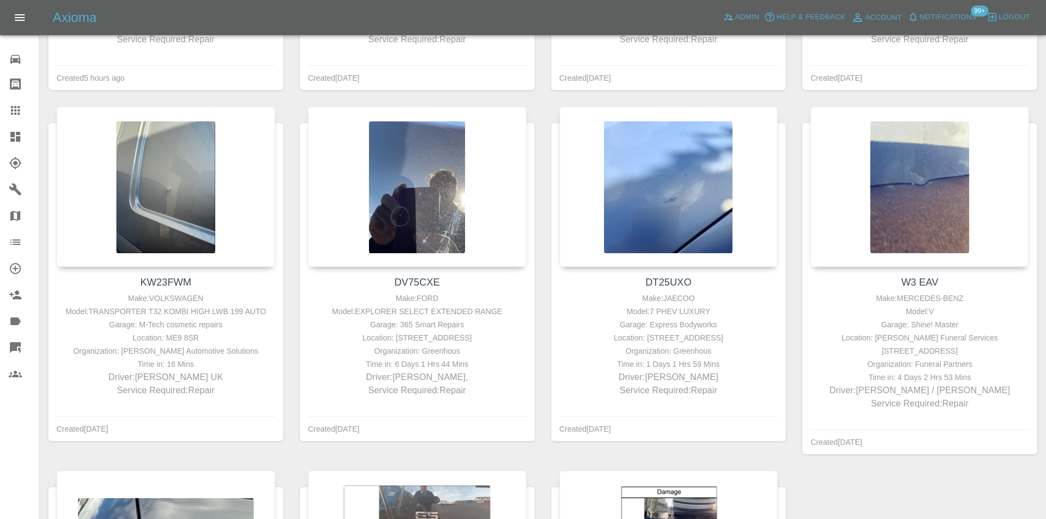
drag, startPoint x: 400, startPoint y: 179, endPoint x: 543, endPoint y: 127, distance: 151.8
click at [543, 127] on div "DT25UXO Make: JAECOO Model: 7 PHEV LUXURY Garage: Express Bodyworks Location: 2…" at bounding box center [669, 289] width 252 height 364
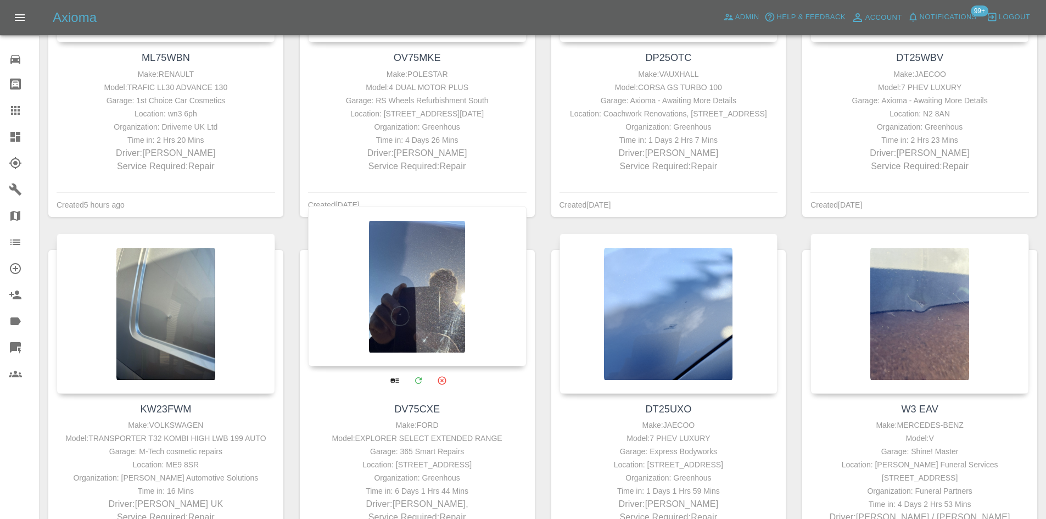
scroll to position [439, 0]
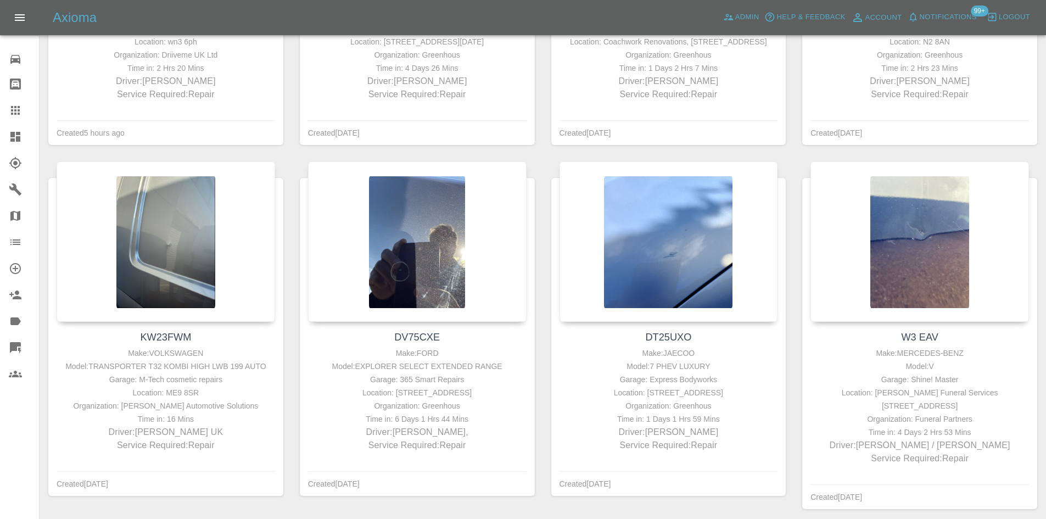
click at [294, 232] on div "DV75CXE Make: FORD Model: EXPLORER SELECT EXTENDED RANGE Garage: 365 Smart Repa…" at bounding box center [418, 343] width 252 height 364
drag, startPoint x: 656, startPoint y: 219, endPoint x: 454, endPoint y: 22, distance: 282.4
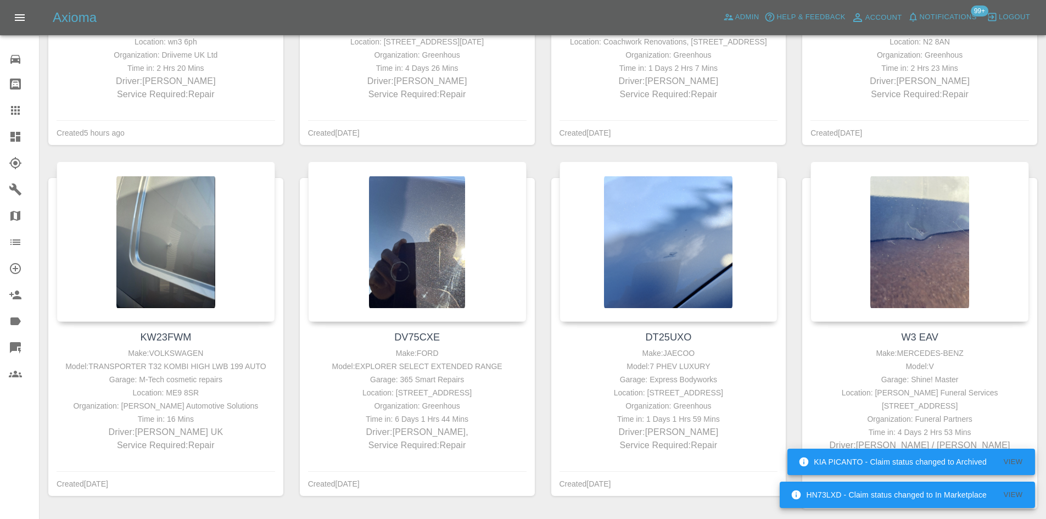
drag, startPoint x: 14, startPoint y: 109, endPoint x: 14, endPoint y: 116, distance: 7.1
click at [14, 109] on icon at bounding box center [15, 110] width 9 height 9
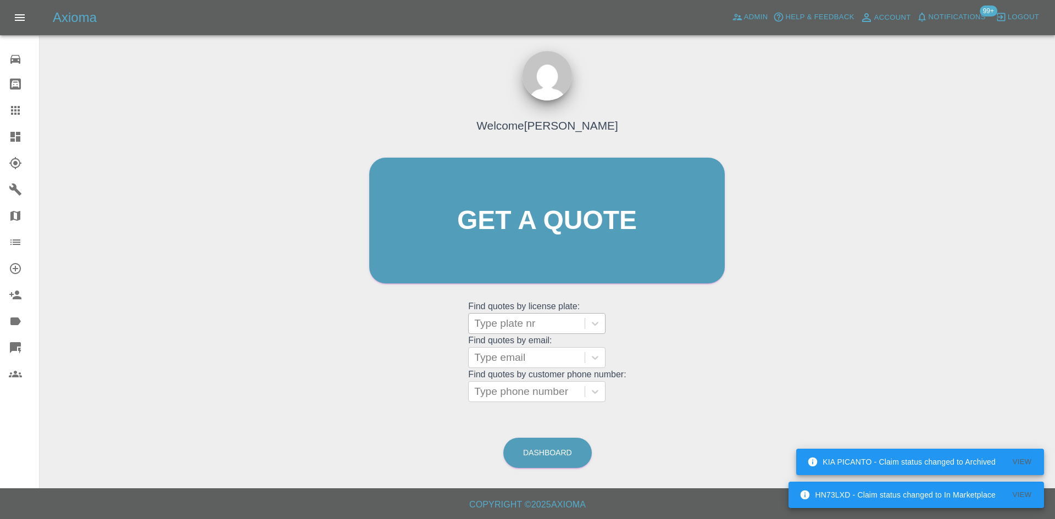
click at [515, 326] on div at bounding box center [526, 323] width 105 height 15
paste input "DT25 VGG"
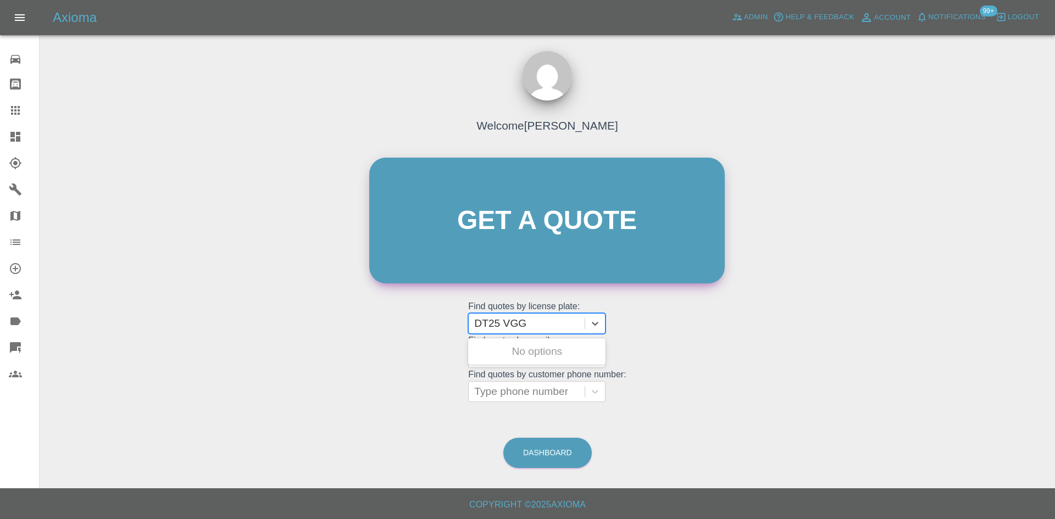
type input "DT25 VGG"
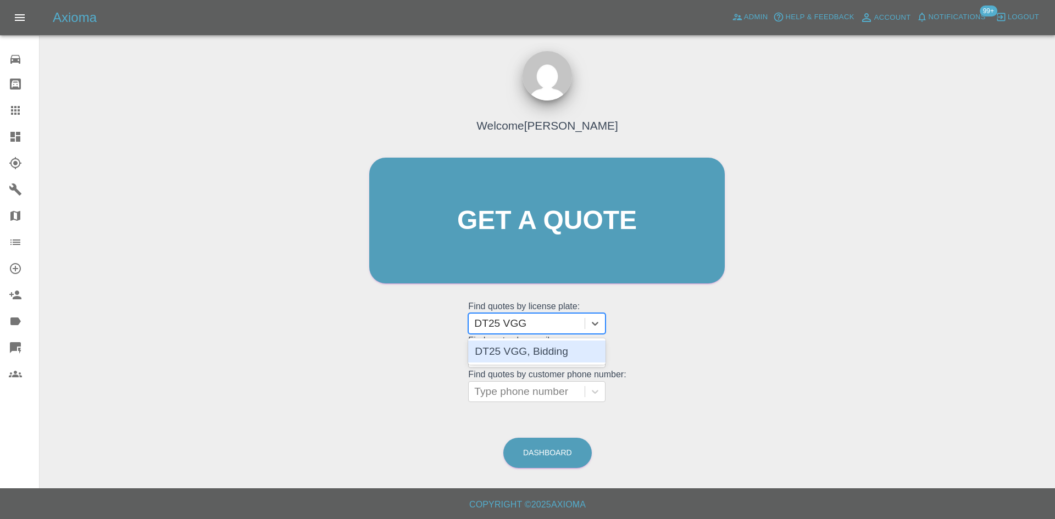
click at [516, 358] on div "DT25 VGG, Bidding" at bounding box center [536, 352] width 137 height 22
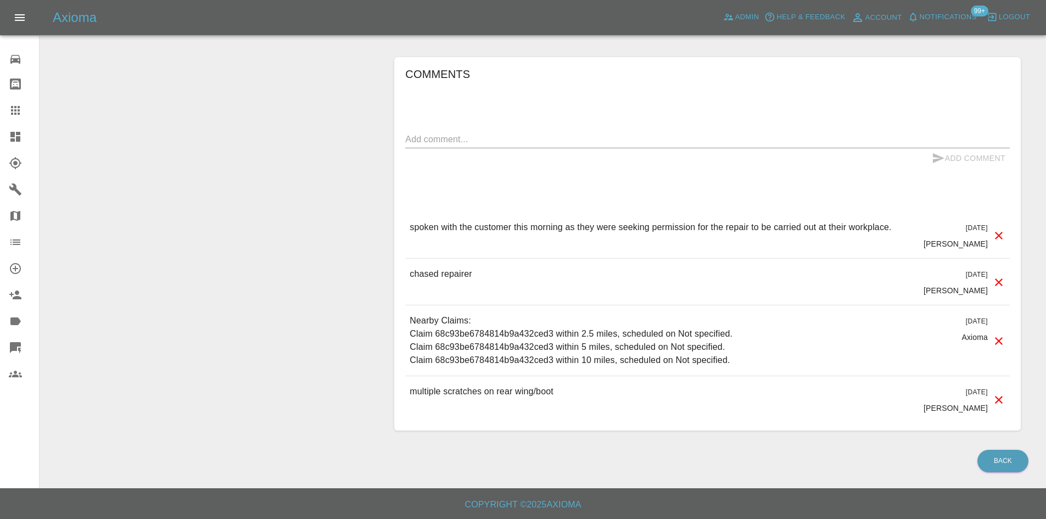
scroll to position [637, 0]
click at [449, 143] on textarea at bounding box center [707, 139] width 605 height 13
paste textarea "We have had a response from Hassan via email regarding the workplace permission…"
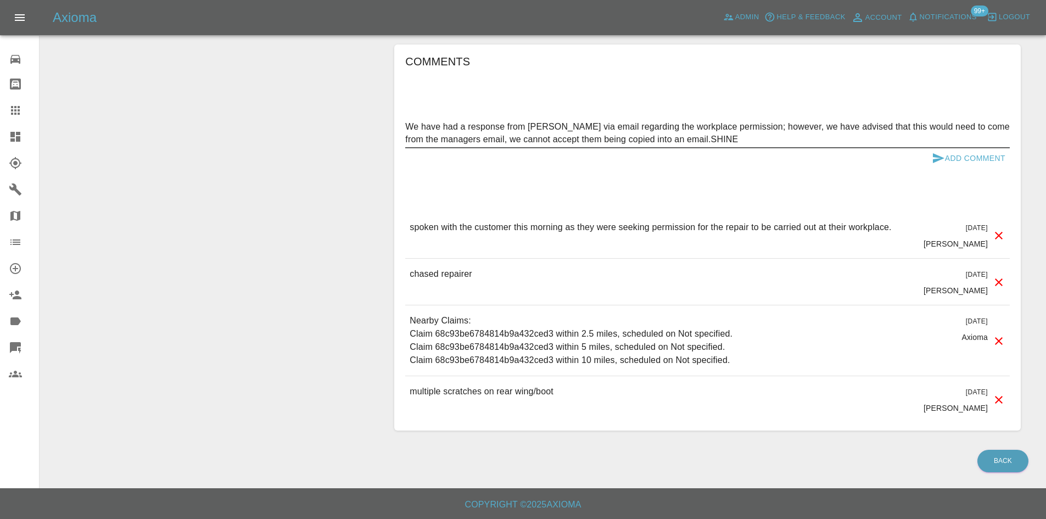
type textarea "We have had a response from Hassan via email regarding the workplace permission…"
click at [953, 169] on button "Add Comment" at bounding box center [969, 158] width 82 height 20
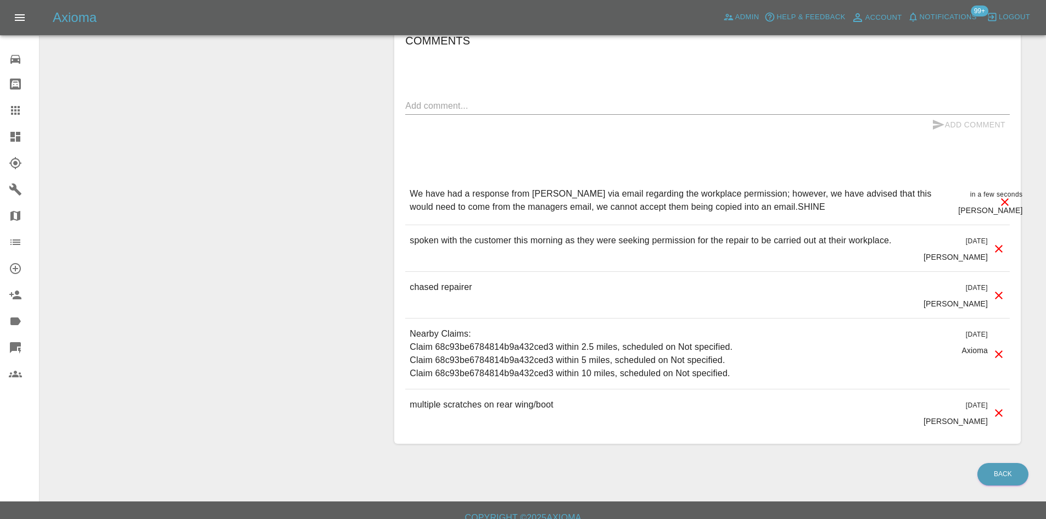
drag, startPoint x: 350, startPoint y: 210, endPoint x: 253, endPoint y: 203, distance: 97.5
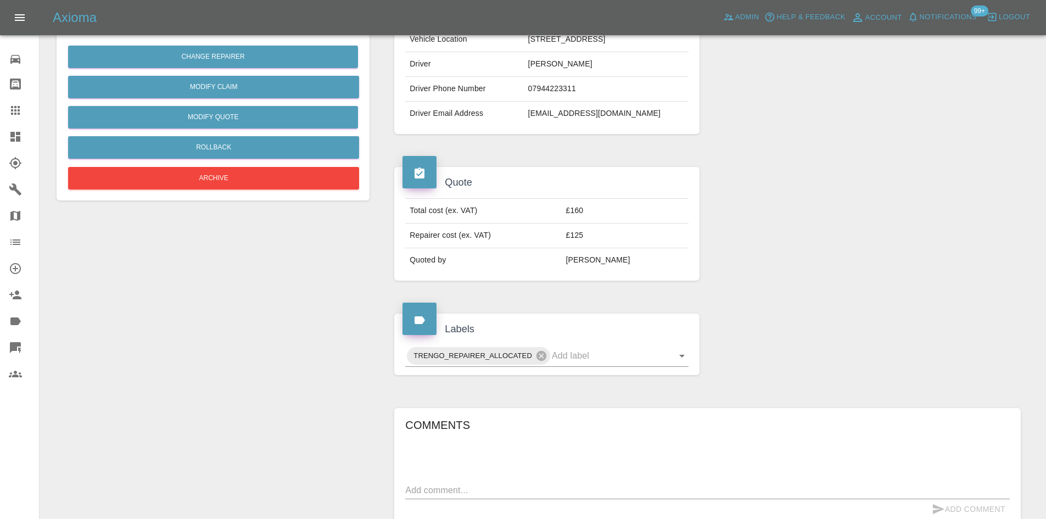
scroll to position [0, 0]
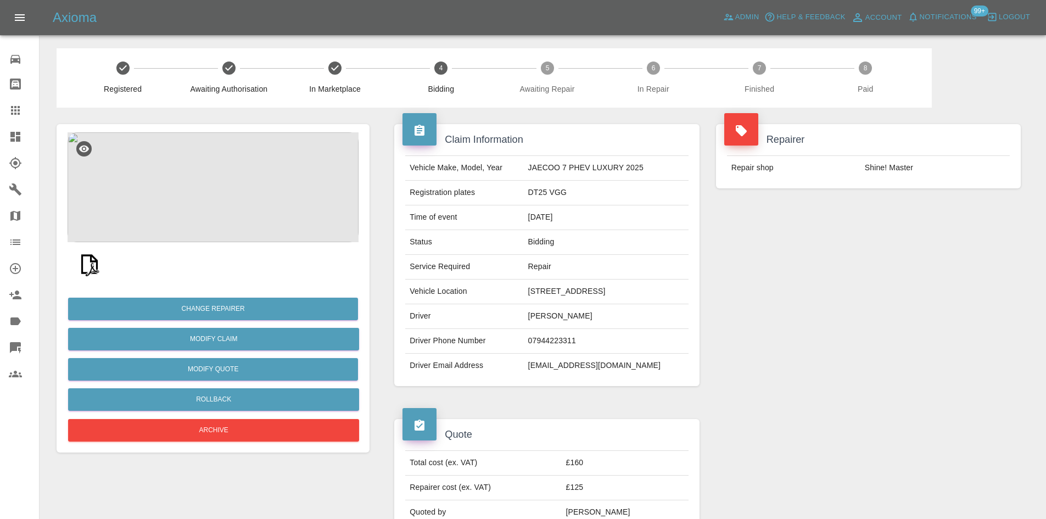
click at [20, 130] on link "Dashboard" at bounding box center [19, 137] width 39 height 26
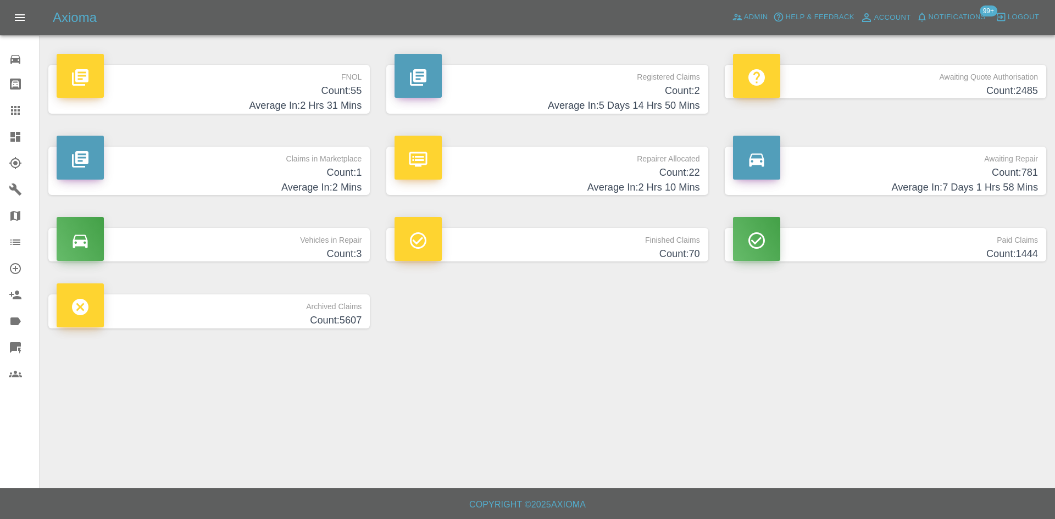
click at [641, 173] on h4 "Count: 22" at bounding box center [546, 172] width 305 height 15
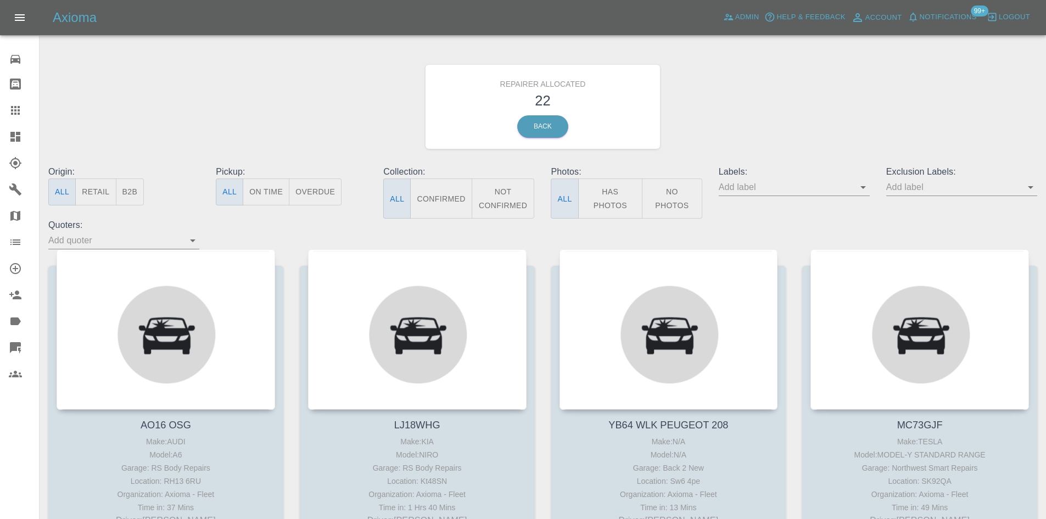
click at [128, 192] on button "B2B" at bounding box center [130, 192] width 29 height 27
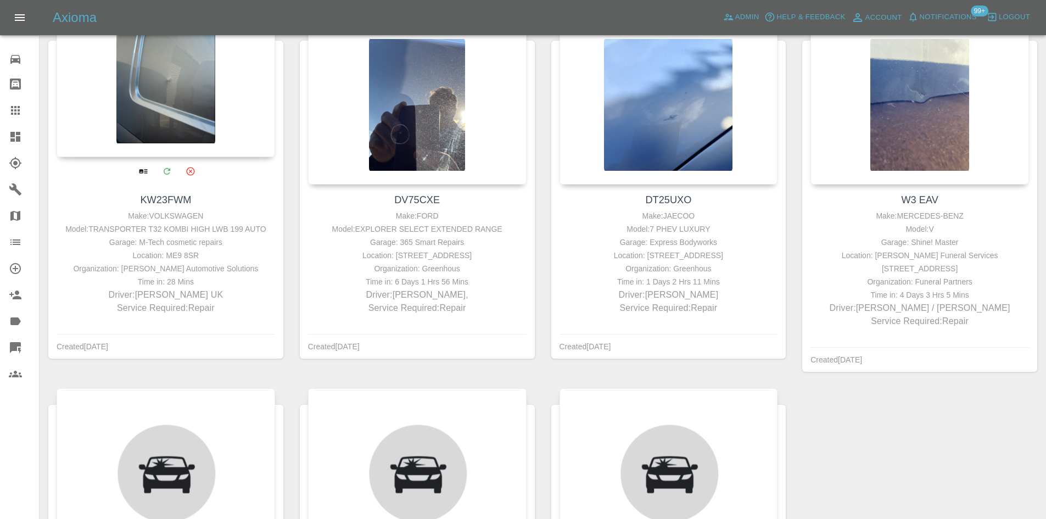
scroll to position [824, 0]
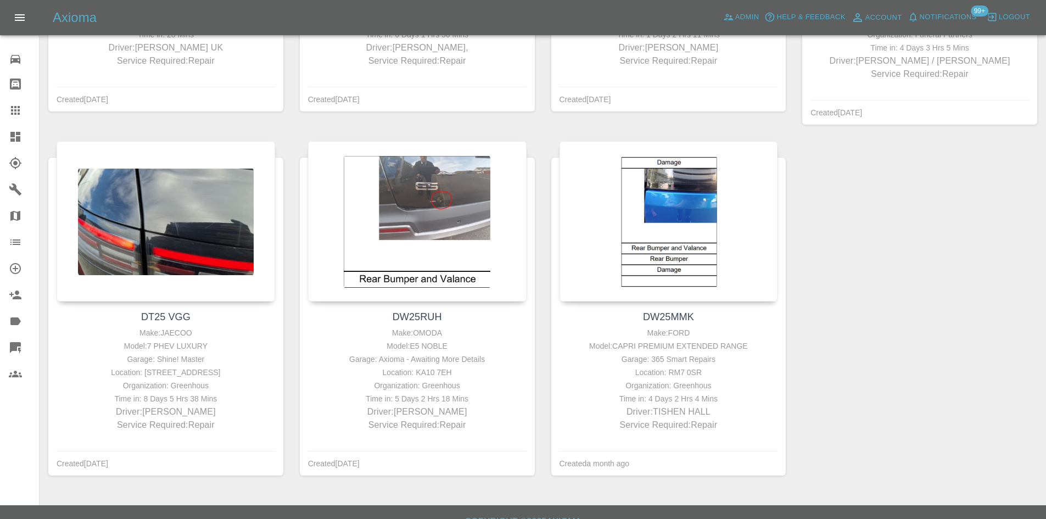
drag, startPoint x: 18, startPoint y: 132, endPoint x: 223, endPoint y: 205, distance: 217.5
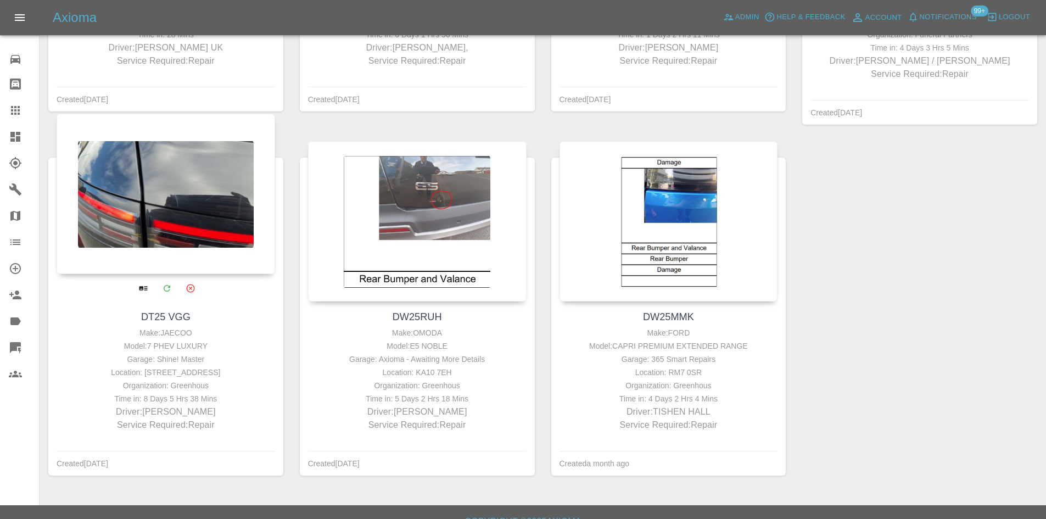
click at [18, 133] on icon at bounding box center [15, 137] width 10 height 10
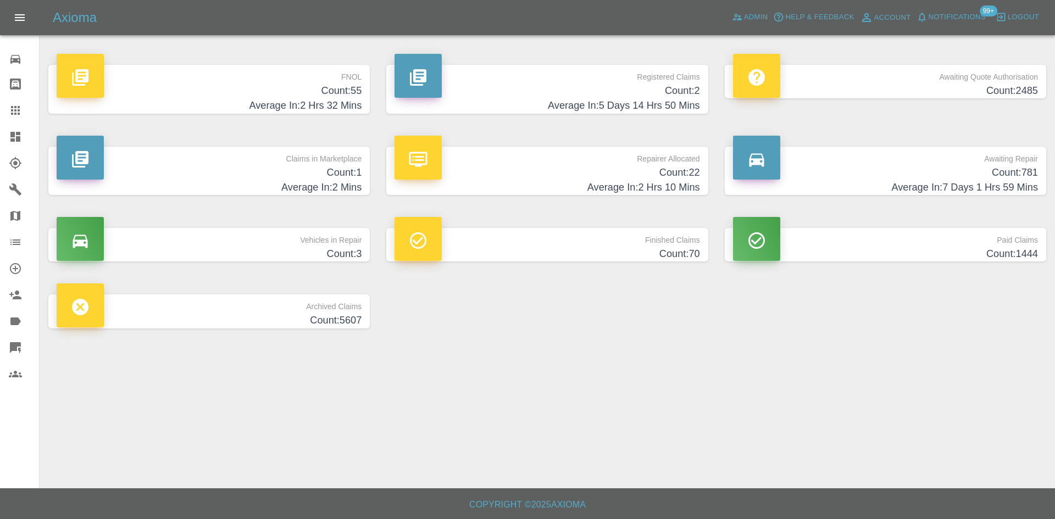
click at [310, 96] on h4 "Count: 55" at bounding box center [209, 90] width 305 height 15
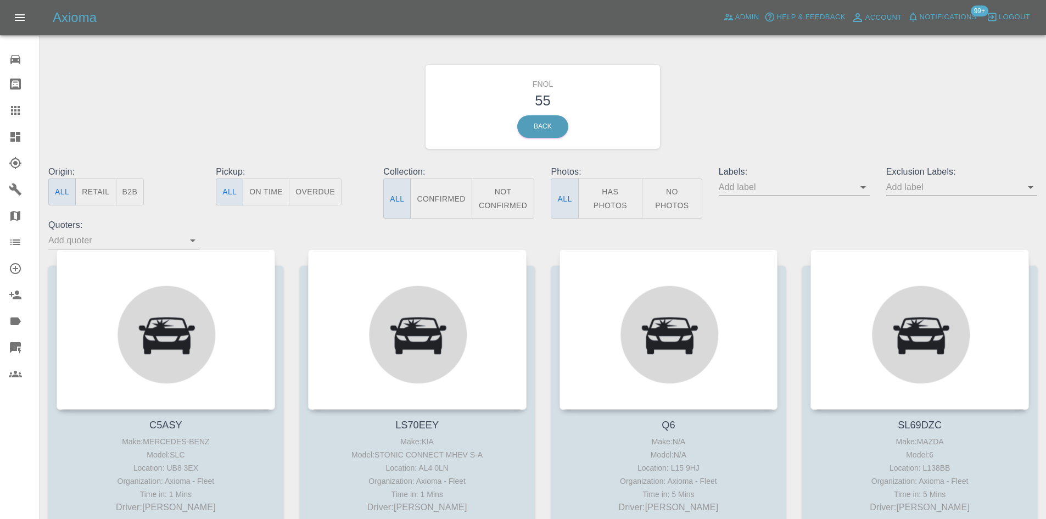
click at [604, 200] on button "Has Photos" at bounding box center [610, 199] width 65 height 40
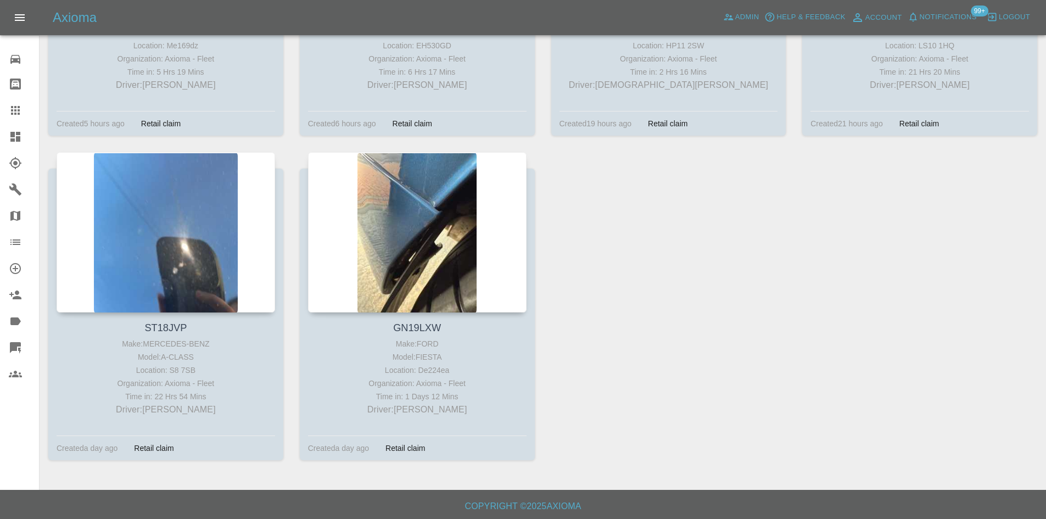
scroll to position [3021, 0]
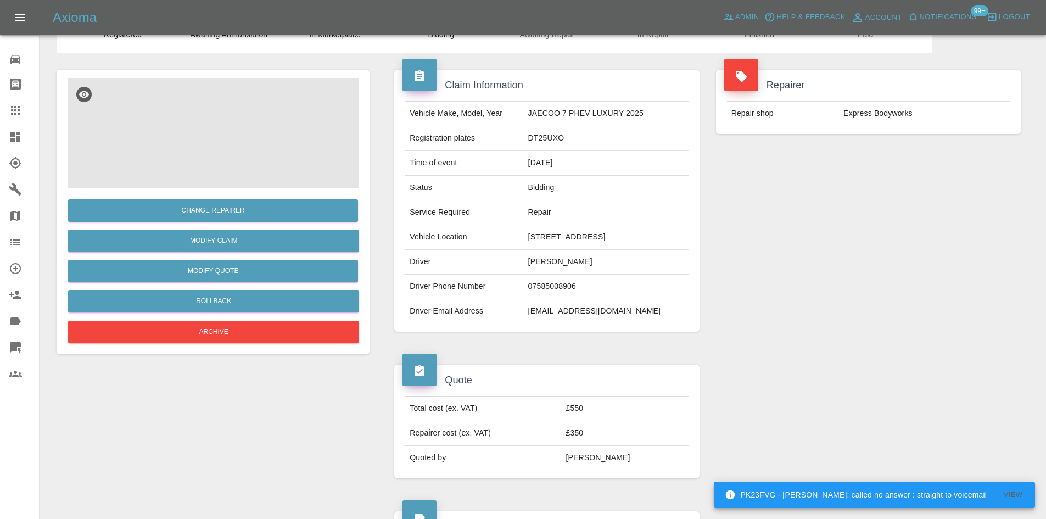
scroll to position [55, 0]
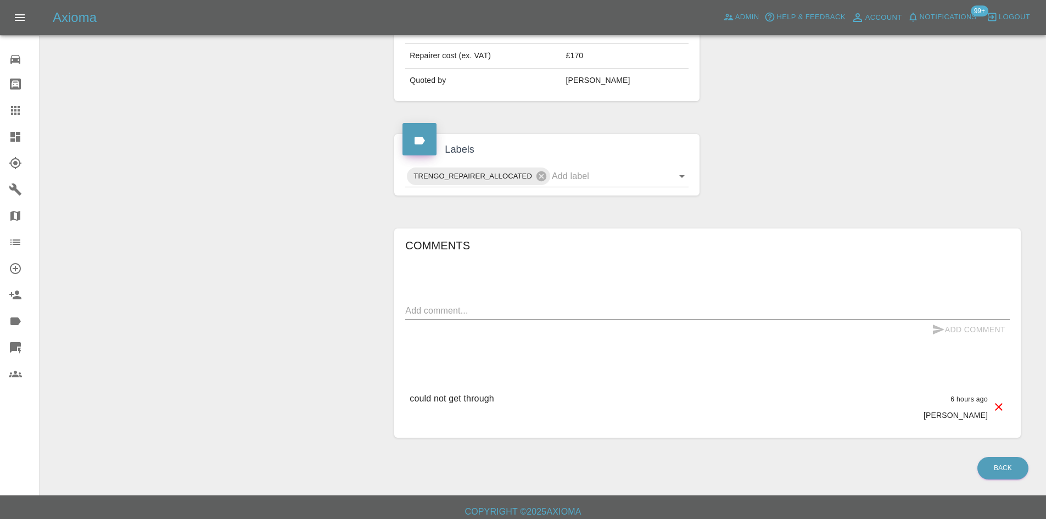
scroll to position [448, 0]
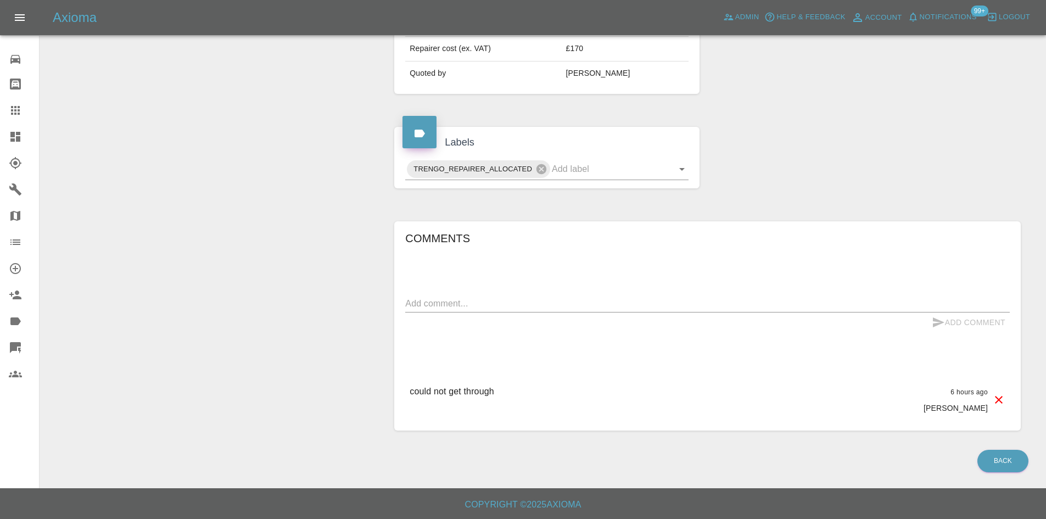
click at [478, 303] on textarea at bounding box center [707, 303] width 605 height 13
paste textarea "Spoken to a colleague this morning, who is asking the manager to send over the …"
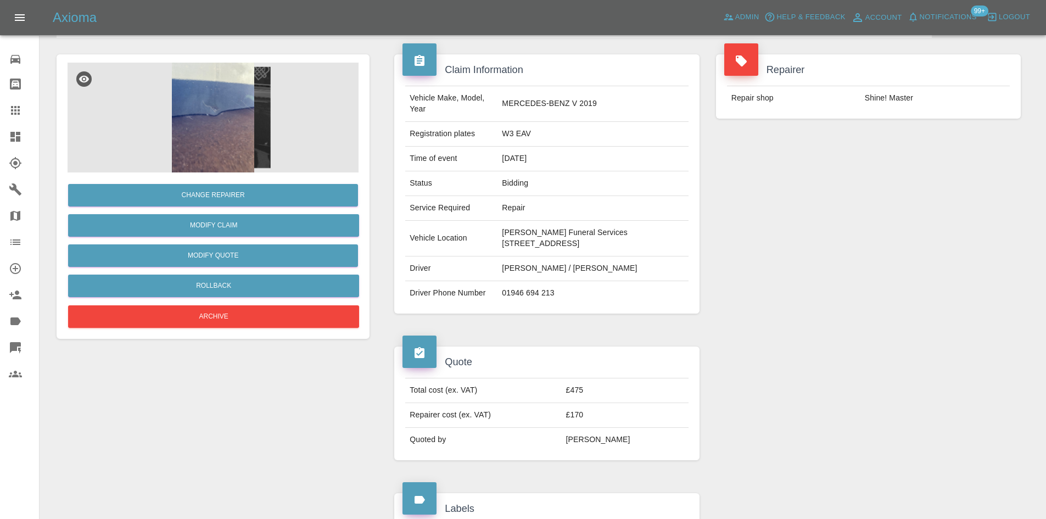
scroll to position [330, 0]
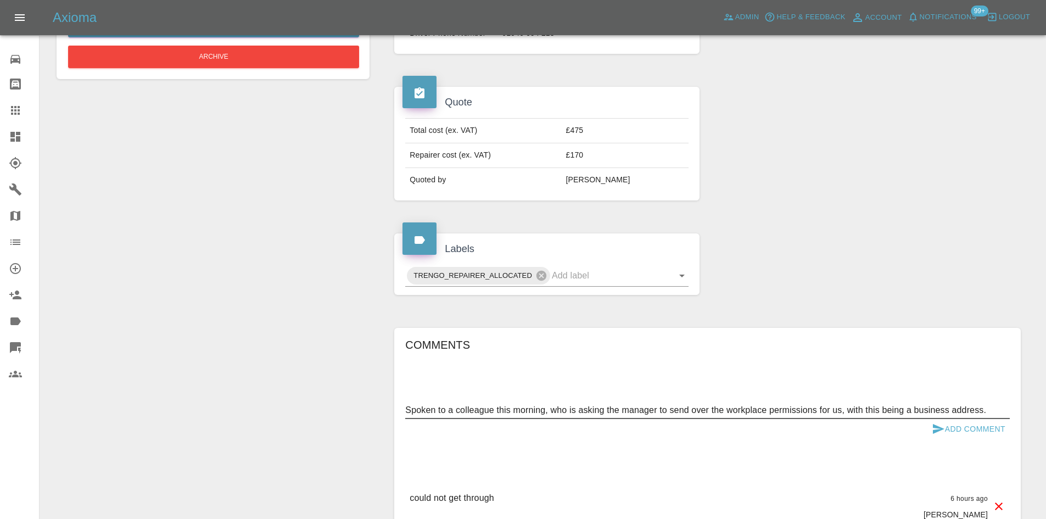
type textarea "Spoken to a colleague this morning, who is asking the manager to send over the …"
click at [959, 439] on button "Add Comment" at bounding box center [969, 429] width 82 height 20
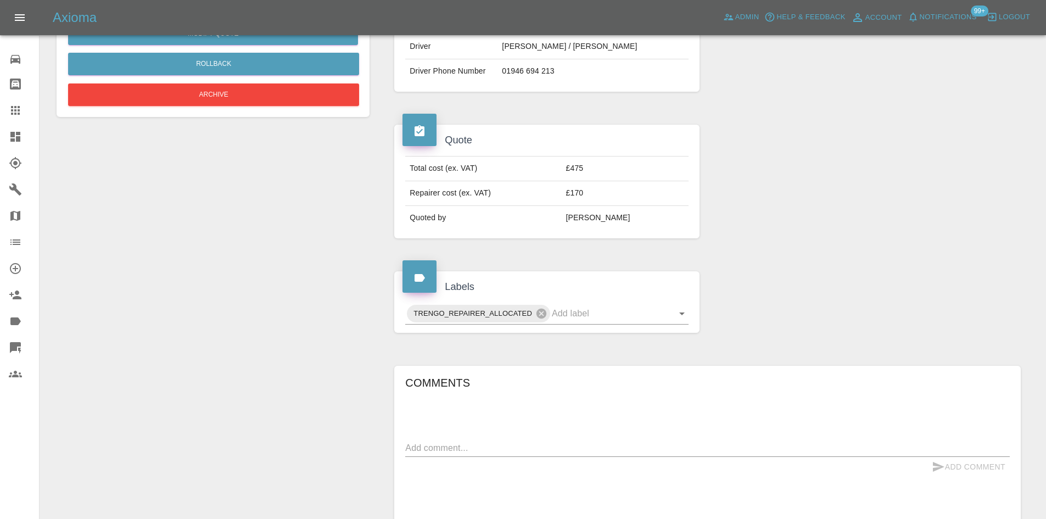
scroll to position [384, 0]
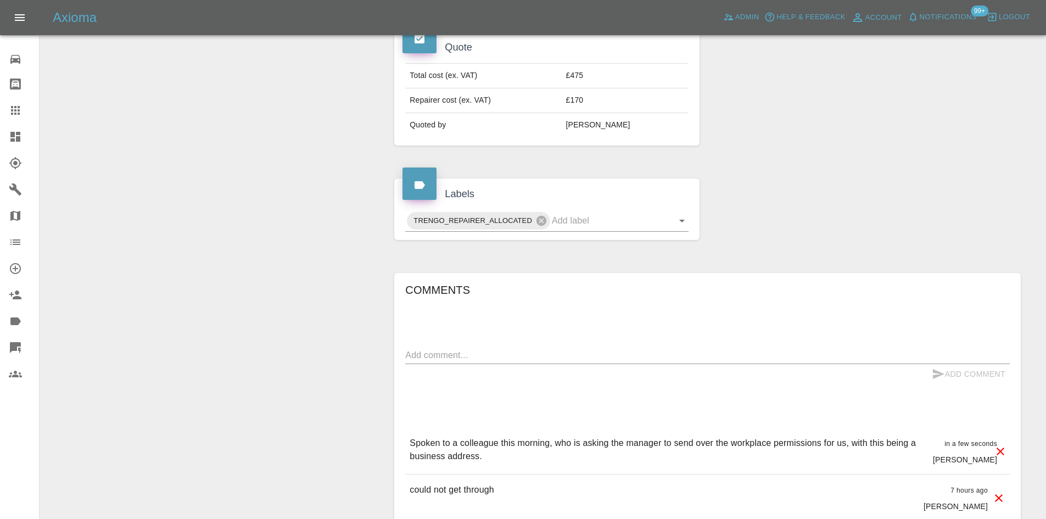
click at [450, 361] on textarea at bounding box center [707, 355] width 605 height 13
type textarea "Thats Shine 👇"
click at [969, 384] on button "Add Comment" at bounding box center [969, 374] width 82 height 20
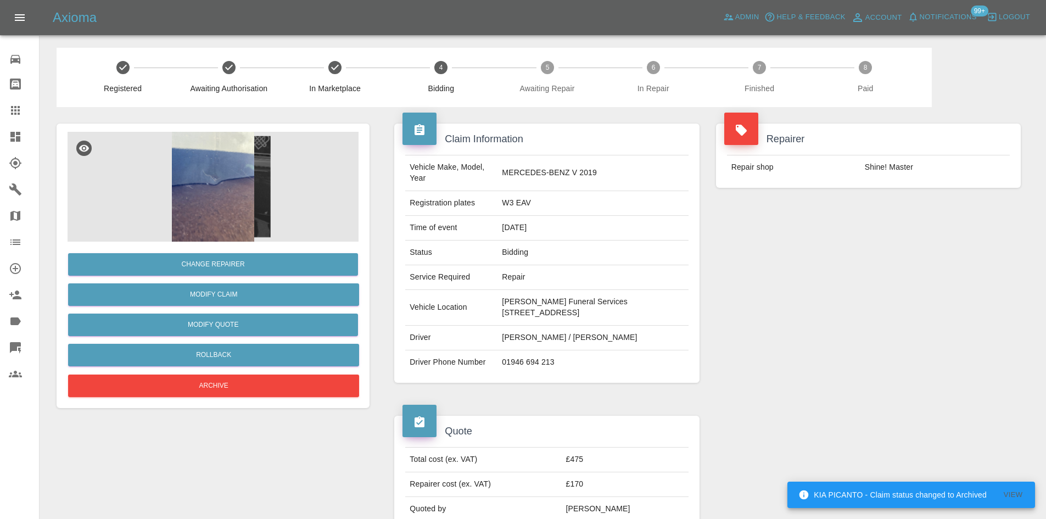
scroll to position [0, 0]
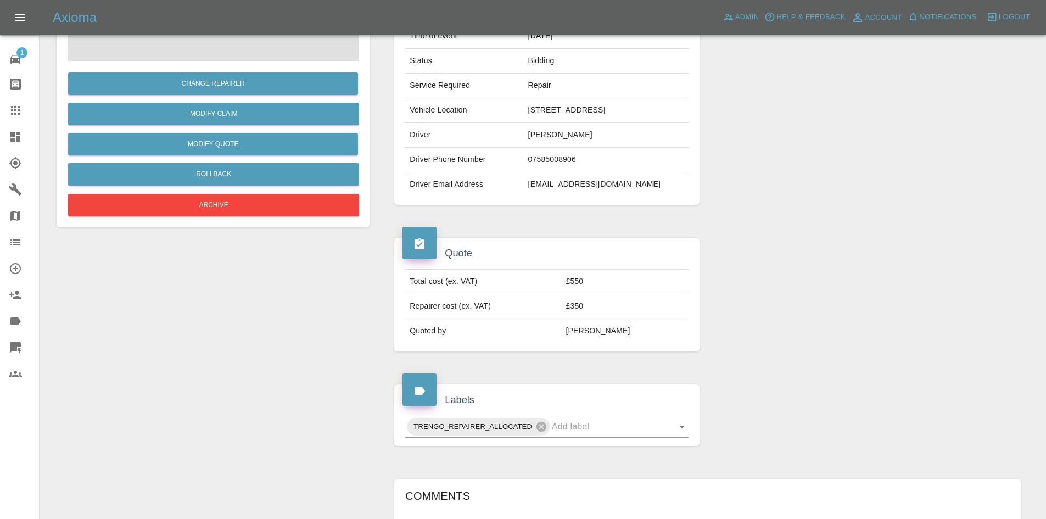
scroll to position [439, 0]
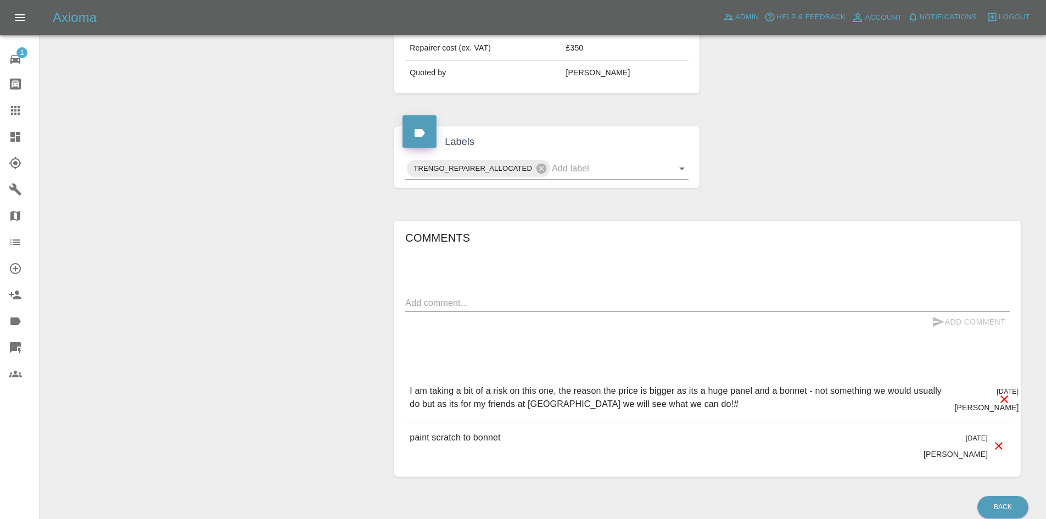
click at [438, 302] on textarea at bounding box center [707, 303] width 605 height 13
paste textarea "spoken to the customer earlier but he was driving so he agreed for me to send h…"
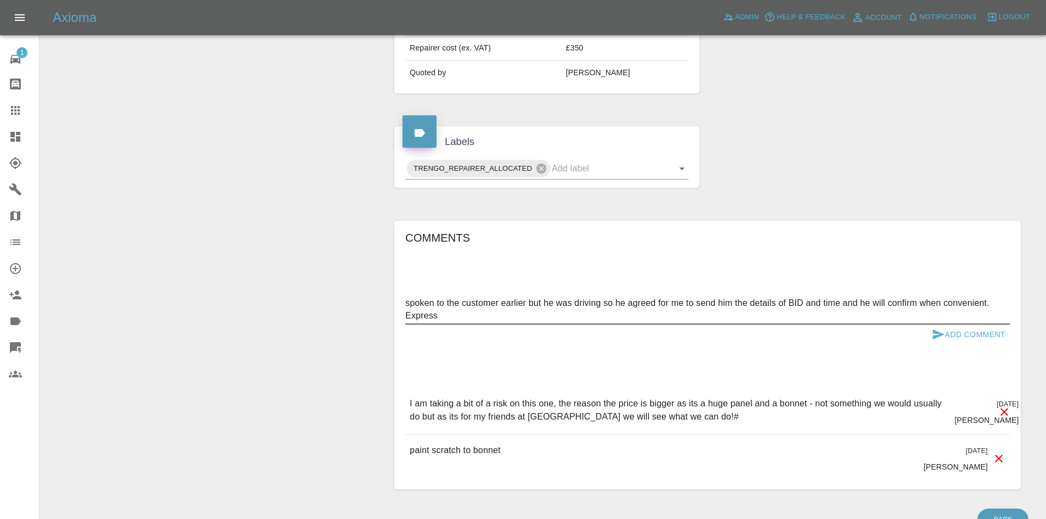
type textarea "spoken to the customer earlier but he was driving so he agreed for me to send h…"
click at [955, 329] on button "Add Comment" at bounding box center [969, 335] width 82 height 20
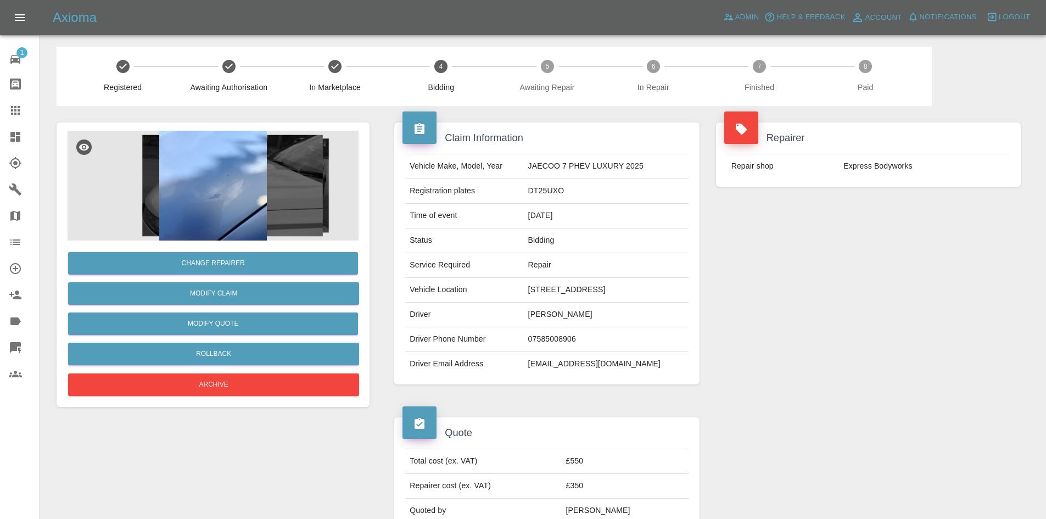
scroll to position [0, 0]
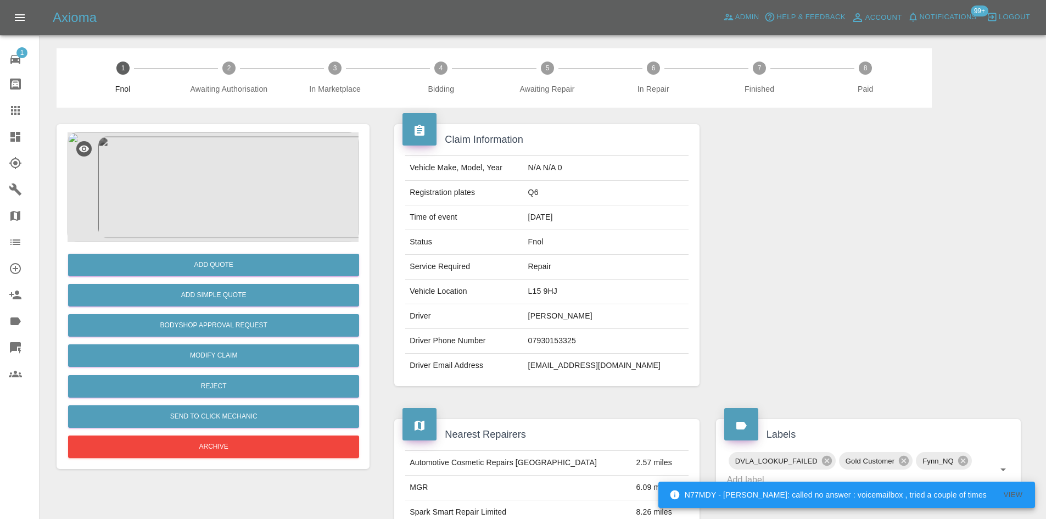
click at [211, 150] on img at bounding box center [213, 187] width 291 height 110
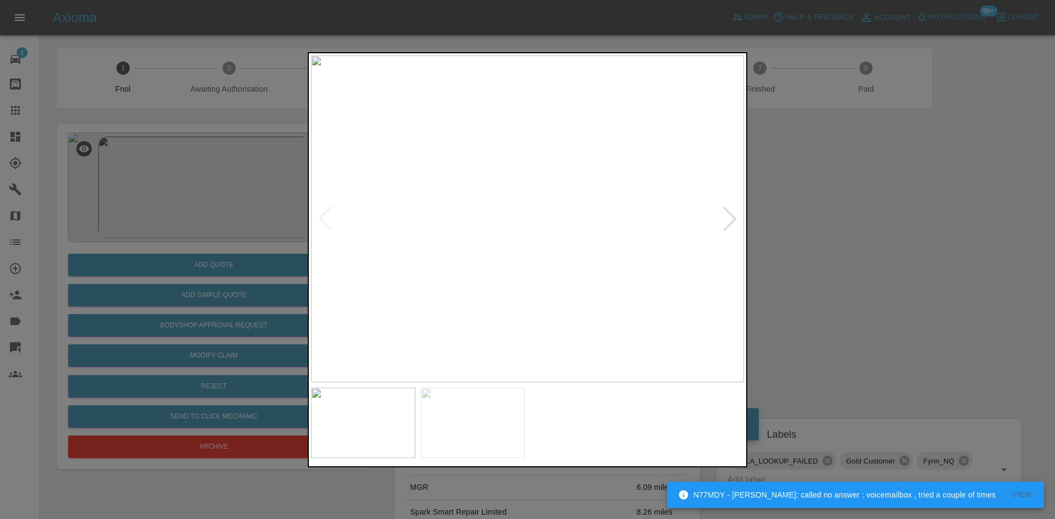
click at [489, 260] on img at bounding box center [527, 218] width 433 height 327
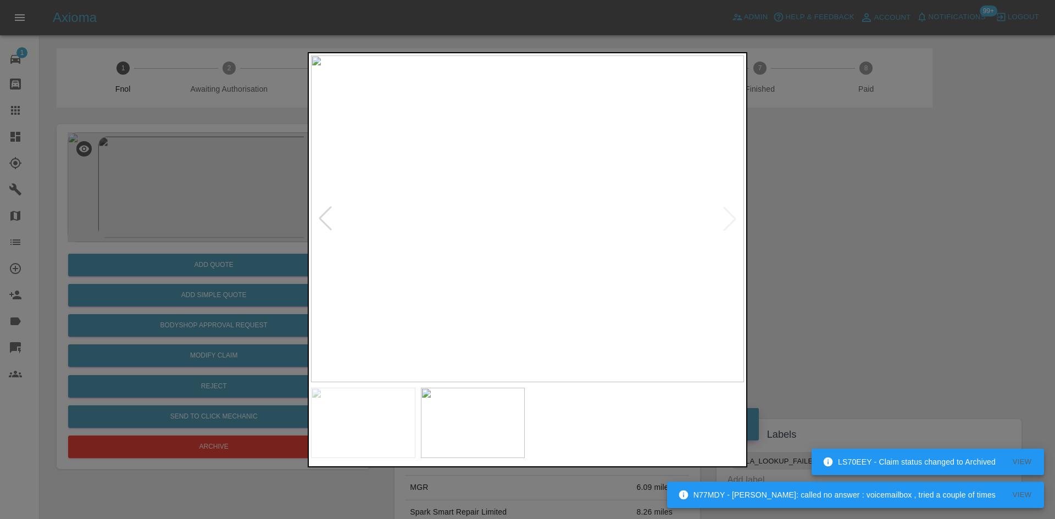
click at [462, 270] on img at bounding box center [527, 218] width 433 height 327
click at [460, 265] on img at bounding box center [527, 218] width 433 height 327
click at [429, 250] on img at bounding box center [527, 218] width 433 height 327
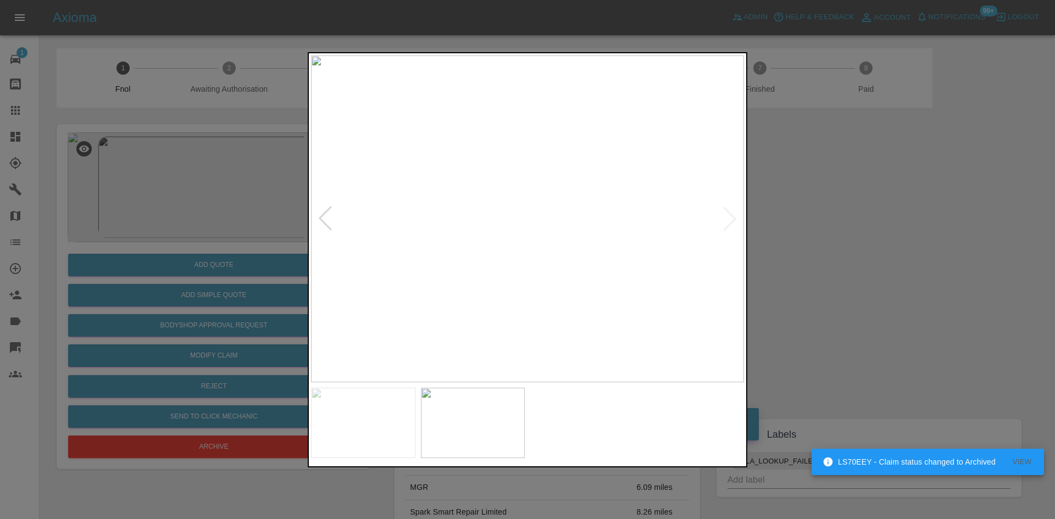
click at [526, 243] on img at bounding box center [527, 218] width 433 height 327
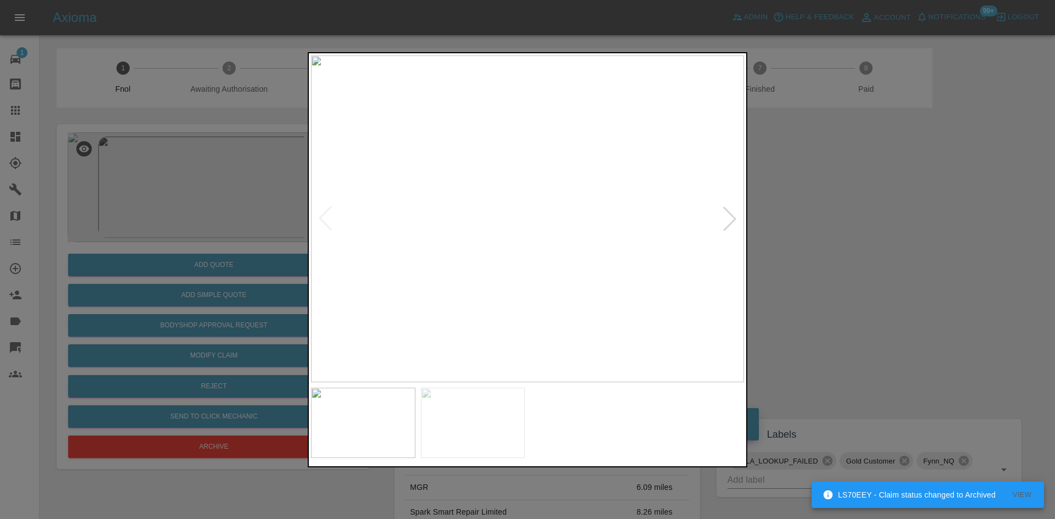
click at [531, 238] on img at bounding box center [527, 218] width 433 height 327
click at [517, 243] on img at bounding box center [527, 218] width 433 height 327
click at [447, 243] on img at bounding box center [527, 218] width 433 height 327
click at [354, 231] on img at bounding box center [527, 218] width 433 height 327
drag, startPoint x: 144, startPoint y: 175, endPoint x: 146, endPoint y: 181, distance: 6.9
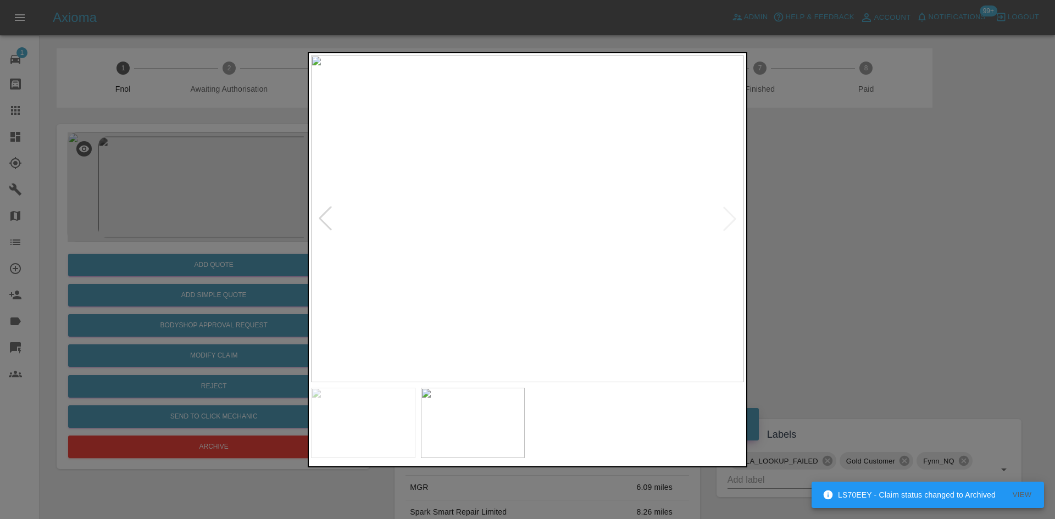
click at [144, 178] on div at bounding box center [527, 259] width 1055 height 519
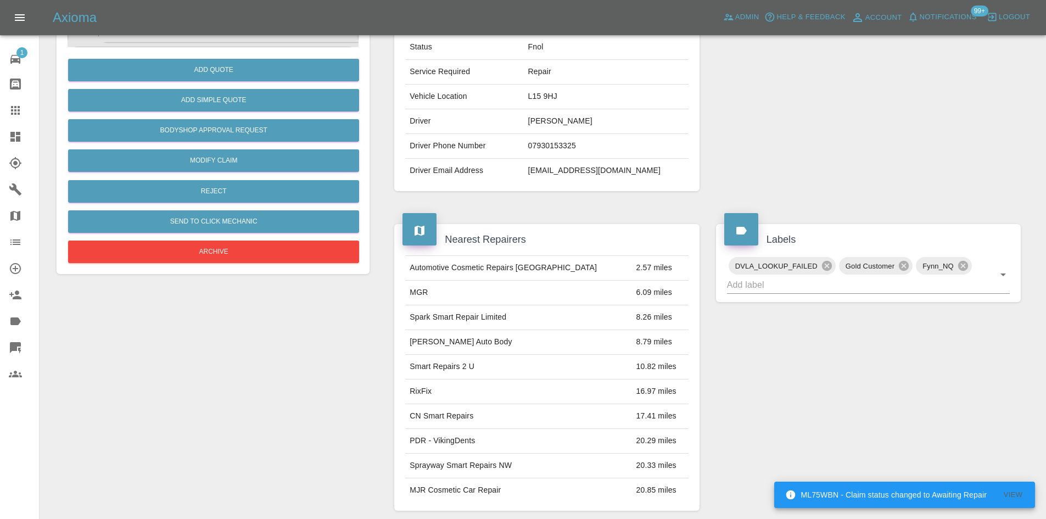
scroll to position [186, 0]
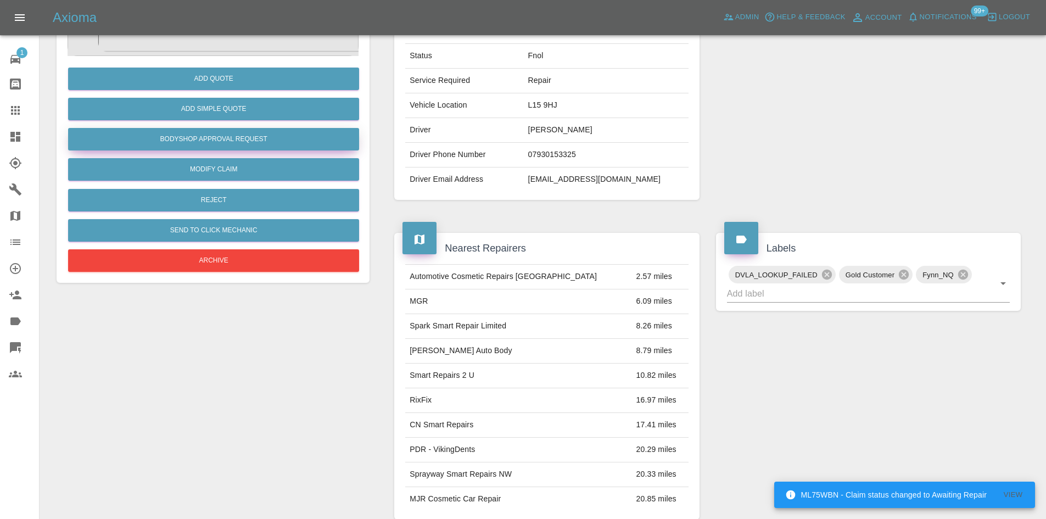
click at [238, 133] on button "Bodyshop Approval Request" at bounding box center [213, 139] width 291 height 23
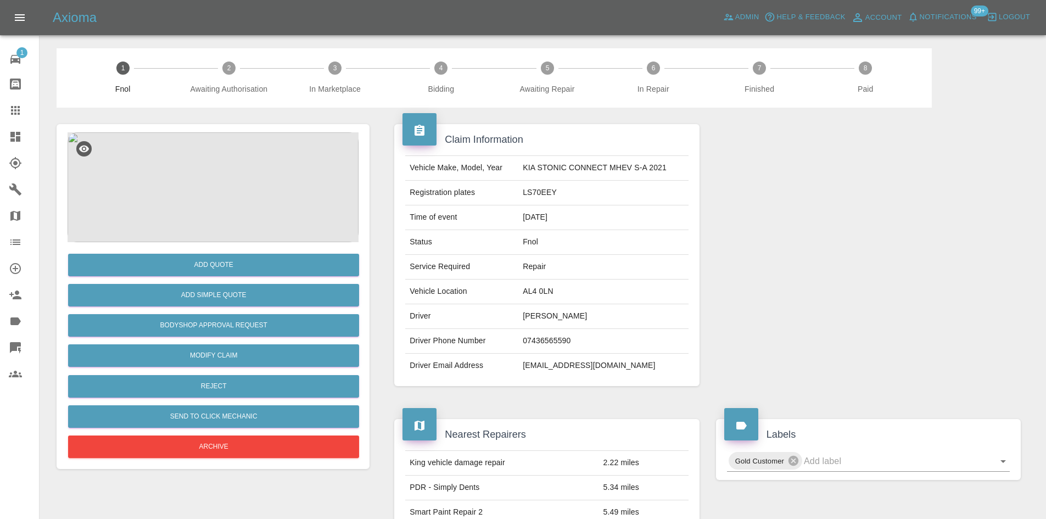
click at [231, 186] on img at bounding box center [213, 187] width 291 height 110
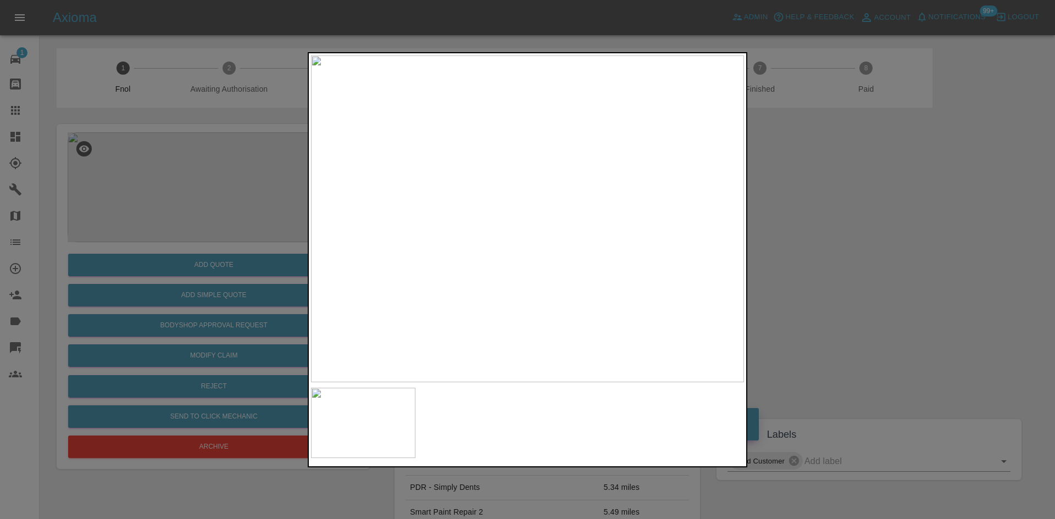
click at [416, 293] on img at bounding box center [527, 218] width 433 height 327
click at [490, 314] on img at bounding box center [527, 218] width 433 height 327
click at [522, 306] on img at bounding box center [527, 218] width 433 height 327
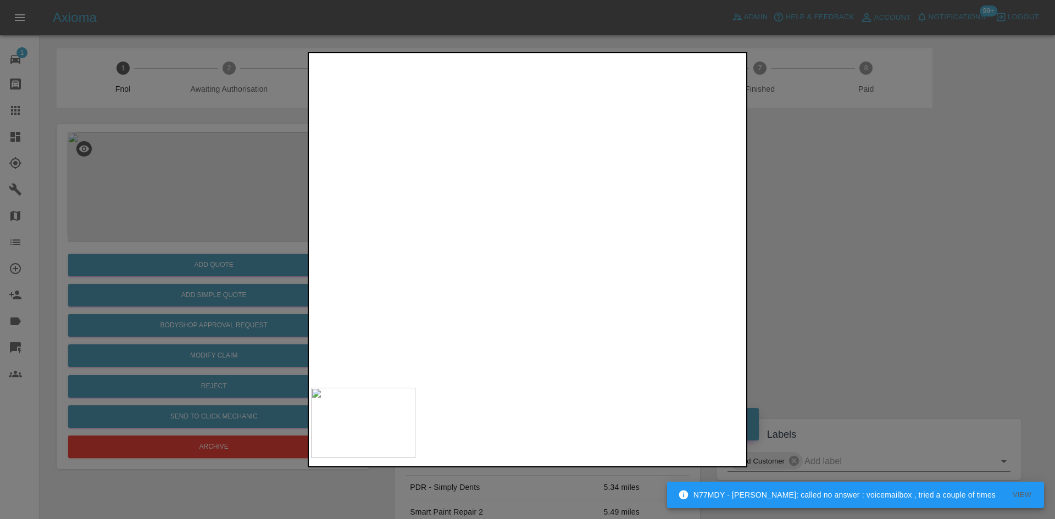
click at [498, 309] on img at bounding box center [527, 218] width 433 height 327
click at [521, 202] on img at bounding box center [527, 218] width 433 height 327
click at [520, 202] on img at bounding box center [527, 218] width 433 height 327
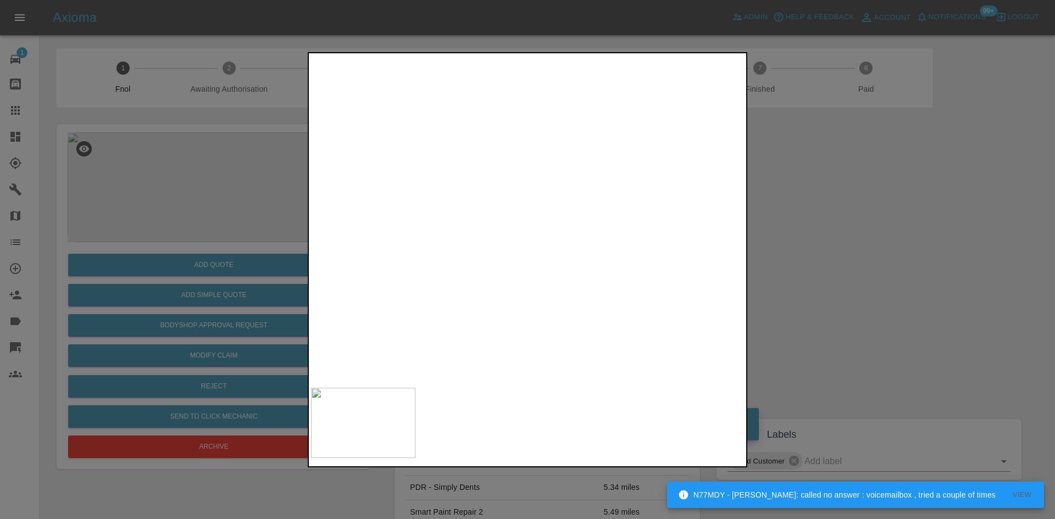
click at [518, 199] on img at bounding box center [548, 268] width 1298 height 981
drag, startPoint x: 171, startPoint y: 254, endPoint x: 196, endPoint y: 321, distance: 71.2
click at [171, 260] on div at bounding box center [527, 259] width 1055 height 519
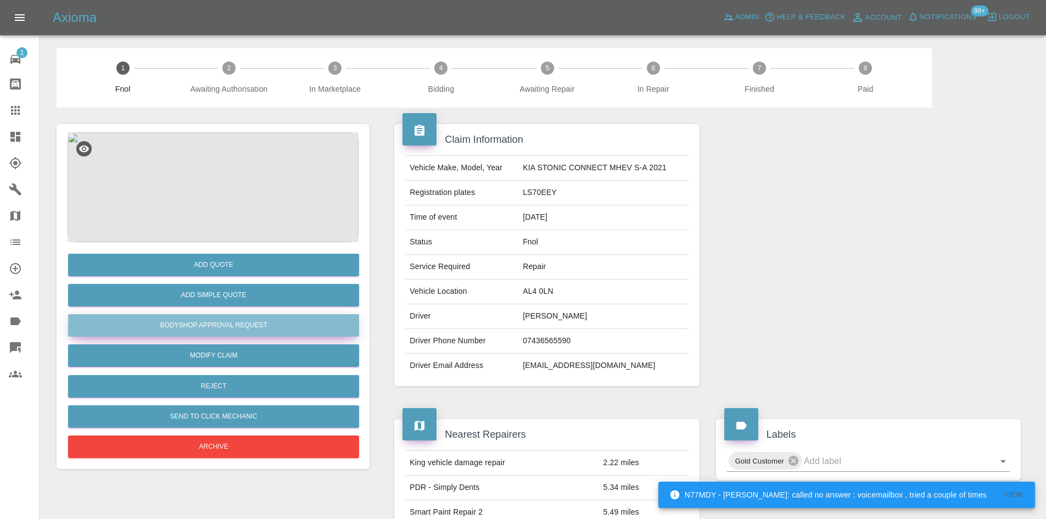
click at [211, 325] on button "Bodyshop Approval Request" at bounding box center [213, 325] width 291 height 23
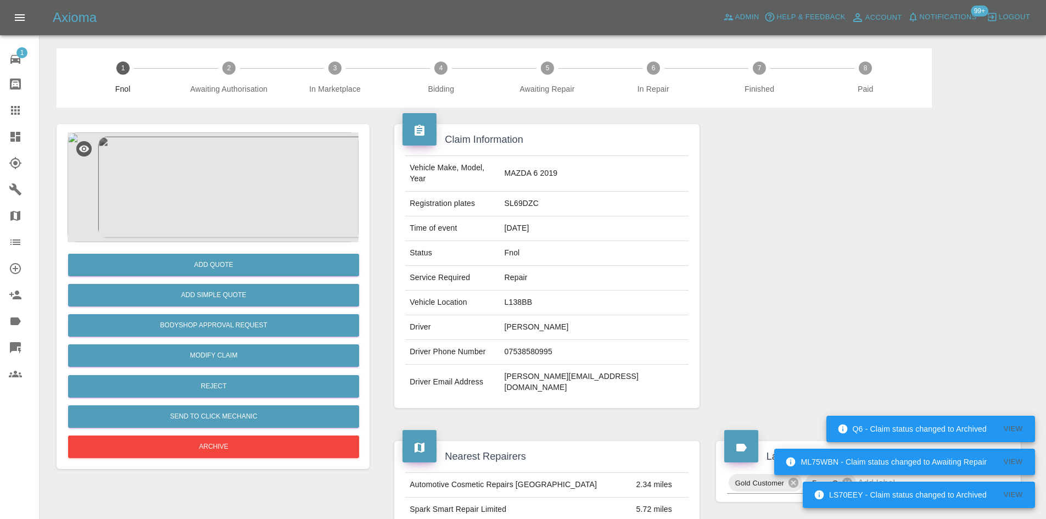
click at [218, 175] on img at bounding box center [213, 187] width 291 height 110
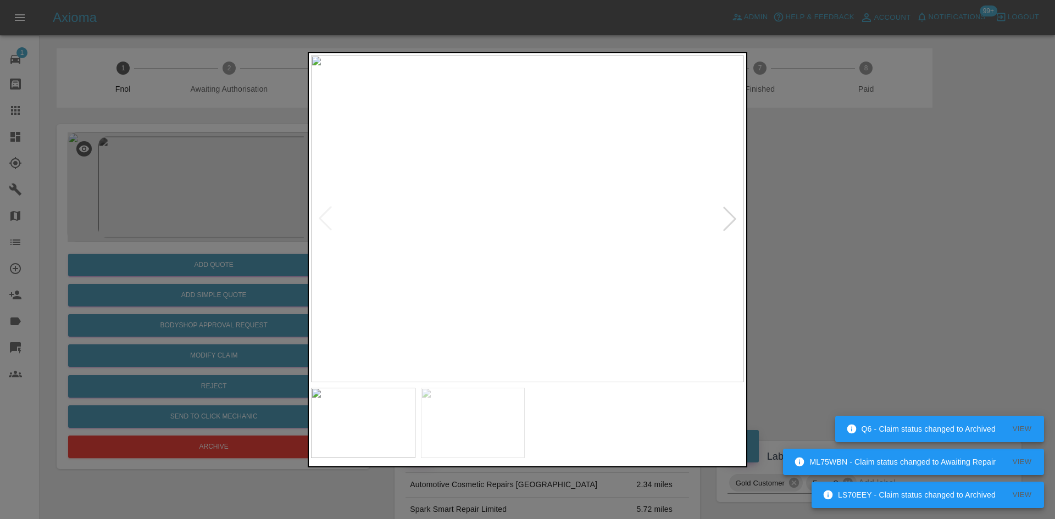
click at [472, 258] on img at bounding box center [527, 218] width 433 height 327
click at [439, 275] on img at bounding box center [527, 218] width 433 height 327
click at [397, 277] on img at bounding box center [527, 218] width 433 height 327
click at [222, 219] on div at bounding box center [527, 259] width 1055 height 519
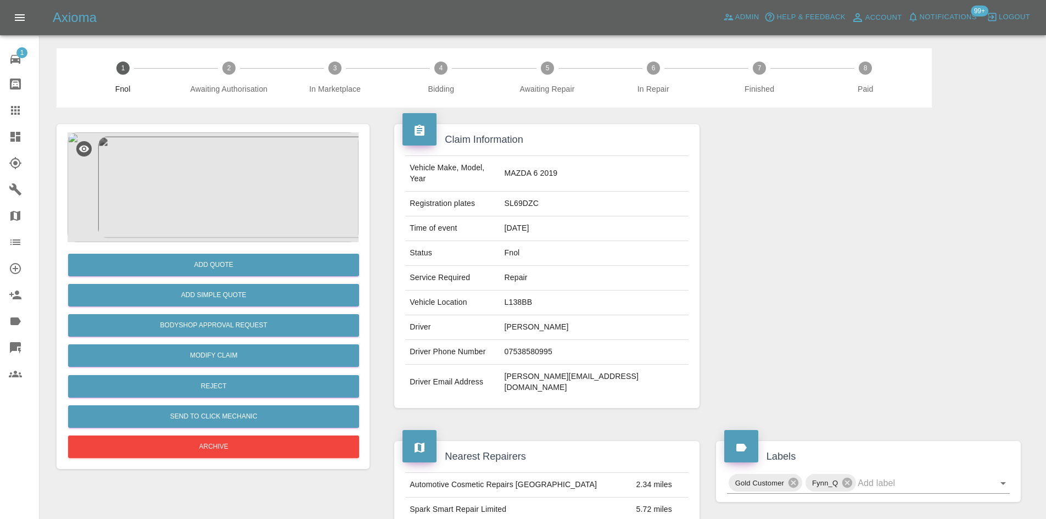
click at [188, 188] on img at bounding box center [213, 187] width 291 height 110
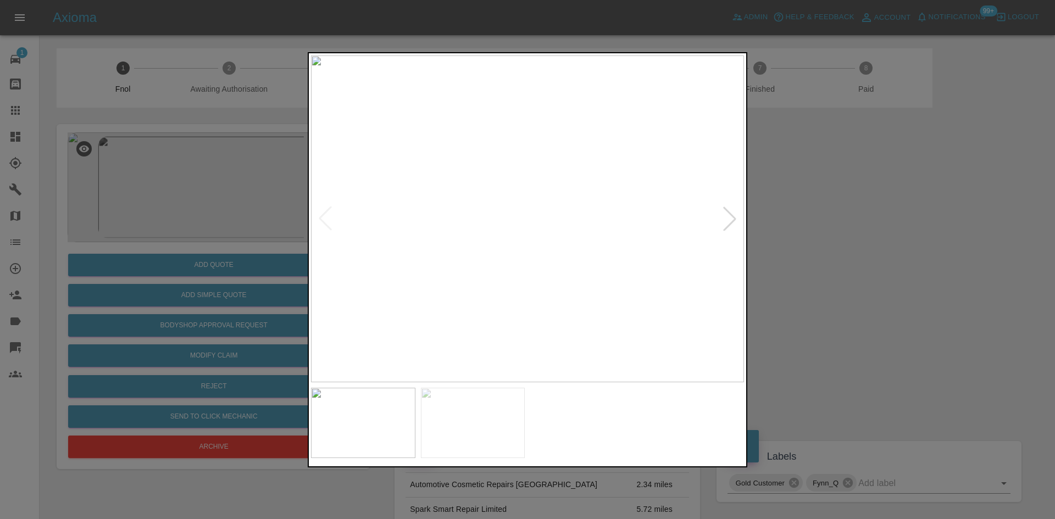
click at [488, 252] on img at bounding box center [527, 218] width 433 height 327
click at [421, 271] on img at bounding box center [527, 218] width 433 height 327
click at [275, 255] on div at bounding box center [527, 259] width 1055 height 519
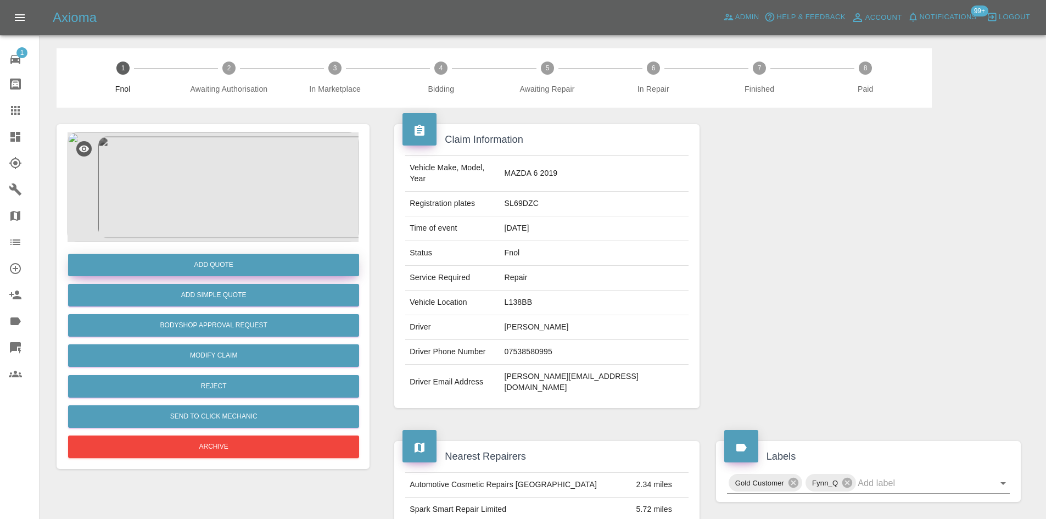
click at [271, 266] on button "Add Quote" at bounding box center [213, 265] width 291 height 23
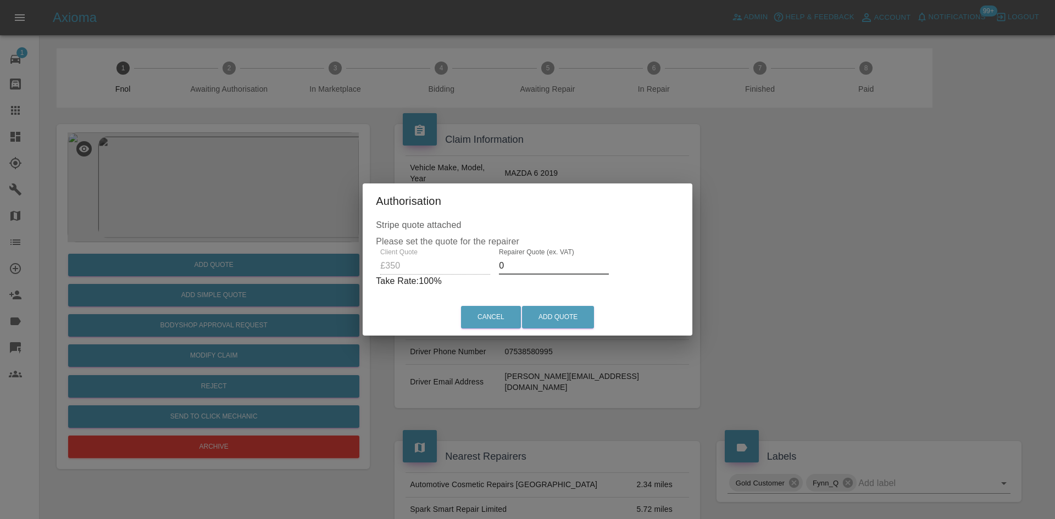
drag, startPoint x: 505, startPoint y: 270, endPoint x: 477, endPoint y: 278, distance: 29.0
click at [481, 276] on div "Client Quote £350 Repairer Quote (ex. VAT) 0 Take Rate: 100 %" at bounding box center [527, 268] width 303 height 40
type input "220"
click at [562, 321] on button "Add Quote" at bounding box center [558, 317] width 72 height 23
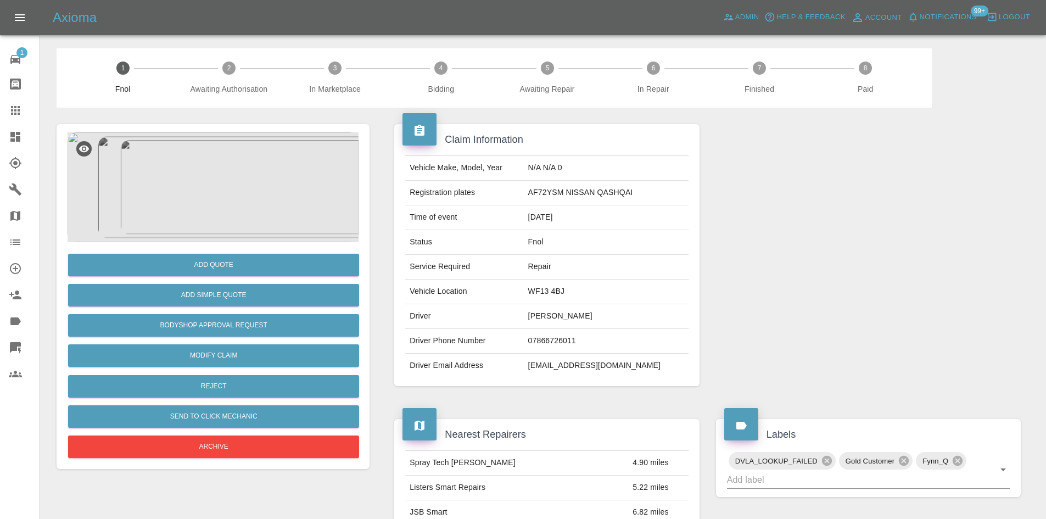
click at [223, 175] on img at bounding box center [213, 187] width 291 height 110
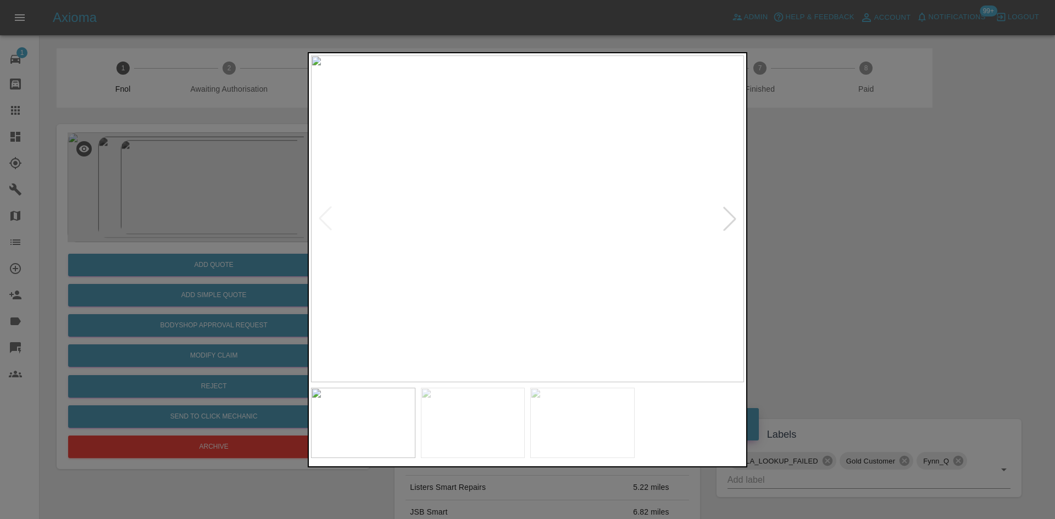
click at [550, 261] on img at bounding box center [527, 218] width 433 height 327
click at [490, 293] on img at bounding box center [527, 218] width 433 height 327
click at [458, 303] on img at bounding box center [527, 218] width 433 height 327
click at [532, 306] on img at bounding box center [527, 218] width 433 height 327
click at [545, 292] on img at bounding box center [527, 218] width 433 height 327
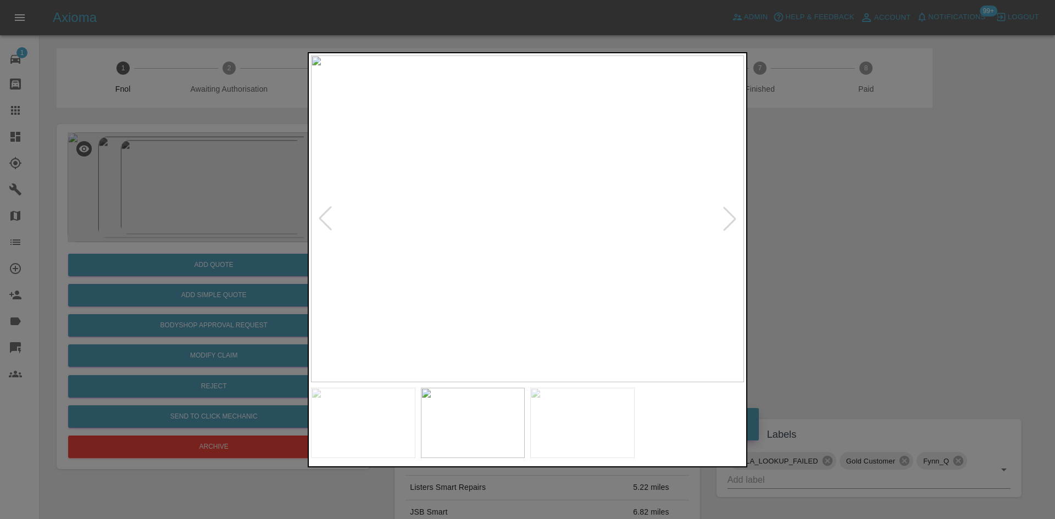
click at [563, 287] on img at bounding box center [527, 218] width 433 height 327
click at [526, 287] on img at bounding box center [527, 218] width 433 height 327
click at [462, 295] on img at bounding box center [527, 218] width 433 height 327
click at [455, 298] on img at bounding box center [527, 218] width 433 height 327
click at [438, 303] on img at bounding box center [527, 218] width 433 height 327
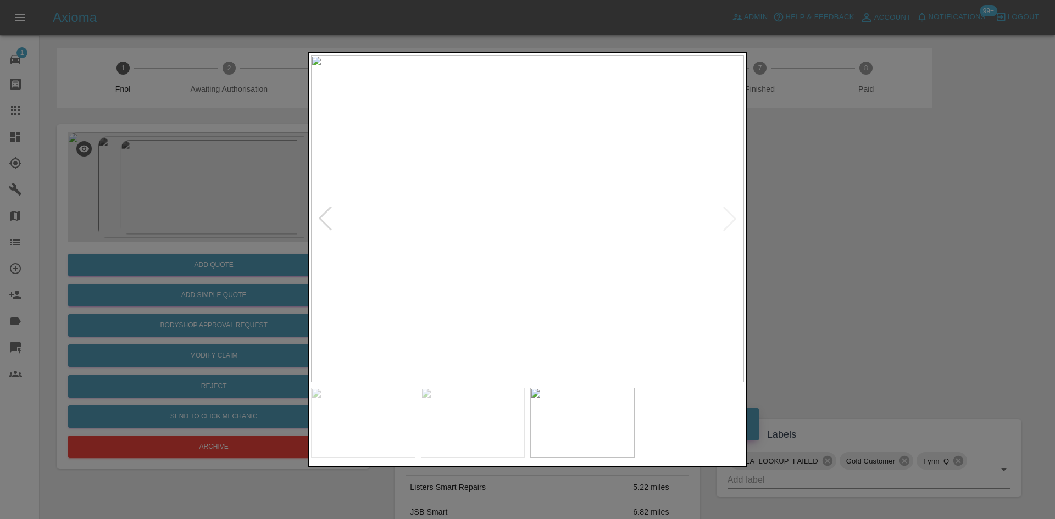
click at [354, 300] on img at bounding box center [527, 218] width 433 height 327
drag, startPoint x: 144, startPoint y: 265, endPoint x: 183, endPoint y: 263, distance: 39.0
click at [146, 265] on div at bounding box center [527, 259] width 1055 height 519
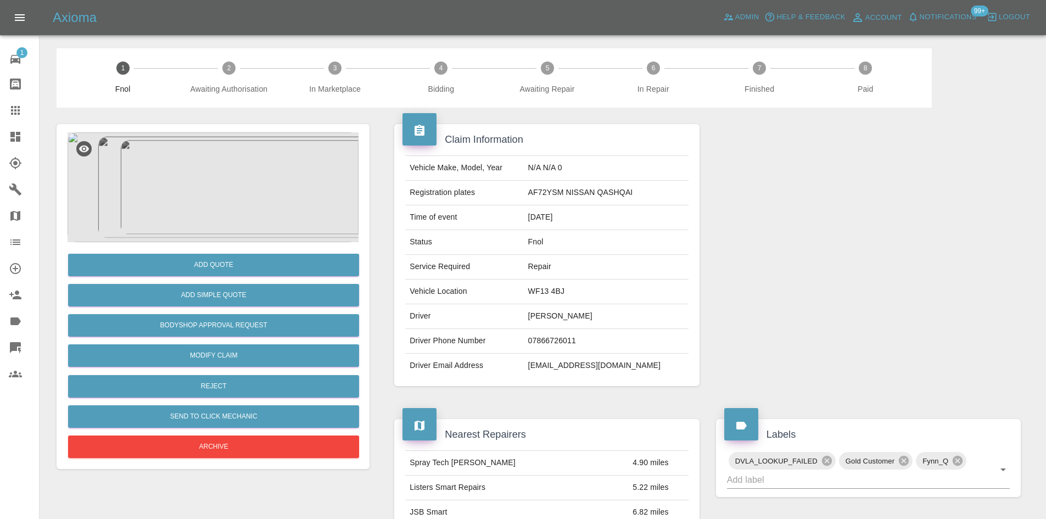
click at [209, 163] on img at bounding box center [213, 187] width 291 height 110
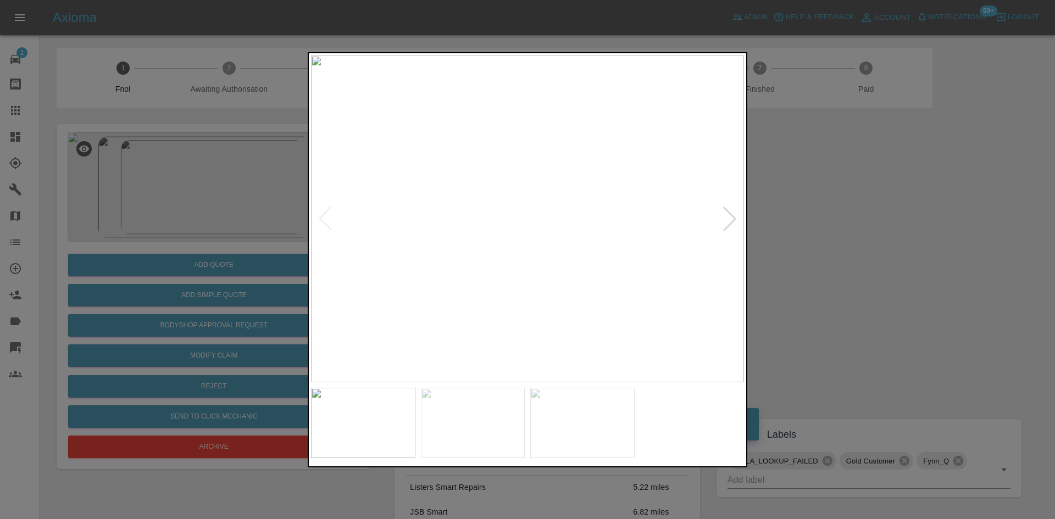
click at [409, 247] on img at bounding box center [527, 218] width 433 height 327
click at [405, 248] on img at bounding box center [527, 218] width 433 height 327
click at [342, 249] on img at bounding box center [527, 218] width 433 height 327
click at [183, 249] on div at bounding box center [527, 259] width 1055 height 519
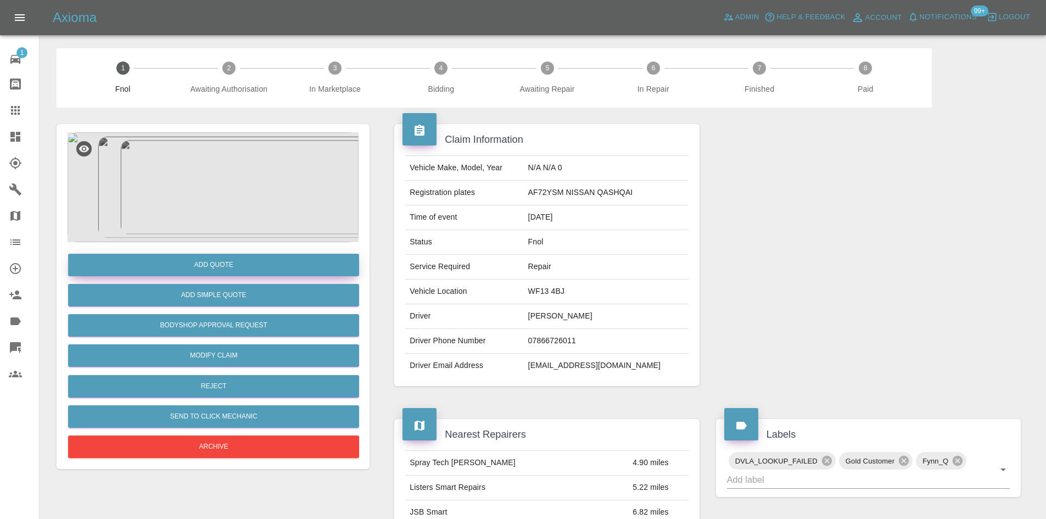
click at [194, 260] on button "Add Quote" at bounding box center [213, 265] width 291 height 23
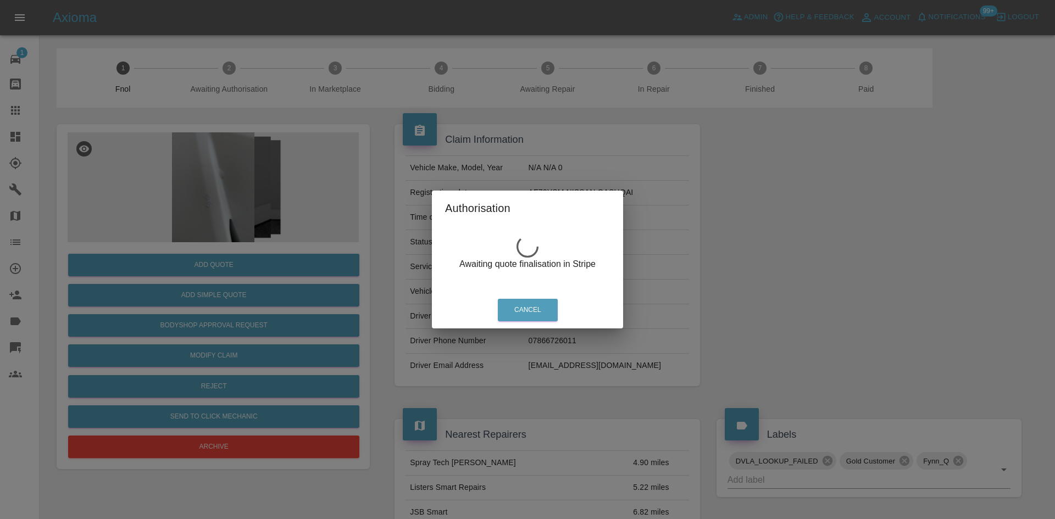
click at [237, 179] on div "Authorisation Awaiting quote finalisation in Stripe Cancel" at bounding box center [527, 259] width 1055 height 519
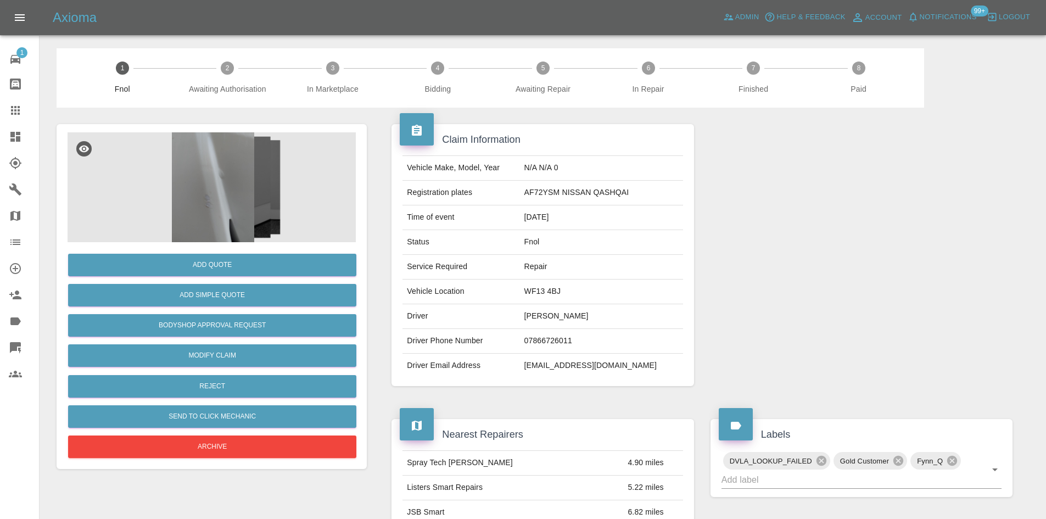
click at [219, 180] on img at bounding box center [213, 187] width 291 height 110
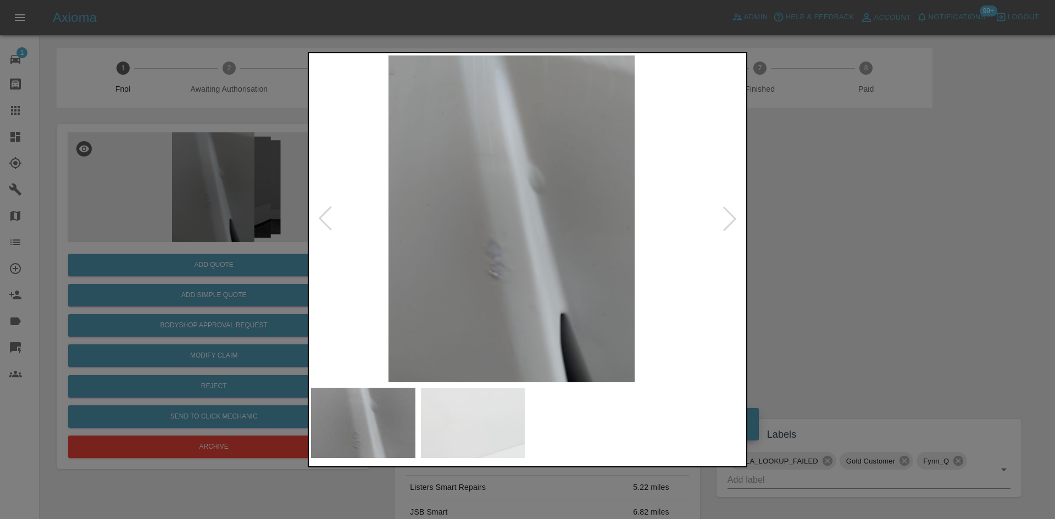
click at [489, 259] on img at bounding box center [511, 218] width 433 height 327
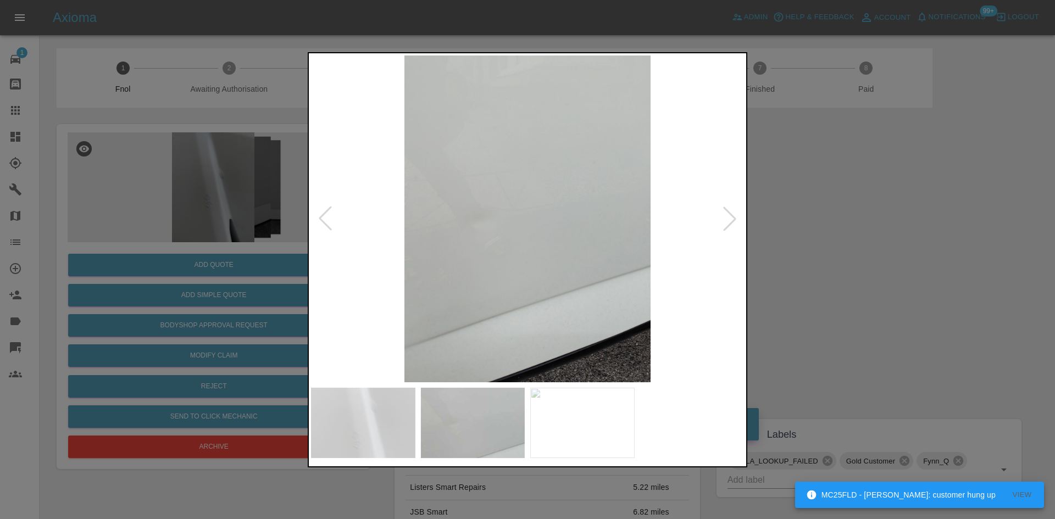
click at [493, 220] on img at bounding box center [527, 218] width 433 height 327
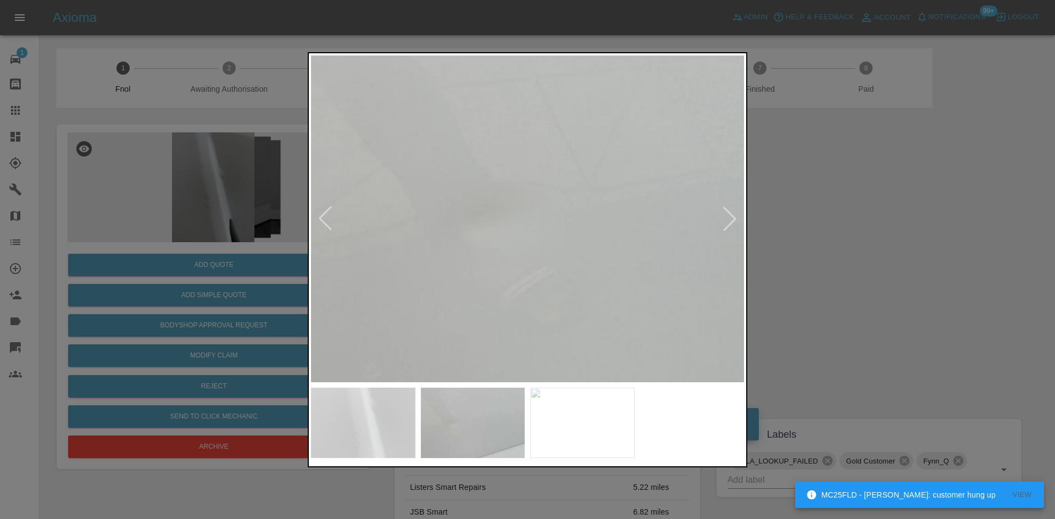
click at [493, 220] on img at bounding box center [631, 215] width 1298 height 981
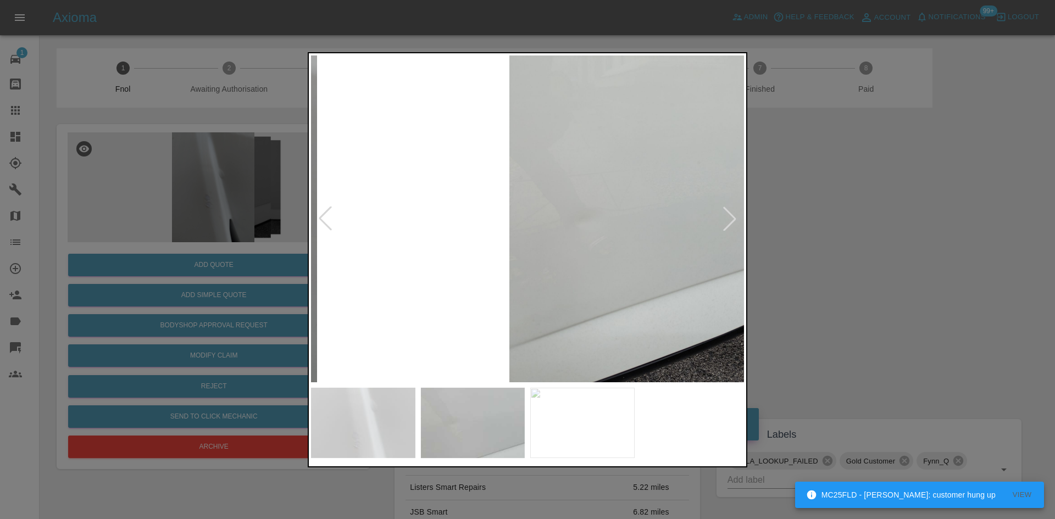
click at [626, 289] on img at bounding box center [632, 218] width 433 height 327
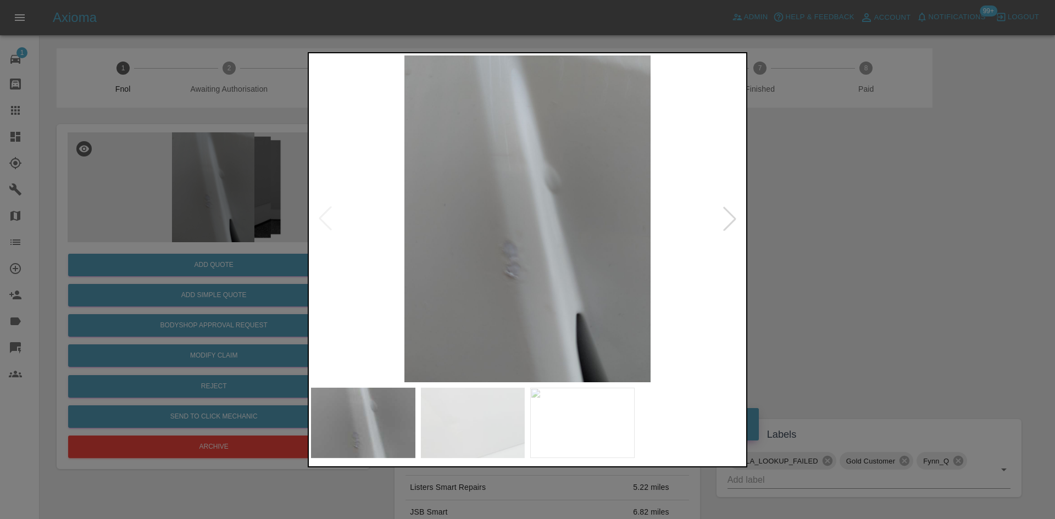
click at [610, 285] on img at bounding box center [527, 218] width 433 height 327
click at [622, 280] on img at bounding box center [527, 218] width 433 height 327
click at [523, 281] on img at bounding box center [527, 218] width 433 height 327
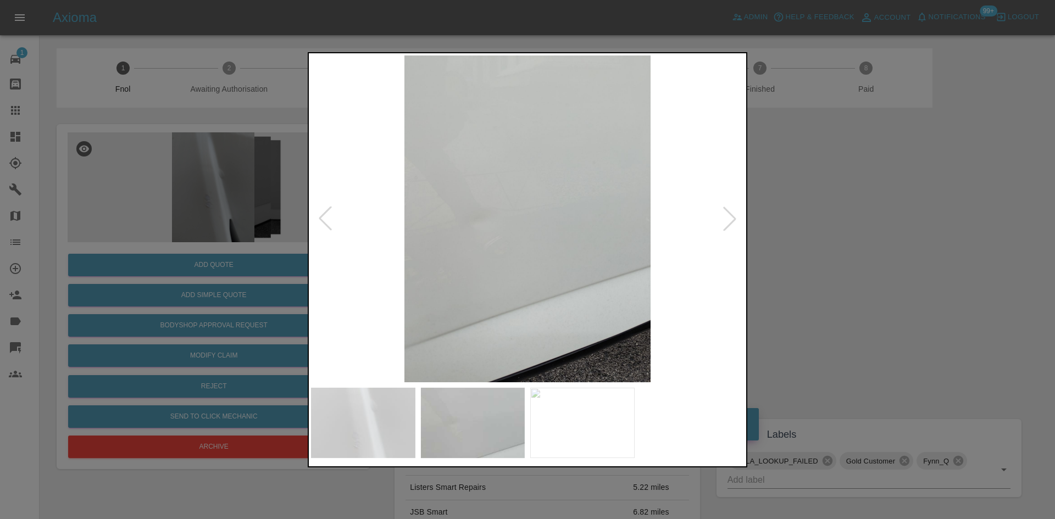
click at [510, 285] on img at bounding box center [527, 218] width 433 height 327
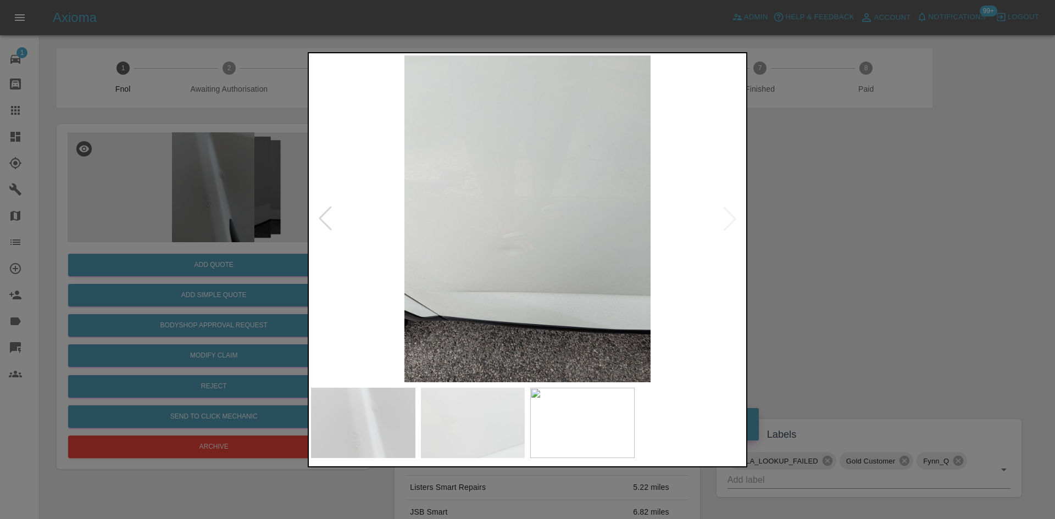
click at [418, 256] on img at bounding box center [527, 218] width 433 height 327
click at [425, 211] on img at bounding box center [527, 218] width 433 height 327
drag, startPoint x: 217, startPoint y: 129, endPoint x: 211, endPoint y: 237, distance: 108.4
click at [215, 144] on div at bounding box center [527, 259] width 1055 height 519
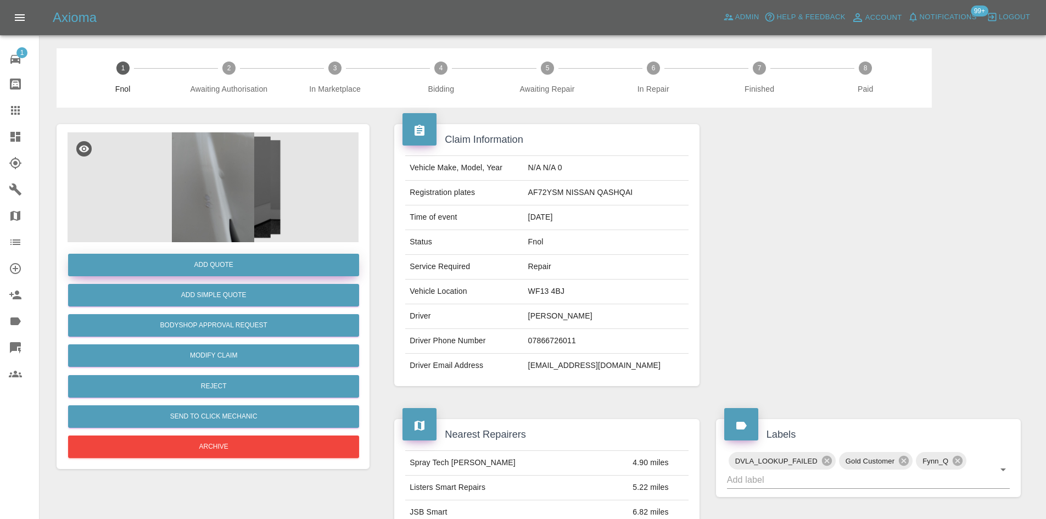
click at [207, 263] on button "Add Quote" at bounding box center [213, 265] width 291 height 23
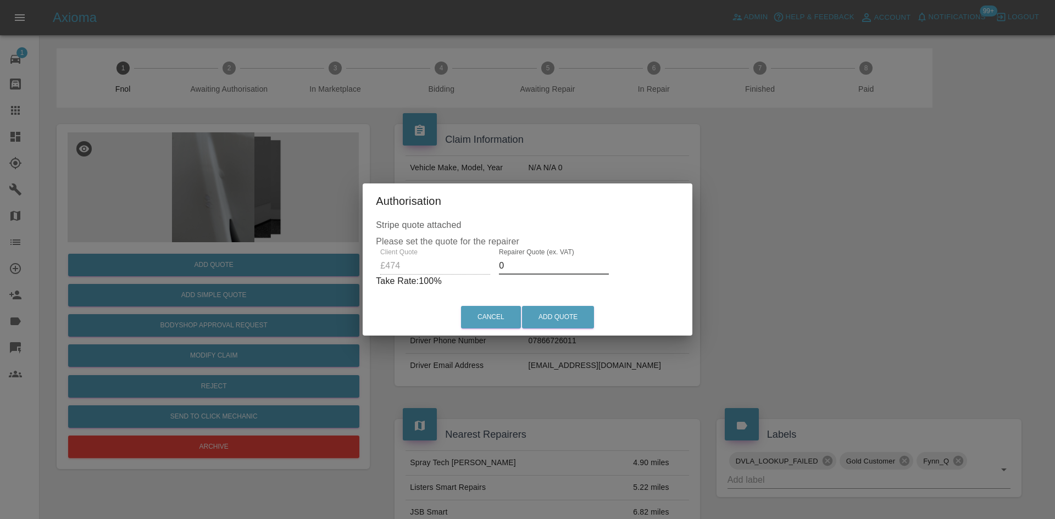
drag, startPoint x: 507, startPoint y: 270, endPoint x: 399, endPoint y: 280, distance: 108.7
click at [418, 280] on div "Client Quote £474 Repairer Quote (ex. VAT) 0 Take Rate: 100 %" at bounding box center [527, 268] width 303 height 40
type input "300"
click at [561, 314] on button "Add Quote" at bounding box center [558, 317] width 72 height 23
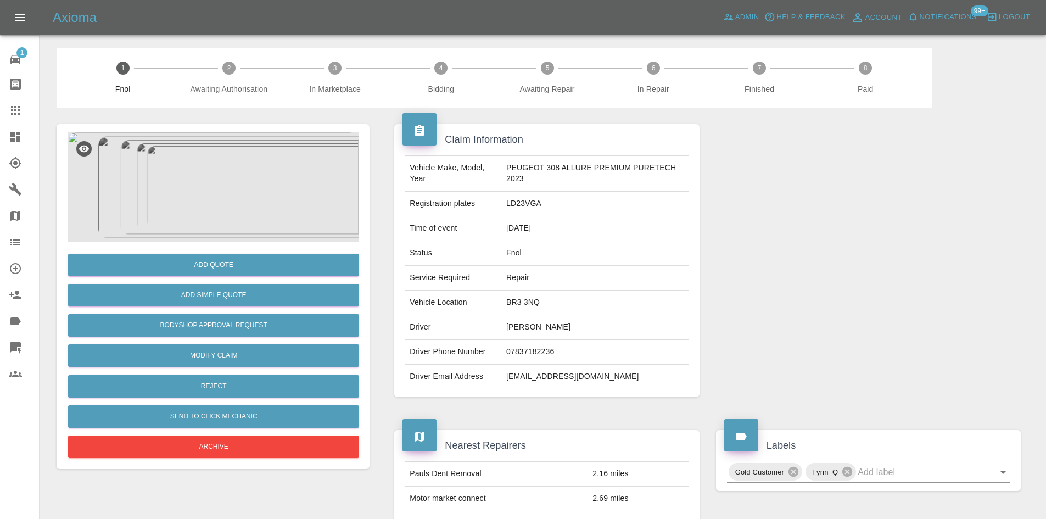
click at [214, 191] on img at bounding box center [213, 187] width 291 height 110
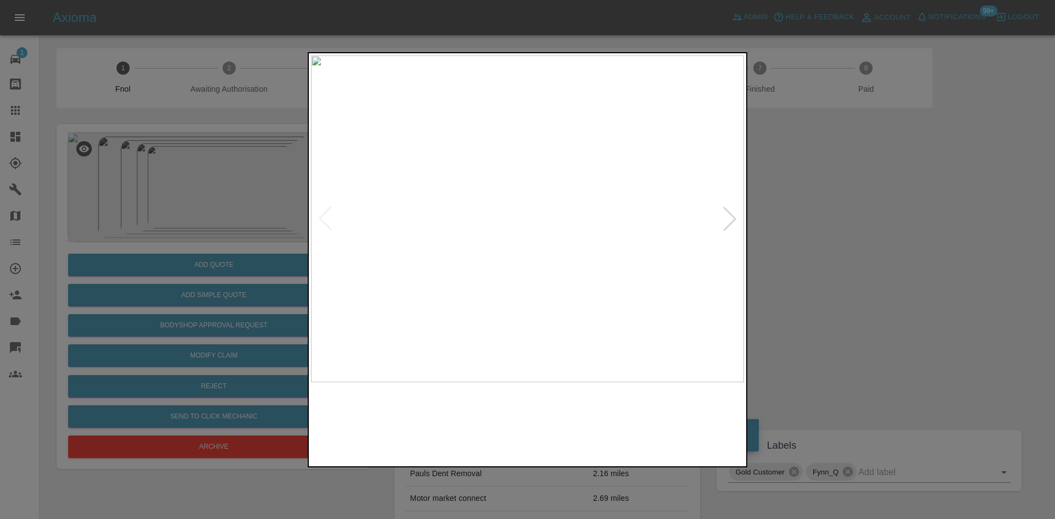
click at [476, 248] on img at bounding box center [527, 218] width 433 height 327
click at [394, 244] on img at bounding box center [521, 218] width 433 height 327
click at [422, 252] on img at bounding box center [527, 218] width 433 height 327
click at [414, 247] on img at bounding box center [527, 218] width 433 height 327
click at [349, 248] on img at bounding box center [527, 218] width 433 height 327
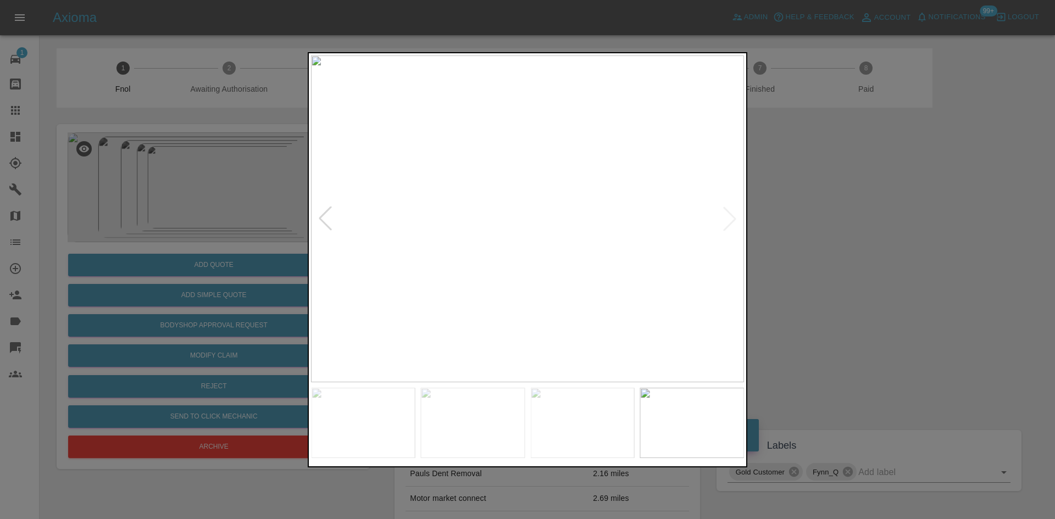
click at [585, 199] on img at bounding box center [527, 218] width 433 height 327
click at [563, 204] on img at bounding box center [352, 277] width 1298 height 981
click at [545, 269] on img at bounding box center [527, 218] width 433 height 327
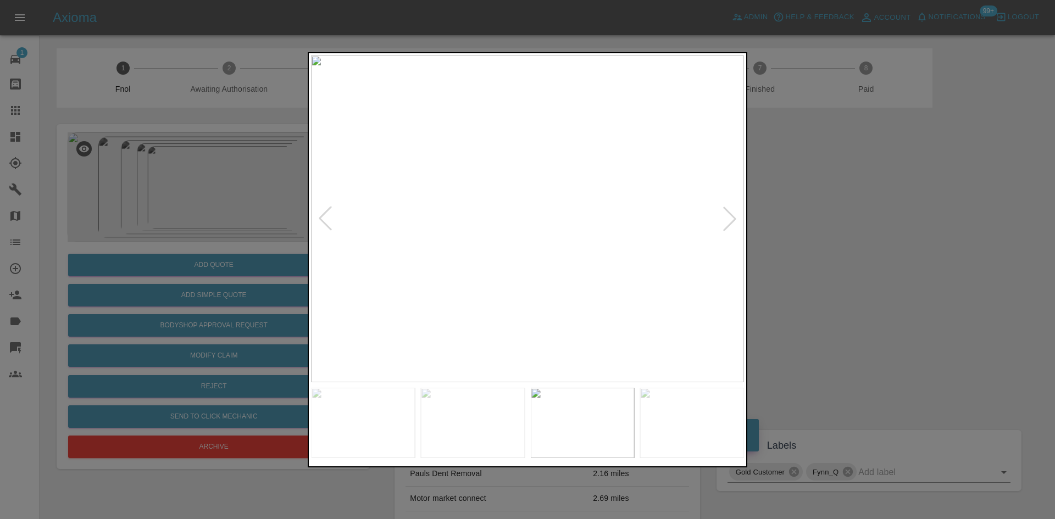
click at [563, 280] on img at bounding box center [527, 218] width 433 height 327
click at [570, 273] on img at bounding box center [527, 218] width 433 height 327
click at [643, 261] on img at bounding box center [527, 218] width 433 height 327
click at [596, 260] on img at bounding box center [573, 218] width 433 height 327
click at [522, 275] on img at bounding box center [527, 218] width 433 height 327
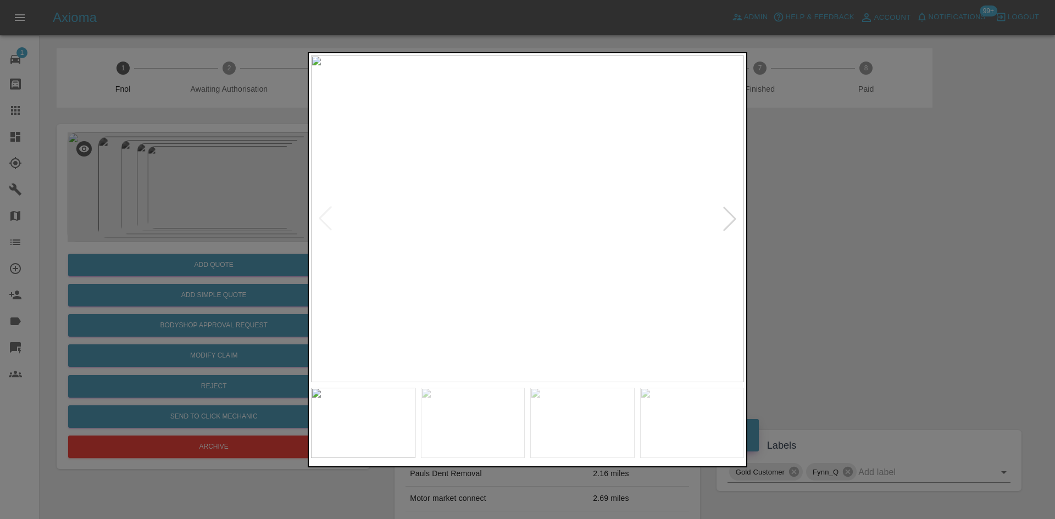
click at [215, 303] on div at bounding box center [527, 259] width 1055 height 519
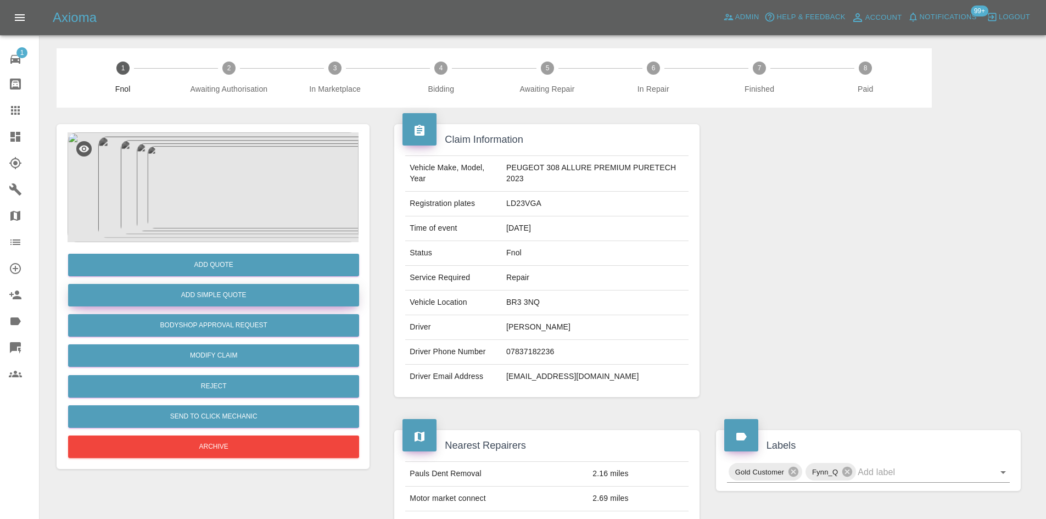
click at [233, 290] on button "Add Simple Quote" at bounding box center [213, 295] width 291 height 23
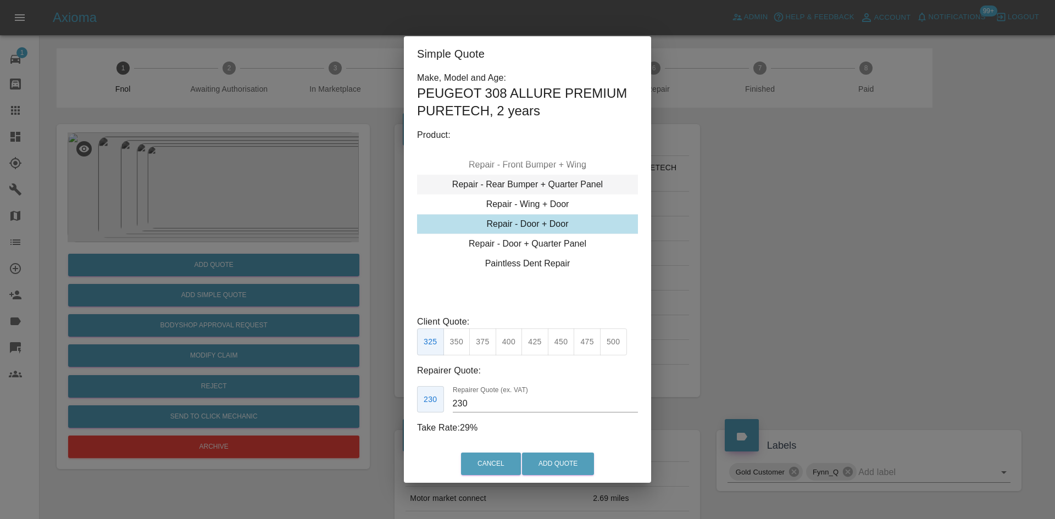
click at [523, 246] on div "Repair - Door + Quarter Panel" at bounding box center [527, 244] width 221 height 20
click at [567, 342] on button "450" at bounding box center [561, 341] width 27 height 27
drag, startPoint x: 483, startPoint y: 404, endPoint x: 332, endPoint y: 388, distance: 151.3
click at [352, 397] on div "Simple Quote Make, Model and Age: PEUGEOT 308 ALLURE PREMIUM PURETECH , 2 years…" at bounding box center [527, 259] width 1055 height 519
type input "265"
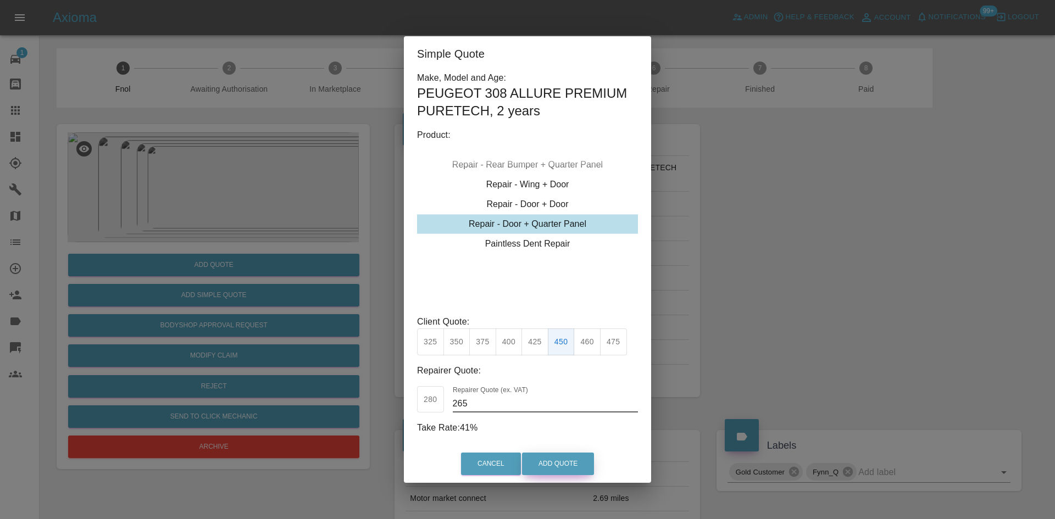
click at [539, 466] on button "Add Quote" at bounding box center [558, 464] width 72 height 23
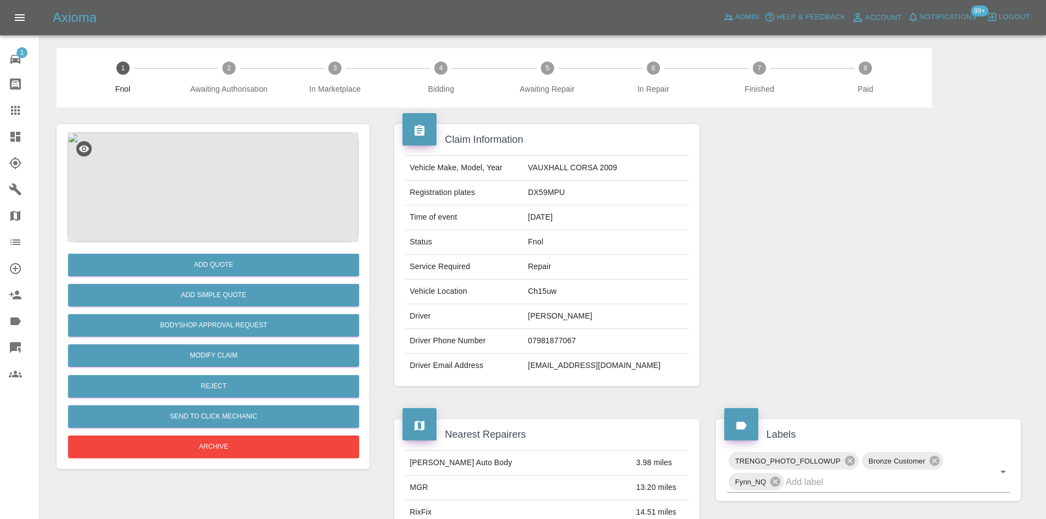
click at [215, 174] on img at bounding box center [213, 187] width 291 height 110
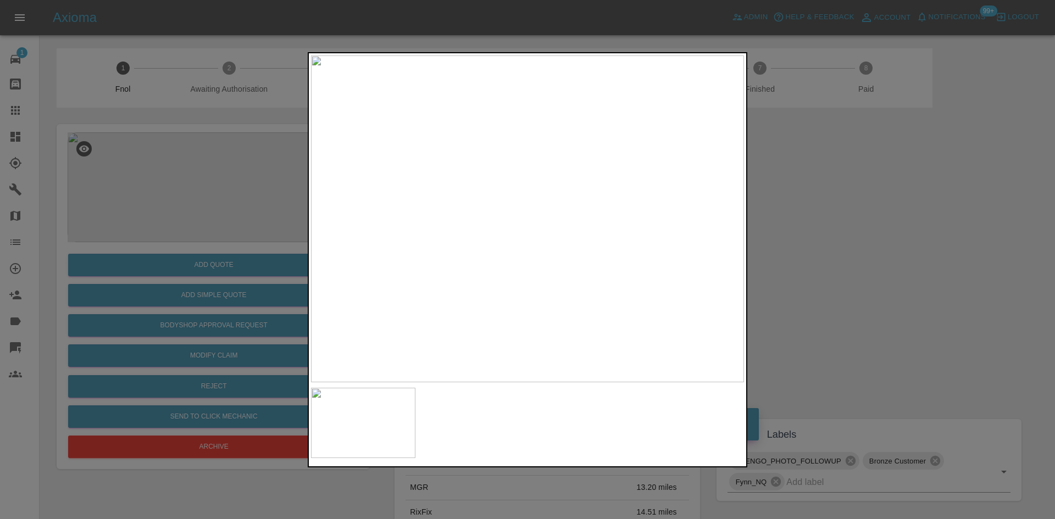
click at [466, 282] on img at bounding box center [527, 218] width 433 height 327
click at [483, 293] on img at bounding box center [527, 218] width 433 height 327
click at [352, 275] on img at bounding box center [527, 218] width 433 height 327
click at [30, 214] on div at bounding box center [527, 259] width 1055 height 519
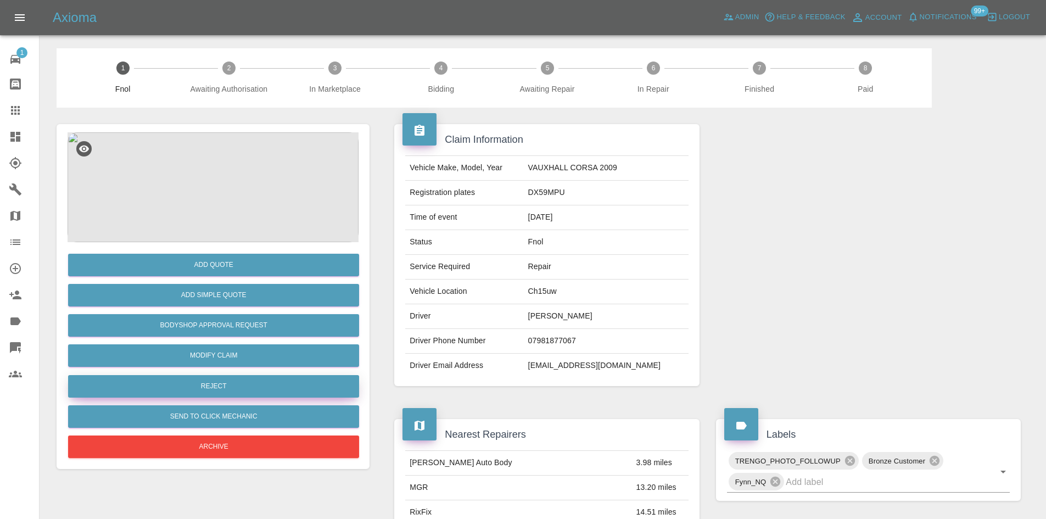
click at [227, 391] on button "Reject" at bounding box center [213, 386] width 291 height 23
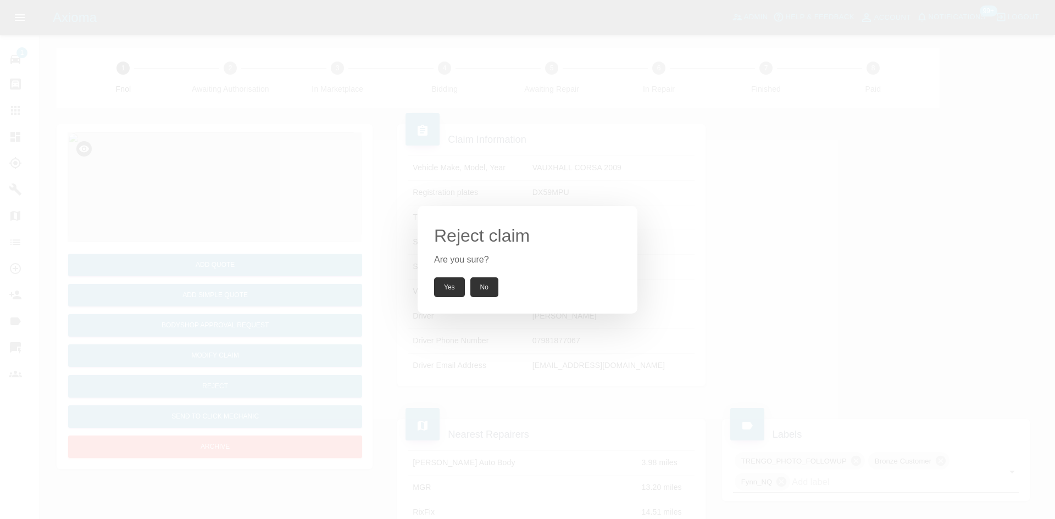
click at [450, 285] on button "Yes" at bounding box center [449, 287] width 31 height 20
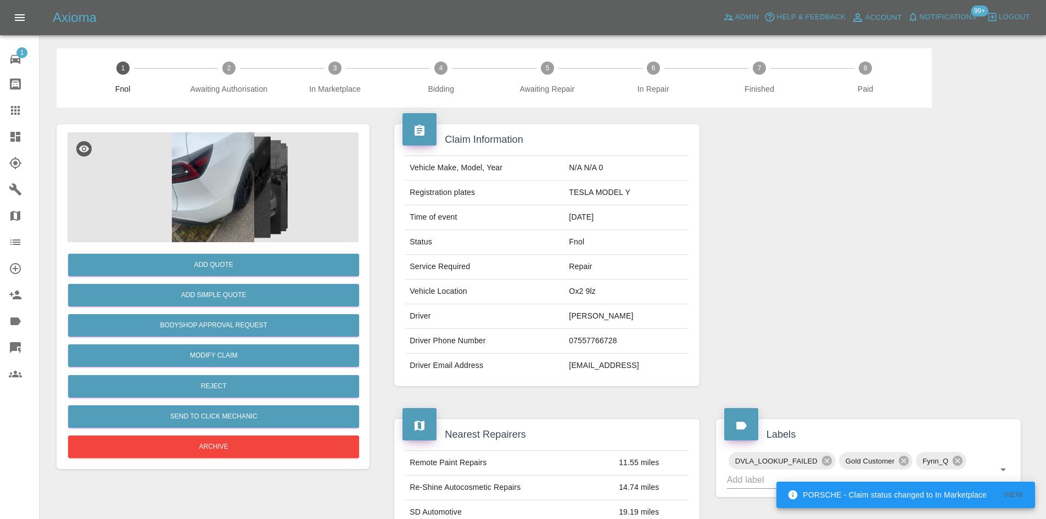
click at [211, 157] on img at bounding box center [213, 187] width 291 height 110
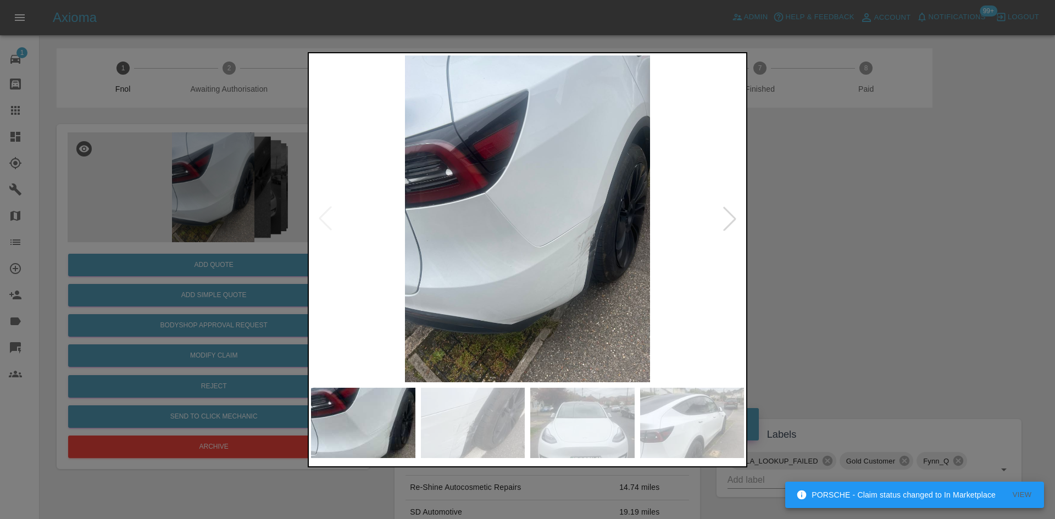
click at [434, 249] on img at bounding box center [527, 218] width 433 height 327
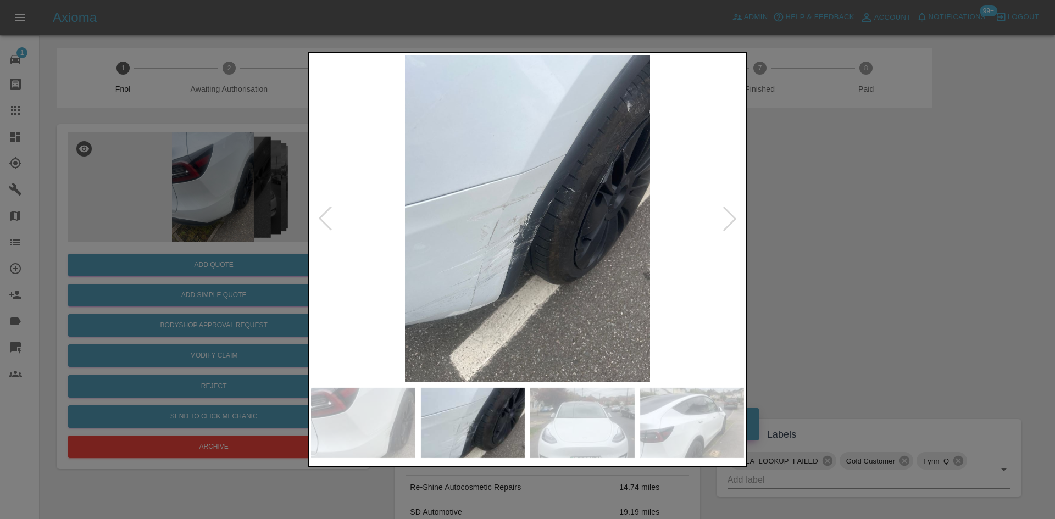
click at [225, 283] on div at bounding box center [527, 259] width 1055 height 519
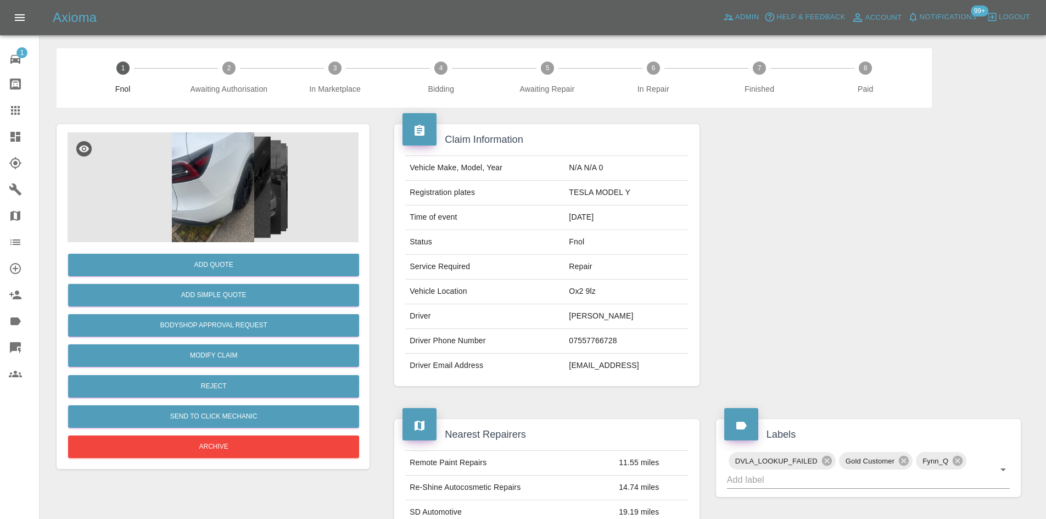
drag, startPoint x: 14, startPoint y: 116, endPoint x: 372, endPoint y: 177, distance: 363.2
click at [14, 116] on icon at bounding box center [15, 110] width 13 height 13
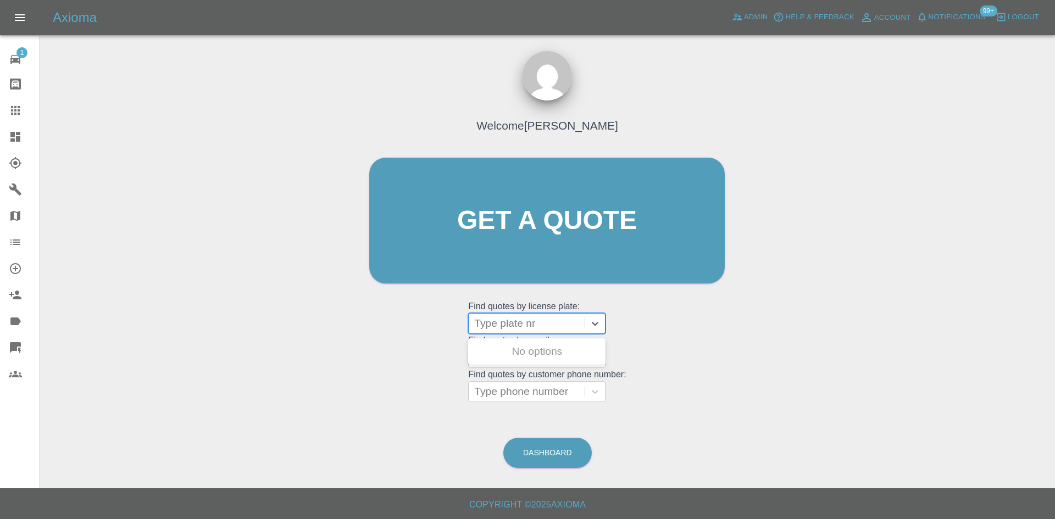
click at [506, 323] on div at bounding box center [526, 323] width 105 height 15
paste input "W3 EAV"
type input "W3 EAV"
click at [525, 343] on div "W3 EAV, Bidding" at bounding box center [536, 352] width 137 height 22
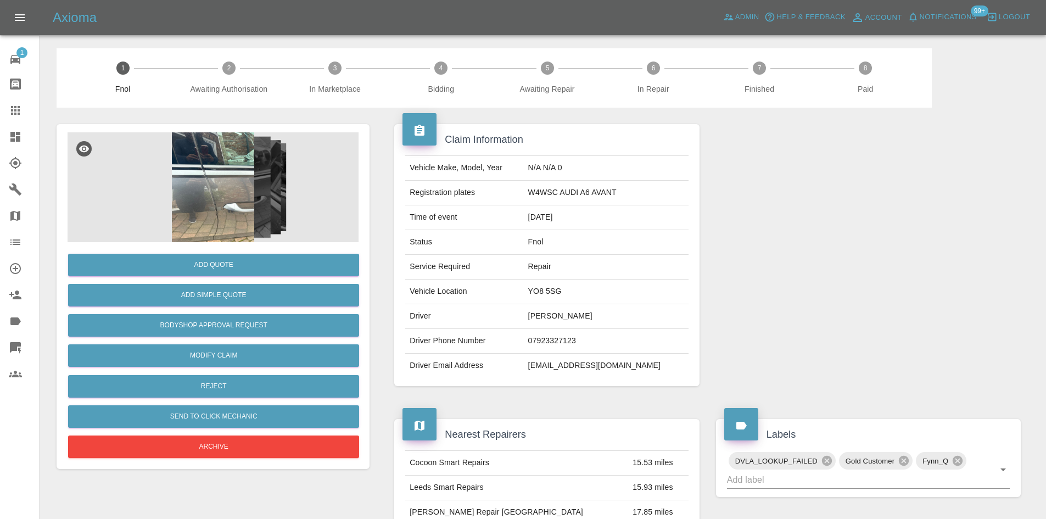
click at [231, 191] on img at bounding box center [213, 187] width 291 height 110
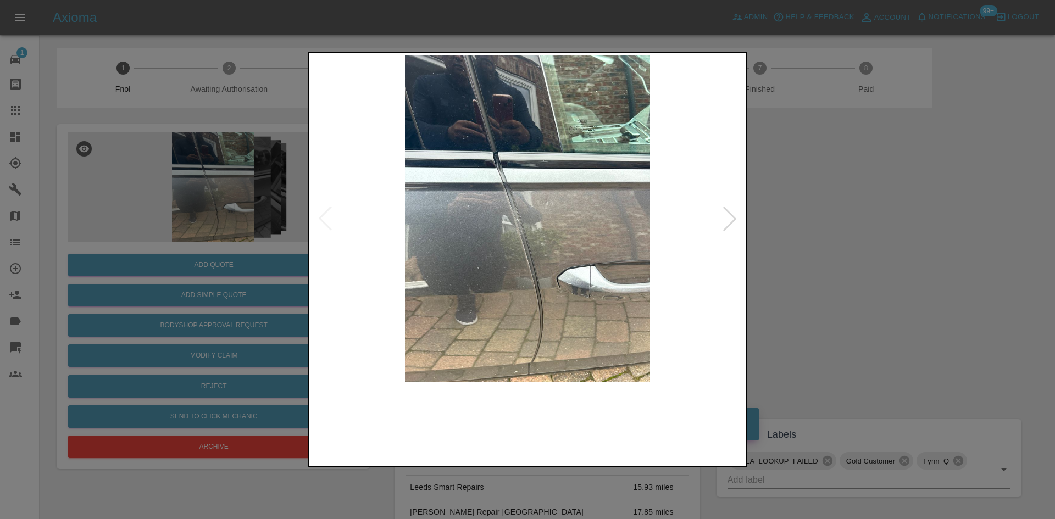
click at [462, 239] on img at bounding box center [527, 218] width 433 height 327
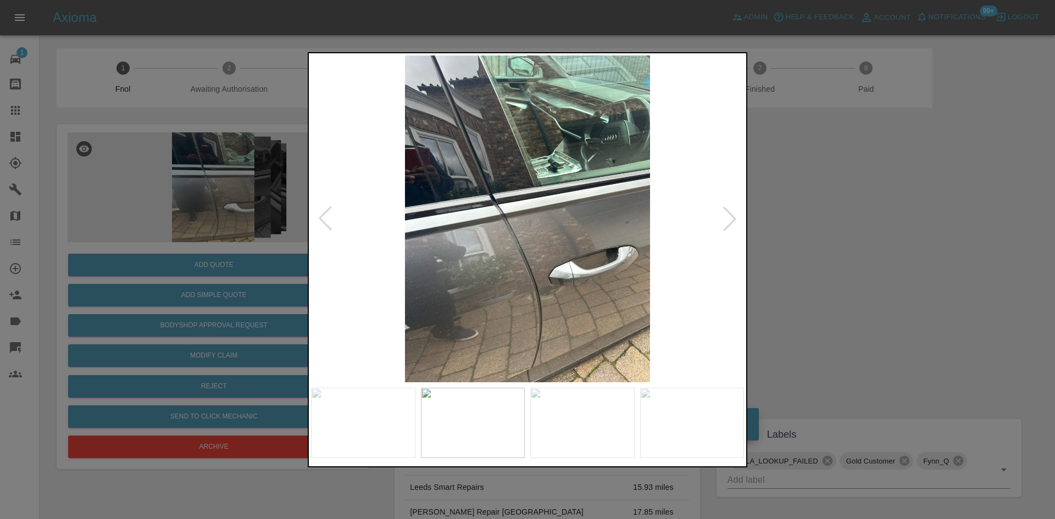
click at [354, 264] on img at bounding box center [527, 218] width 433 height 327
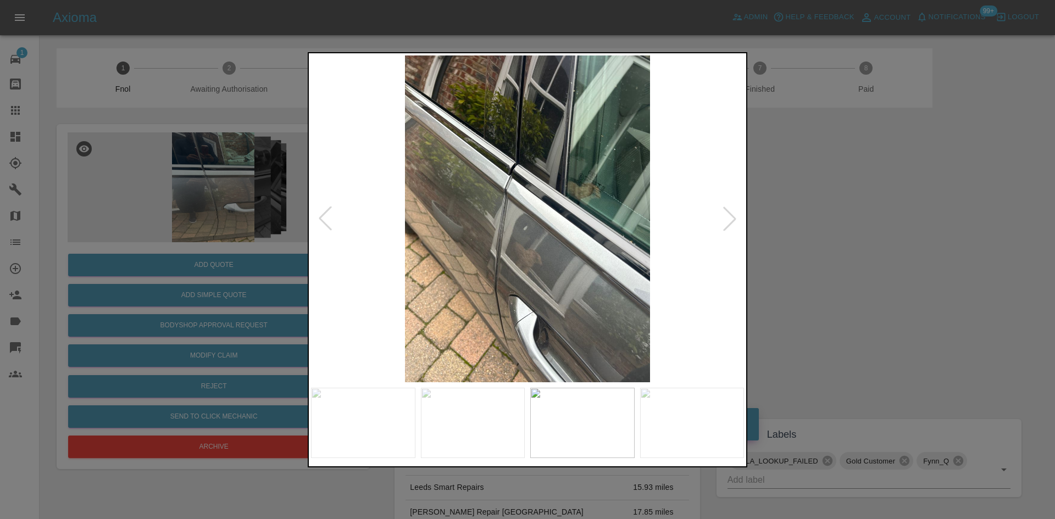
click at [396, 265] on img at bounding box center [527, 218] width 433 height 327
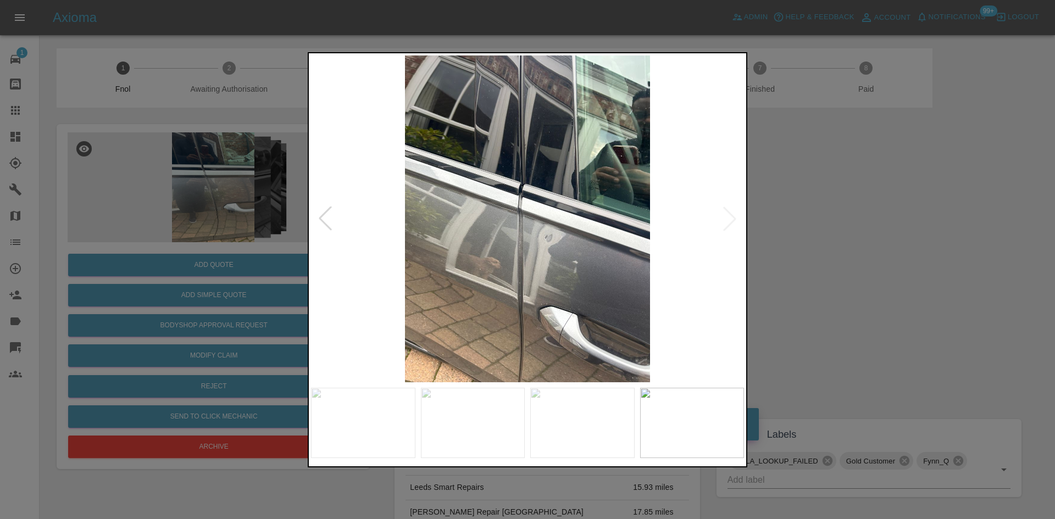
click at [396, 267] on img at bounding box center [527, 218] width 433 height 327
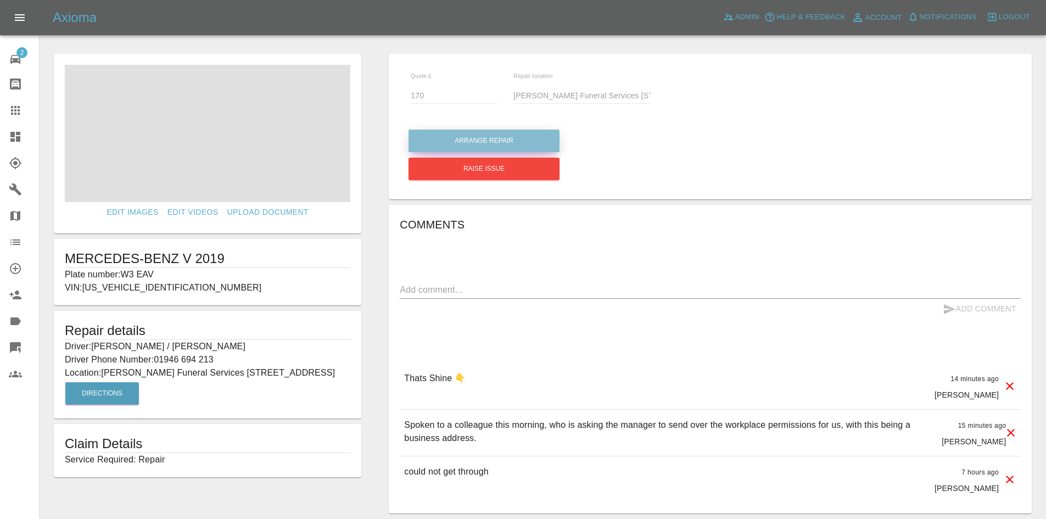
click at [497, 144] on button "Arrange Repair" at bounding box center [484, 141] width 151 height 23
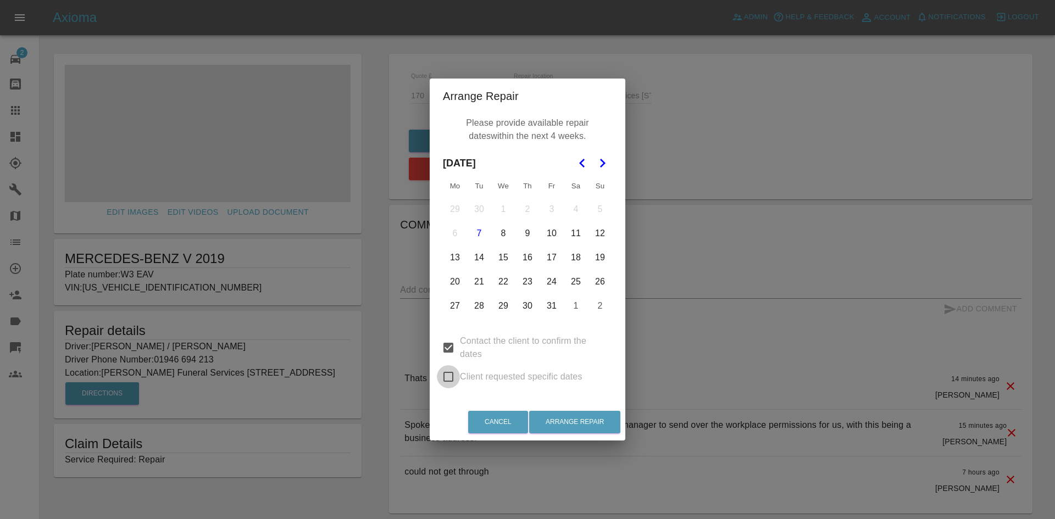
drag, startPoint x: 450, startPoint y: 381, endPoint x: 454, endPoint y: 348, distance: 33.2
click at [450, 380] on input "Client requested specific dates" at bounding box center [448, 376] width 23 height 23
checkbox input "true"
click at [445, 345] on input "Contact the client to confirm the dates" at bounding box center [448, 347] width 23 height 23
checkbox input "false"
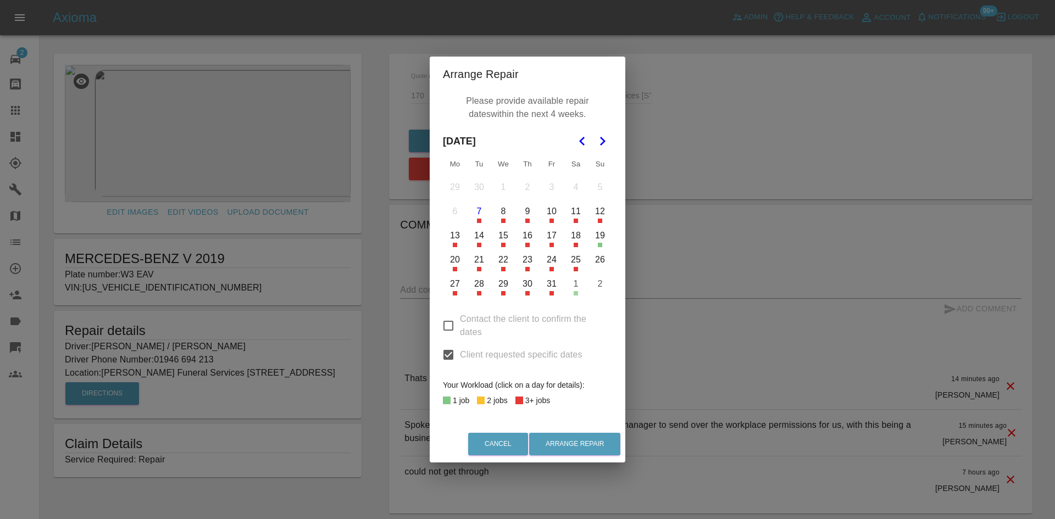
click at [480, 261] on button "21" at bounding box center [478, 259] width 23 height 23
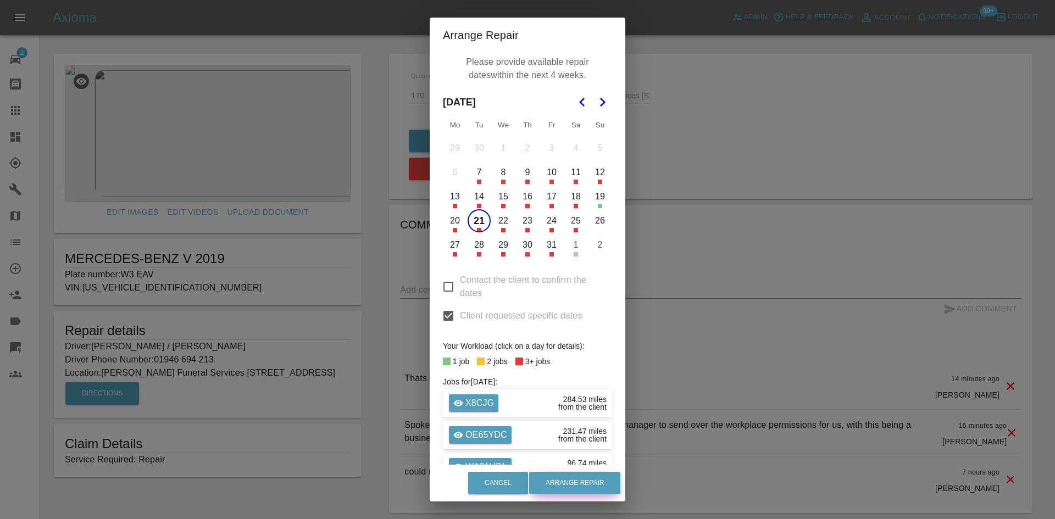
click at [587, 479] on button "Arrange Repair" at bounding box center [574, 483] width 91 height 23
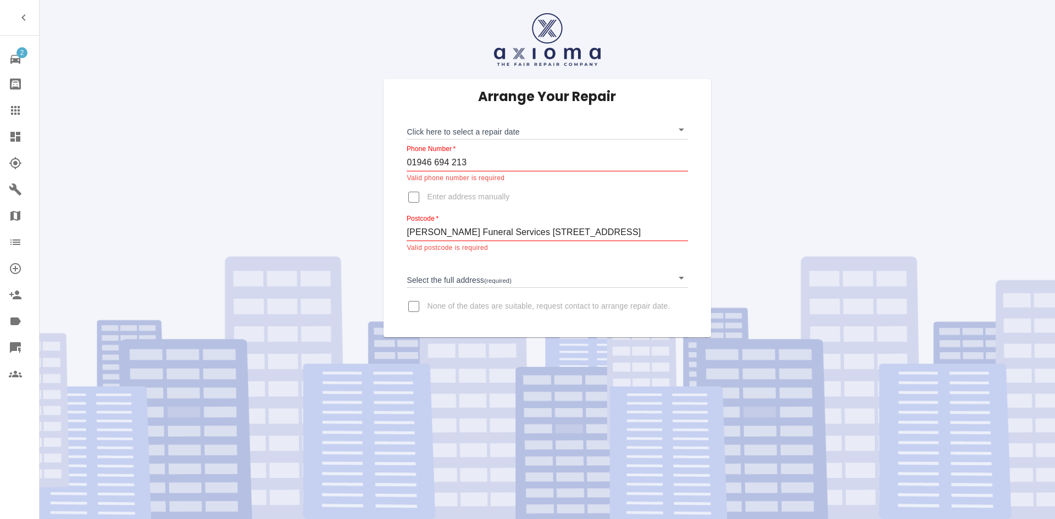
click at [460, 128] on body "2 Repair home Bodyshop home Claims Dashboard Explorer Garages Map Organization …" at bounding box center [527, 259] width 1055 height 519
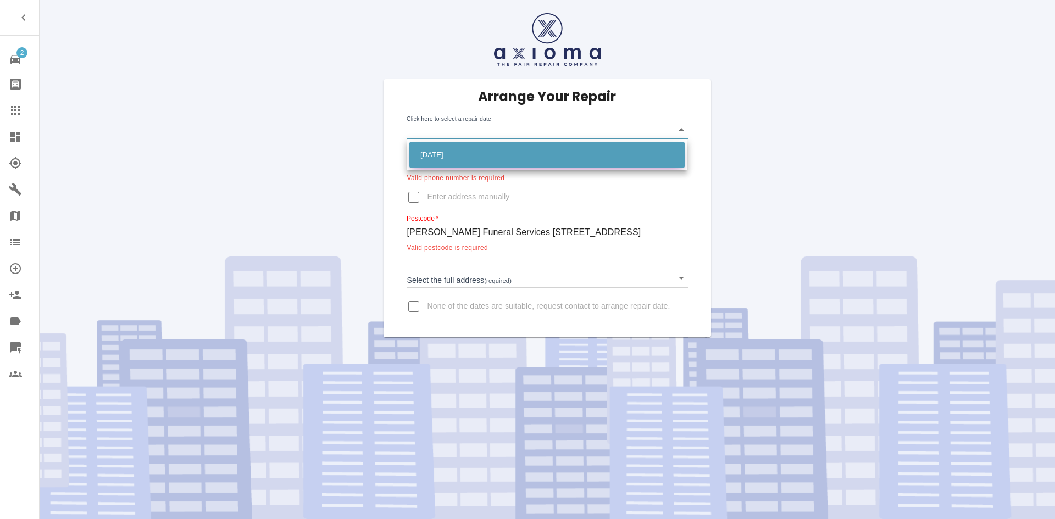
click at [438, 163] on li "Tue Oct 21 2025" at bounding box center [546, 154] width 275 height 25
type input "2025-10-21T00:00:00.000Z"
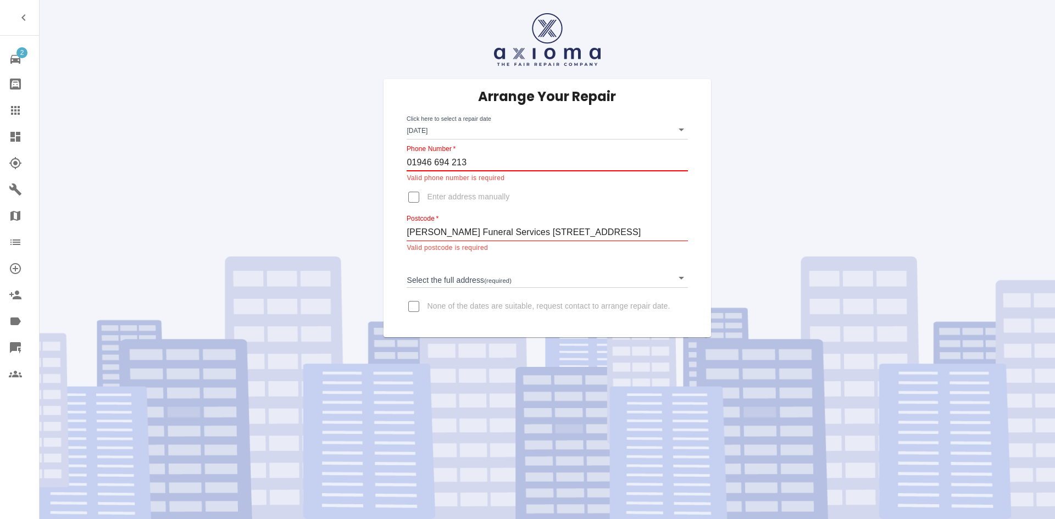
drag, startPoint x: 485, startPoint y: 166, endPoint x: 376, endPoint y: 170, distance: 109.4
click at [376, 170] on div "Arrange Your Repair Click here to select a repair date Tue Oct 21 2025 2025-10-…" at bounding box center [547, 208] width 344 height 258
drag, startPoint x: 505, startPoint y: 183, endPoint x: 488, endPoint y: 172, distance: 19.5
click at [488, 172] on div "Arrange Your Repair Click here to select a repair date Tue Oct 21 2025 2025-10-…" at bounding box center [547, 208] width 298 height 258
click at [453, 163] on input "01946 694 213" at bounding box center [546, 163] width 281 height 18
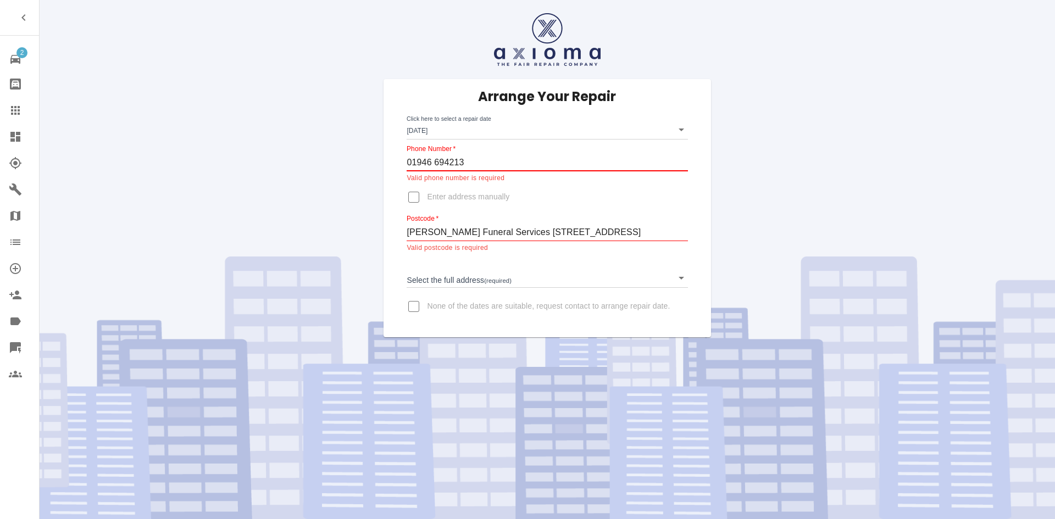
type input "01946 694213"
click at [485, 133] on body "2 Repair home Bodyshop home Claims Dashboard Explorer Garages Map Organization …" at bounding box center [527, 259] width 1055 height 519
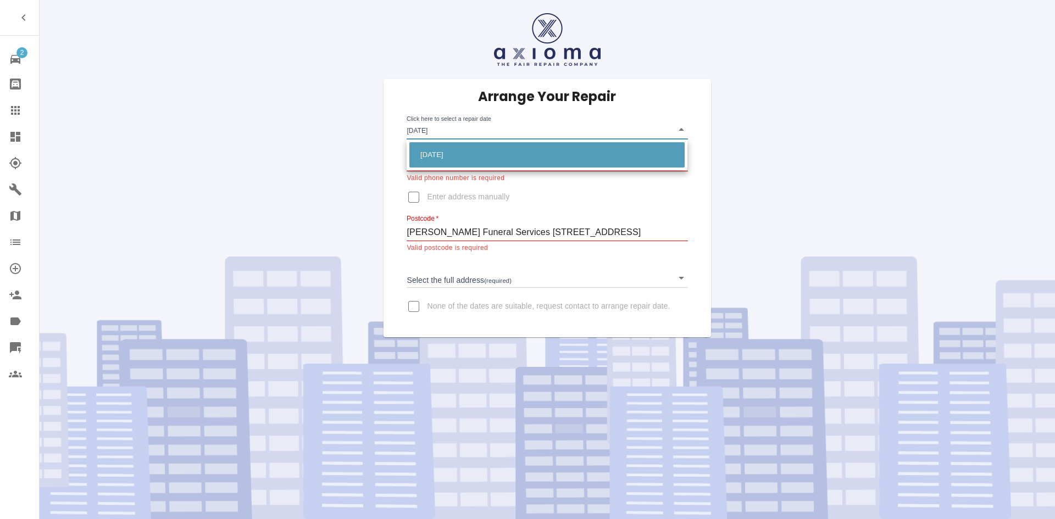
click at [465, 191] on div at bounding box center [527, 259] width 1055 height 519
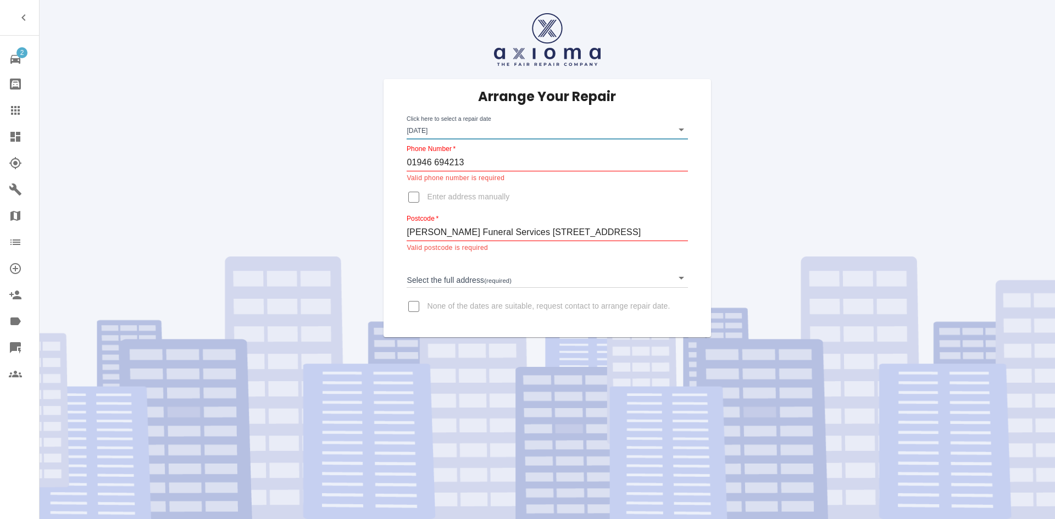
click at [469, 166] on input "01946 694213" at bounding box center [546, 163] width 281 height 18
drag, startPoint x: 470, startPoint y: 165, endPoint x: 390, endPoint y: 165, distance: 80.2
click at [390, 165] on form "Arrange Your Repair Click here to select a repair date Tue Oct 21 2025 2025-10-…" at bounding box center [546, 208] width 327 height 258
click at [473, 165] on input "Phone Number   *" at bounding box center [546, 163] width 281 height 18
paste input "01946 694213"
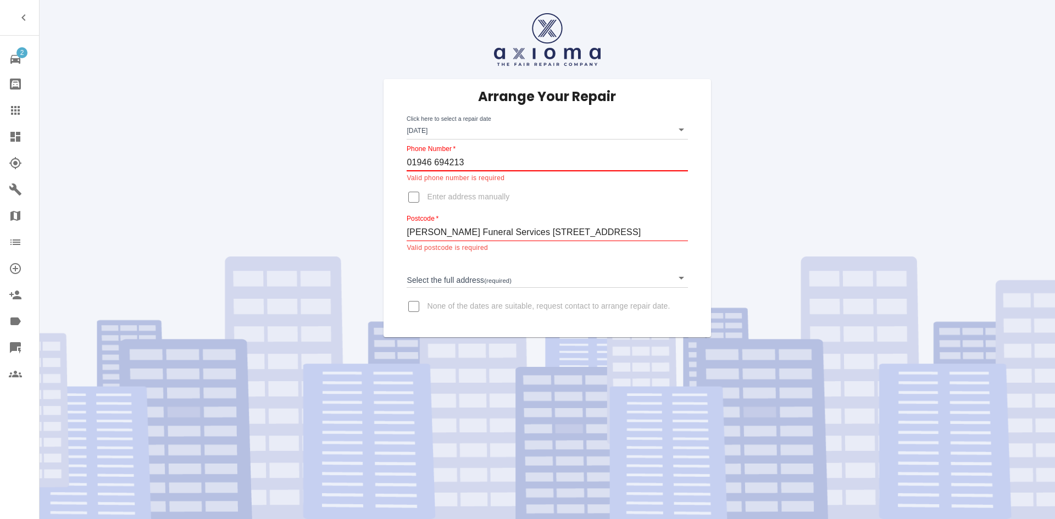
click at [380, 171] on div "Arrange Your Repair Click here to select a repair date Tue Oct 21 2025 2025-10-…" at bounding box center [547, 208] width 344 height 258
click at [387, 171] on form "Arrange Your Repair Click here to select a repair date Tue Oct 21 2025 2025-10-…" at bounding box center [546, 208] width 327 height 258
click at [435, 167] on input "01946 694213" at bounding box center [546, 163] width 281 height 18
click at [352, 171] on div "Arrange Your Repair Click here to select a repair date Tue Oct 21 2025 2025-10-…" at bounding box center [546, 168] width 1031 height 337
drag, startPoint x: 364, startPoint y: 179, endPoint x: 373, endPoint y: 179, distance: 9.4
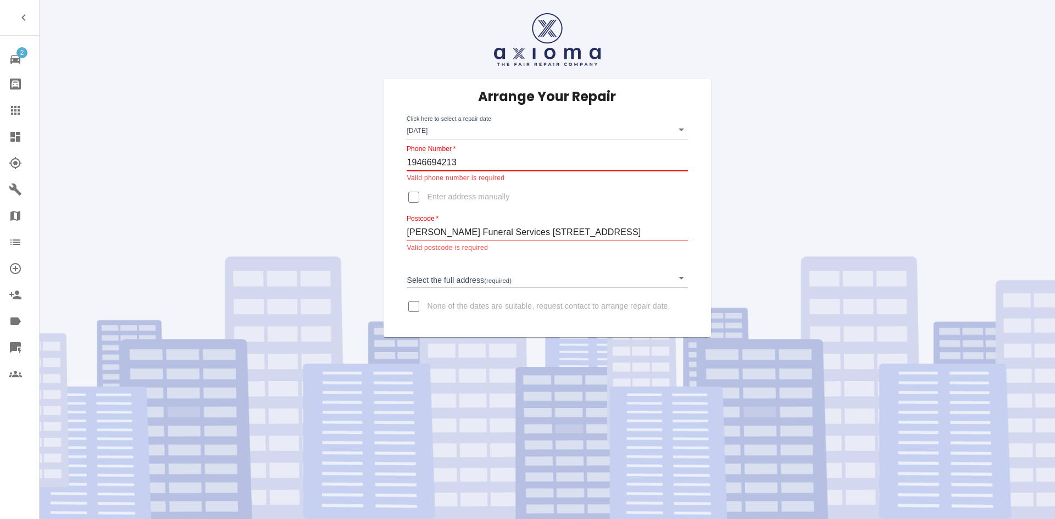
click at [365, 179] on div "Arrange Your Repair Click here to select a repair date Tue Oct 21 2025 2025-10-…" at bounding box center [546, 168] width 1031 height 337
click at [399, 180] on div "Arrange Your Repair Click here to select a repair date Tue Oct 21 2025 2025-10-…" at bounding box center [547, 208] width 298 height 258
drag, startPoint x: 469, startPoint y: 165, endPoint x: 293, endPoint y: 180, distance: 175.8
click at [293, 180] on div "Arrange Your Repair Click here to select a repair date Tue Oct 21 2025 2025-10-…" at bounding box center [546, 168] width 1031 height 337
paste input "01946"
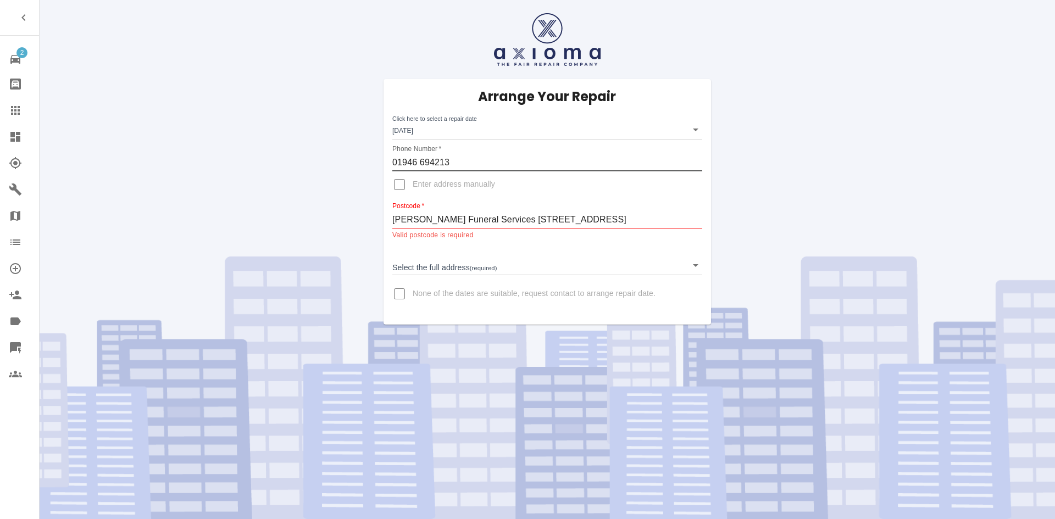
click at [419, 164] on input "01946 694213" at bounding box center [547, 163] width 310 height 18
type input "01946694213"
drag, startPoint x: 398, startPoint y: 185, endPoint x: 394, endPoint y: 206, distance: 21.1
click at [397, 185] on input "Enter address manually" at bounding box center [399, 184] width 26 height 26
checkbox input "true"
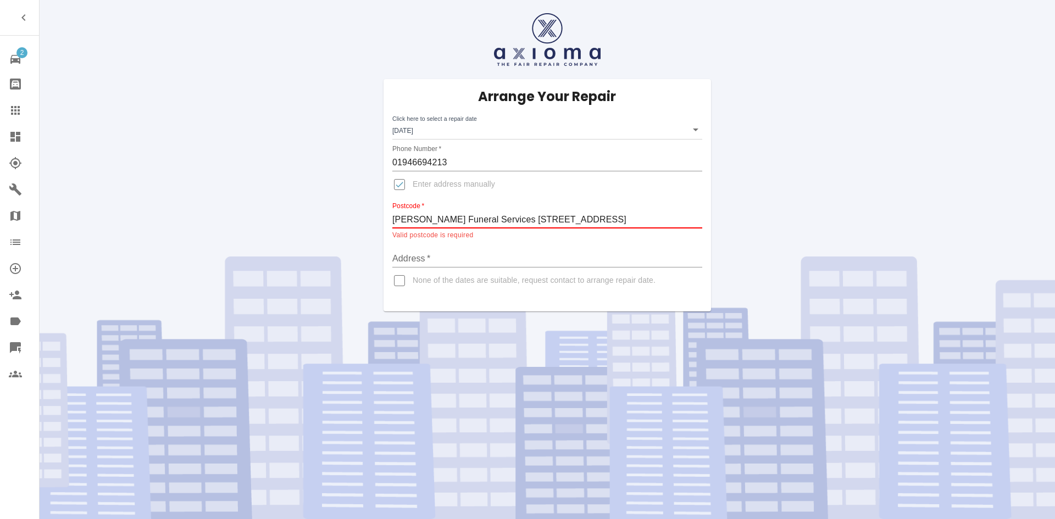
drag, startPoint x: 680, startPoint y: 221, endPoint x: 359, endPoint y: 224, distance: 321.3
click at [359, 224] on div "Arrange Your Repair Click here to select a repair date Tue Oct 21 2025 2025-10-…" at bounding box center [546, 155] width 1031 height 311
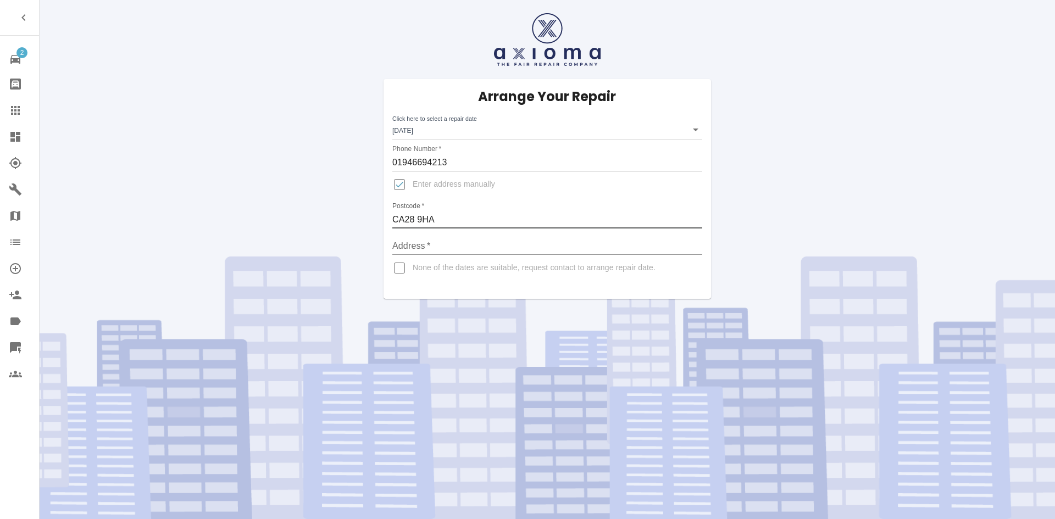
type input "CA28 9HA"
click at [447, 245] on input "Address   *" at bounding box center [547, 246] width 310 height 18
paste input "Eaves Funeral Services 175-177 High Road Kells Whitehaven Cumbria"
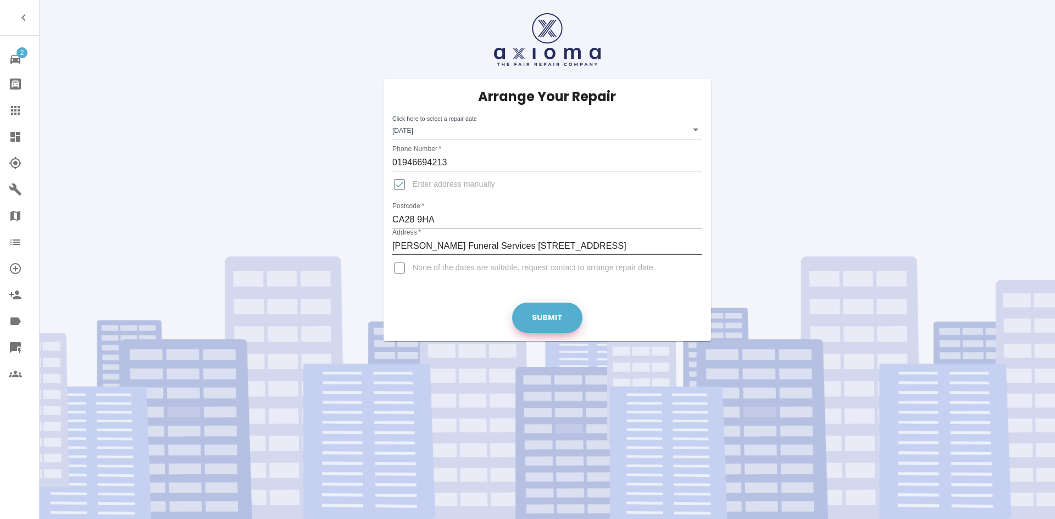
type input "Eaves Funeral Services 175-177 High Road Kells Whitehaven Cumbria"
click at [529, 313] on button "Submit" at bounding box center [547, 318] width 70 height 30
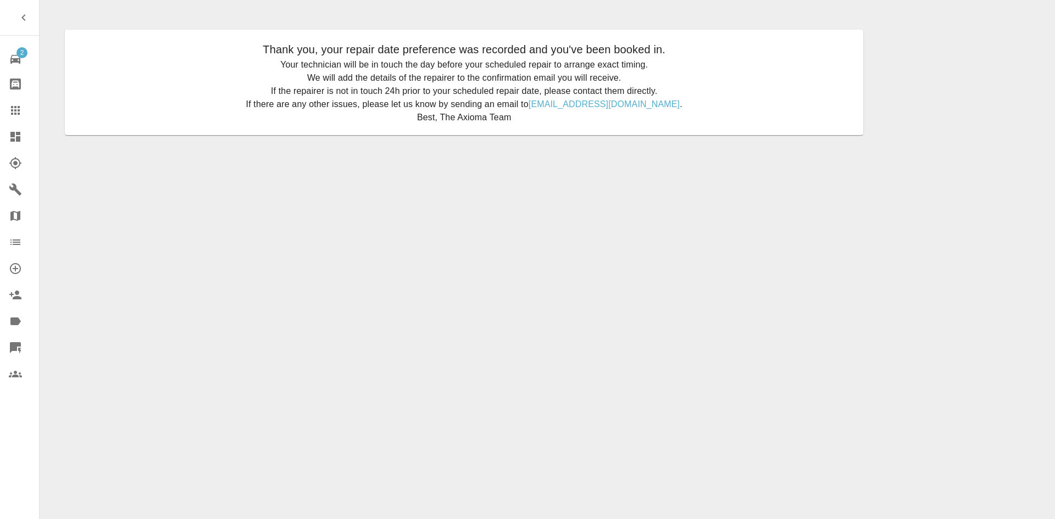
click at [18, 111] on icon at bounding box center [15, 110] width 9 height 9
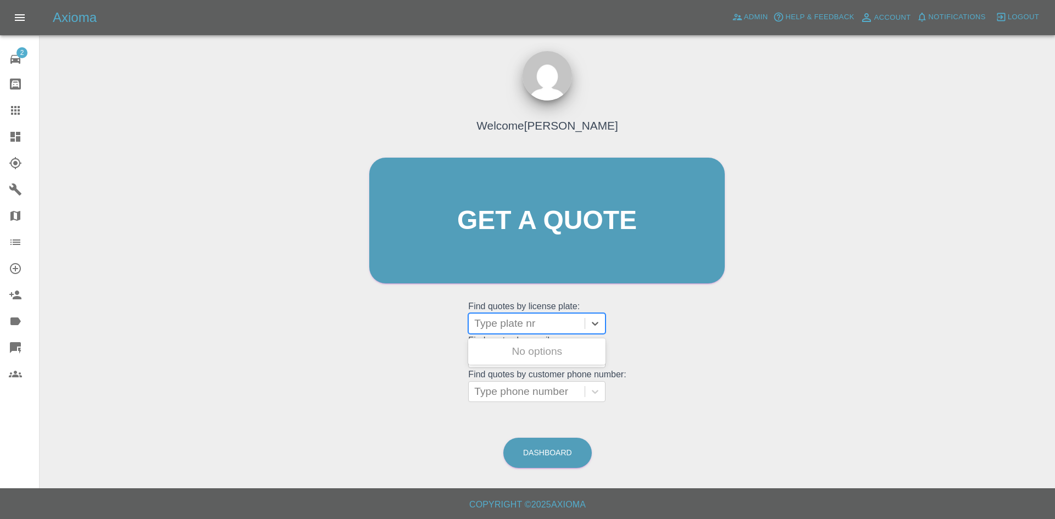
click at [505, 324] on div at bounding box center [526, 323] width 105 height 15
paste input "W3 EAV"
type input "W3 EAV"
click at [535, 359] on div "W3 EAV, Awaiting Repair" at bounding box center [536, 352] width 137 height 22
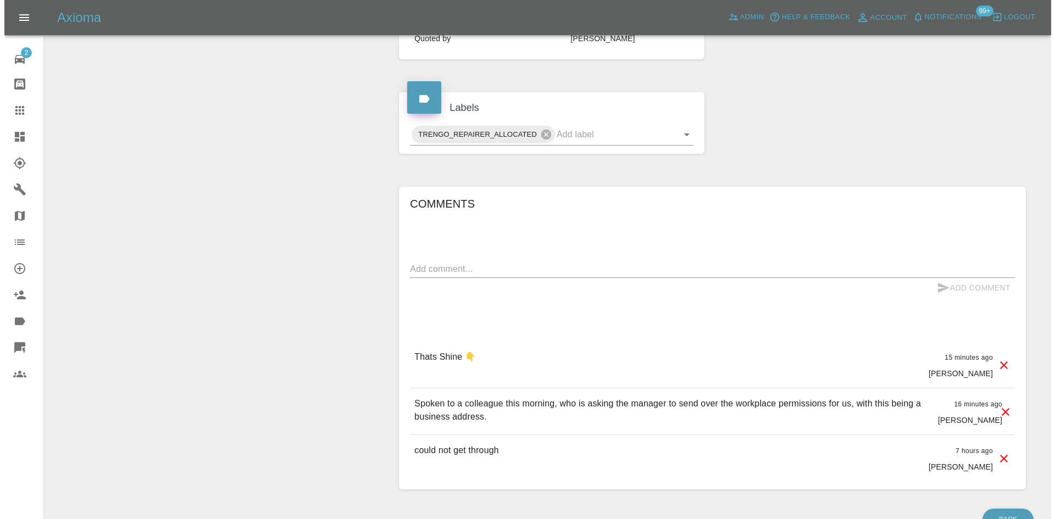
scroll to position [508, 0]
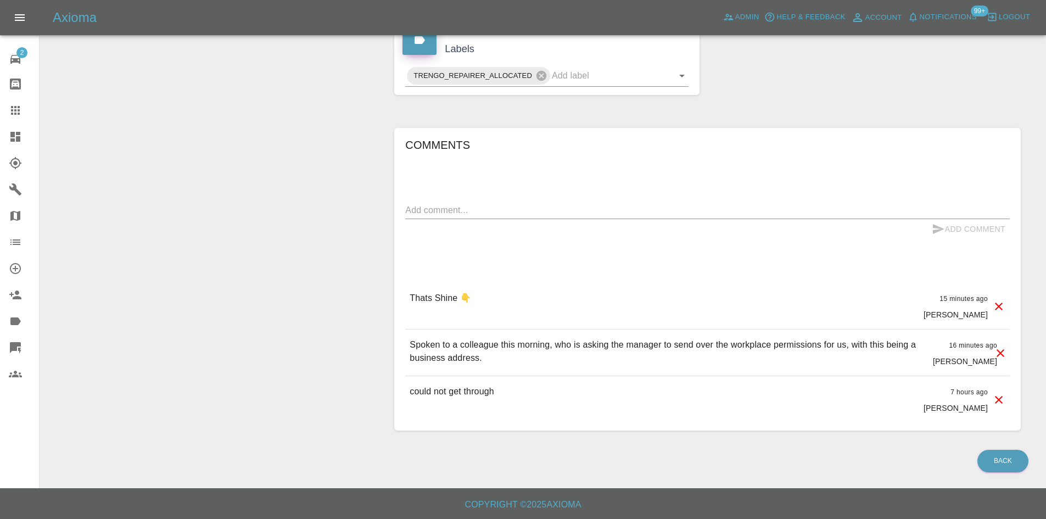
click at [996, 306] on icon at bounding box center [998, 306] width 13 height 13
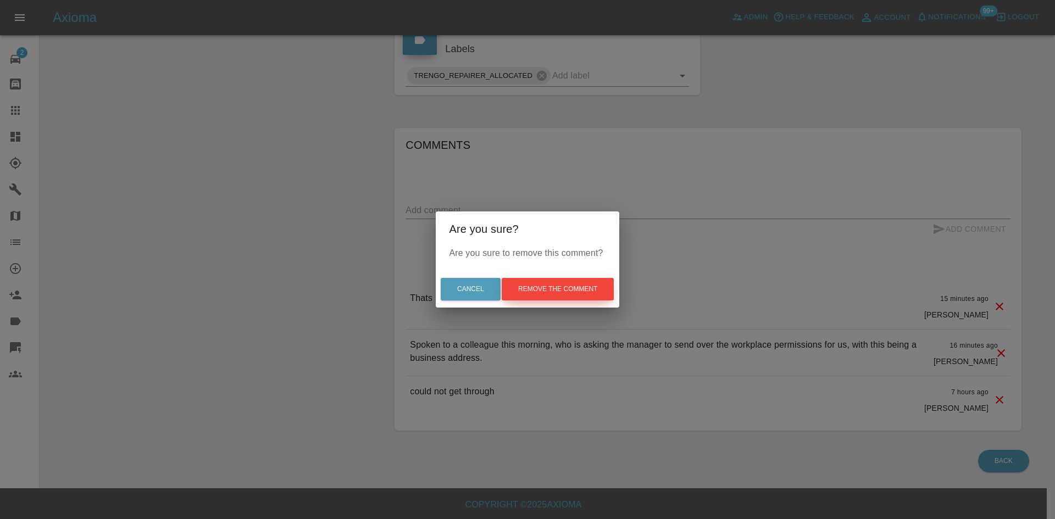
click at [584, 292] on button "Remove the comment" at bounding box center [557, 289] width 112 height 23
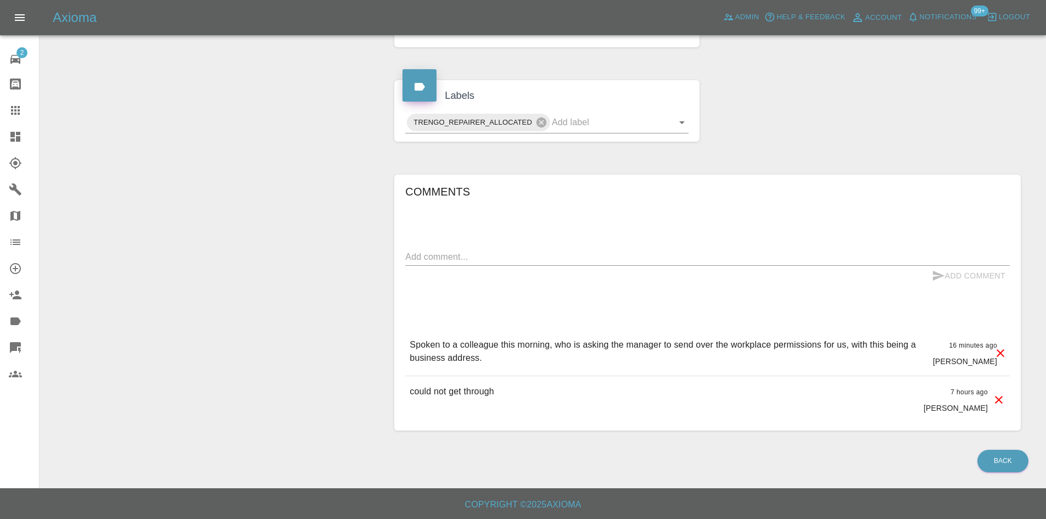
click at [1002, 356] on icon at bounding box center [1000, 353] width 13 height 13
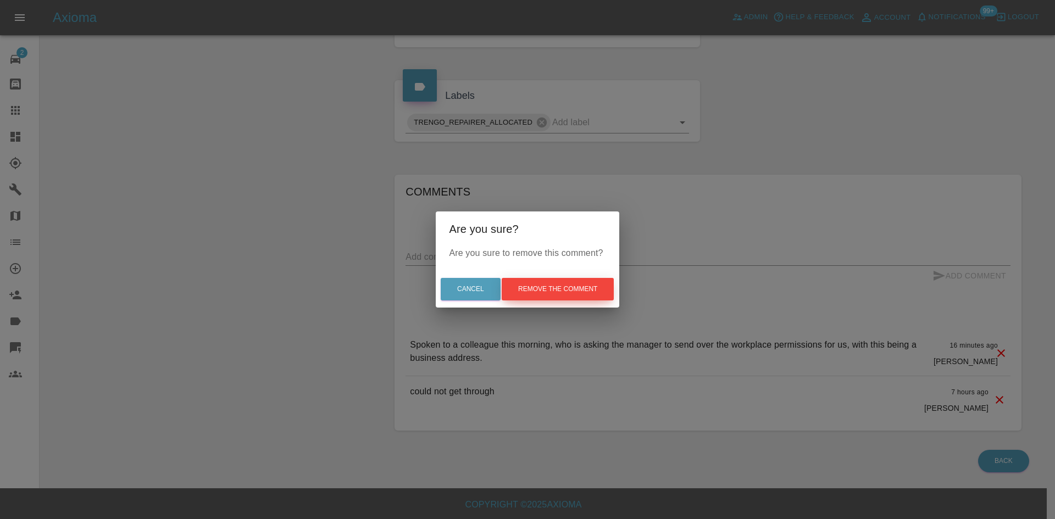
click at [566, 285] on button "Remove the comment" at bounding box center [557, 289] width 112 height 23
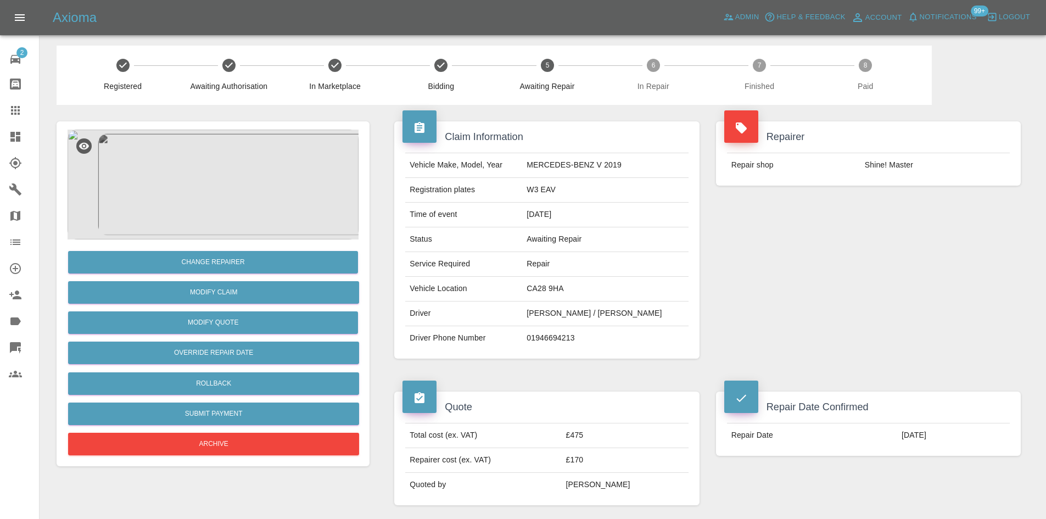
scroll to position [0, 0]
